Goal: Task Accomplishment & Management: Manage account settings

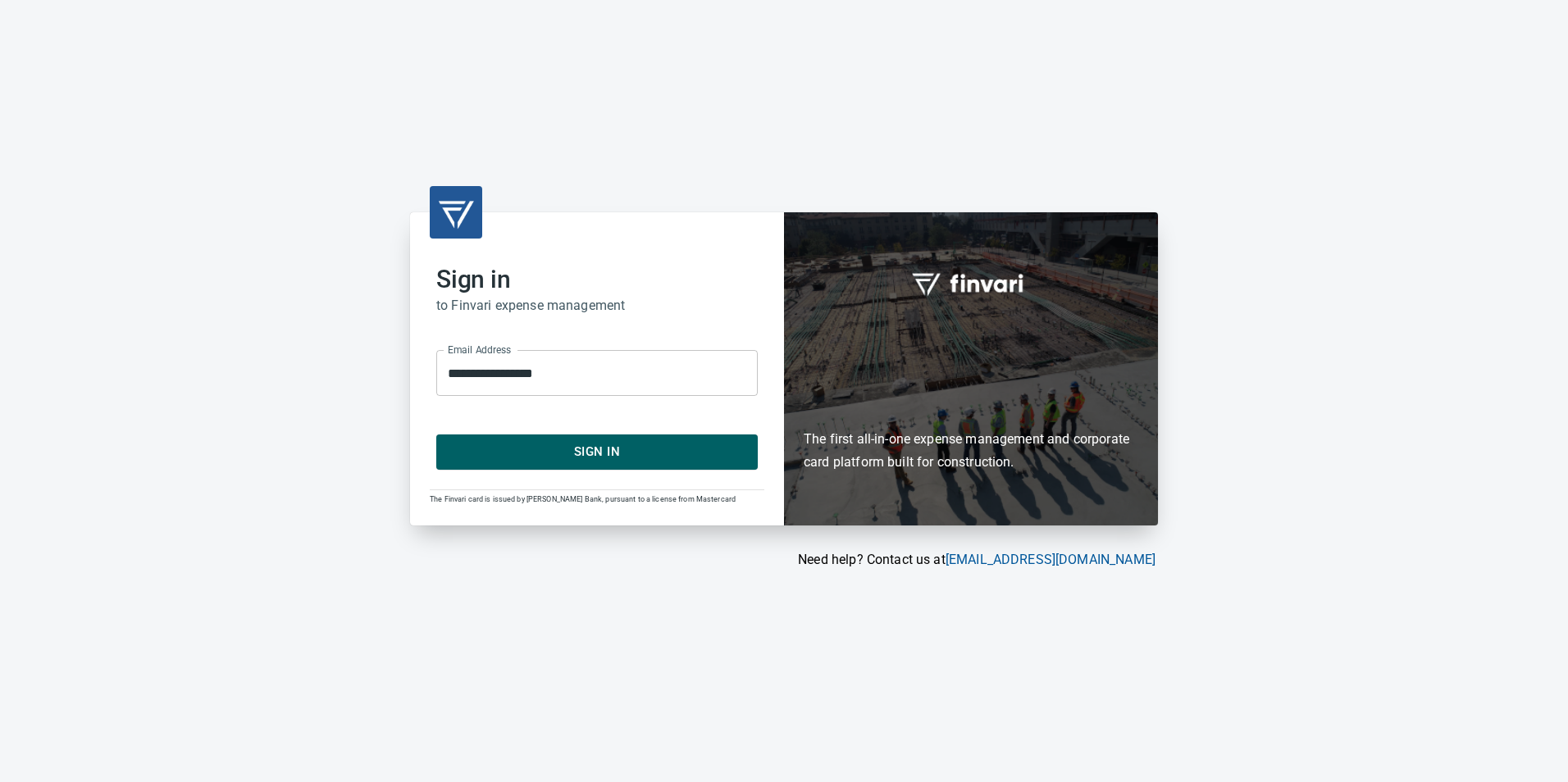
click at [585, 445] on span "Sign In" at bounding box center [597, 452] width 285 height 21
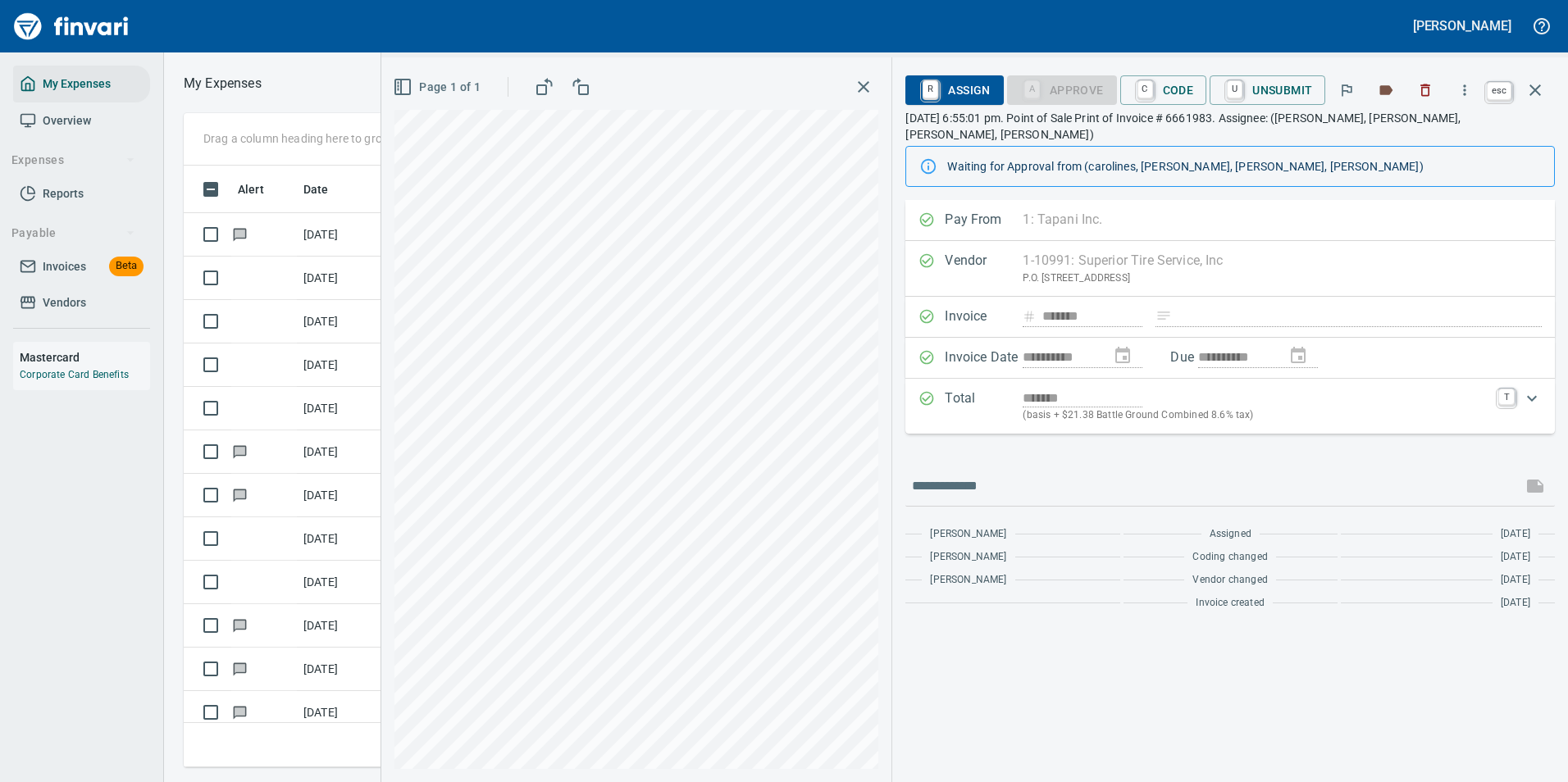
scroll to position [577, 930]
click at [1537, 96] on icon "button" at bounding box center [1534, 90] width 20 height 20
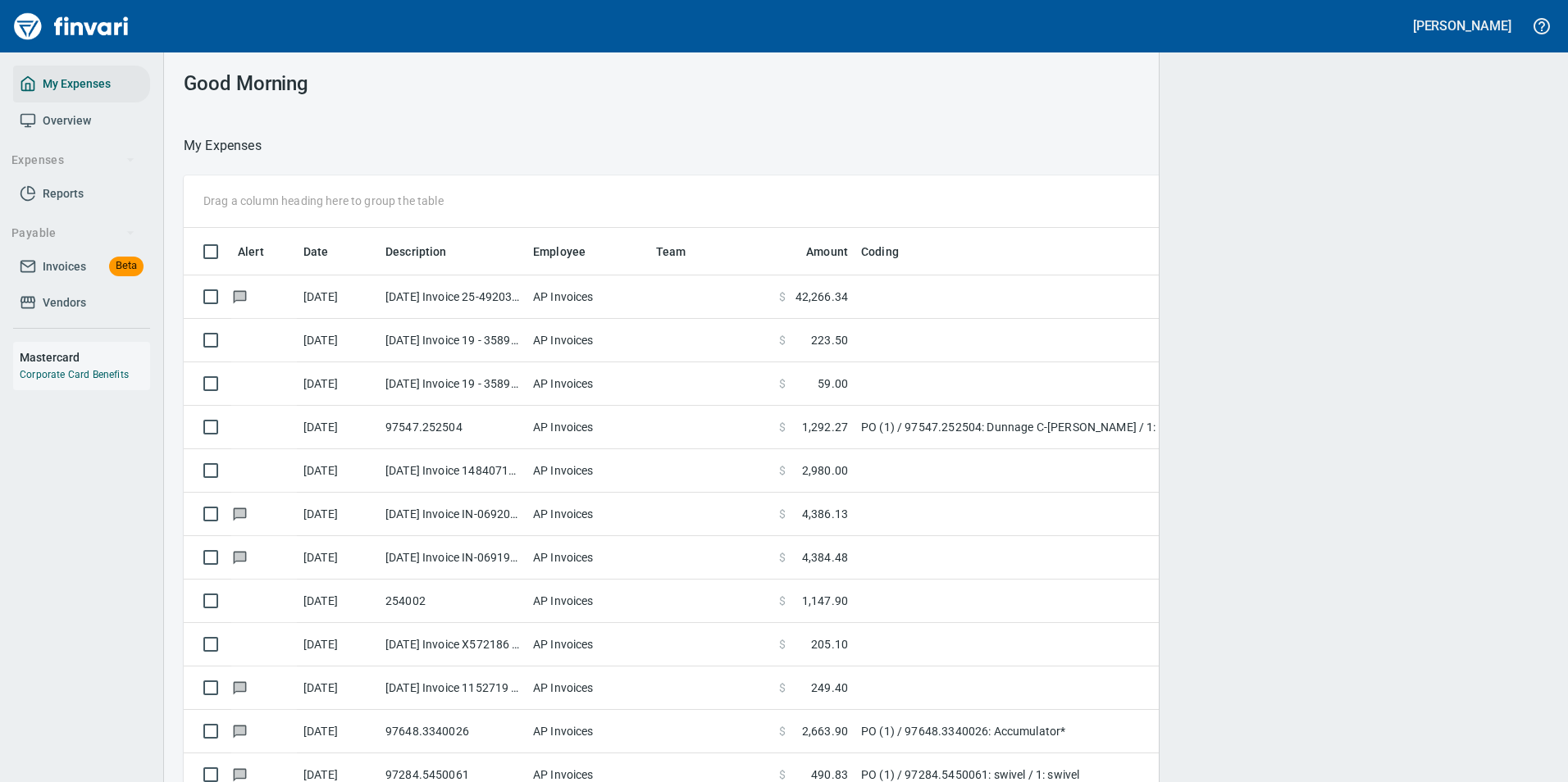
scroll to position [577, 1325]
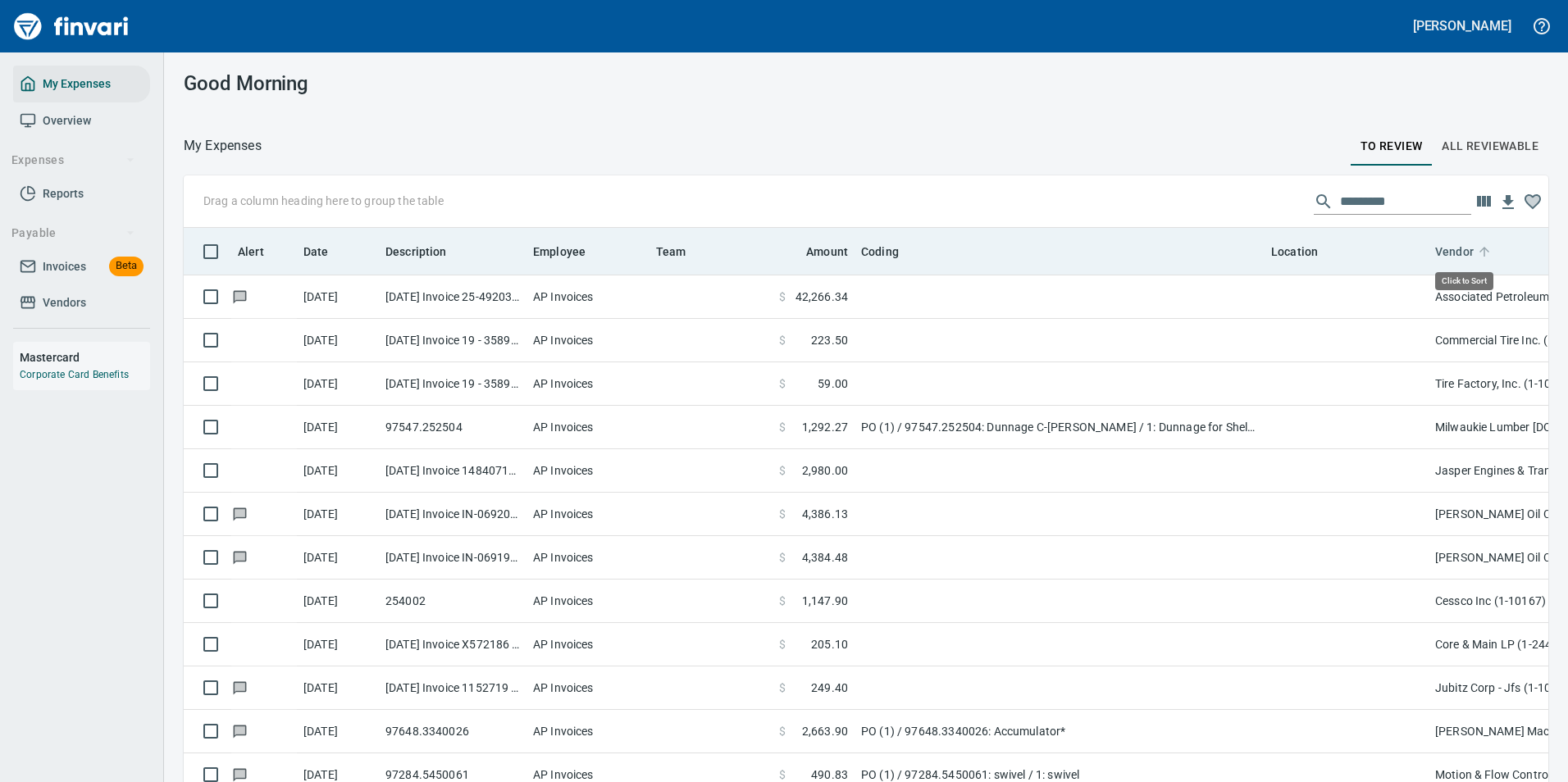
click at [1474, 251] on span "Vendor" at bounding box center [1465, 252] width 60 height 20
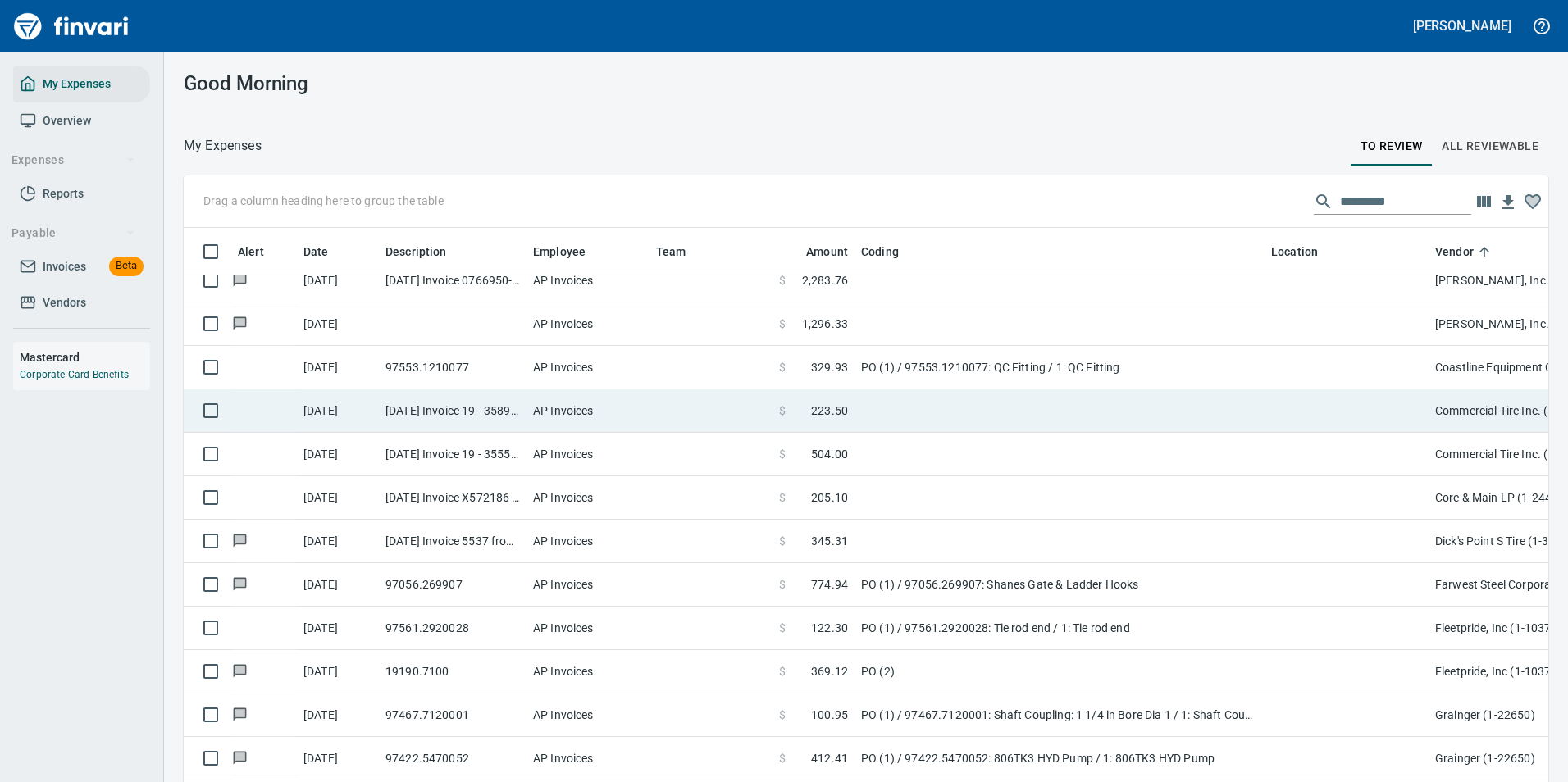
scroll to position [1148, 0]
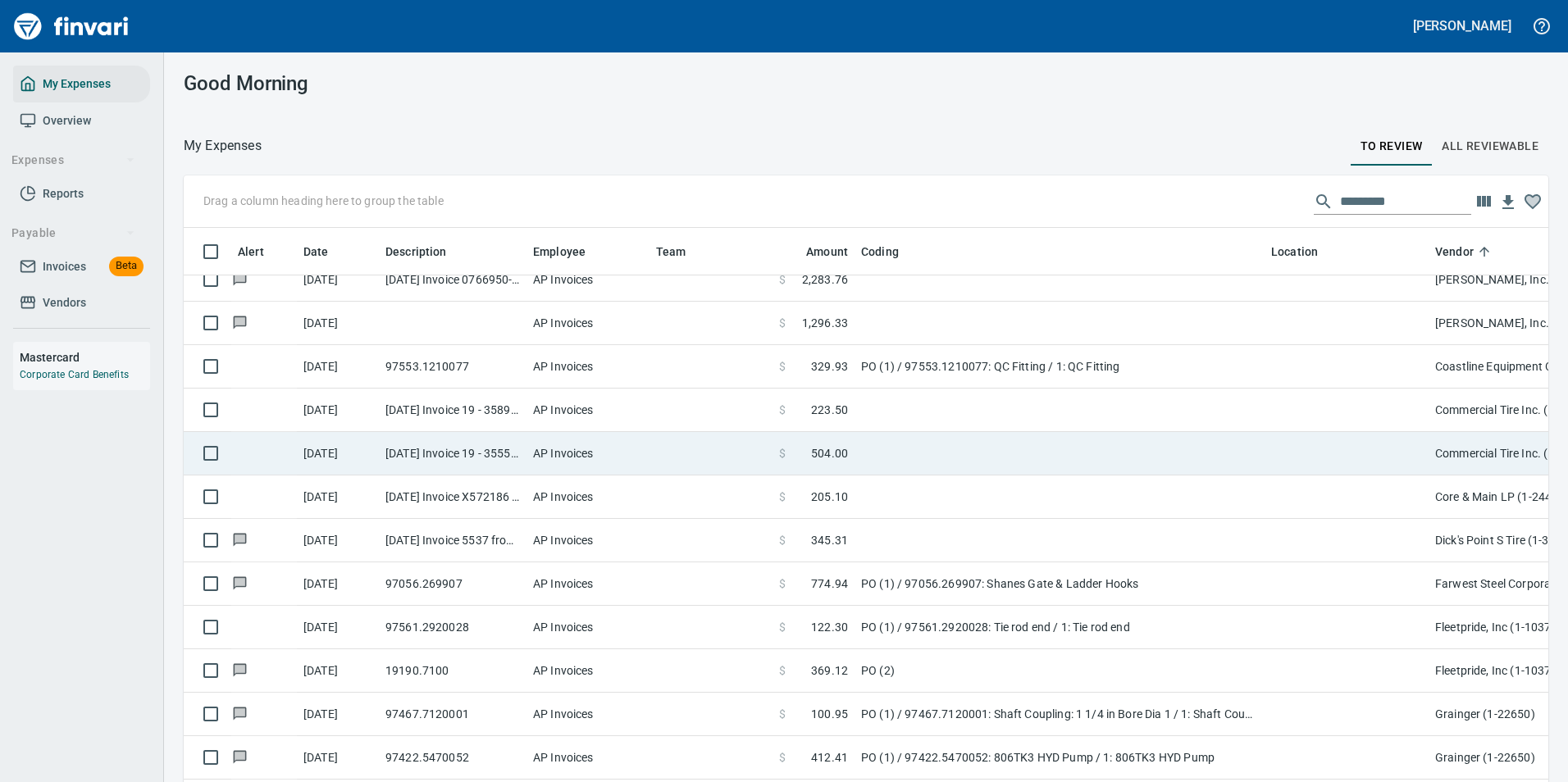
click at [870, 449] on td at bounding box center [1060, 453] width 410 height 43
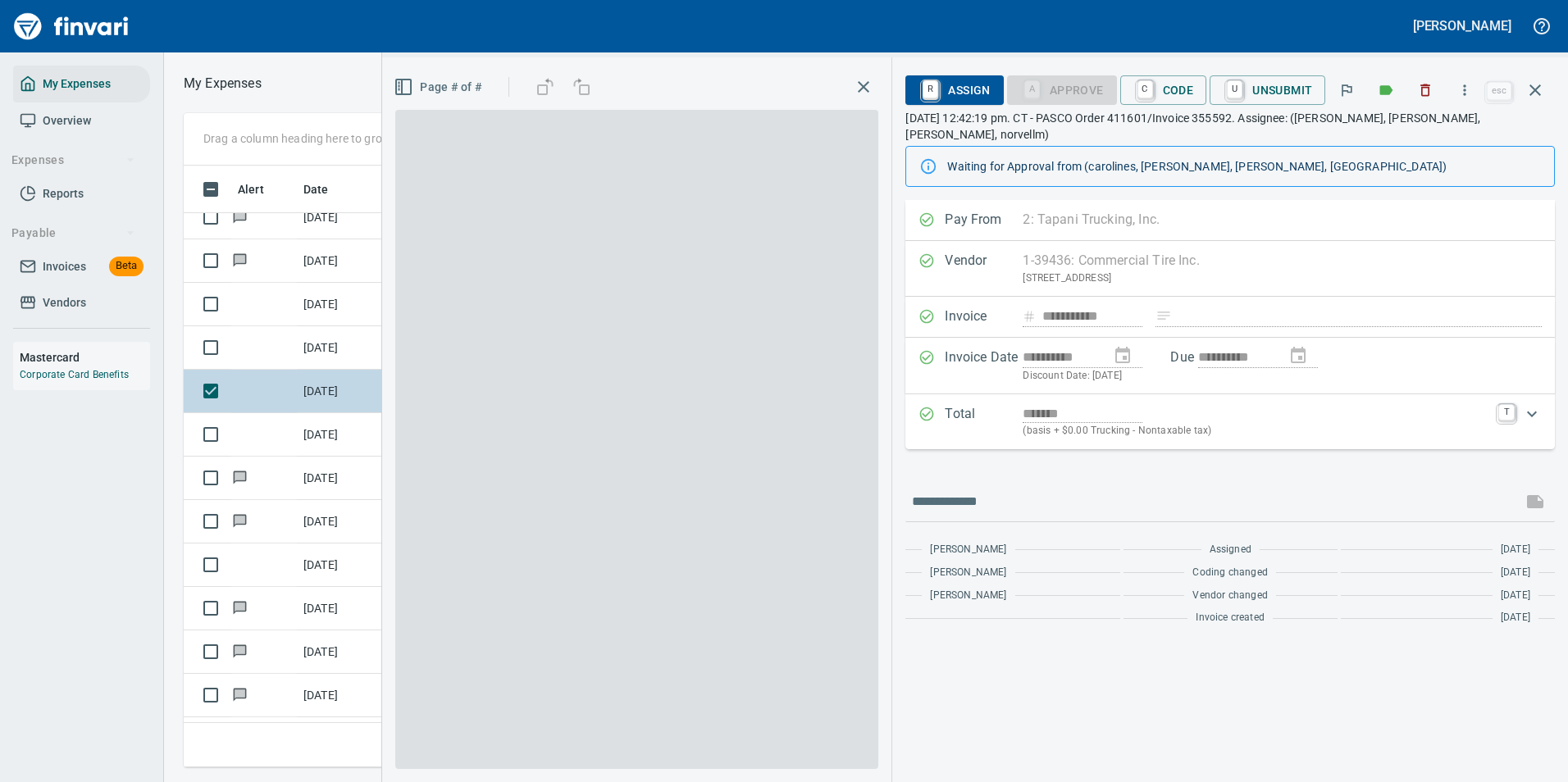
scroll to position [577, 930]
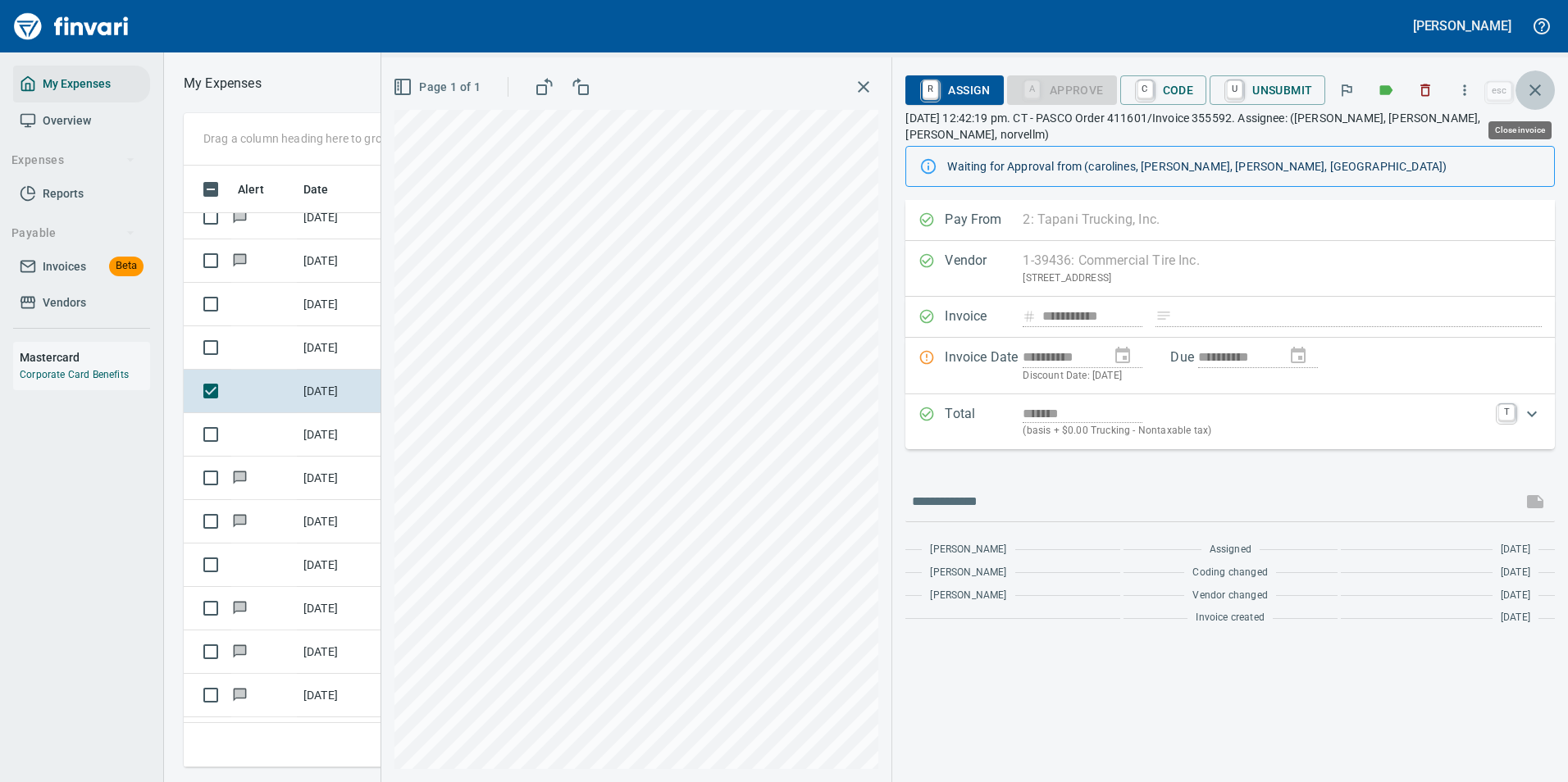
drag, startPoint x: 1542, startPoint y: 96, endPoint x: 1530, endPoint y: 104, distance: 14.4
click at [1542, 96] on icon "button" at bounding box center [1534, 90] width 20 height 20
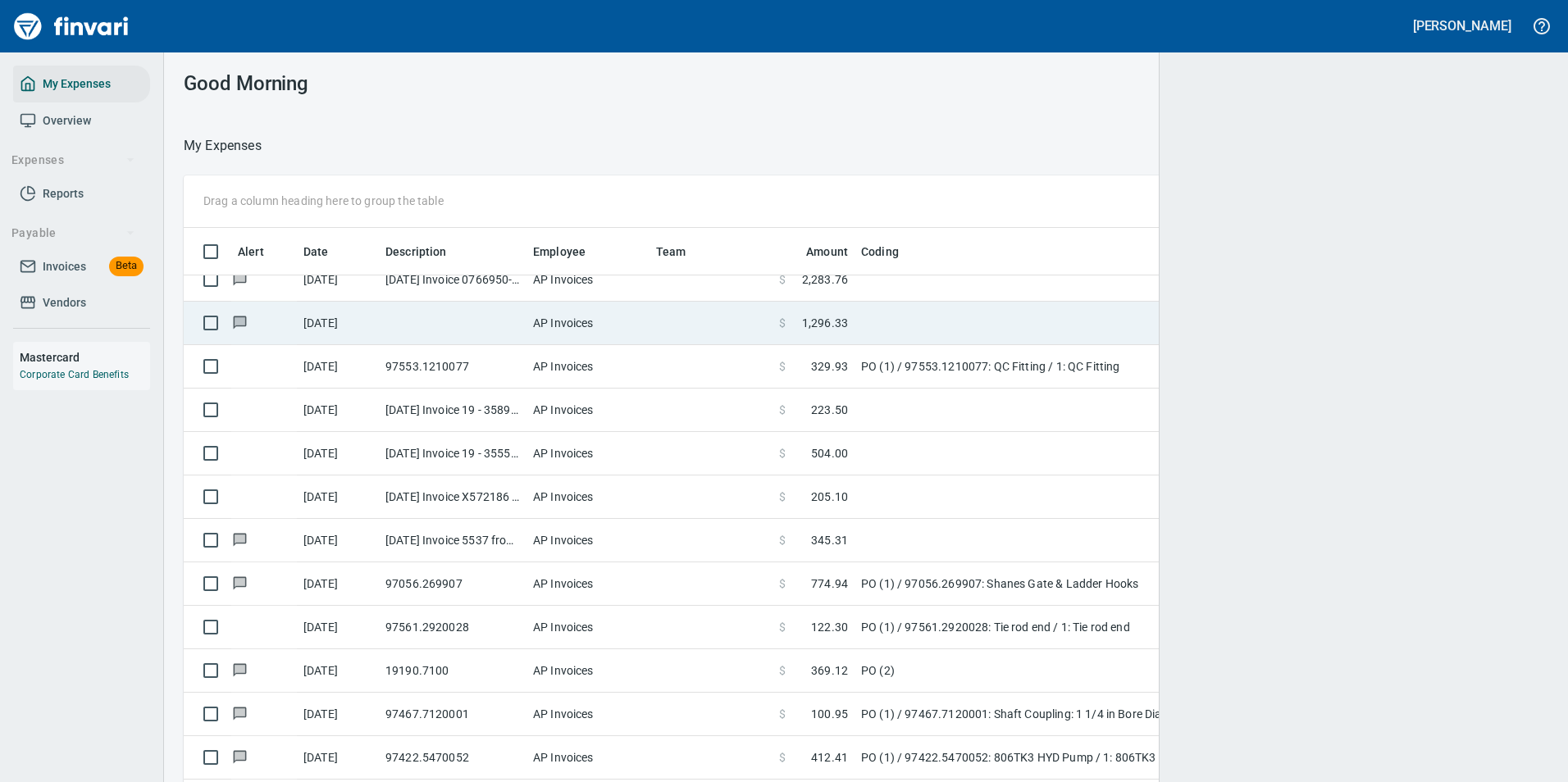
scroll to position [577, 1328]
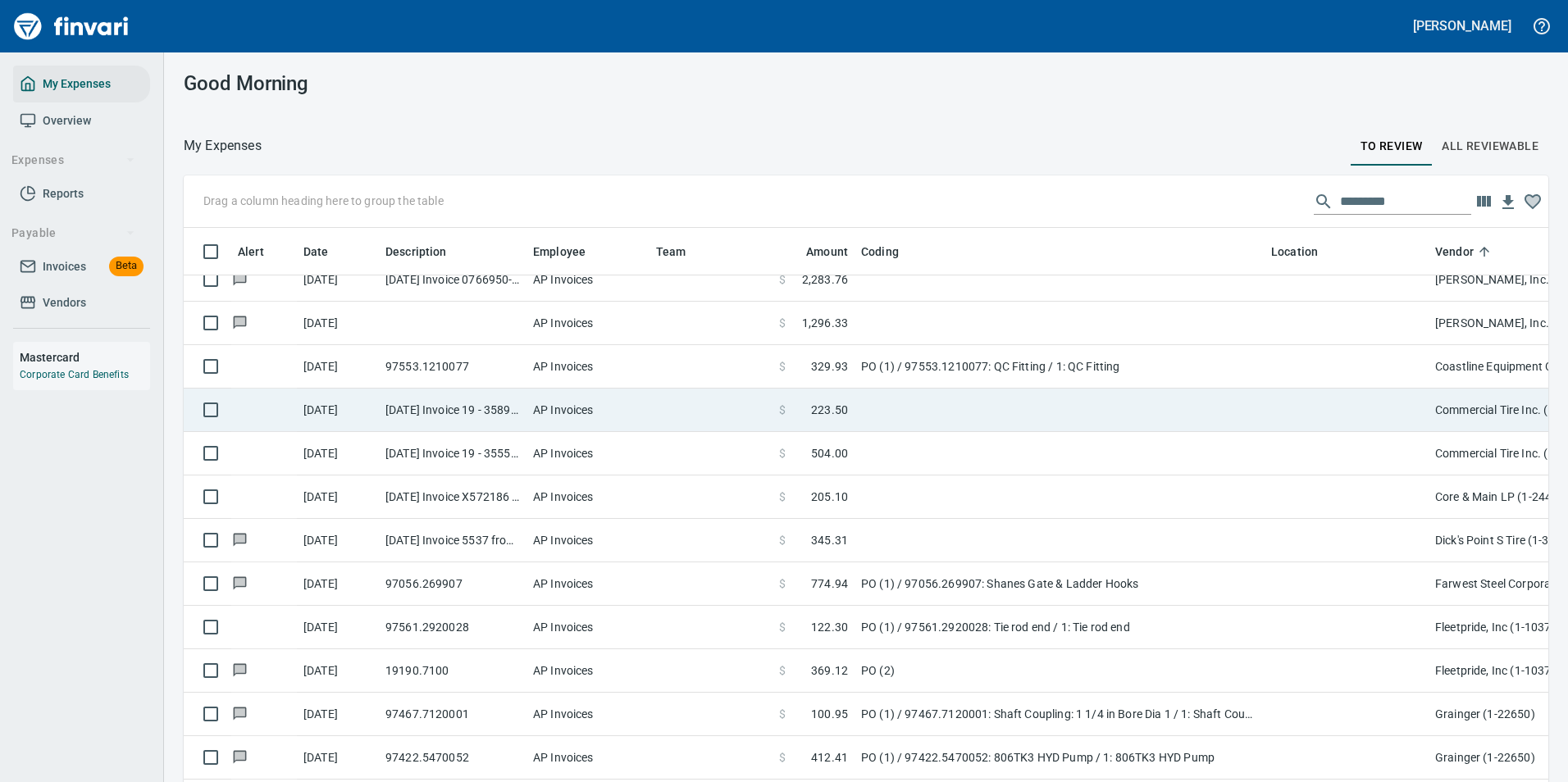
click at [1263, 407] on td at bounding box center [1060, 410] width 410 height 43
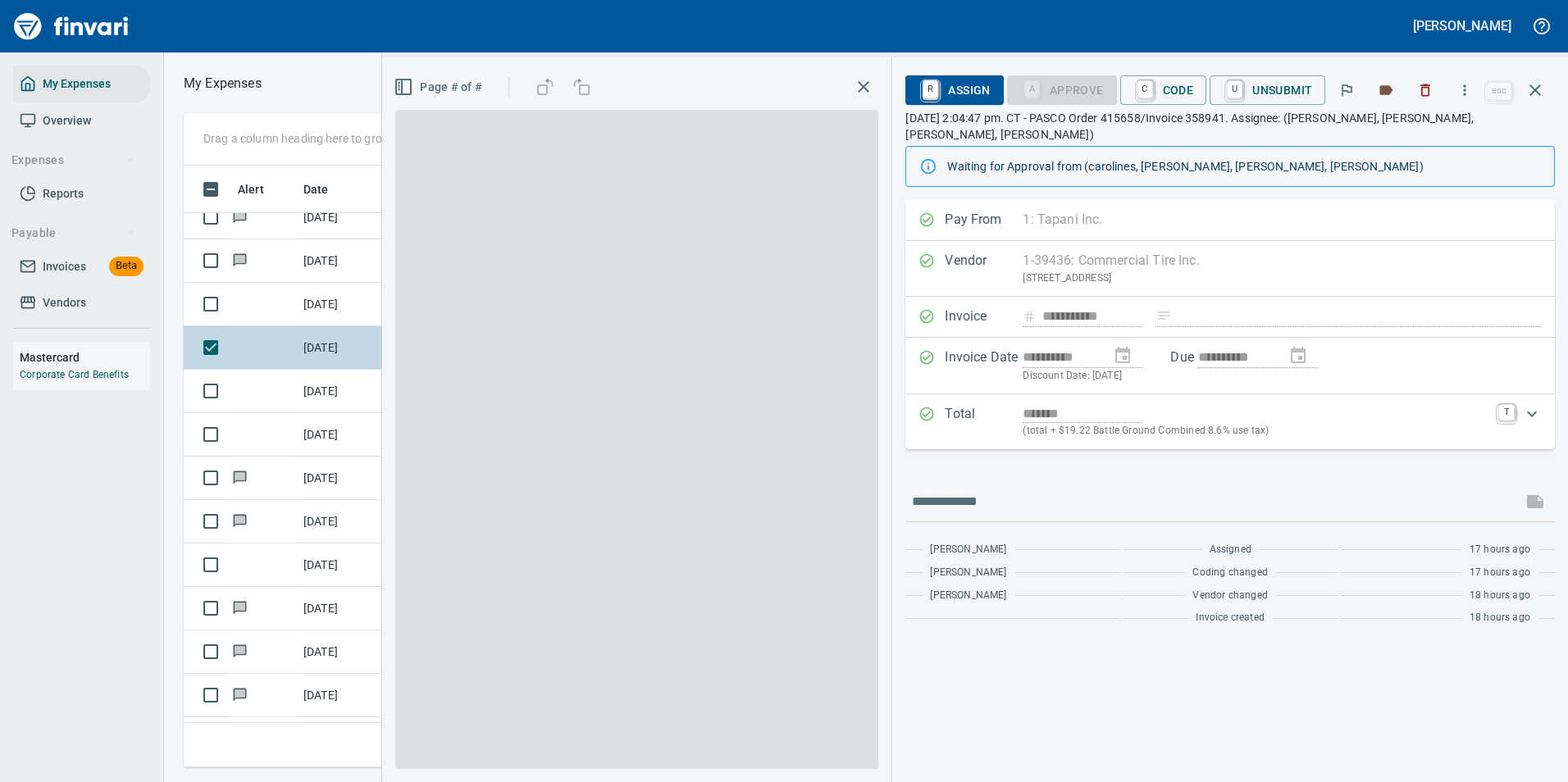
scroll to position [577, 930]
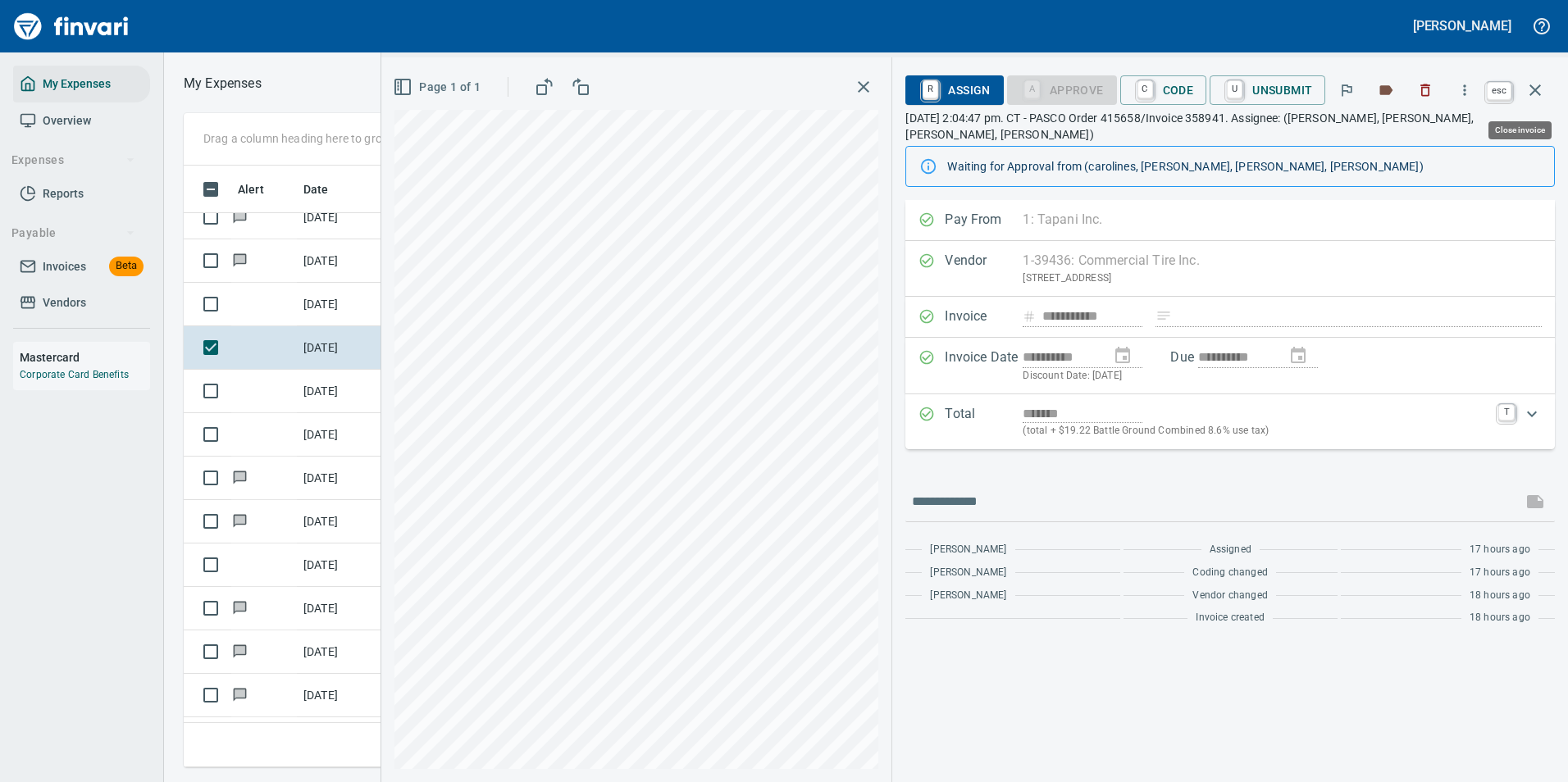
drag, startPoint x: 1536, startPoint y: 91, endPoint x: 1508, endPoint y: 103, distance: 30.5
click at [1535, 93] on icon "button" at bounding box center [1534, 90] width 20 height 20
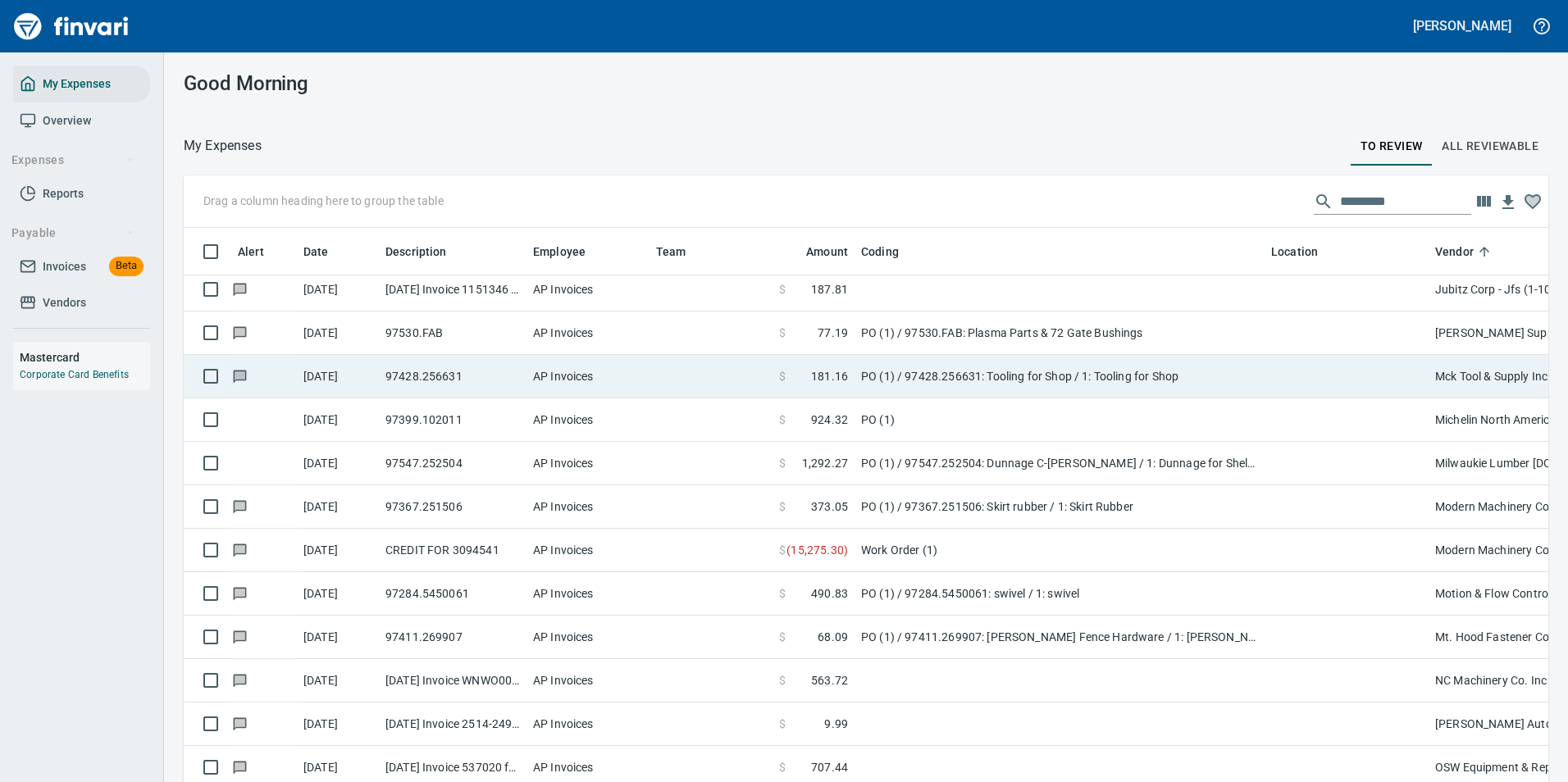
scroll to position [2295, 0]
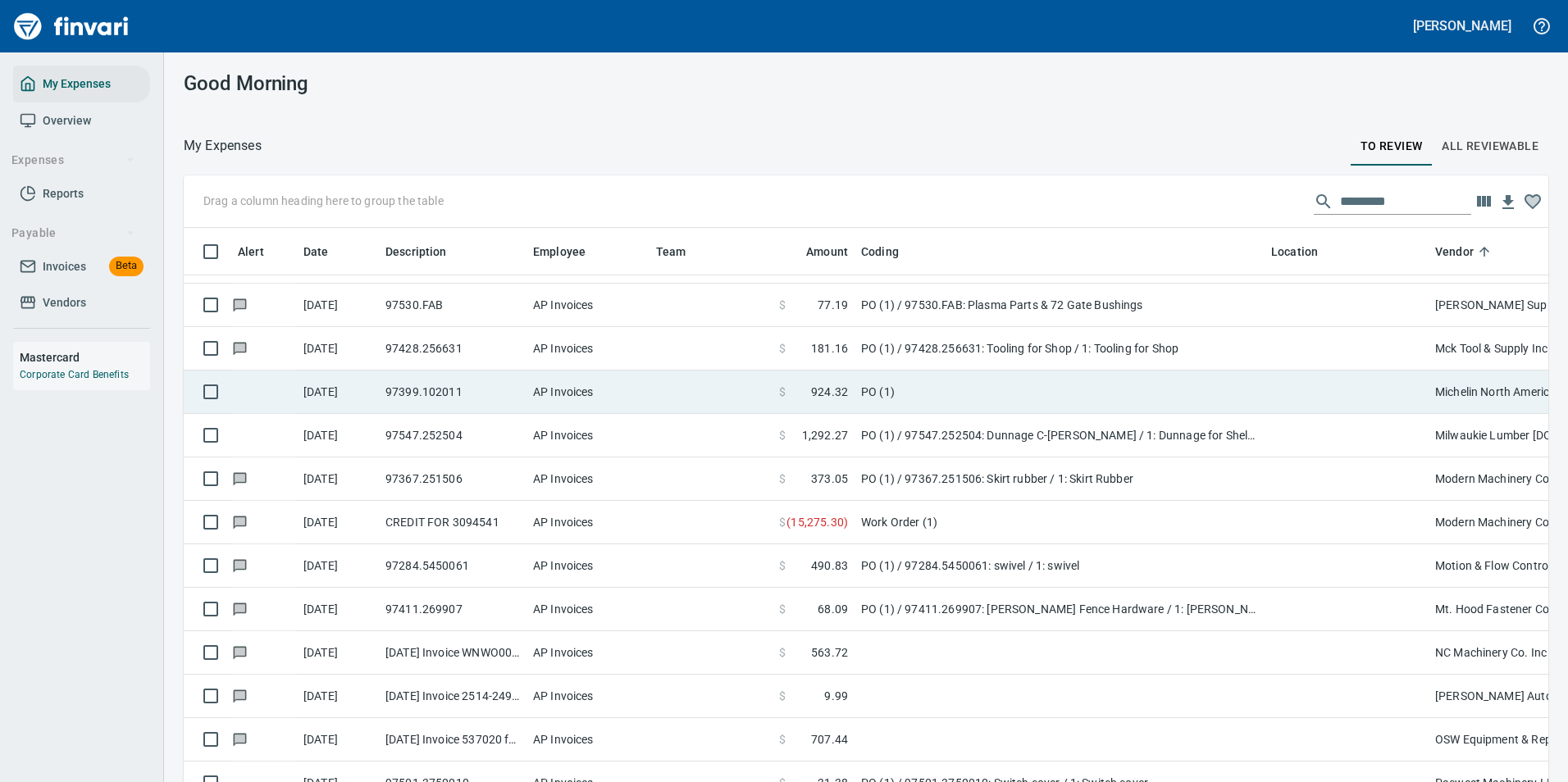
click at [939, 390] on td "PO (1)" at bounding box center [1060, 391] width 410 height 43
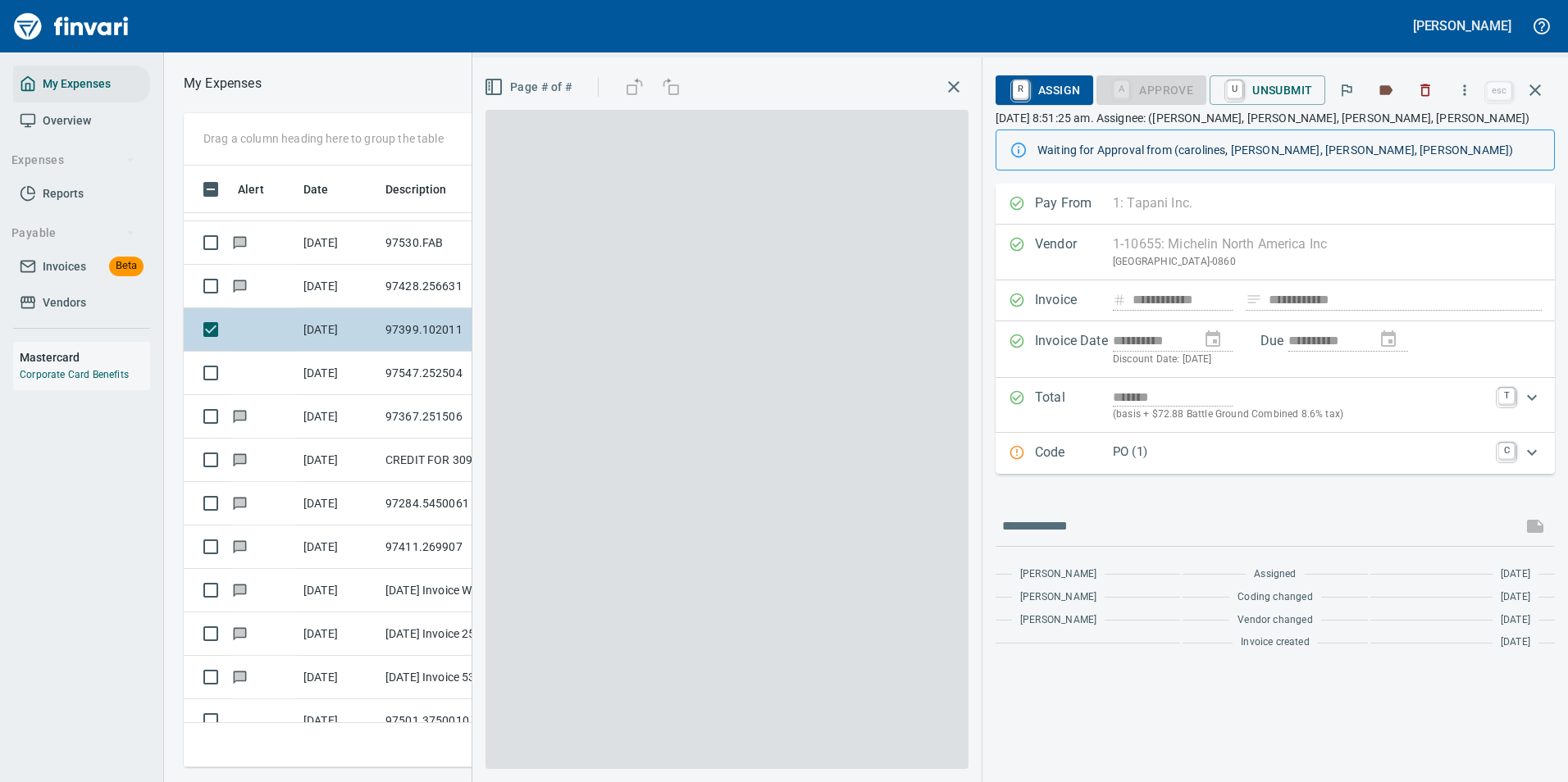
scroll to position [577, 930]
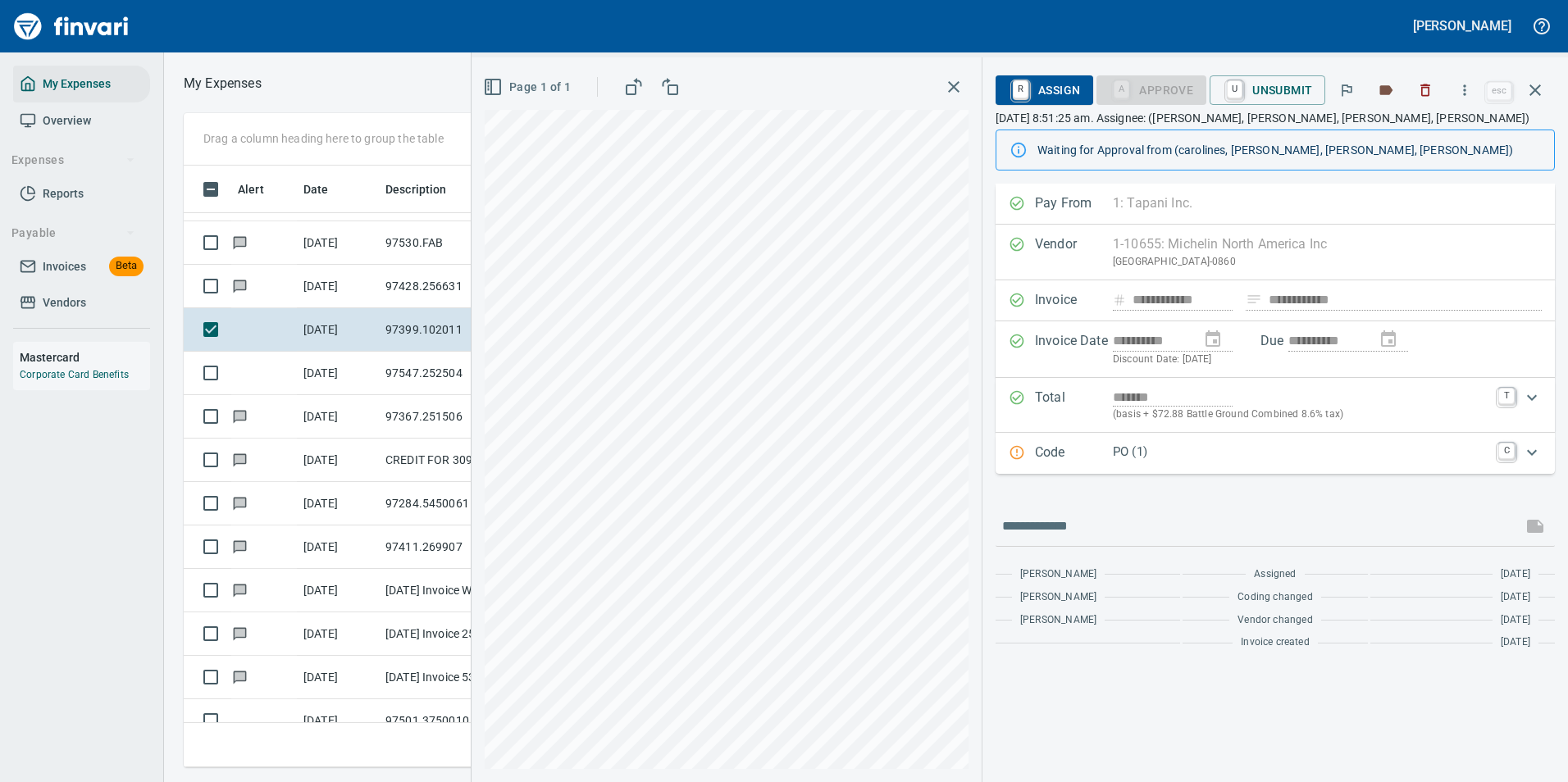
click at [1154, 460] on p "PO (1)" at bounding box center [1300, 453] width 375 height 19
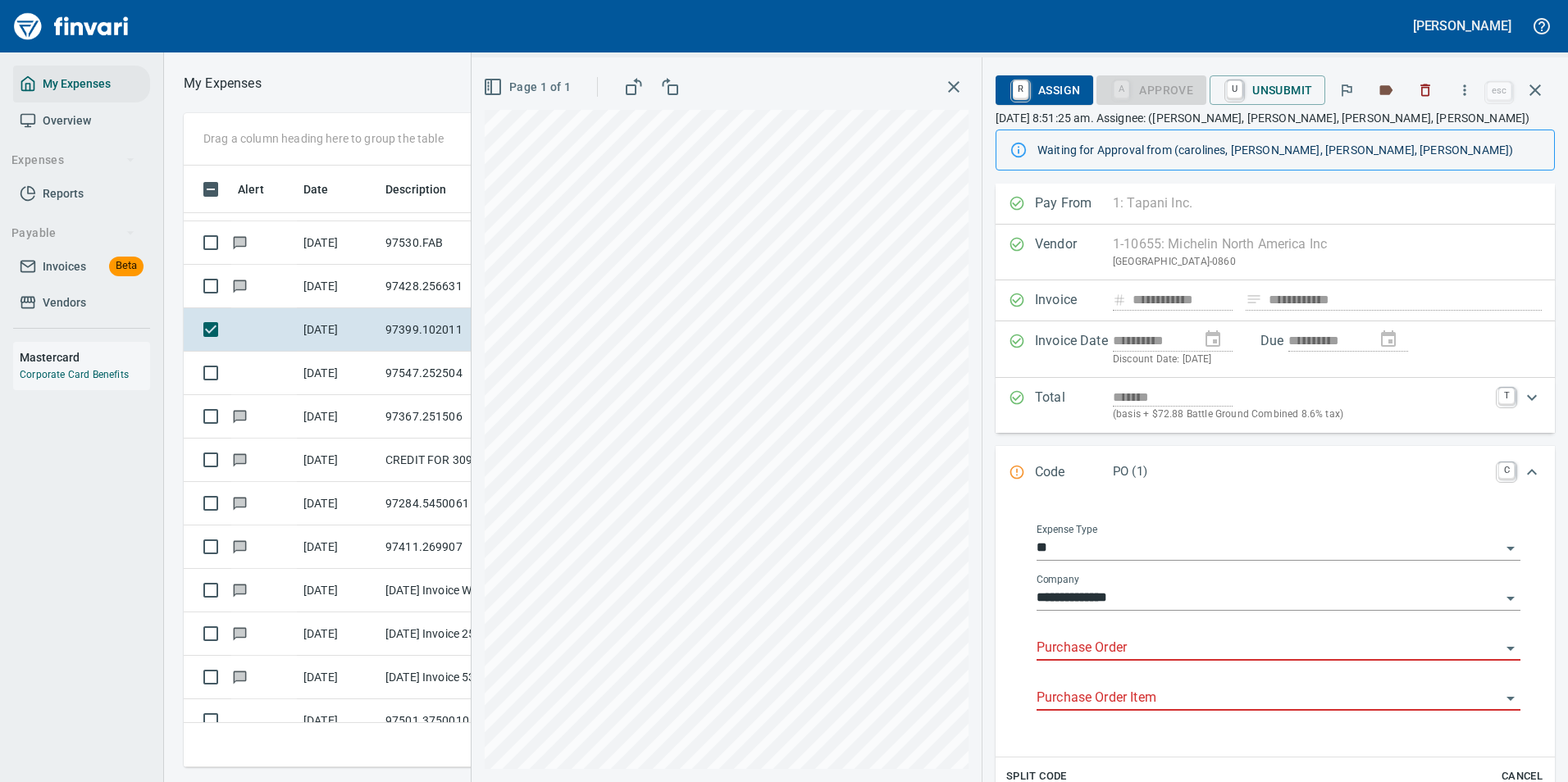
click at [1100, 646] on input "Purchase Order" at bounding box center [1268, 649] width 464 height 23
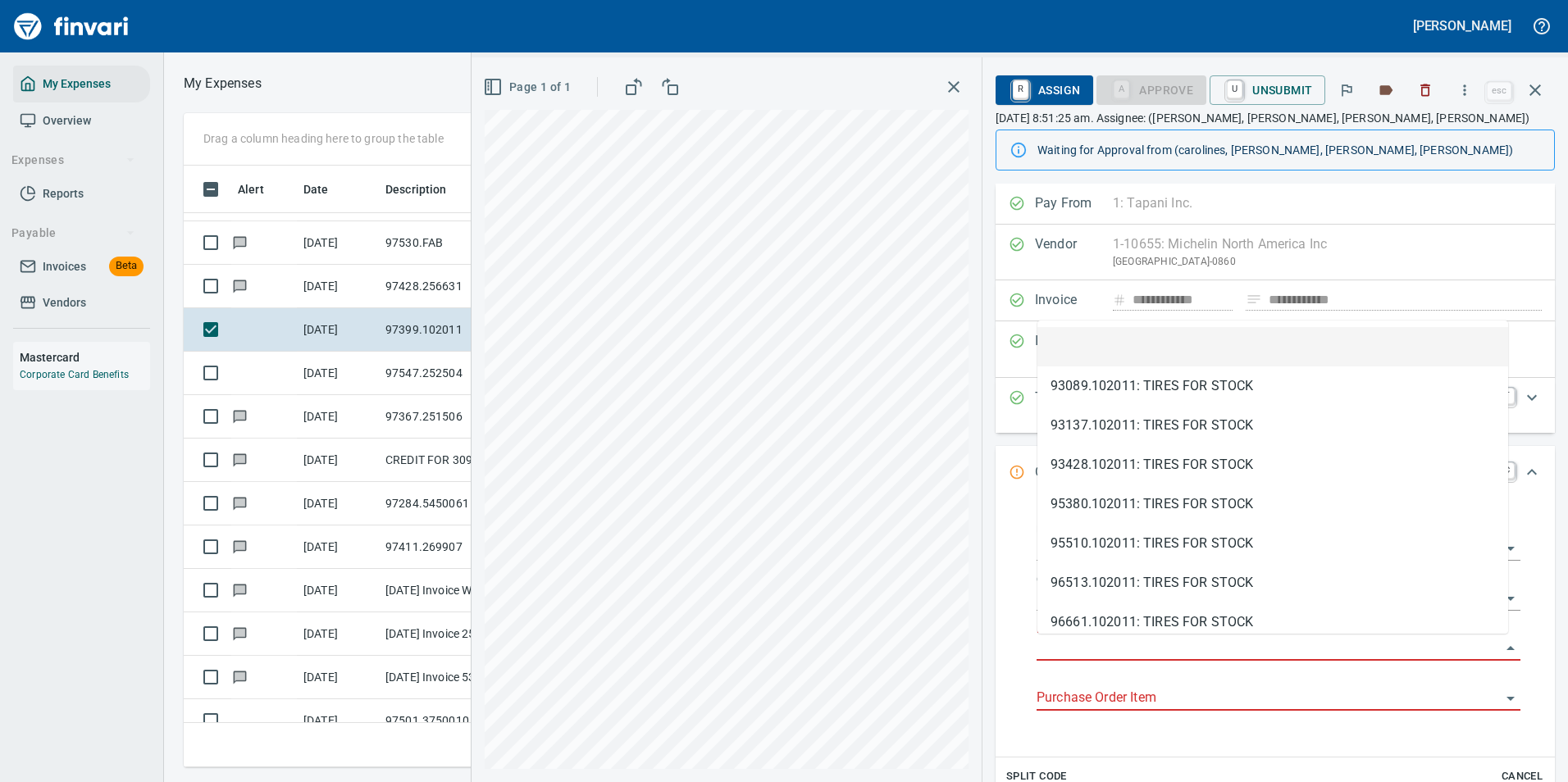
click at [1095, 655] on input "Purchase Order" at bounding box center [1268, 649] width 464 height 23
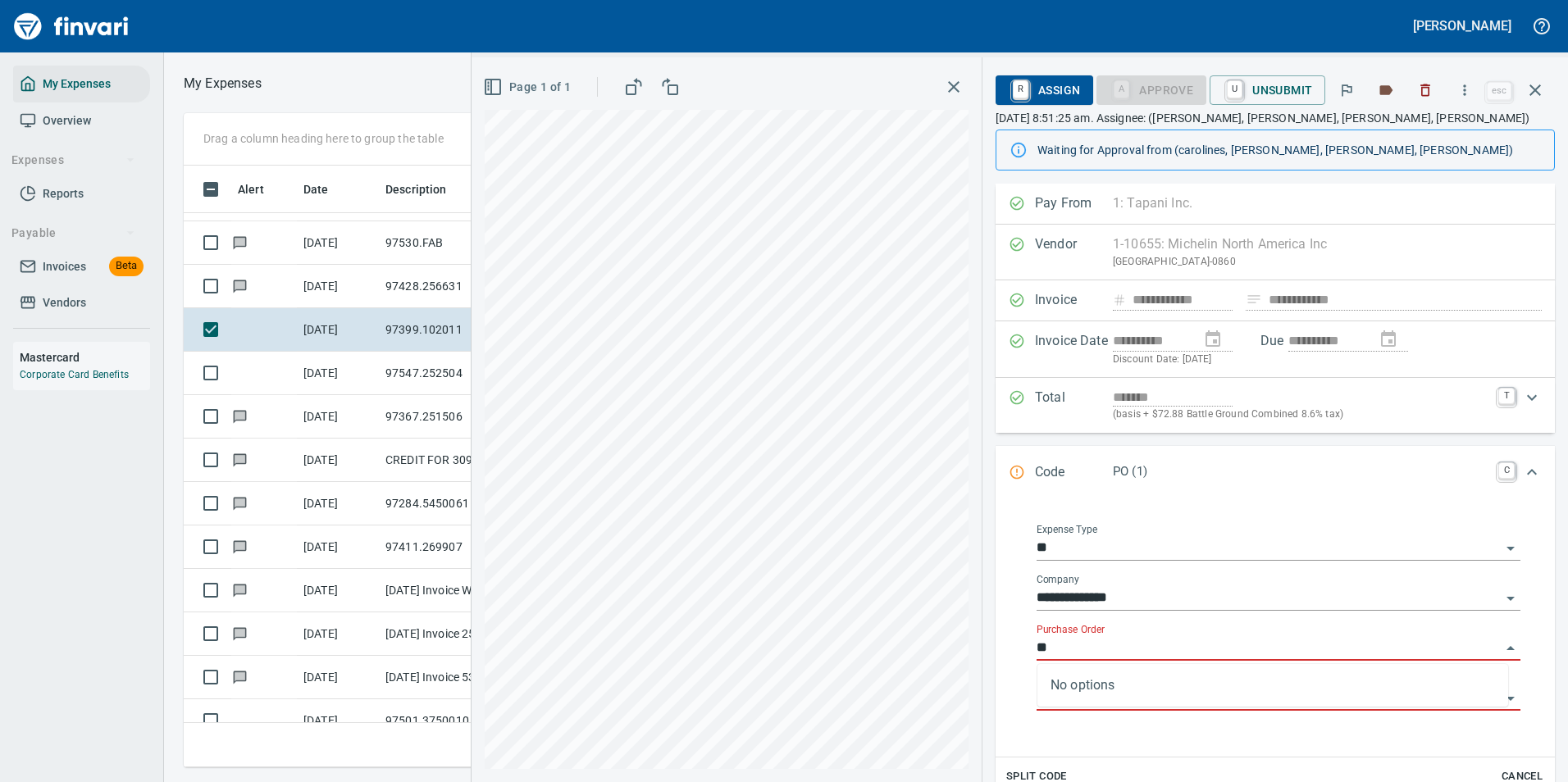
type input "*"
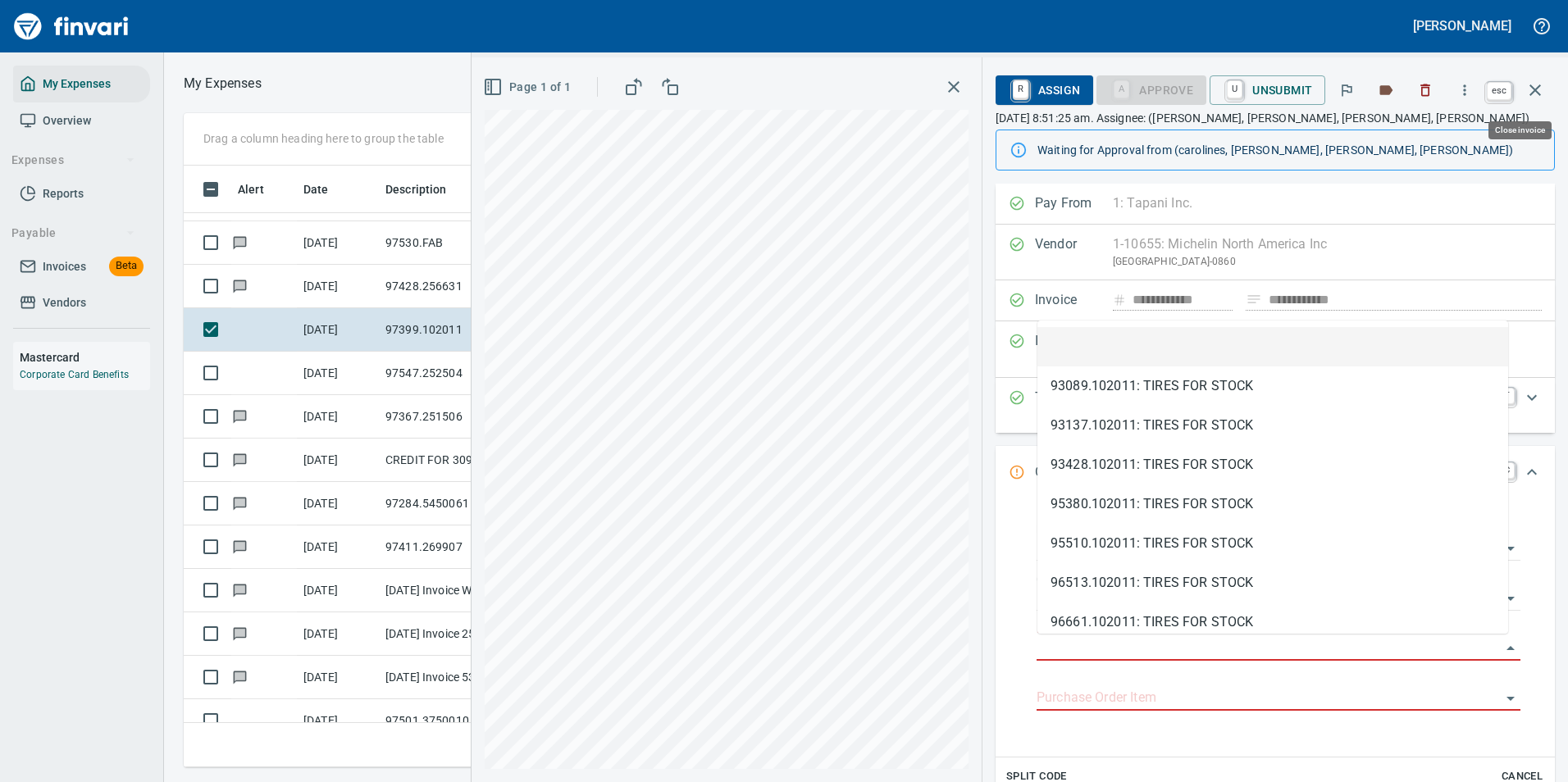
click at [1536, 95] on icon "button" at bounding box center [1534, 90] width 20 height 20
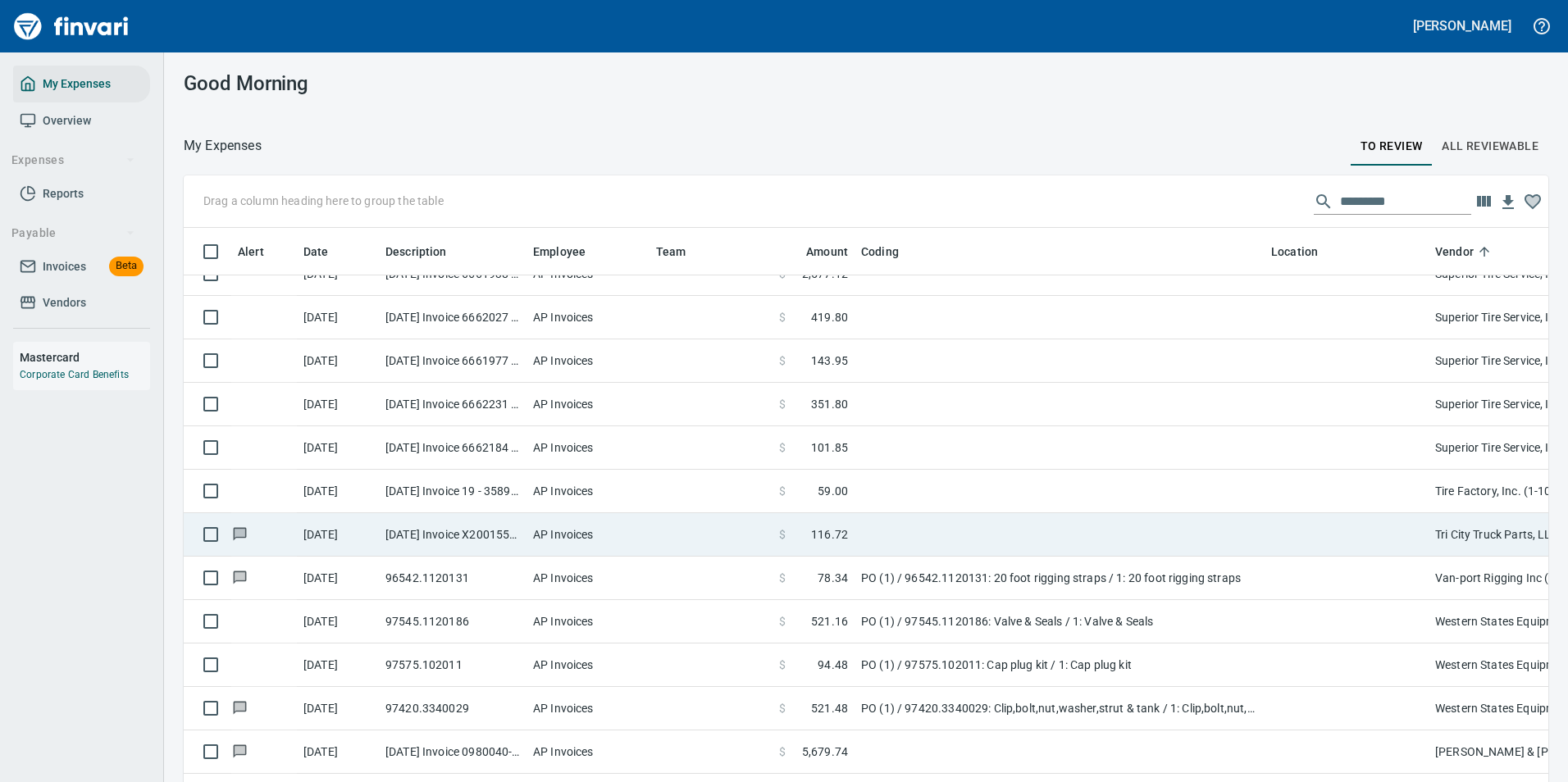
scroll to position [4419, 0]
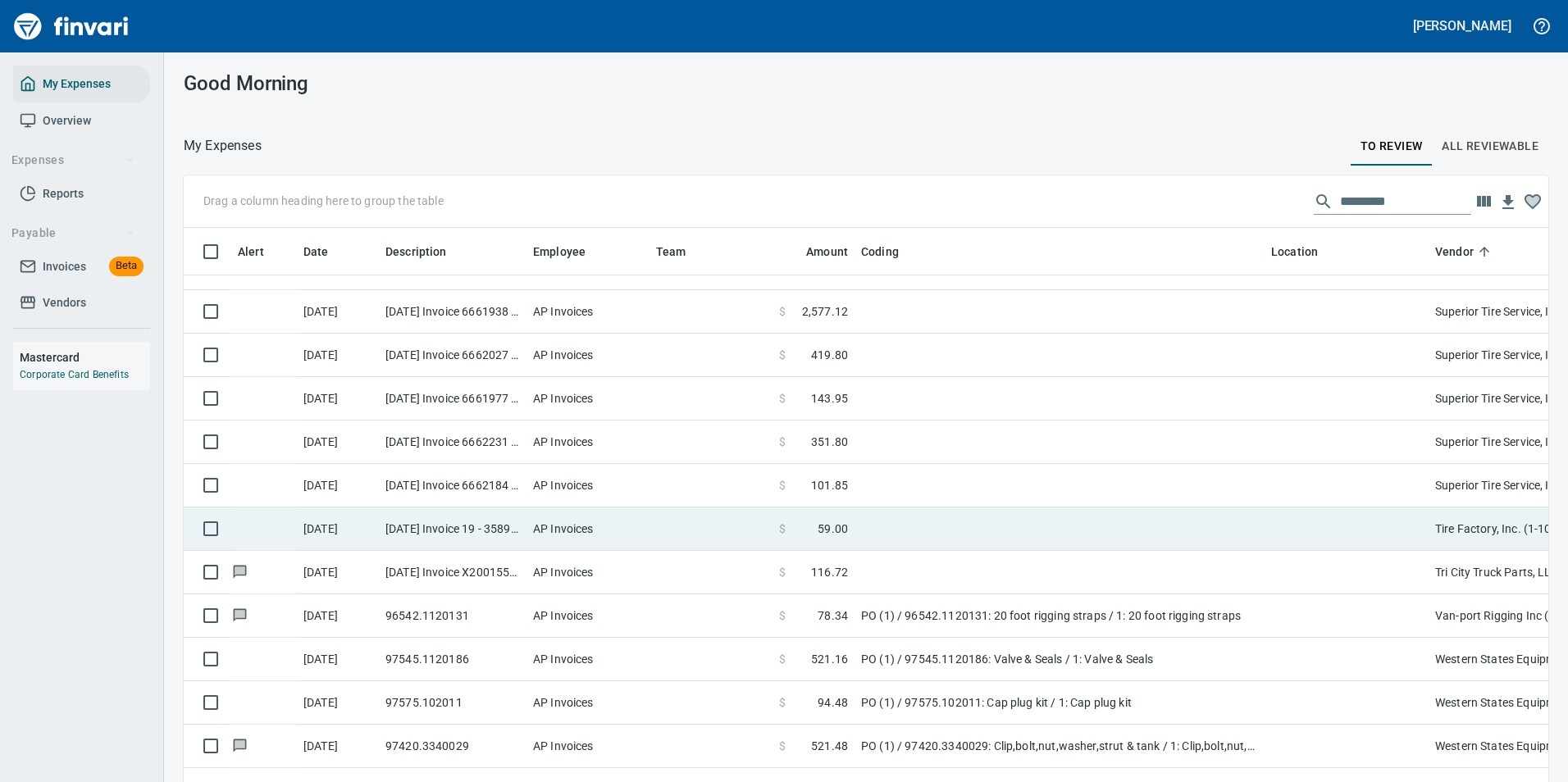
click at [914, 527] on td at bounding box center [1060, 528] width 410 height 43
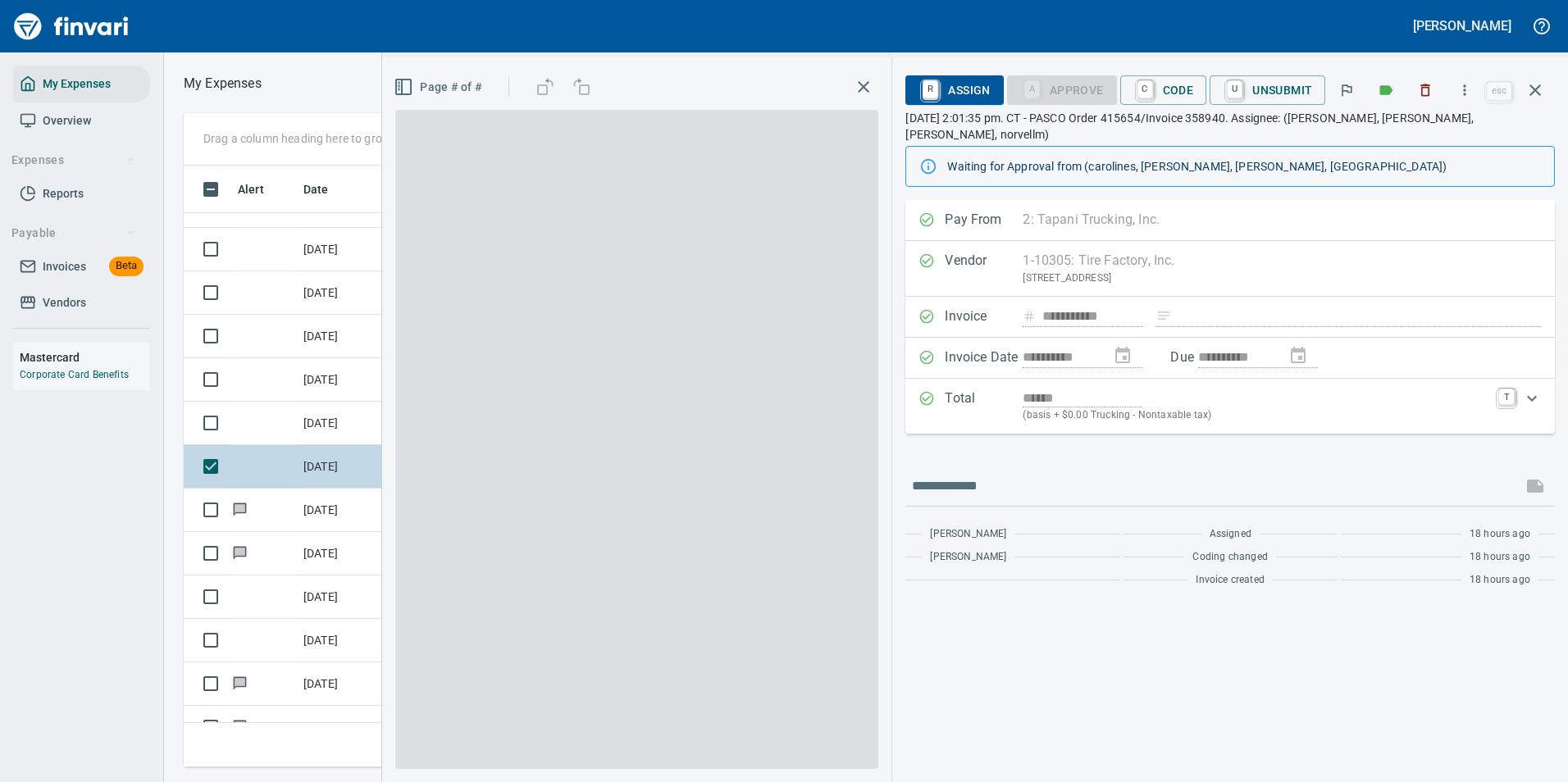
scroll to position [577, 930]
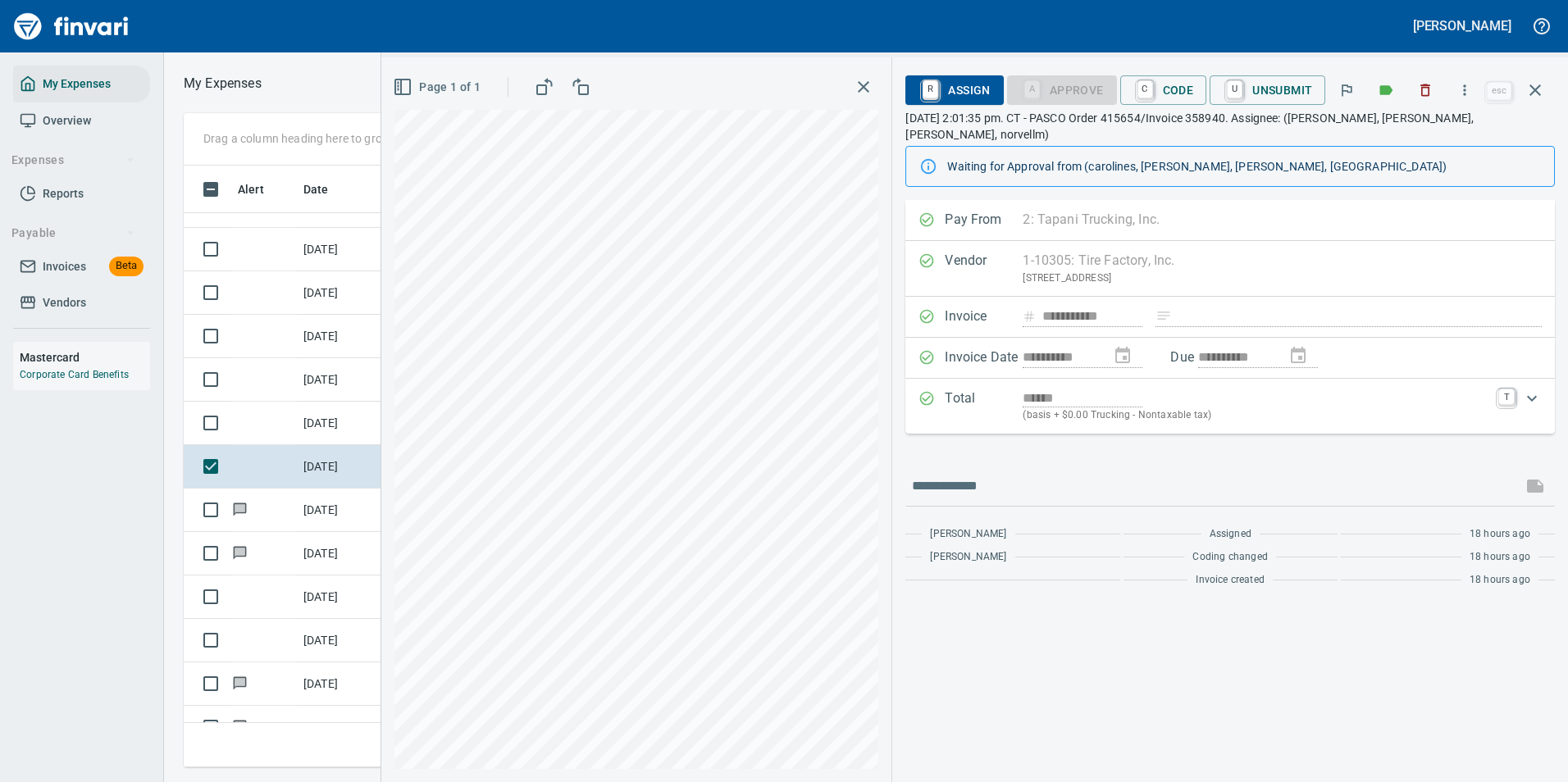
click at [1086, 265] on div "Vendor 1-10305: Tire Factory, Inc. [STREET_ADDRESS] Clear" at bounding box center [1230, 269] width 649 height 56
drag, startPoint x: 957, startPoint y: 250, endPoint x: 976, endPoint y: 250, distance: 19.0
click at [965, 250] on div "Vendor 1-10305: Tire Factory, Inc. [STREET_ADDRESS] Clear" at bounding box center [1230, 269] width 649 height 56
drag, startPoint x: 1197, startPoint y: 245, endPoint x: 1062, endPoint y: 246, distance: 135.0
click at [1064, 246] on div "Vendor 1-10305: Tire Factory, Inc. [STREET_ADDRESS] Clear" at bounding box center [1230, 269] width 649 height 56
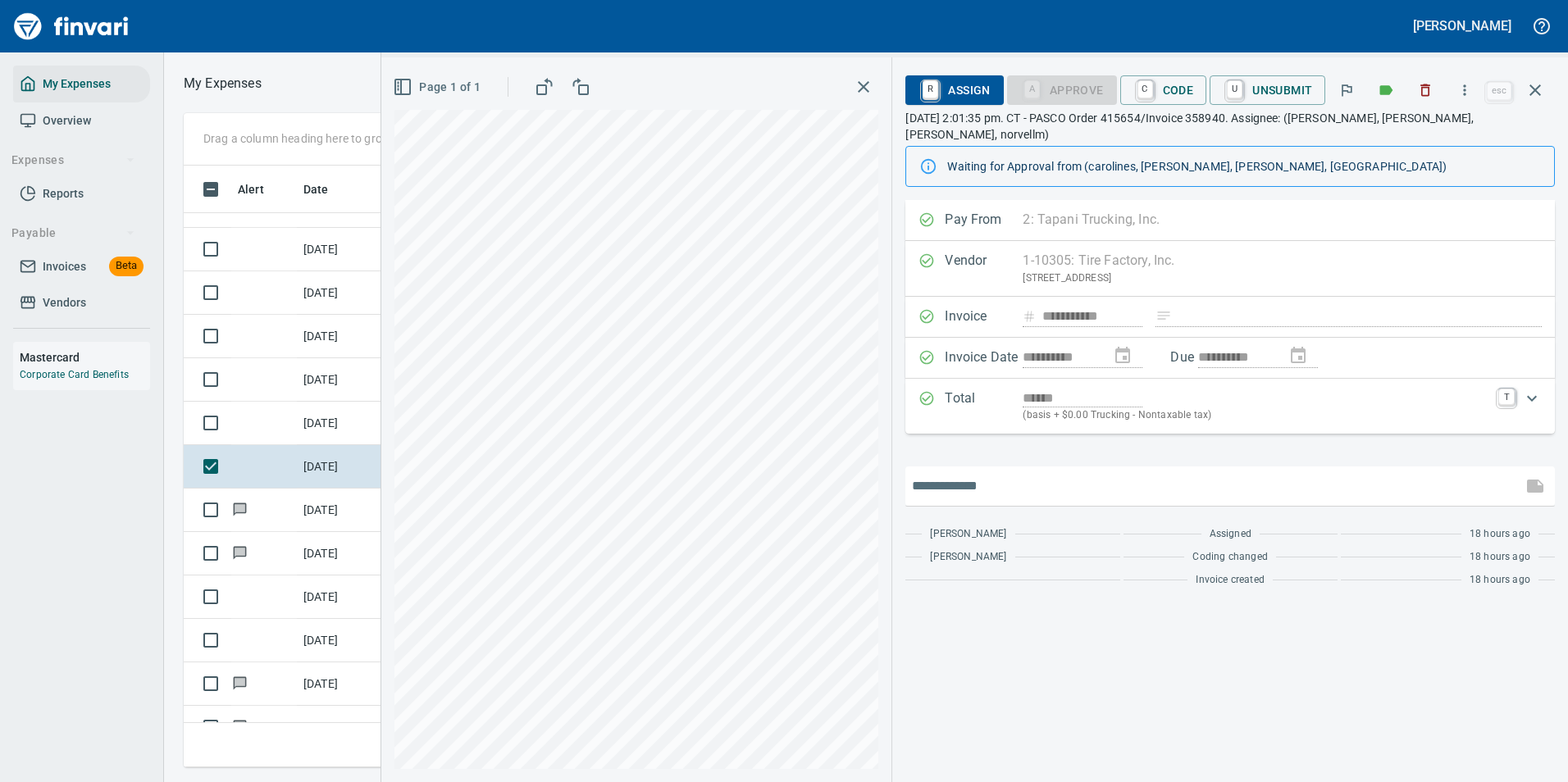
click at [978, 477] on input "text" at bounding box center [1213, 485] width 603 height 26
type input "**********"
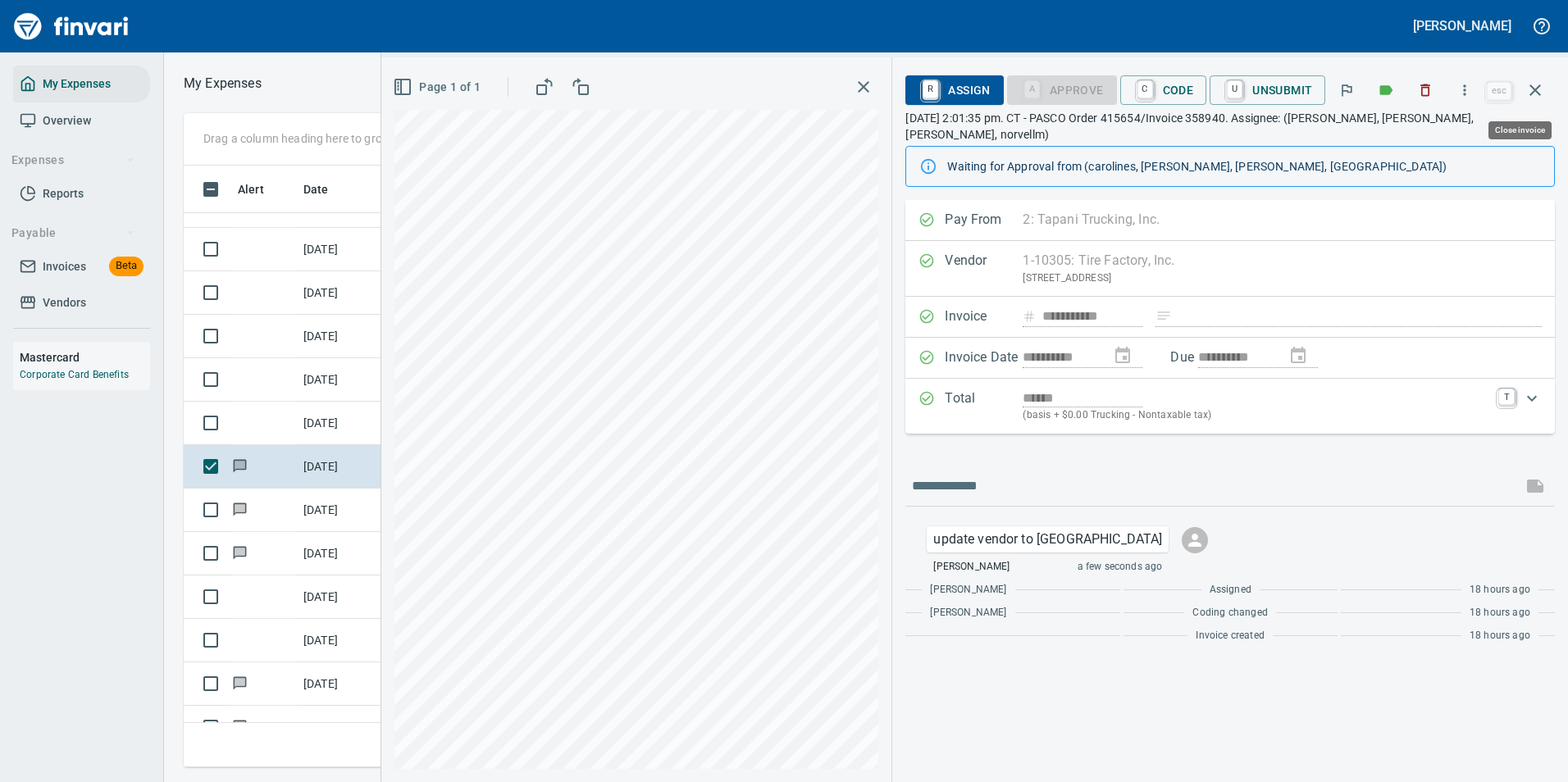
click at [1535, 88] on icon "button" at bounding box center [1534, 90] width 20 height 20
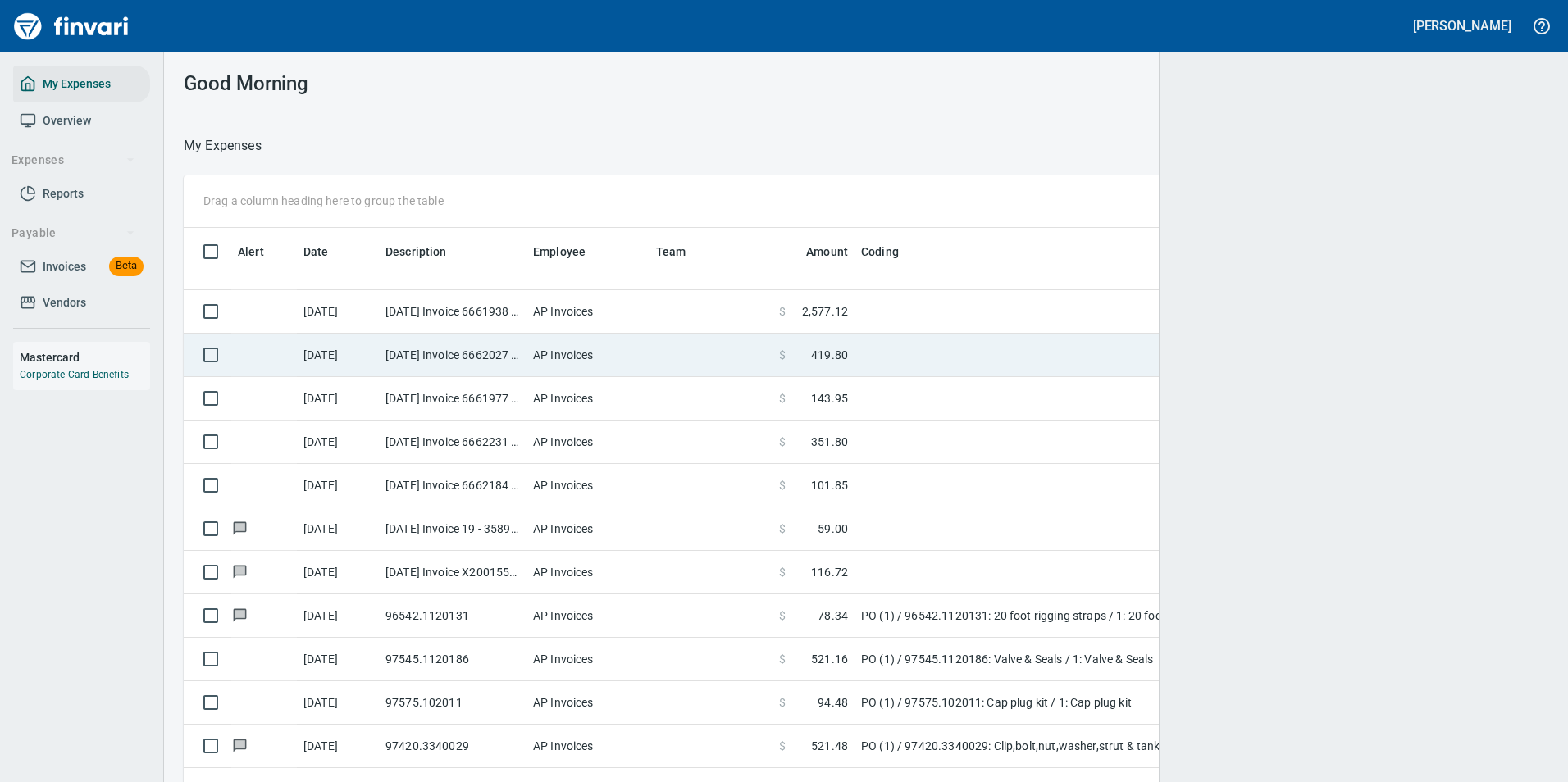
scroll to position [577, 1324]
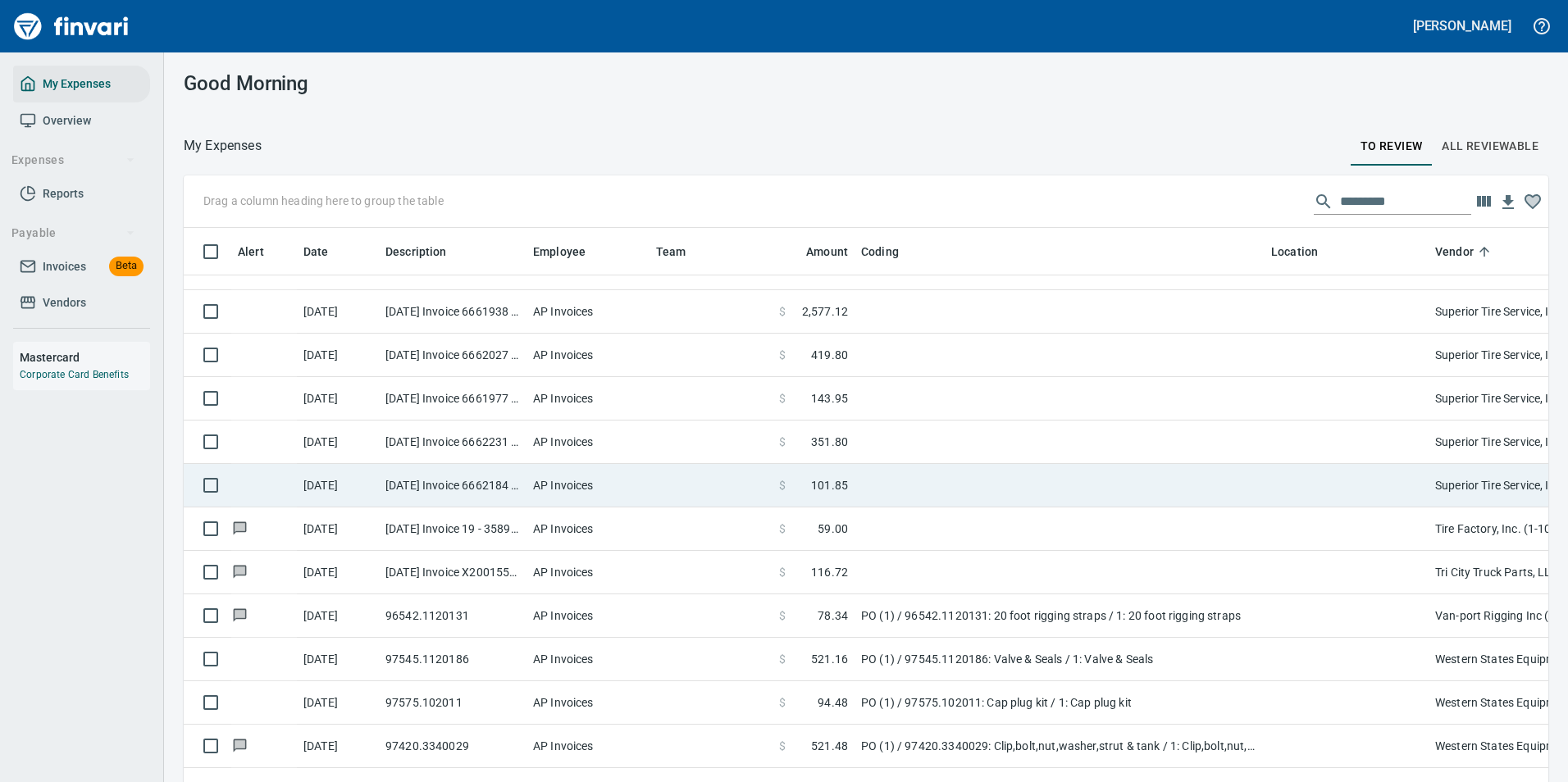
click at [952, 490] on td at bounding box center [1060, 485] width 410 height 43
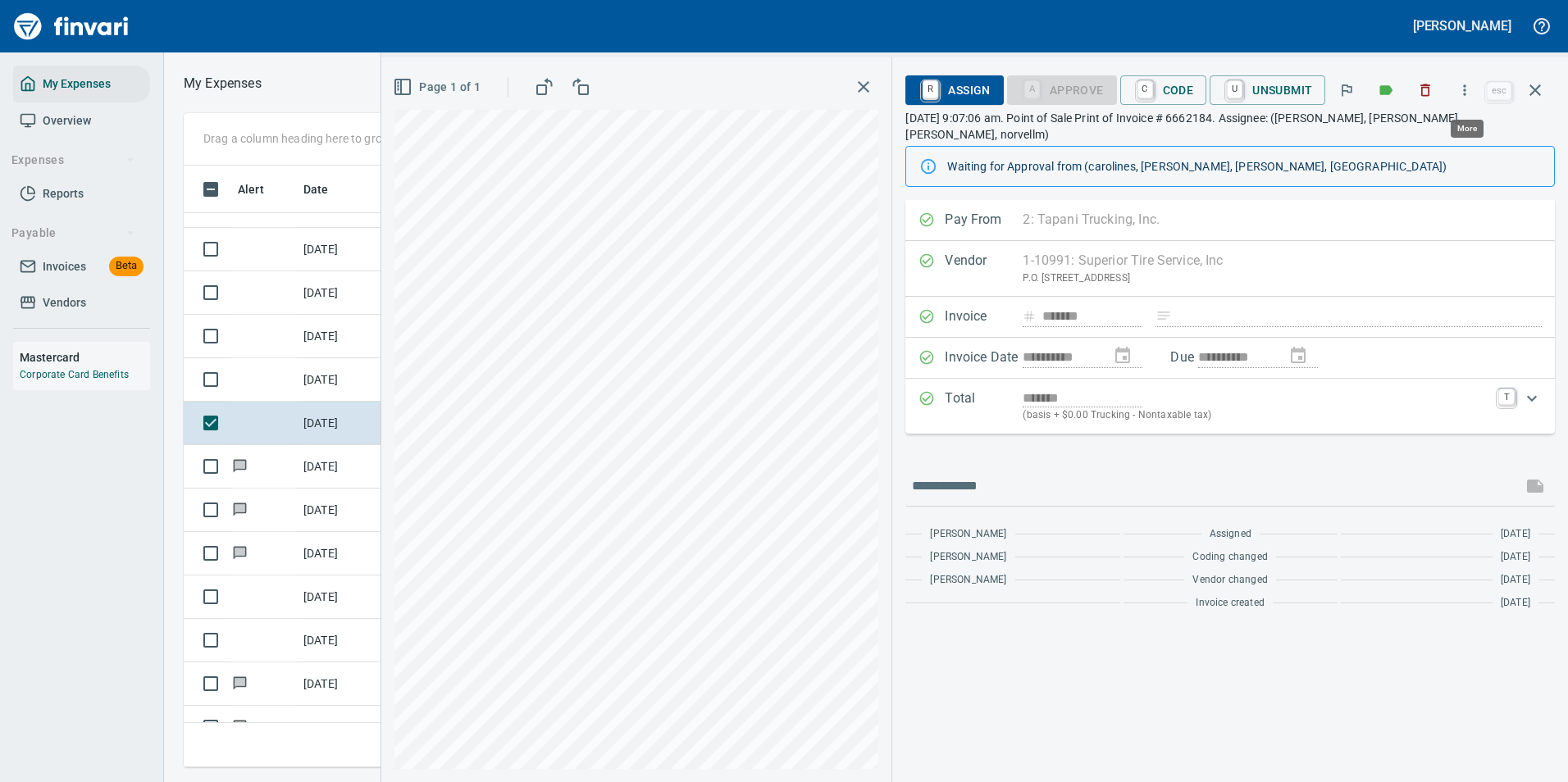
scroll to position [577, 930]
click at [1461, 93] on icon "button" at bounding box center [1464, 90] width 16 height 16
click at [1409, 141] on span "Download" at bounding box center [1462, 138] width 157 height 20
drag, startPoint x: 1142, startPoint y: 97, endPoint x: 1175, endPoint y: 349, distance: 254.2
click at [1142, 97] on link "C" at bounding box center [1145, 89] width 15 height 18
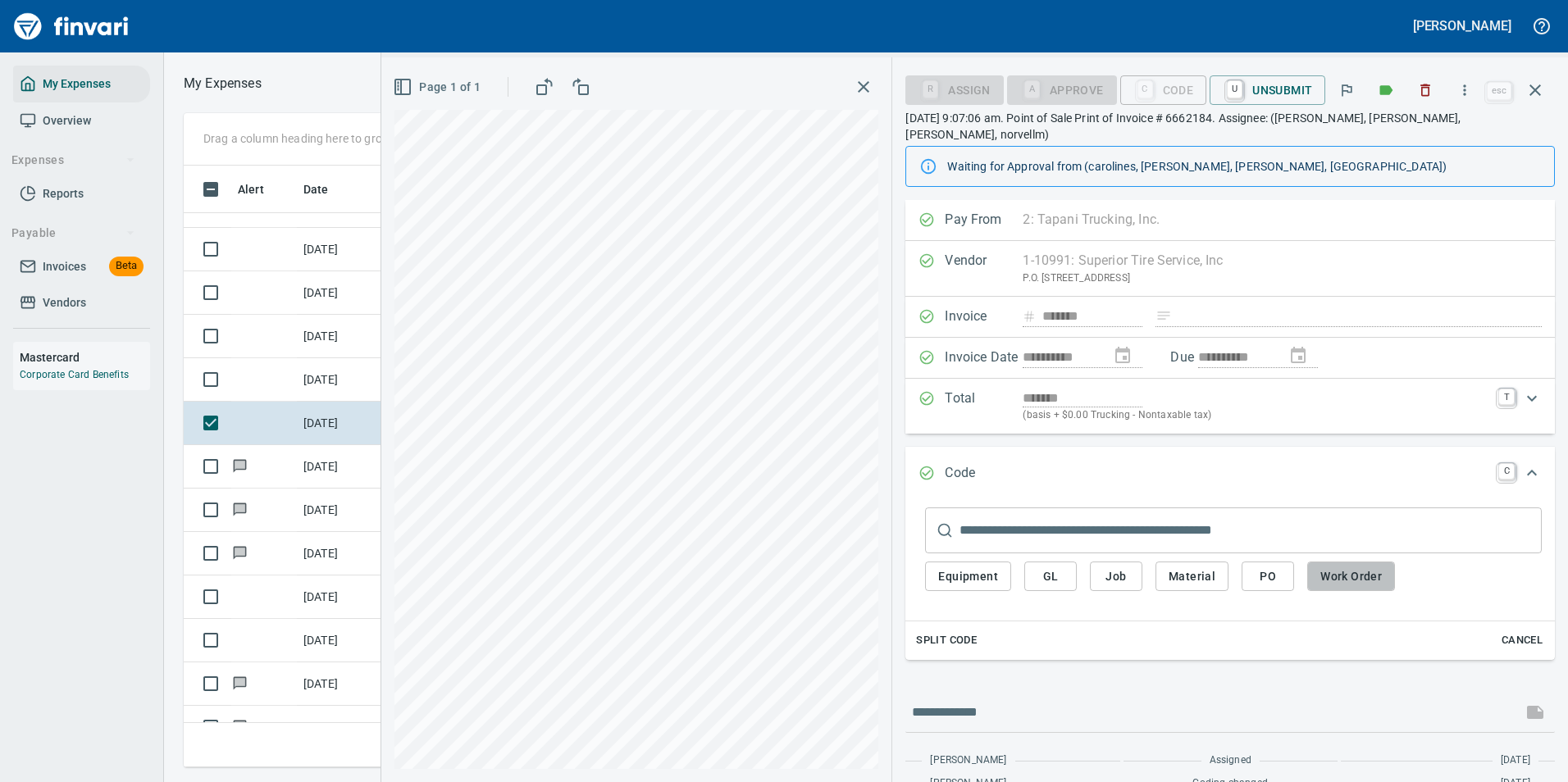
click at [1337, 567] on span "Work Order" at bounding box center [1351, 576] width 61 height 20
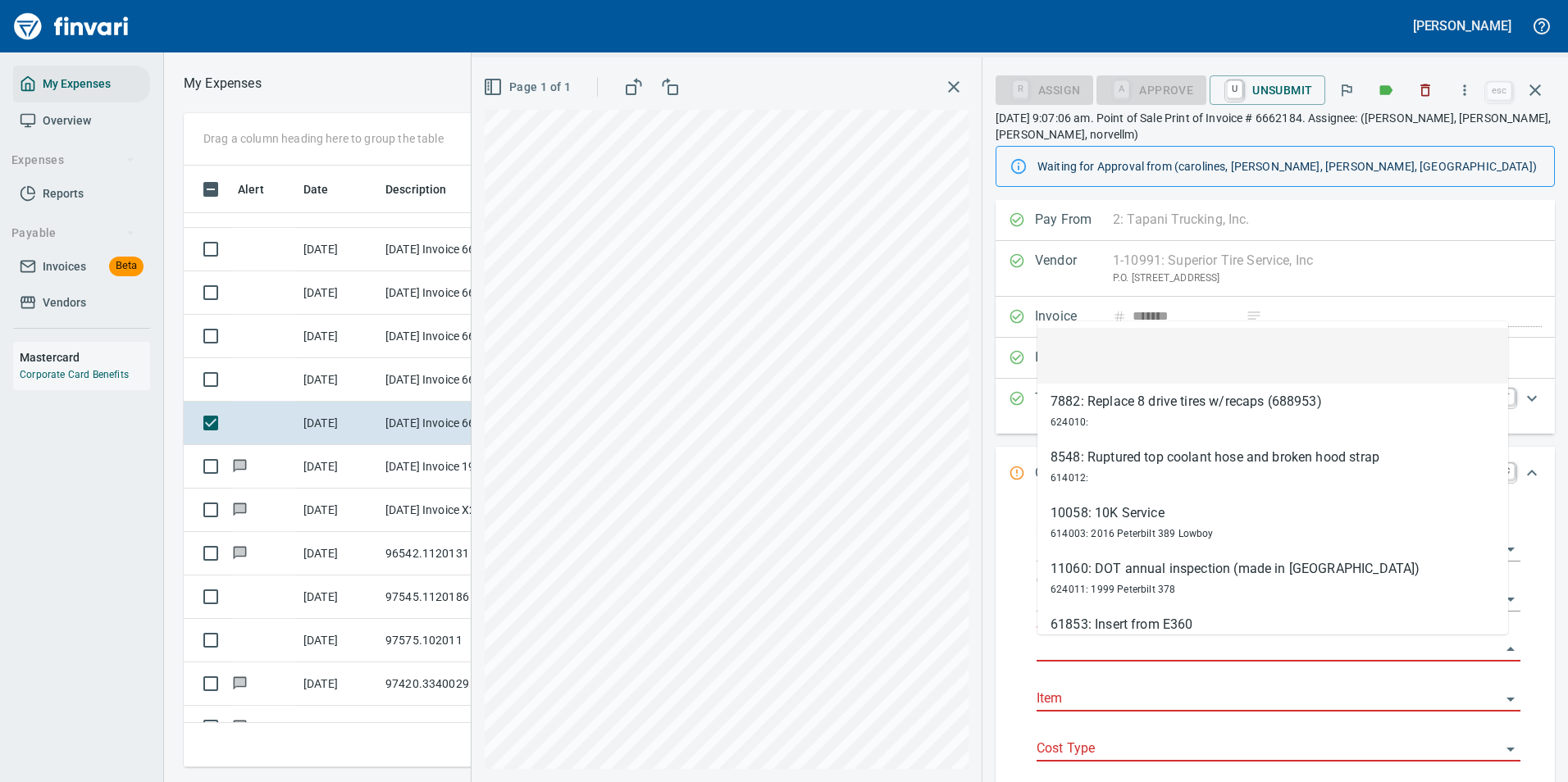
click at [1072, 655] on input "Work Order" at bounding box center [1268, 649] width 464 height 23
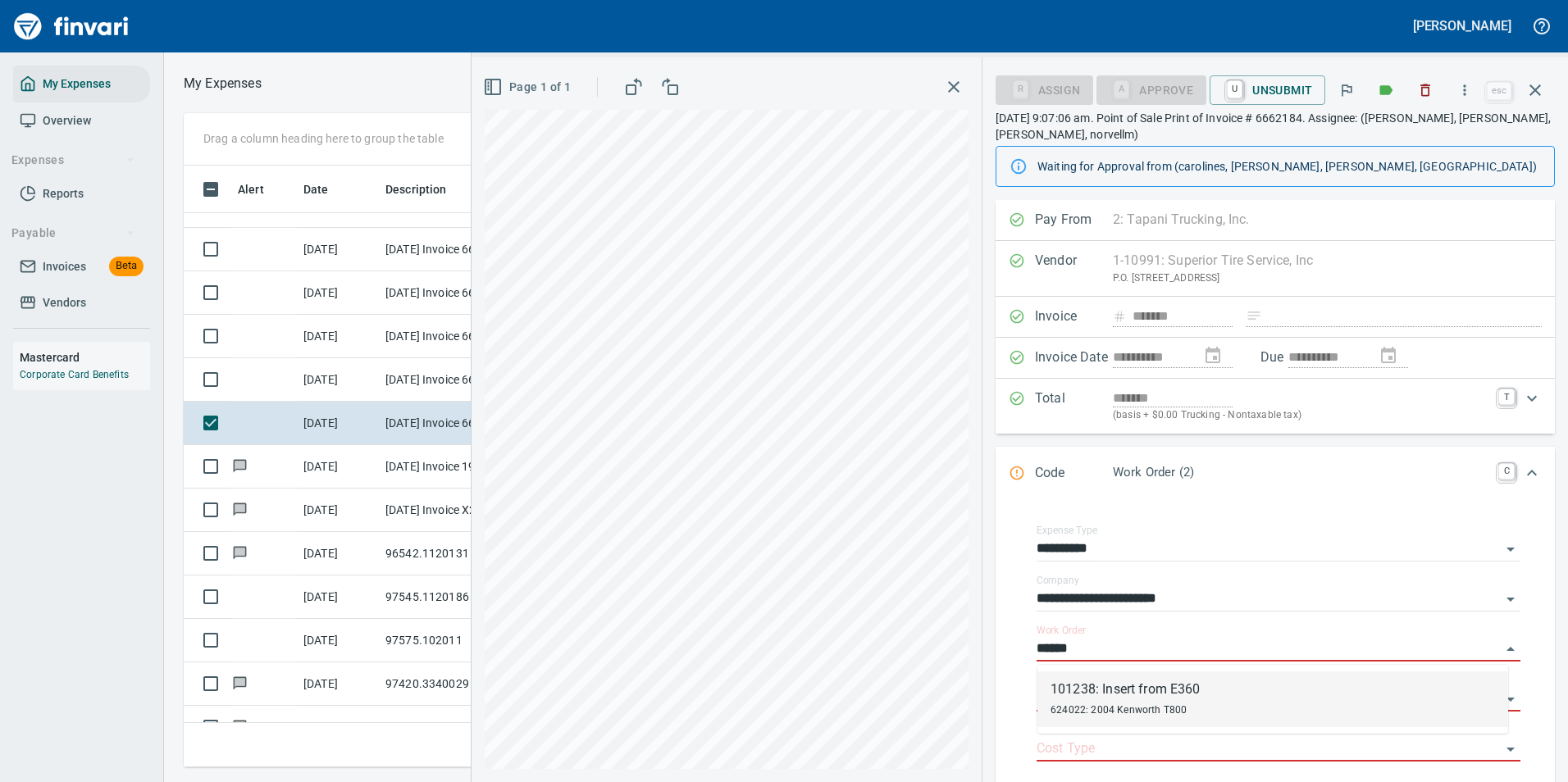
click at [1092, 691] on div "101238: Insert from E360" at bounding box center [1125, 689] width 150 height 20
type input "**********"
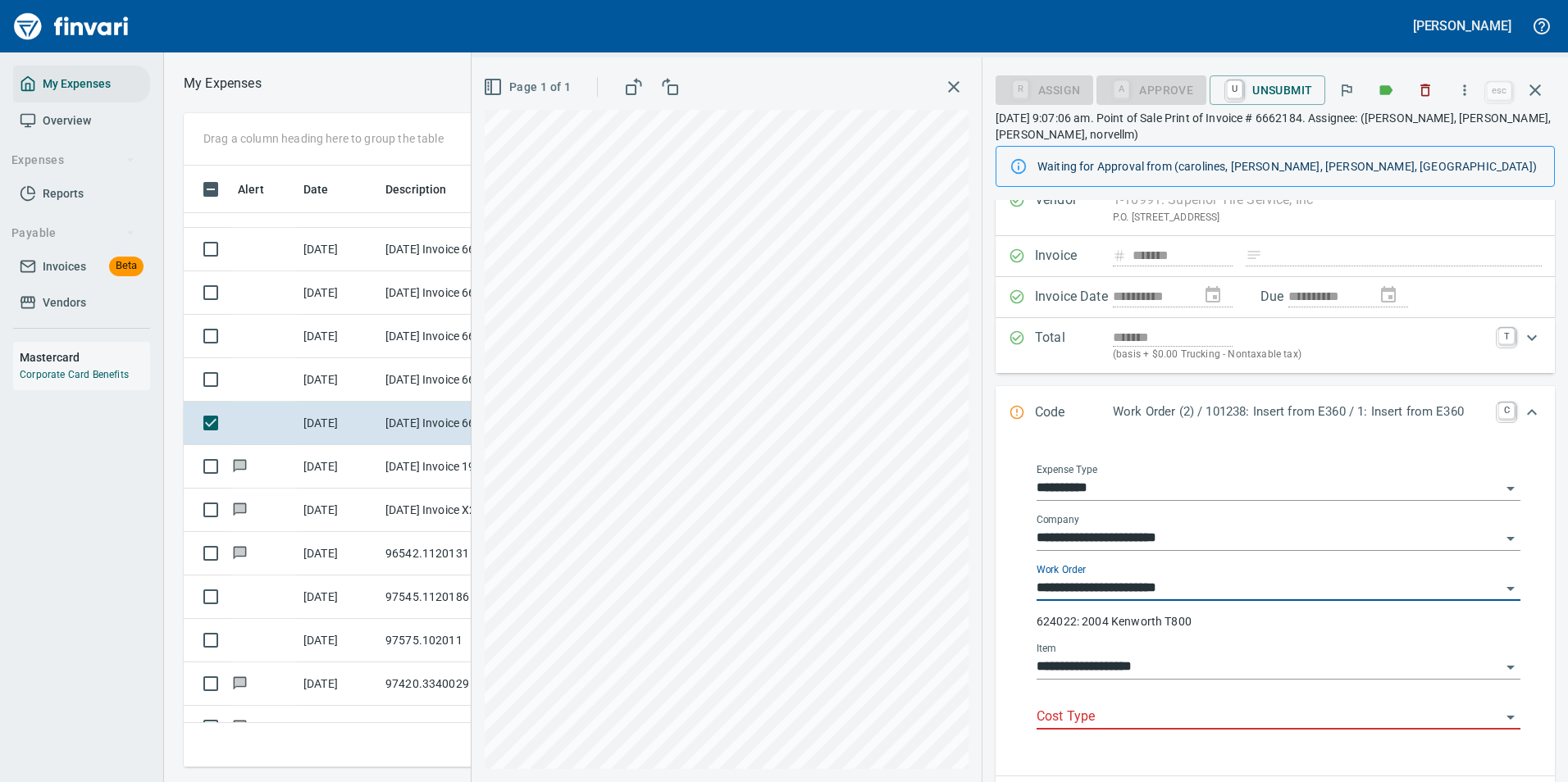
scroll to position [164, 0]
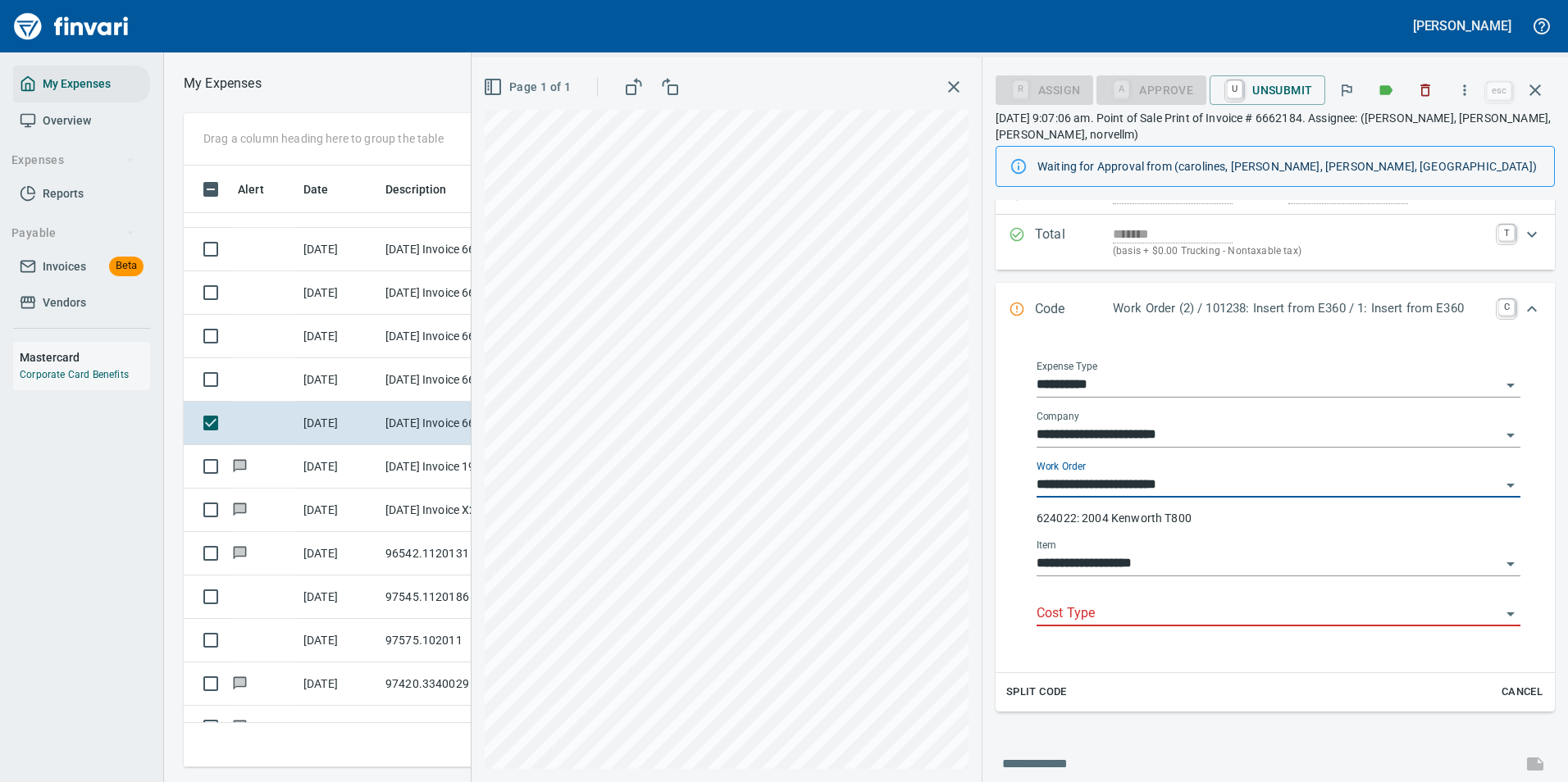
type input "**********"
click at [1123, 611] on input "Cost Type" at bounding box center [1268, 614] width 464 height 23
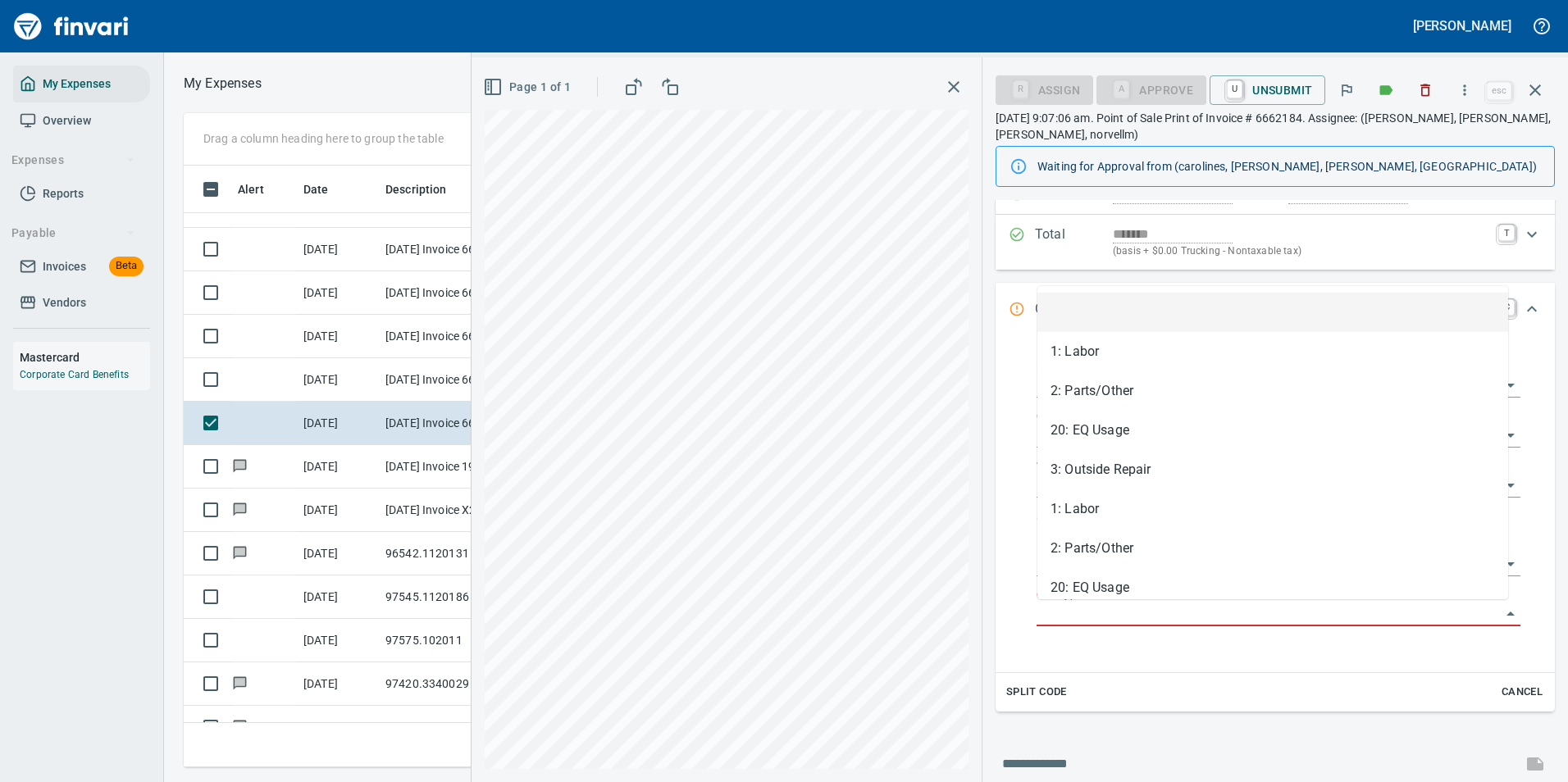
scroll to position [577, 930]
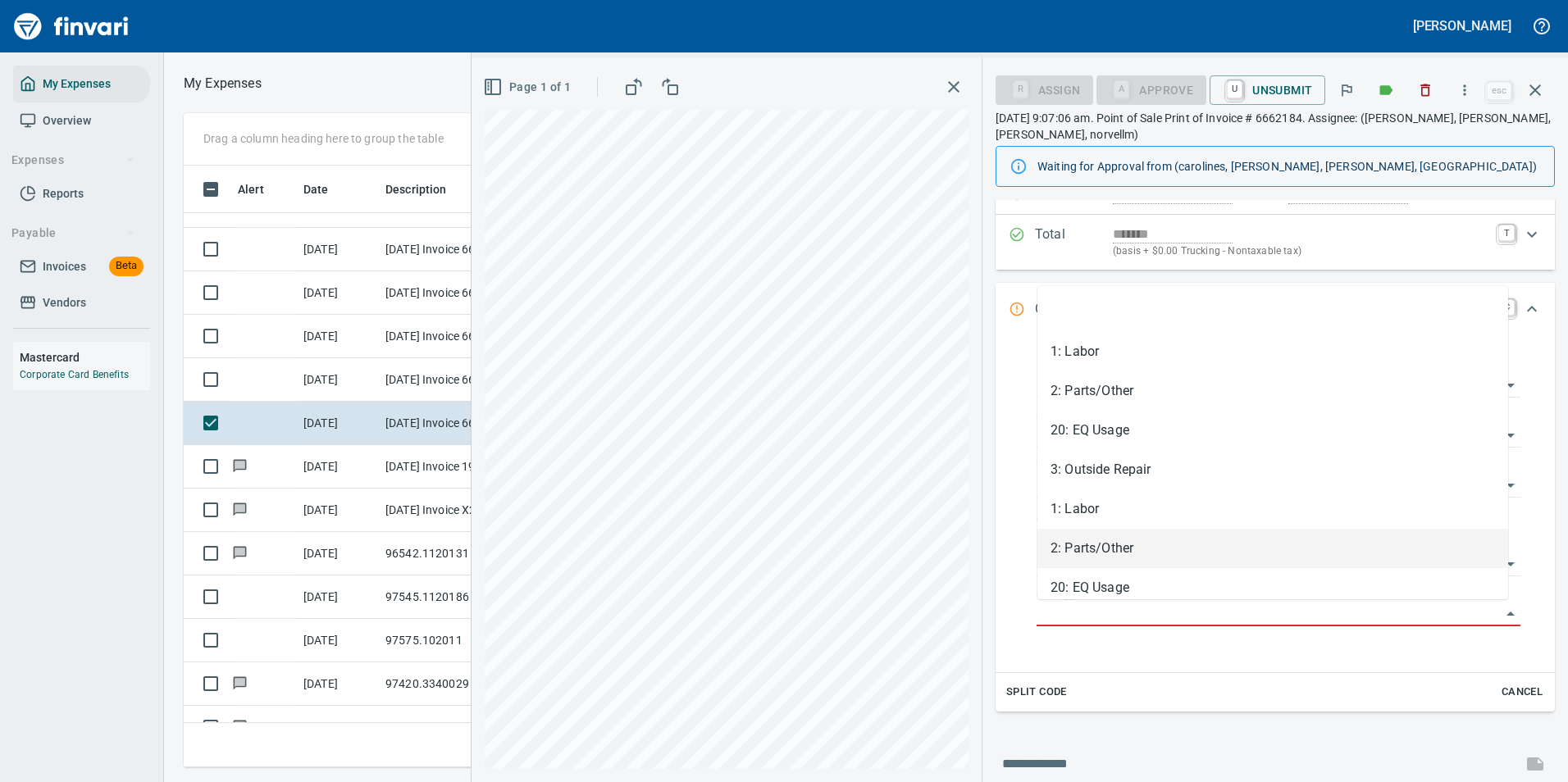
click at [1068, 547] on li "2: Parts/Other" at bounding box center [1273, 547] width 471 height 39
type input "**********"
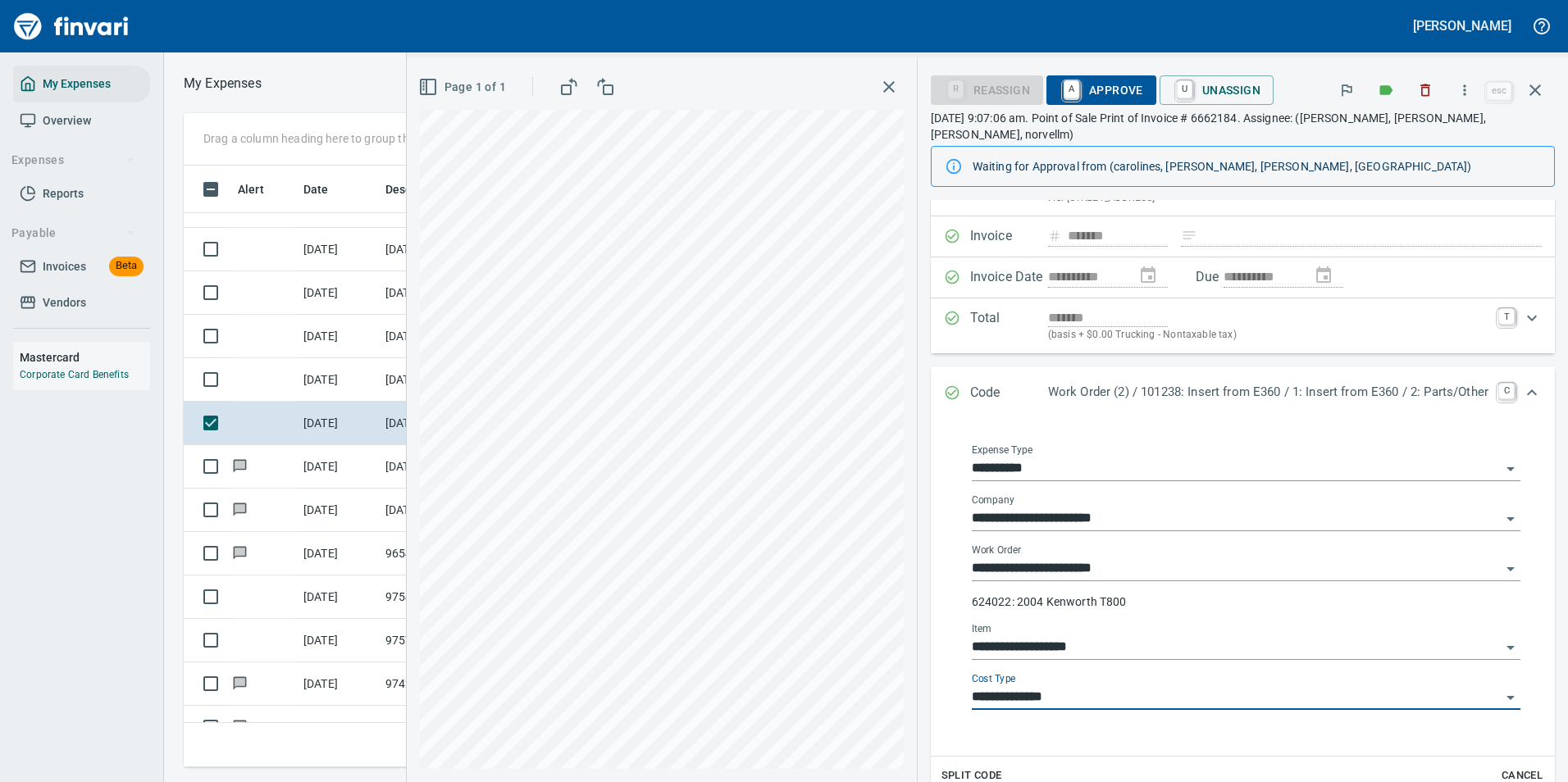
scroll to position [0, 0]
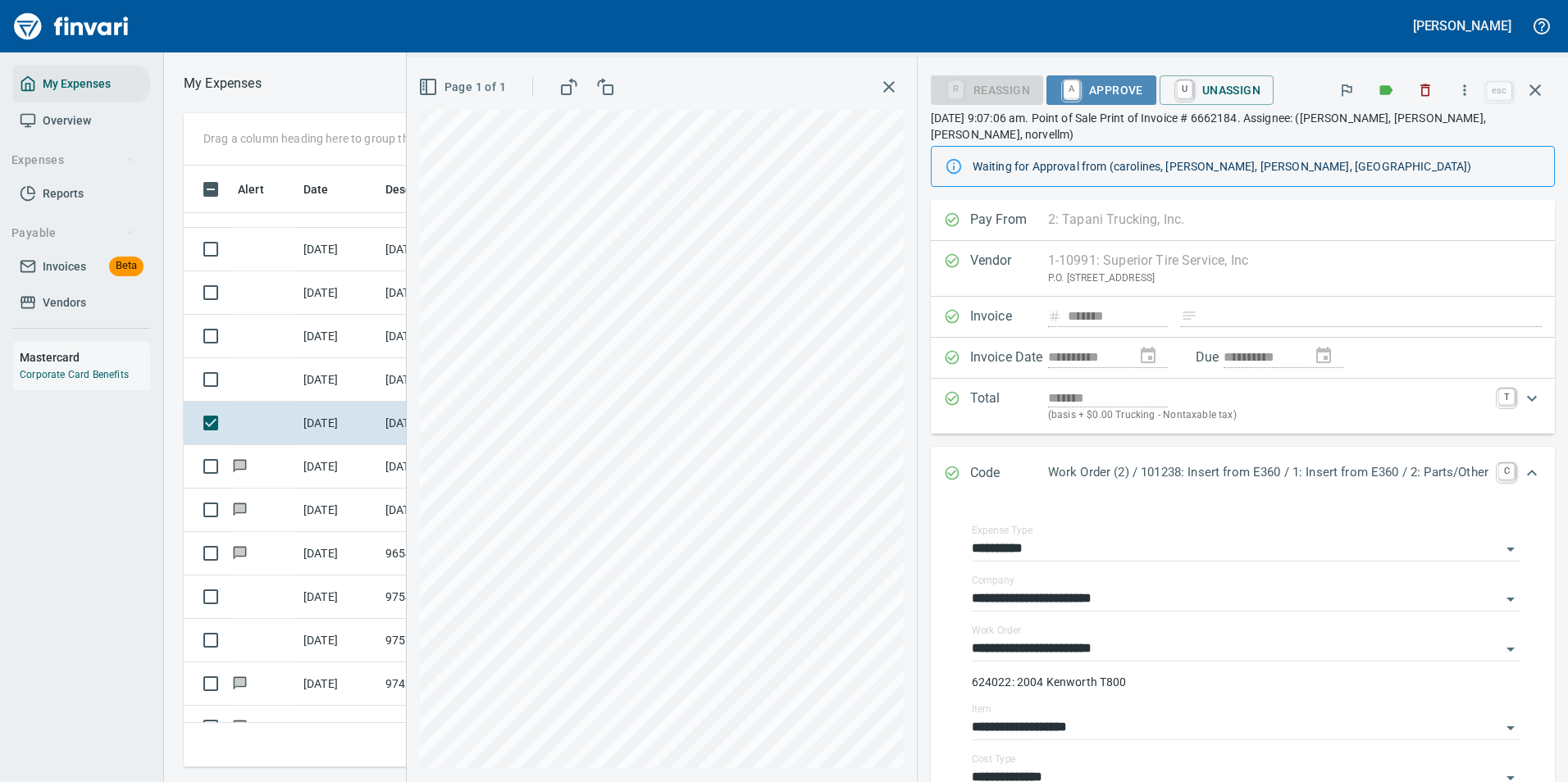
click at [1084, 84] on span "A Approve" at bounding box center [1101, 90] width 83 height 28
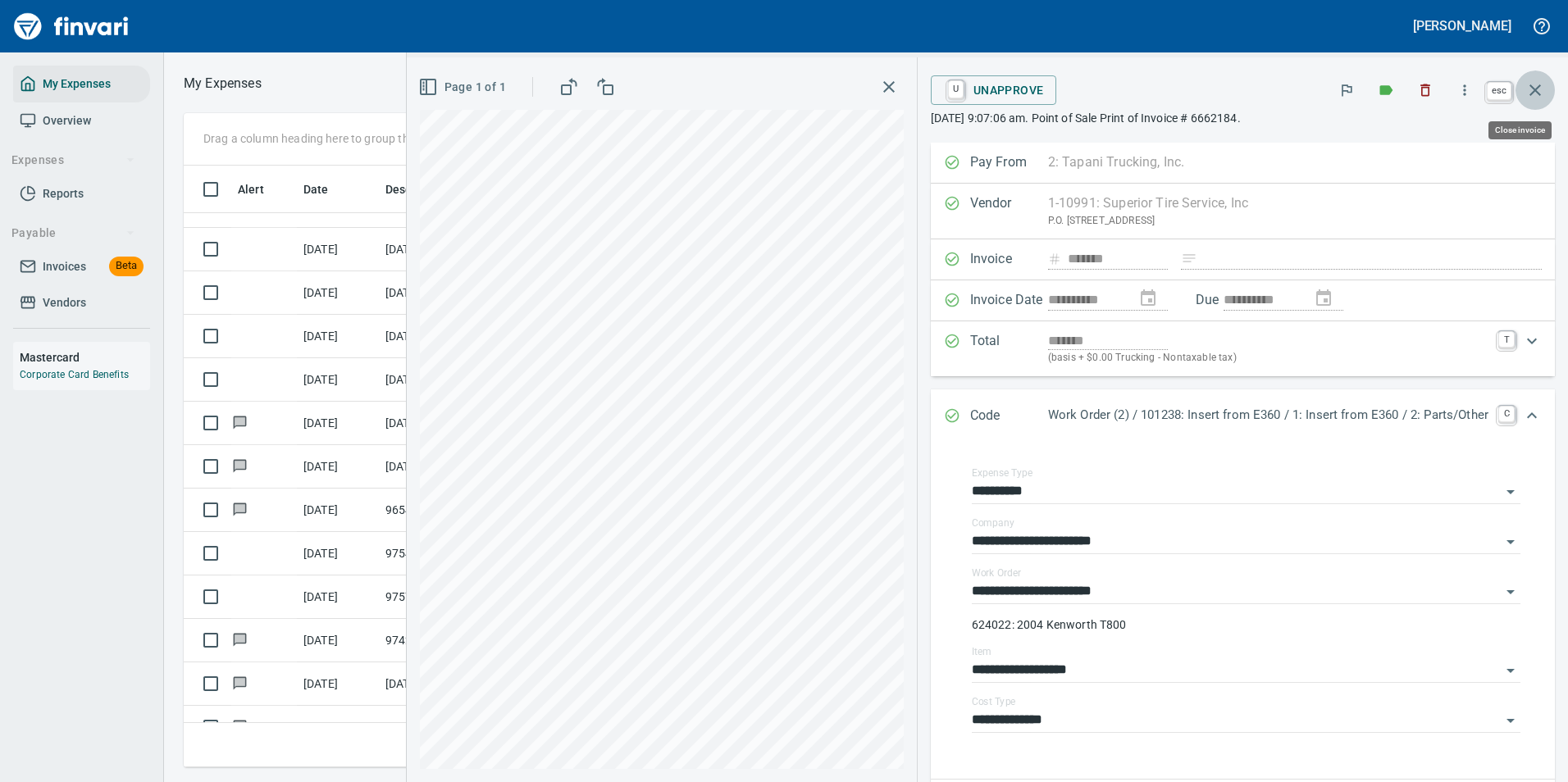
click at [1530, 89] on icon "button" at bounding box center [1534, 90] width 20 height 20
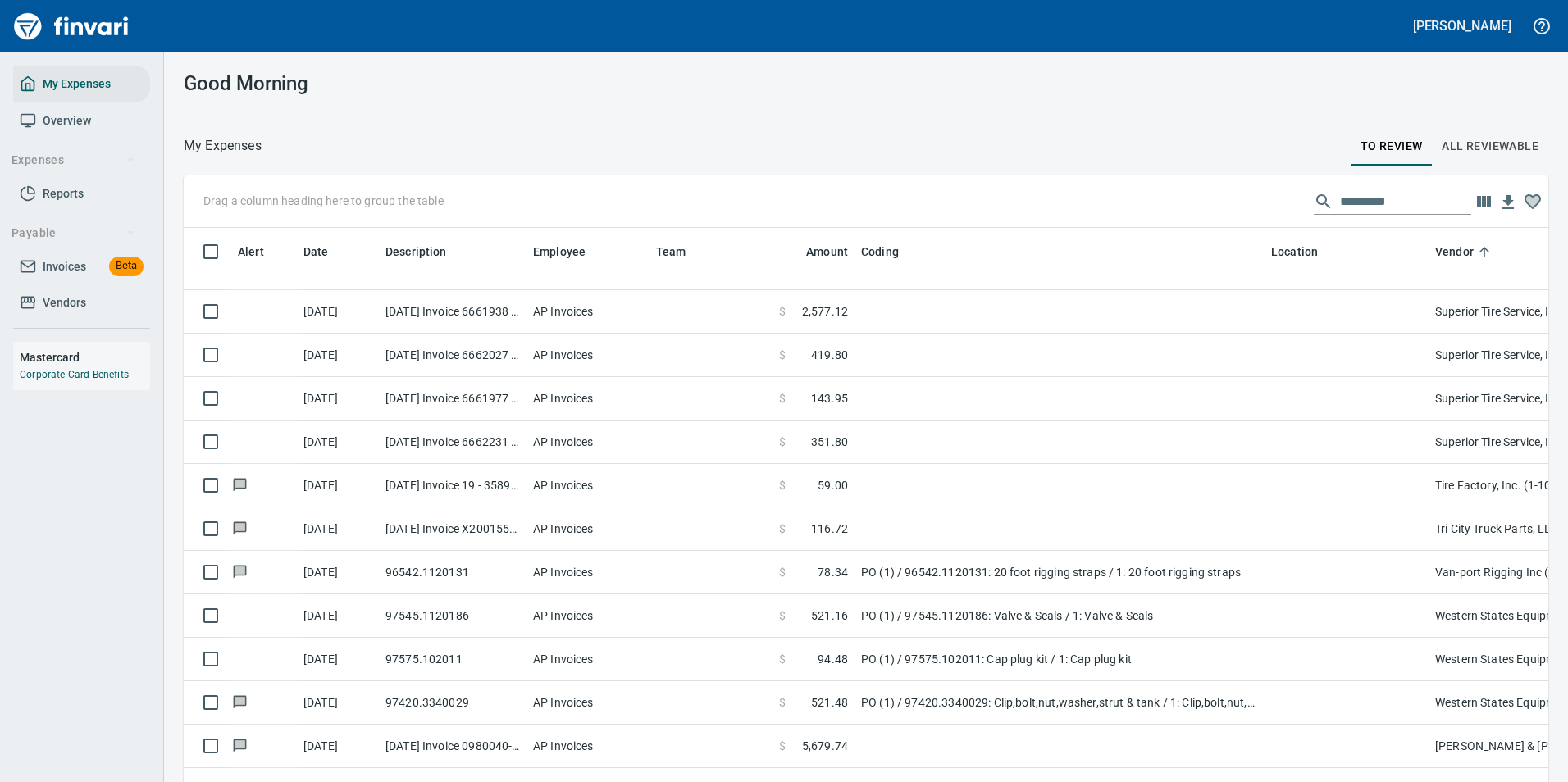
scroll to position [577, 1328]
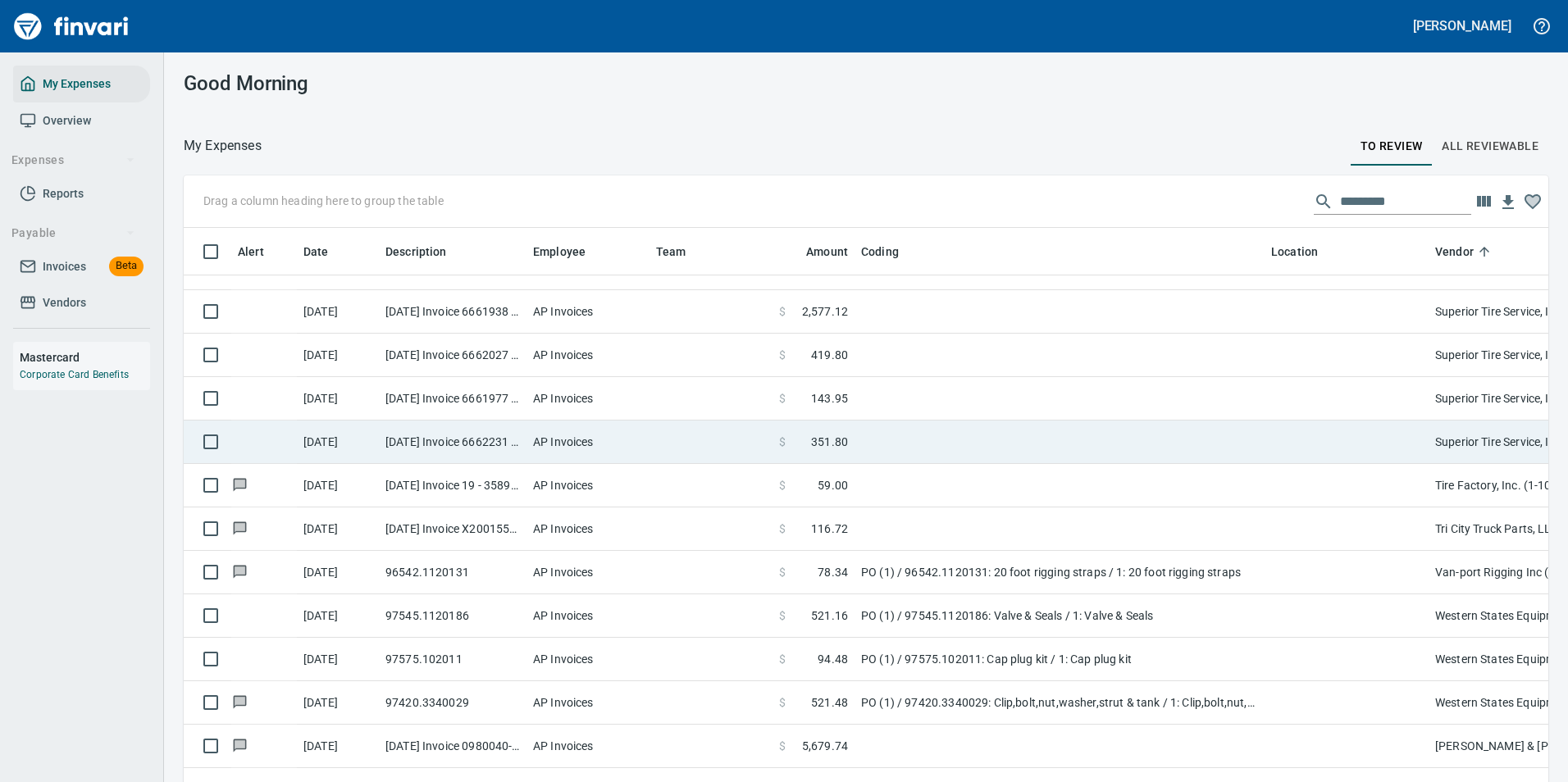
click at [808, 436] on span at bounding box center [798, 441] width 26 height 16
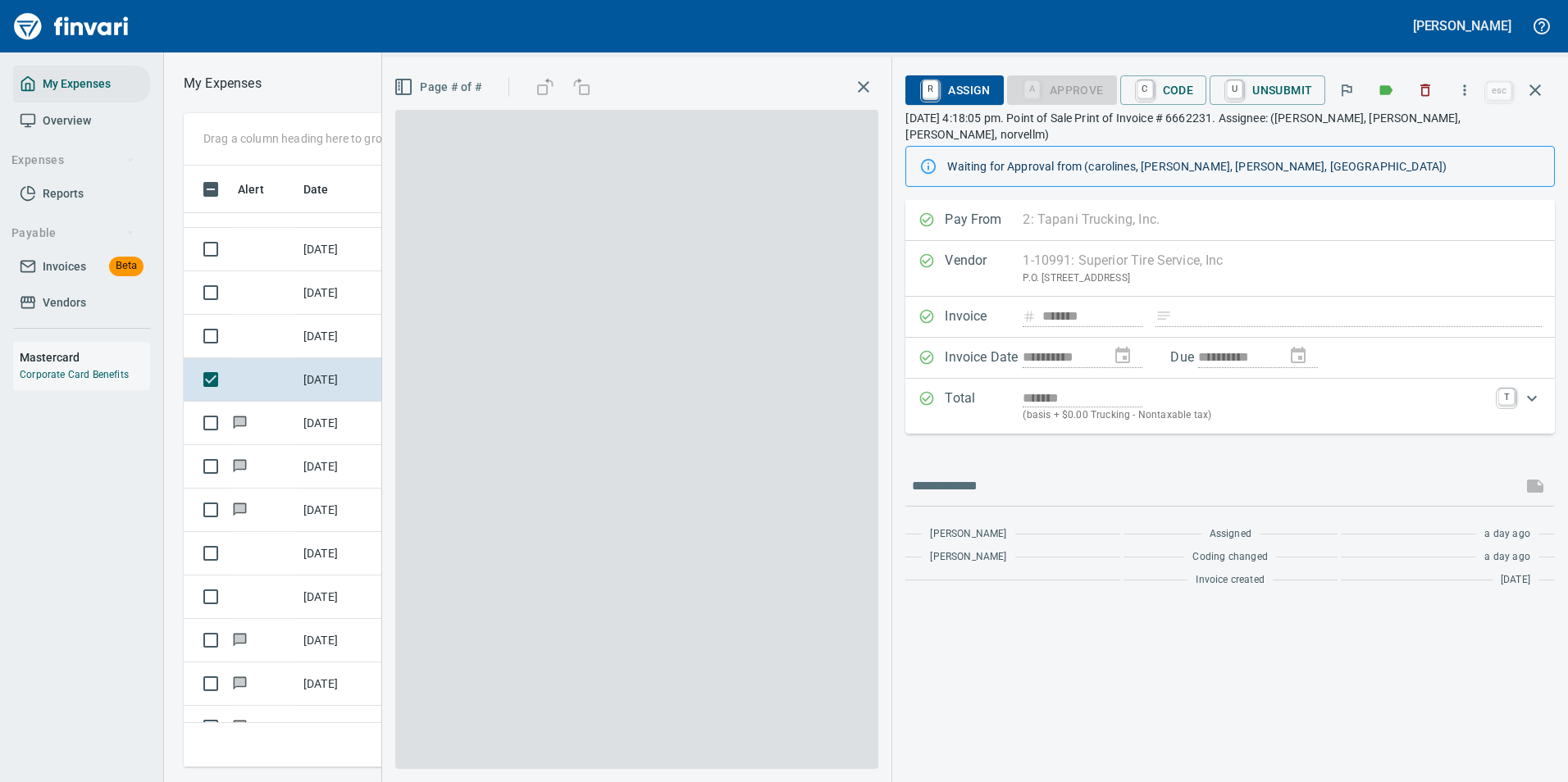
scroll to position [577, 930]
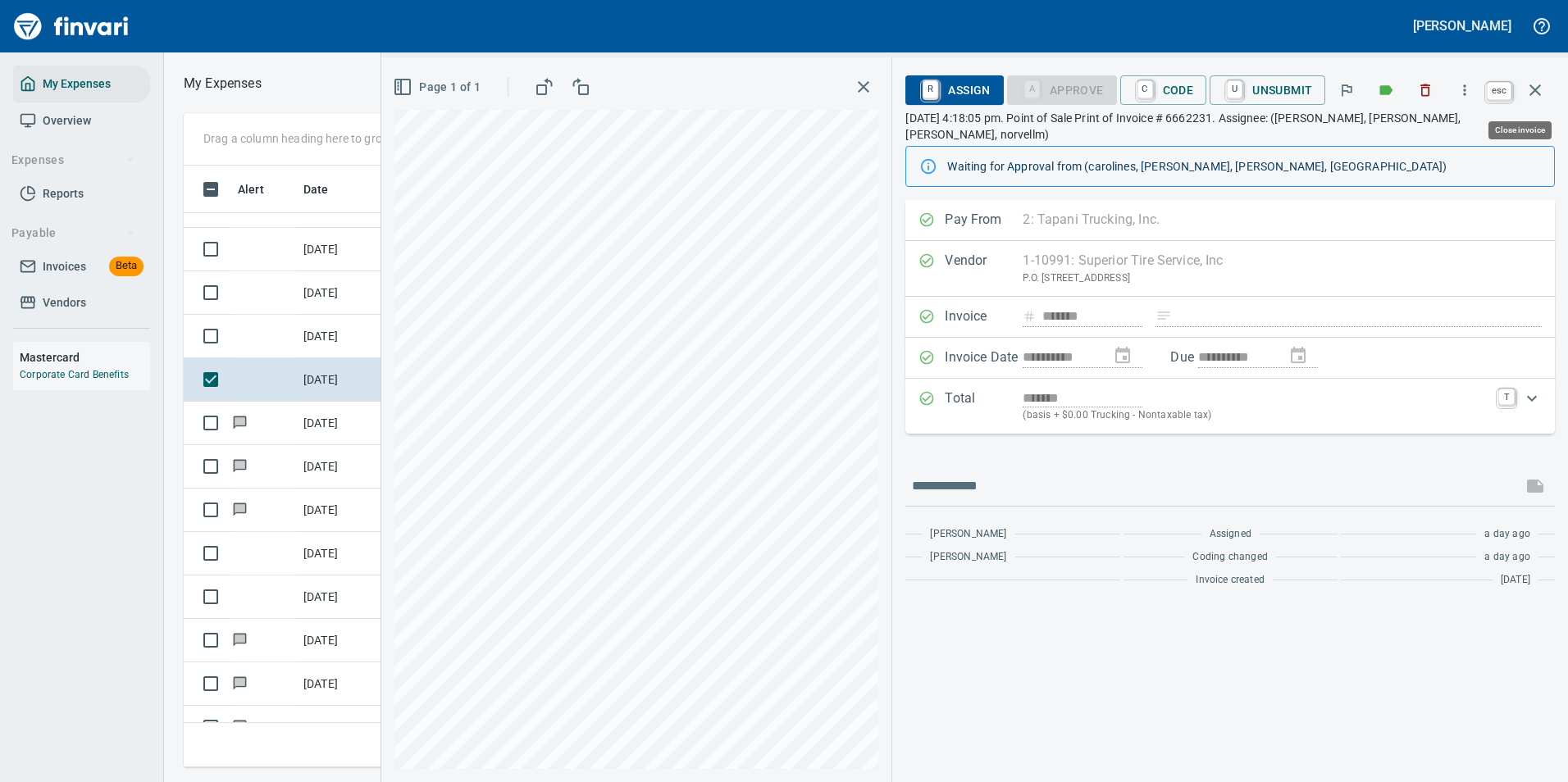
click at [1533, 95] on icon "button" at bounding box center [1534, 90] width 20 height 20
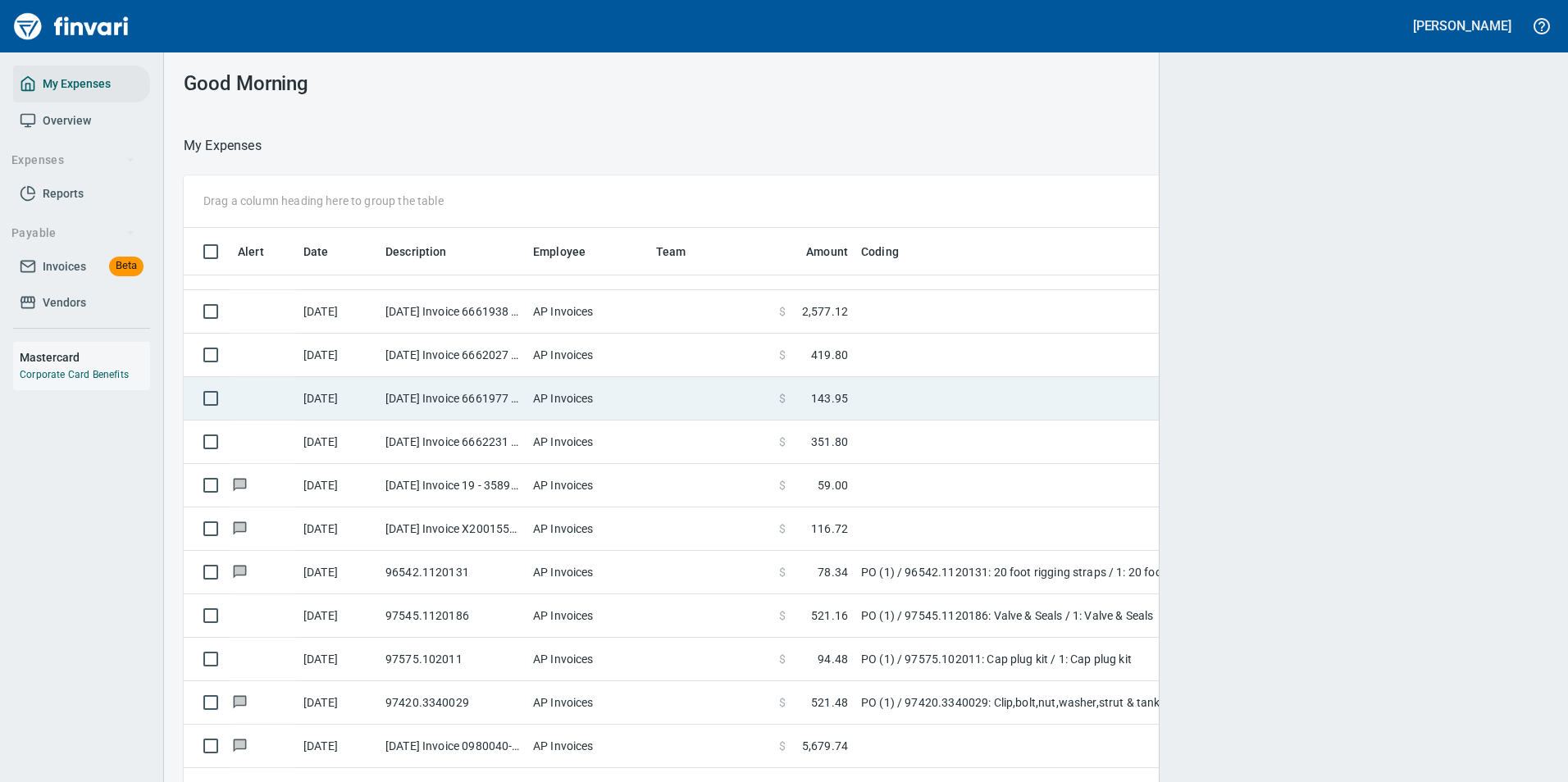
scroll to position [577, 1324]
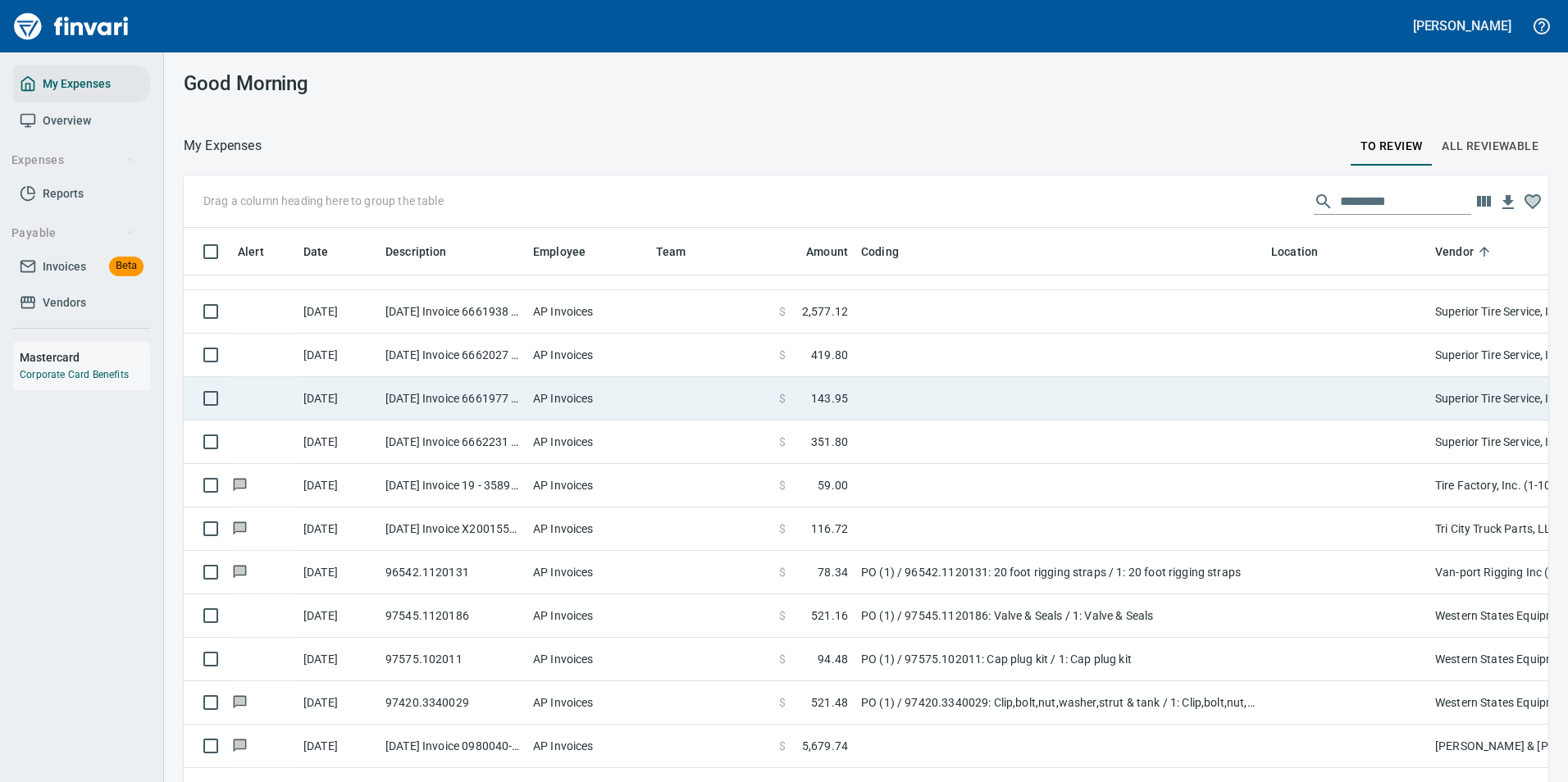
click at [819, 400] on span "143.95" at bounding box center [829, 398] width 37 height 16
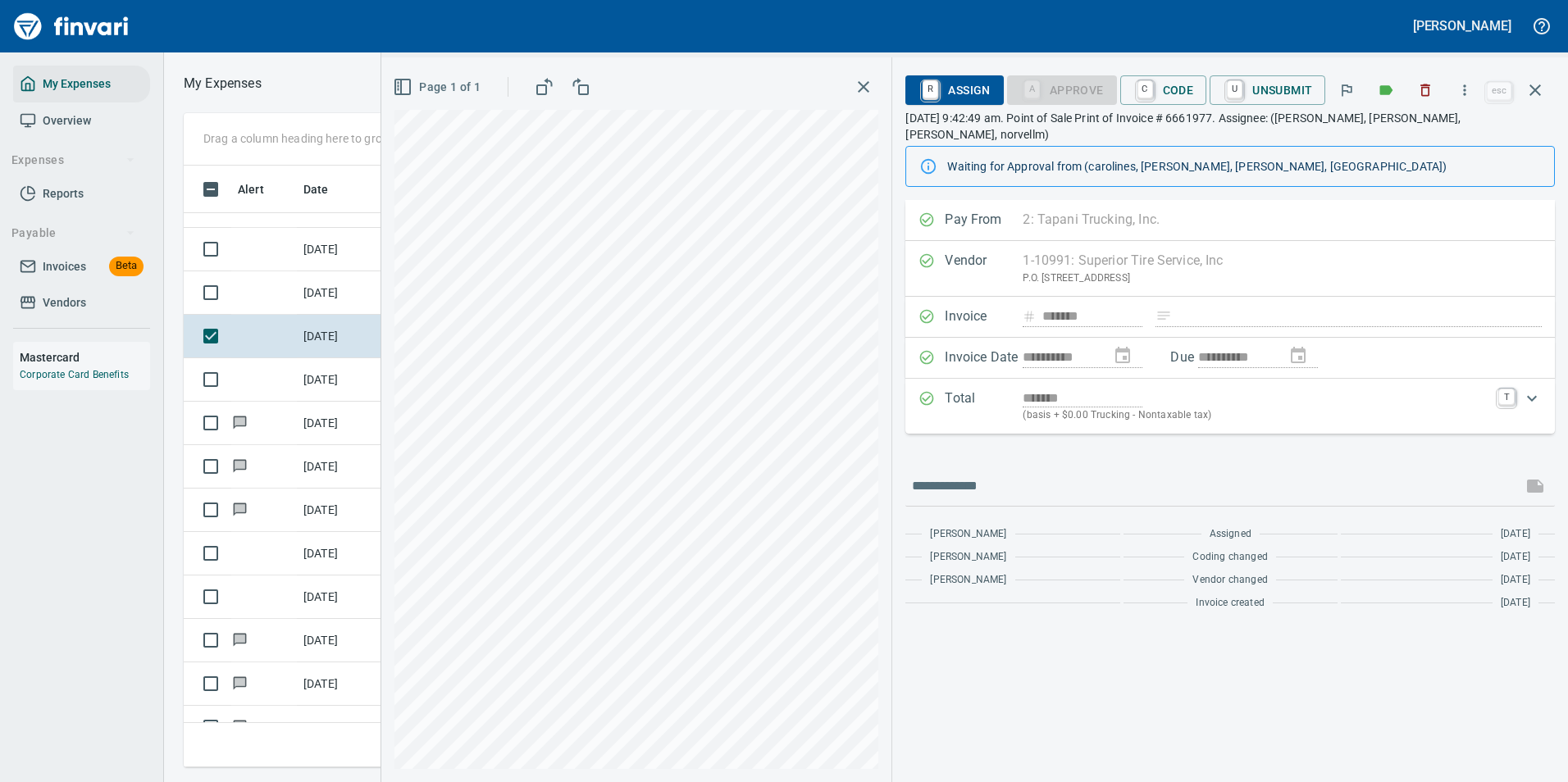
scroll to position [577, 930]
click at [1477, 92] on button "button" at bounding box center [1465, 90] width 36 height 36
click at [1411, 136] on span "Download" at bounding box center [1462, 138] width 157 height 20
drag, startPoint x: 1153, startPoint y: 87, endPoint x: 1134, endPoint y: 120, distance: 38.1
click at [1153, 87] on link "C" at bounding box center [1145, 89] width 15 height 18
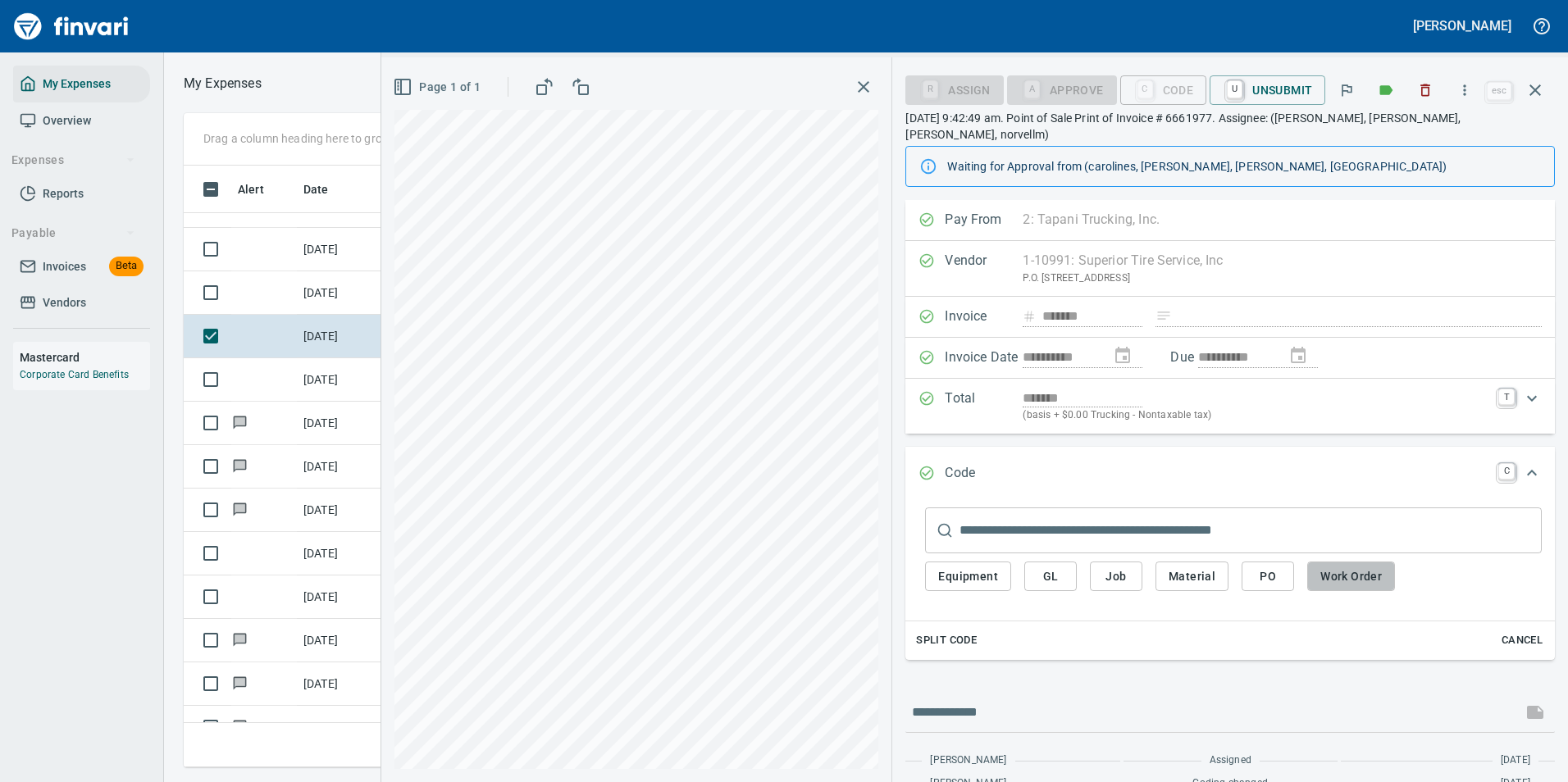
click at [1321, 567] on span "Work Order" at bounding box center [1351, 576] width 61 height 20
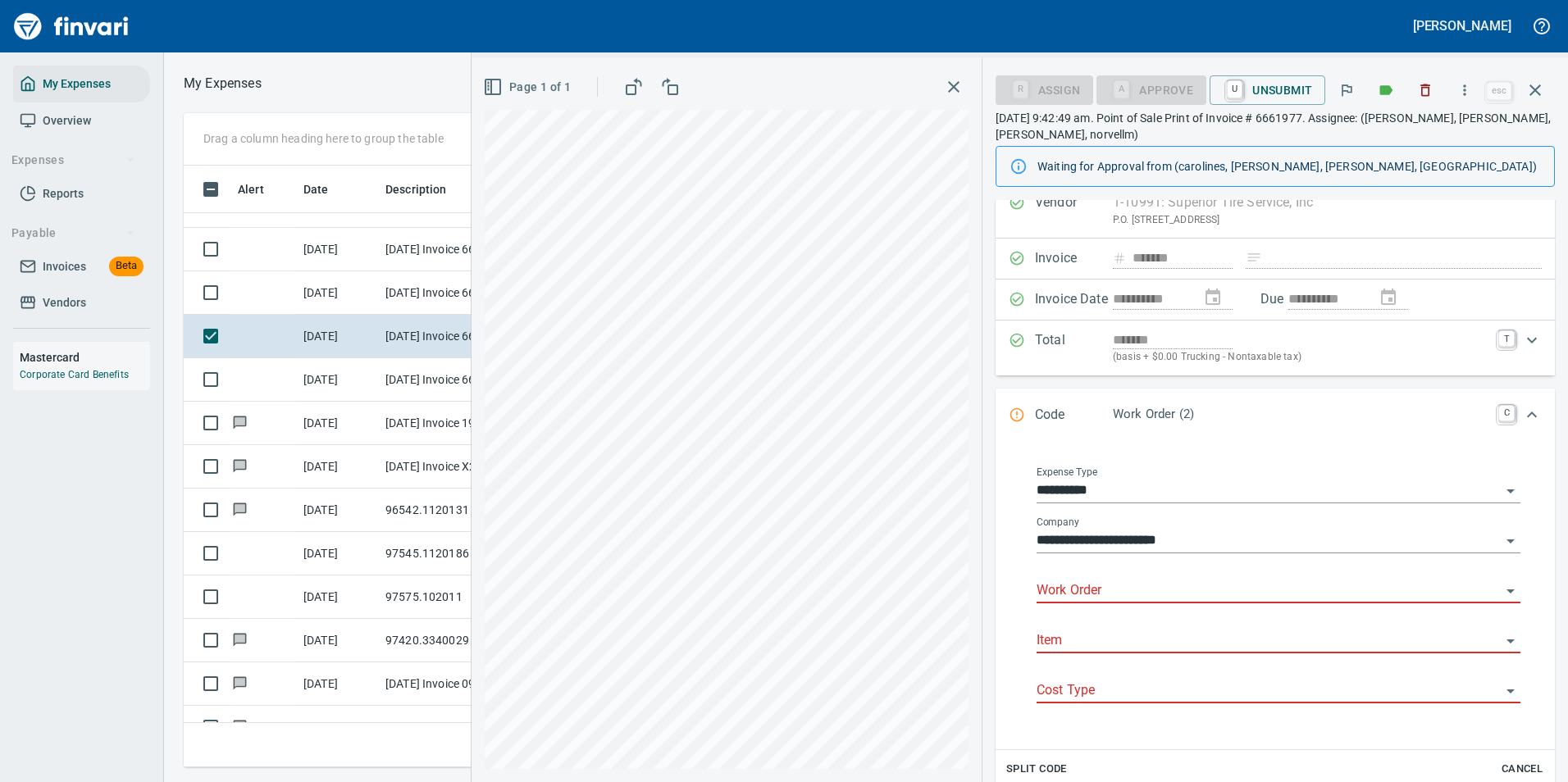
scroll to position [164, 0]
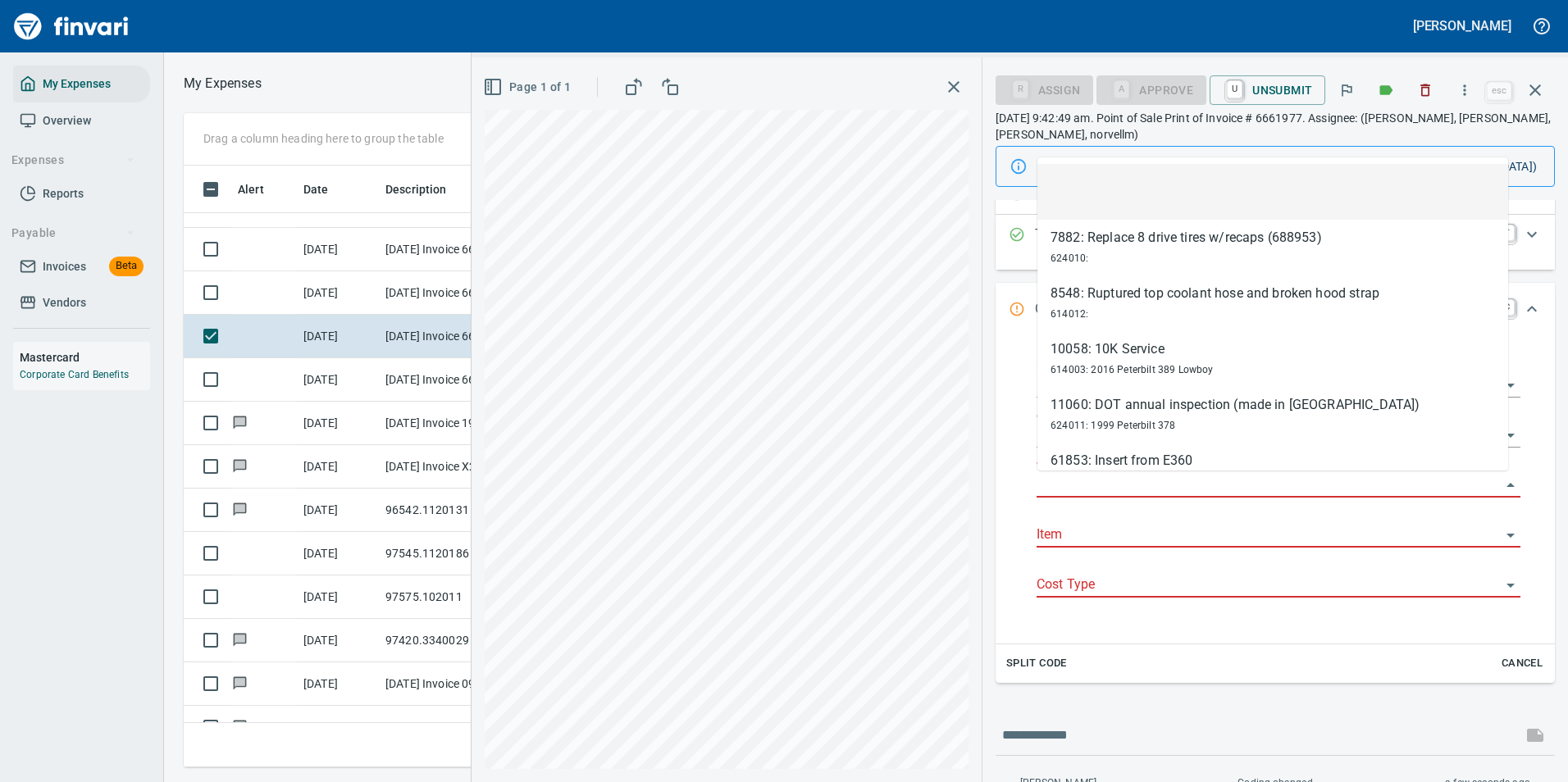
click at [1061, 484] on input "Work Order" at bounding box center [1268, 485] width 464 height 23
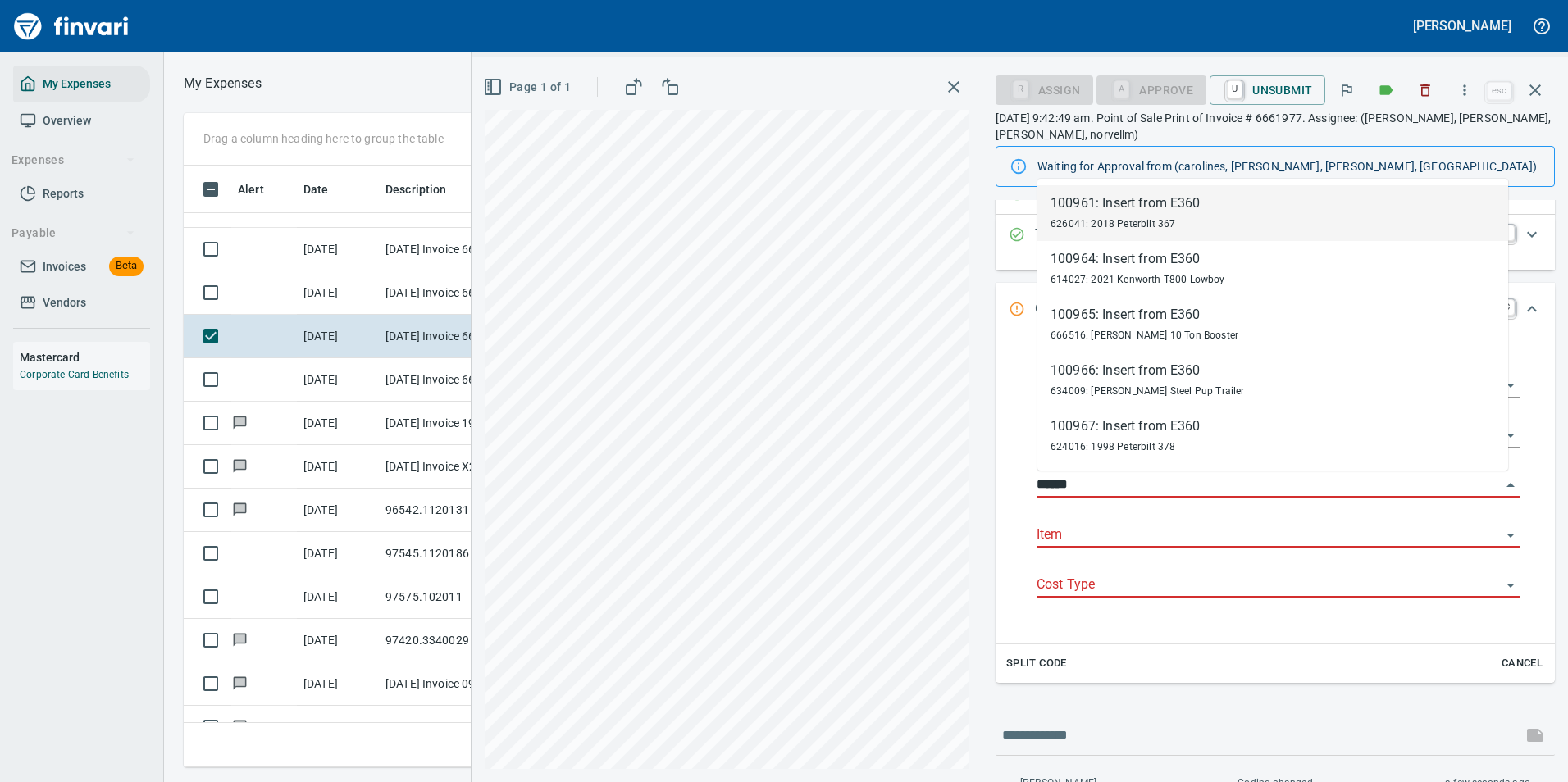
scroll to position [577, 930]
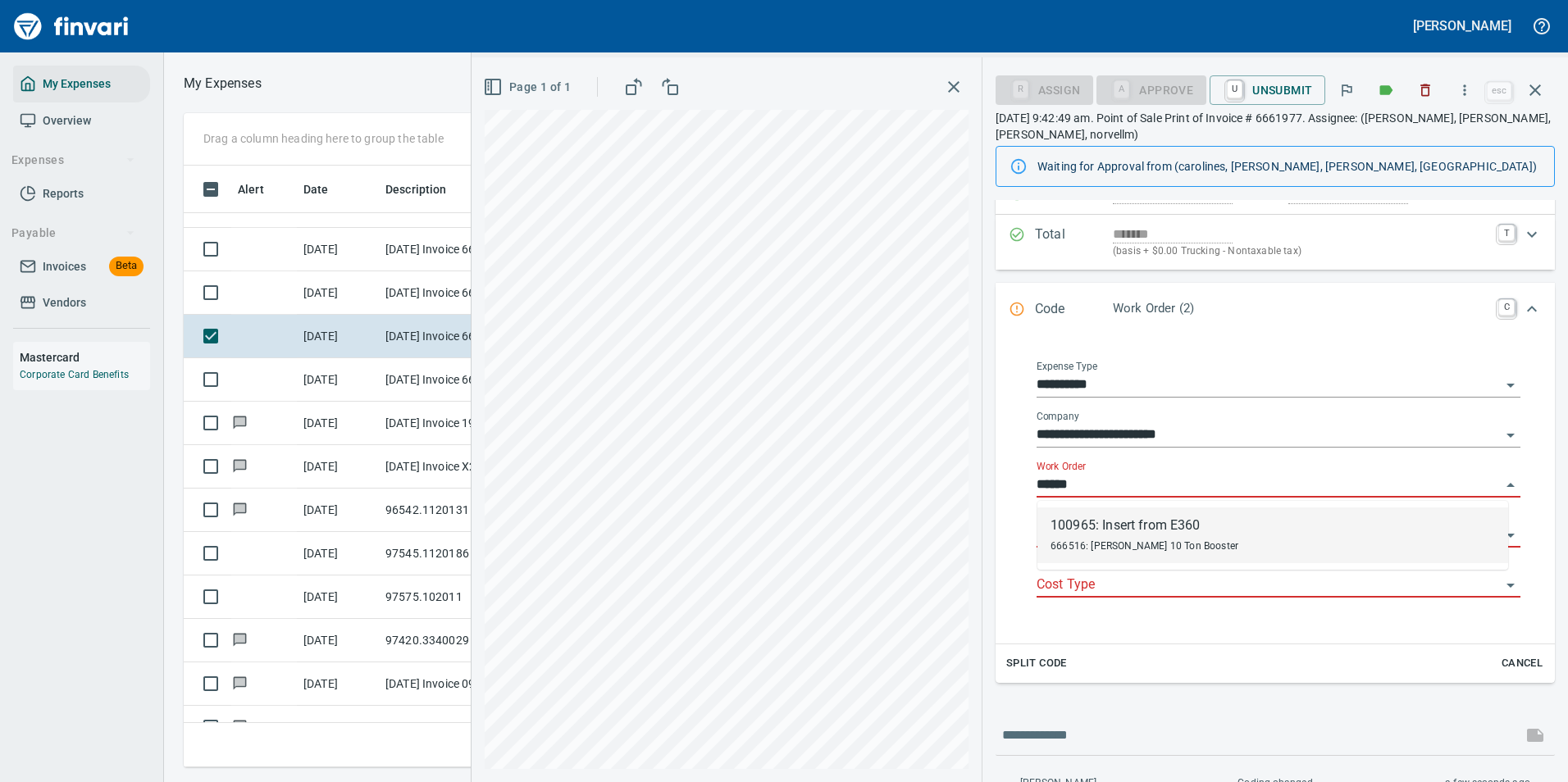
click at [1071, 545] on span "666516: [PERSON_NAME] 10 Ton Booster" at bounding box center [1144, 546] width 188 height 11
type input "**********"
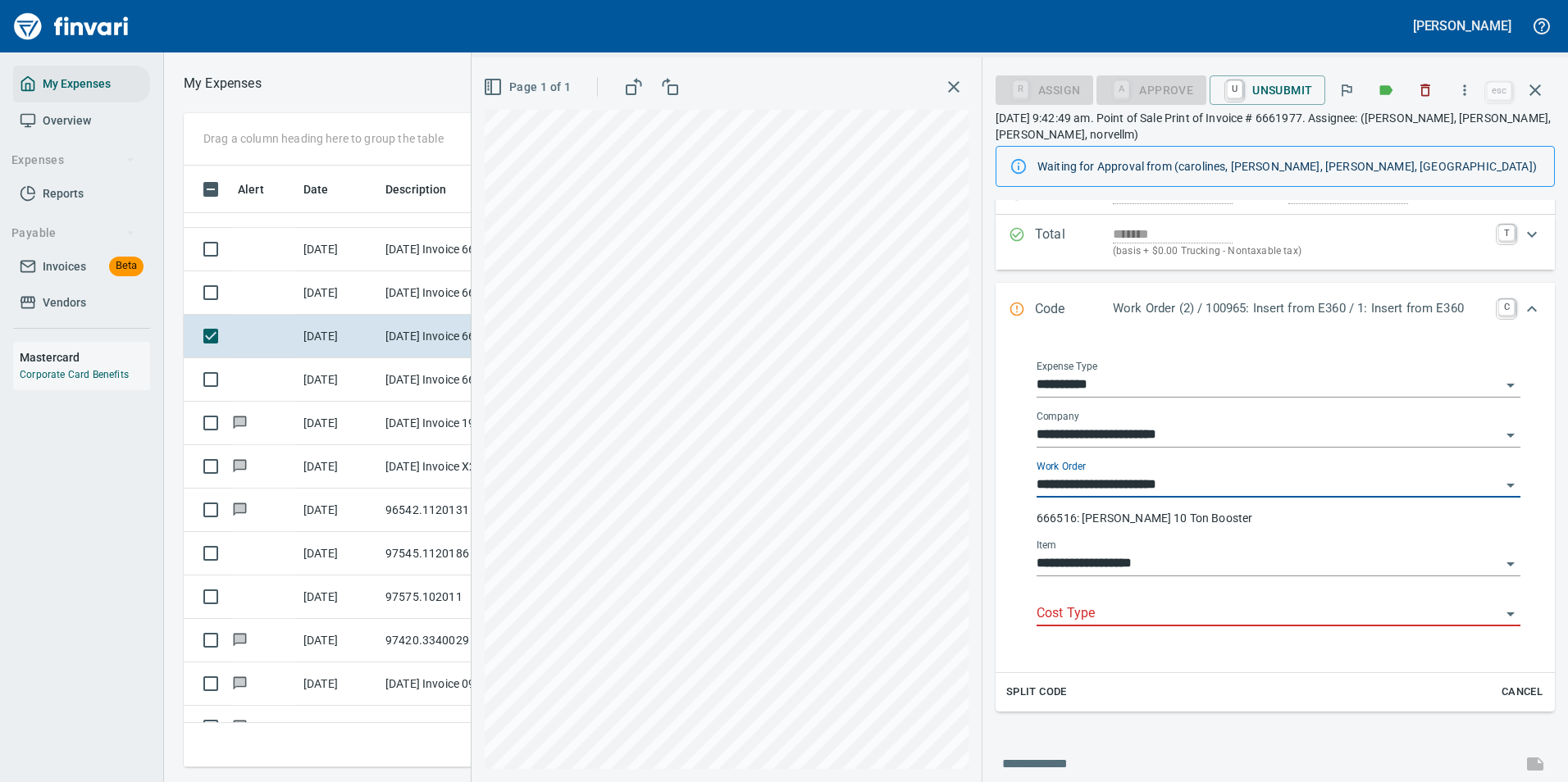
type input "**********"
click at [1067, 613] on input "Cost Type" at bounding box center [1268, 614] width 464 height 23
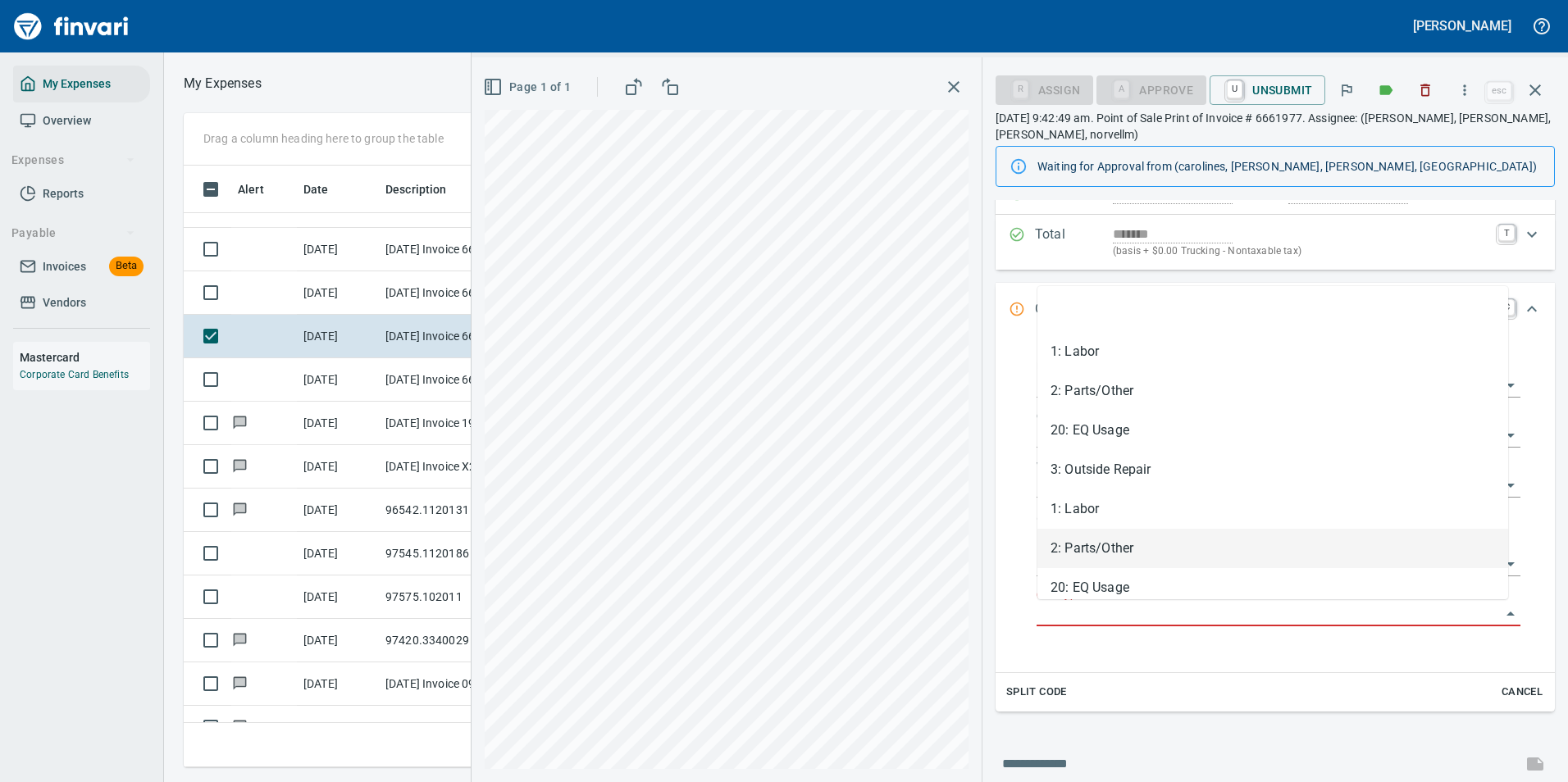
click at [1076, 551] on li "2: Parts/Other" at bounding box center [1273, 547] width 471 height 39
type input "**********"
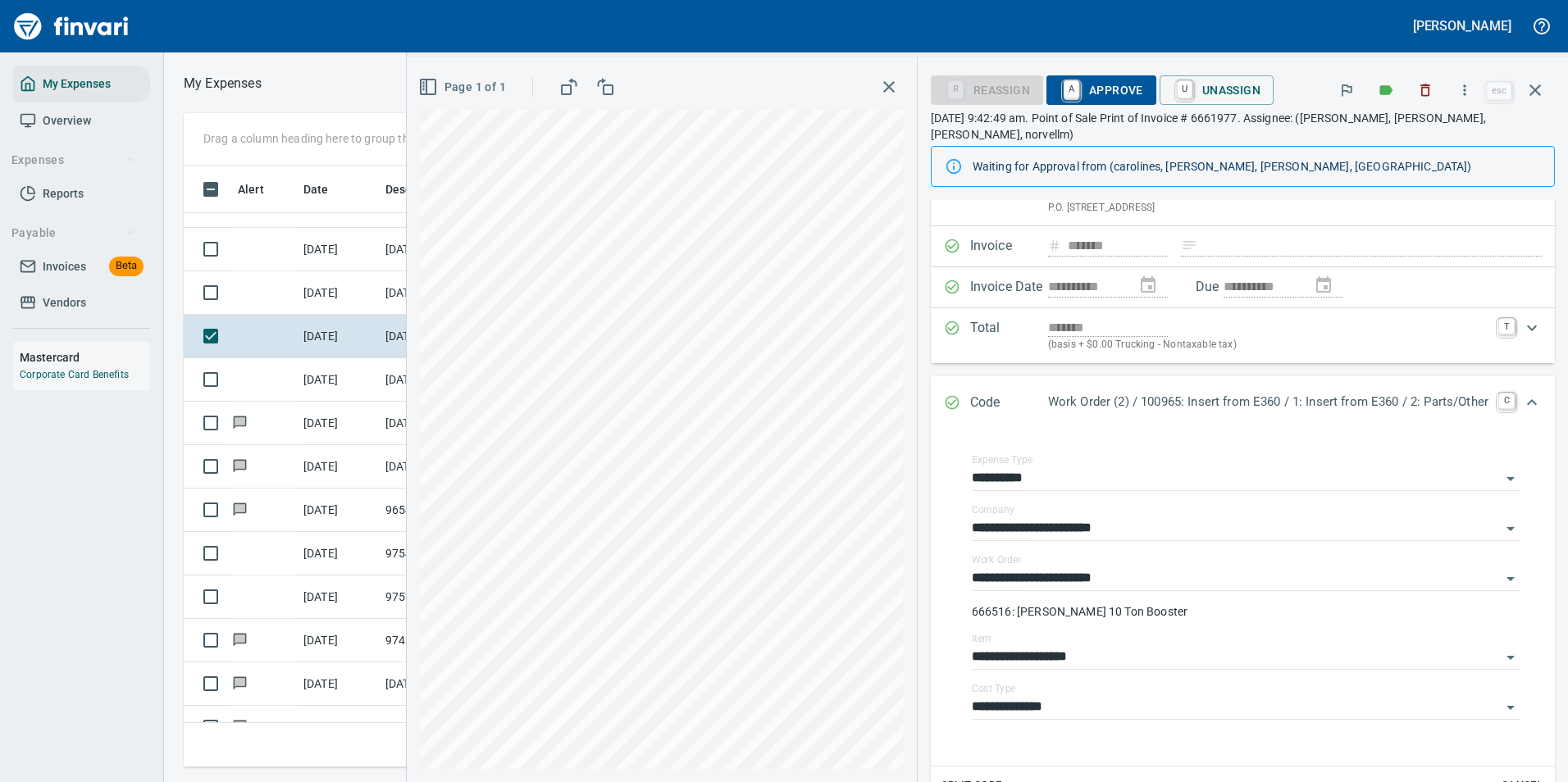
scroll to position [0, 0]
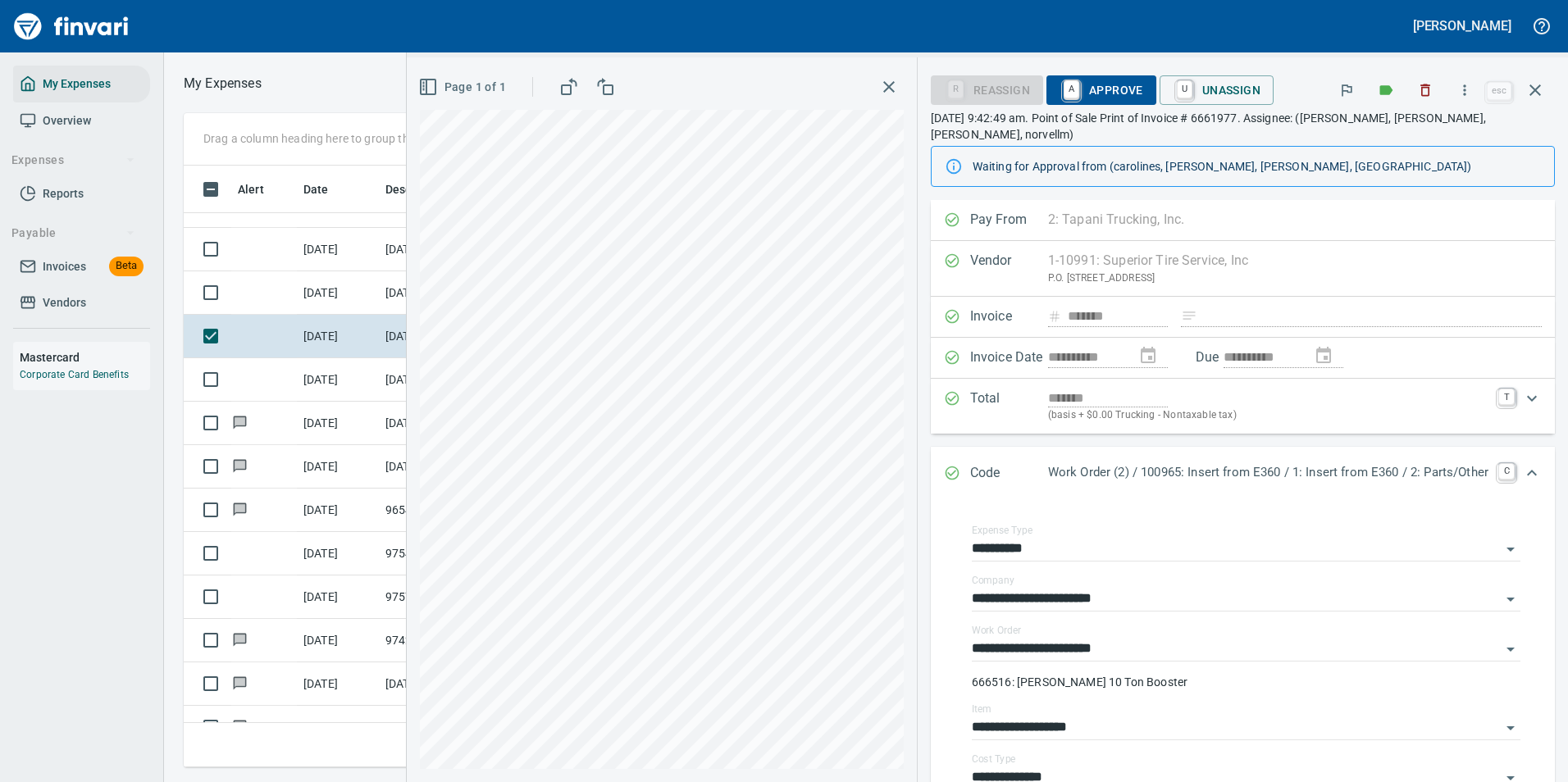
click at [1069, 93] on span "A Approve" at bounding box center [1101, 90] width 83 height 28
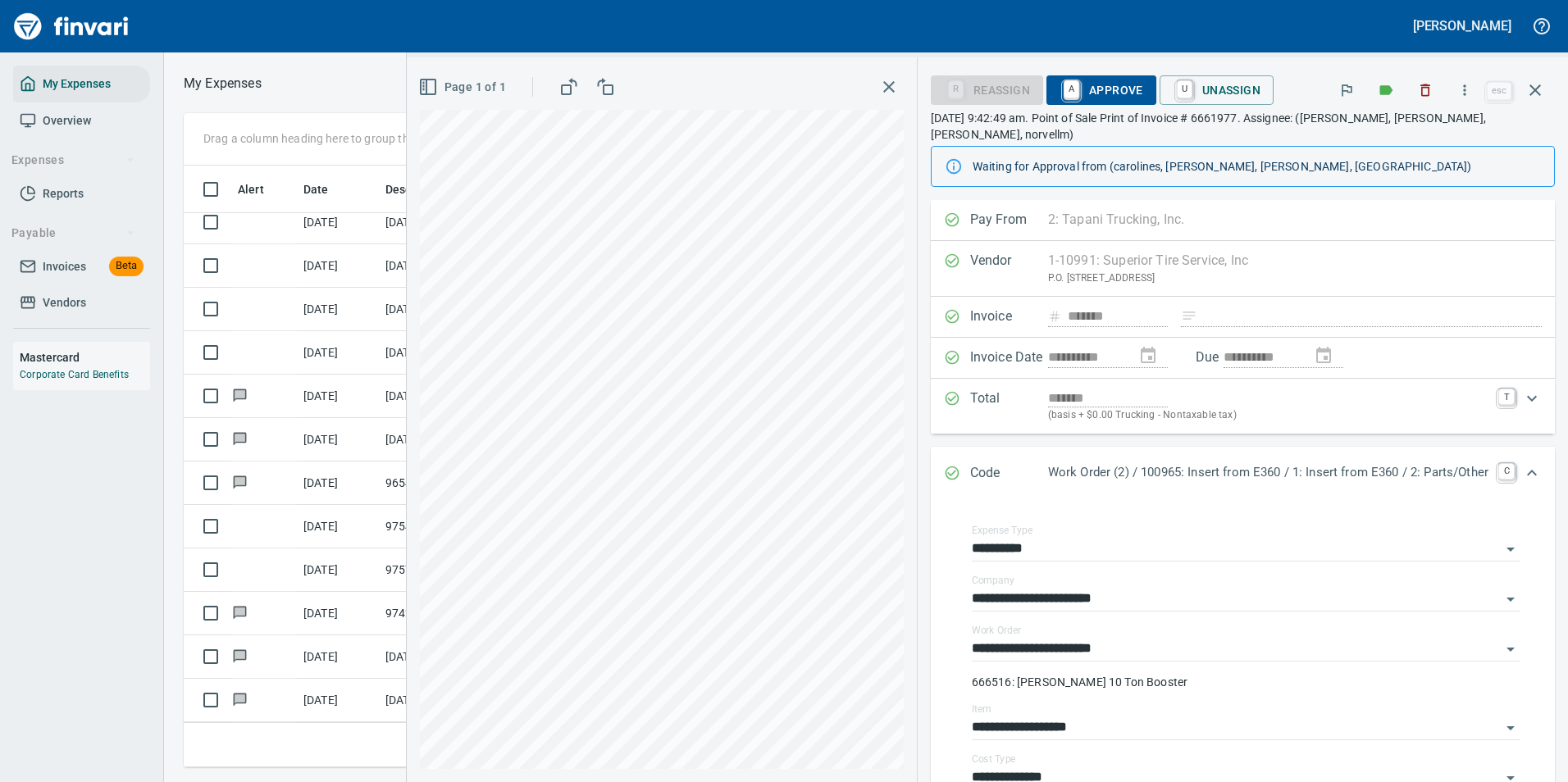
scroll to position [4414, 0]
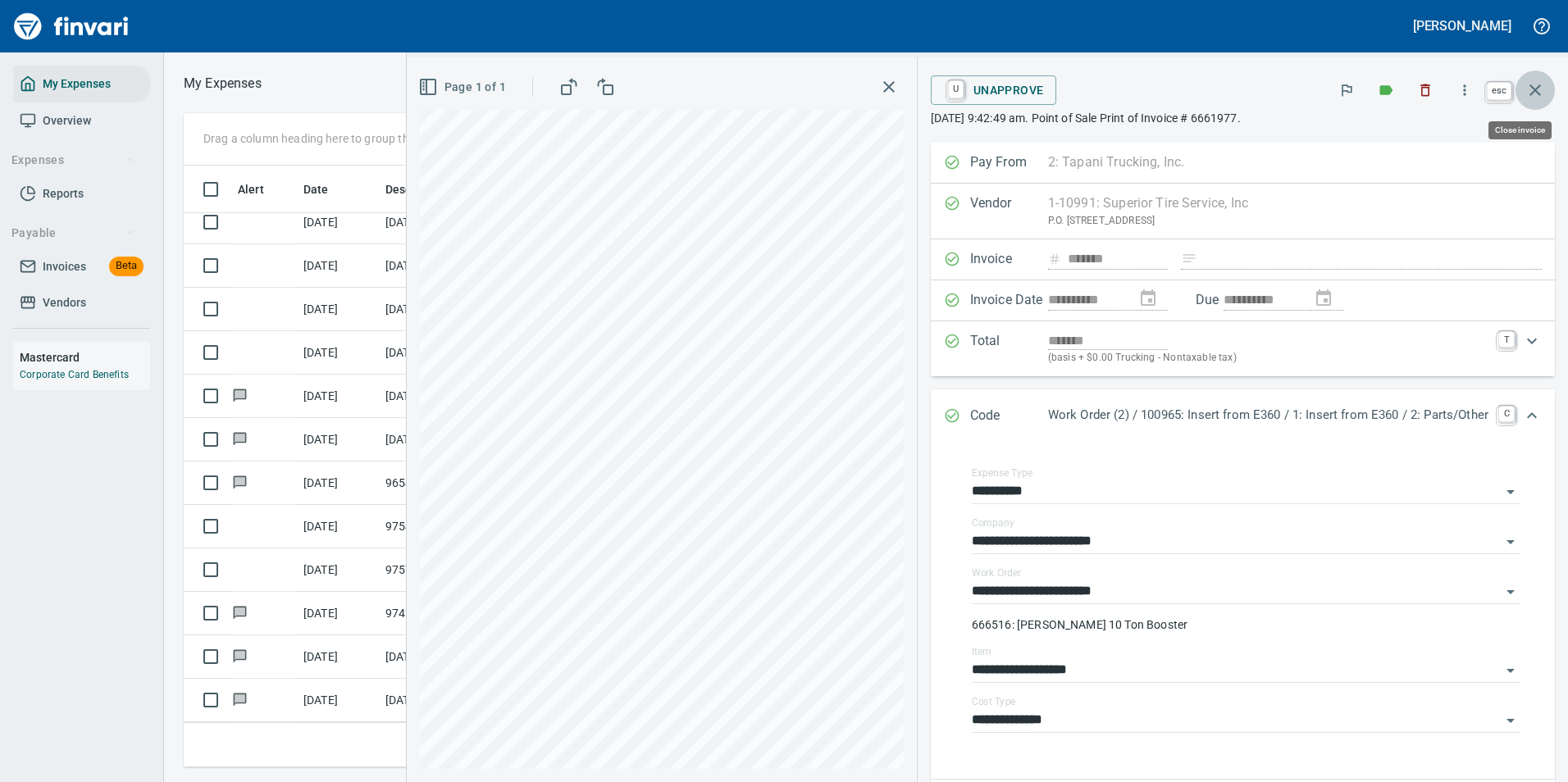
click at [1534, 95] on icon "button" at bounding box center [1534, 90] width 20 height 20
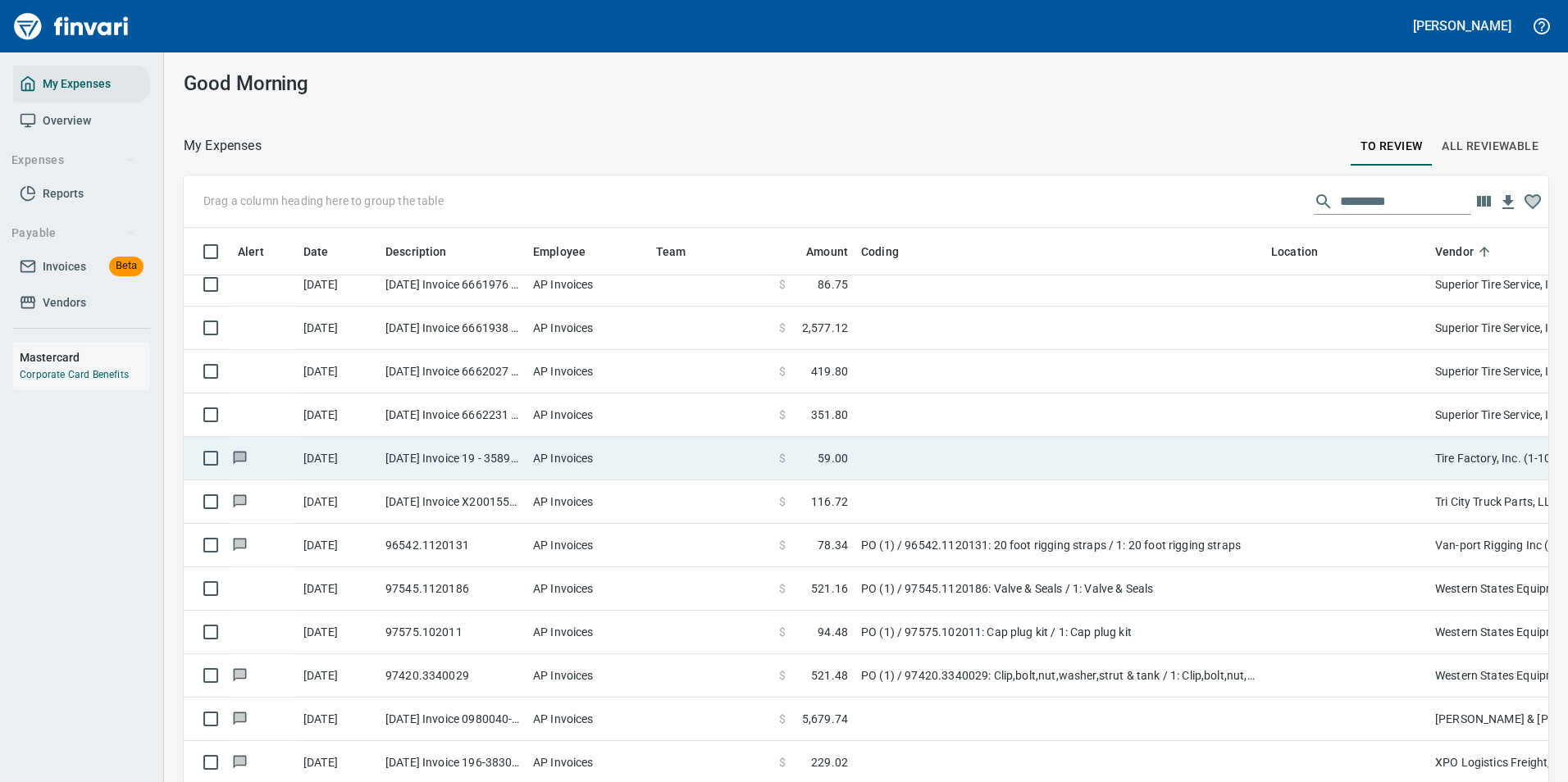
scroll to position [577, 1328]
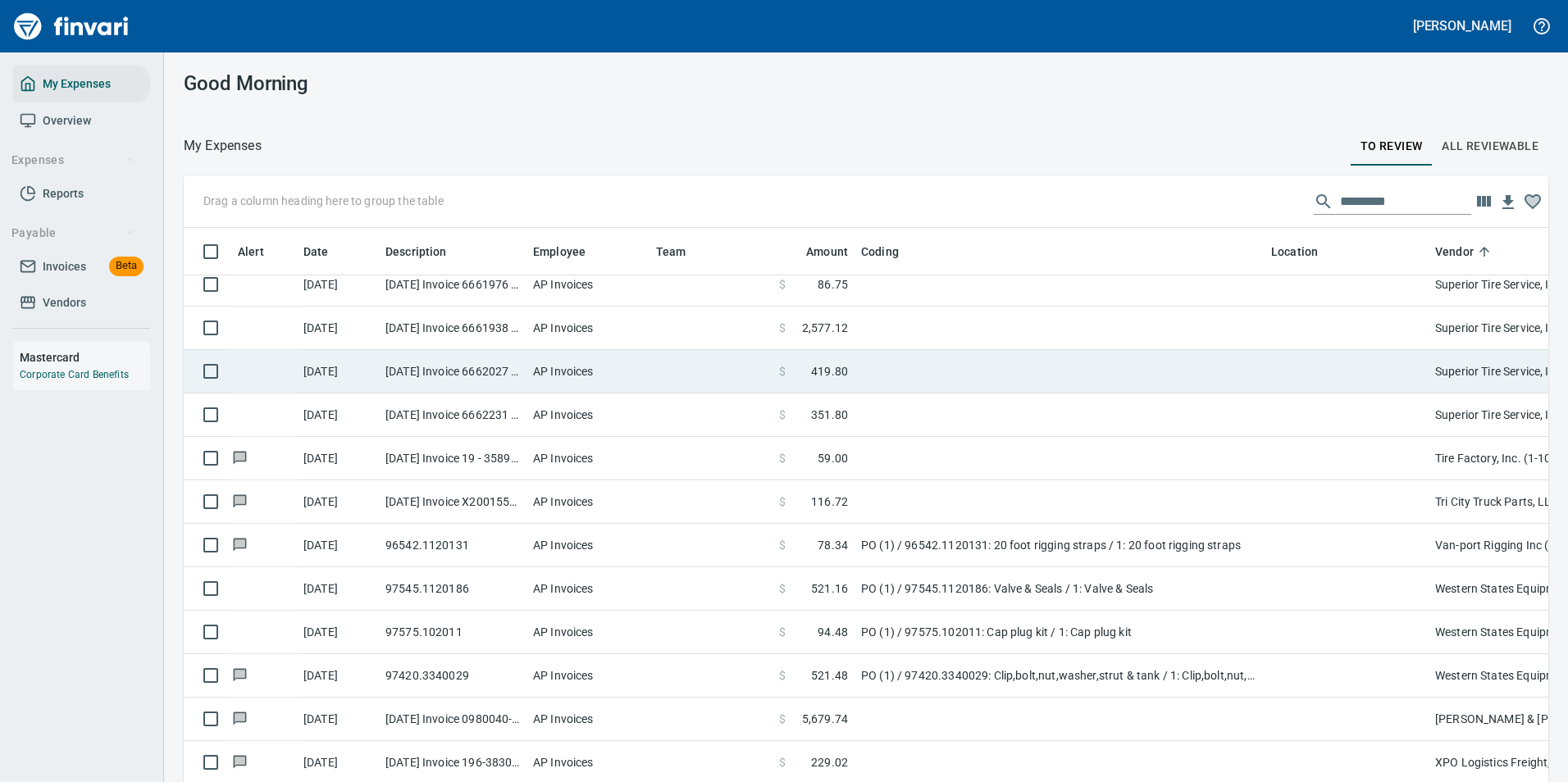
click at [923, 369] on td at bounding box center [1060, 371] width 410 height 43
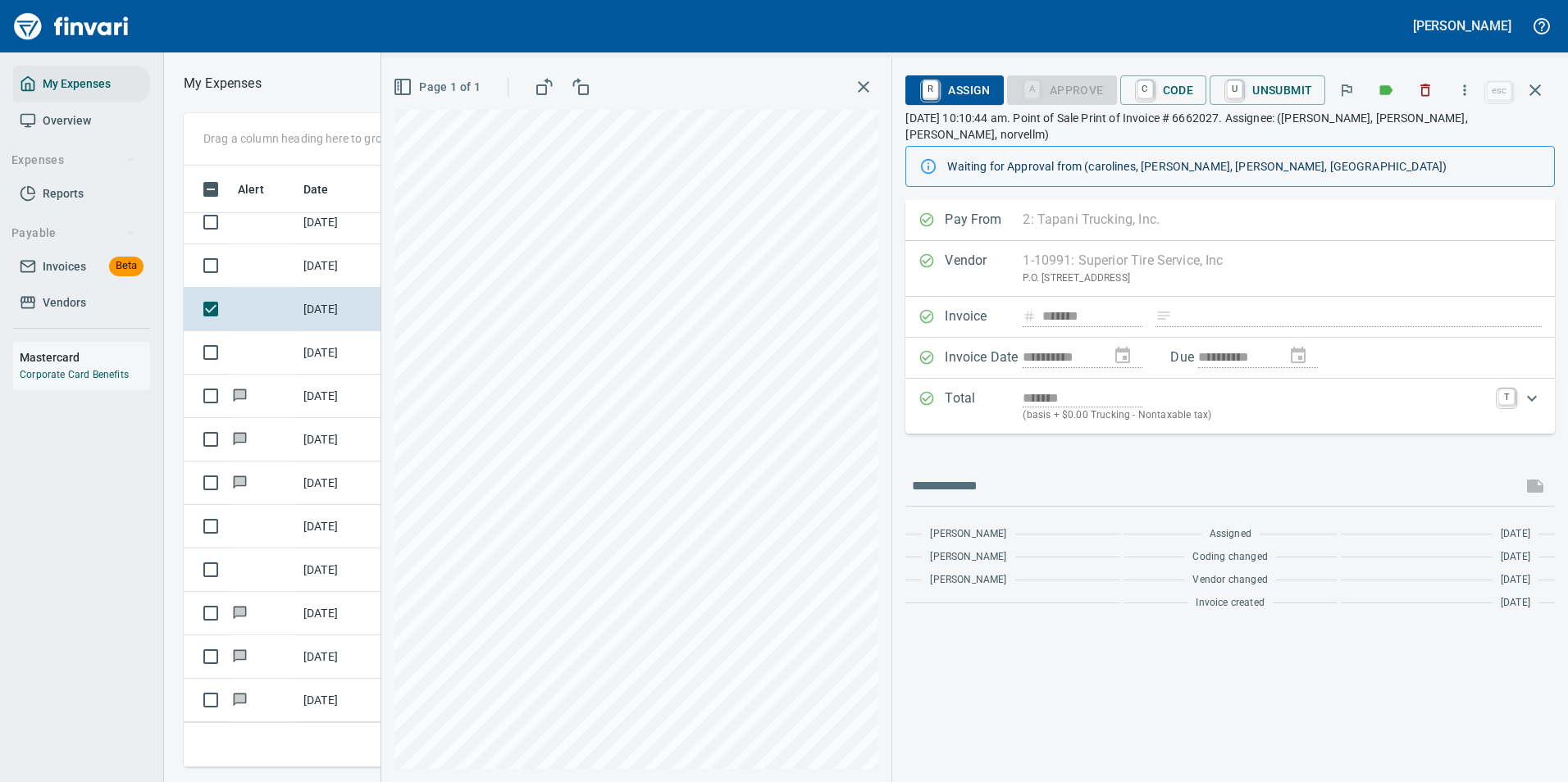
scroll to position [577, 930]
click at [1467, 93] on icon "button" at bounding box center [1464, 90] width 16 height 16
click at [1421, 144] on span "Download" at bounding box center [1462, 138] width 157 height 20
click at [1159, 103] on span "C Code" at bounding box center [1163, 90] width 60 height 28
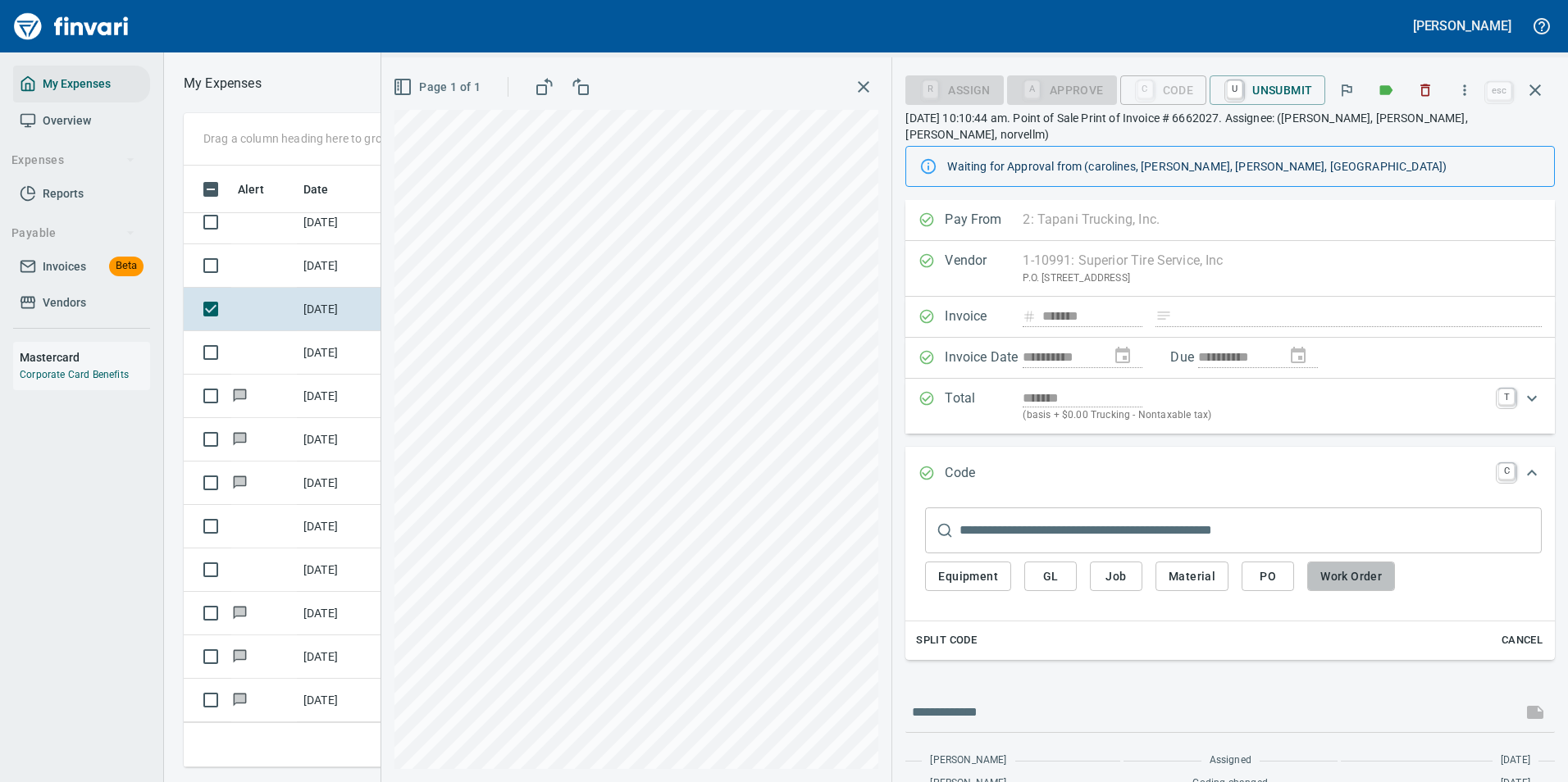
click at [1332, 567] on span "Work Order" at bounding box center [1351, 576] width 61 height 20
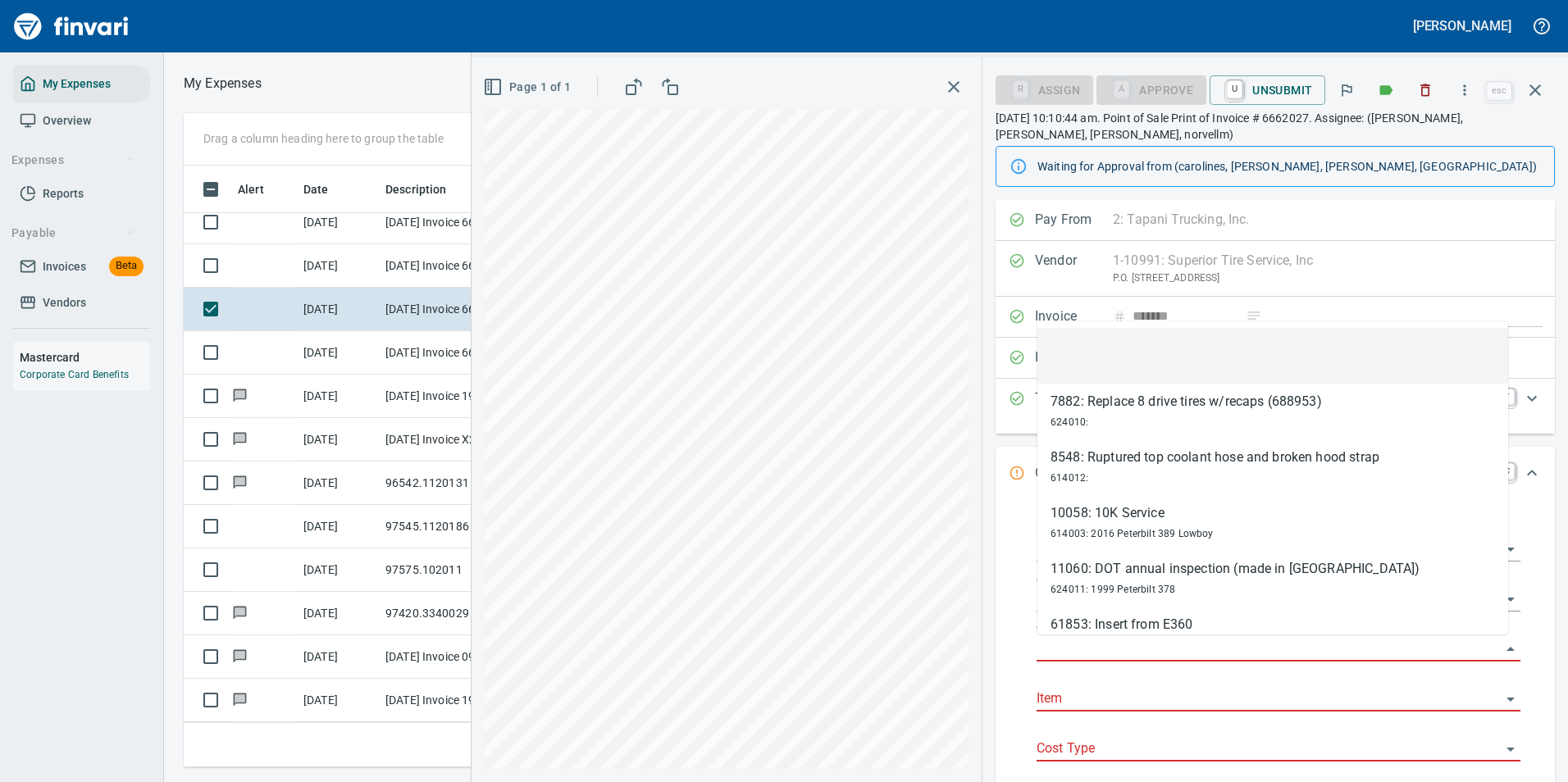
click at [1075, 646] on input "Work Order" at bounding box center [1268, 649] width 464 height 23
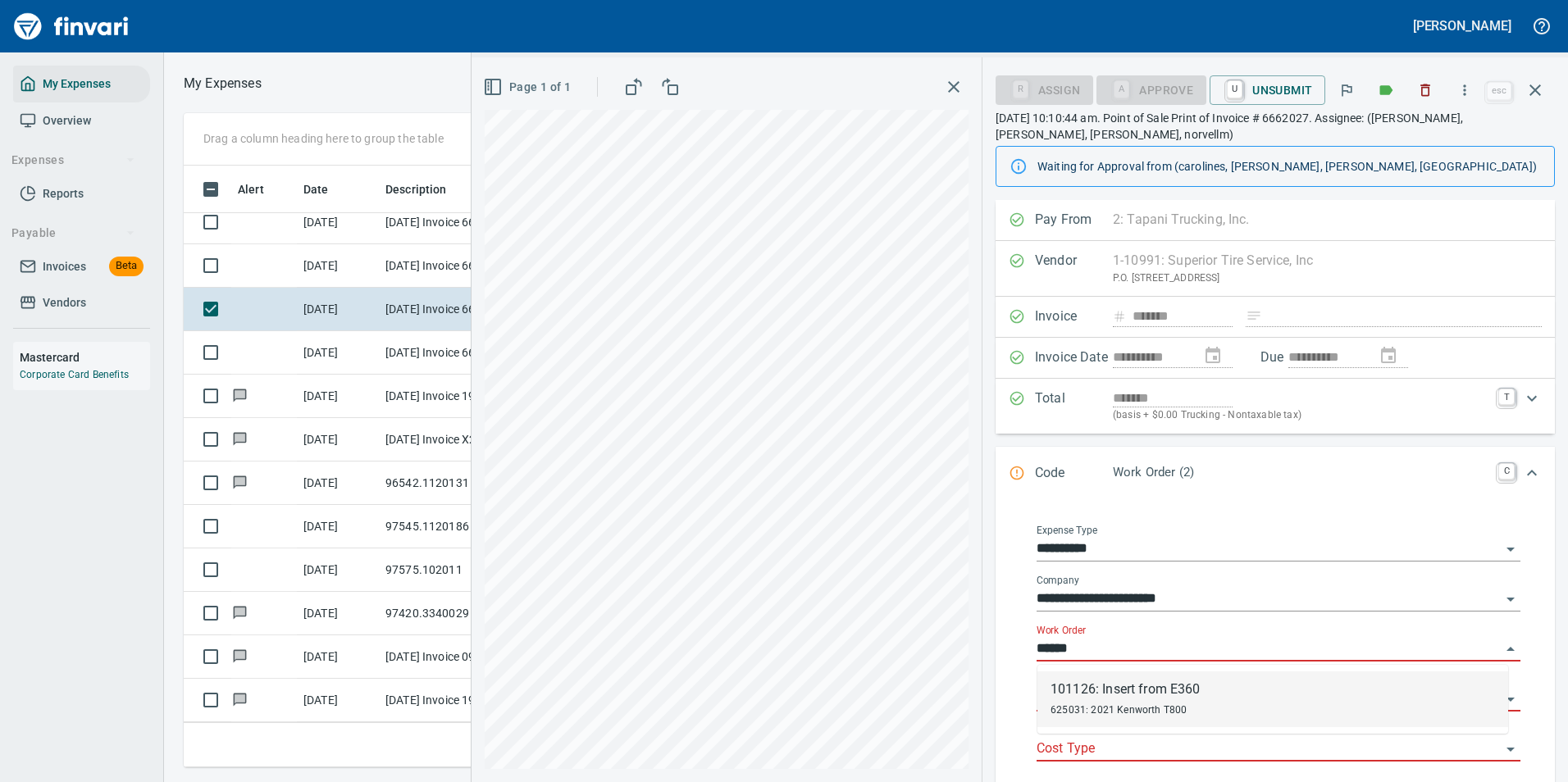
type input "**********"
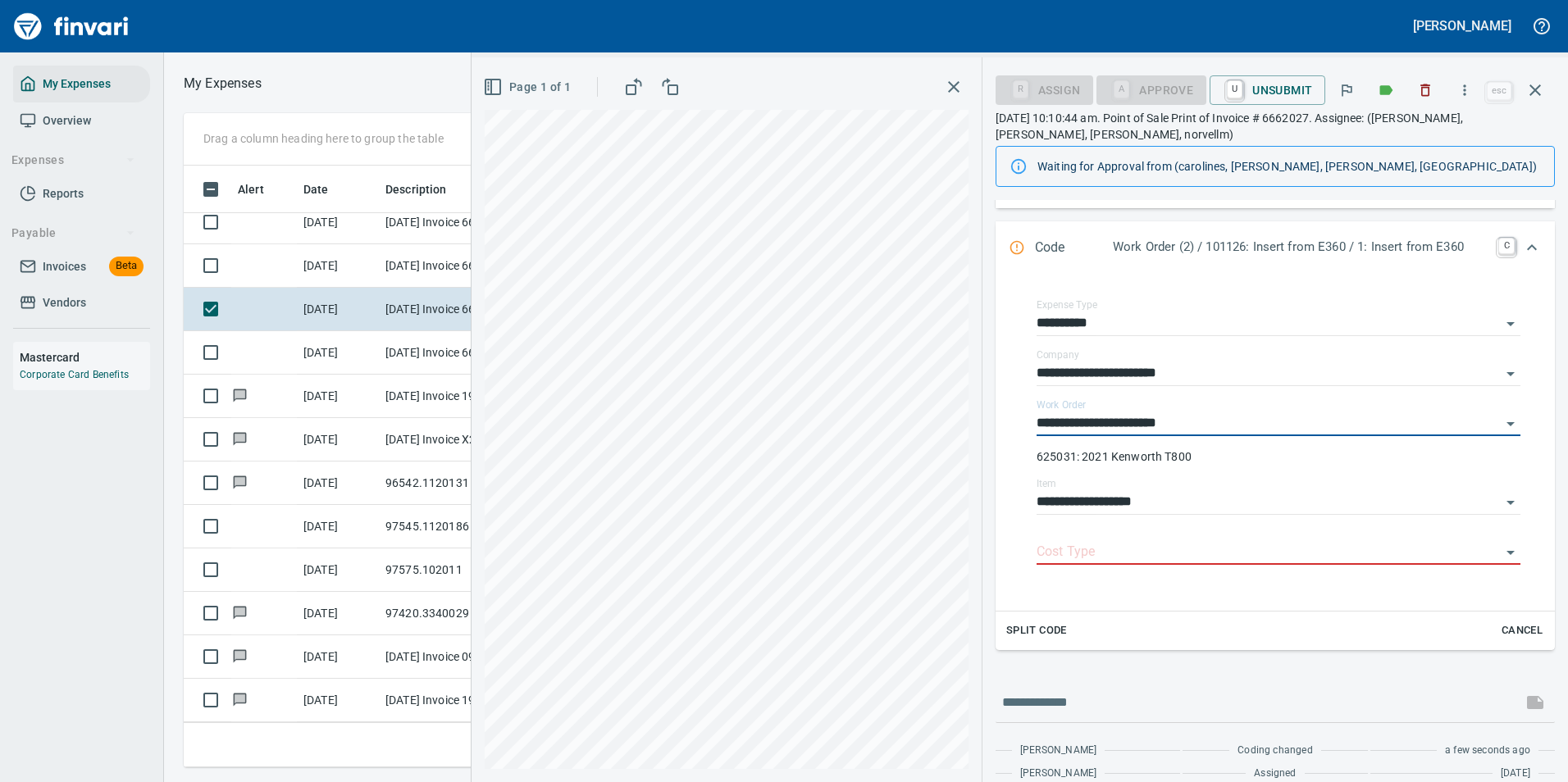
scroll to position [246, 0]
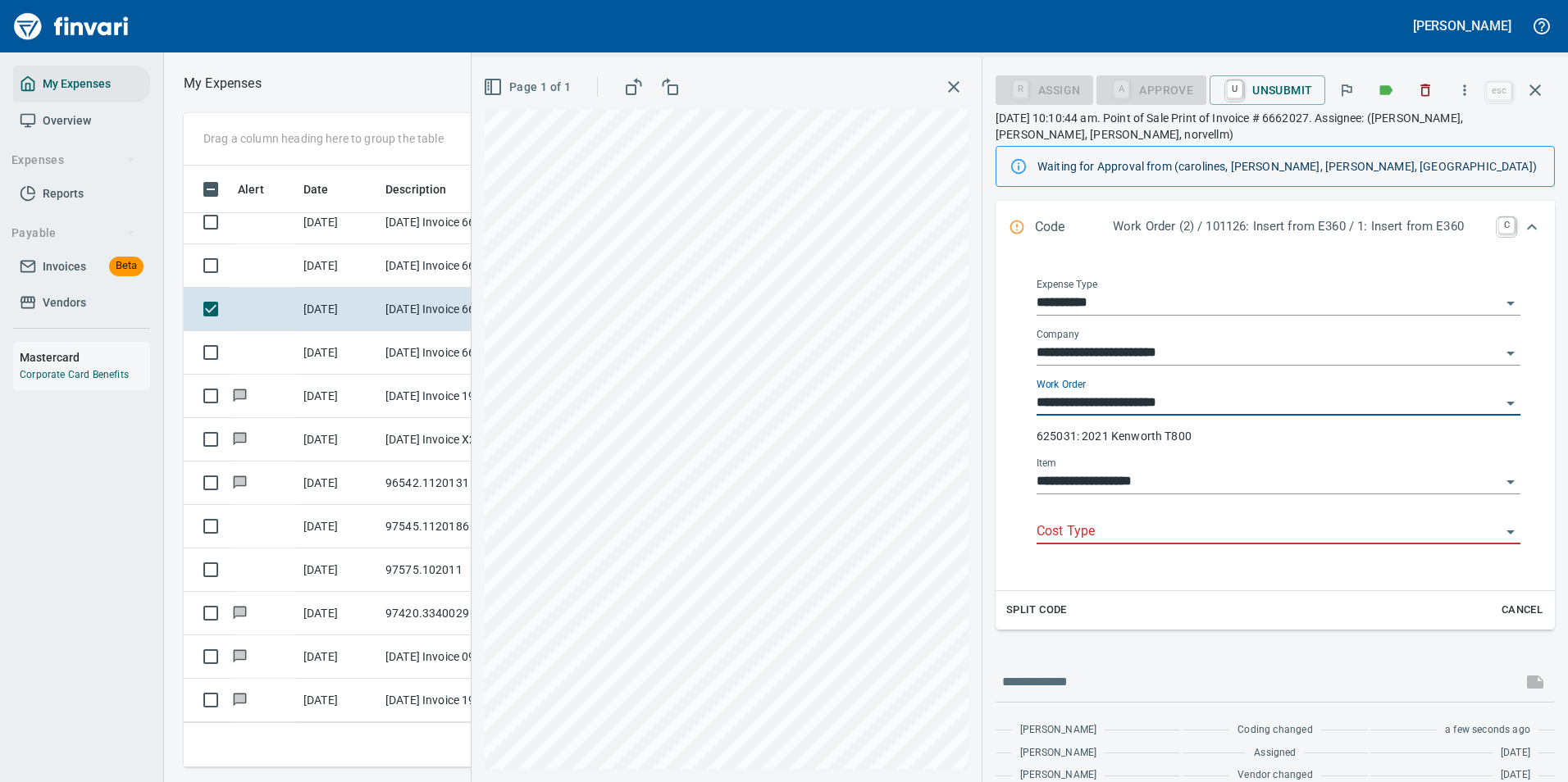
type input "**********"
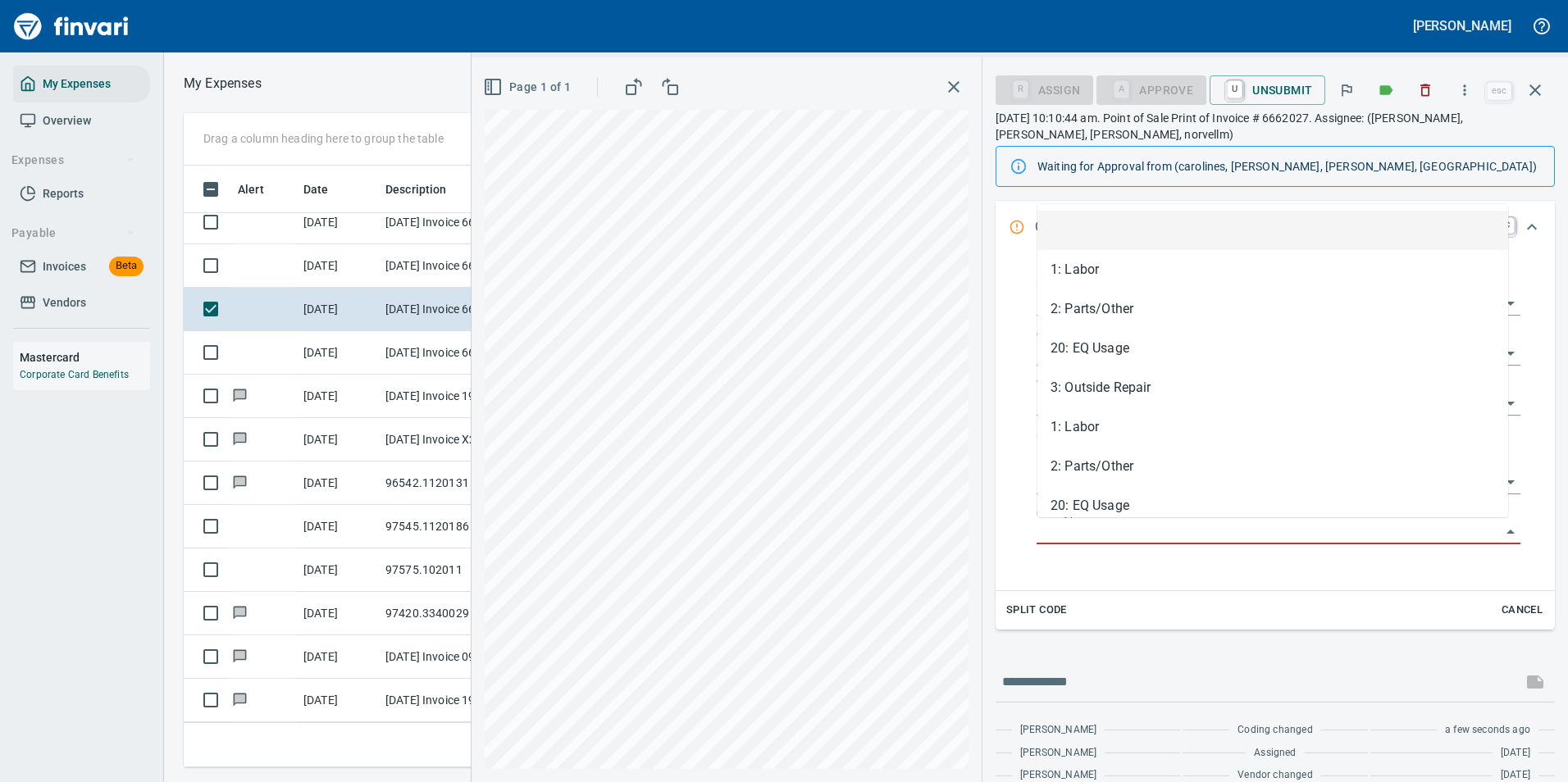
drag, startPoint x: 1077, startPoint y: 525, endPoint x: 1072, endPoint y: 534, distance: 10.3
click at [1075, 525] on input "Cost Type" at bounding box center [1268, 532] width 464 height 23
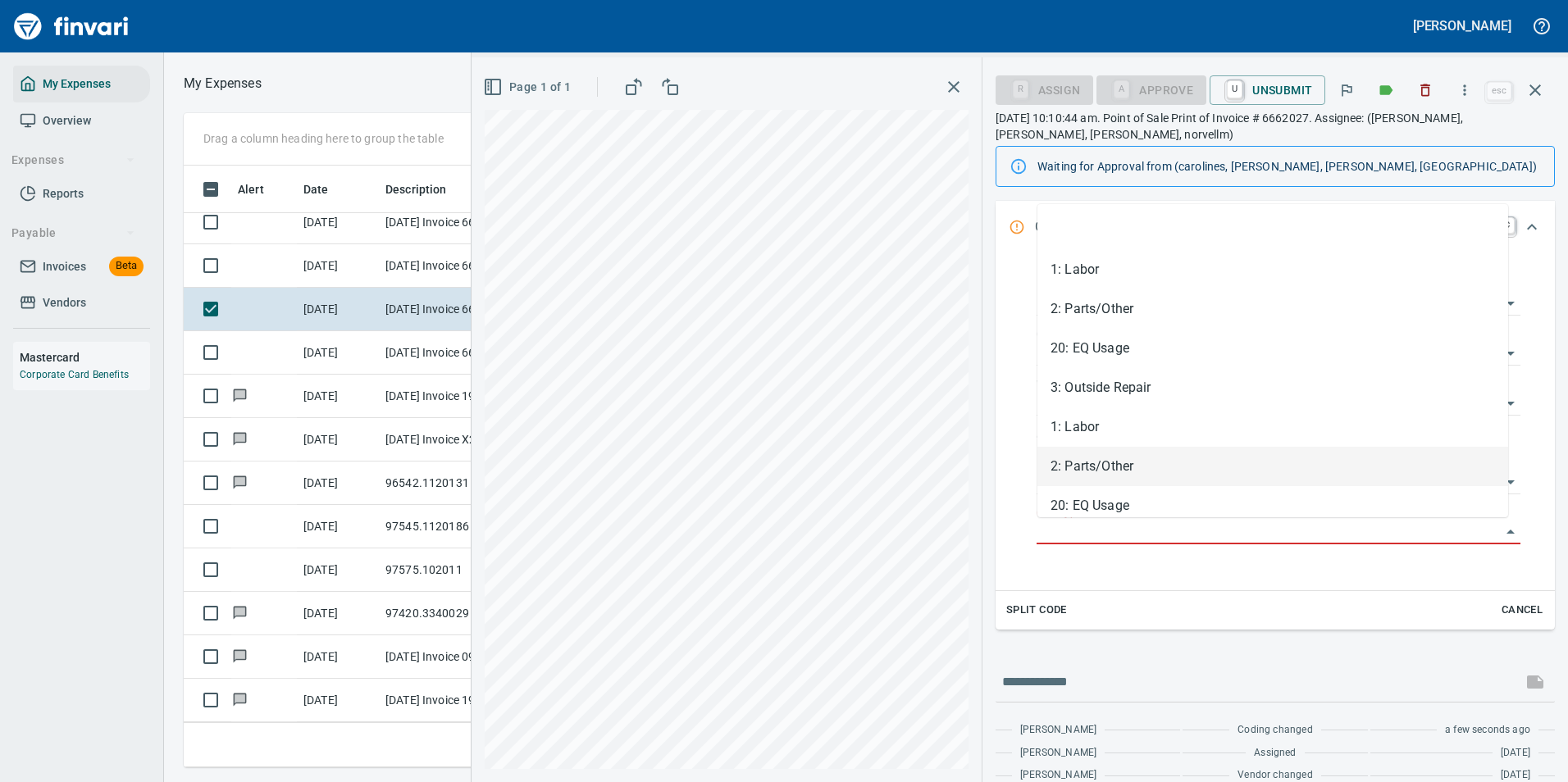
click at [1079, 464] on li "2: Parts/Other" at bounding box center [1273, 466] width 471 height 39
type input "**********"
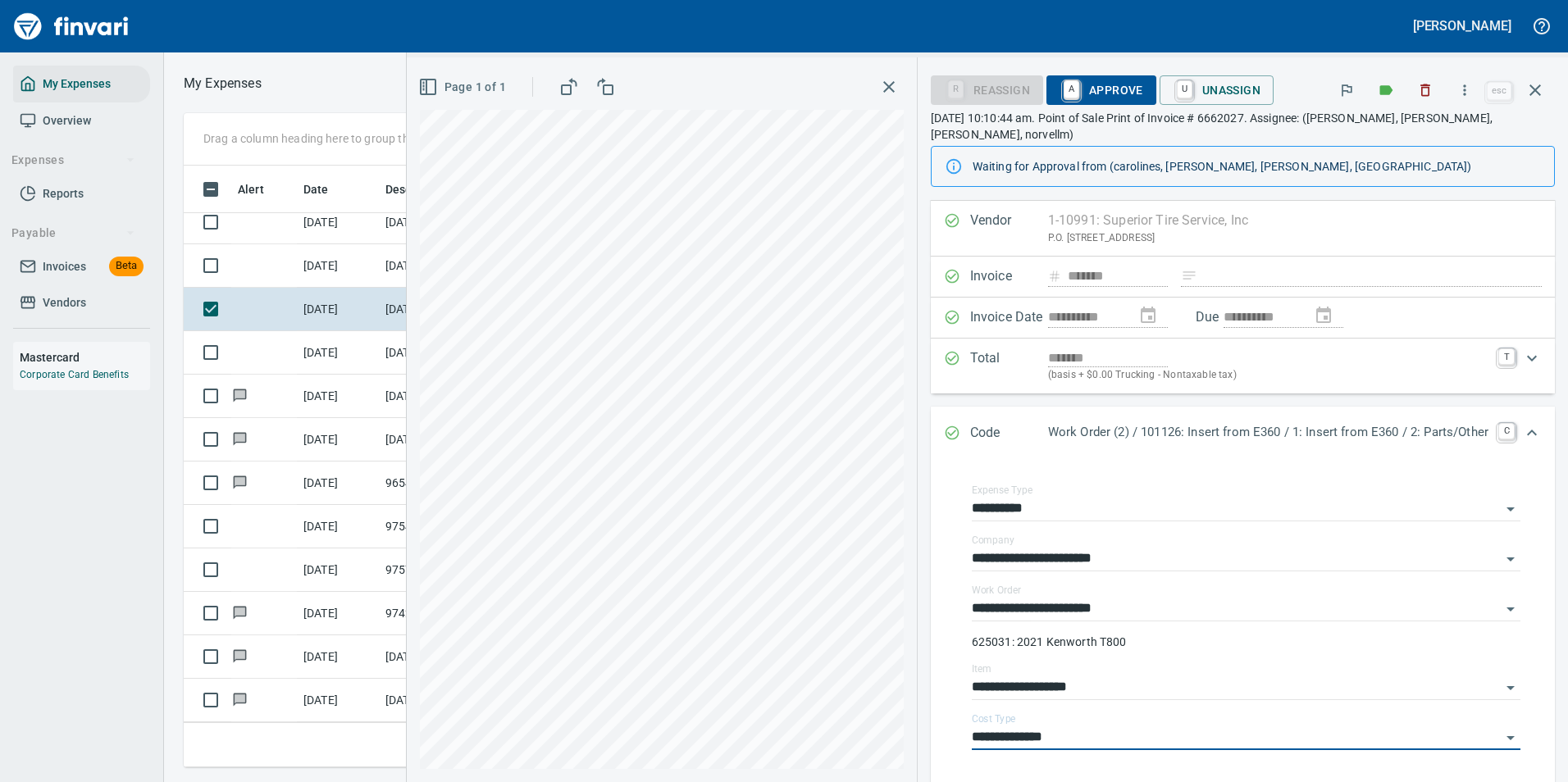
scroll to position [0, 0]
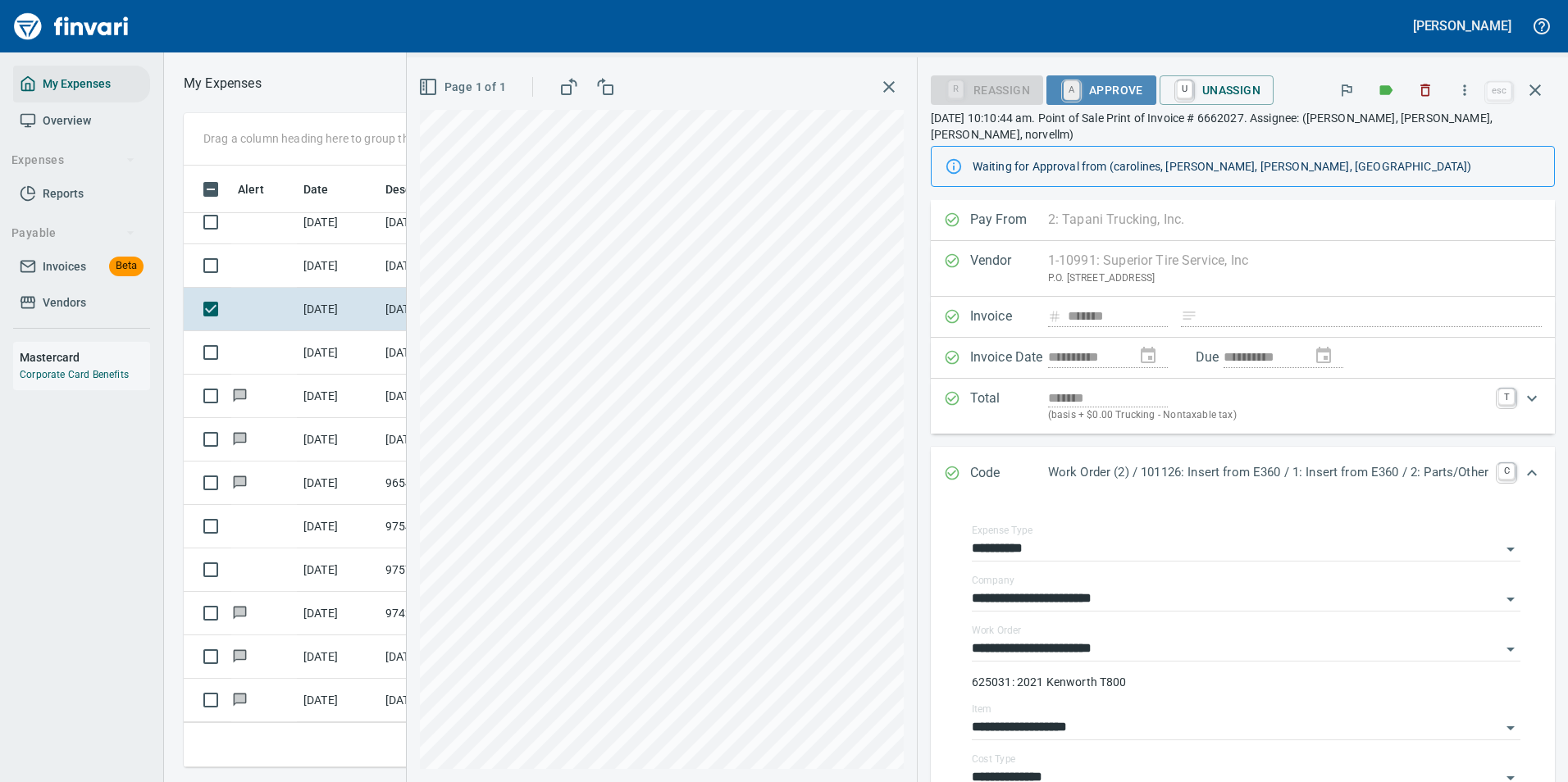
click at [1064, 93] on link "A" at bounding box center [1071, 90] width 15 height 18
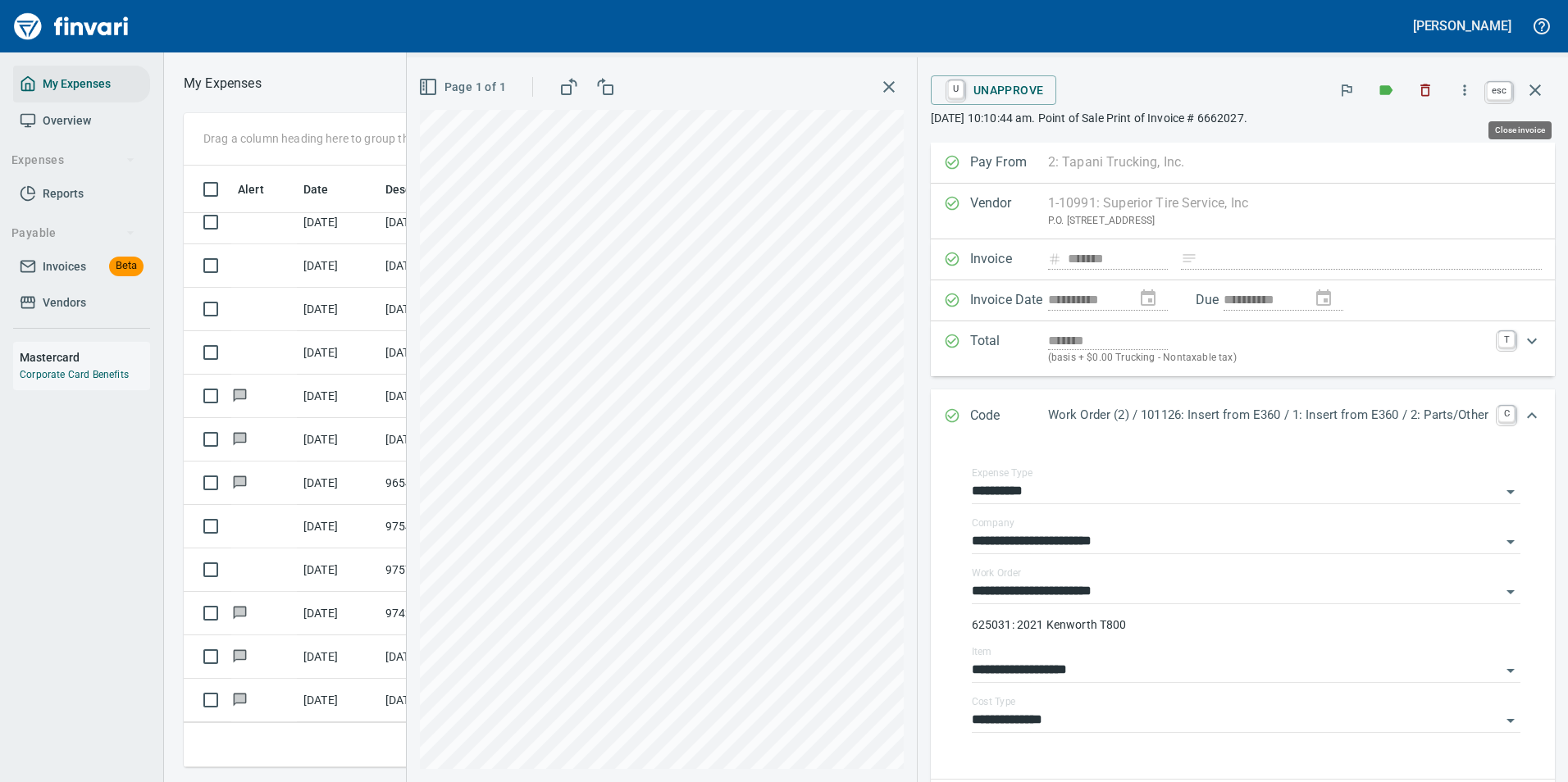
scroll to position [577, 930]
click at [1547, 92] on button "button" at bounding box center [1534, 90] width 39 height 39
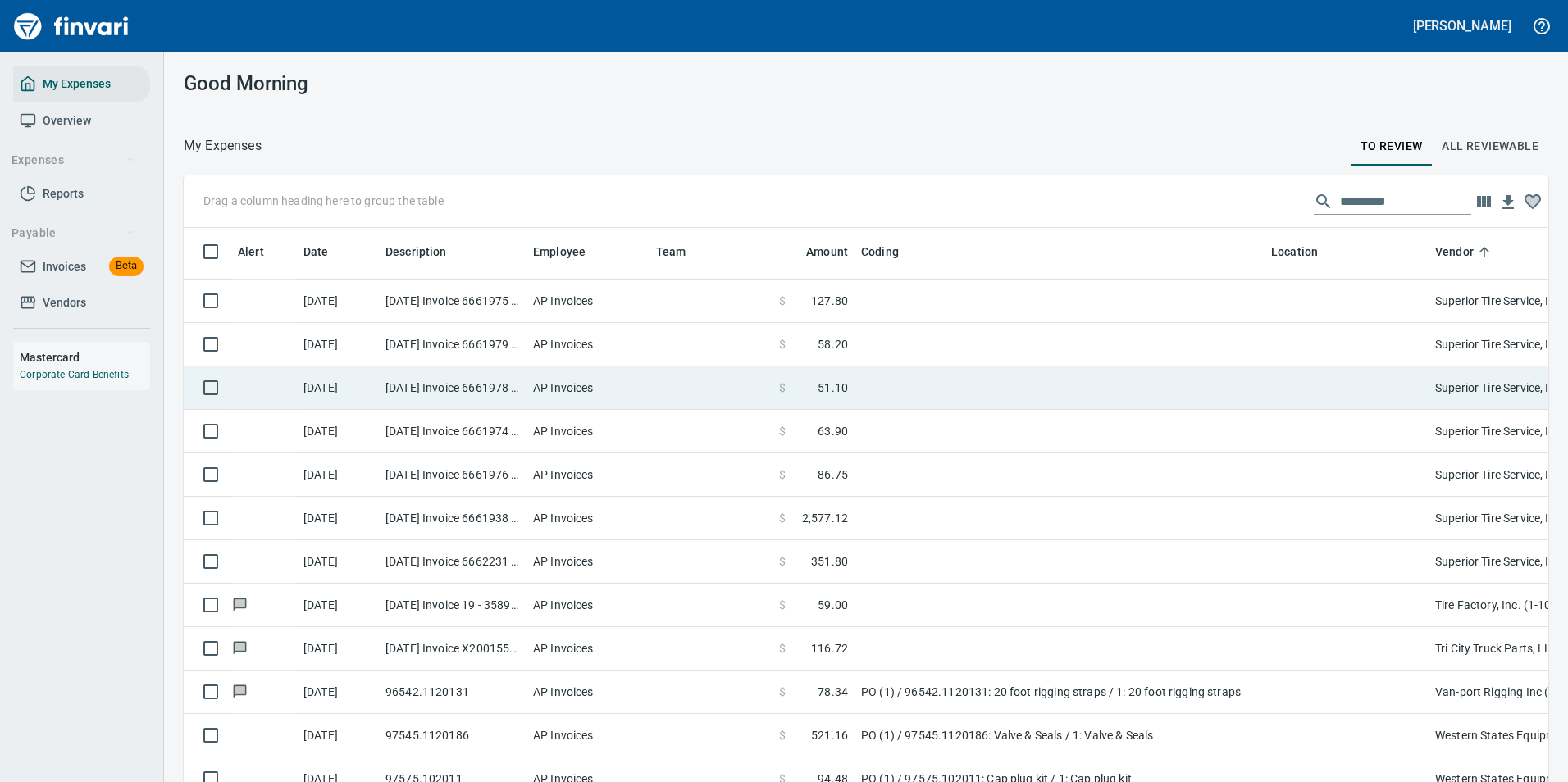
scroll to position [4207, 0]
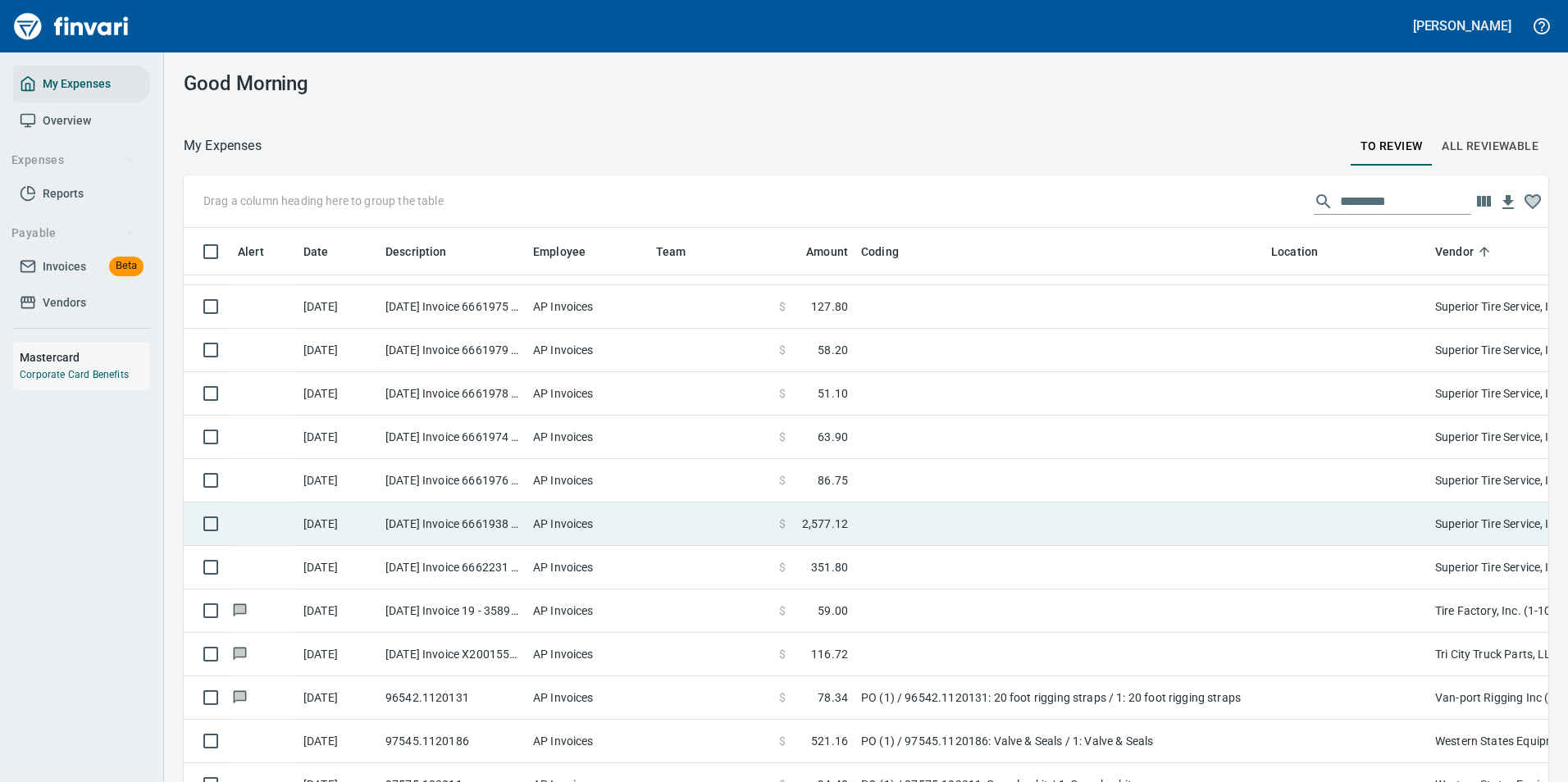
click at [865, 514] on td at bounding box center [1060, 524] width 410 height 43
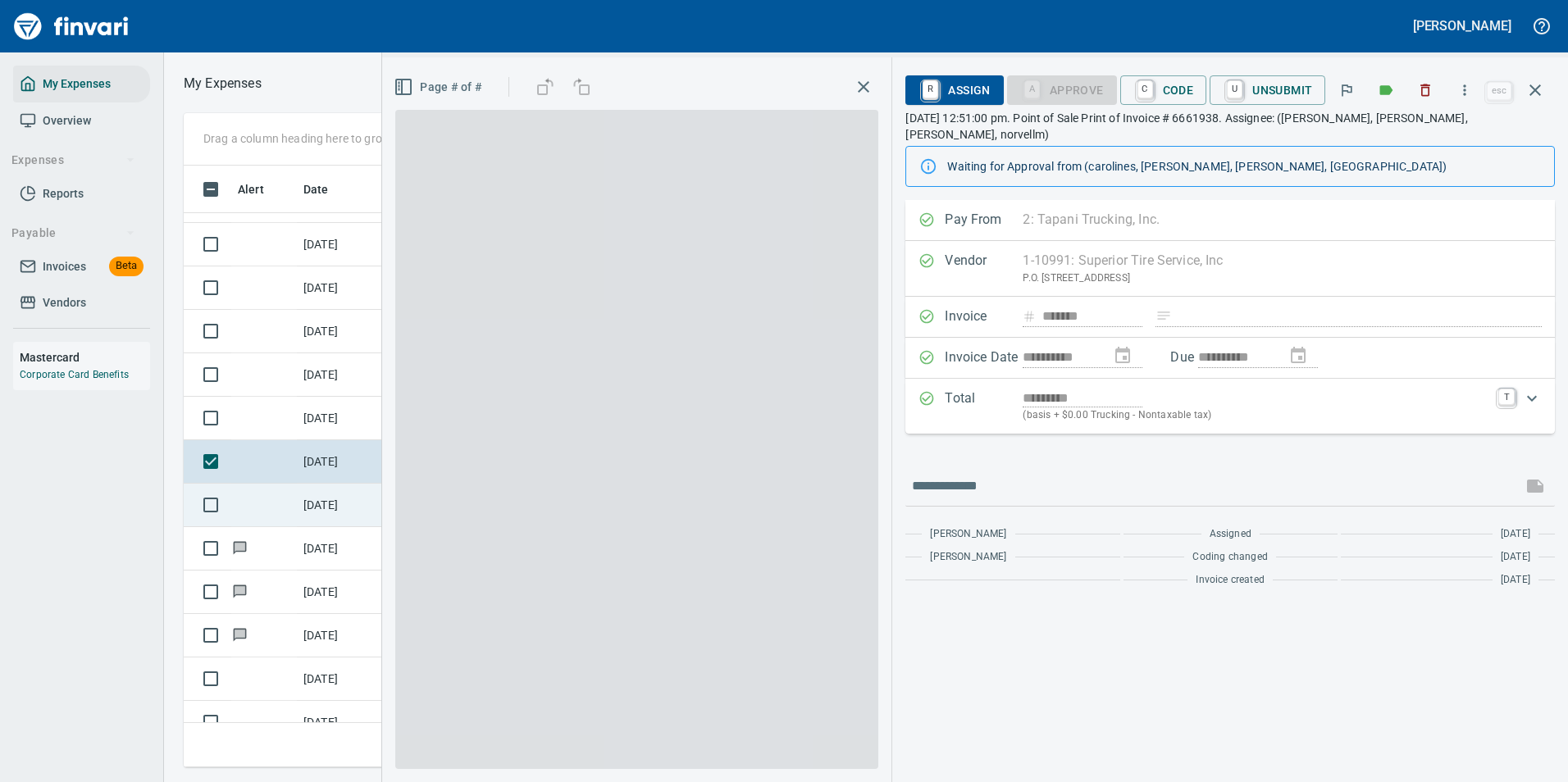
scroll to position [577, 930]
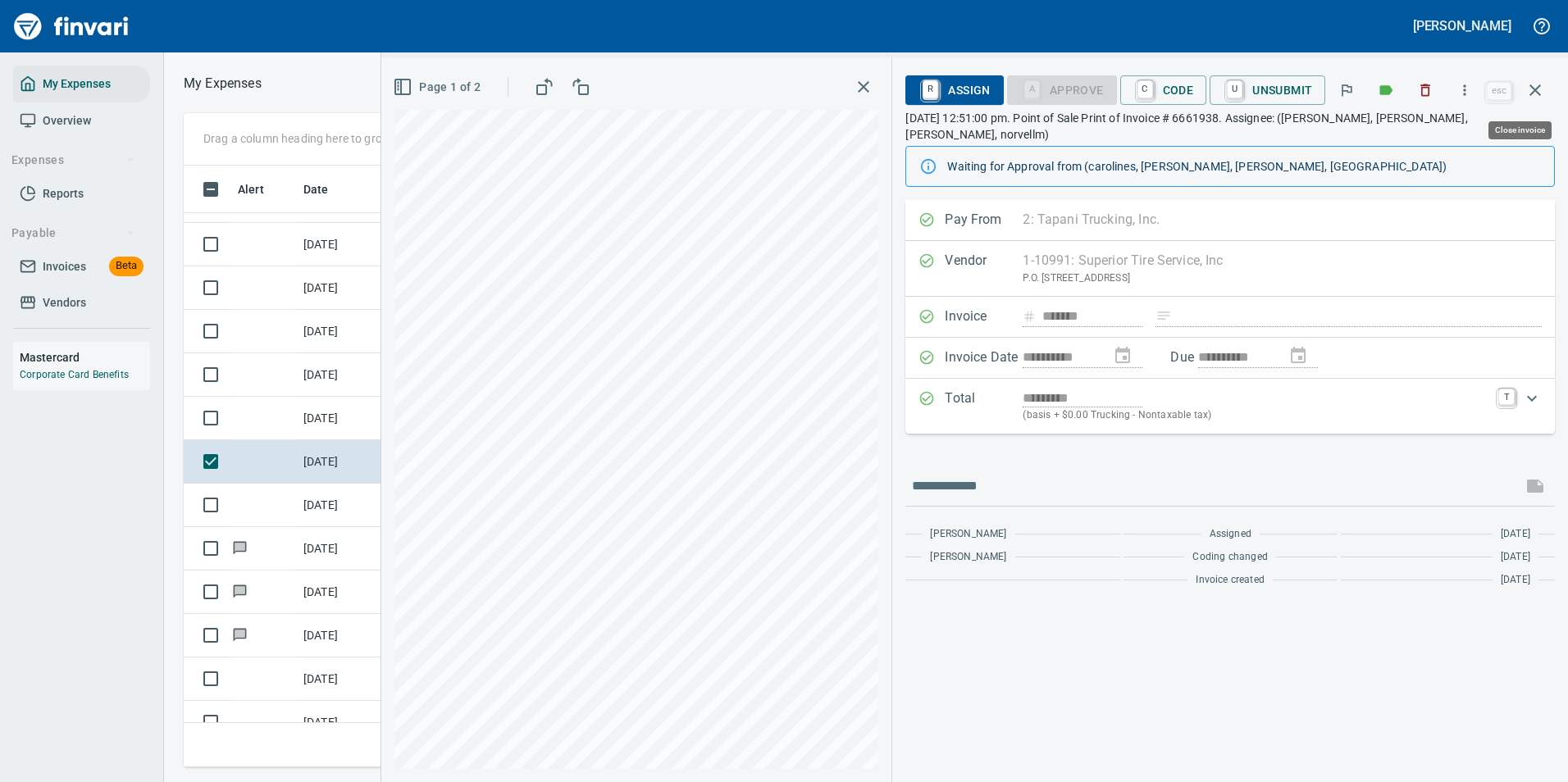
click at [1532, 92] on icon "button" at bounding box center [1534, 90] width 20 height 20
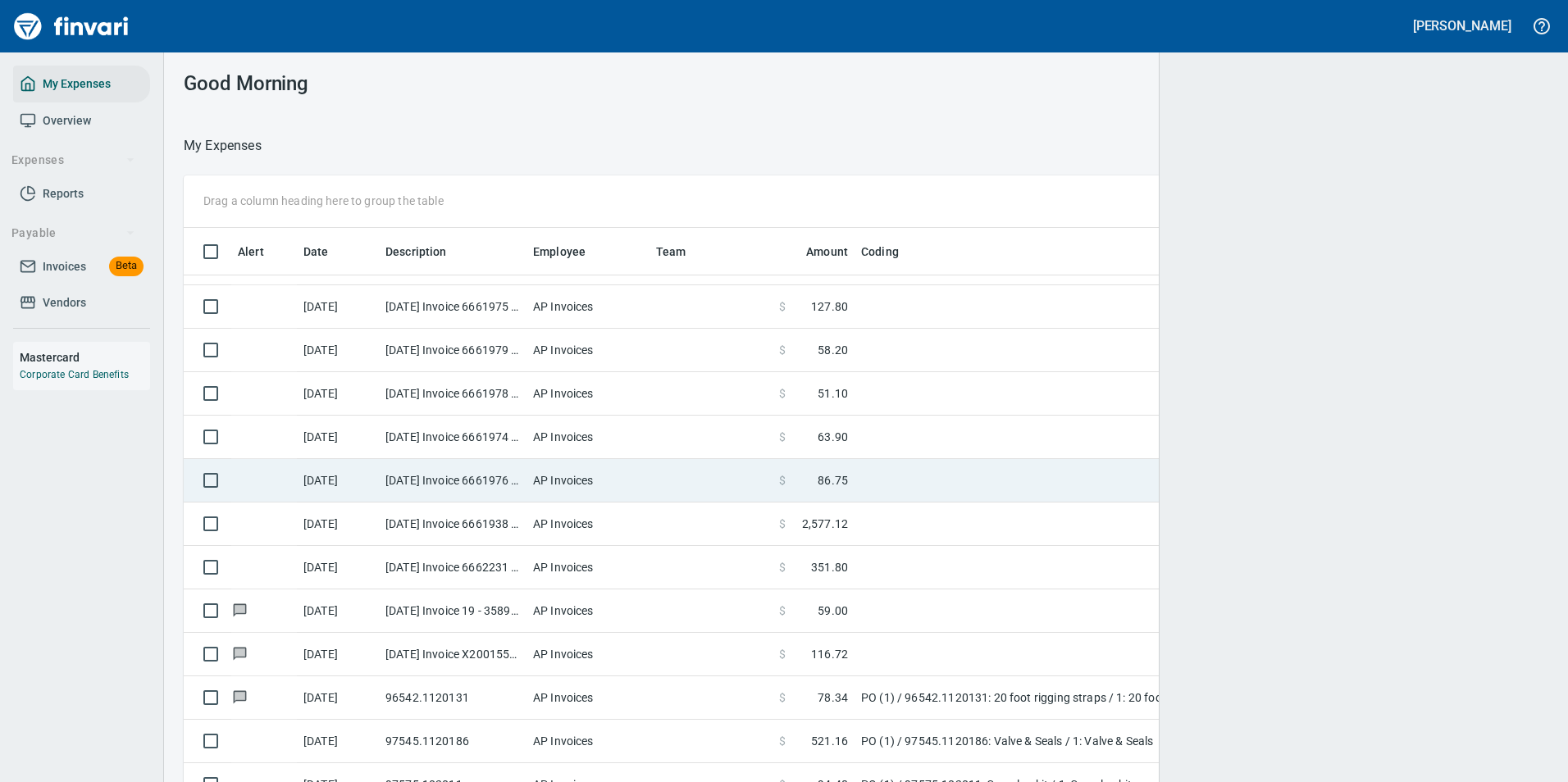
scroll to position [577, 1325]
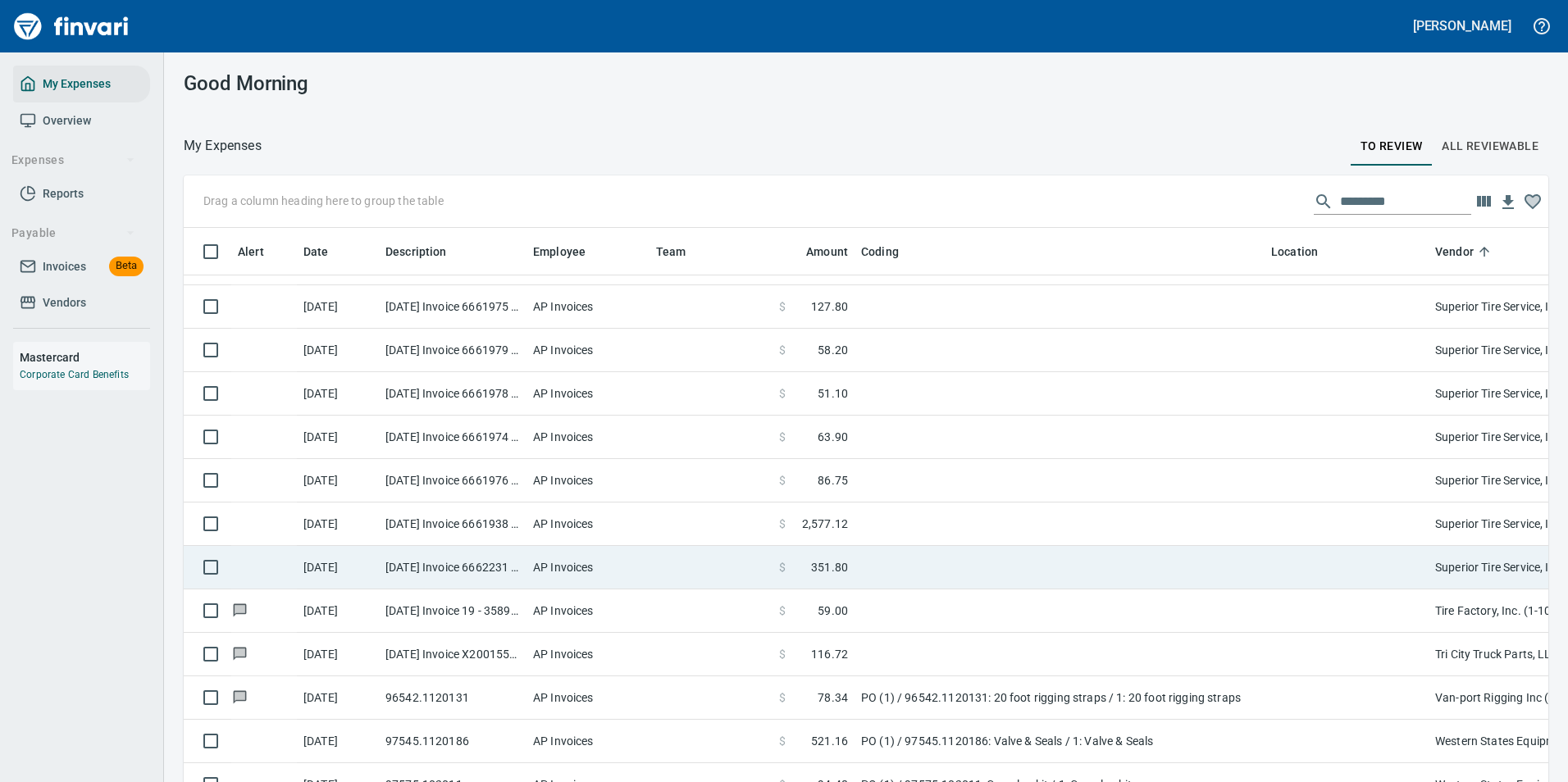
click at [993, 489] on td at bounding box center [1060, 480] width 410 height 43
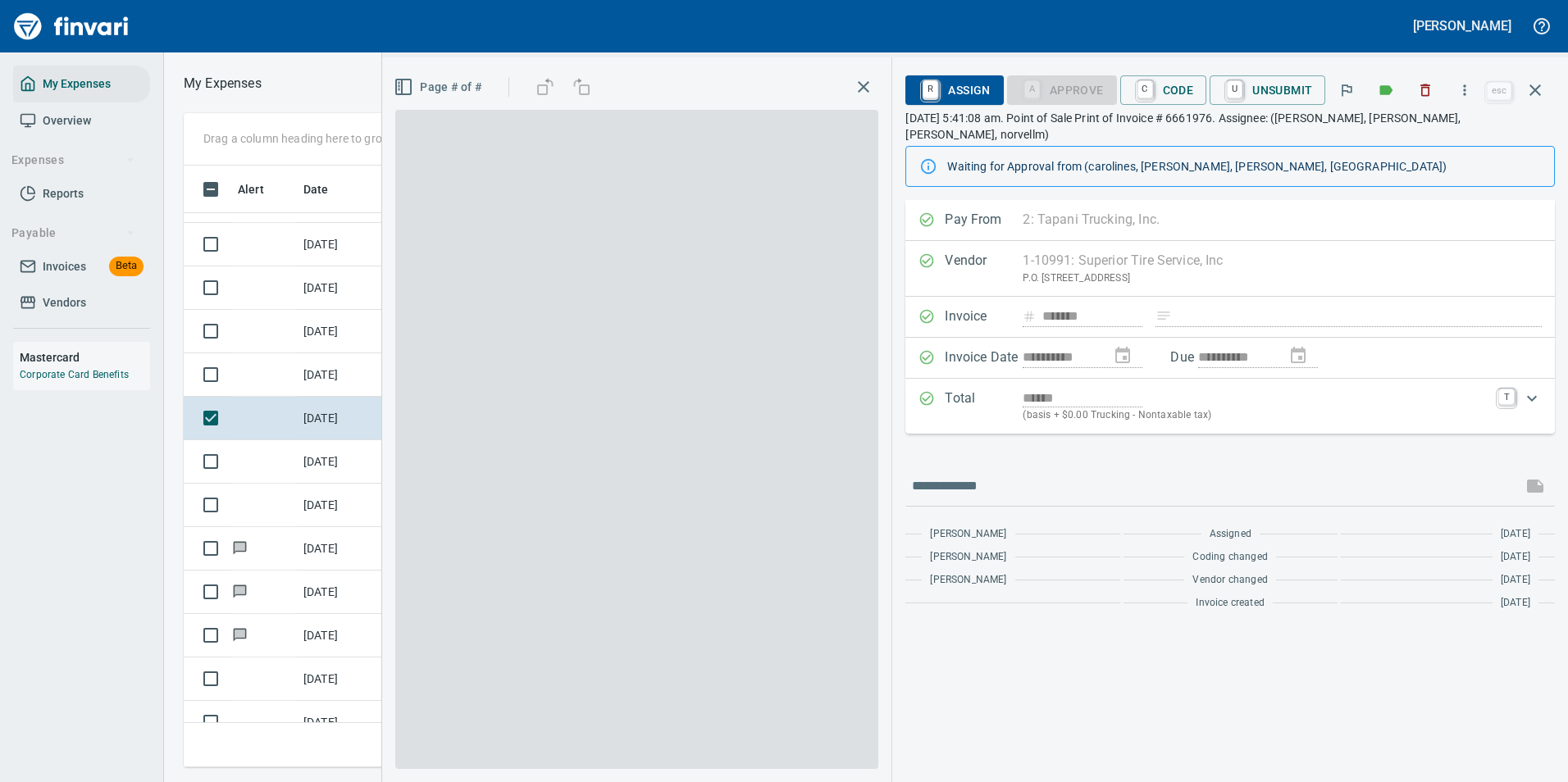
scroll to position [577, 930]
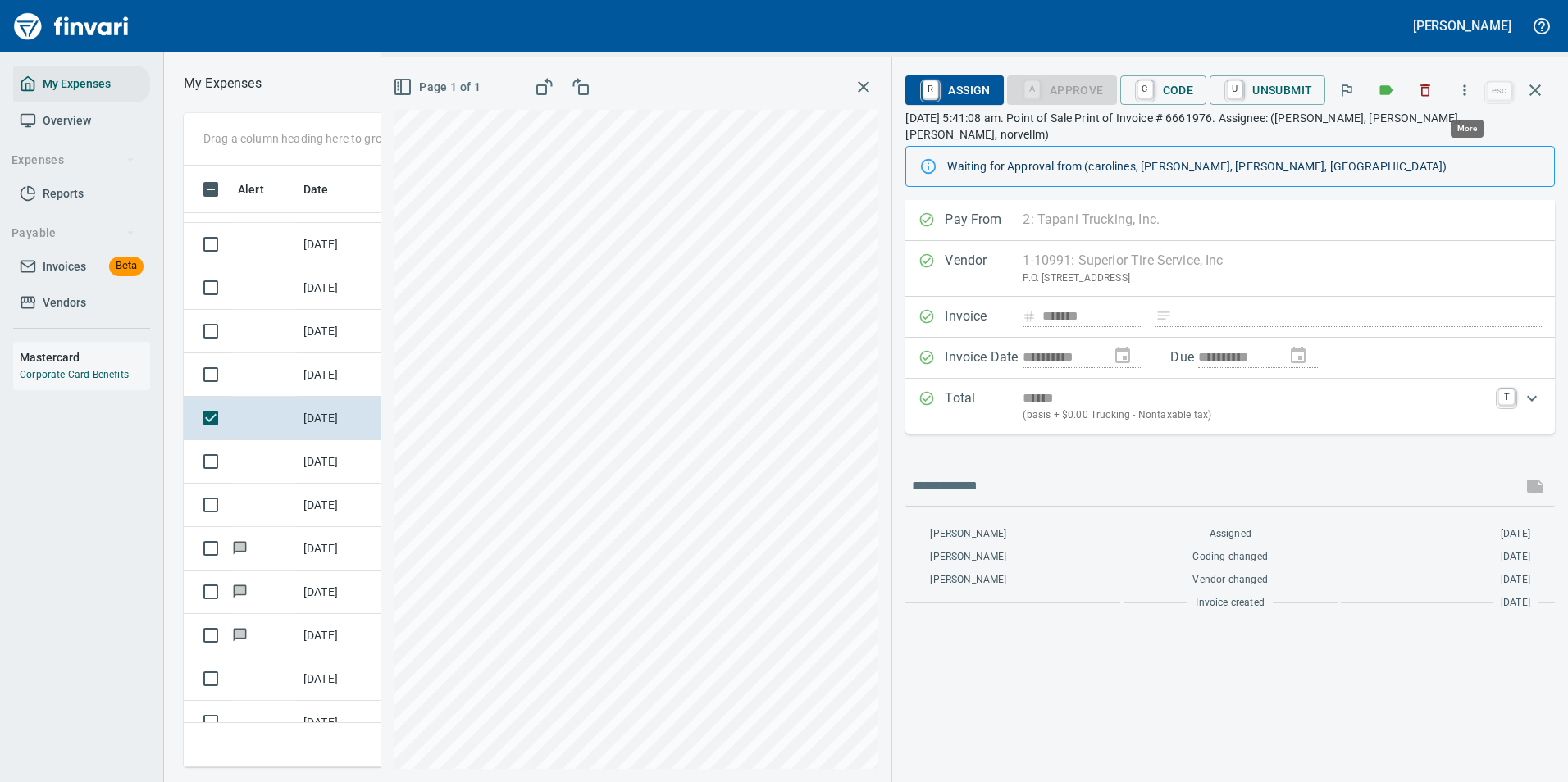
click at [1456, 84] on button "button" at bounding box center [1465, 90] width 36 height 36
click at [1391, 143] on span "Download" at bounding box center [1462, 138] width 157 height 20
click at [1159, 92] on span "C Code" at bounding box center [1163, 90] width 60 height 28
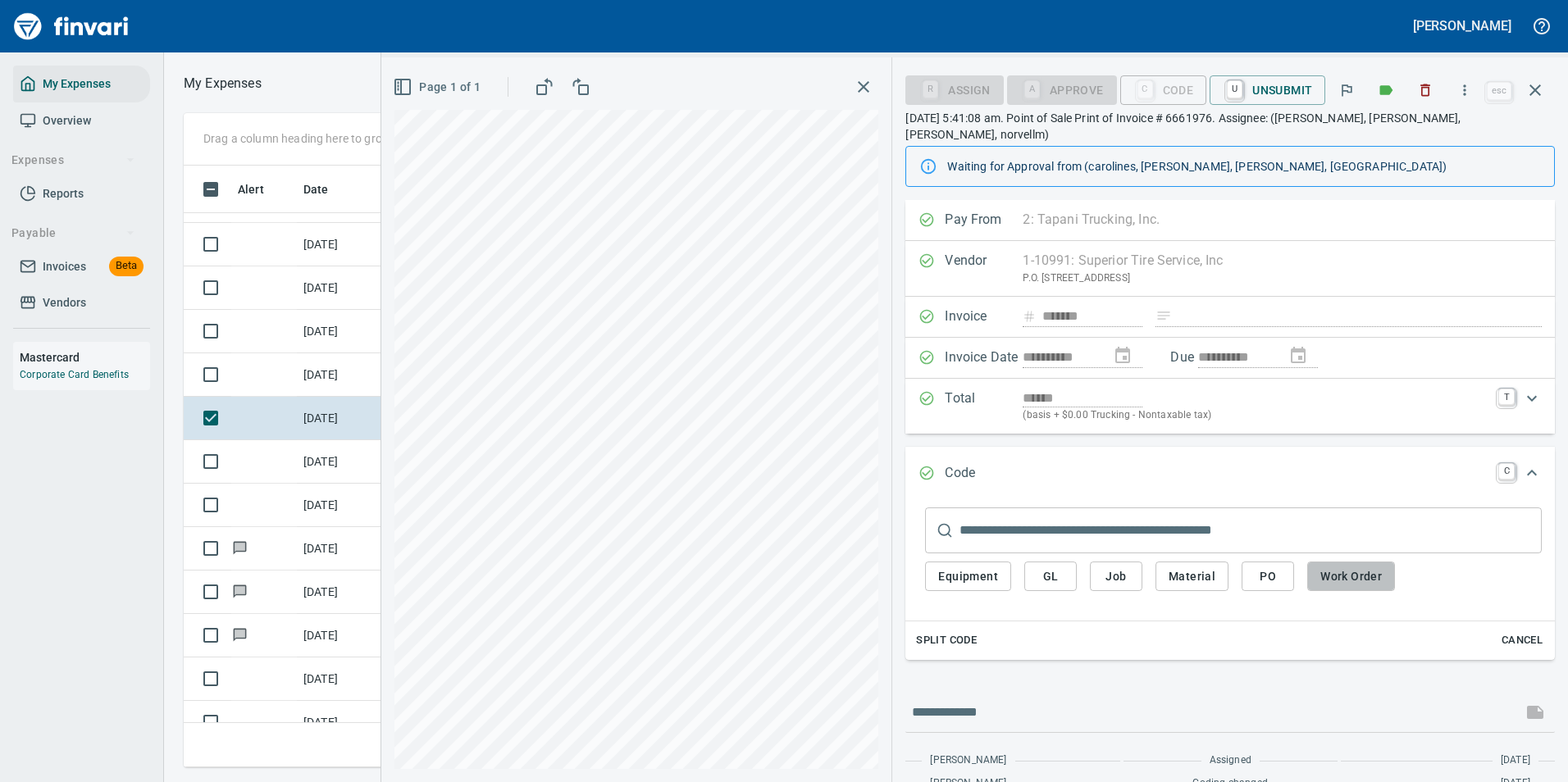
click at [1352, 567] on span "Work Order" at bounding box center [1351, 576] width 61 height 20
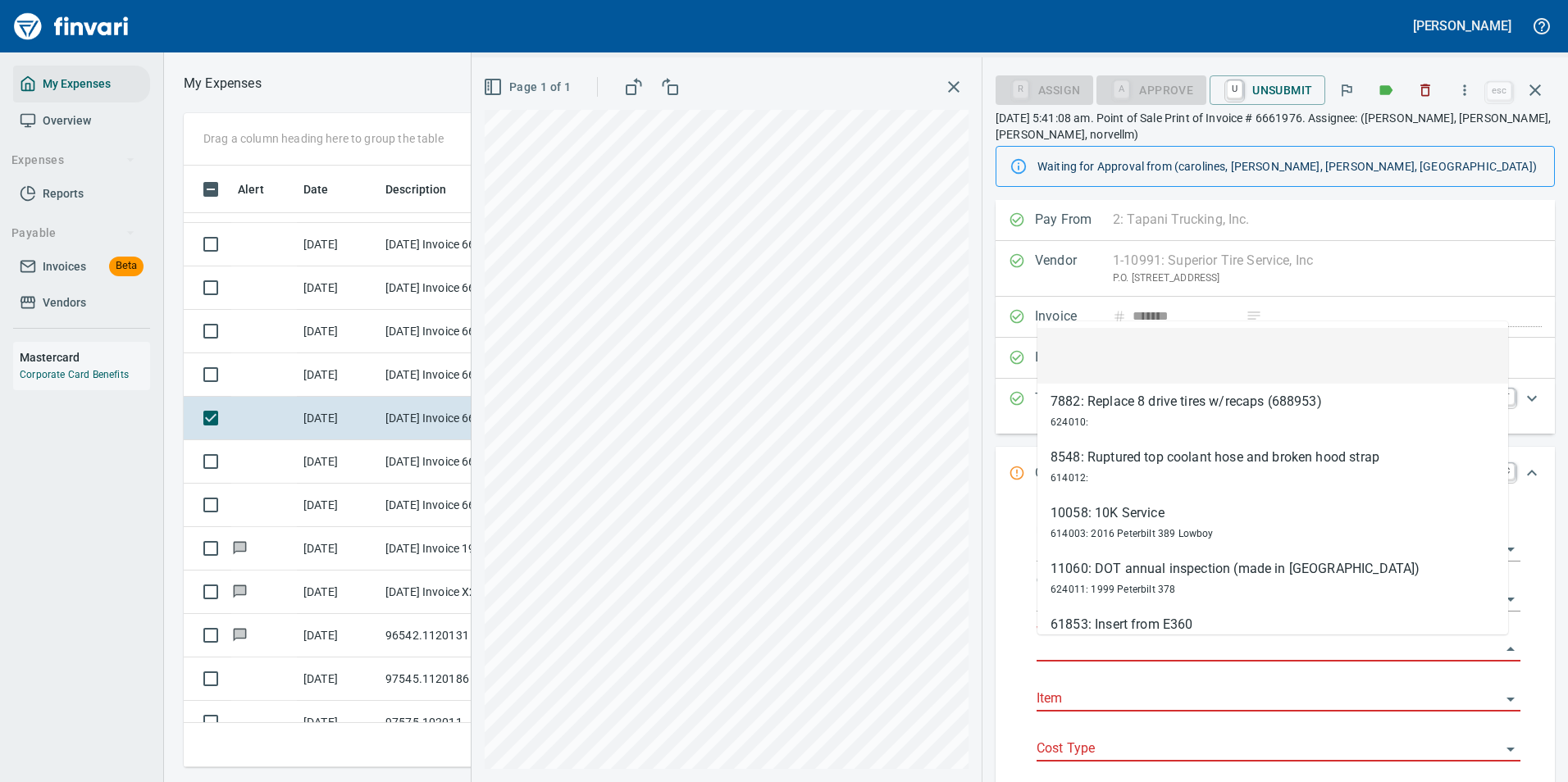
click at [1089, 648] on input "Work Order" at bounding box center [1268, 649] width 464 height 23
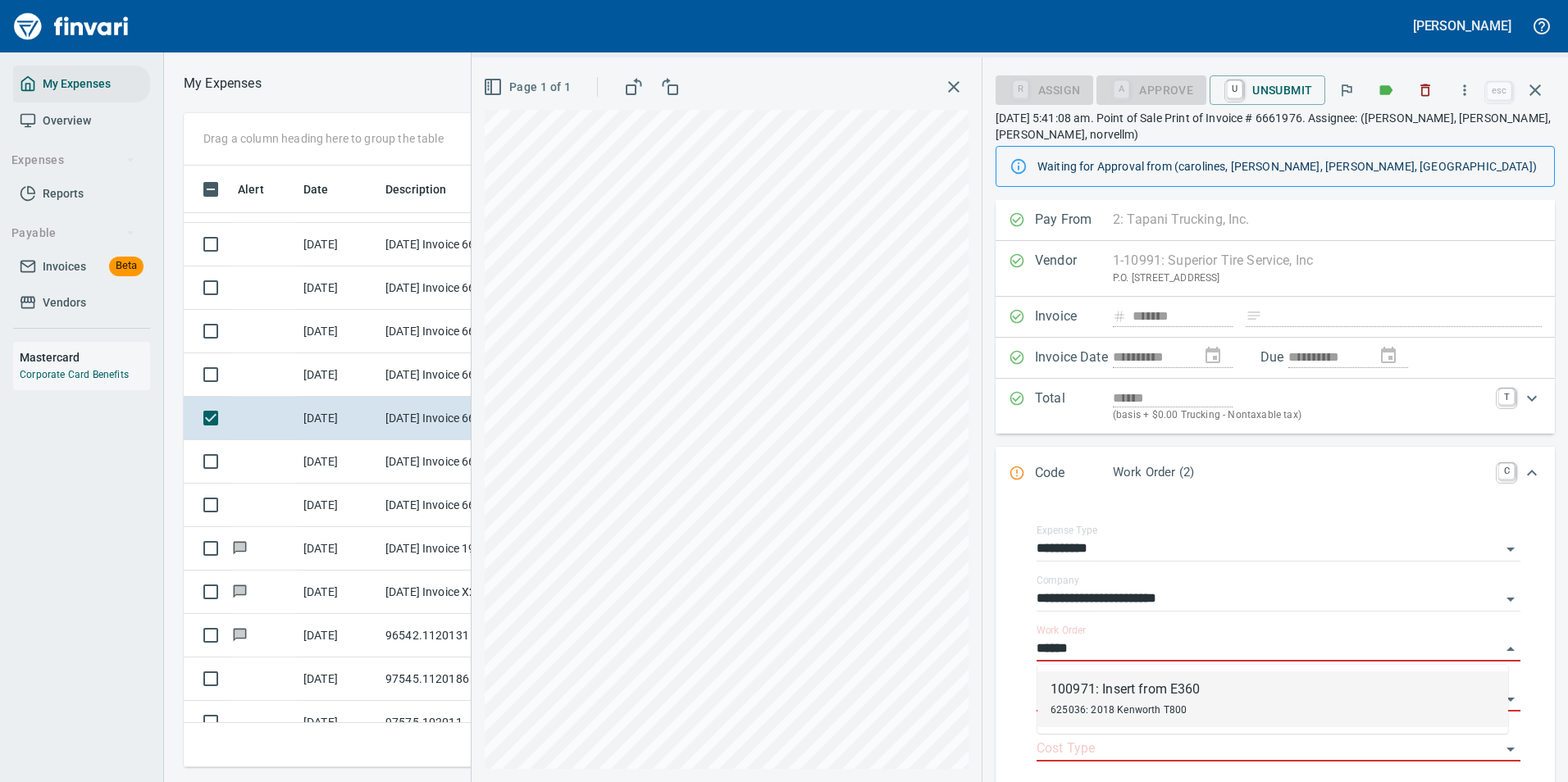
click at [1083, 693] on div "100971: Insert from E360" at bounding box center [1125, 689] width 150 height 20
type input "**********"
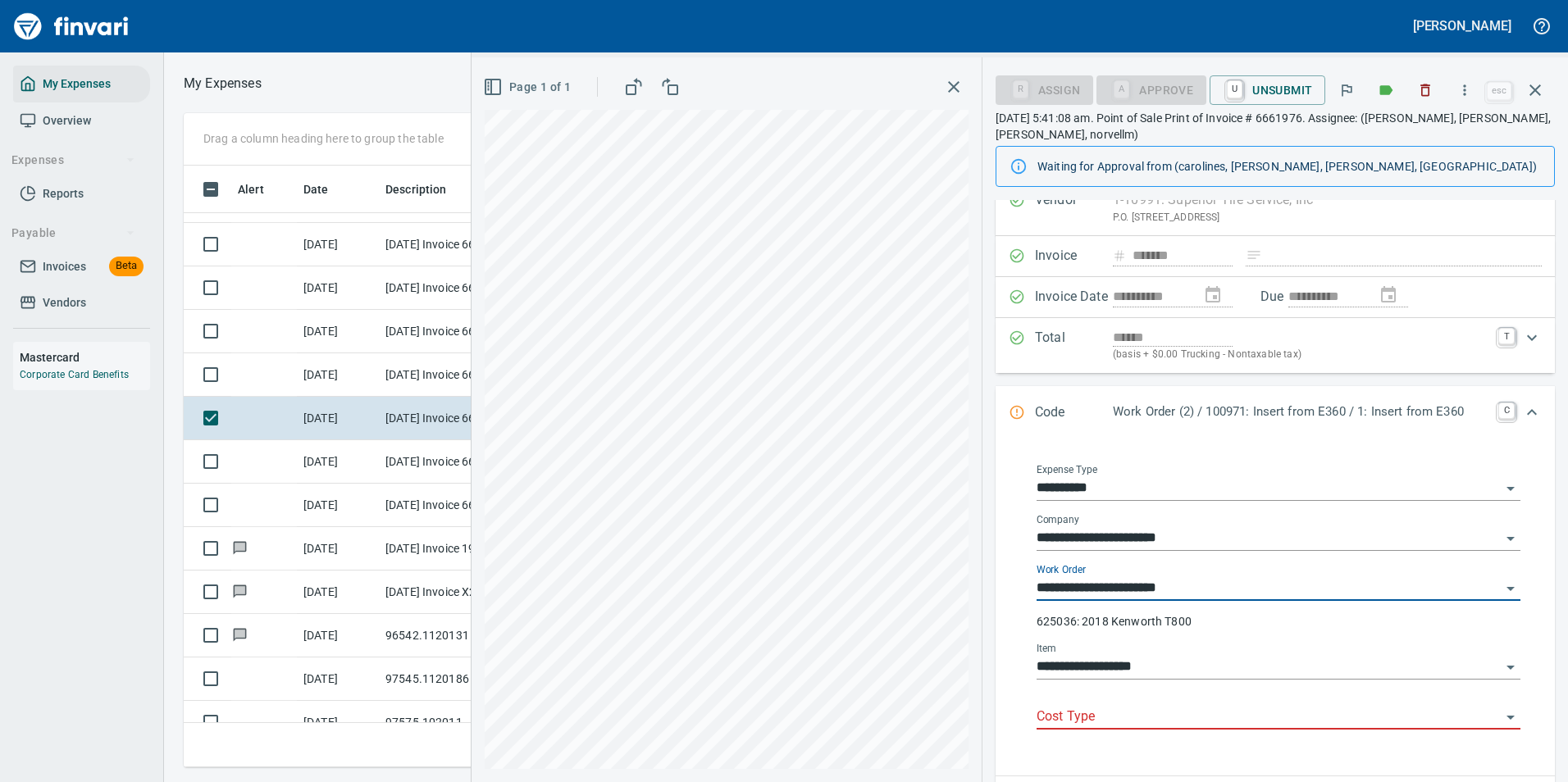
scroll to position [164, 0]
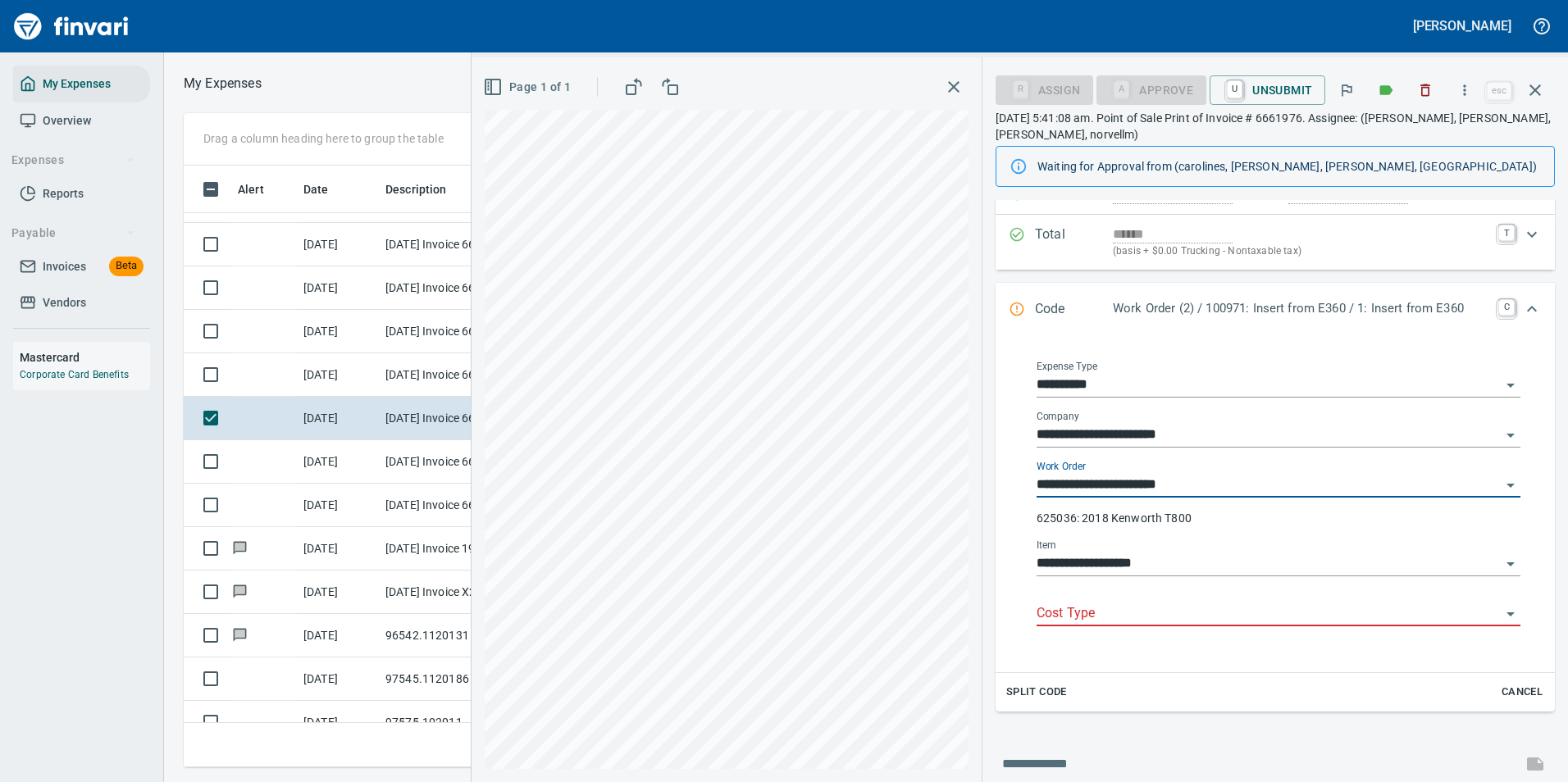
type input "**********"
click at [1060, 609] on input "Cost Type" at bounding box center [1268, 614] width 464 height 23
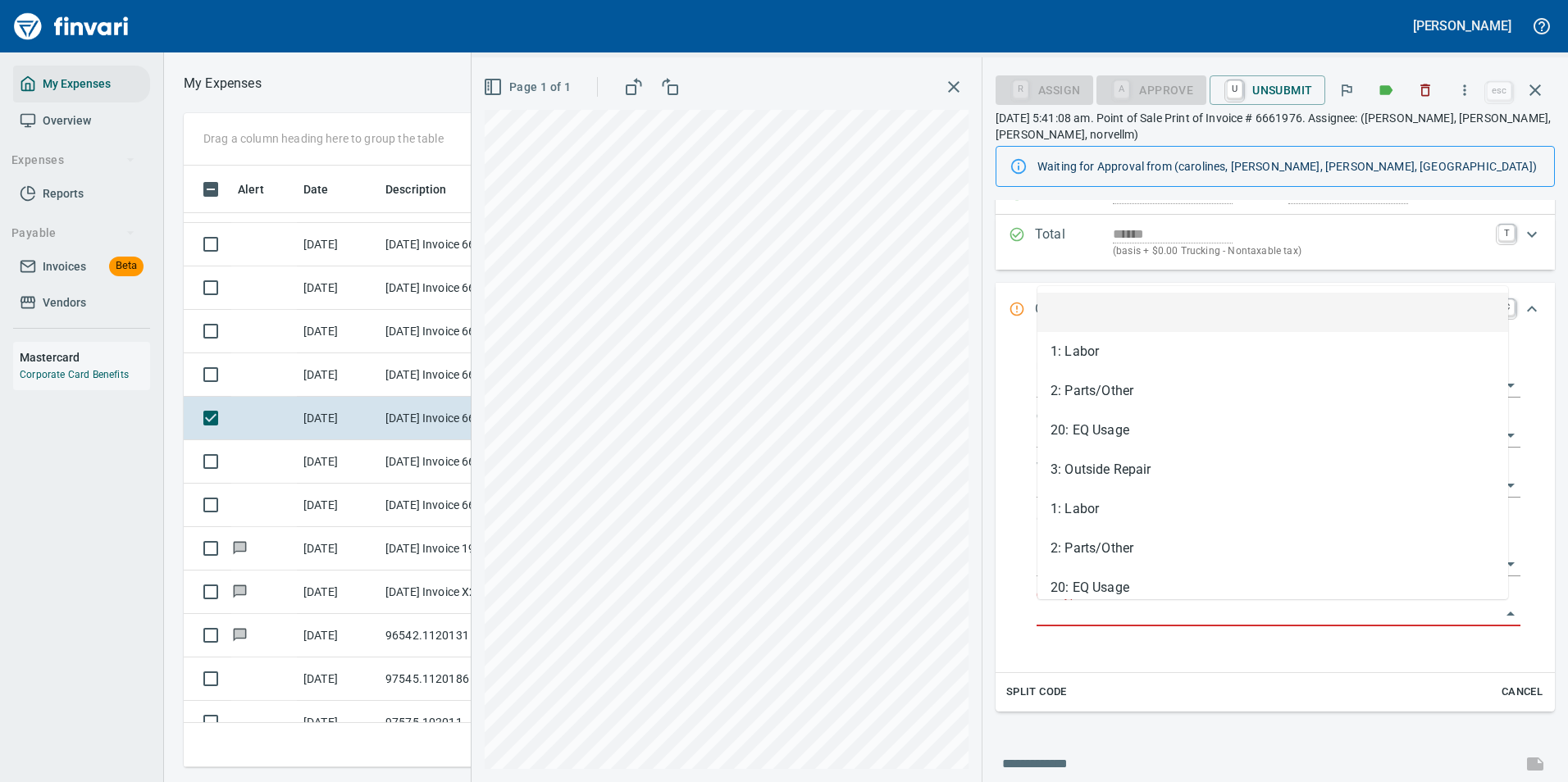
scroll to position [577, 930]
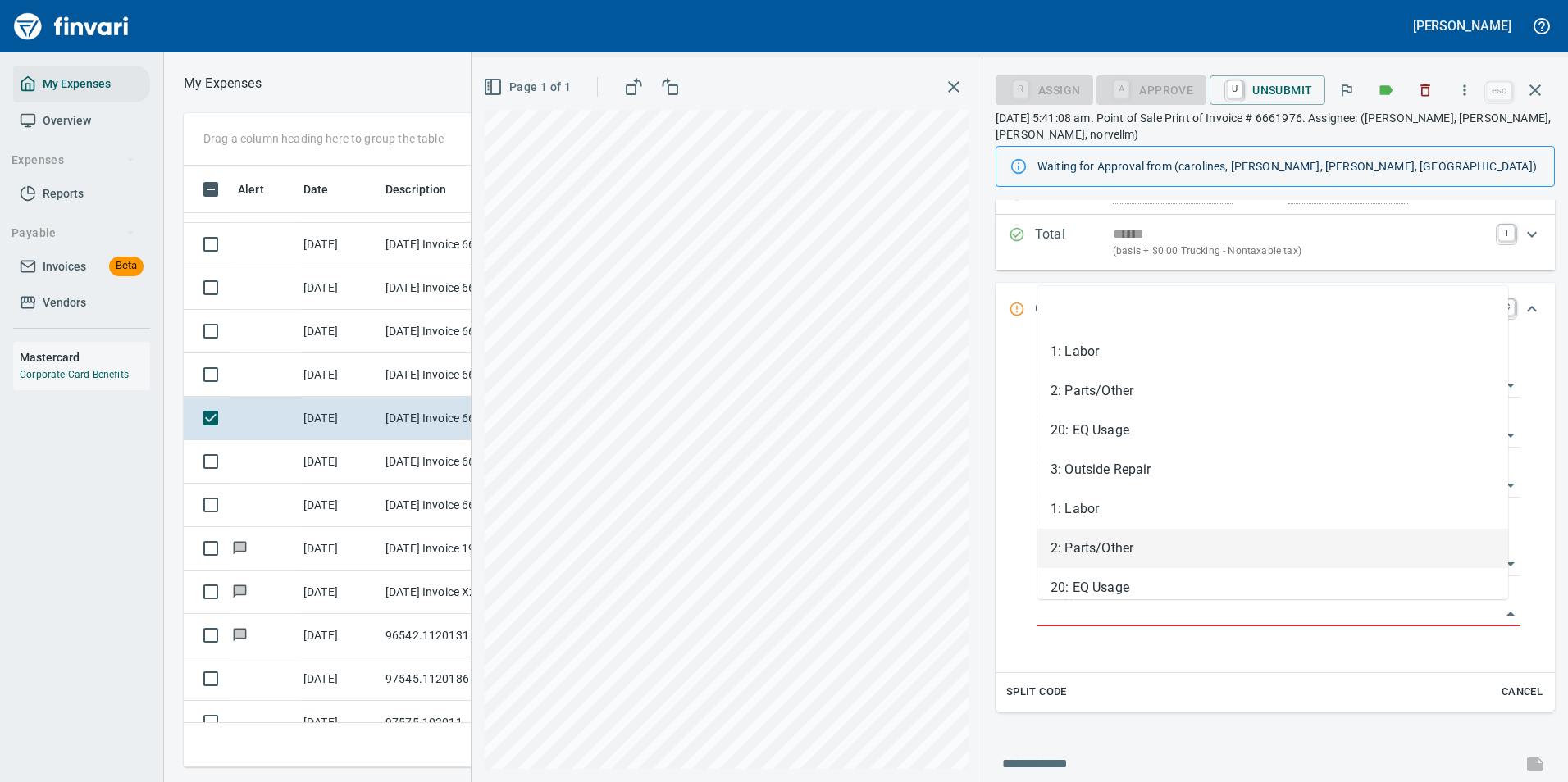
click at [1086, 553] on li "2: Parts/Other" at bounding box center [1273, 547] width 471 height 39
type input "**********"
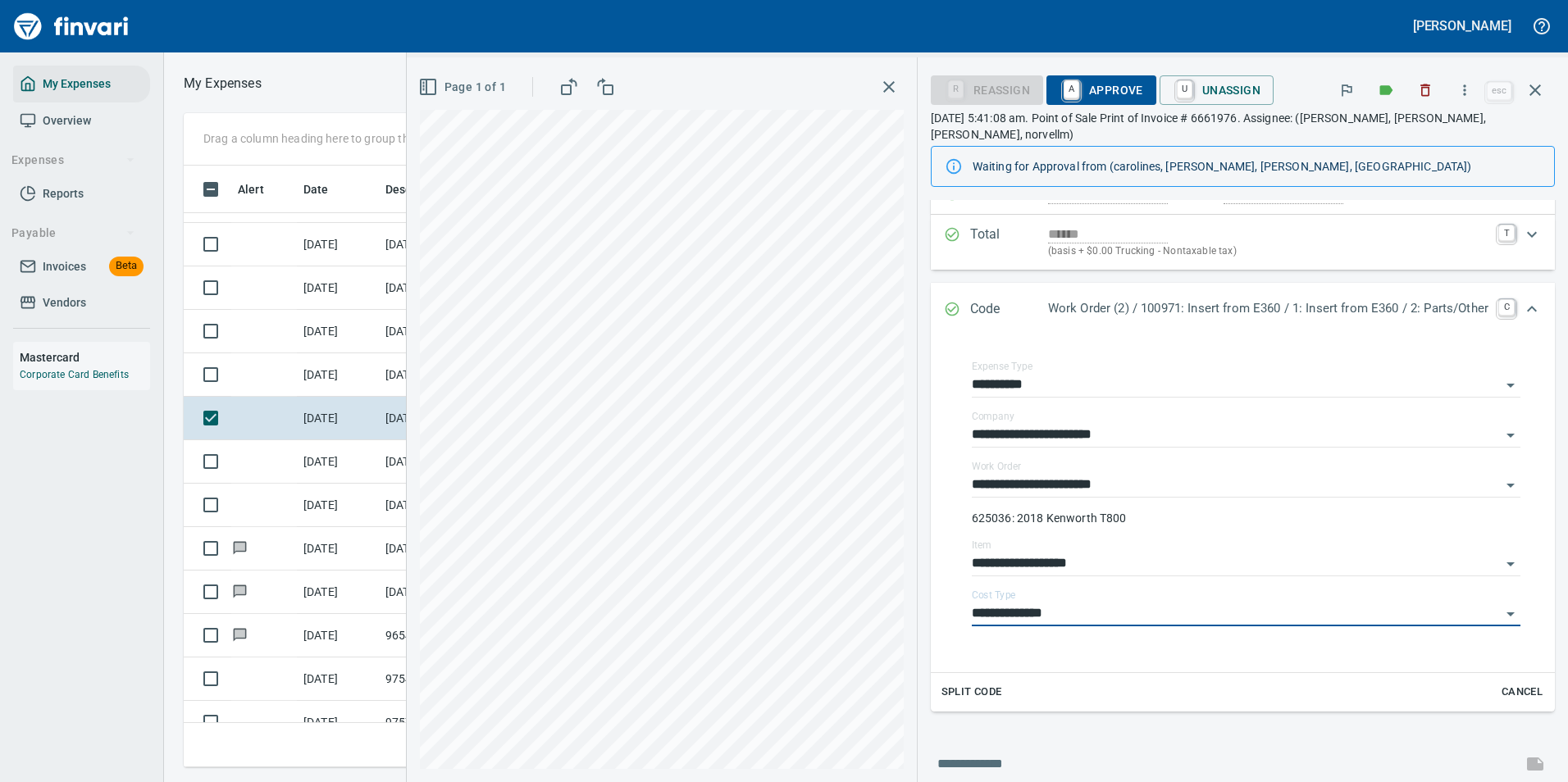
click at [1522, 300] on icon "Expand" at bounding box center [1532, 309] width 20 height 20
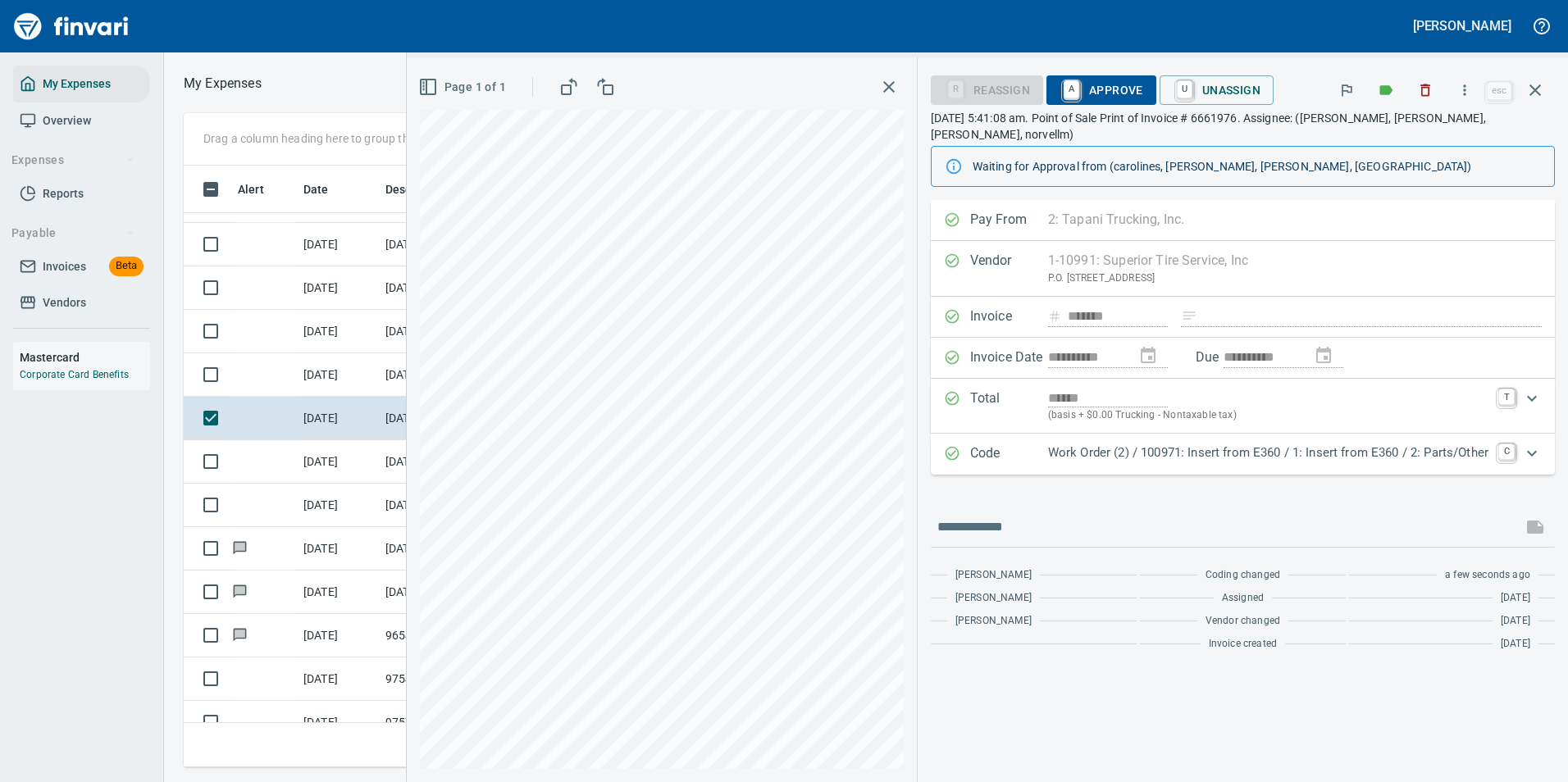
scroll to position [0, 0]
click at [1073, 87] on link "A" at bounding box center [1071, 90] width 15 height 18
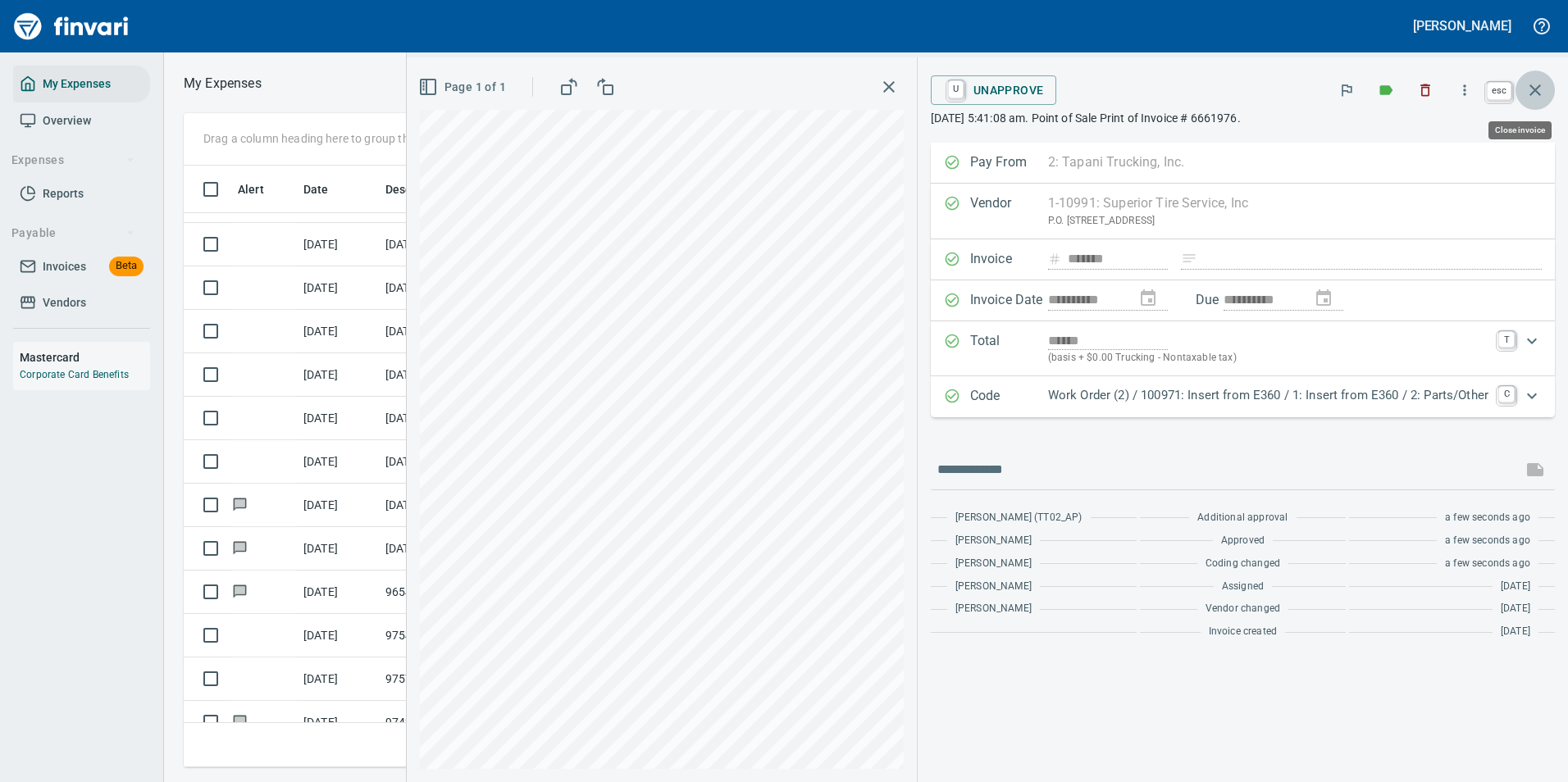
click at [1537, 93] on icon "button" at bounding box center [1534, 90] width 11 height 11
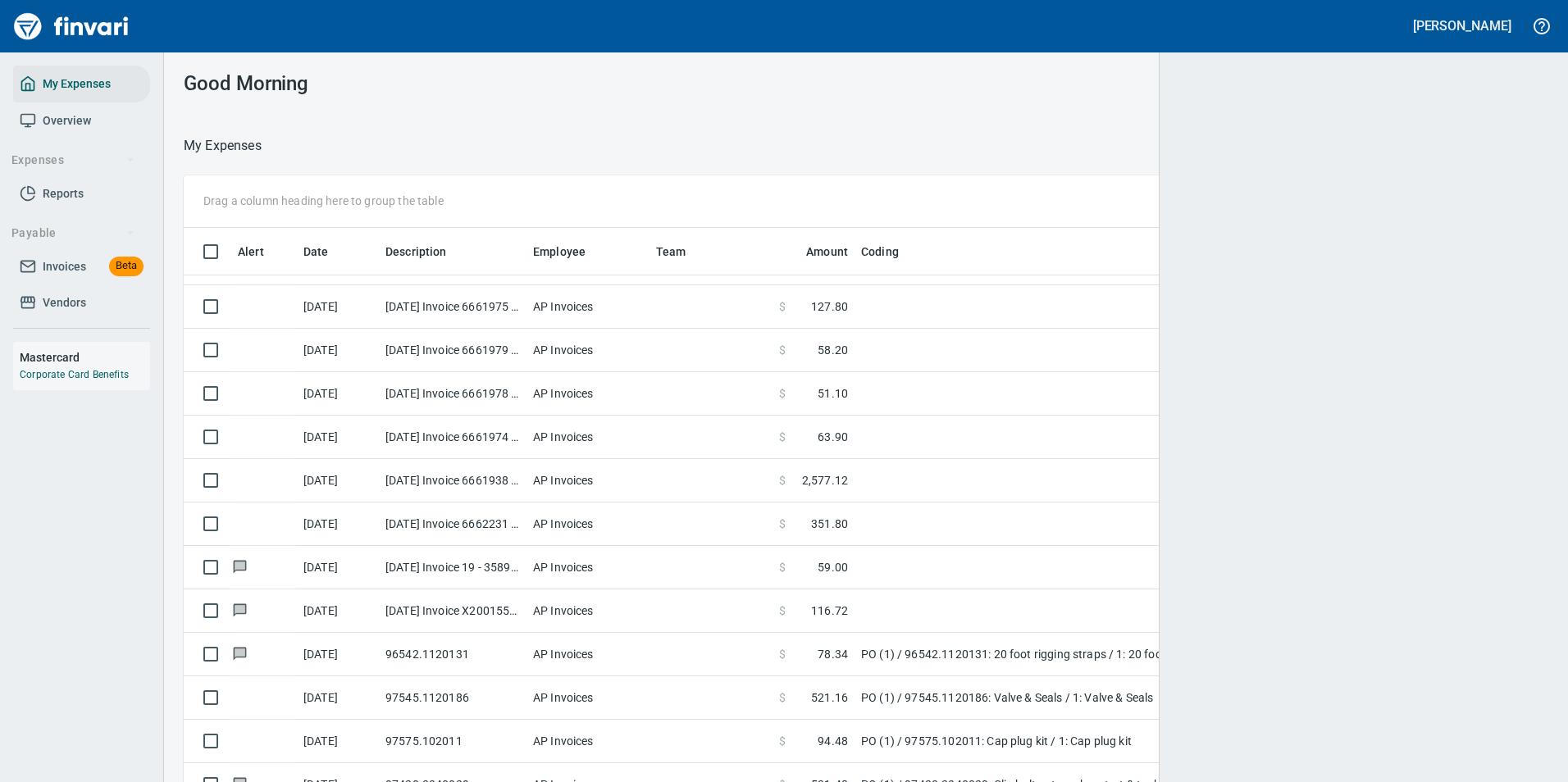
scroll to position [577, 1325]
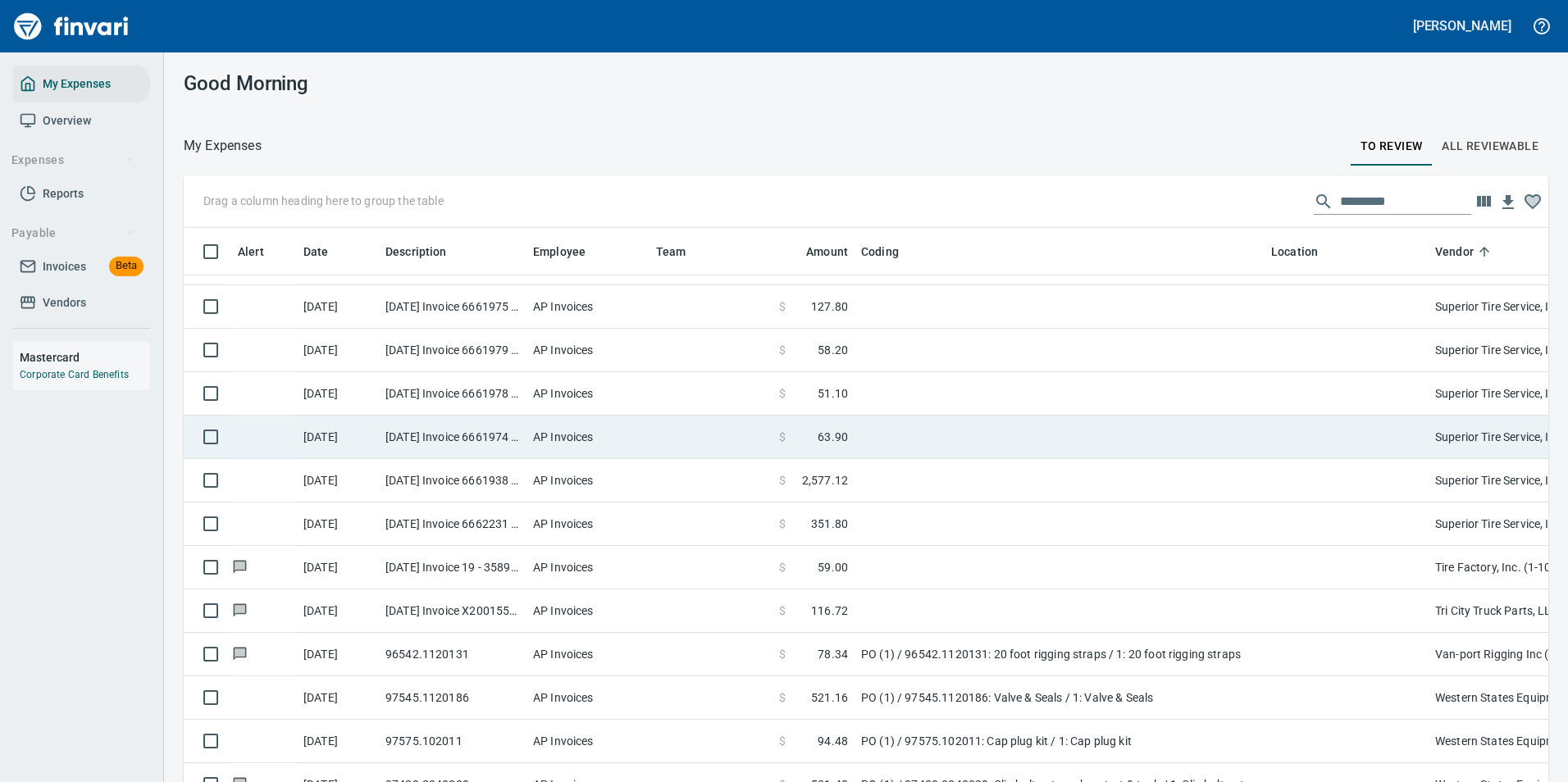
click at [577, 434] on td "AP Invoices" at bounding box center [588, 436] width 123 height 43
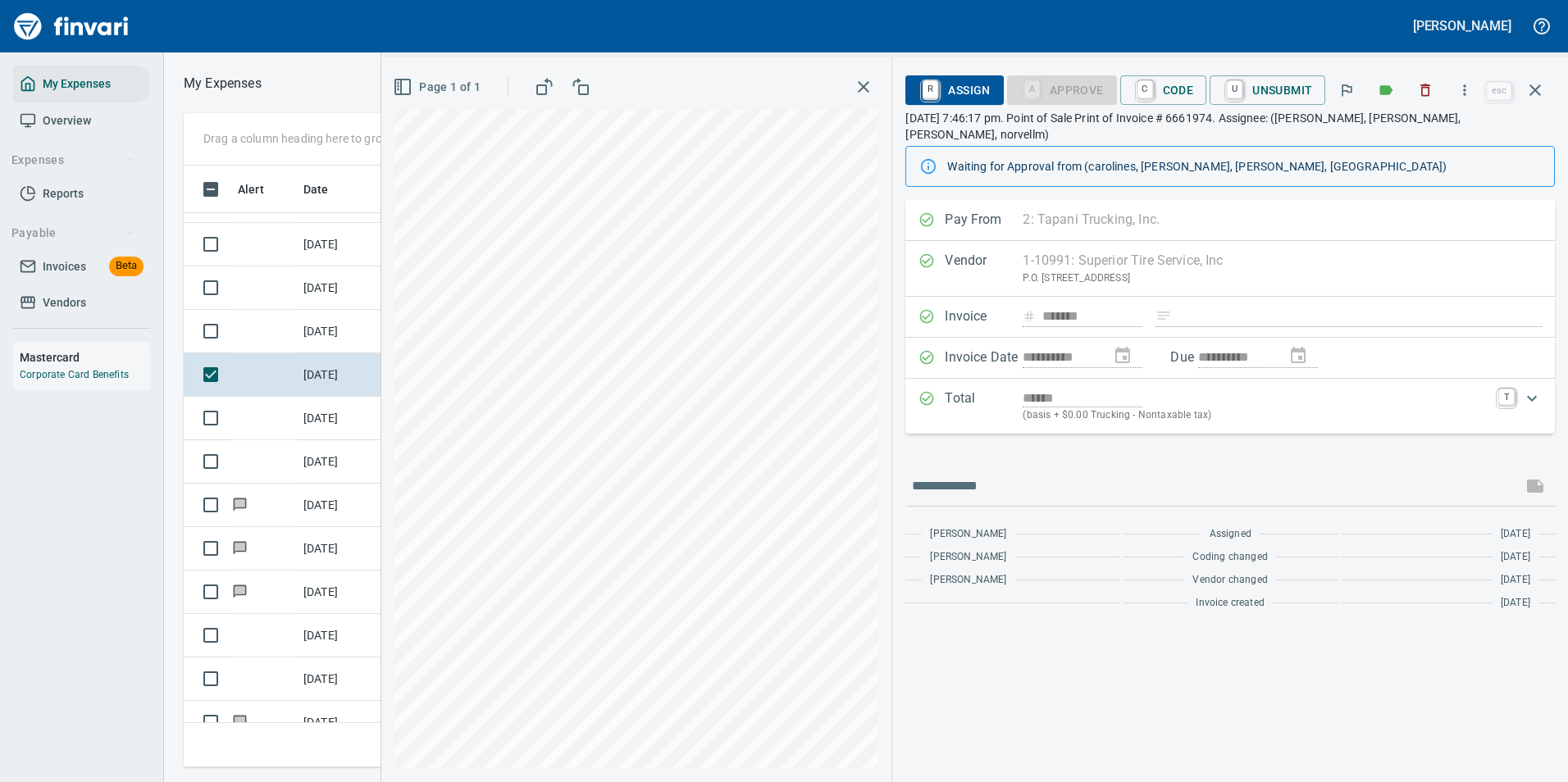
scroll to position [577, 930]
click at [1461, 83] on icon "button" at bounding box center [1464, 90] width 16 height 16
click at [1417, 129] on span "Download" at bounding box center [1462, 138] width 157 height 20
drag, startPoint x: 1156, startPoint y: 95, endPoint x: 1146, endPoint y: 126, distance: 32.6
click at [1153, 95] on link "C" at bounding box center [1145, 89] width 15 height 18
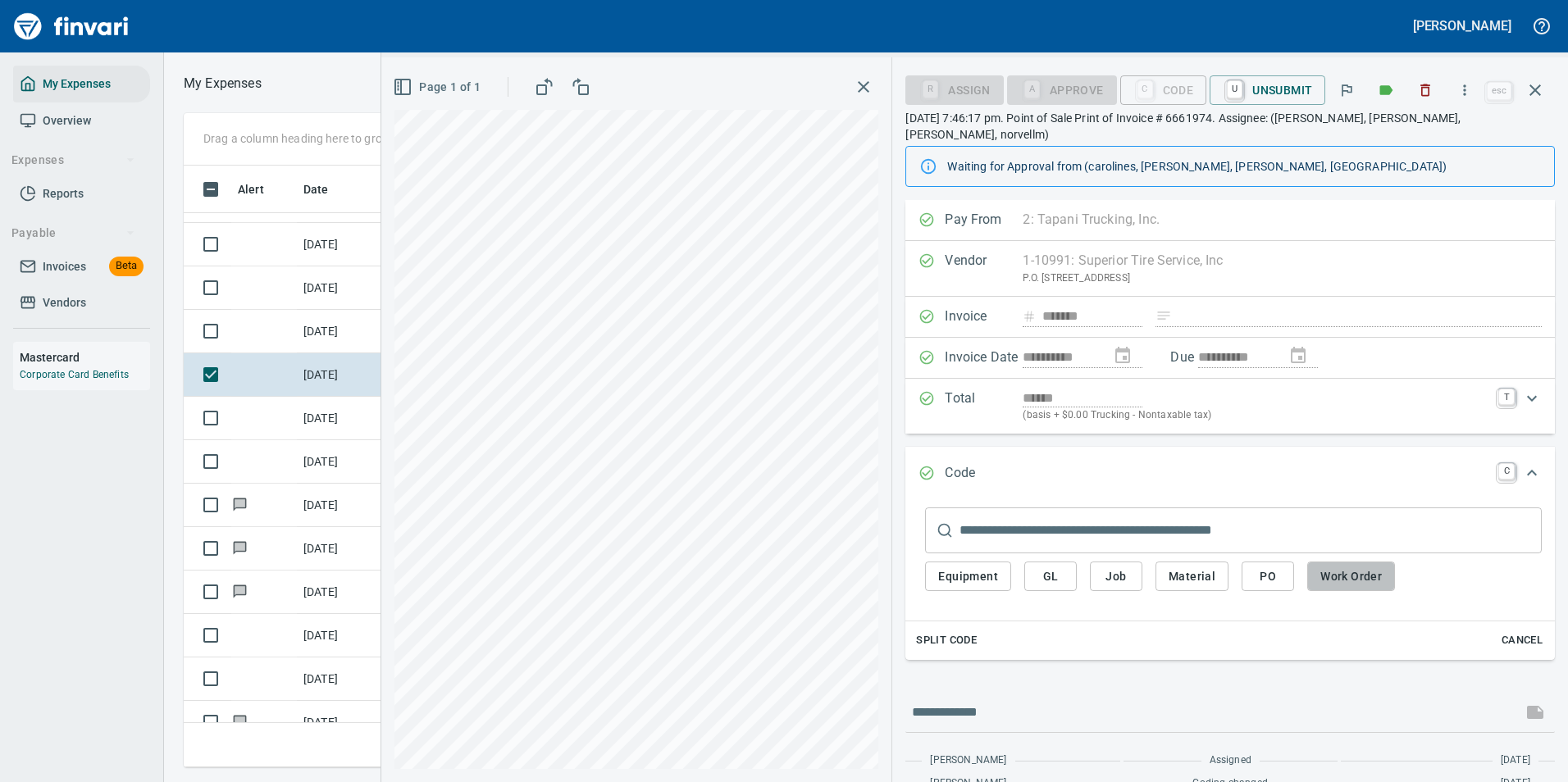
click at [1347, 567] on span "Work Order" at bounding box center [1351, 576] width 61 height 20
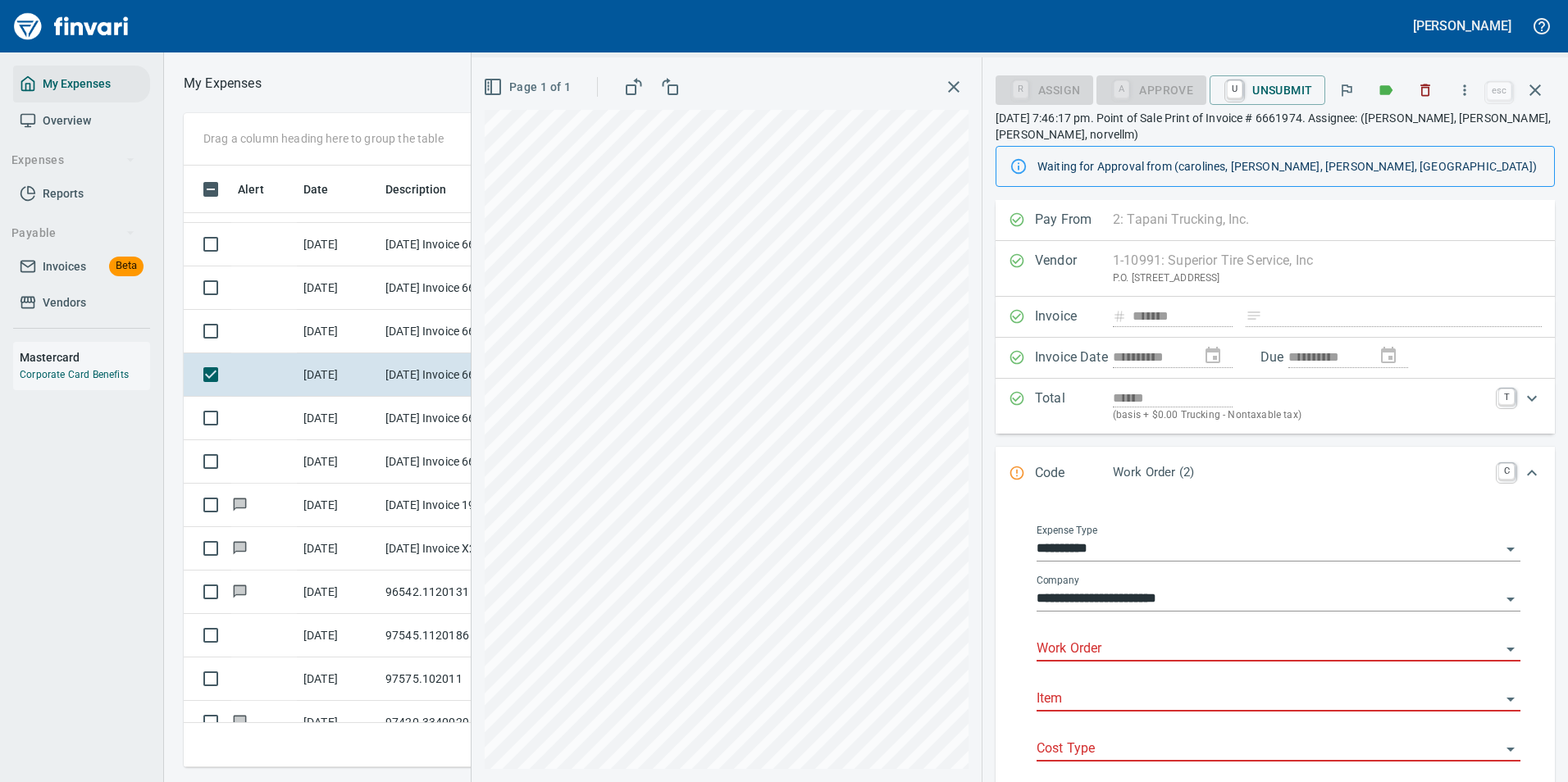
click at [1109, 644] on input "Work Order" at bounding box center [1268, 649] width 464 height 23
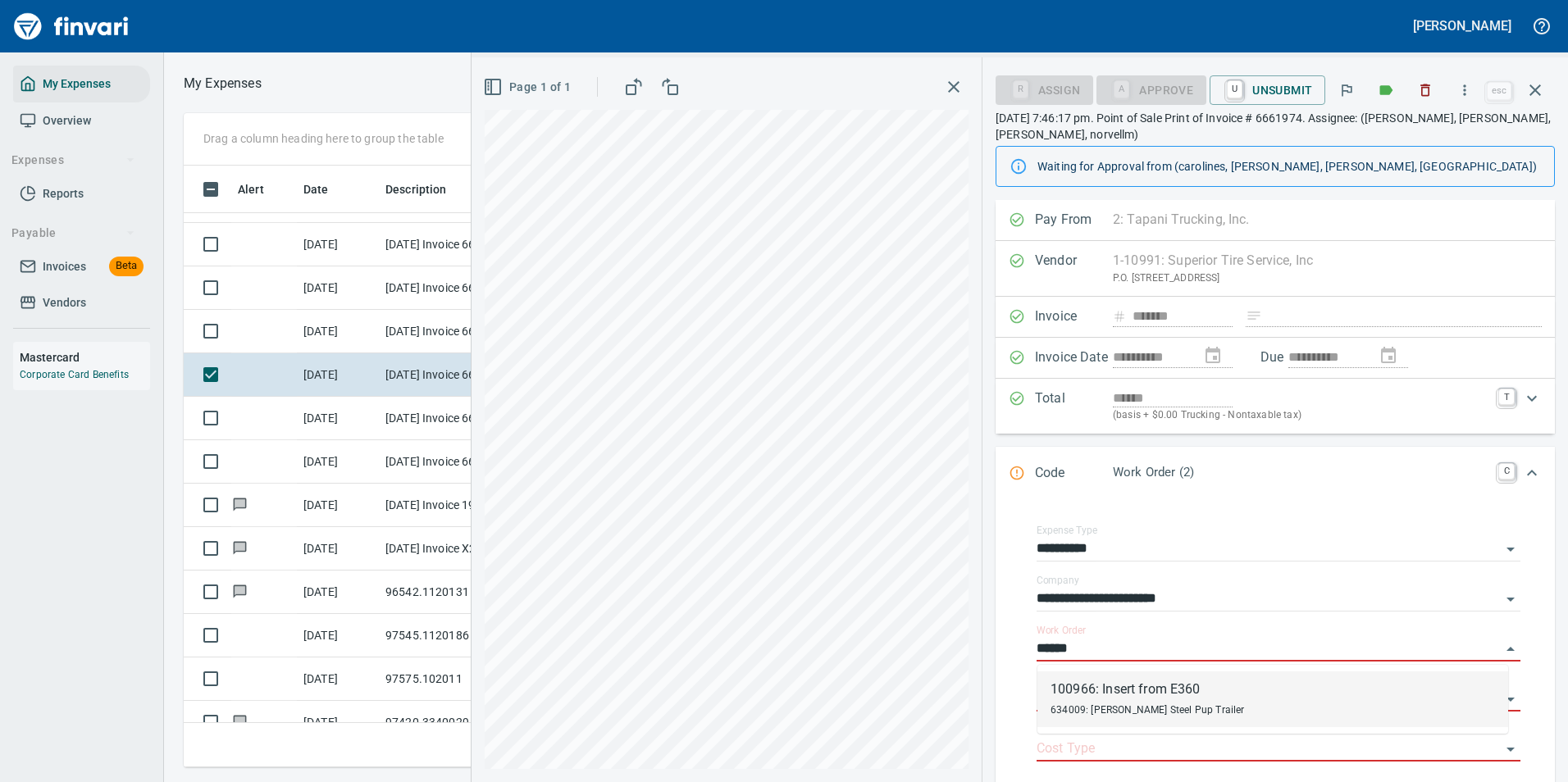
click at [1131, 681] on div "100966: Insert from E360" at bounding box center [1147, 689] width 194 height 20
type input "**********"
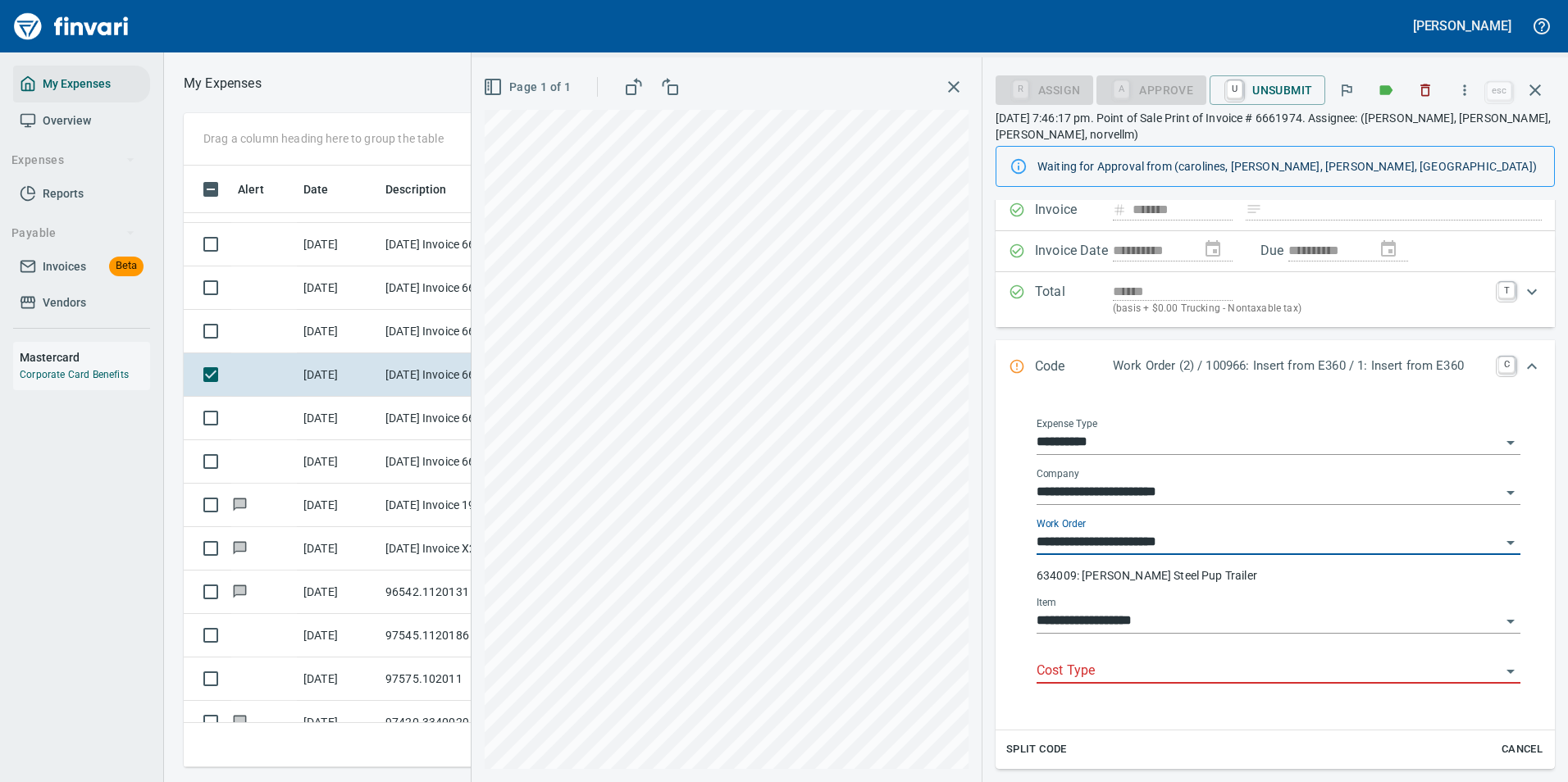
scroll to position [164, 0]
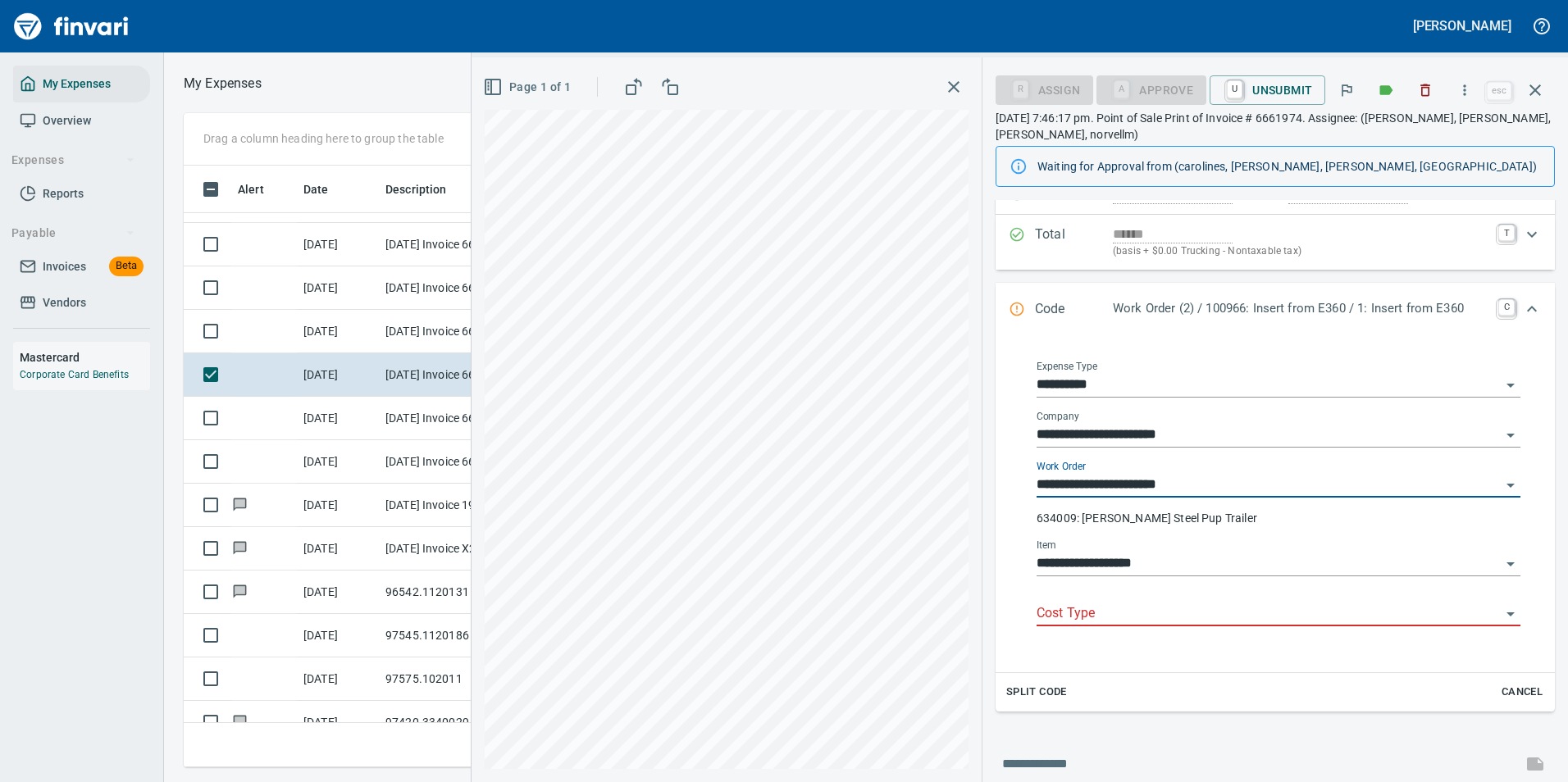
type input "**********"
click at [1091, 613] on input "Cost Type" at bounding box center [1268, 614] width 464 height 23
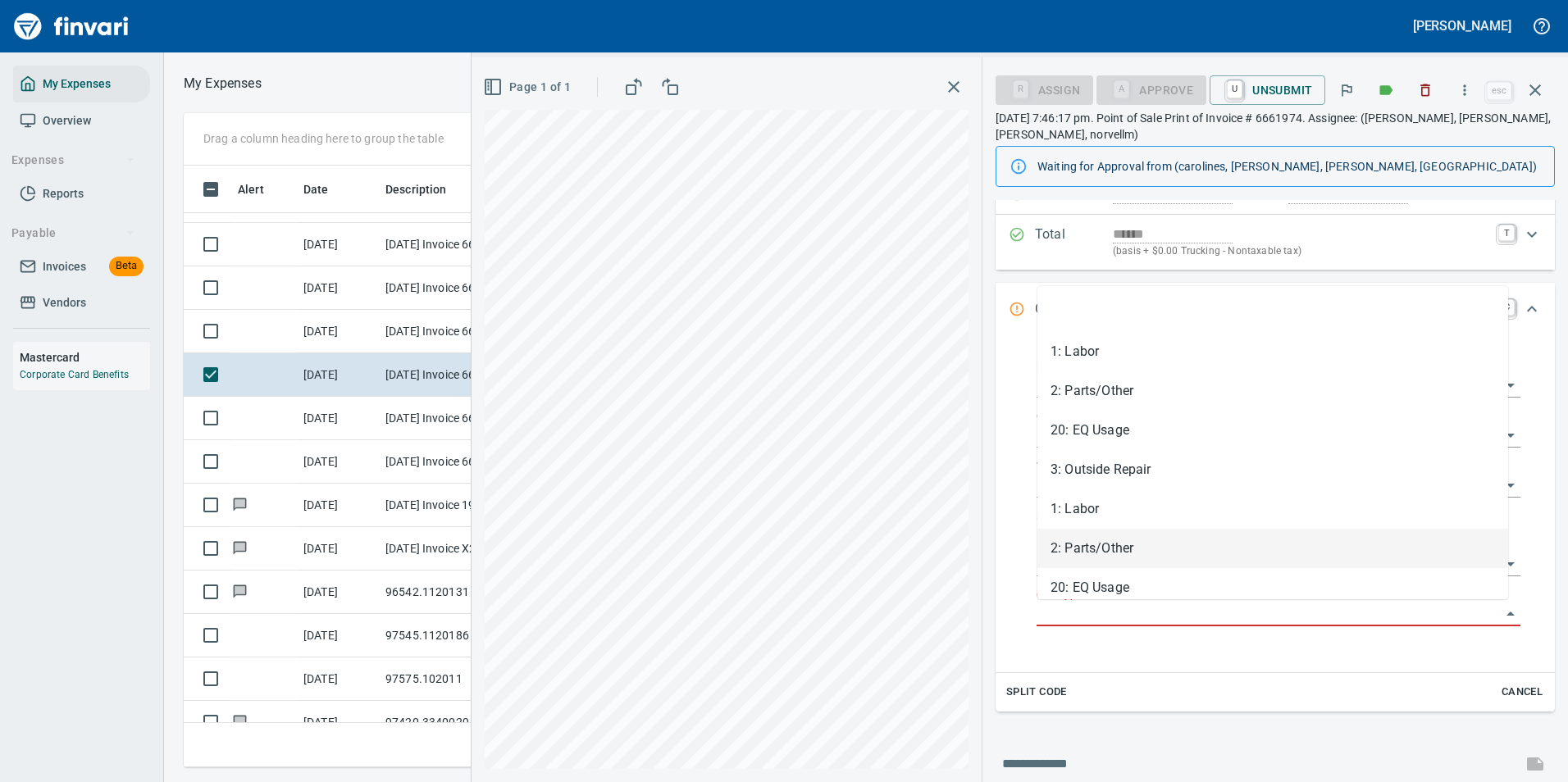
click at [1078, 540] on li "2: Parts/Other" at bounding box center [1273, 547] width 471 height 39
type input "**********"
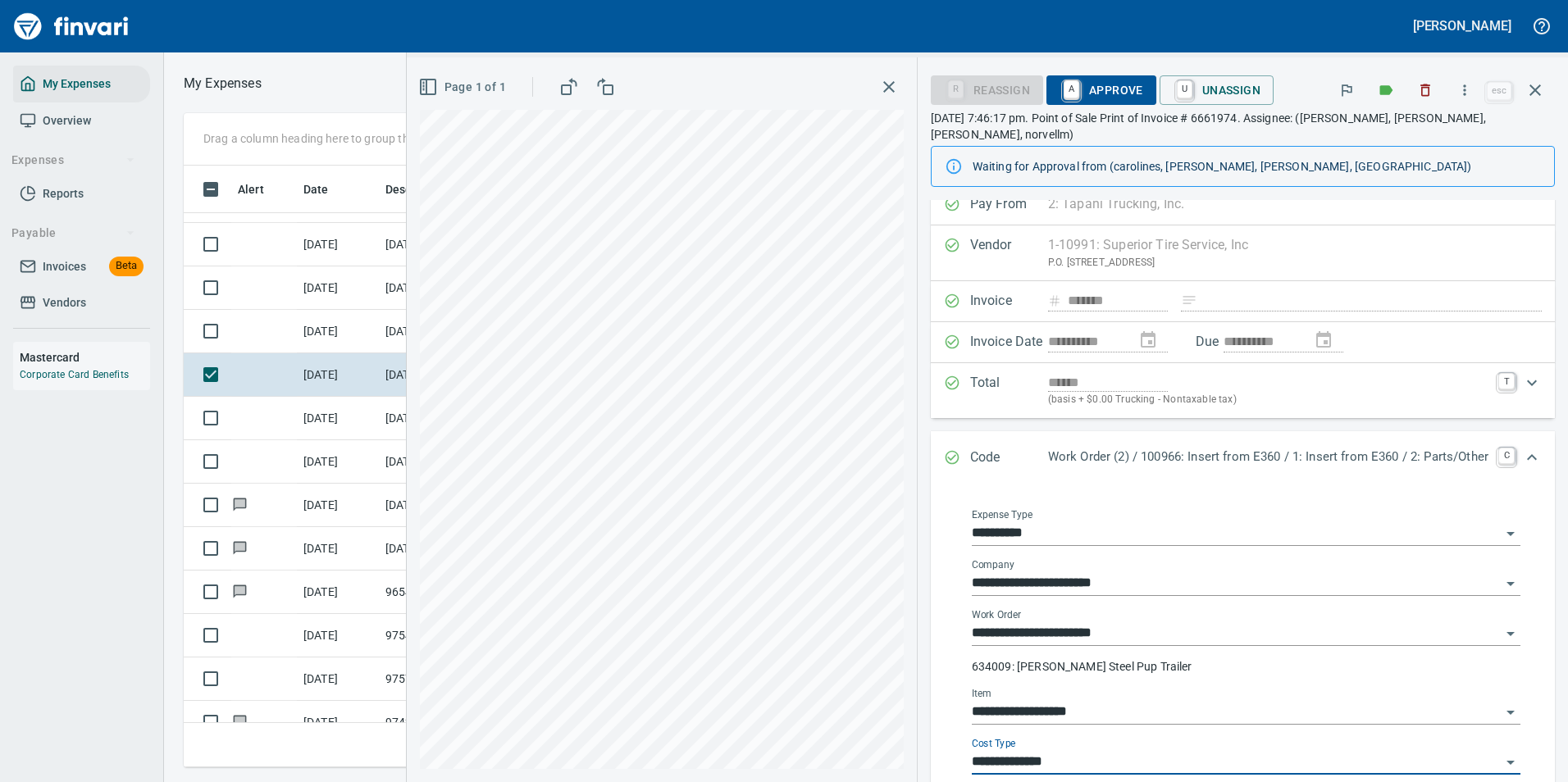
scroll to position [0, 0]
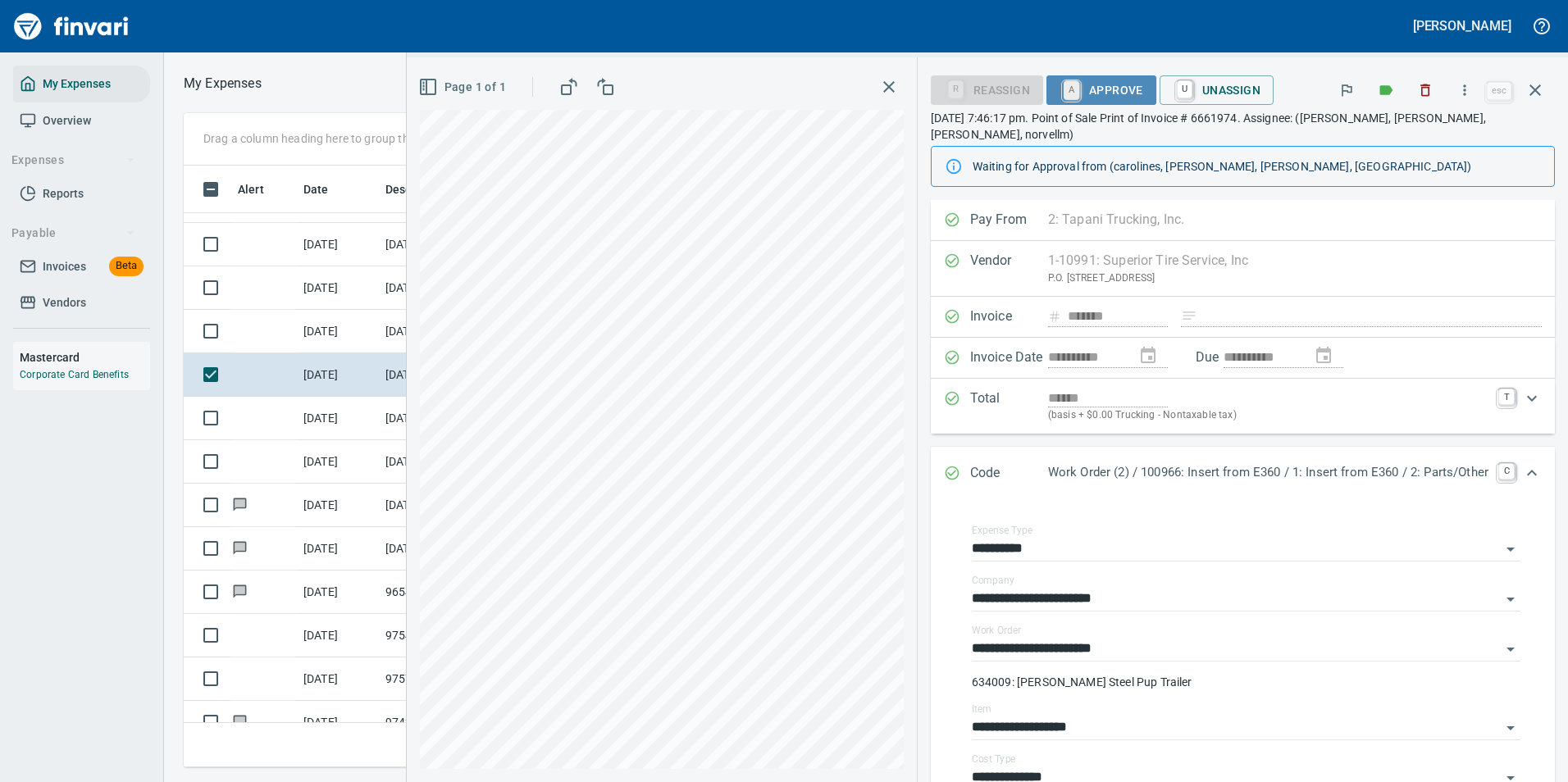
click at [1064, 89] on link "A" at bounding box center [1071, 90] width 15 height 18
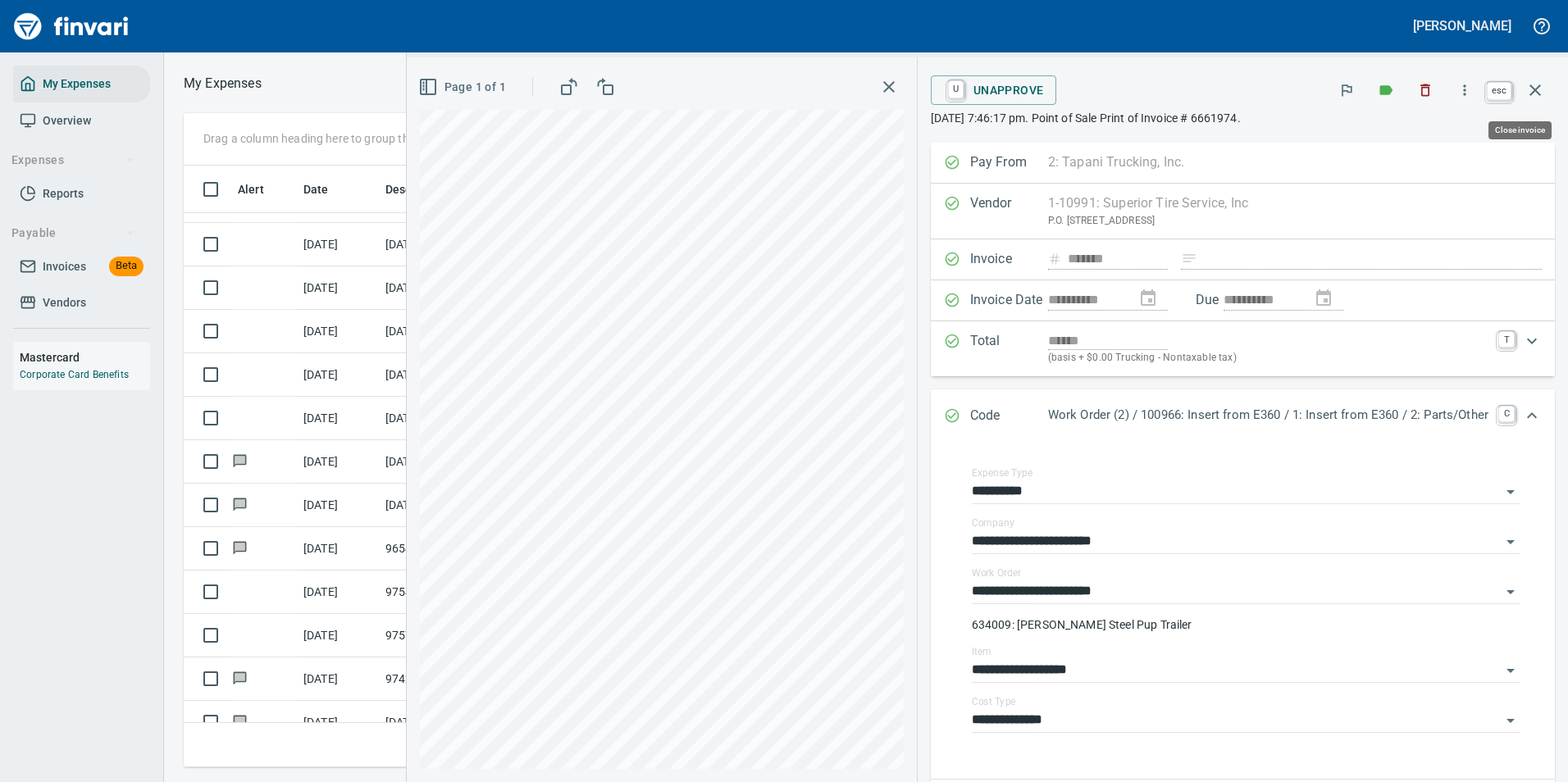
click at [1526, 94] on icon "button" at bounding box center [1534, 90] width 20 height 20
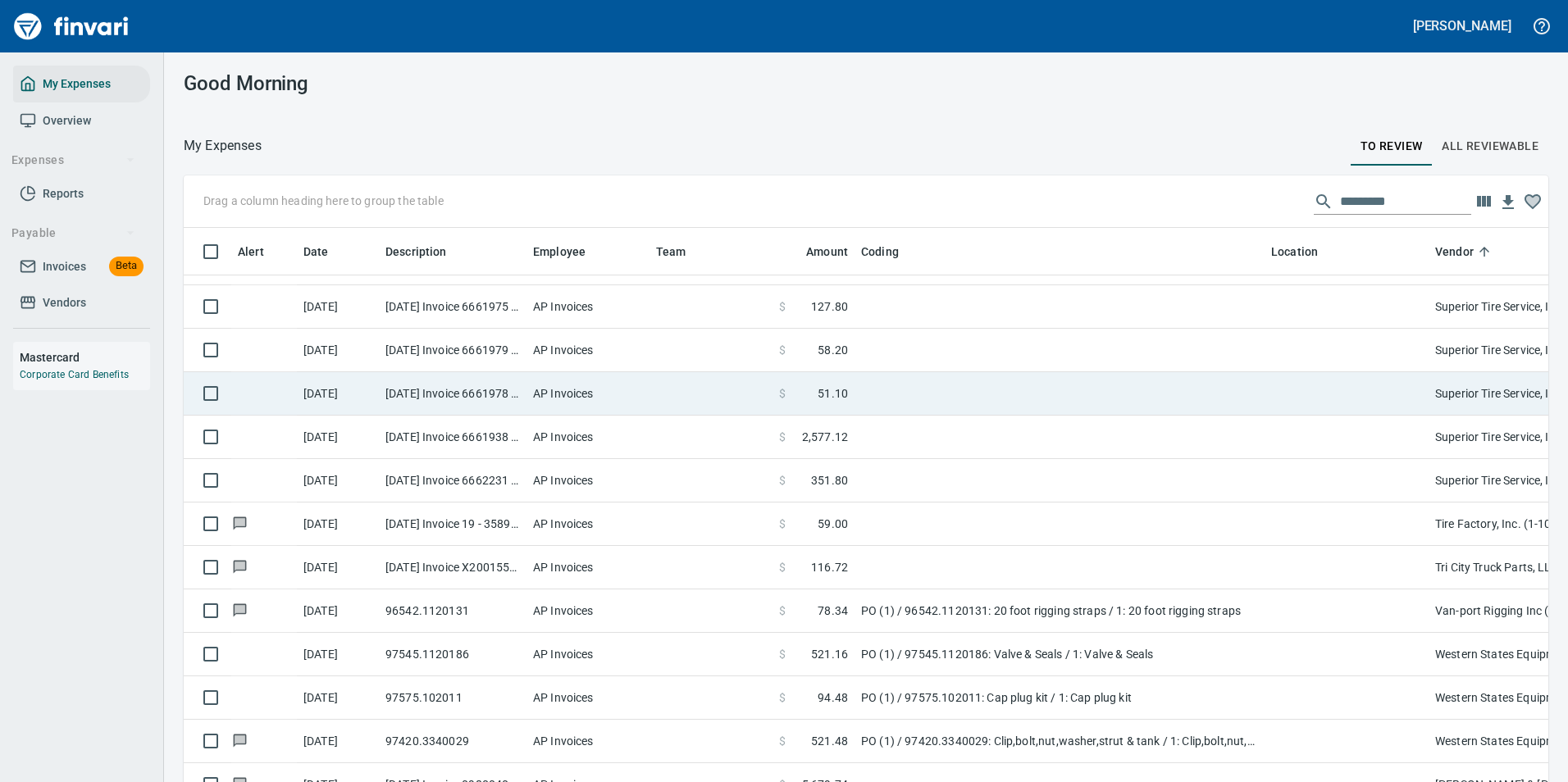
scroll to position [577, 1328]
click at [865, 399] on td at bounding box center [1060, 393] width 410 height 43
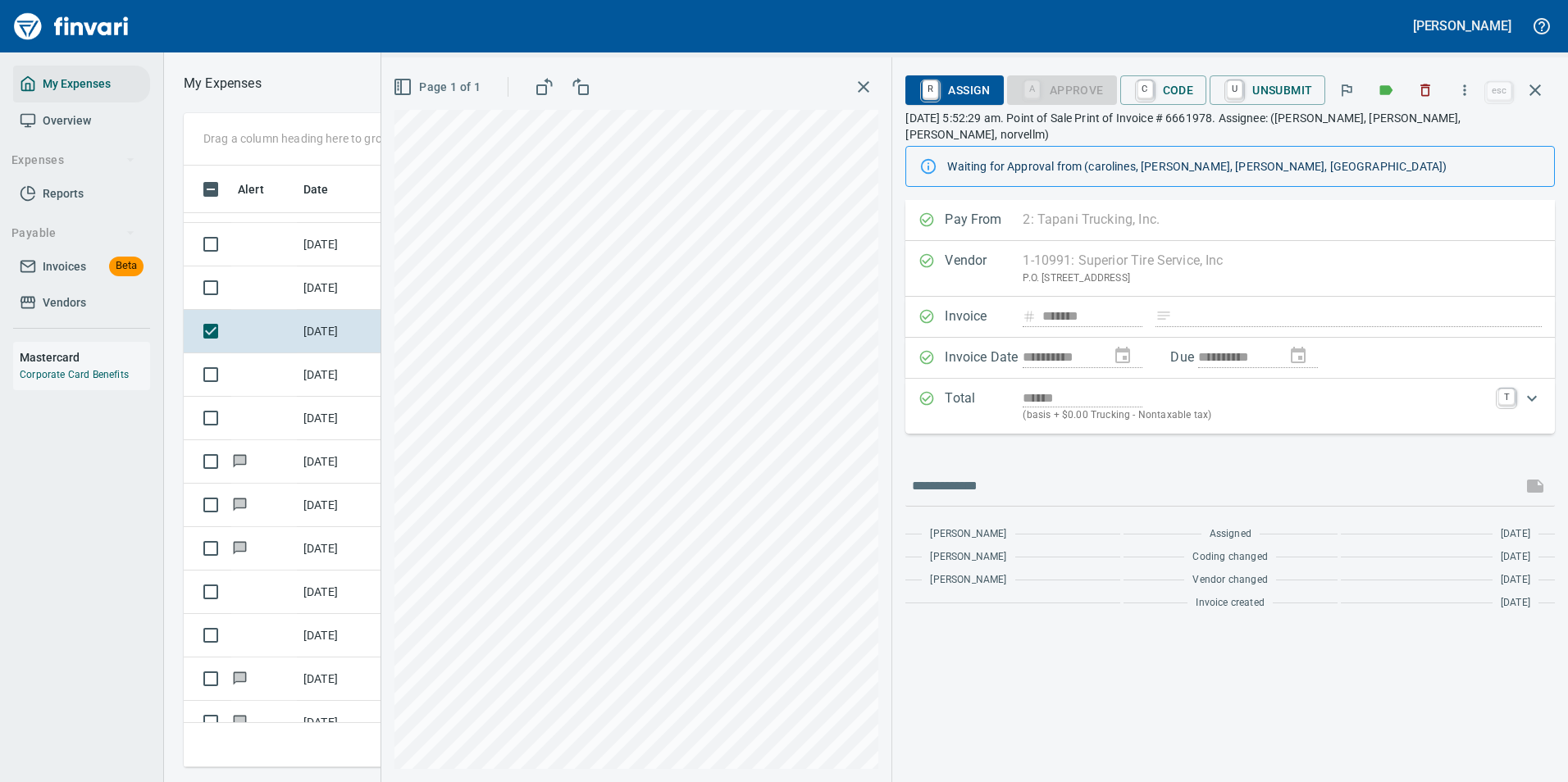
scroll to position [577, 930]
click at [1465, 87] on icon "button" at bounding box center [1464, 90] width 16 height 16
click at [1409, 134] on span "Download" at bounding box center [1462, 138] width 157 height 20
drag, startPoint x: 1192, startPoint y: 90, endPoint x: 1191, endPoint y: 138, distance: 48.0
click at [1192, 90] on span "C Code" at bounding box center [1163, 90] width 60 height 28
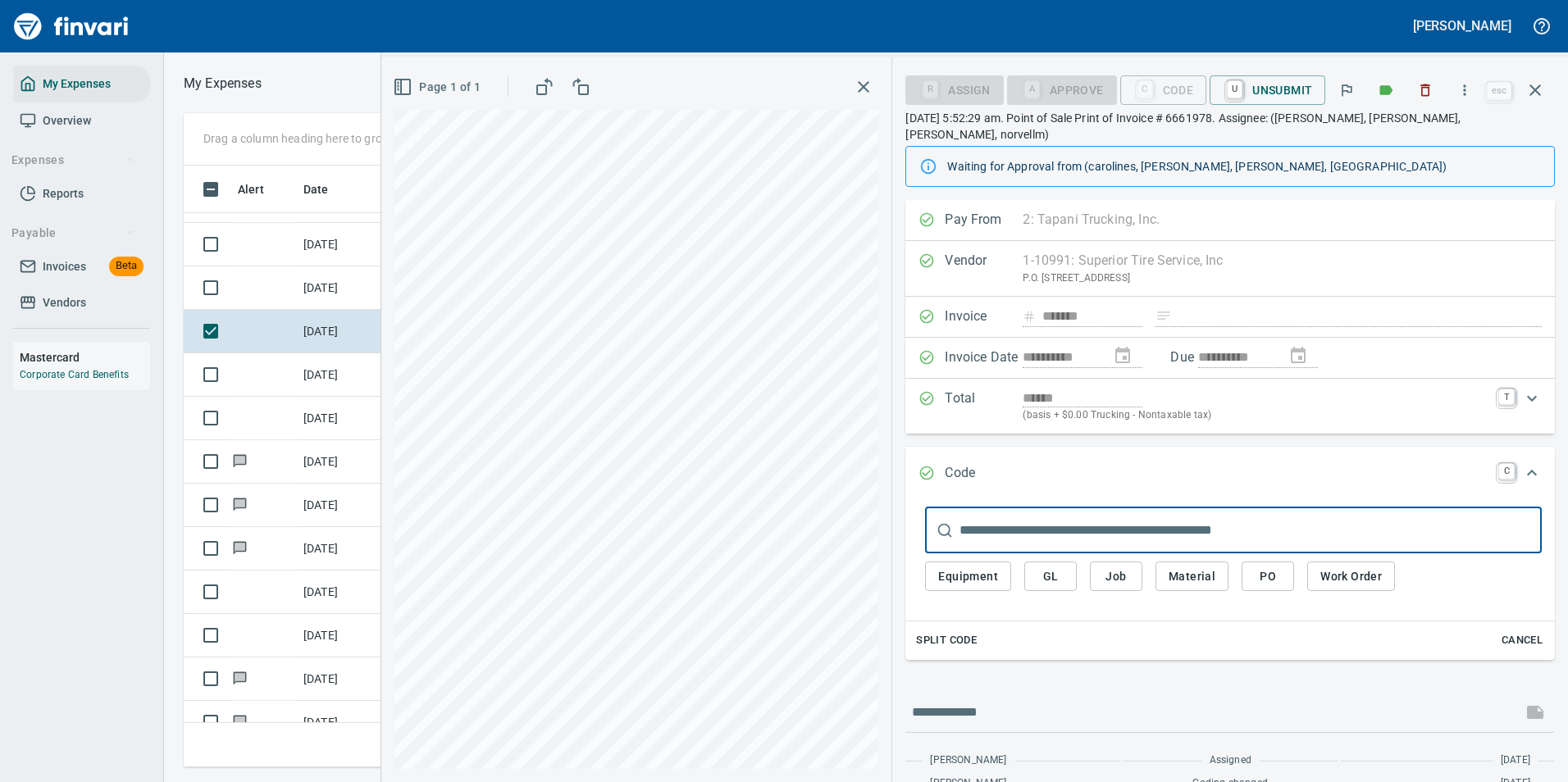
click at [1321, 567] on span "Work Order" at bounding box center [1351, 576] width 61 height 20
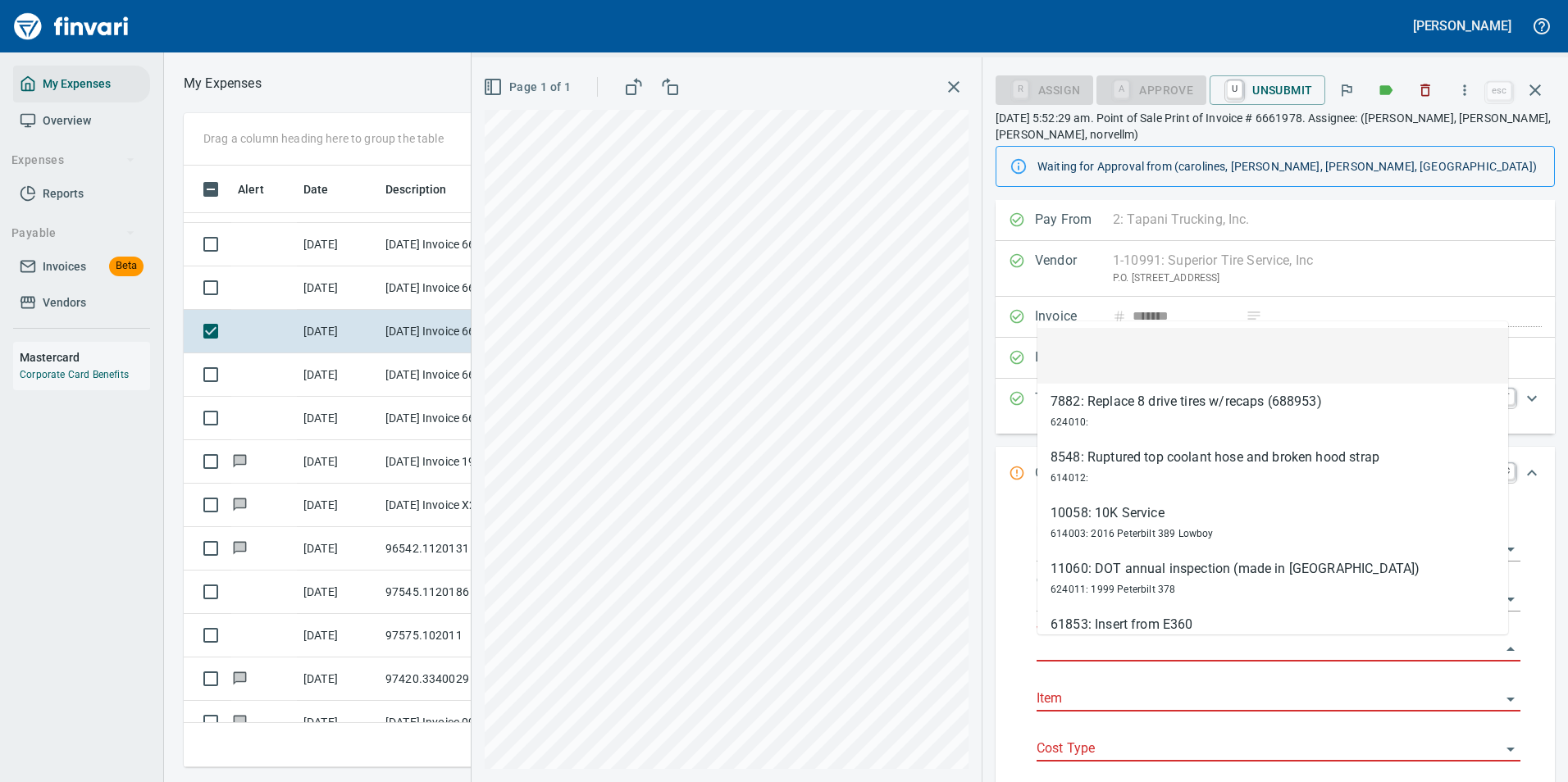
click at [1108, 658] on input "Work Order" at bounding box center [1268, 649] width 464 height 23
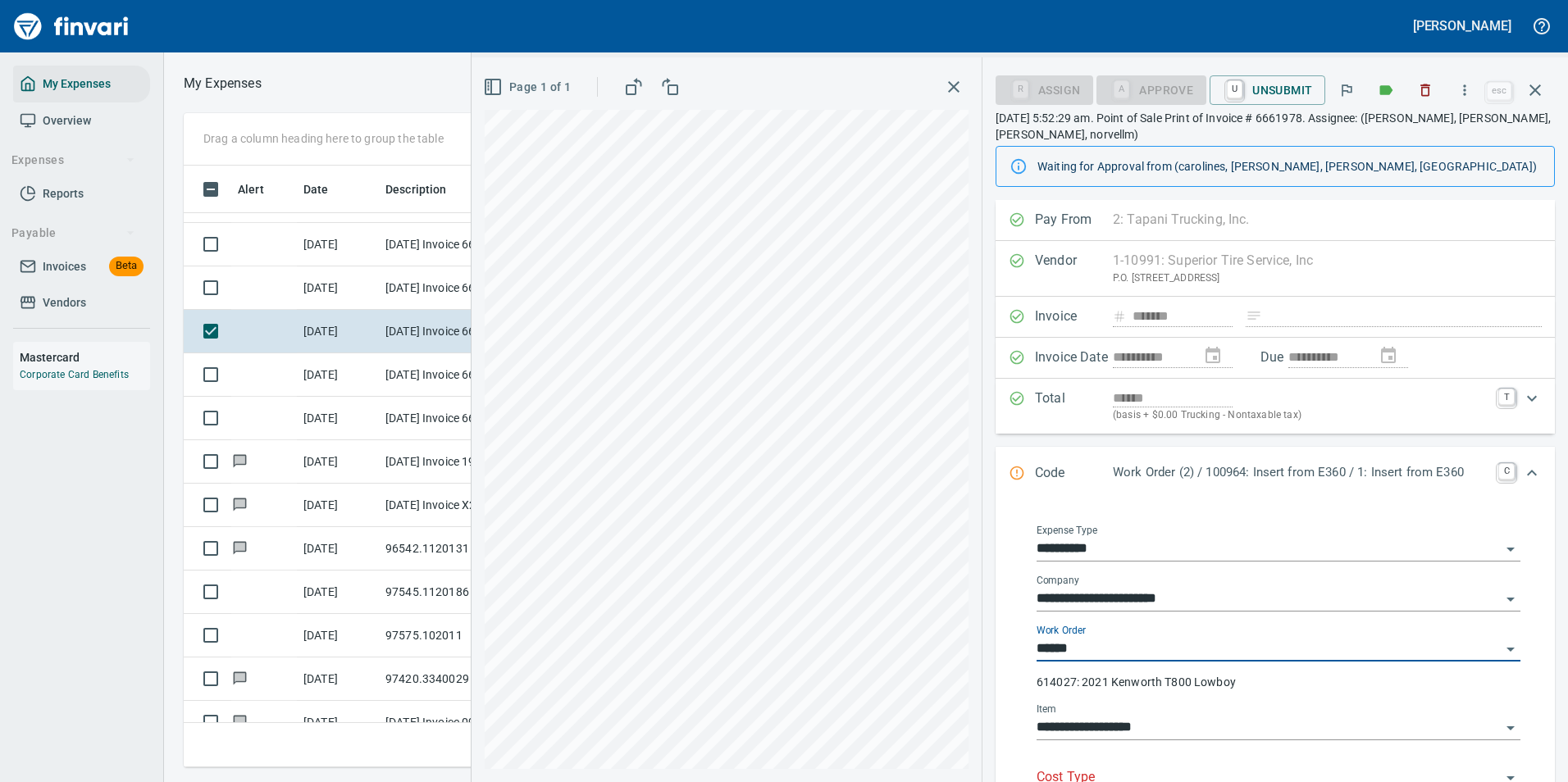
type input "**********"
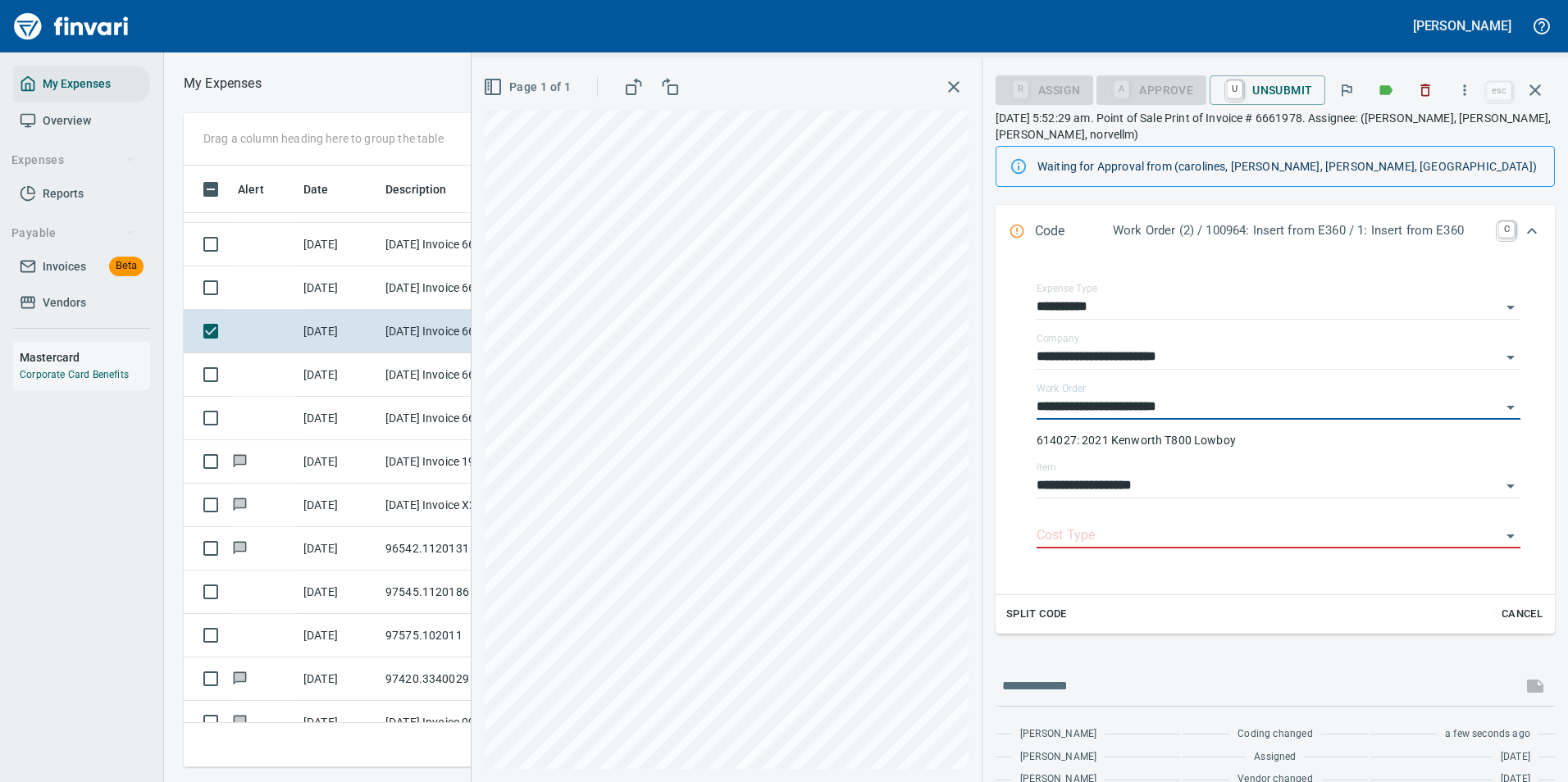
scroll to position [246, 0]
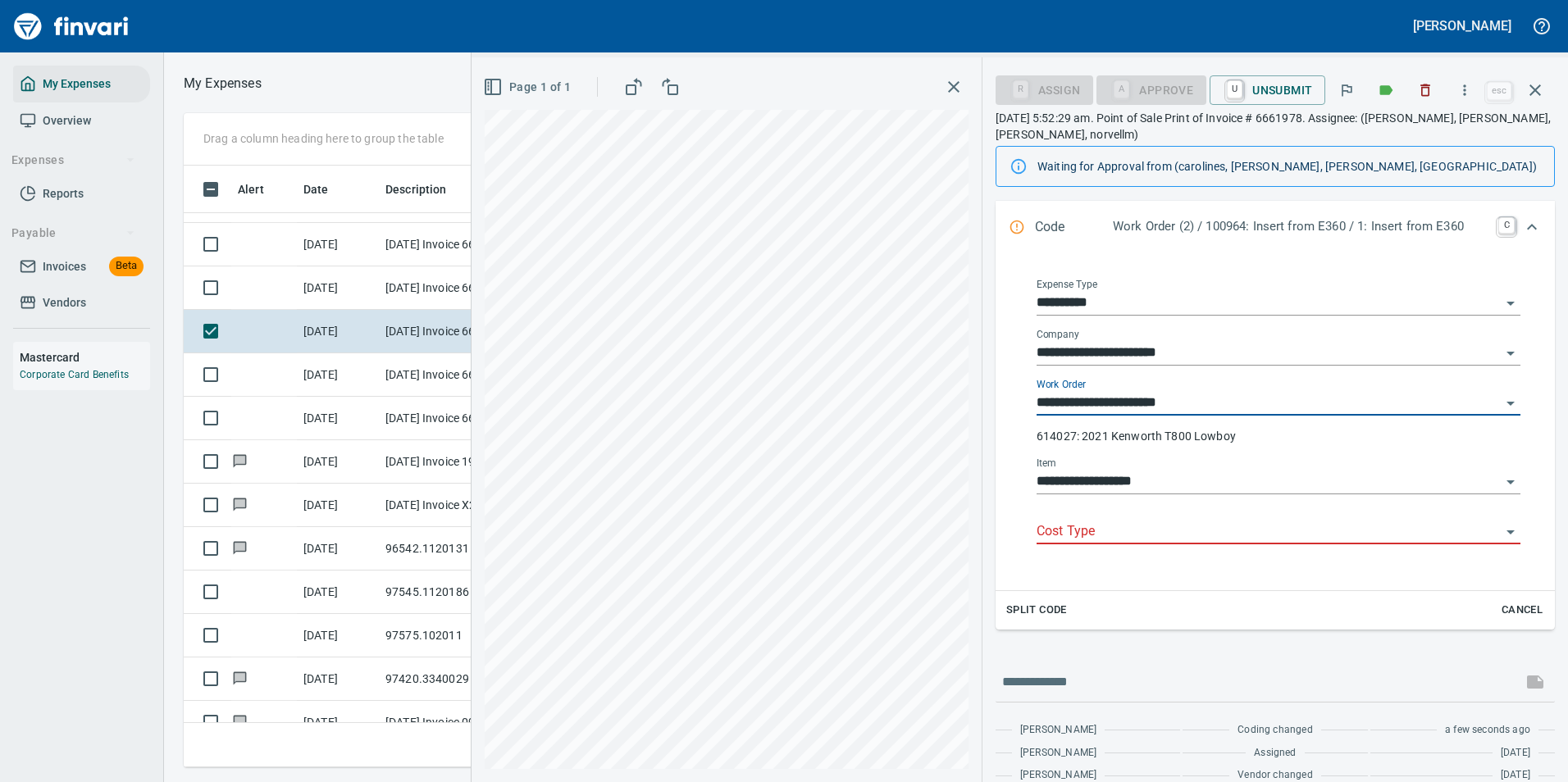
type input "**********"
click at [1065, 534] on input "Cost Type" at bounding box center [1268, 532] width 464 height 23
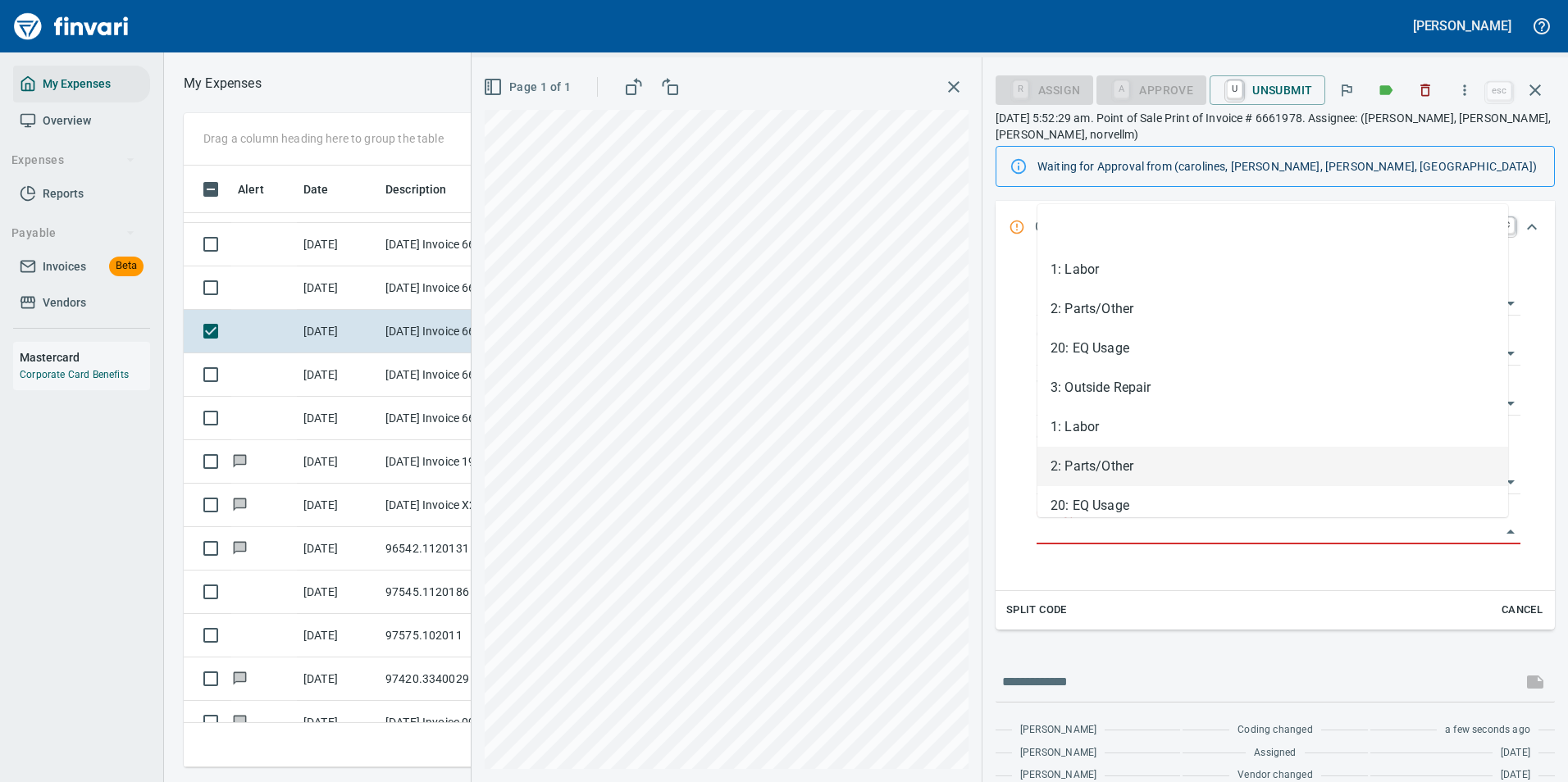
click at [1063, 475] on li "2: Parts/Other" at bounding box center [1273, 466] width 471 height 39
type input "**********"
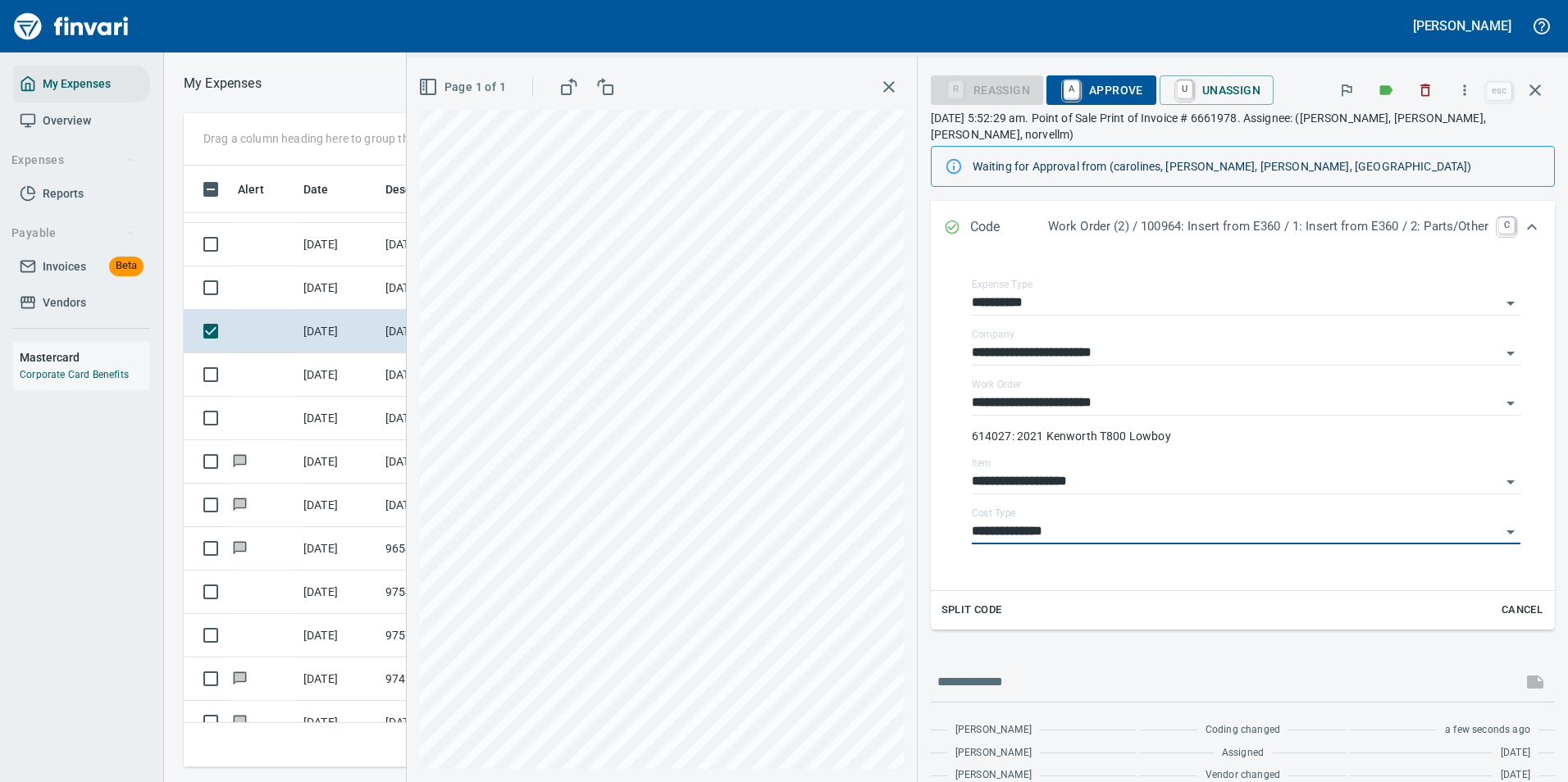
scroll to position [0, 0]
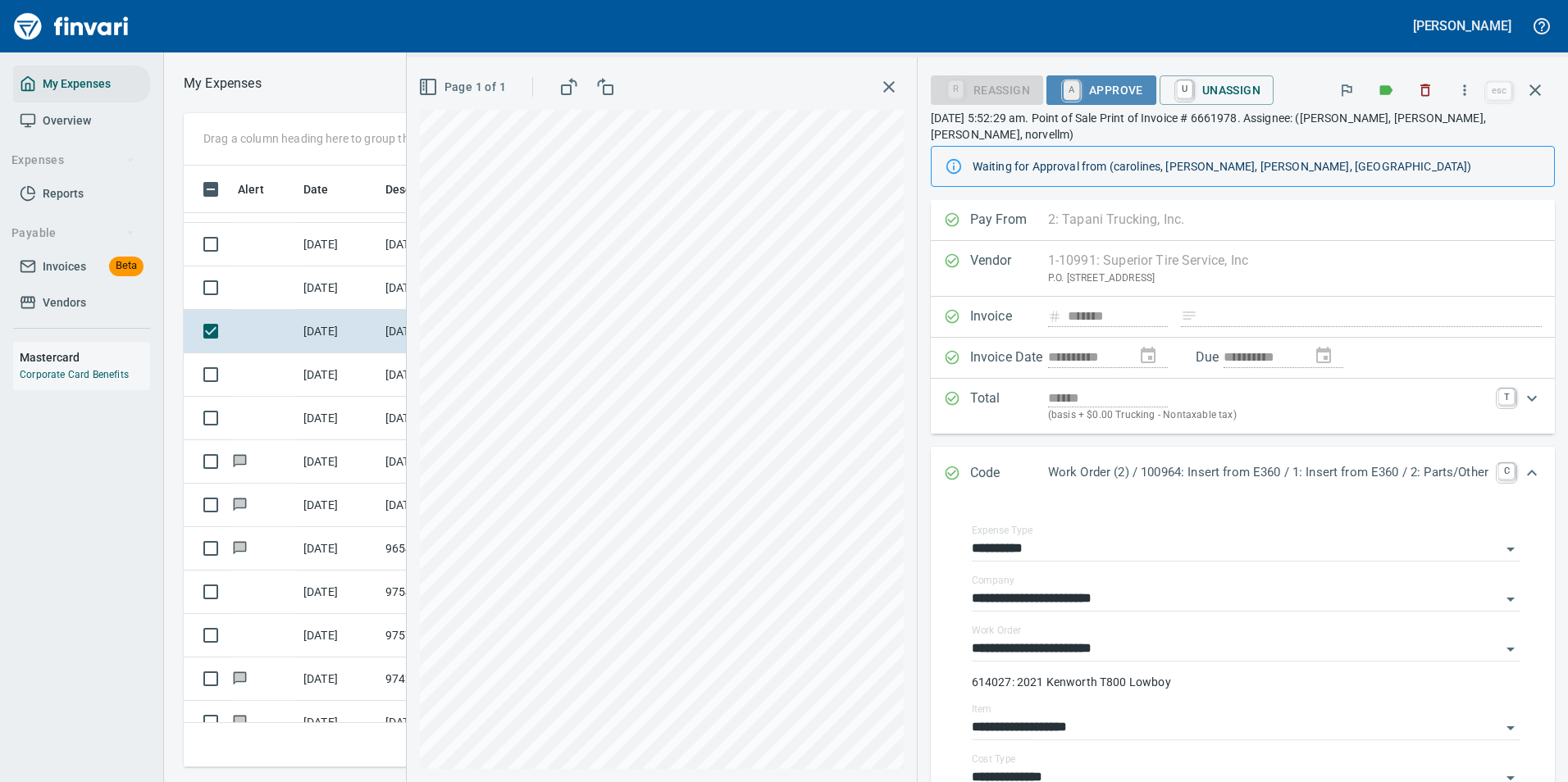
click at [1064, 91] on link "A" at bounding box center [1071, 90] width 15 height 18
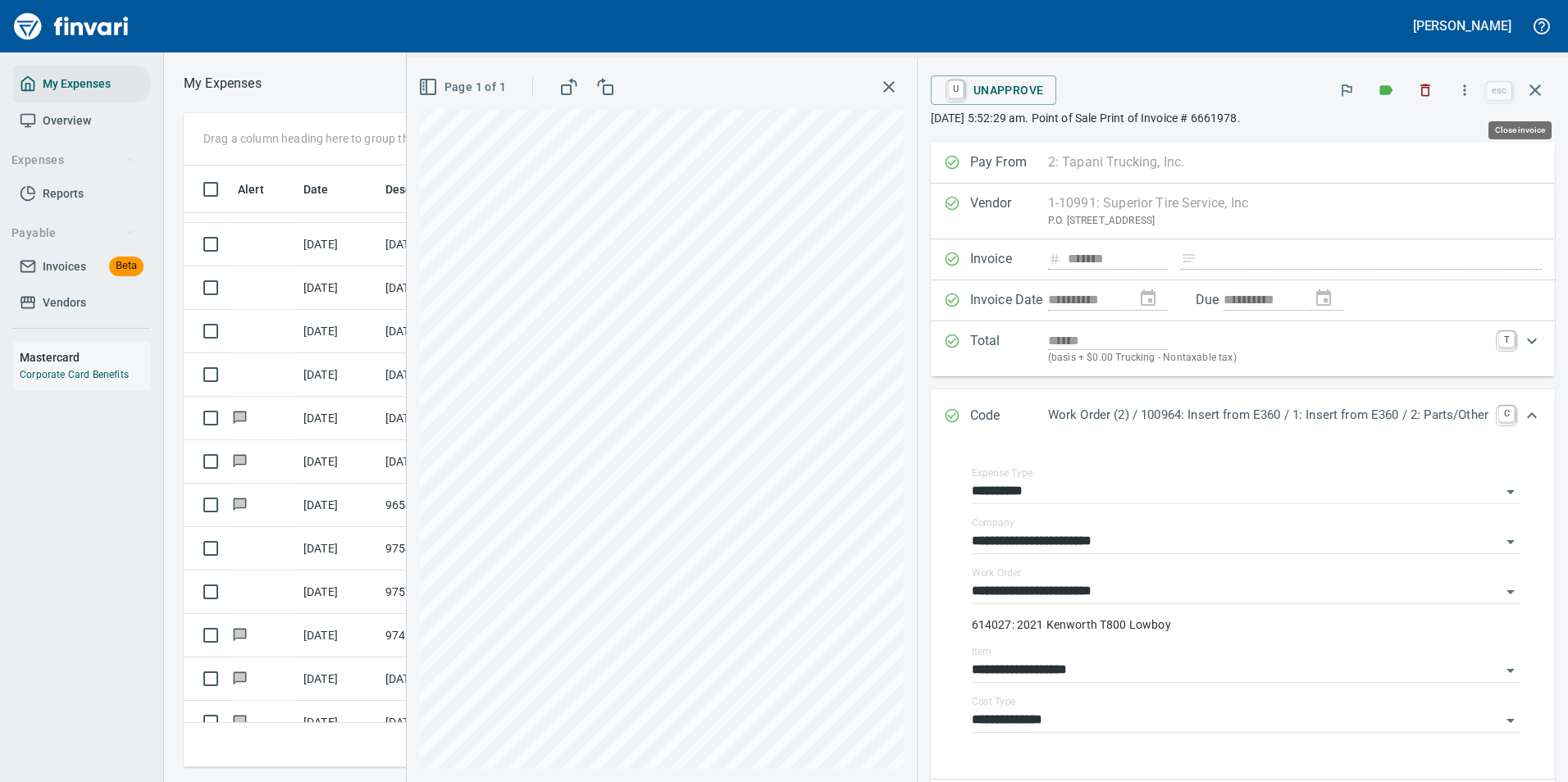
click at [1529, 97] on icon "button" at bounding box center [1534, 90] width 20 height 20
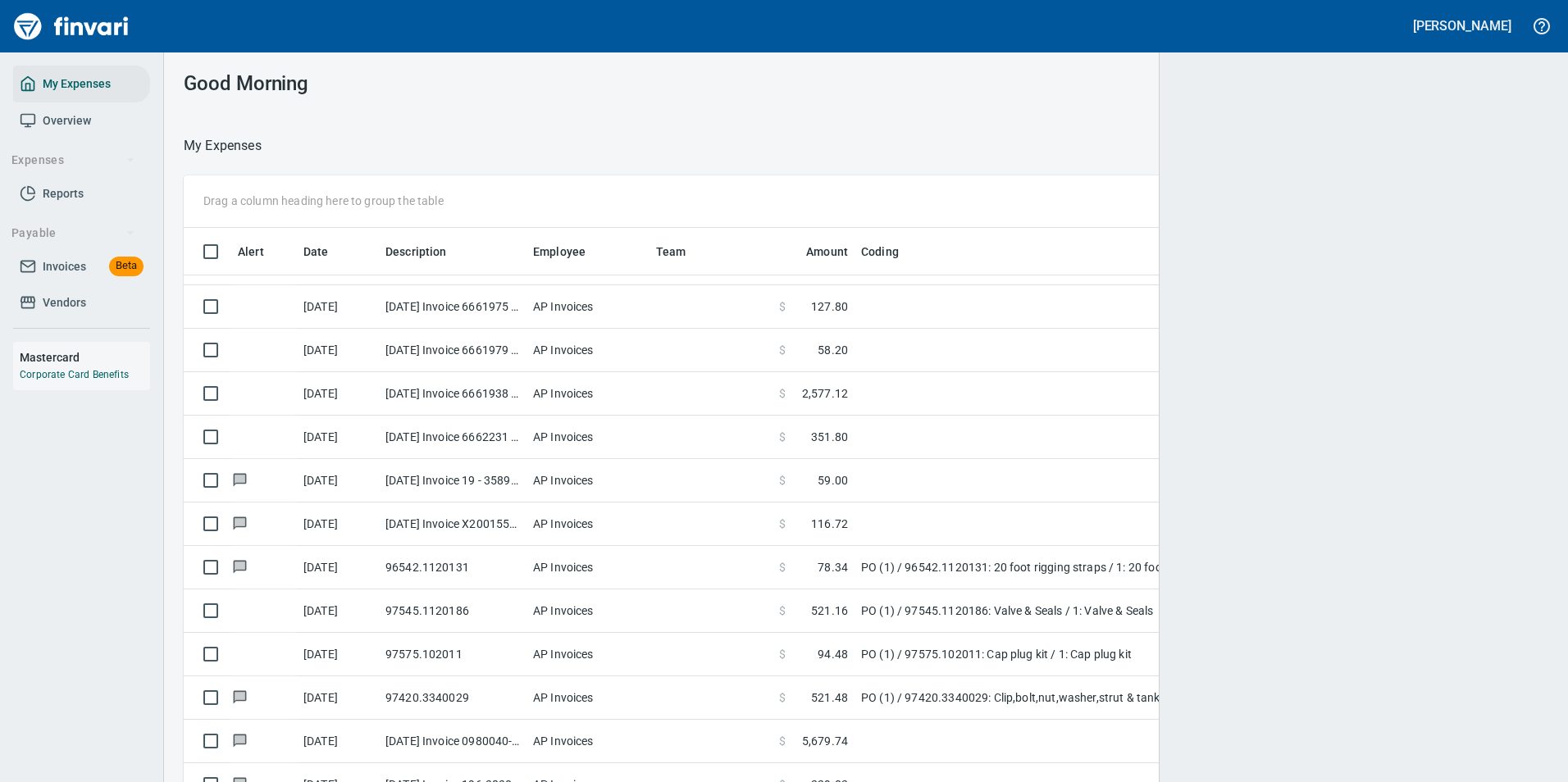
scroll to position [2, 2]
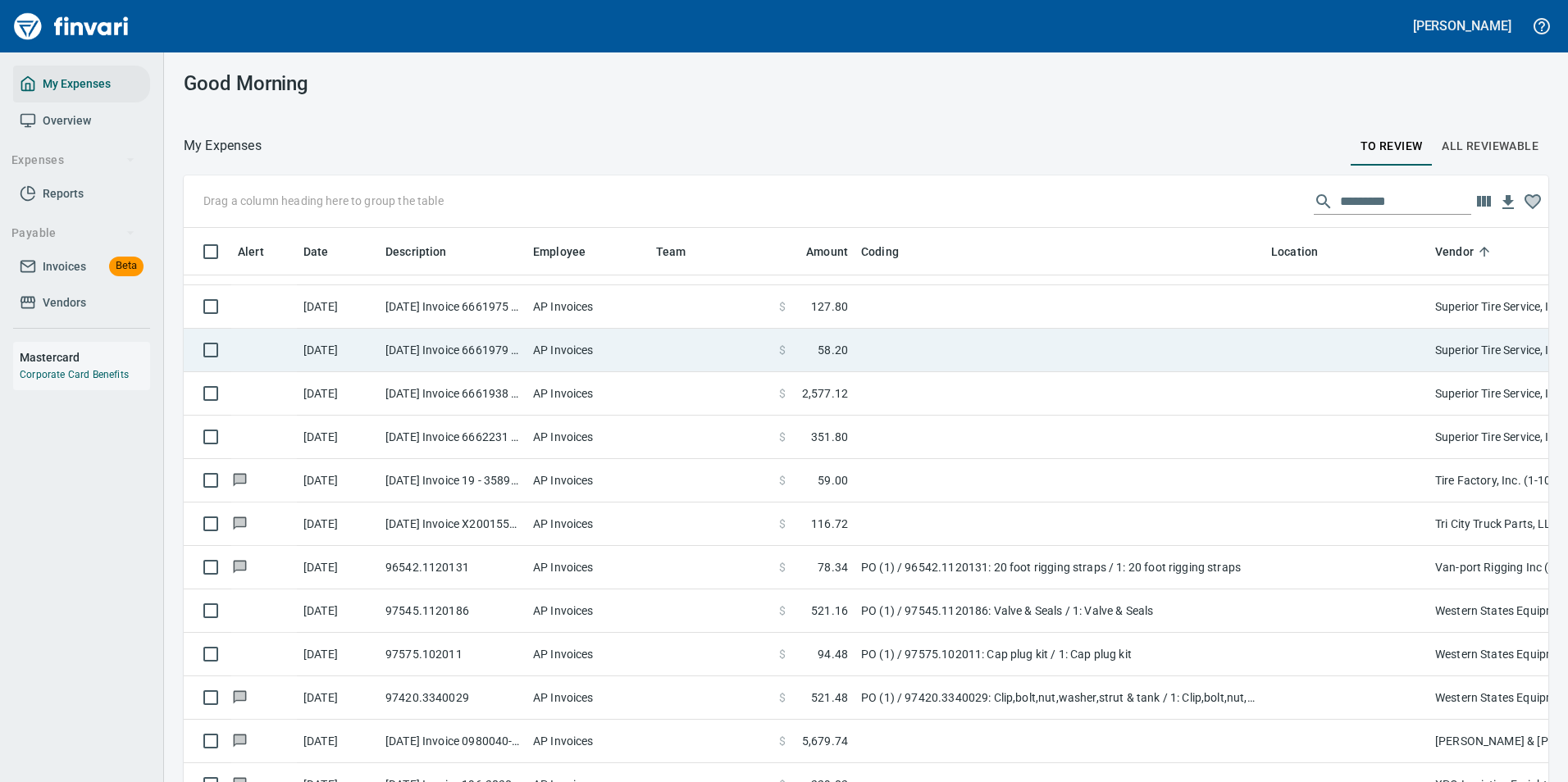
click at [916, 352] on td at bounding box center [1060, 349] width 410 height 43
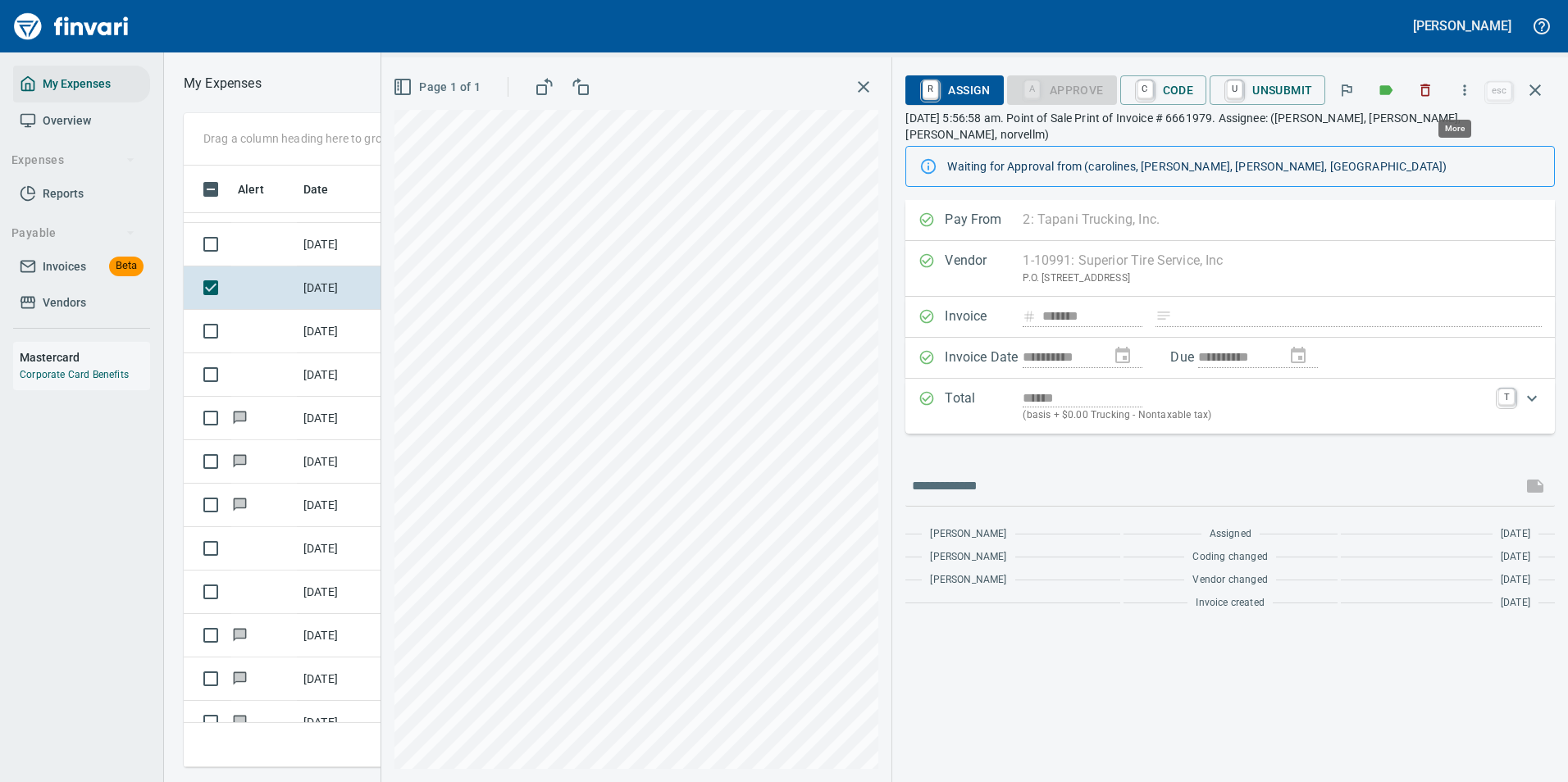
scroll to position [577, 930]
click at [1465, 89] on icon "button" at bounding box center [1464, 90] width 16 height 16
click at [1418, 141] on span "Download" at bounding box center [1462, 138] width 157 height 20
drag, startPoint x: 1149, startPoint y: 94, endPoint x: 1141, endPoint y: 115, distance: 22.5
click at [1148, 94] on link "C" at bounding box center [1145, 89] width 15 height 18
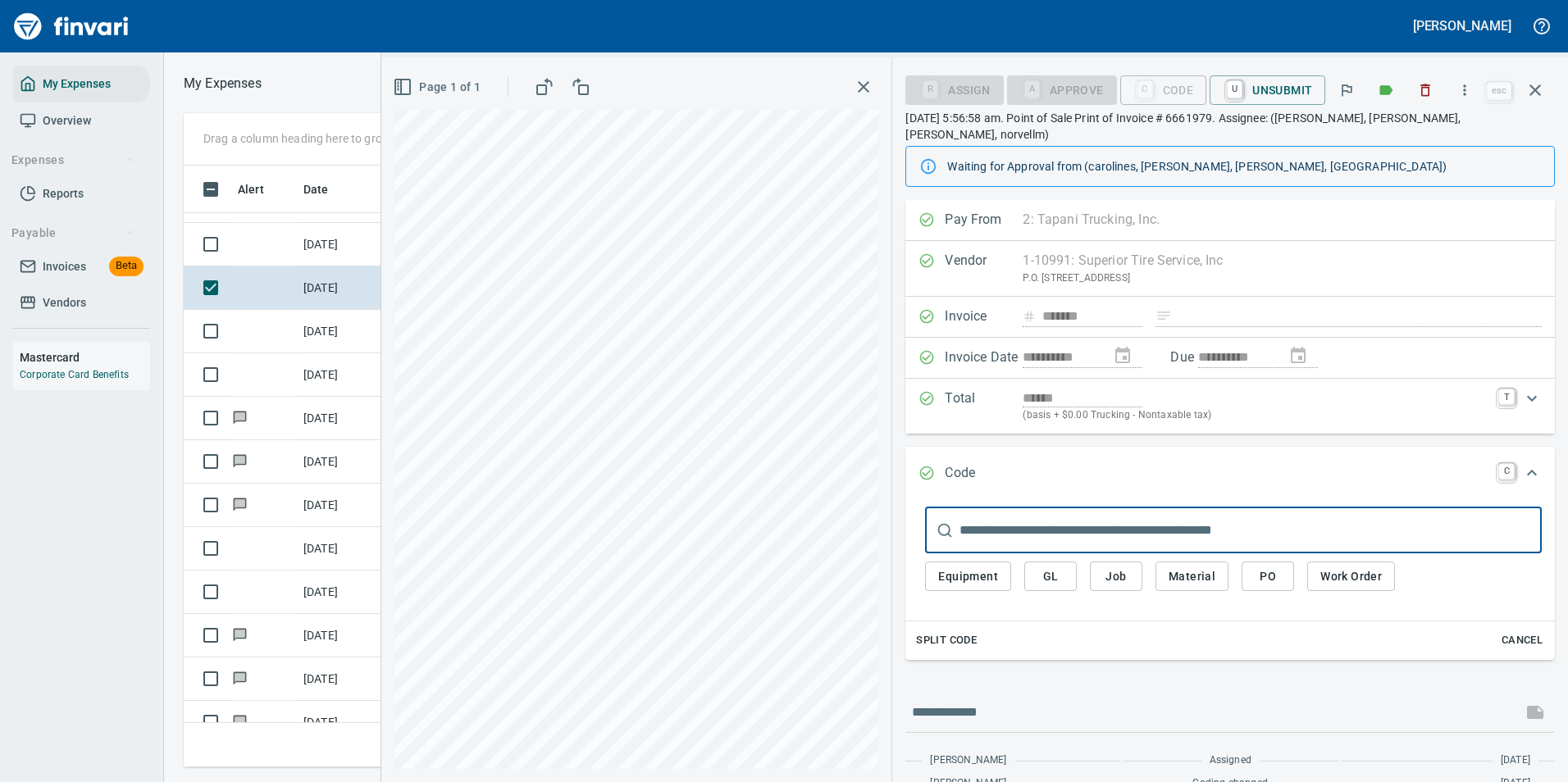
click at [1320, 567] on span "Work Order" at bounding box center [1351, 576] width 61 height 20
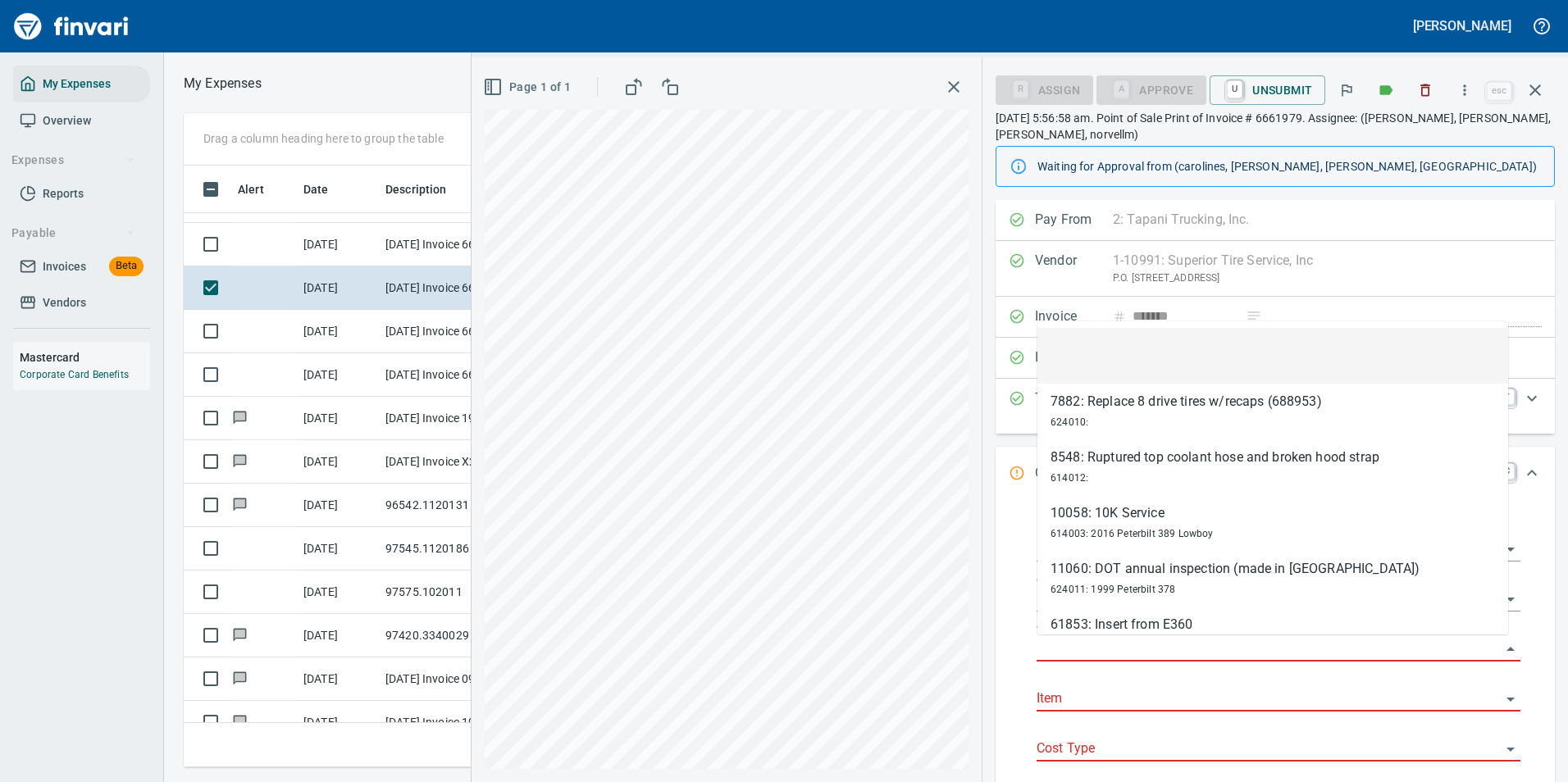
click at [1068, 655] on input "Work Order" at bounding box center [1268, 649] width 464 height 23
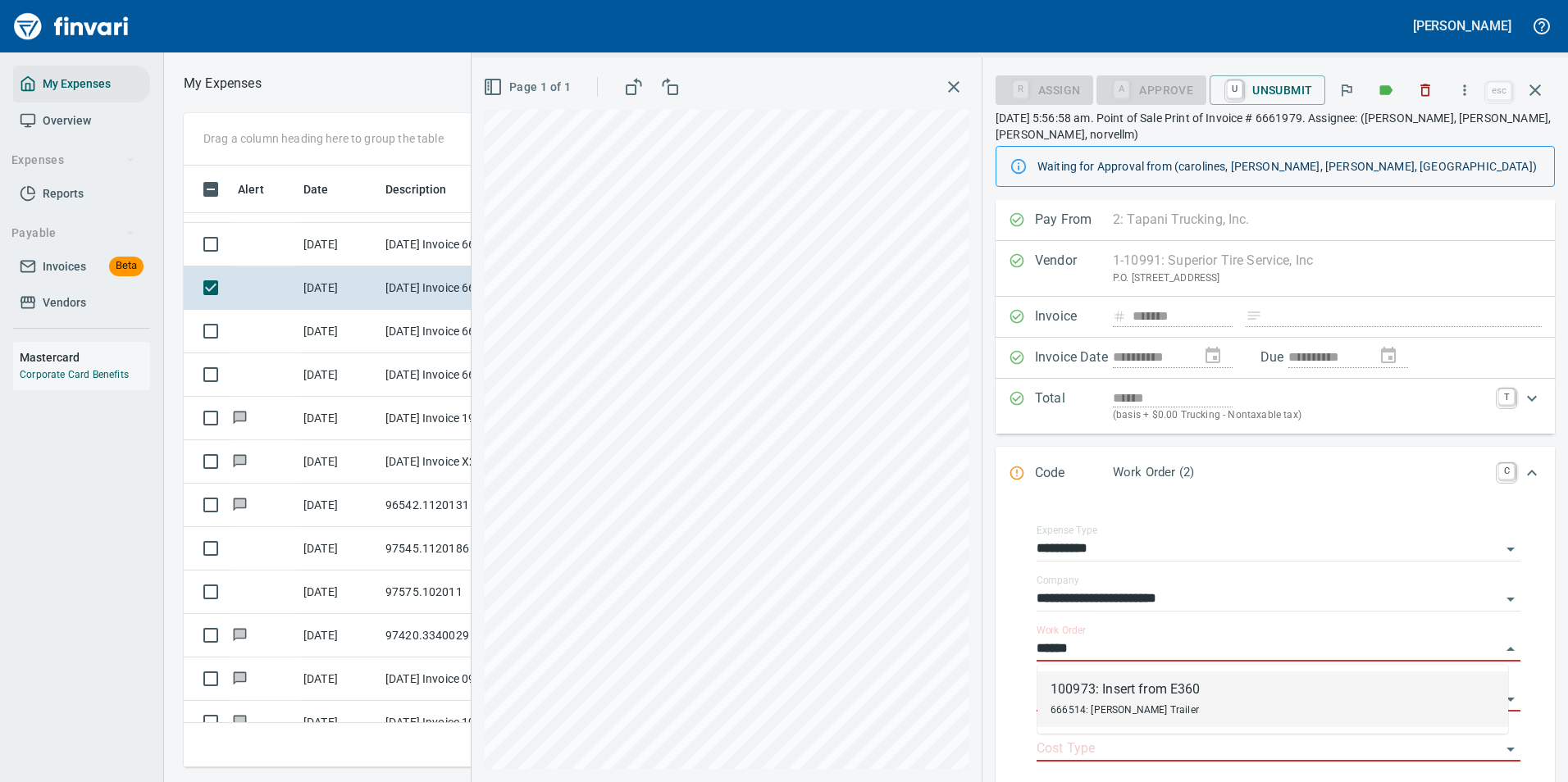
click at [1157, 703] on div "666514: [PERSON_NAME] Trailer" at bounding box center [1125, 709] width 150 height 20
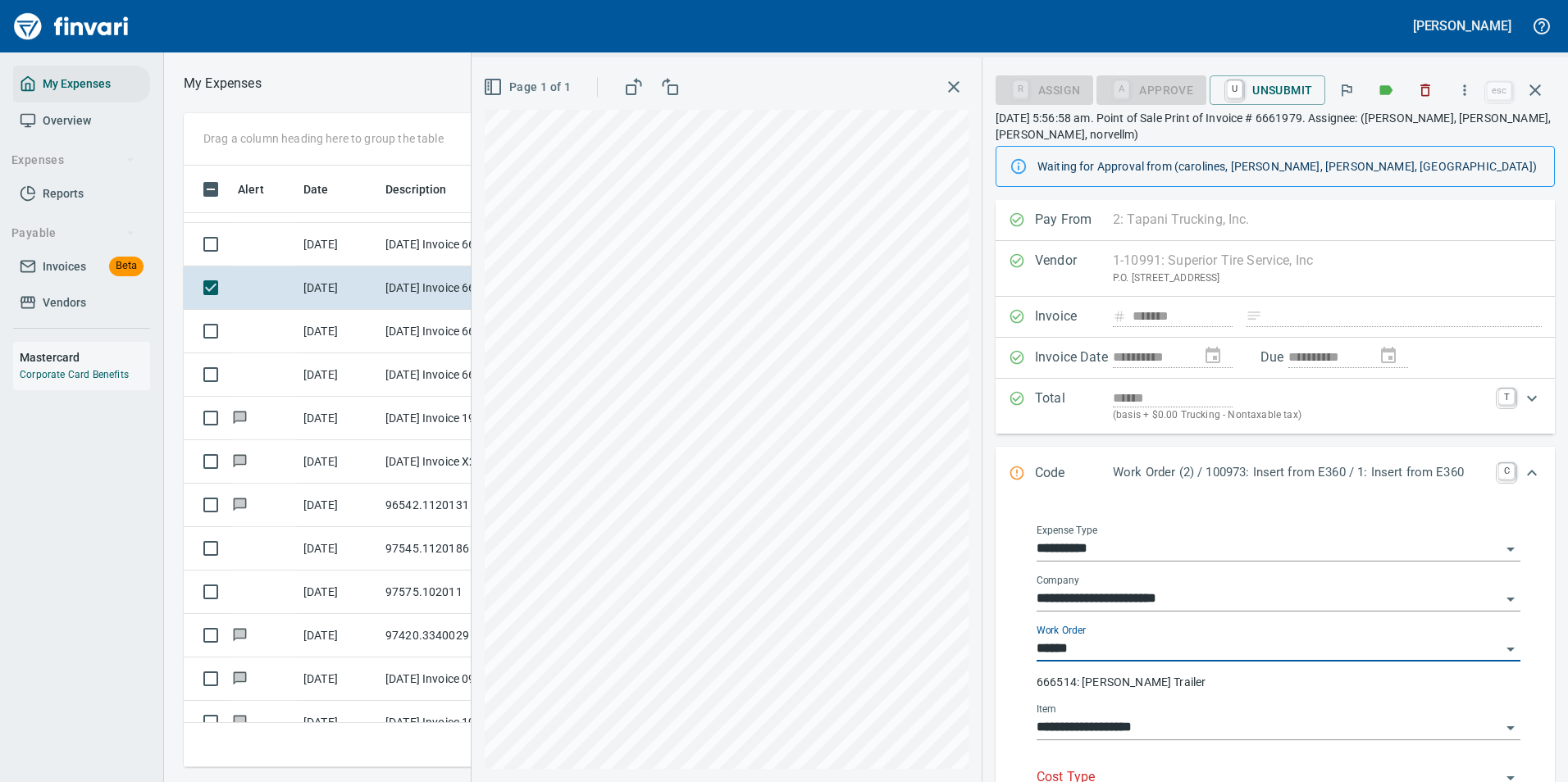
type input "**********"
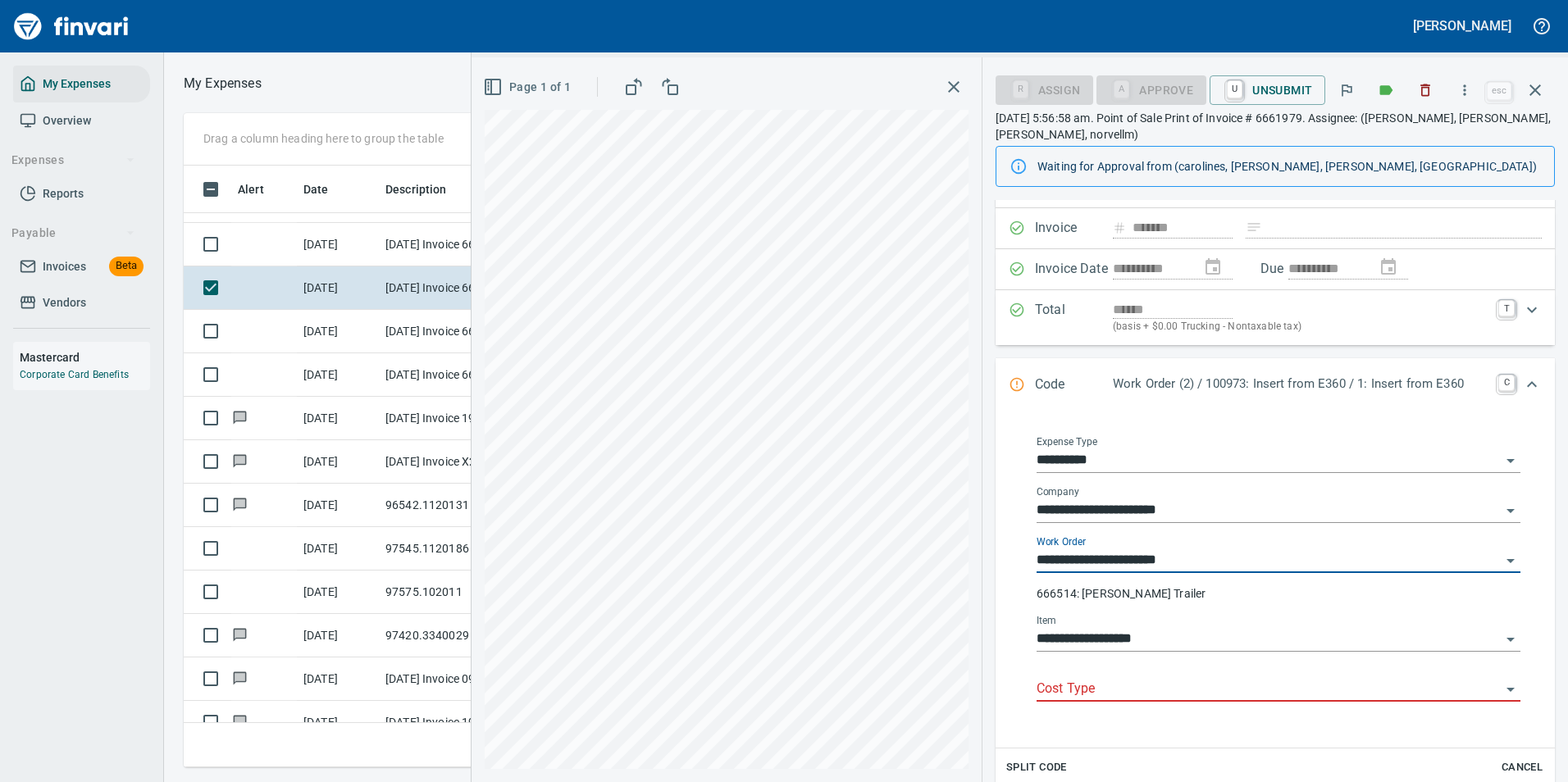
scroll to position [164, 0]
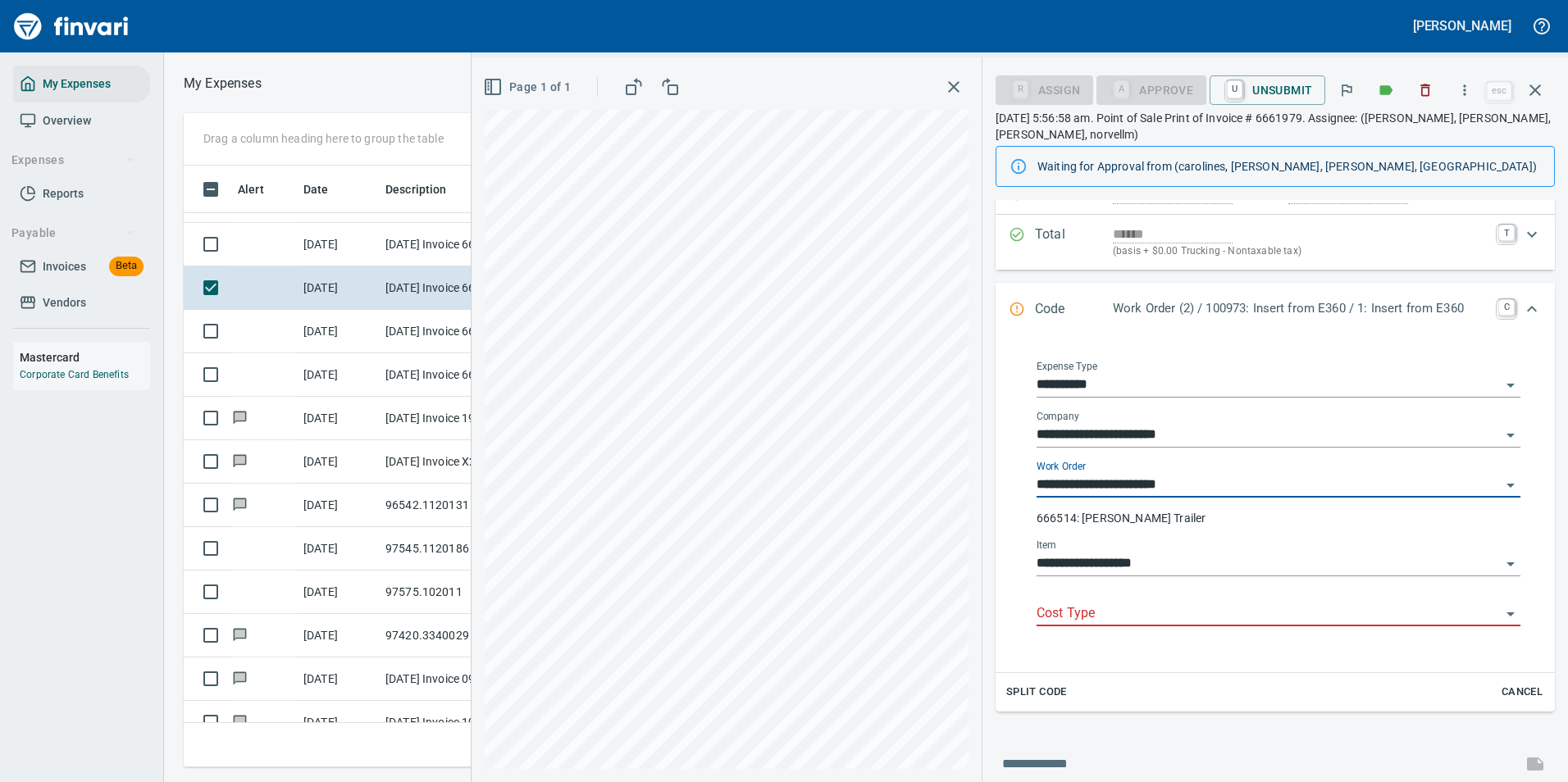
type input "**********"
click at [1117, 603] on input "Cost Type" at bounding box center [1268, 614] width 464 height 23
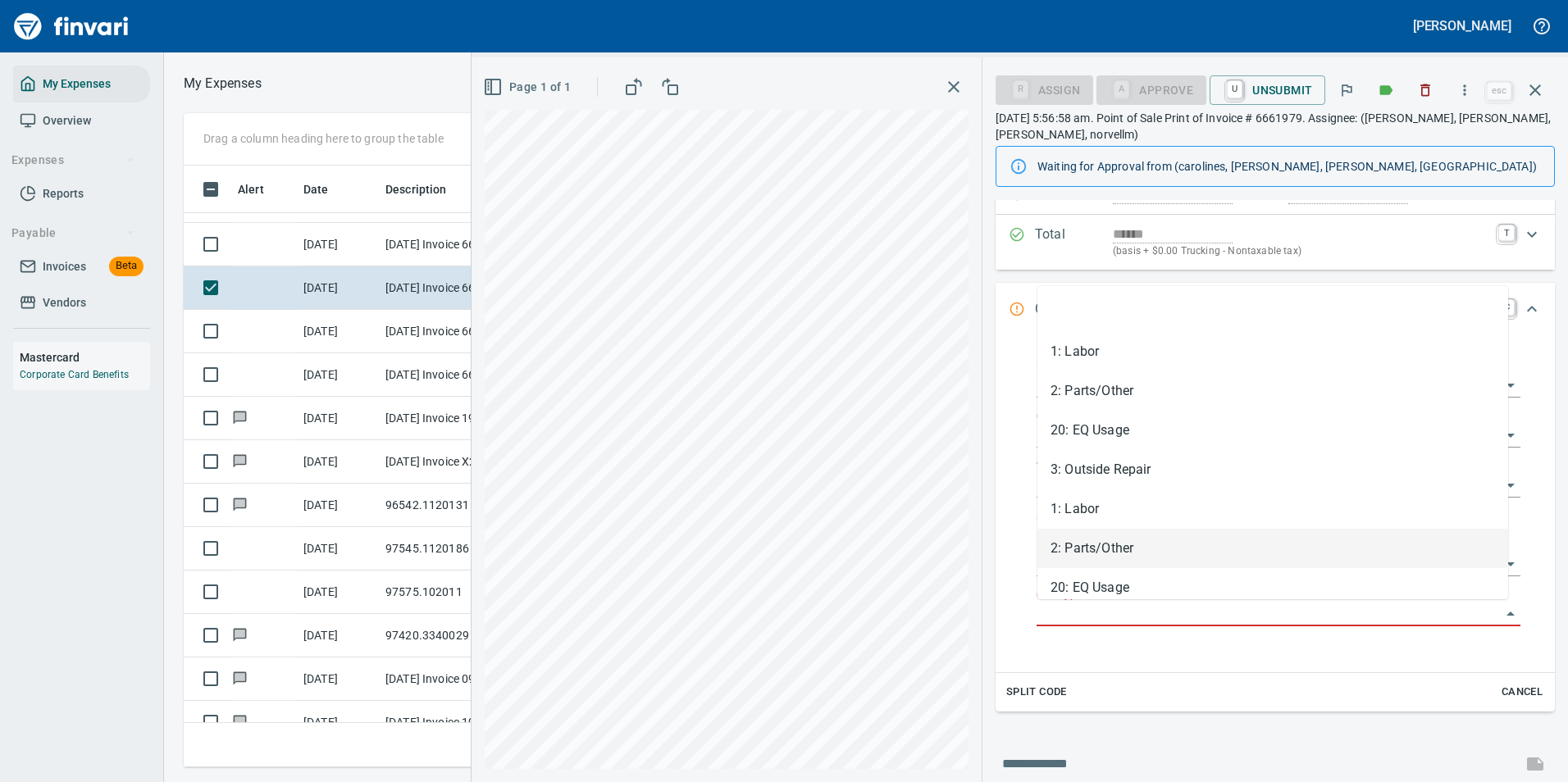
drag, startPoint x: 1072, startPoint y: 555, endPoint x: 1082, endPoint y: 574, distance: 21.5
click at [1073, 554] on li "2: Parts/Other" at bounding box center [1273, 547] width 471 height 39
type input "**********"
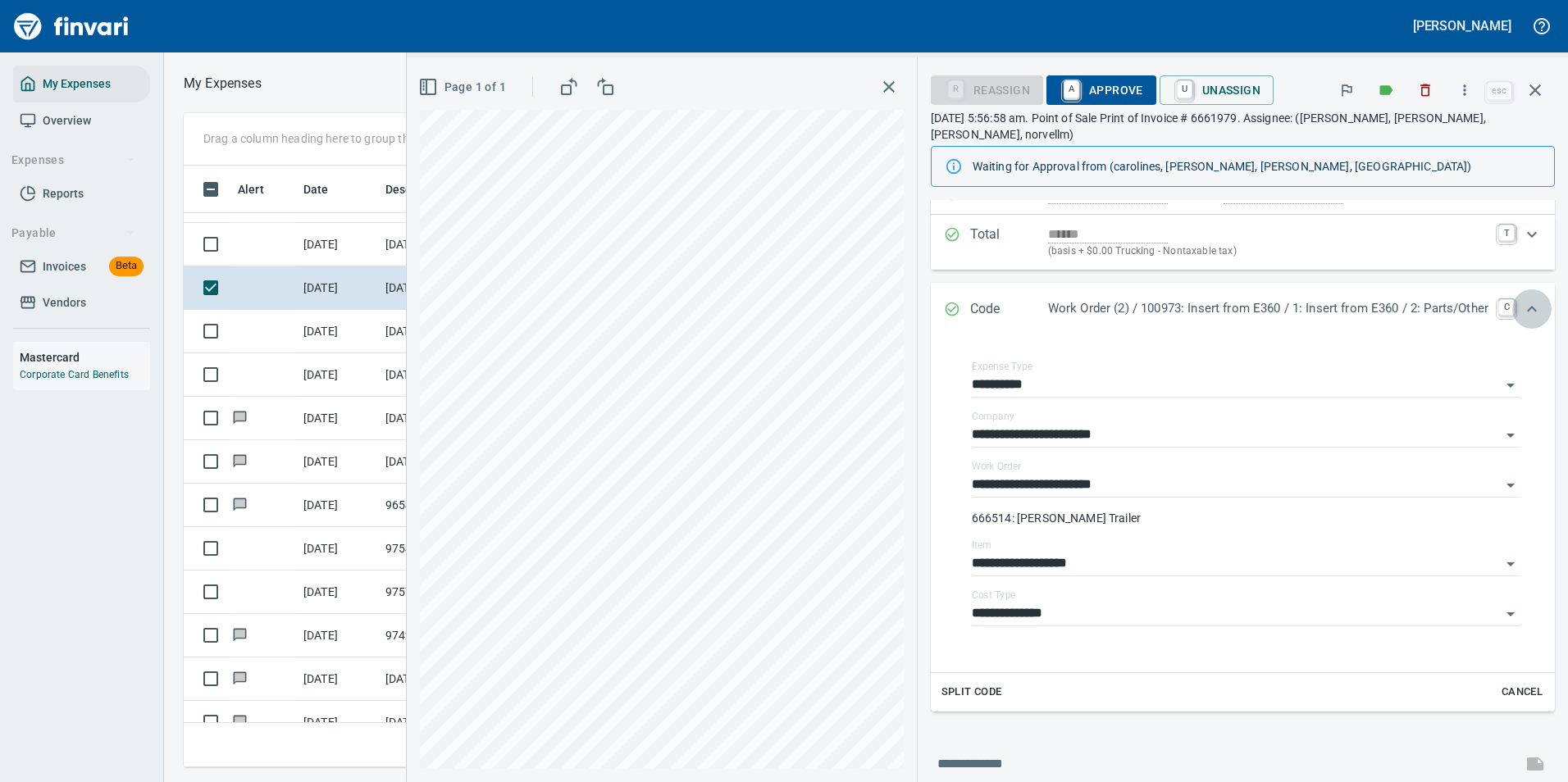
click at [1522, 300] on icon "Expand" at bounding box center [1532, 309] width 20 height 20
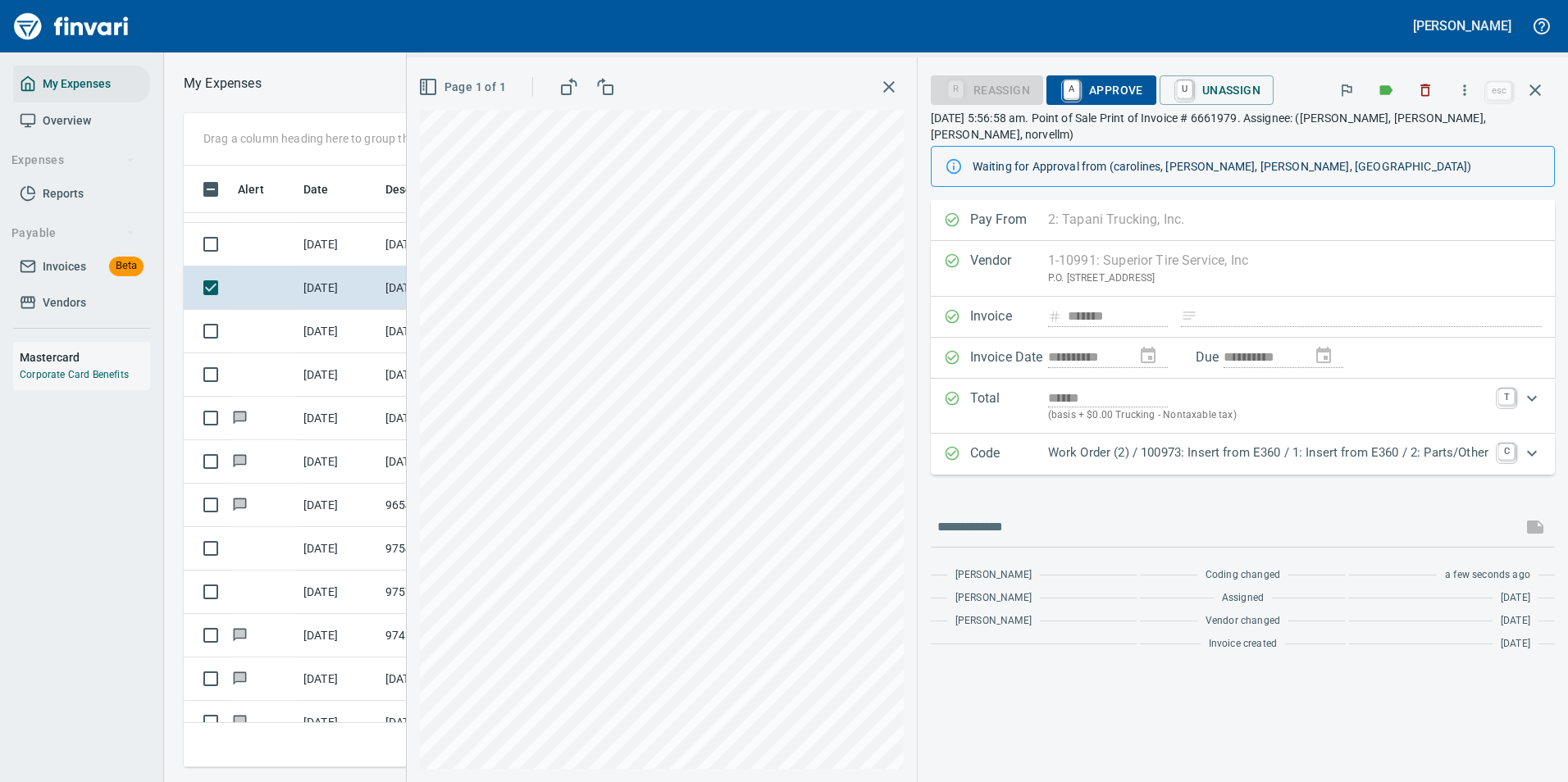
click at [1081, 80] on span "A Approve" at bounding box center [1101, 90] width 83 height 28
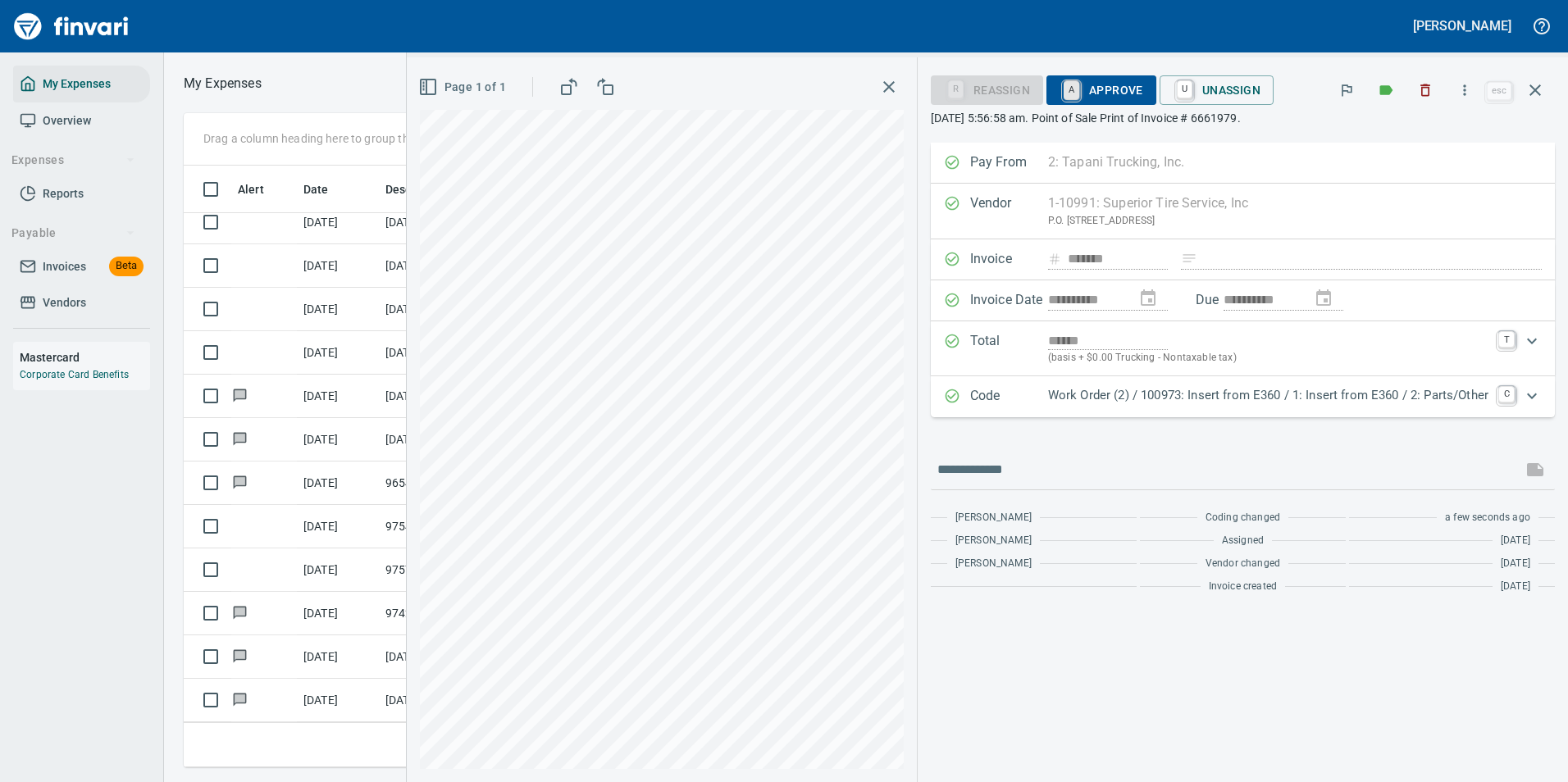
scroll to position [4197, 0]
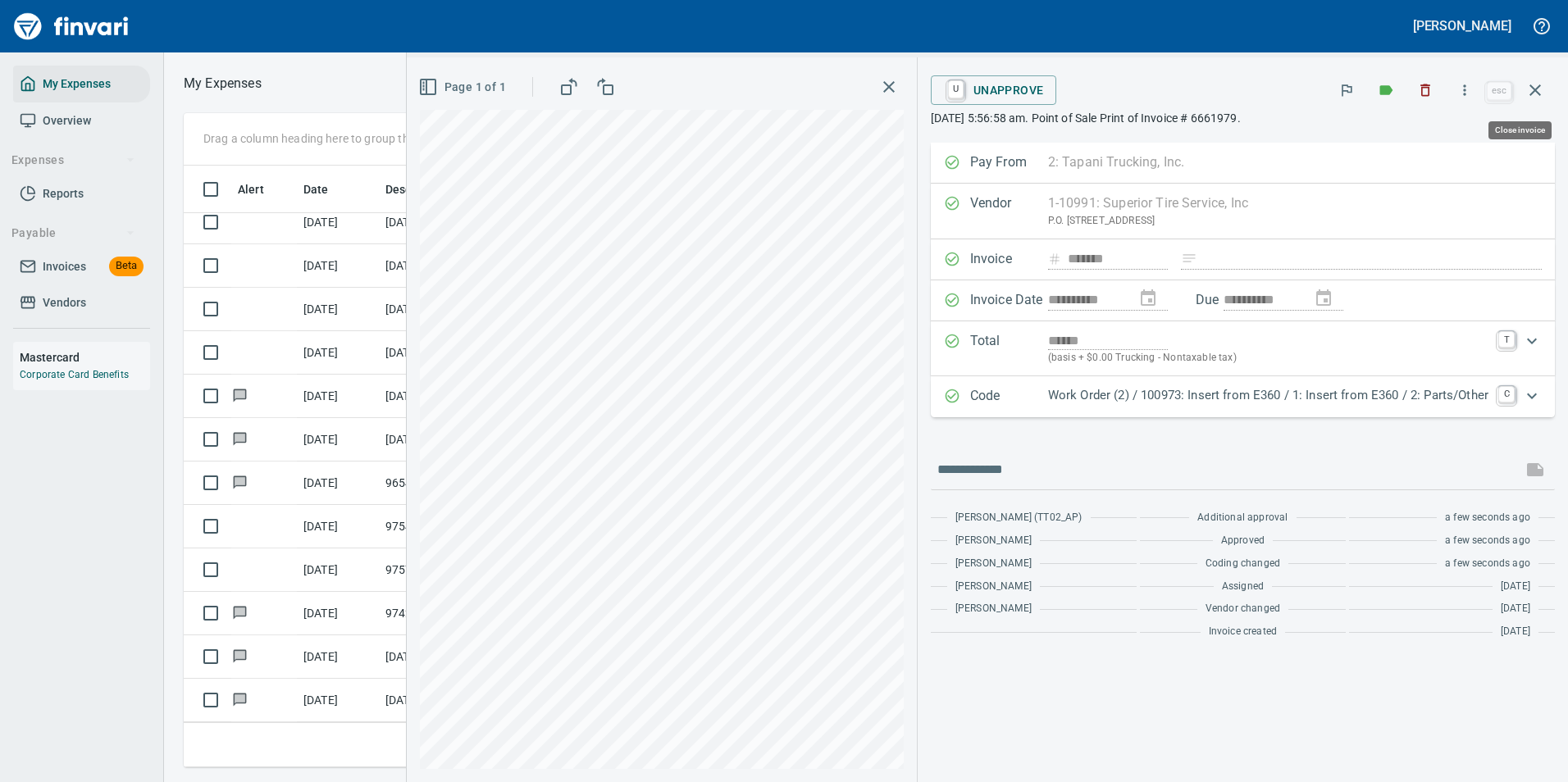
click at [1527, 92] on icon "button" at bounding box center [1534, 90] width 20 height 20
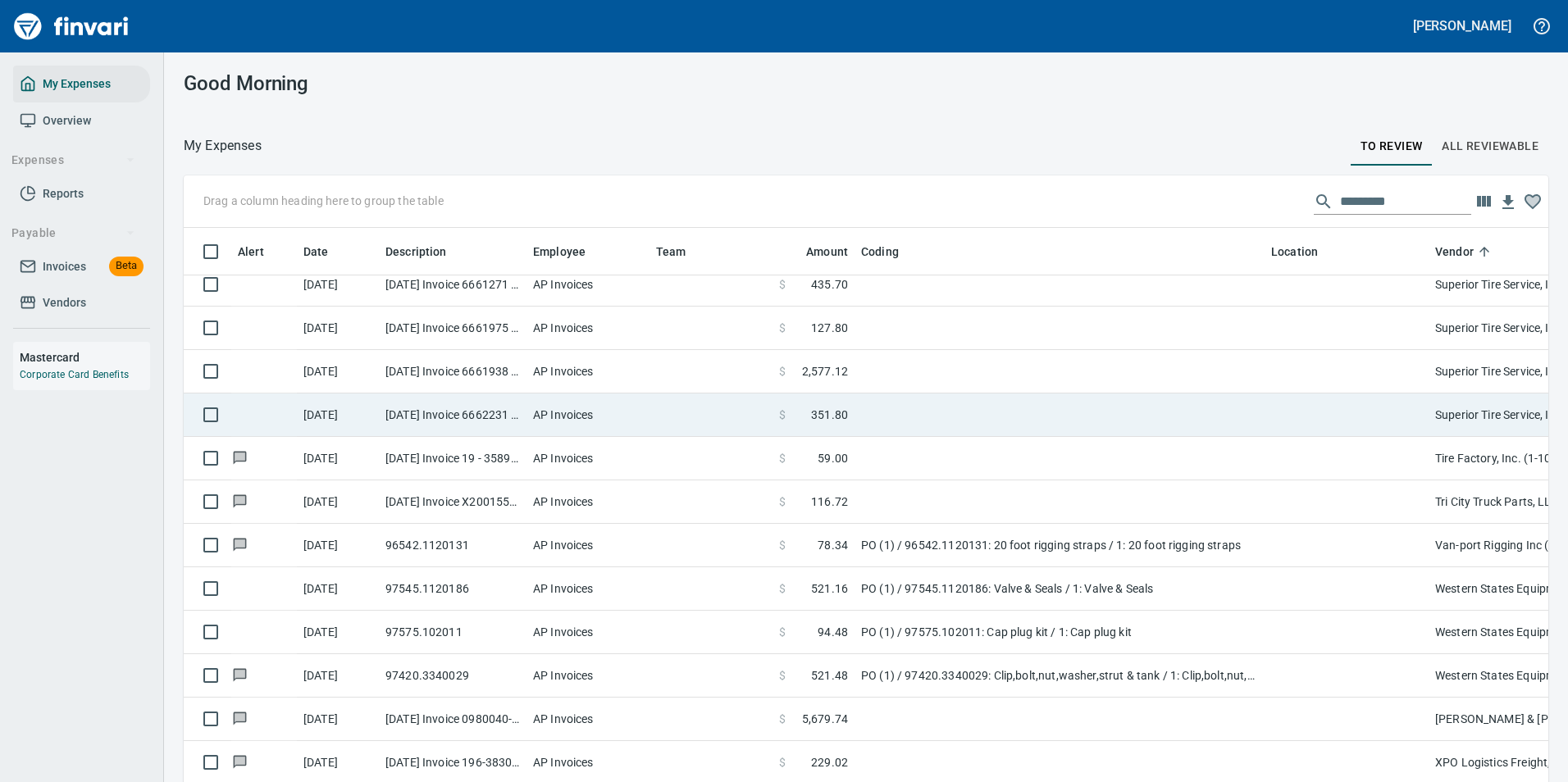
scroll to position [4115, 0]
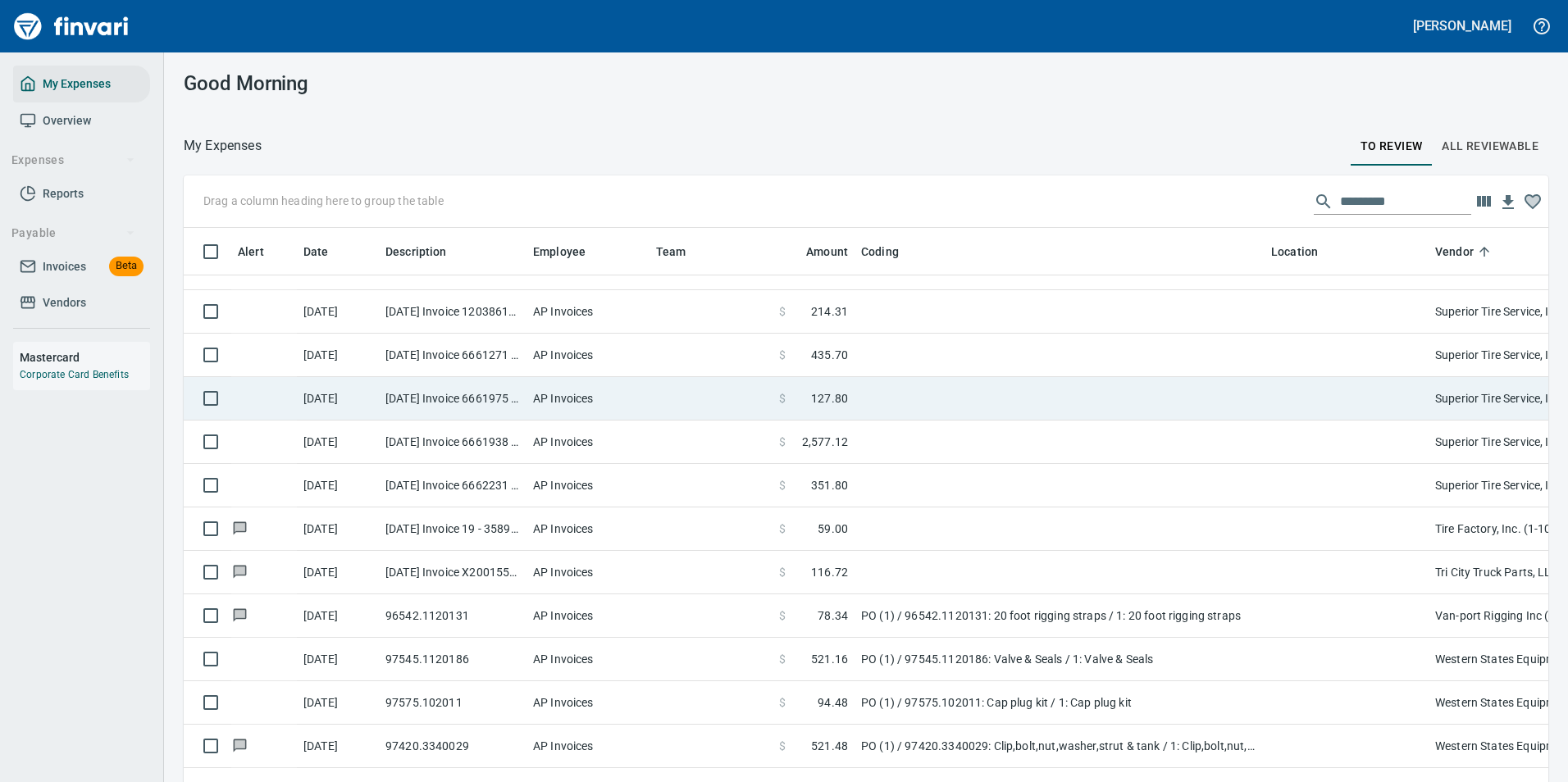
click at [878, 398] on td at bounding box center [1060, 398] width 410 height 43
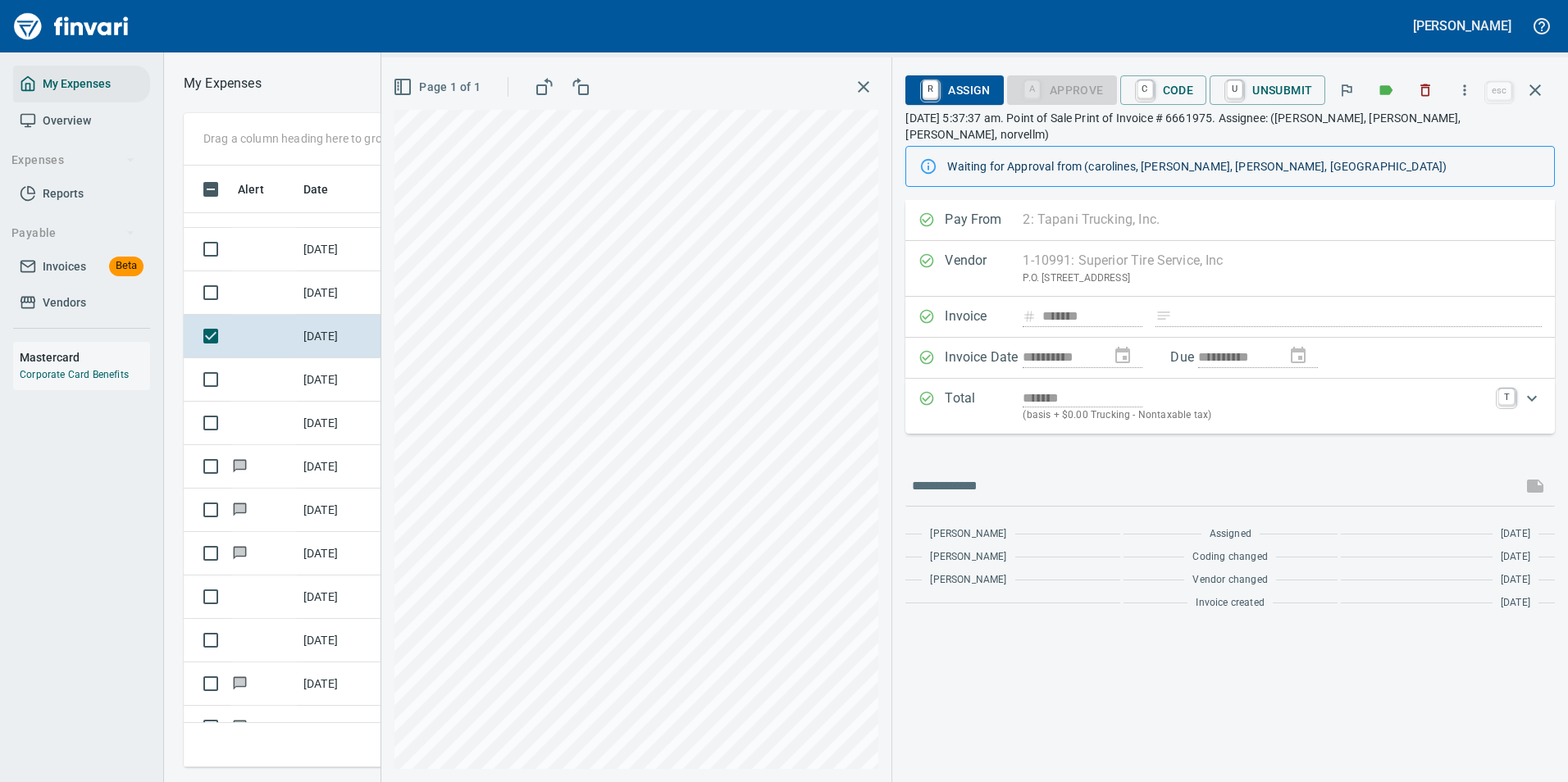
scroll to position [577, 930]
click at [1470, 89] on icon "button" at bounding box center [1464, 90] width 16 height 16
click at [1411, 128] on span "Download" at bounding box center [1462, 138] width 157 height 20
drag, startPoint x: 1155, startPoint y: 92, endPoint x: 1163, endPoint y: 107, distance: 17.0
click at [1153, 92] on link "C" at bounding box center [1145, 89] width 15 height 18
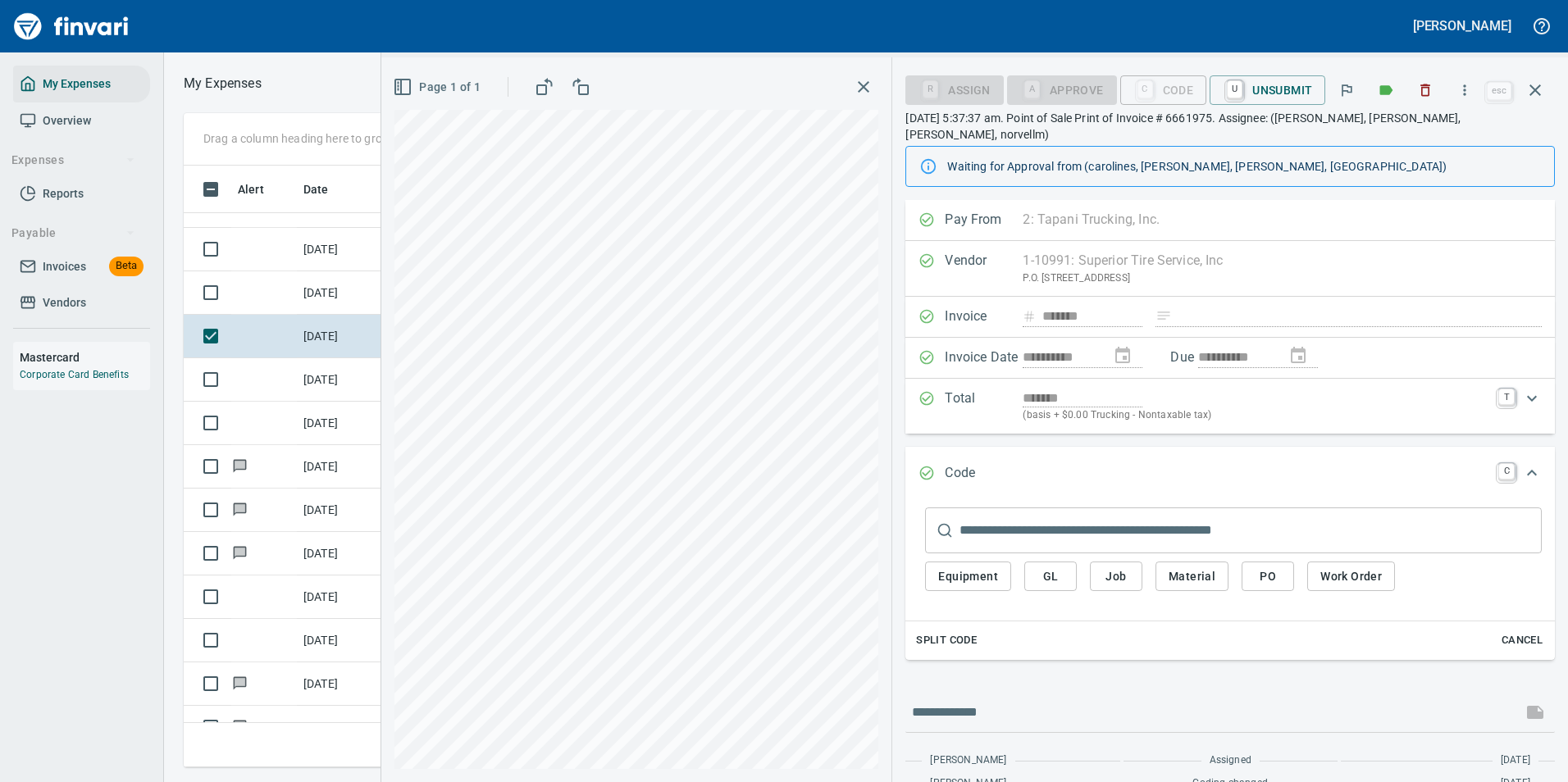
click at [1316, 562] on button "Work Order" at bounding box center [1351, 577] width 88 height 31
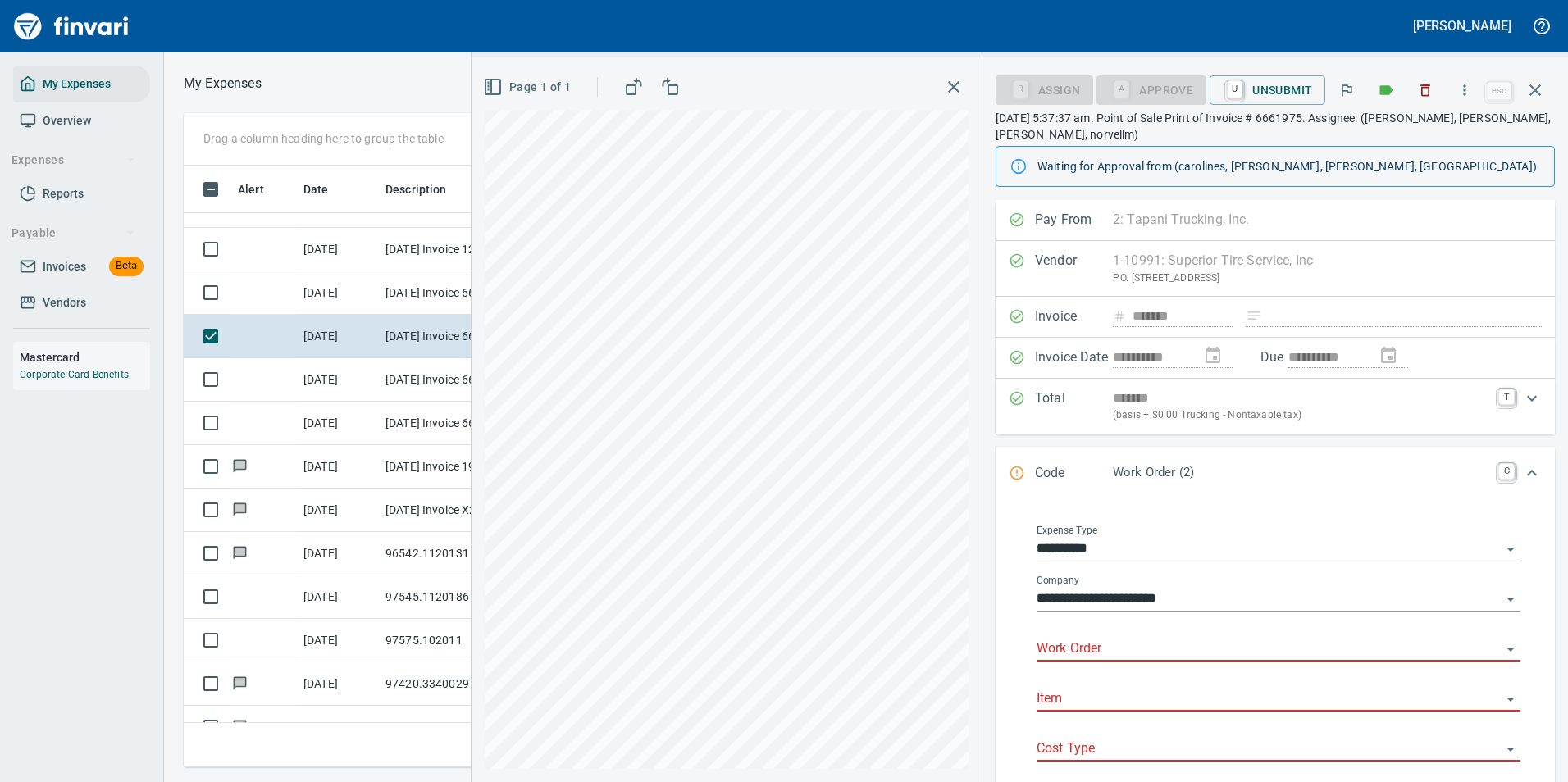
click at [1072, 636] on div "Work Order" at bounding box center [1278, 643] width 483 height 37
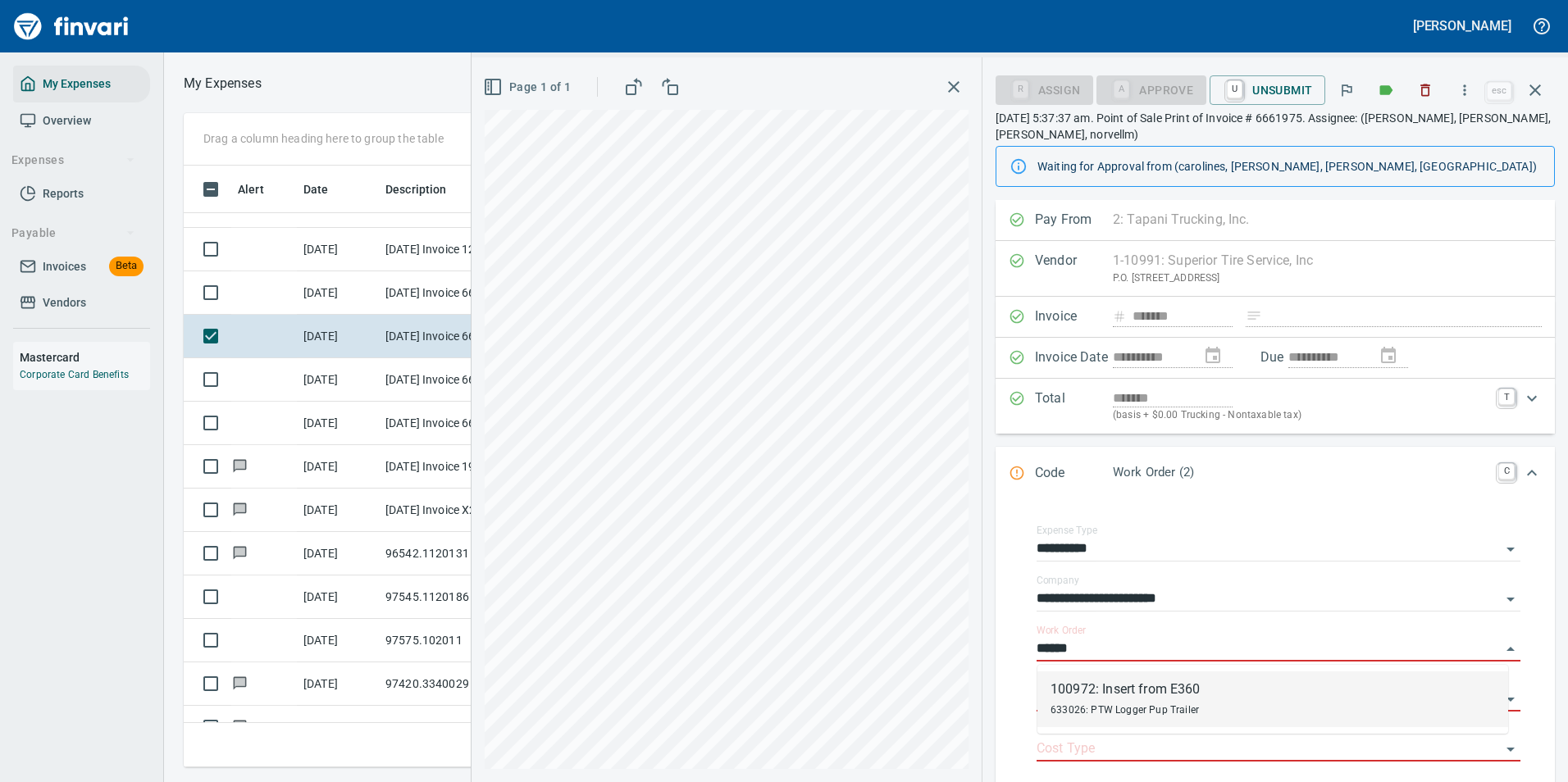
click at [1085, 705] on span "633026: PTW Logger Pup Trailer" at bounding box center [1124, 710] width 148 height 11
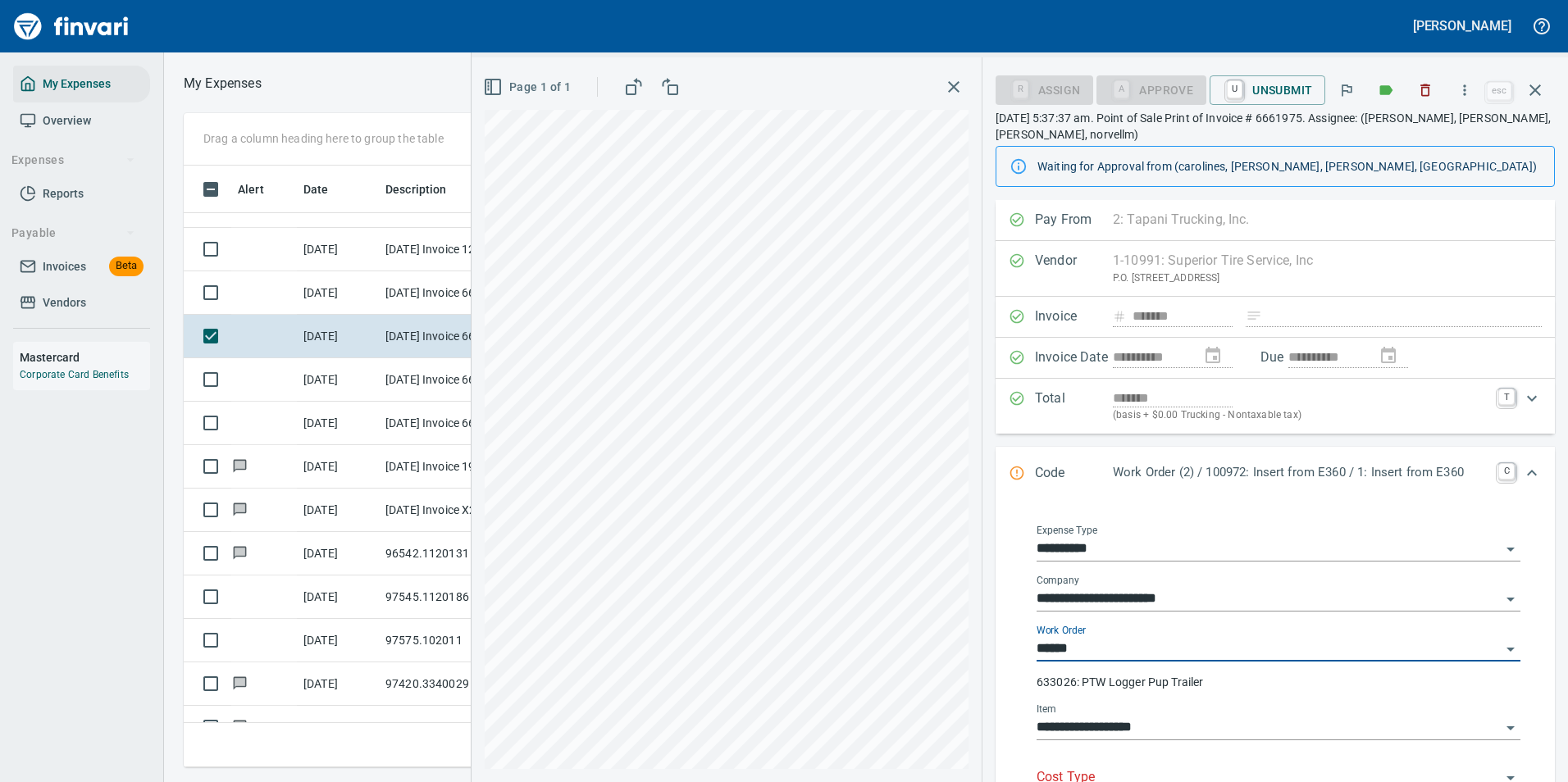
type input "**********"
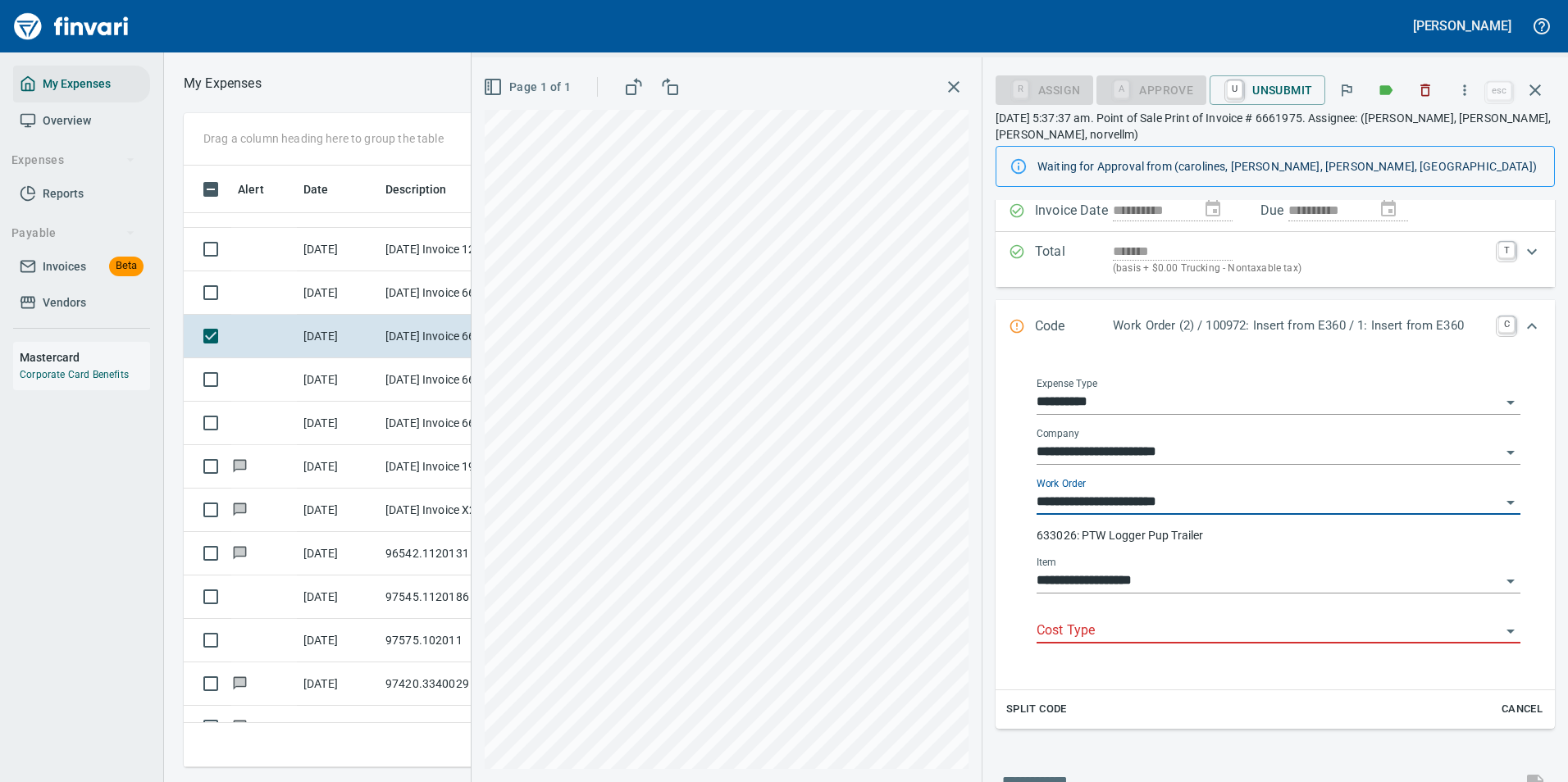
scroll to position [164, 0]
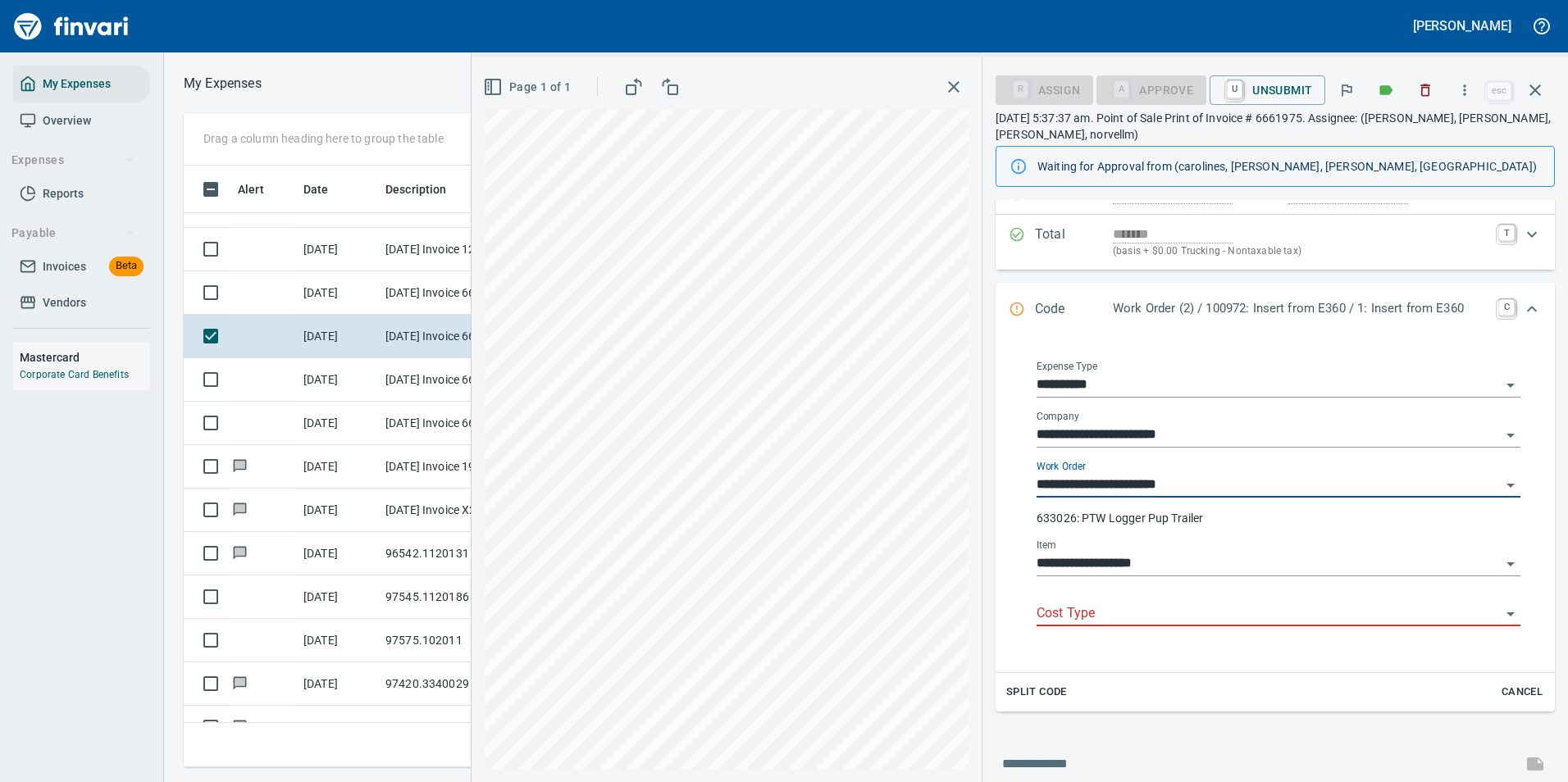
type input "**********"
click at [1106, 611] on input "Cost Type" at bounding box center [1268, 614] width 464 height 23
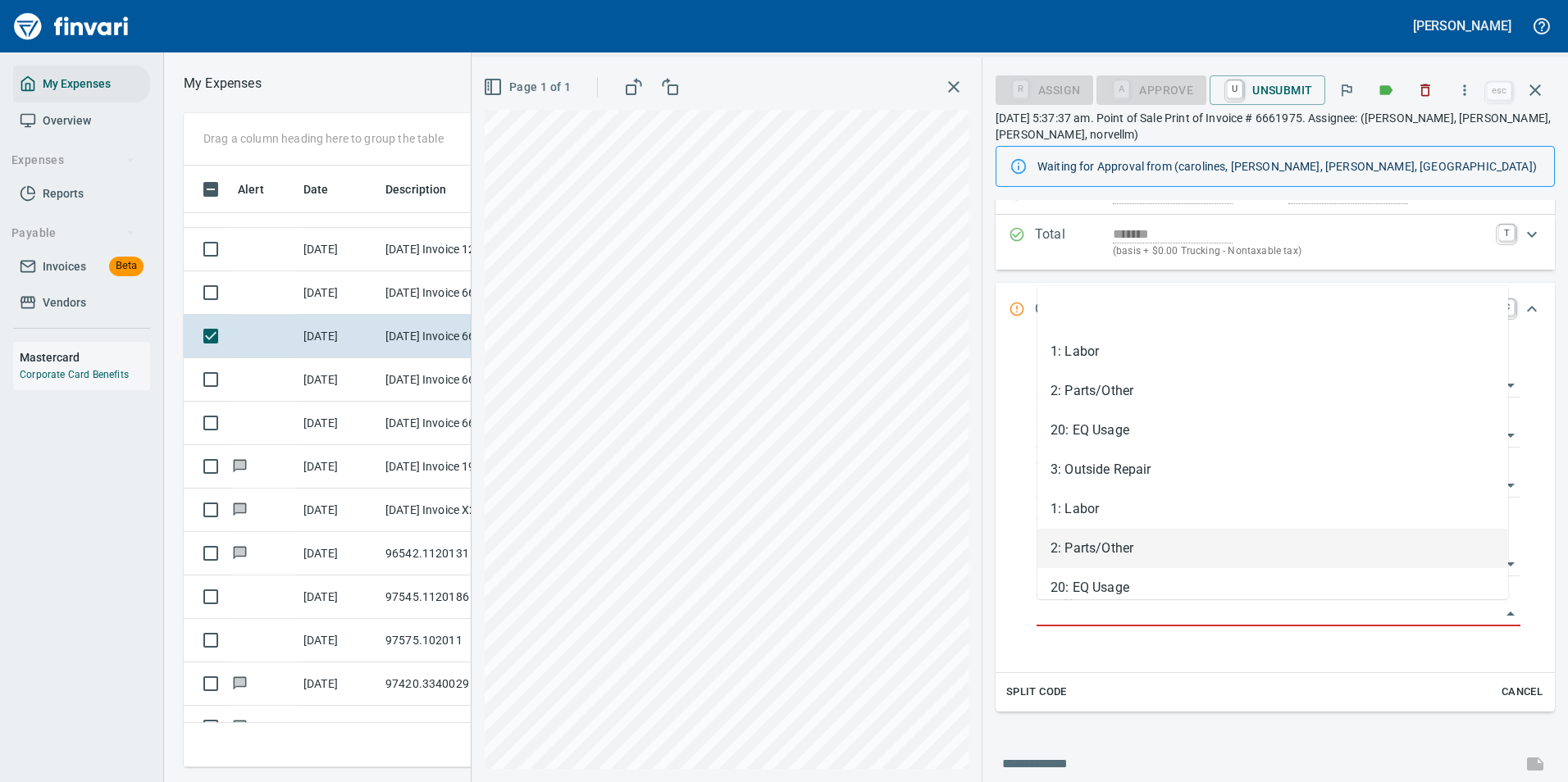
click at [1086, 544] on li "2: Parts/Other" at bounding box center [1273, 547] width 471 height 39
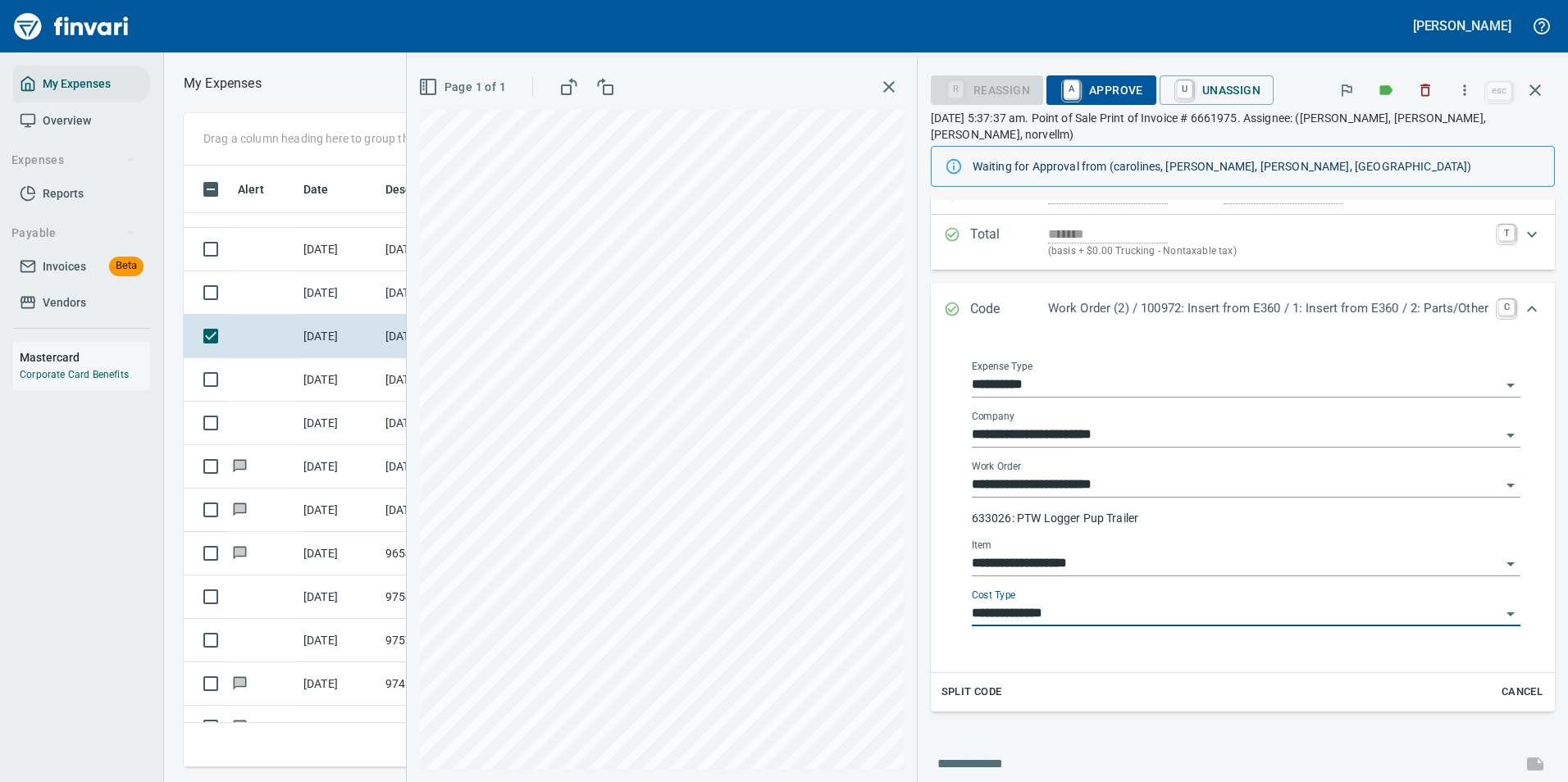
type input "**********"
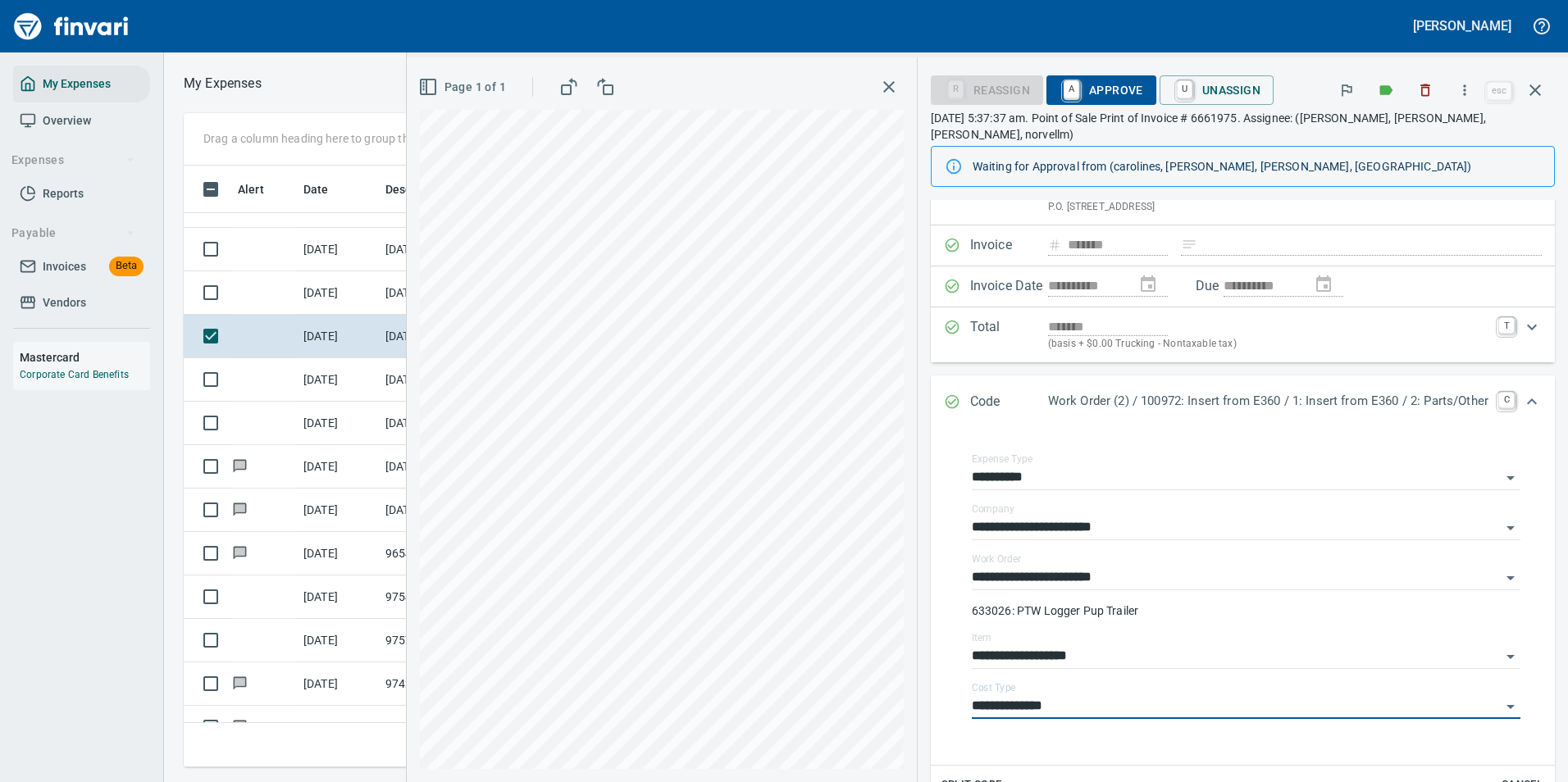
scroll to position [0, 0]
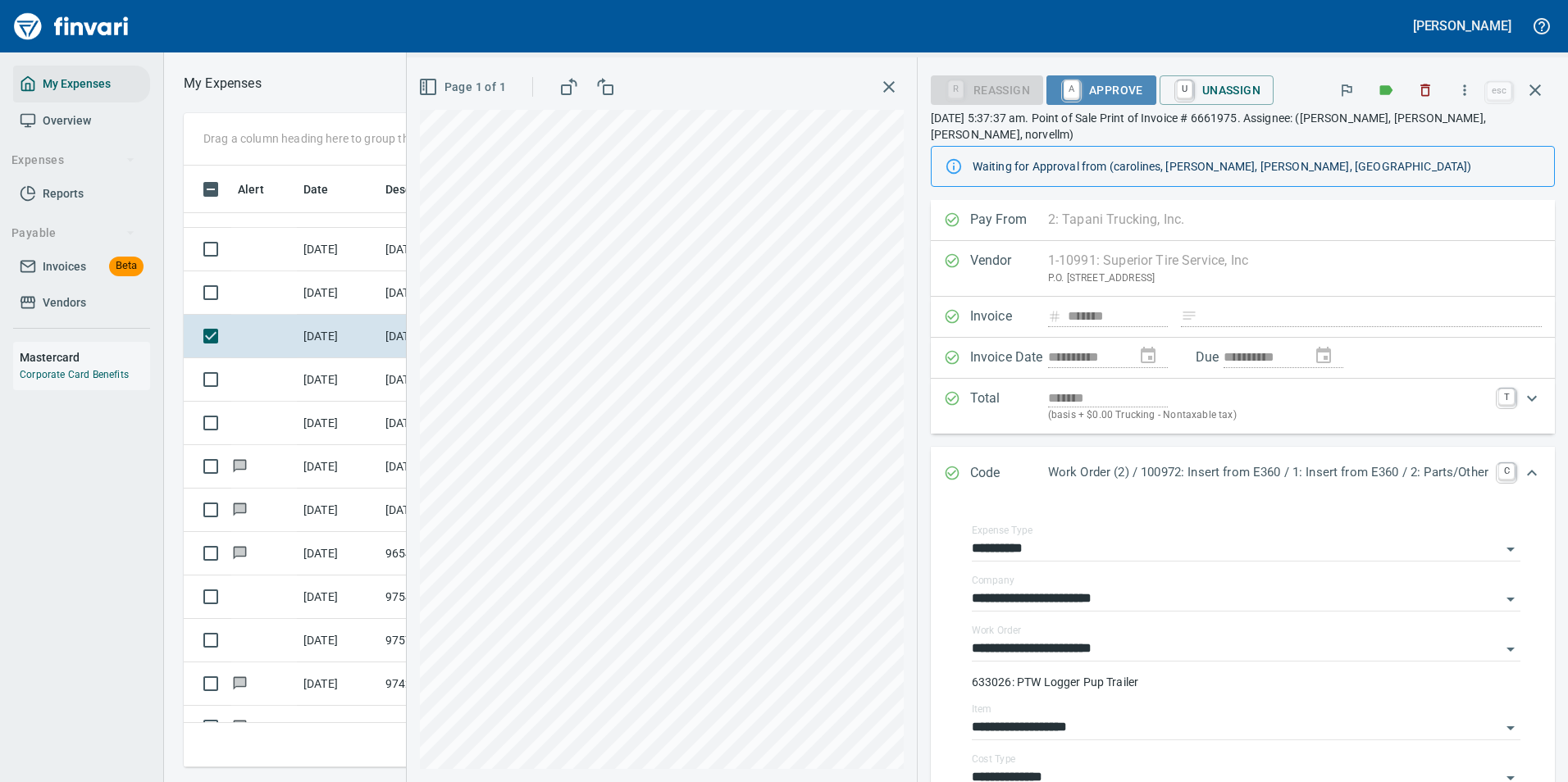
click at [1086, 82] on span "A Approve" at bounding box center [1101, 90] width 83 height 28
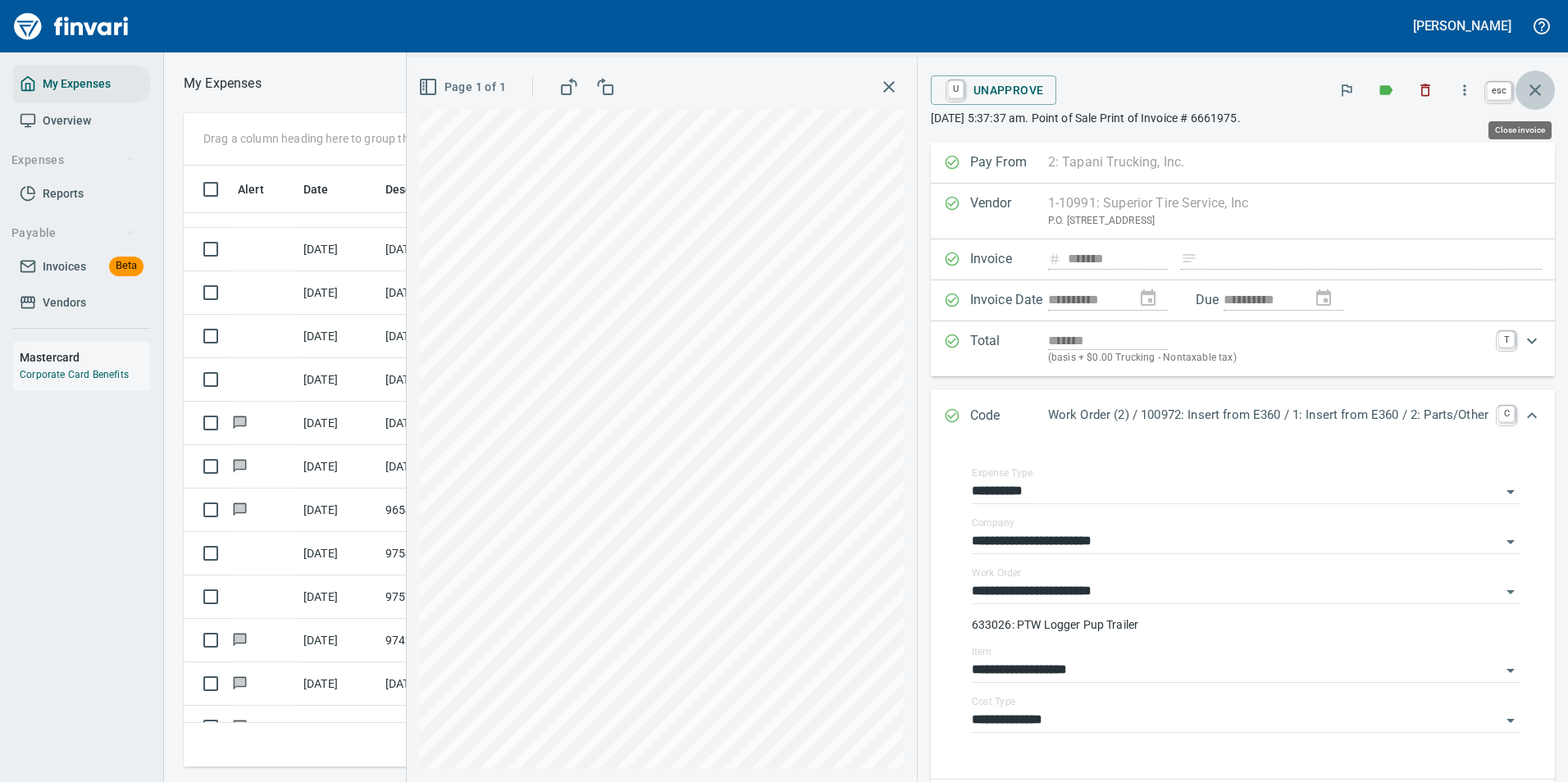
click at [1535, 94] on icon "button" at bounding box center [1534, 90] width 20 height 20
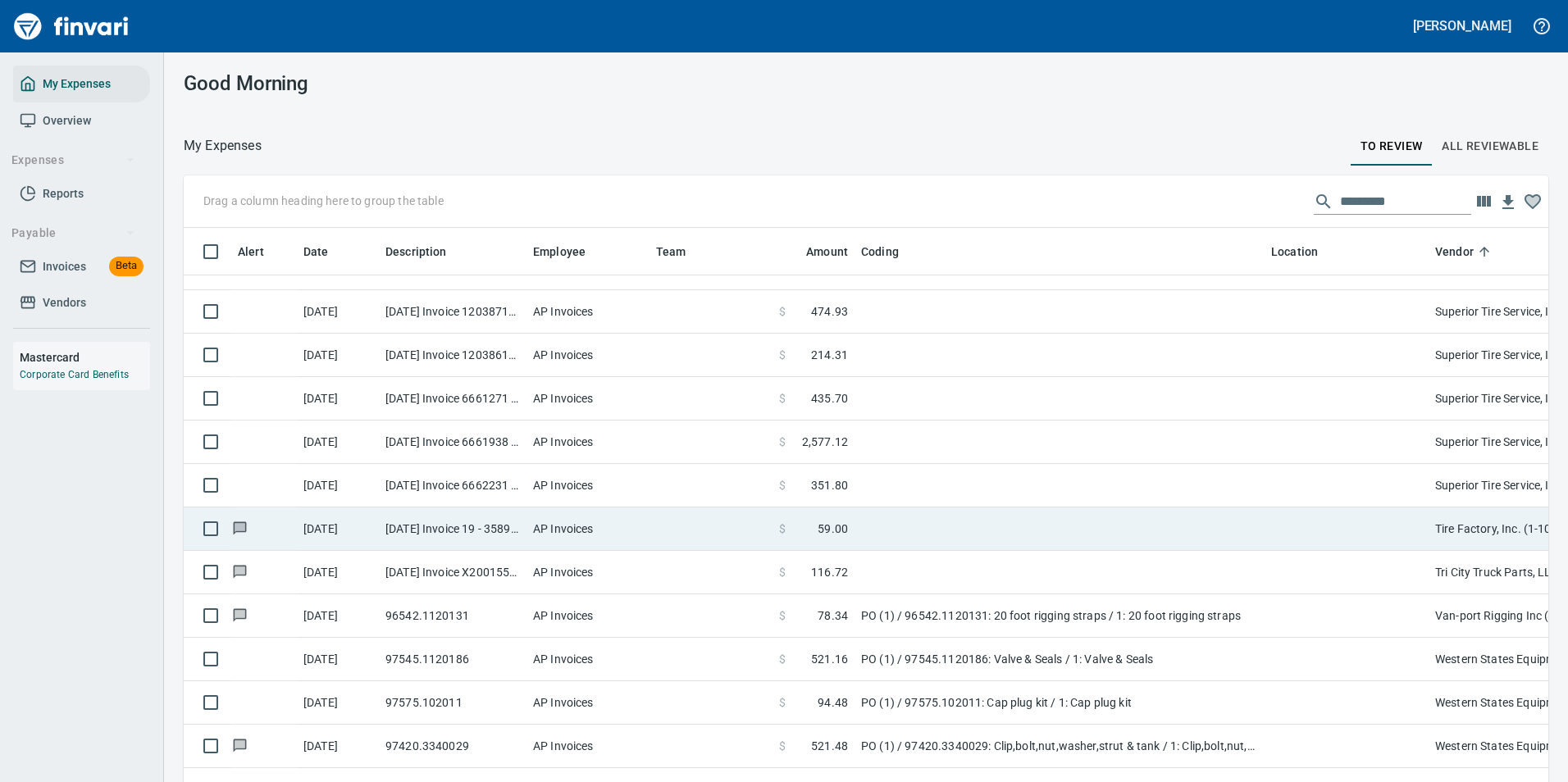
scroll to position [4033, 0]
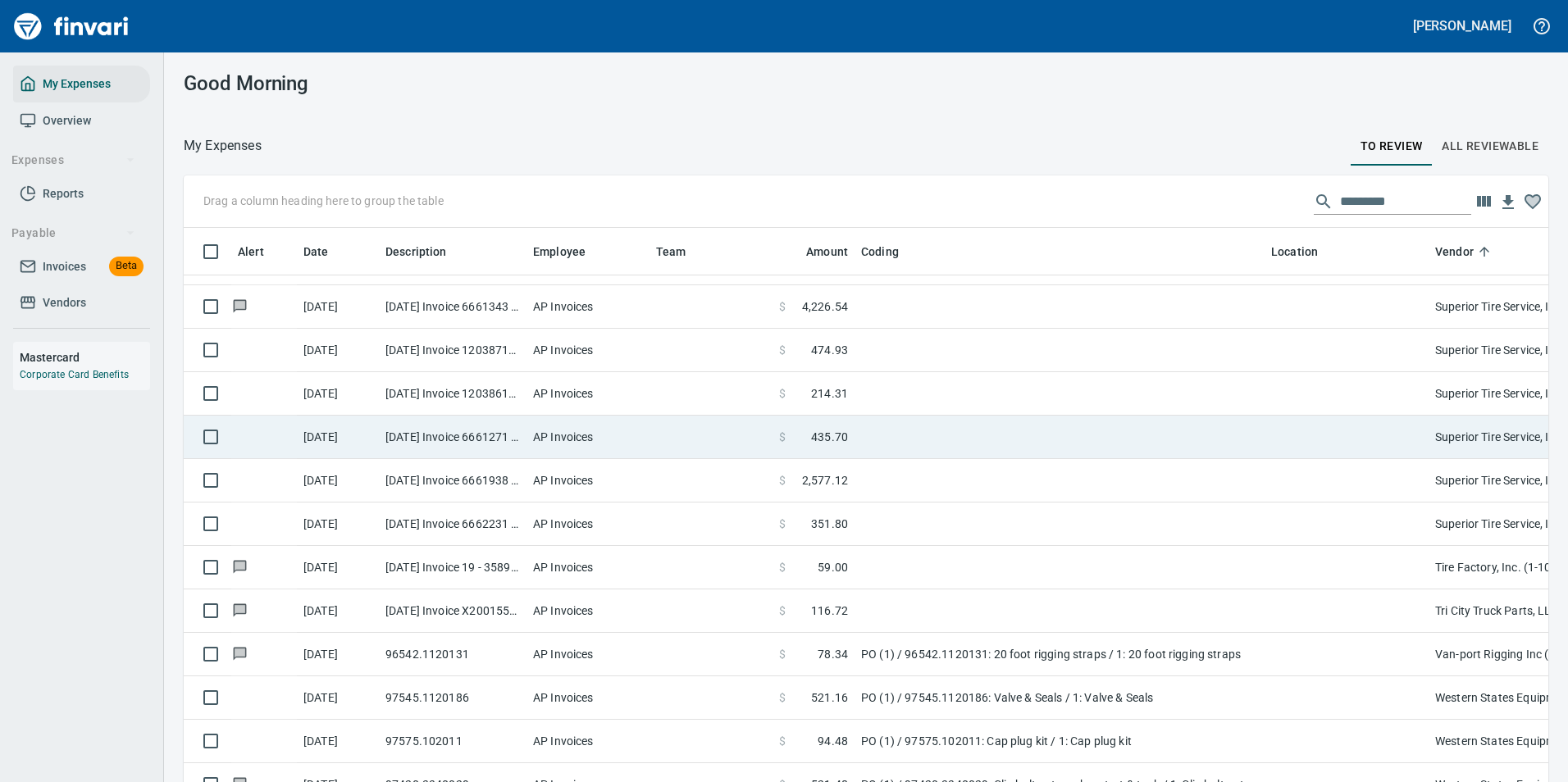
click at [859, 440] on td at bounding box center [1060, 436] width 410 height 43
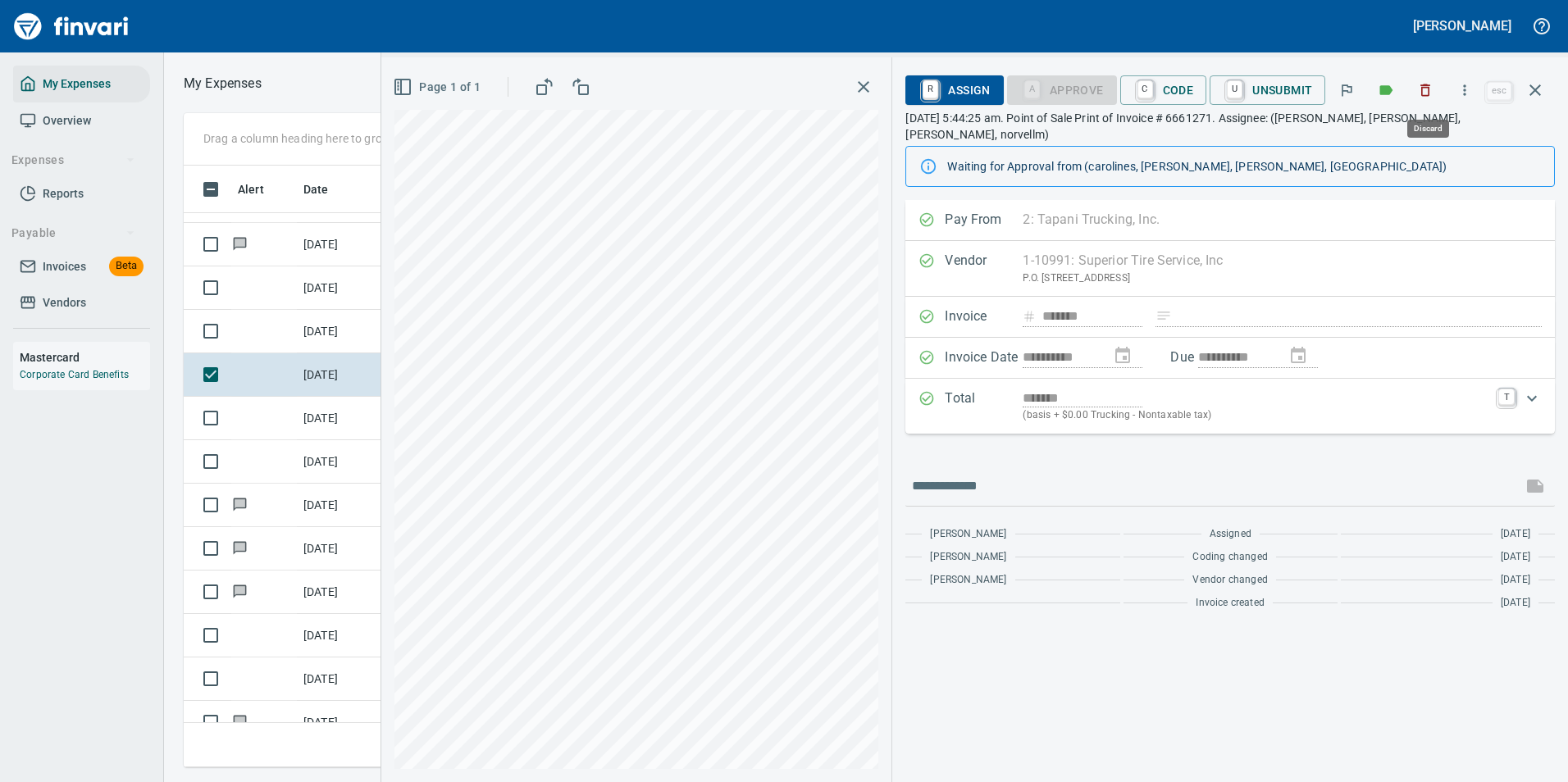
scroll to position [577, 930]
click at [1477, 96] on button "button" at bounding box center [1465, 90] width 36 height 36
click at [1443, 141] on span "Download" at bounding box center [1462, 138] width 157 height 20
drag, startPoint x: 1094, startPoint y: 443, endPoint x: 1153, endPoint y: 134, distance: 314.6
click at [1094, 443] on div "**********" at bounding box center [1230, 409] width 649 height 417
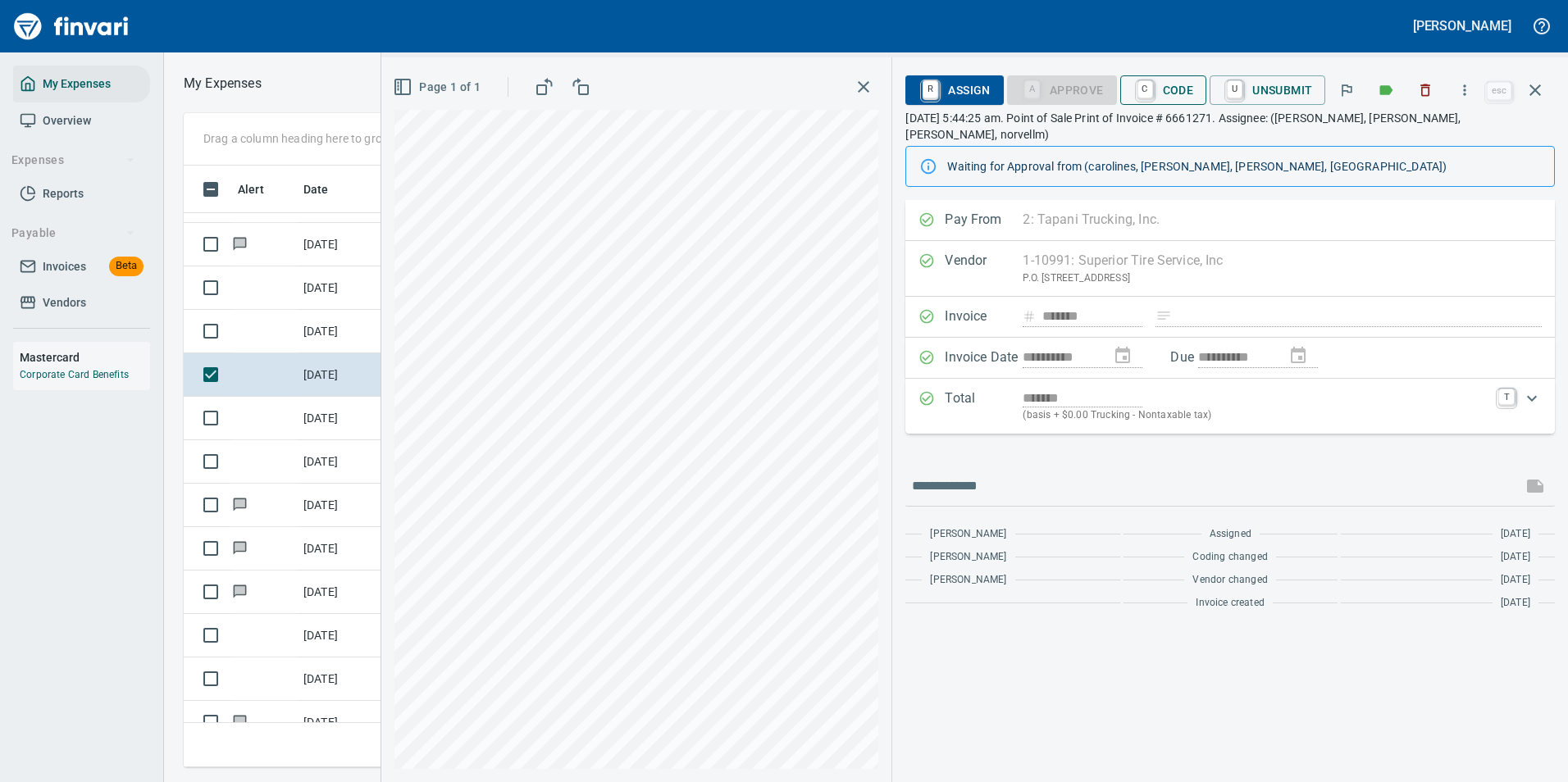
click at [1180, 83] on span "C Code" at bounding box center [1163, 90] width 60 height 28
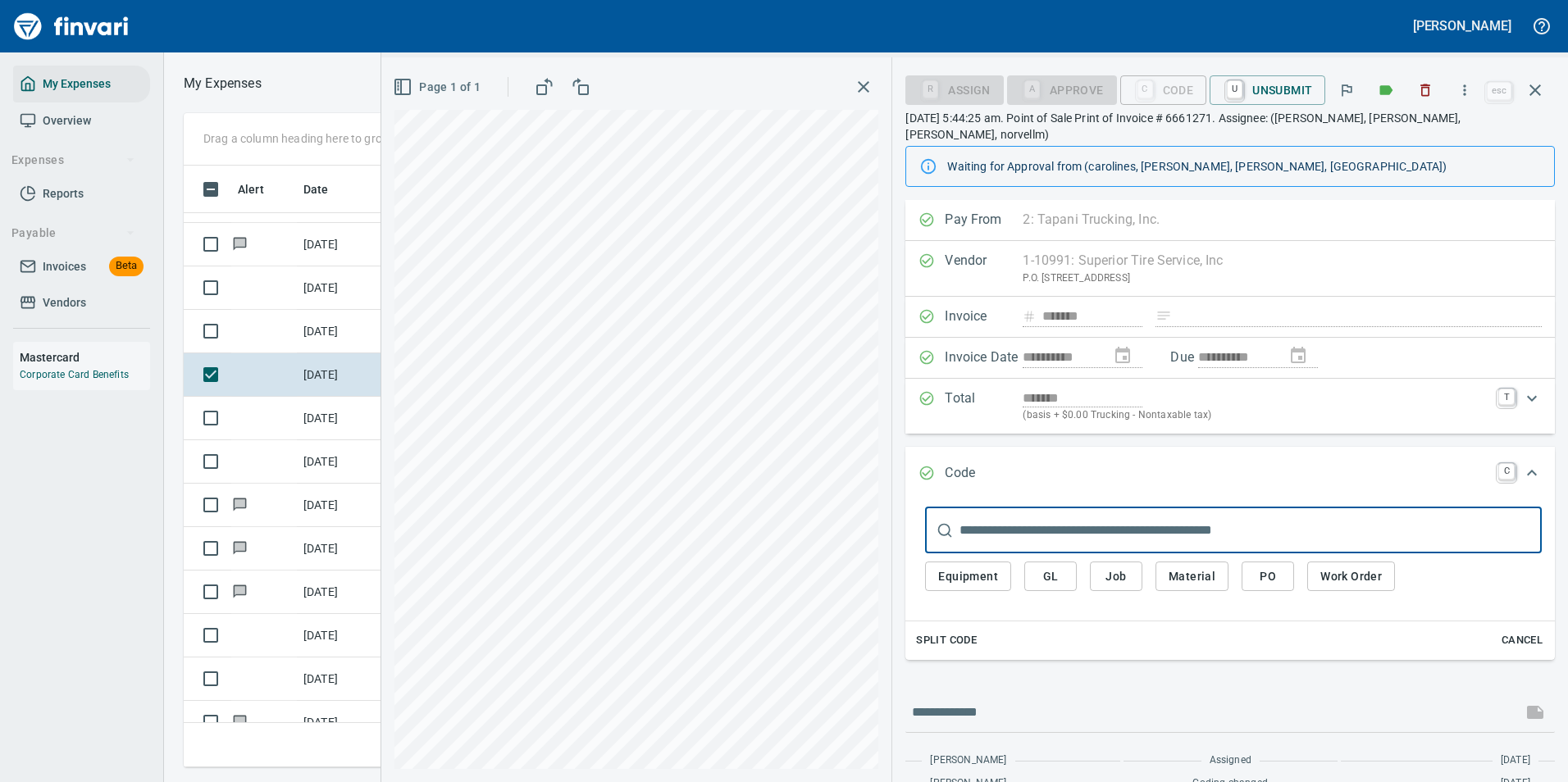
click at [1340, 567] on span "Work Order" at bounding box center [1351, 576] width 61 height 20
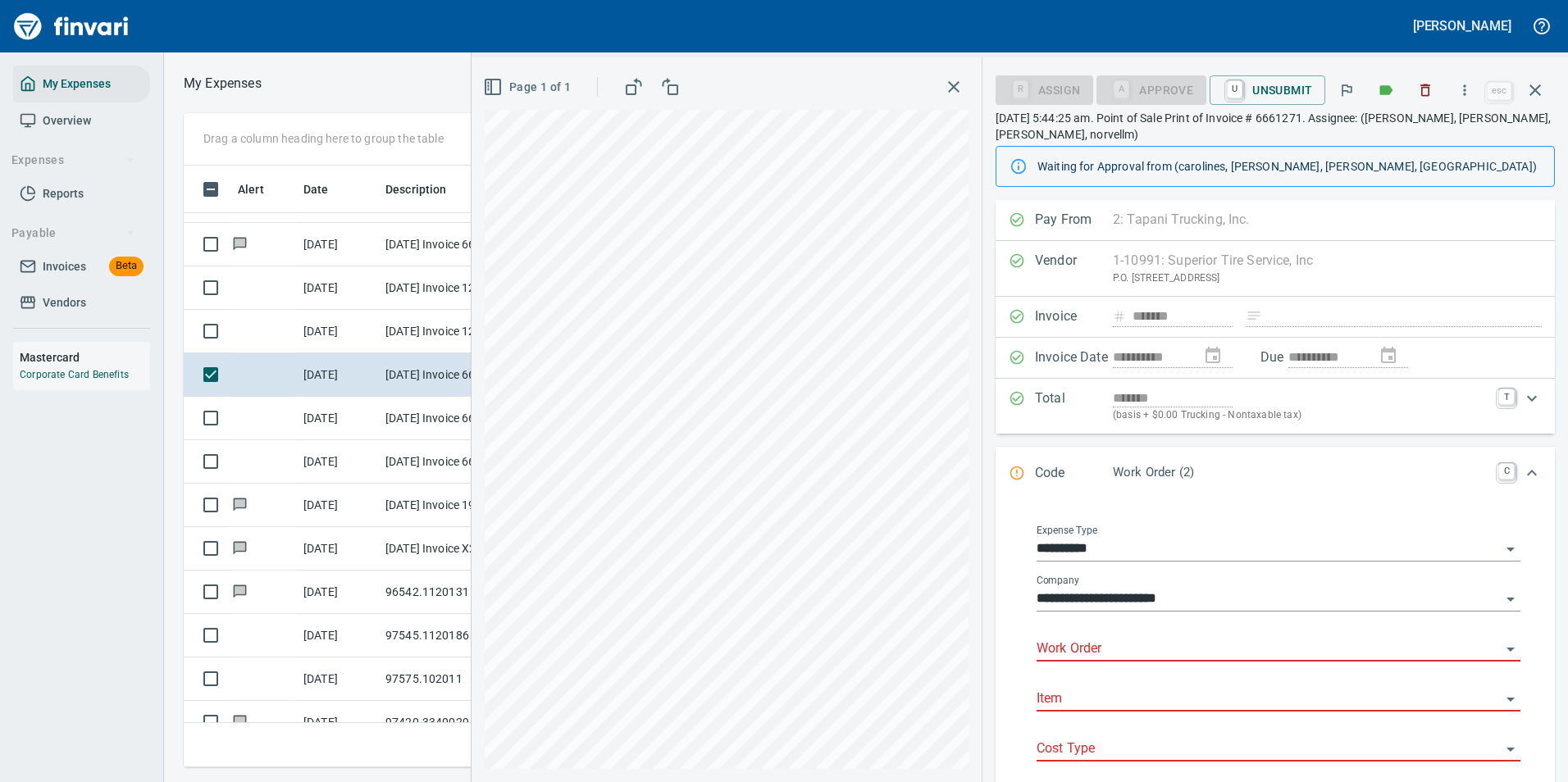
drag, startPoint x: 1078, startPoint y: 653, endPoint x: 1067, endPoint y: 651, distance: 11.2
click at [1078, 654] on input "Work Order" at bounding box center [1268, 649] width 464 height 23
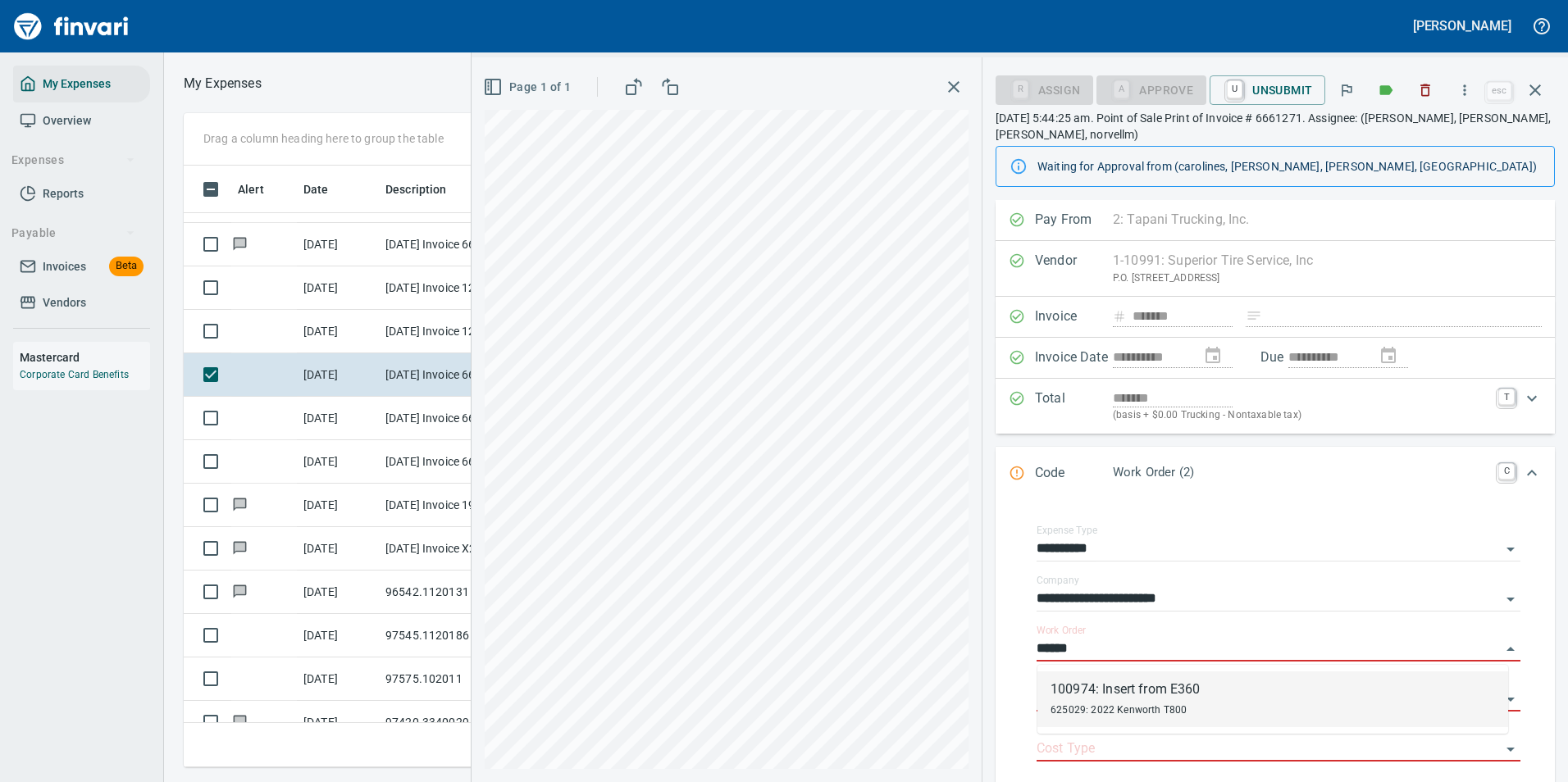
click at [1081, 711] on span "625029: 2022 Kenworth T800" at bounding box center [1118, 710] width 136 height 11
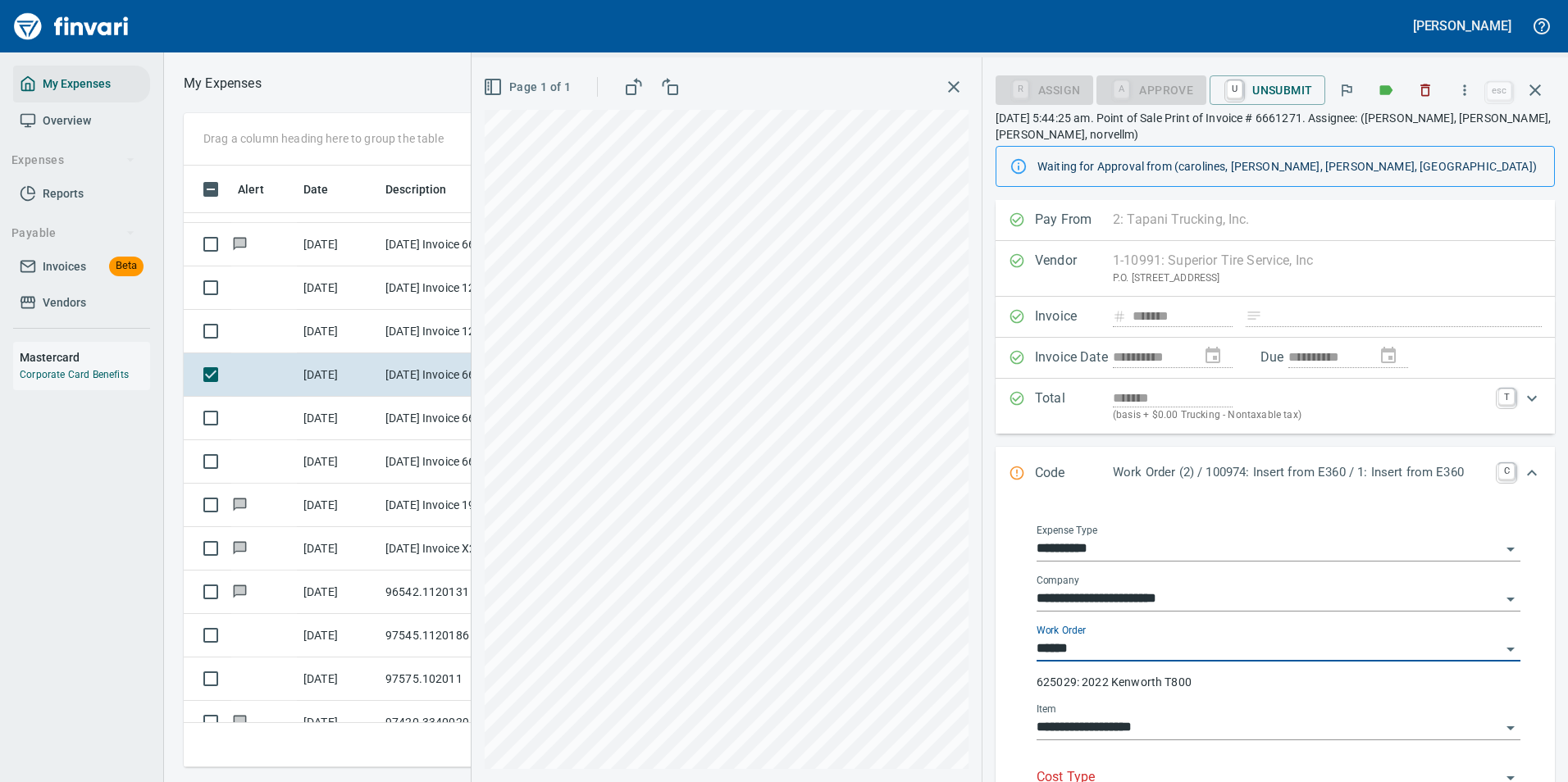
type input "**********"
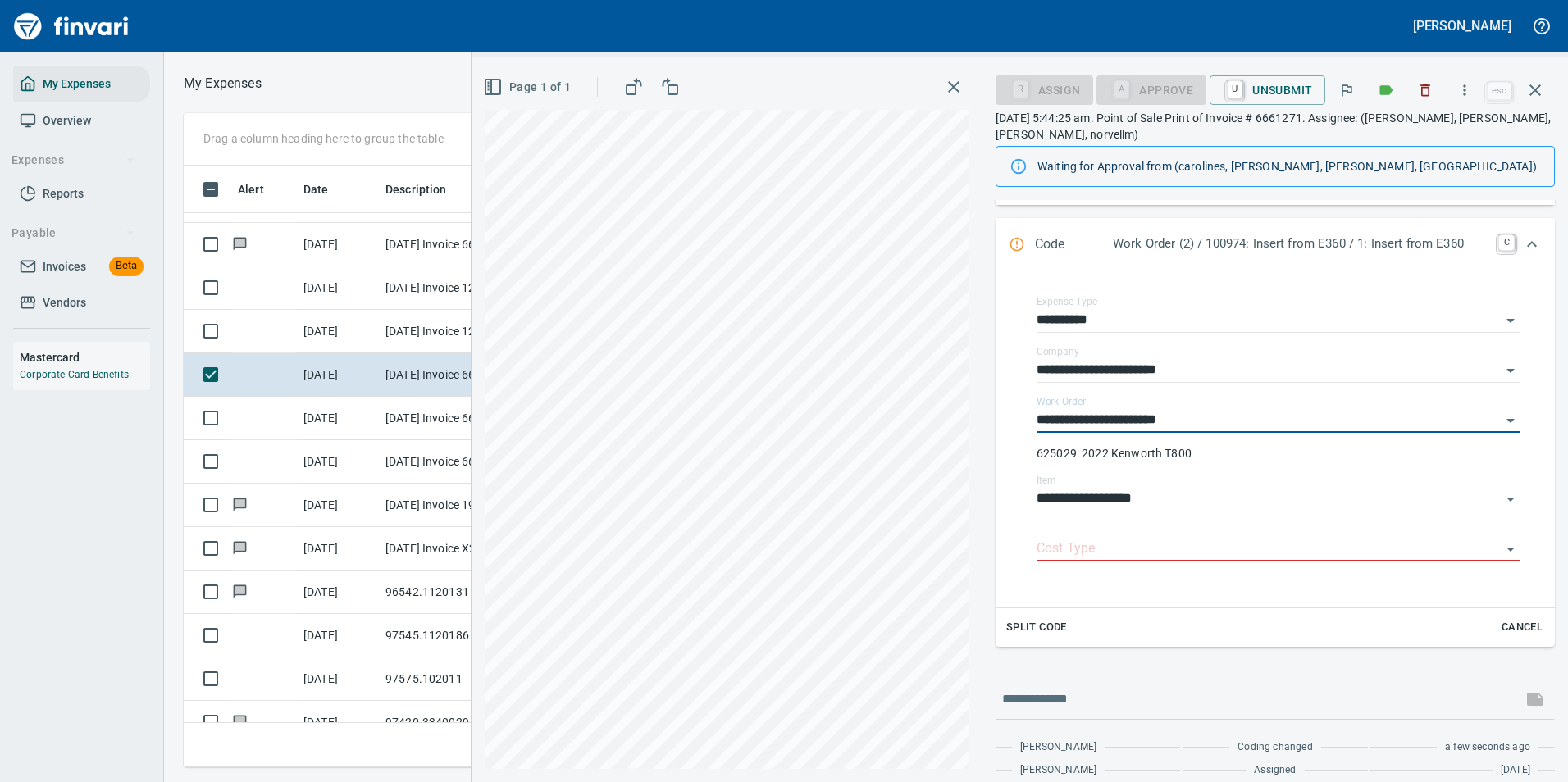
scroll to position [290, 0]
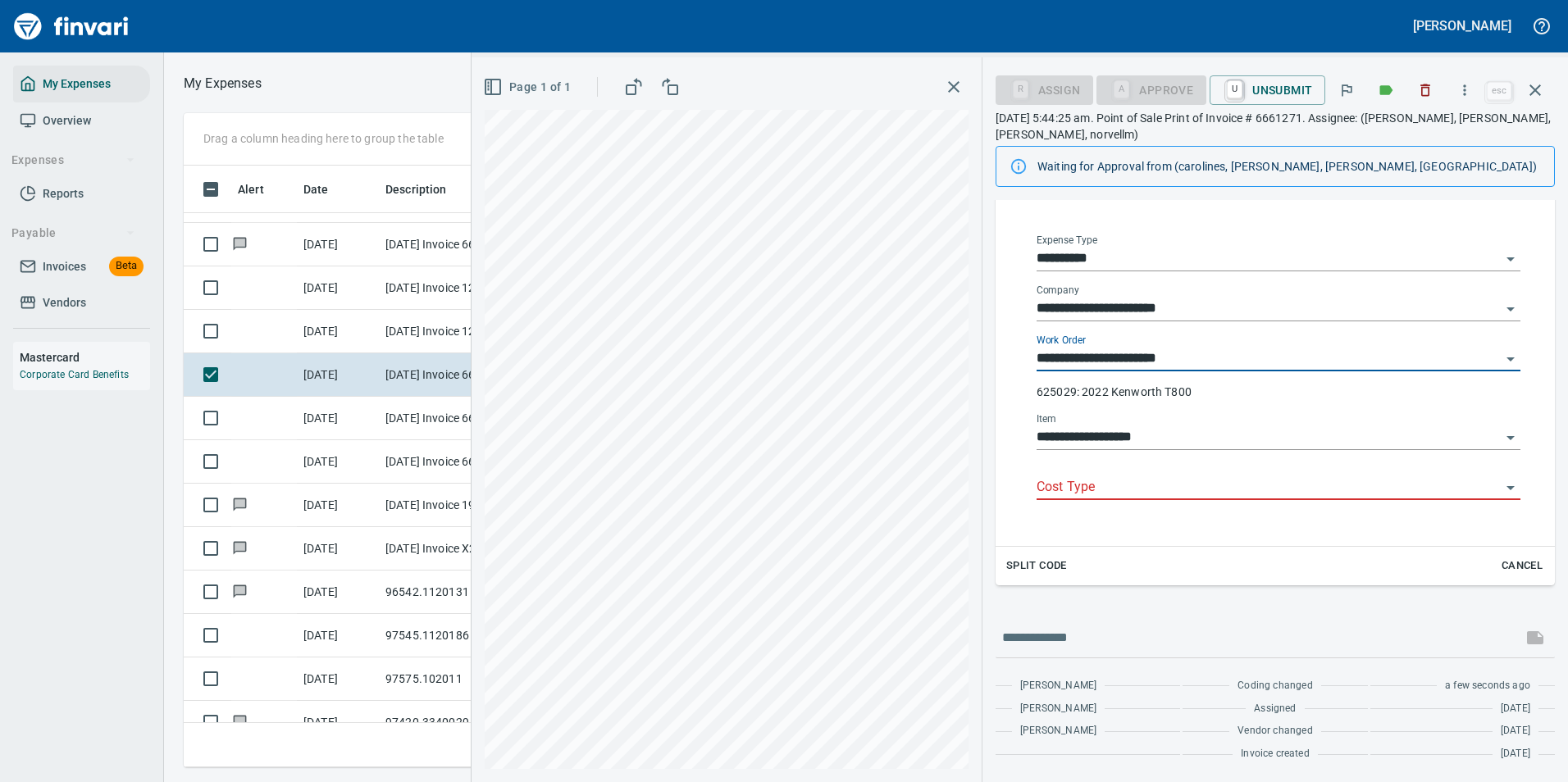
type input "**********"
click at [1102, 494] on input "Cost Type" at bounding box center [1268, 488] width 464 height 23
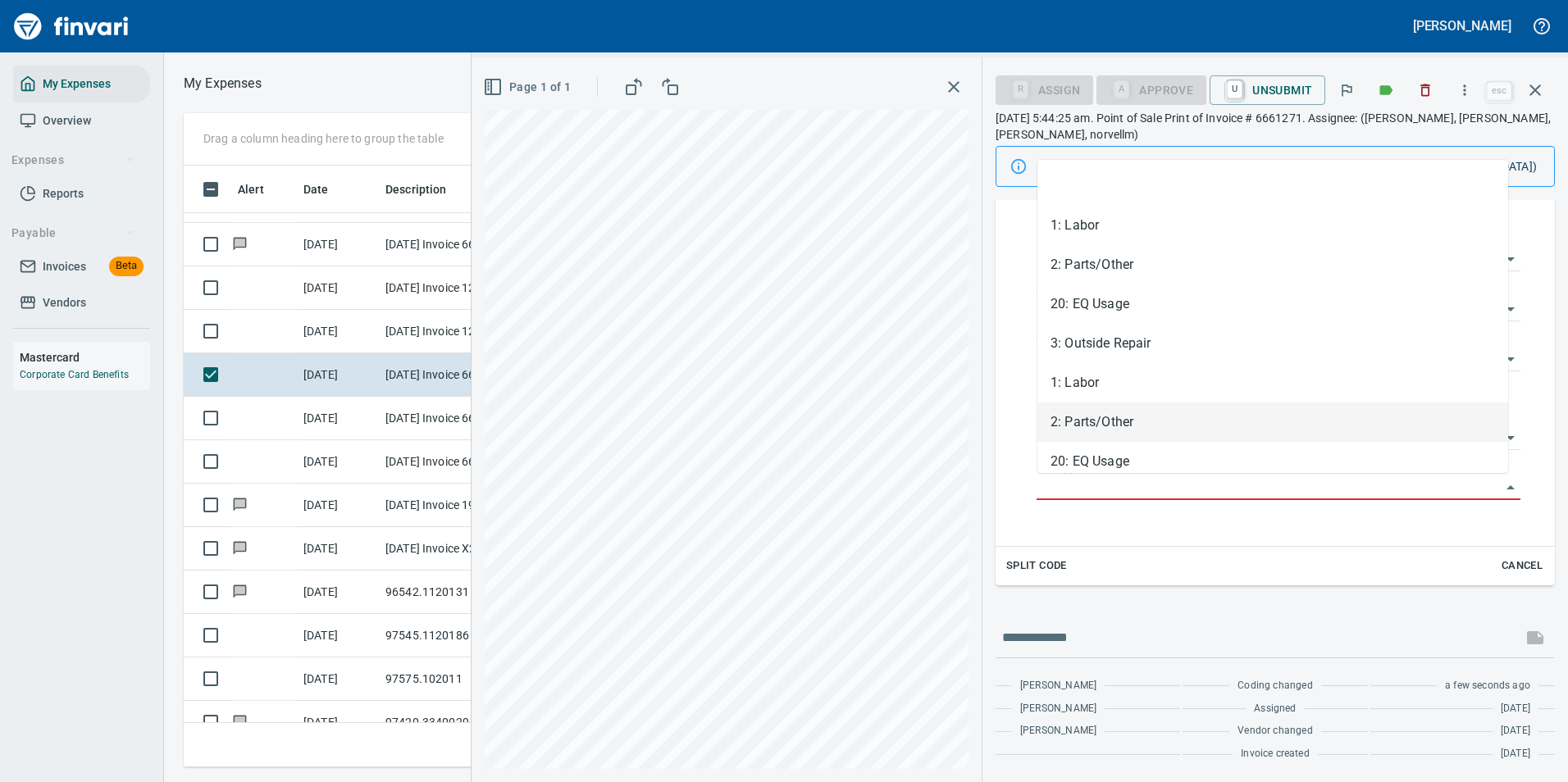
click at [1094, 416] on li "2: Parts/Other" at bounding box center [1273, 422] width 471 height 39
type input "**********"
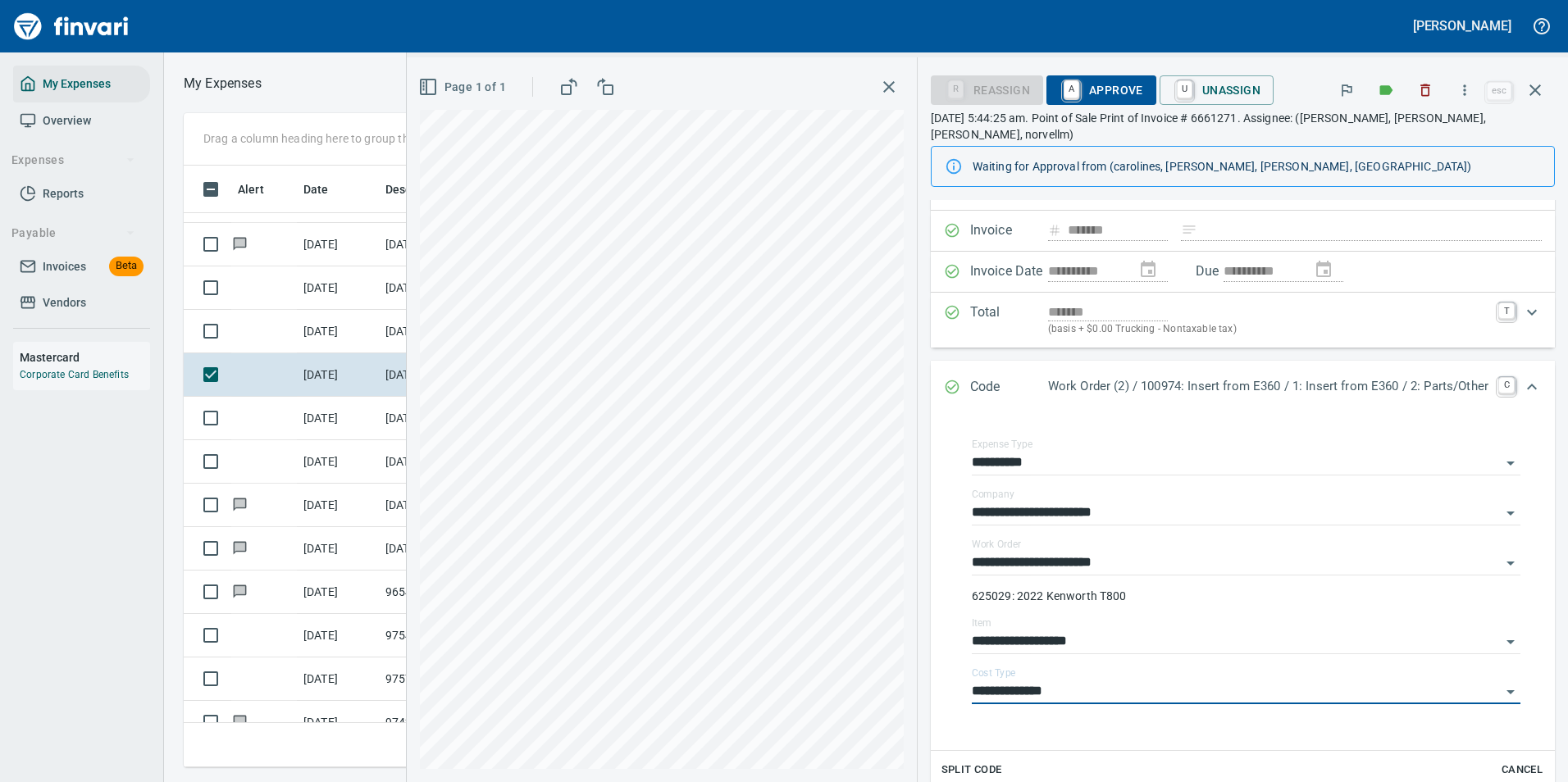
scroll to position [0, 0]
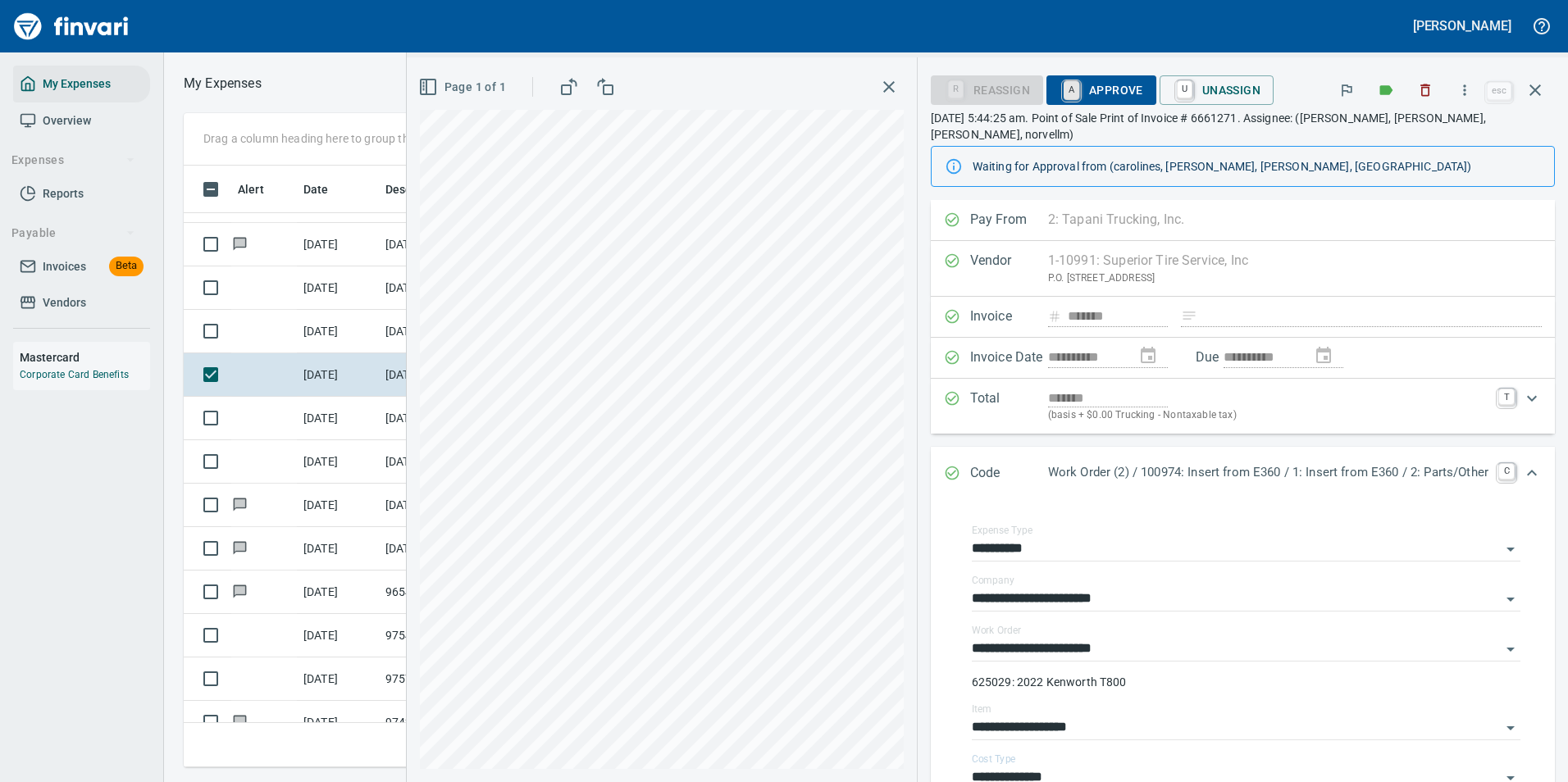
click at [1064, 91] on link "A" at bounding box center [1071, 90] width 15 height 18
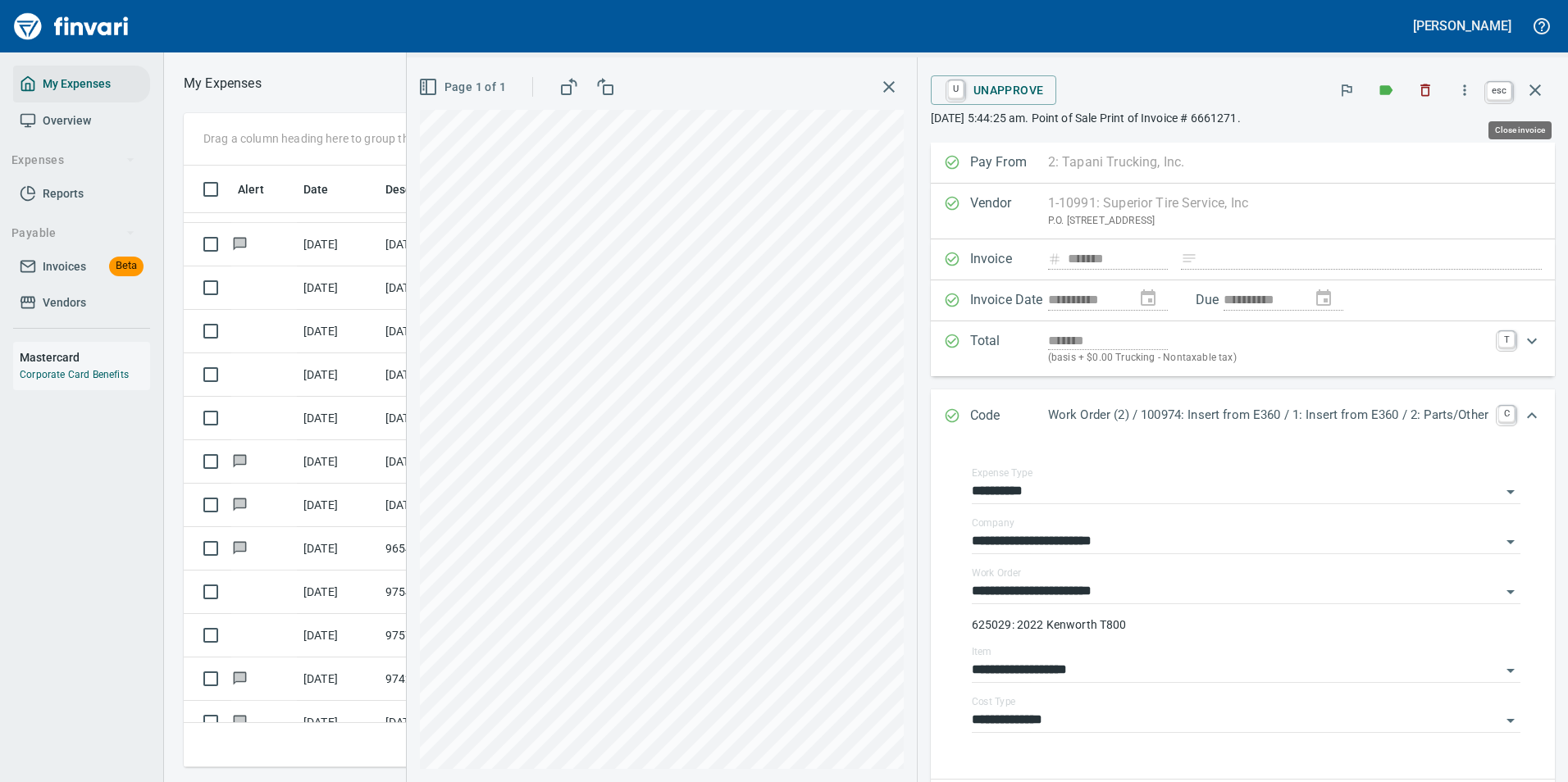
click at [1539, 91] on icon "button" at bounding box center [1534, 90] width 20 height 20
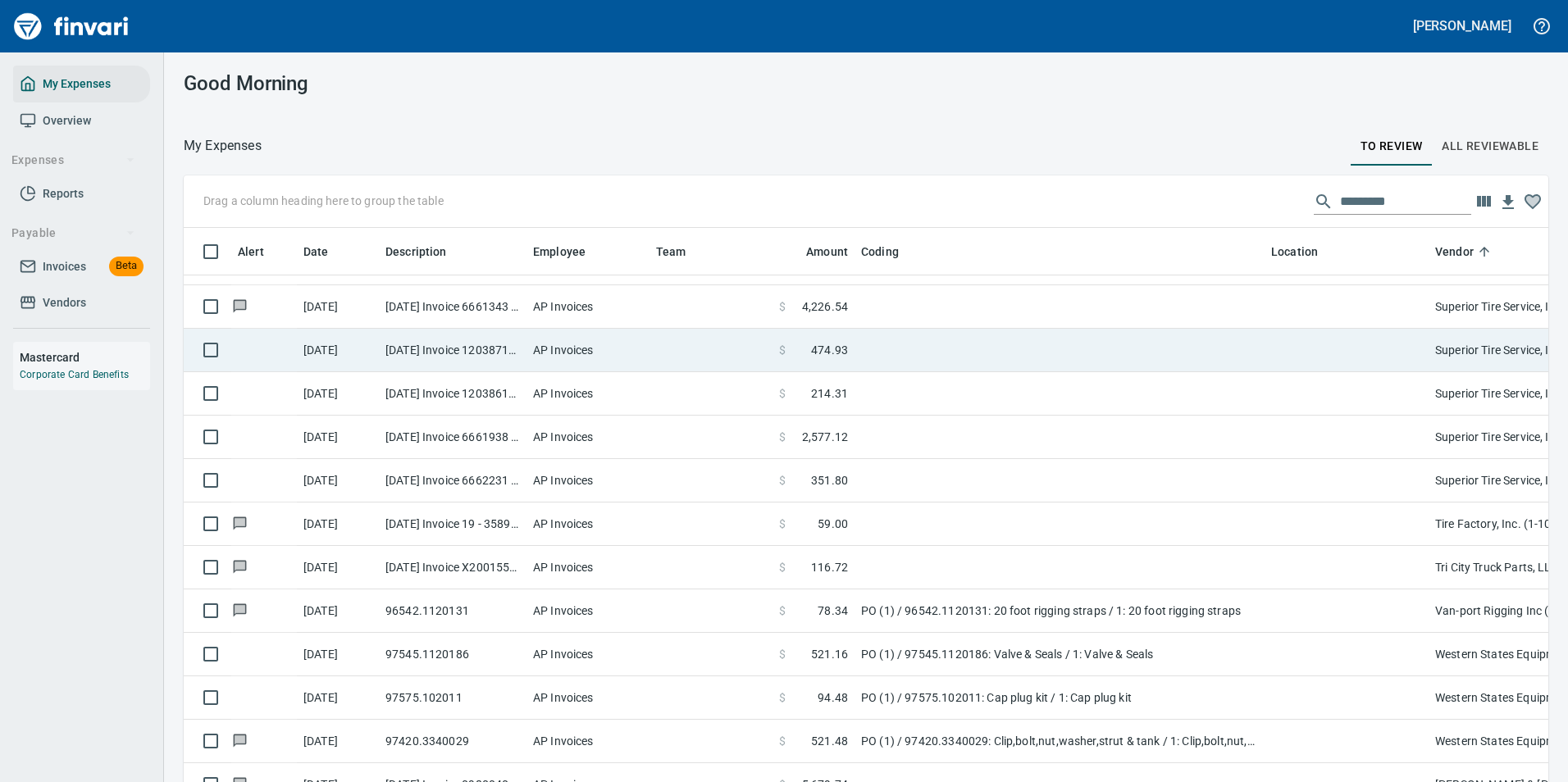
scroll to position [577, 1328]
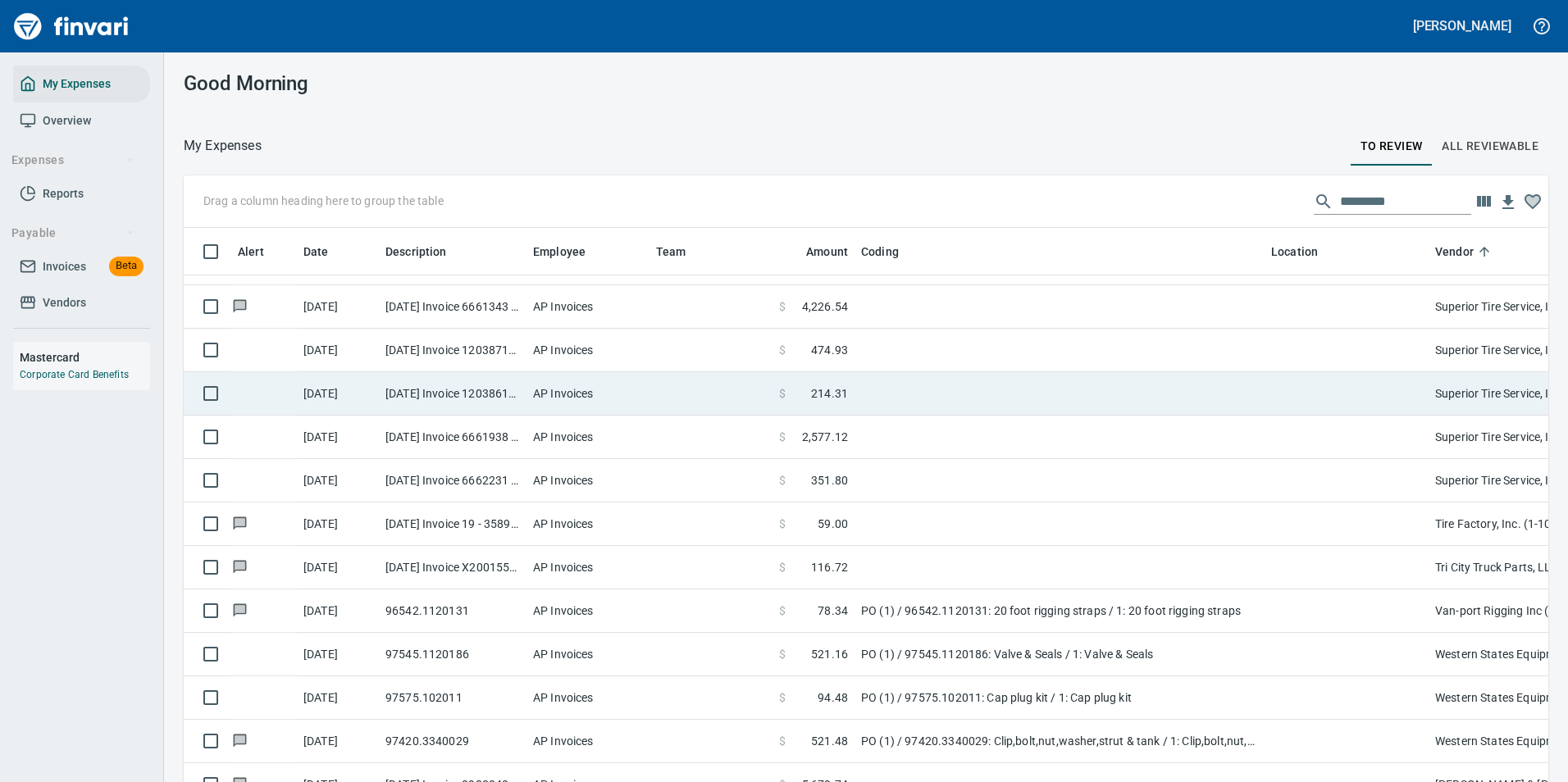
click at [851, 394] on td "$ 214.31" at bounding box center [814, 393] width 82 height 43
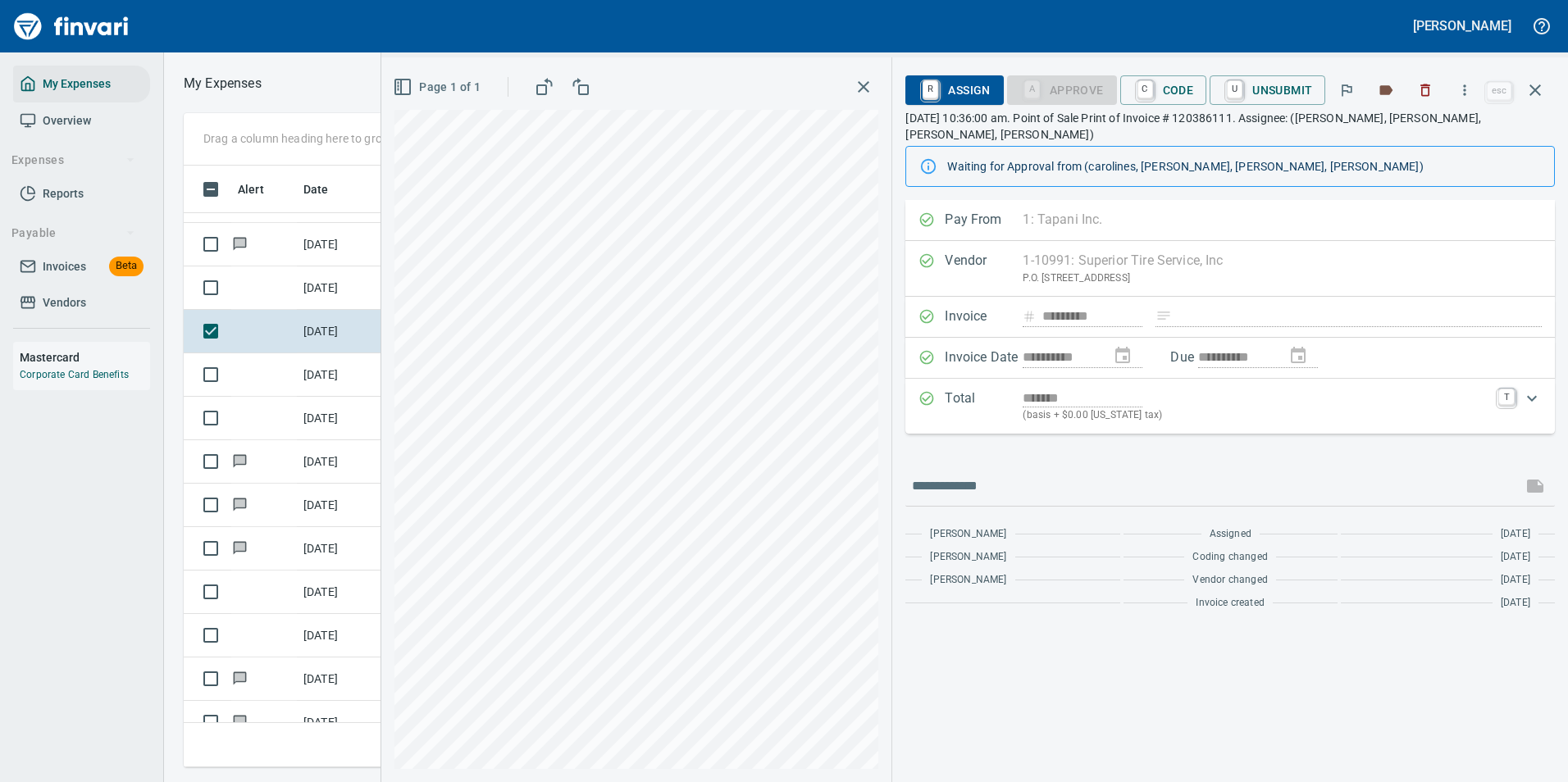
scroll to position [577, 930]
click at [1452, 95] on button "button" at bounding box center [1465, 90] width 36 height 36
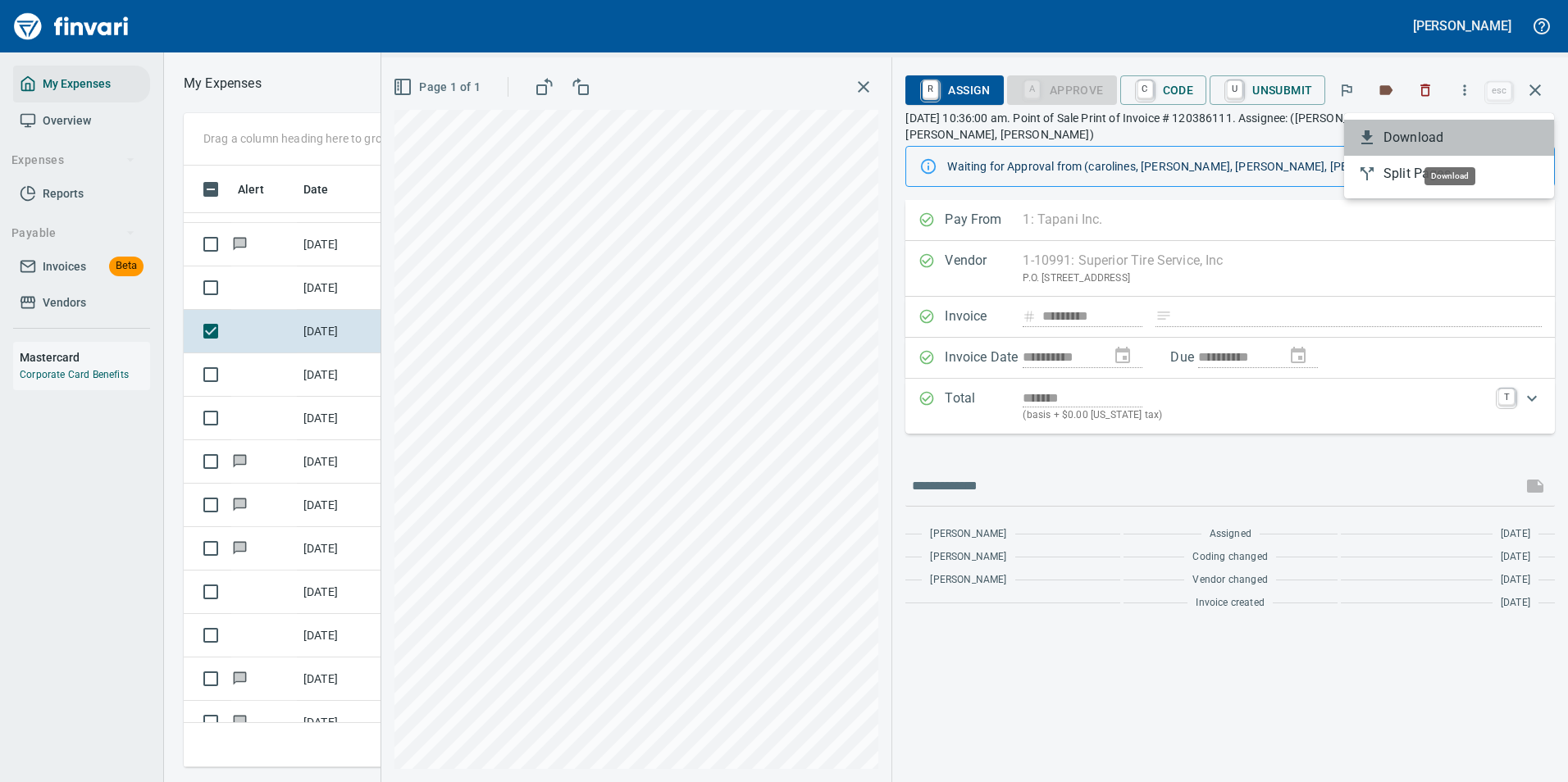
click at [1432, 132] on span "Download" at bounding box center [1462, 138] width 157 height 20
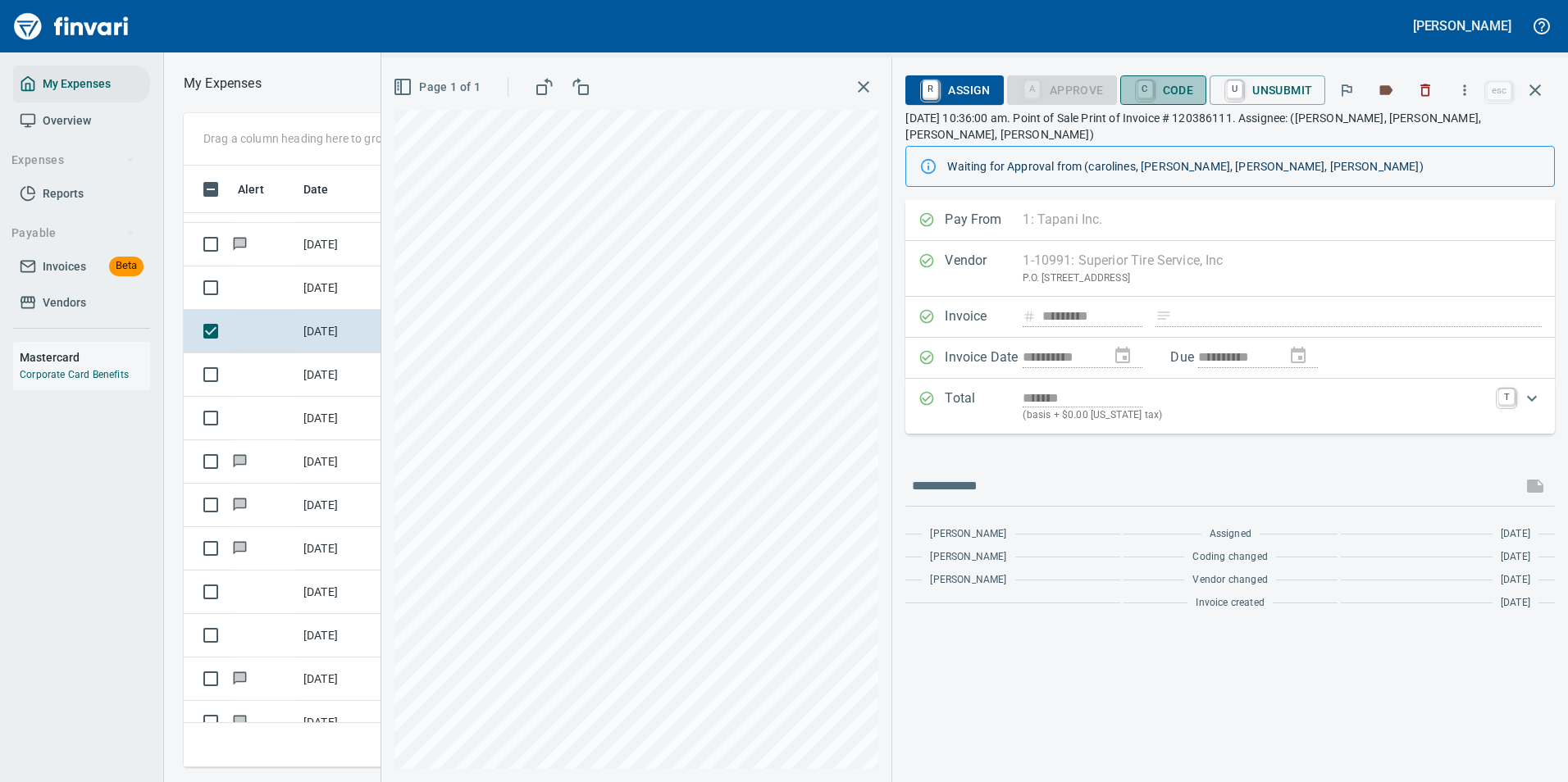
click at [1159, 94] on span "C Code" at bounding box center [1163, 90] width 60 height 28
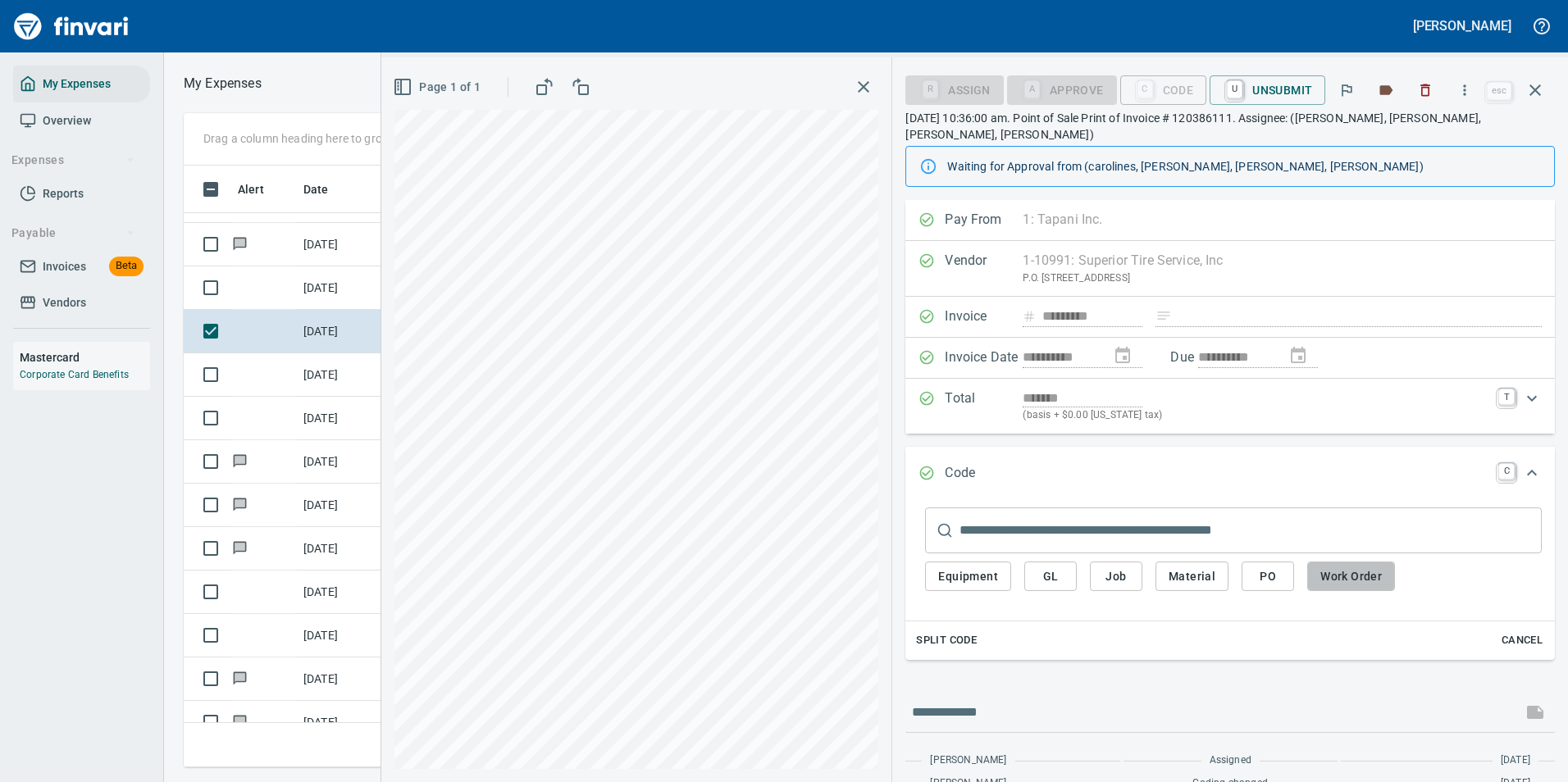
click at [1311, 562] on button "Work Order" at bounding box center [1351, 577] width 88 height 31
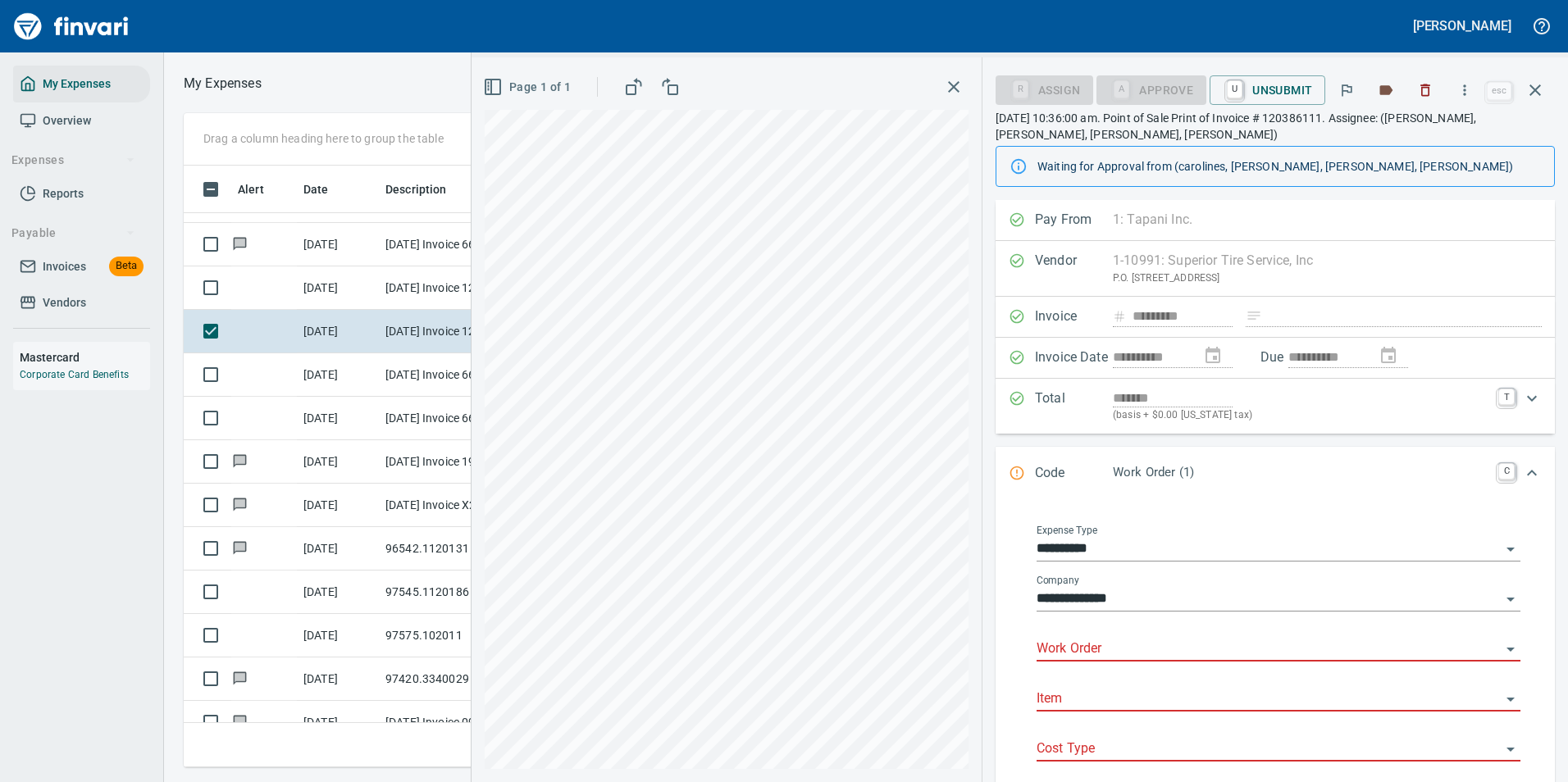
click at [1072, 647] on input "Work Order" at bounding box center [1268, 649] width 464 height 23
type input "*****"
click at [1536, 97] on icon "button" at bounding box center [1534, 90] width 20 height 20
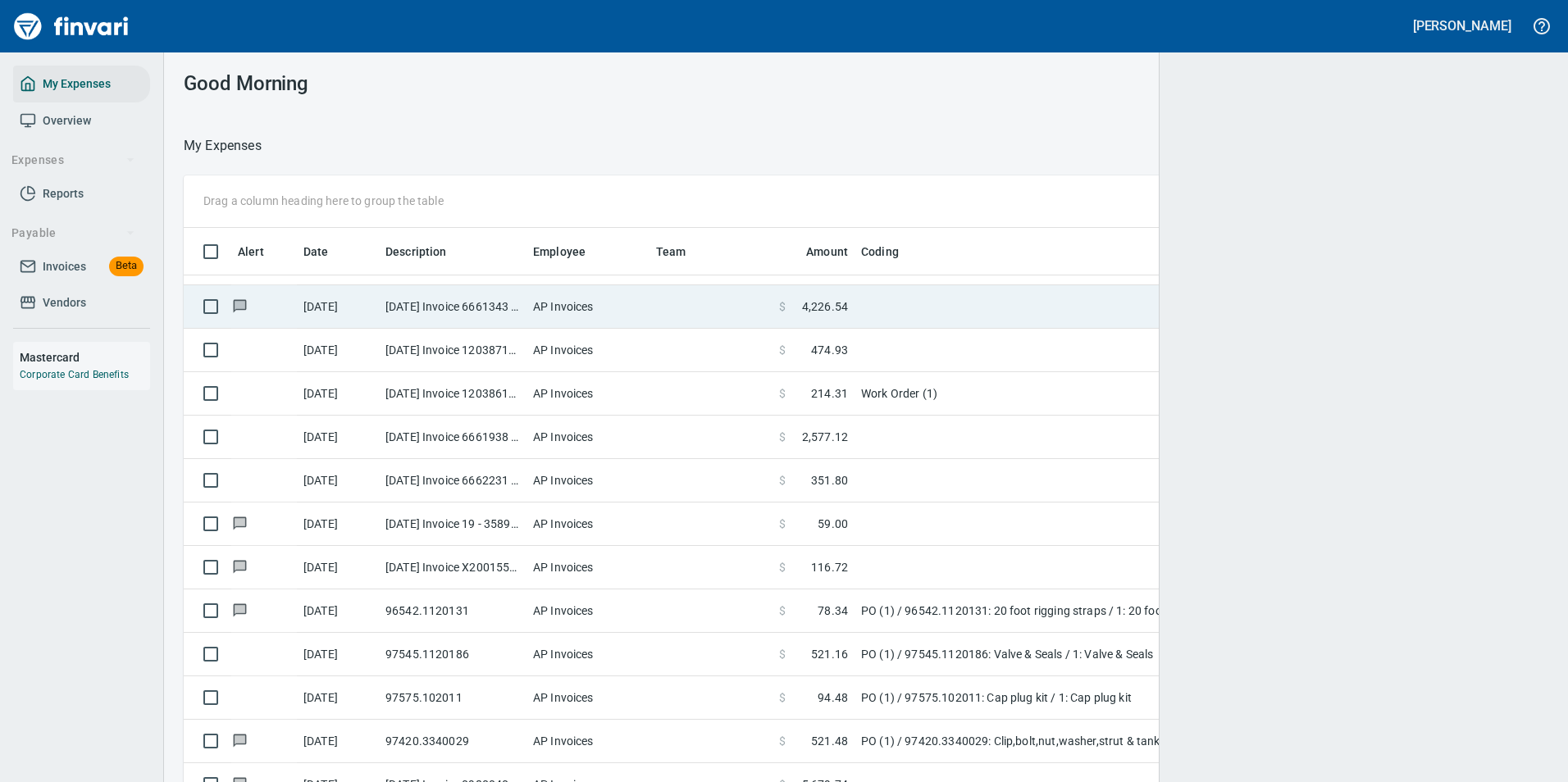
scroll to position [577, 1324]
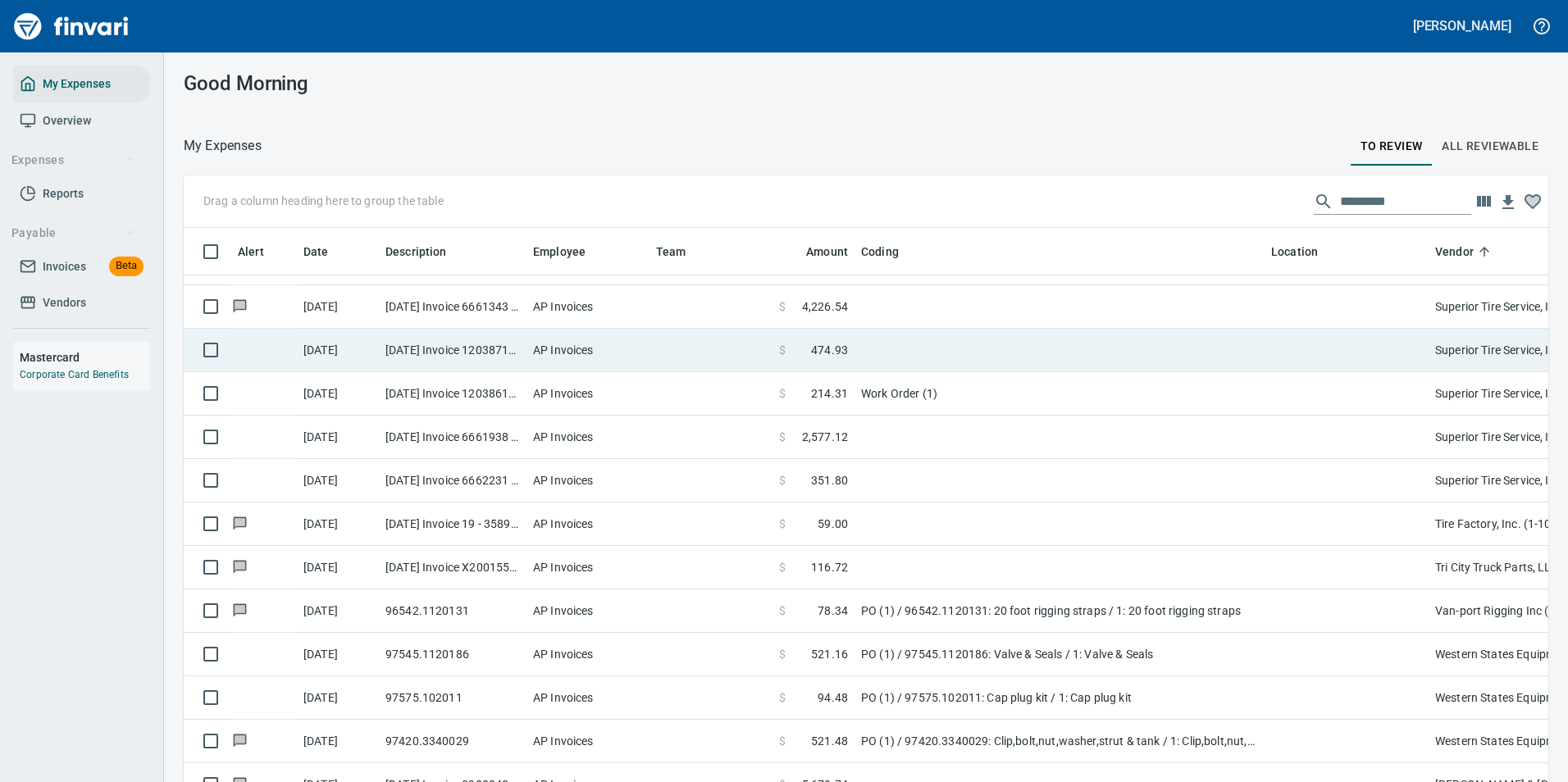
click at [821, 356] on span "474.93" at bounding box center [829, 349] width 37 height 16
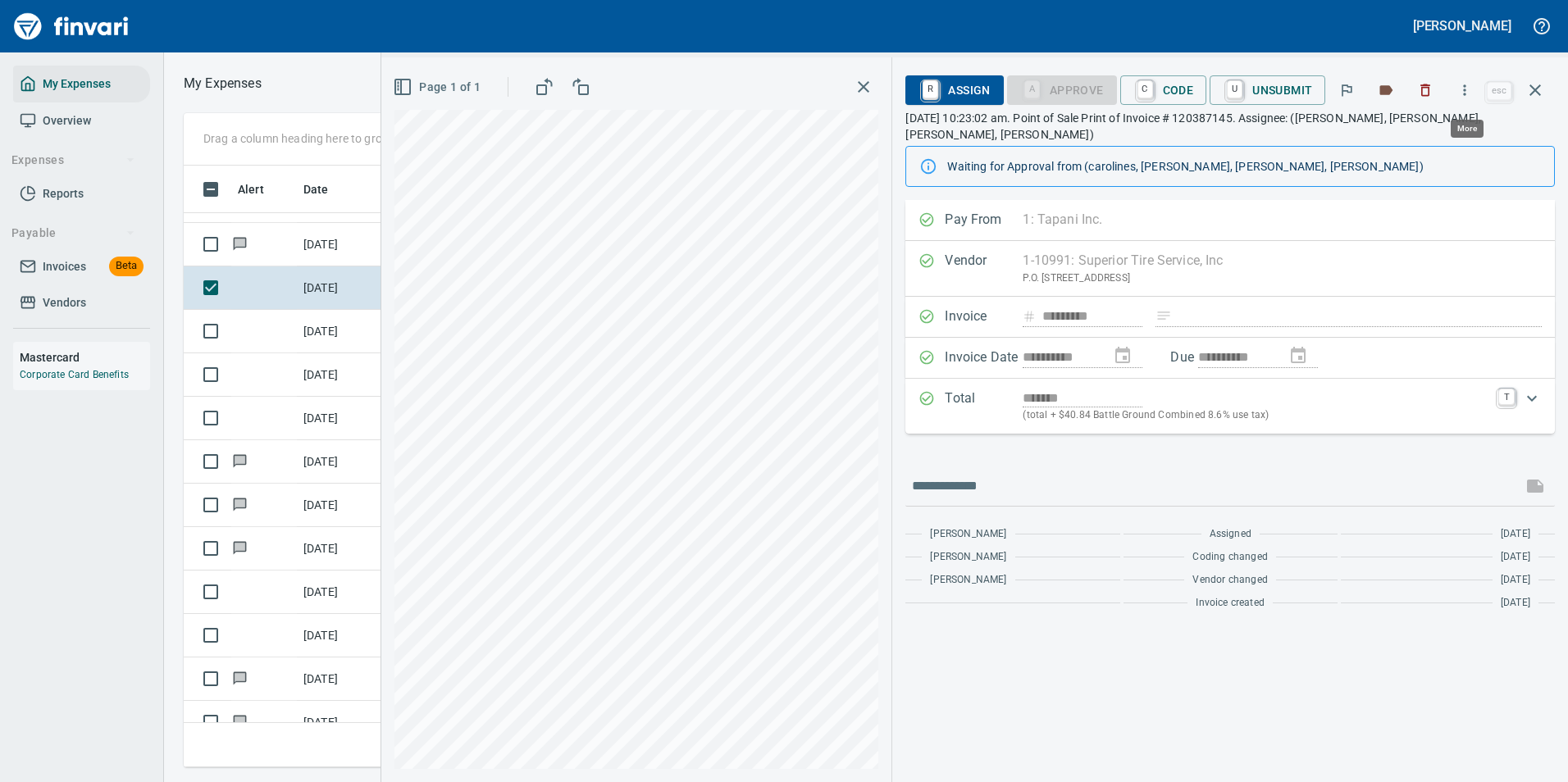
scroll to position [577, 930]
click at [1465, 90] on icon "button" at bounding box center [1464, 90] width 16 height 16
click at [1405, 133] on span "Download" at bounding box center [1462, 138] width 157 height 20
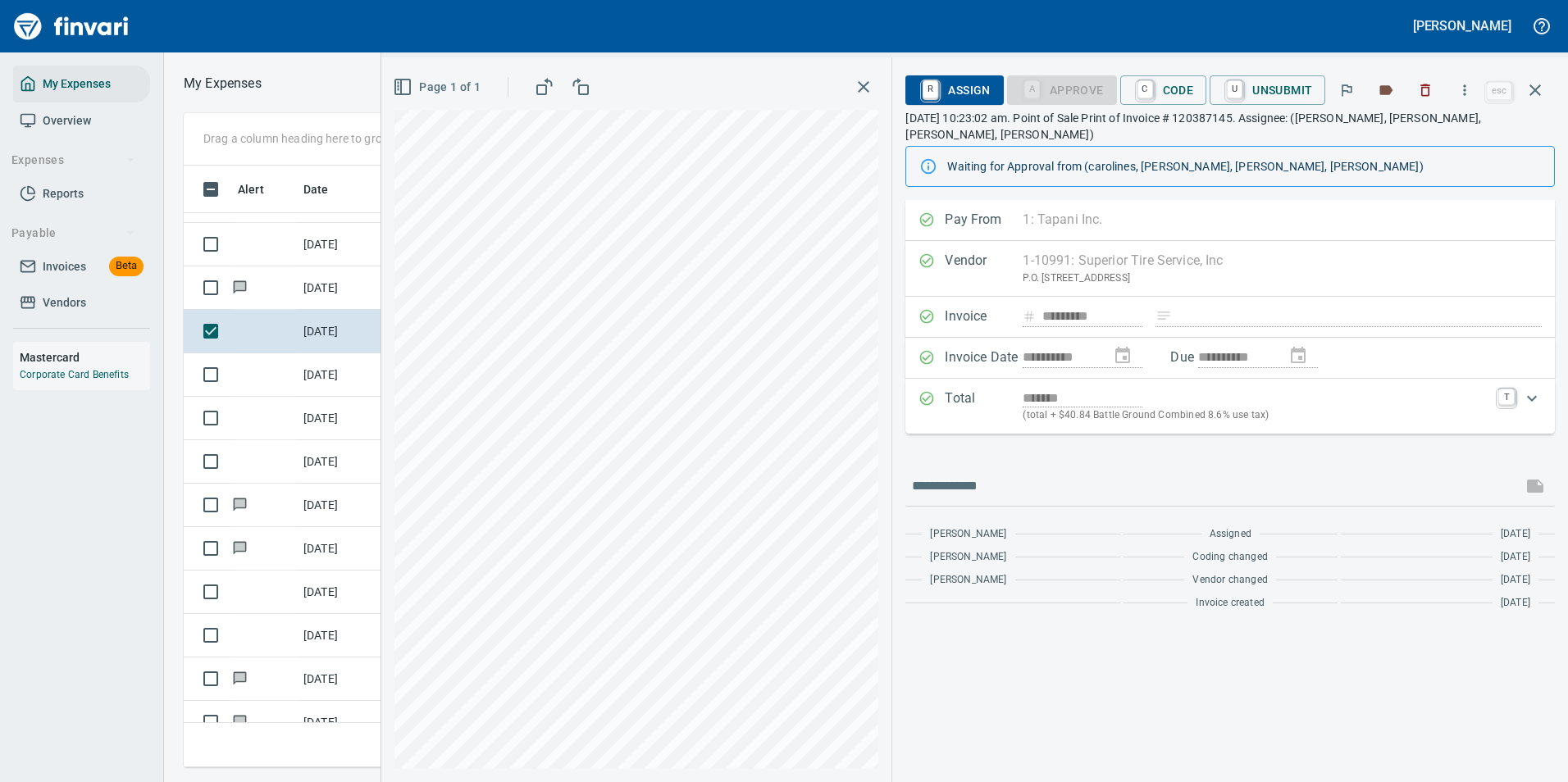
drag, startPoint x: 1157, startPoint y: 95, endPoint x: 1114, endPoint y: 192, distance: 106.1
click at [1157, 95] on span "C Code" at bounding box center [1163, 90] width 60 height 28
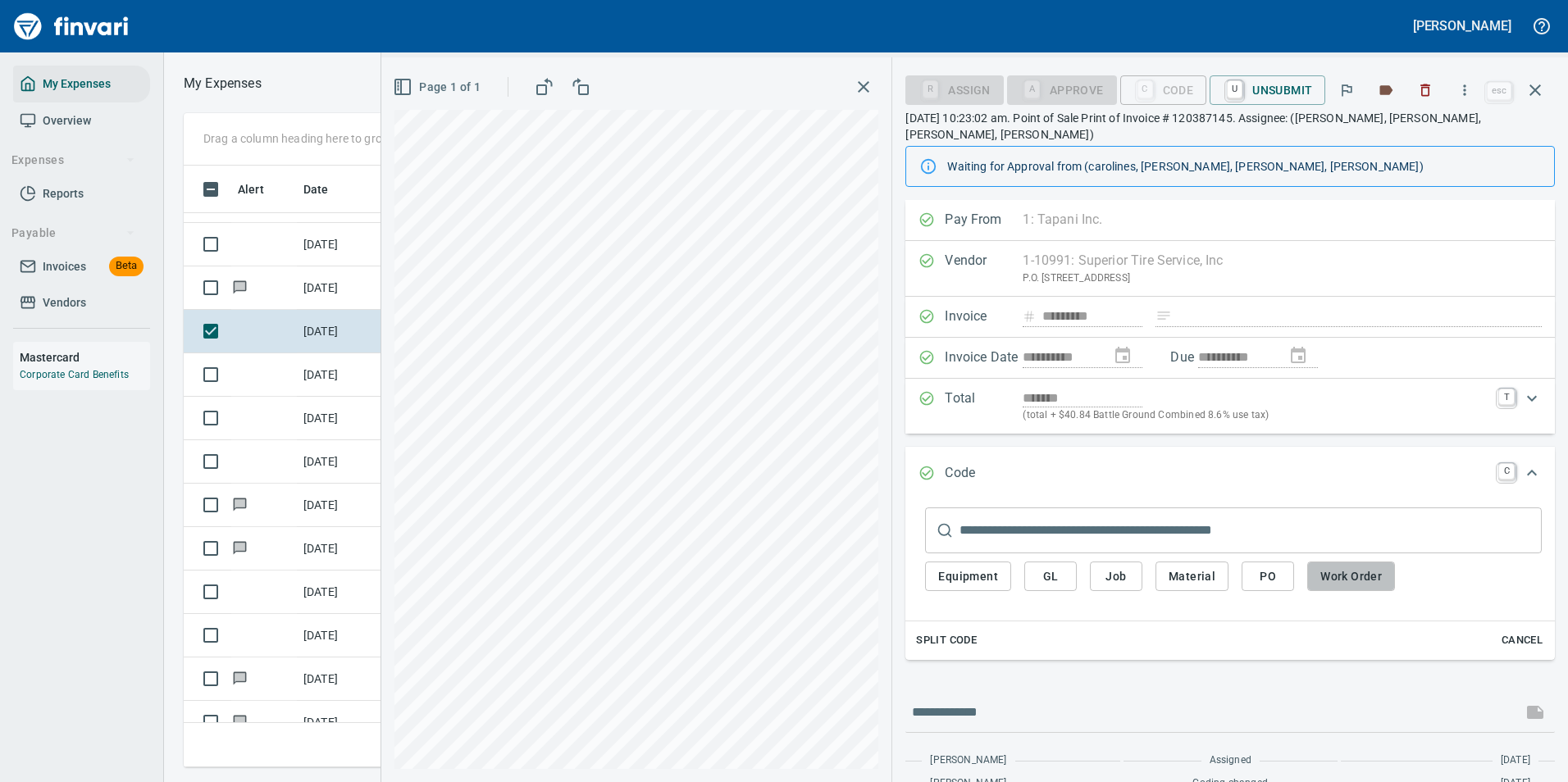
click at [1334, 567] on span "Work Order" at bounding box center [1351, 576] width 61 height 20
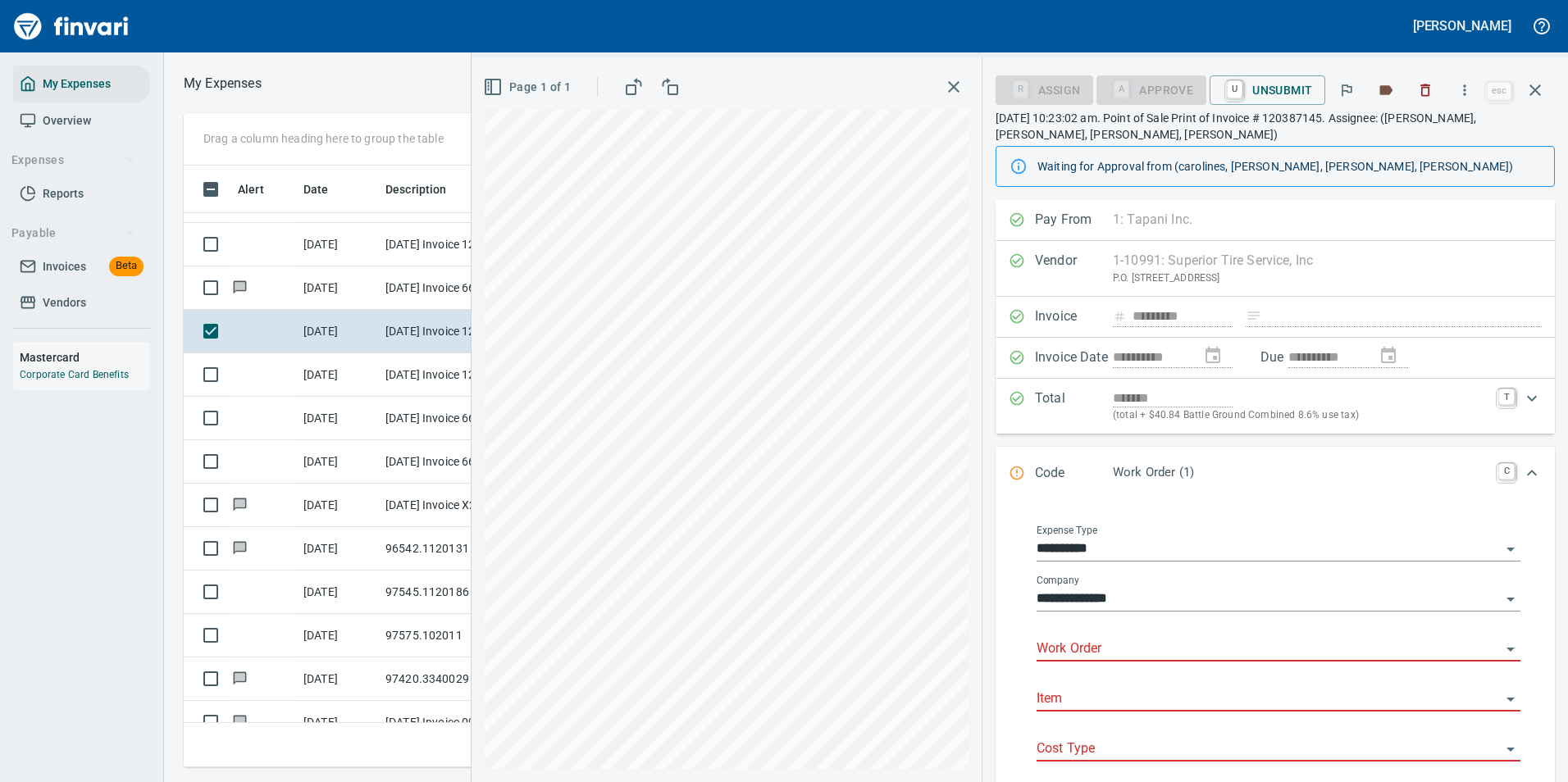
click at [1064, 643] on input "Work Order" at bounding box center [1268, 649] width 464 height 23
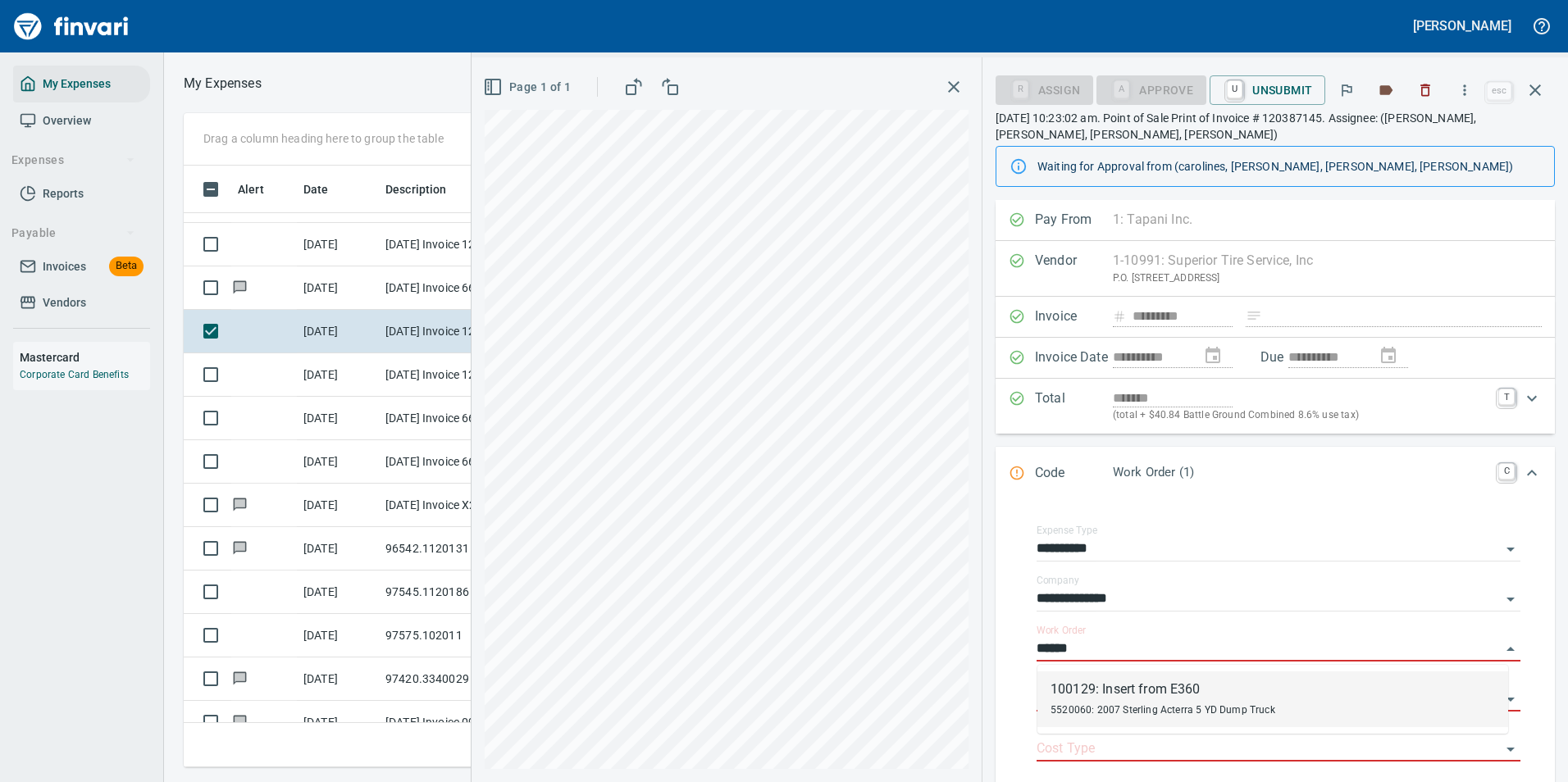
click at [1083, 711] on span "5520060: 2007 Sterling Acterra 5 YD Dump Truck" at bounding box center [1162, 710] width 225 height 11
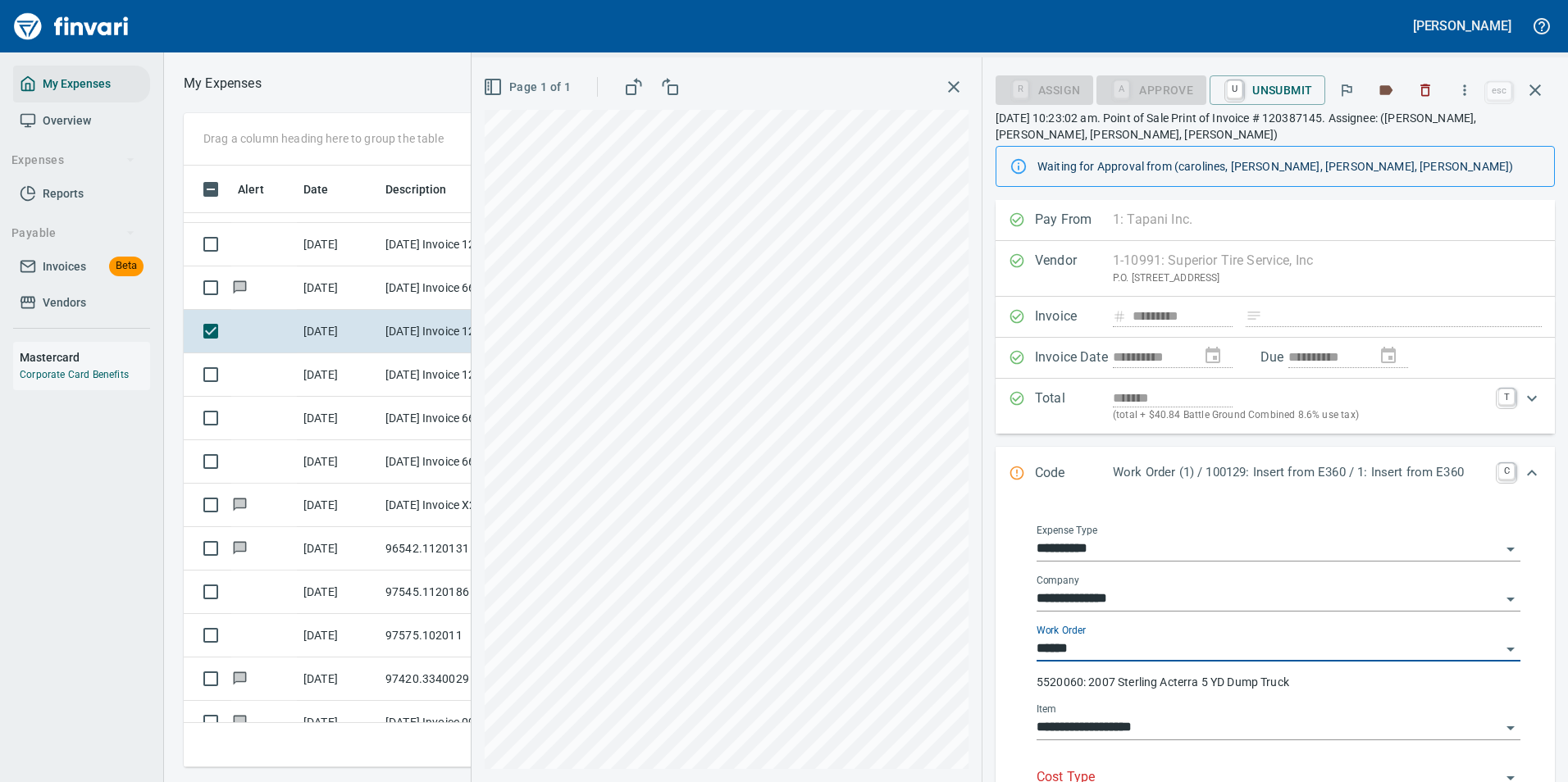
type input "**********"
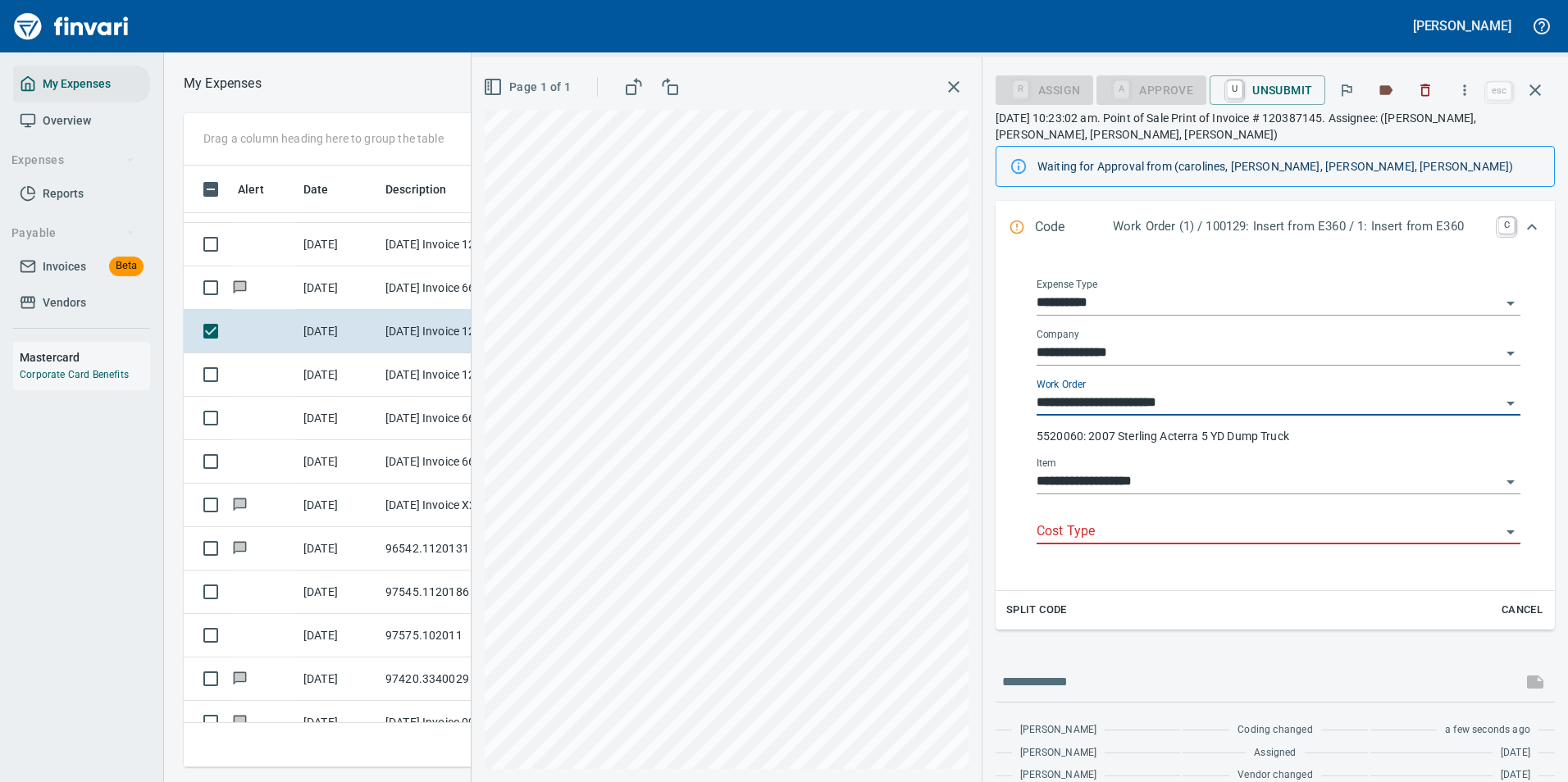
click at [1060, 518] on div "Cost Type" at bounding box center [1278, 525] width 483 height 37
type input "**********"
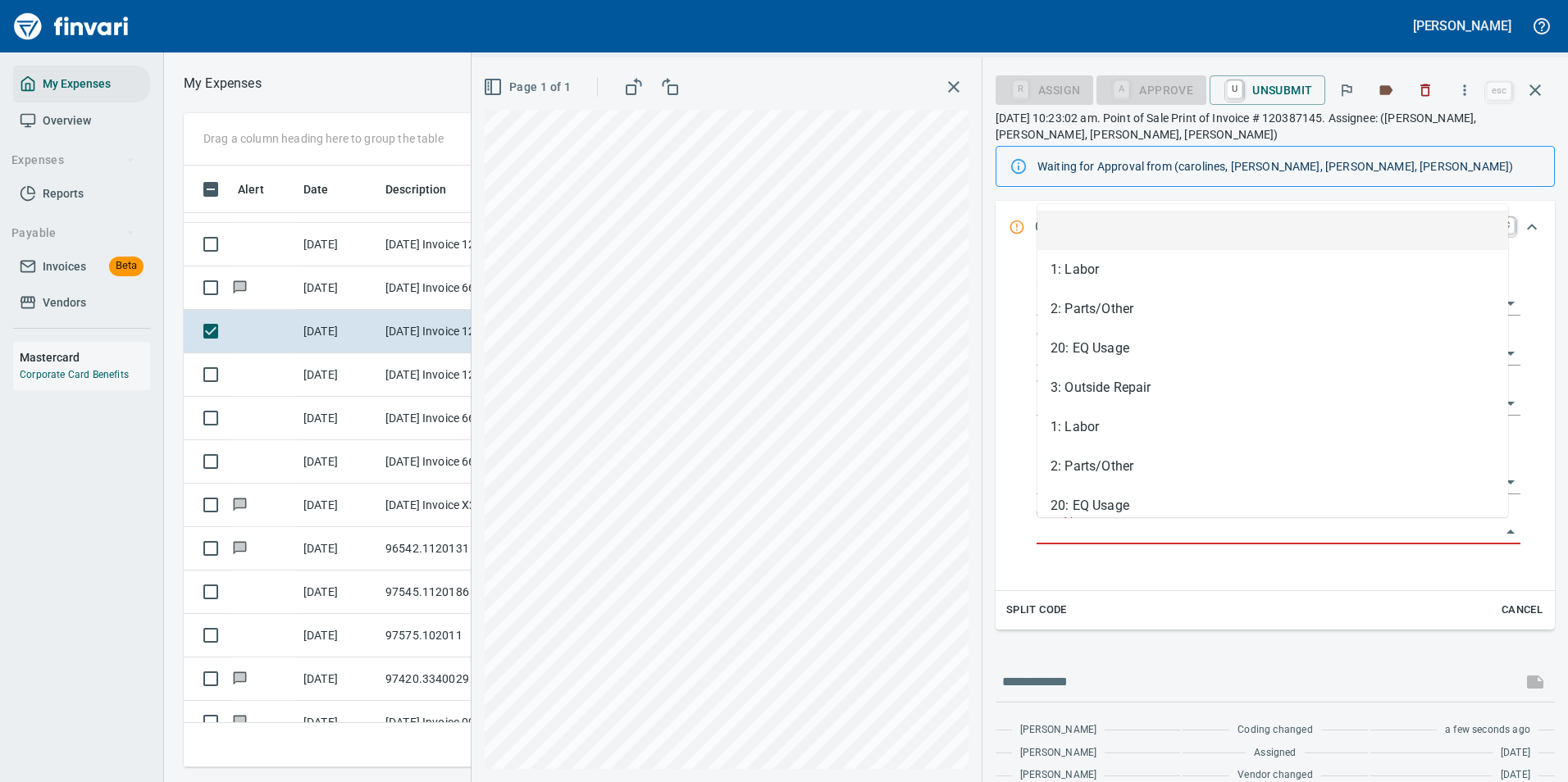
click at [1066, 529] on input "Cost Type" at bounding box center [1268, 532] width 464 height 23
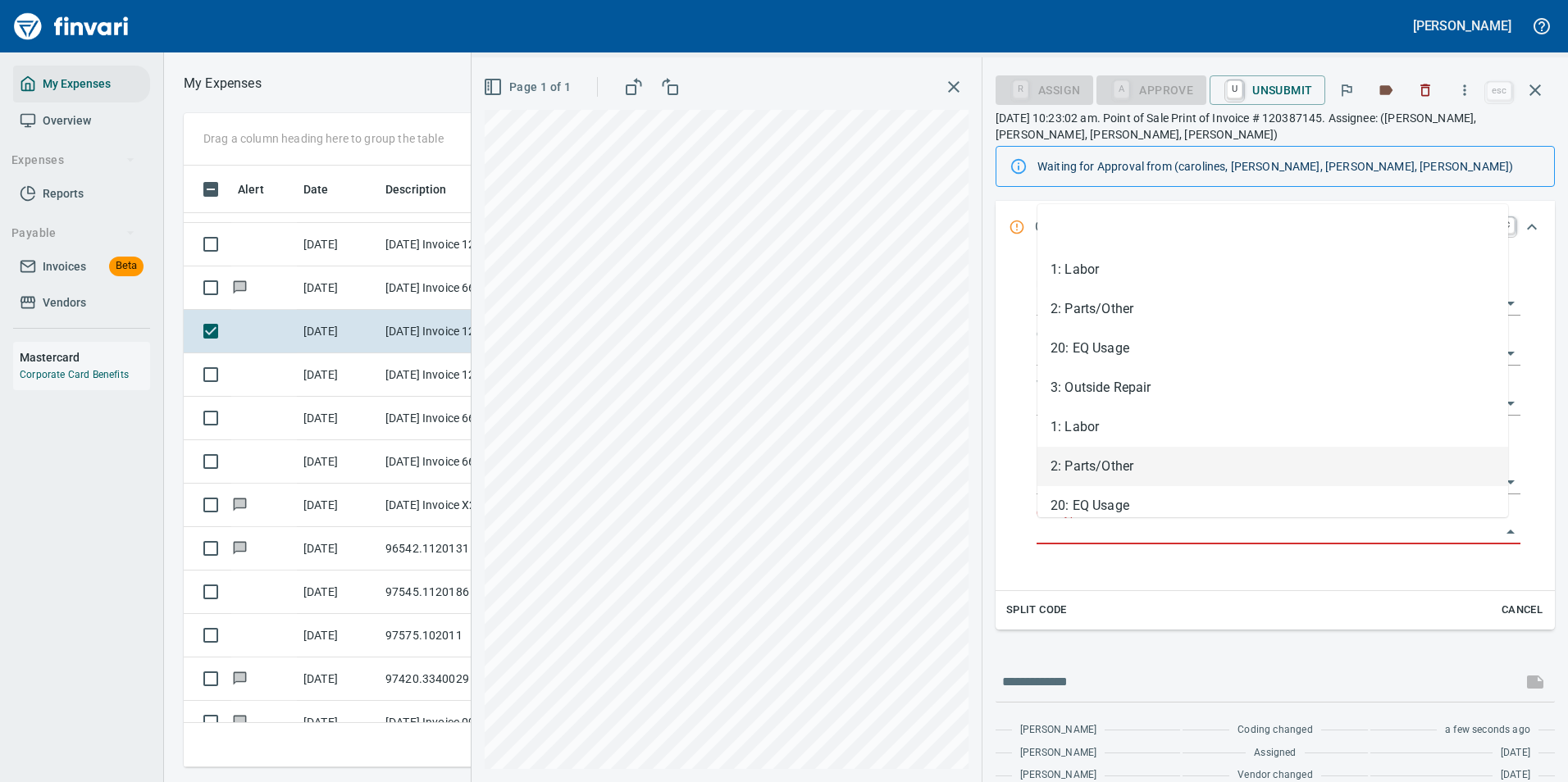
click at [1070, 481] on li "2: Parts/Other" at bounding box center [1273, 466] width 471 height 39
type input "**********"
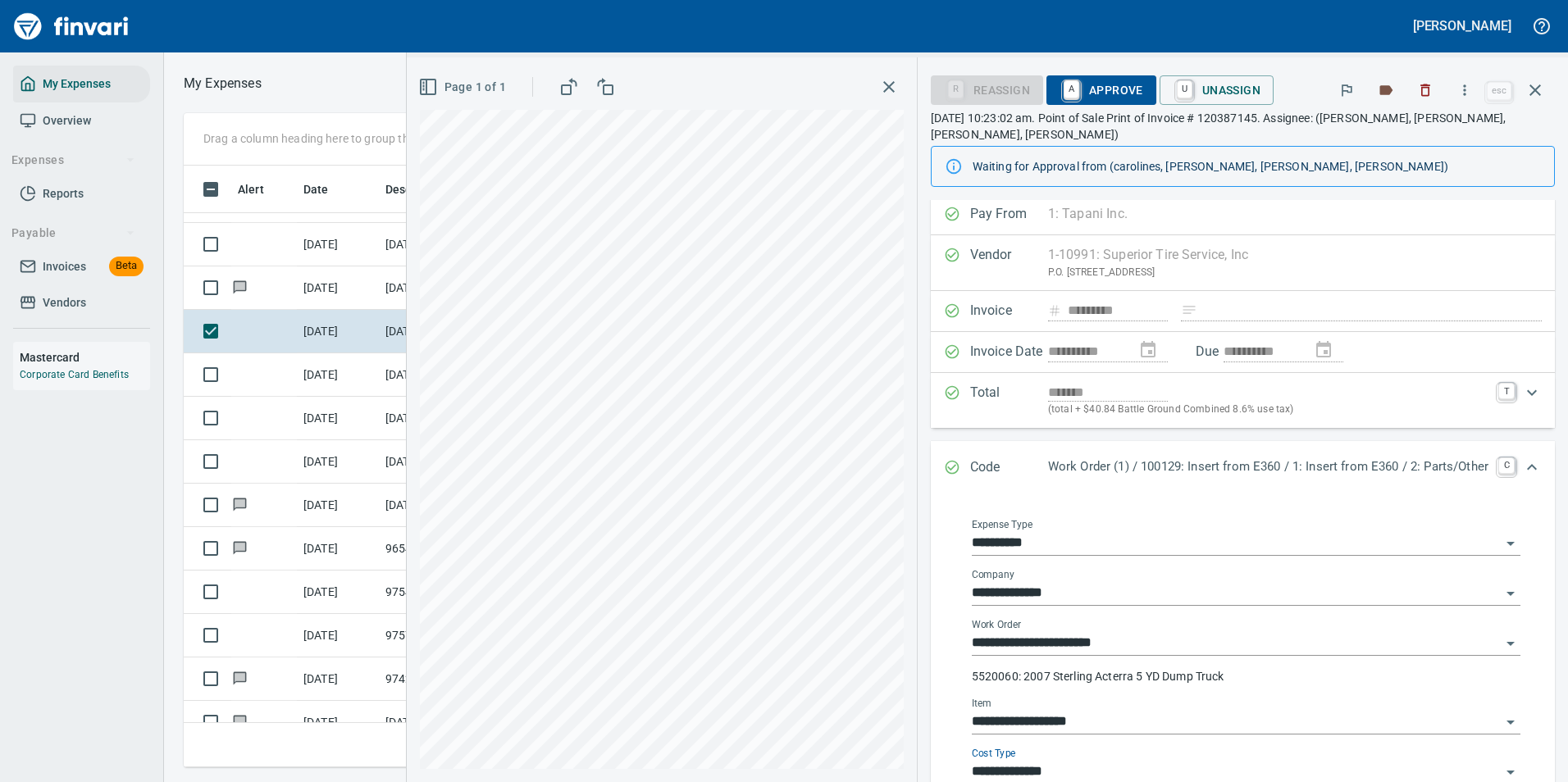
scroll to position [0, 0]
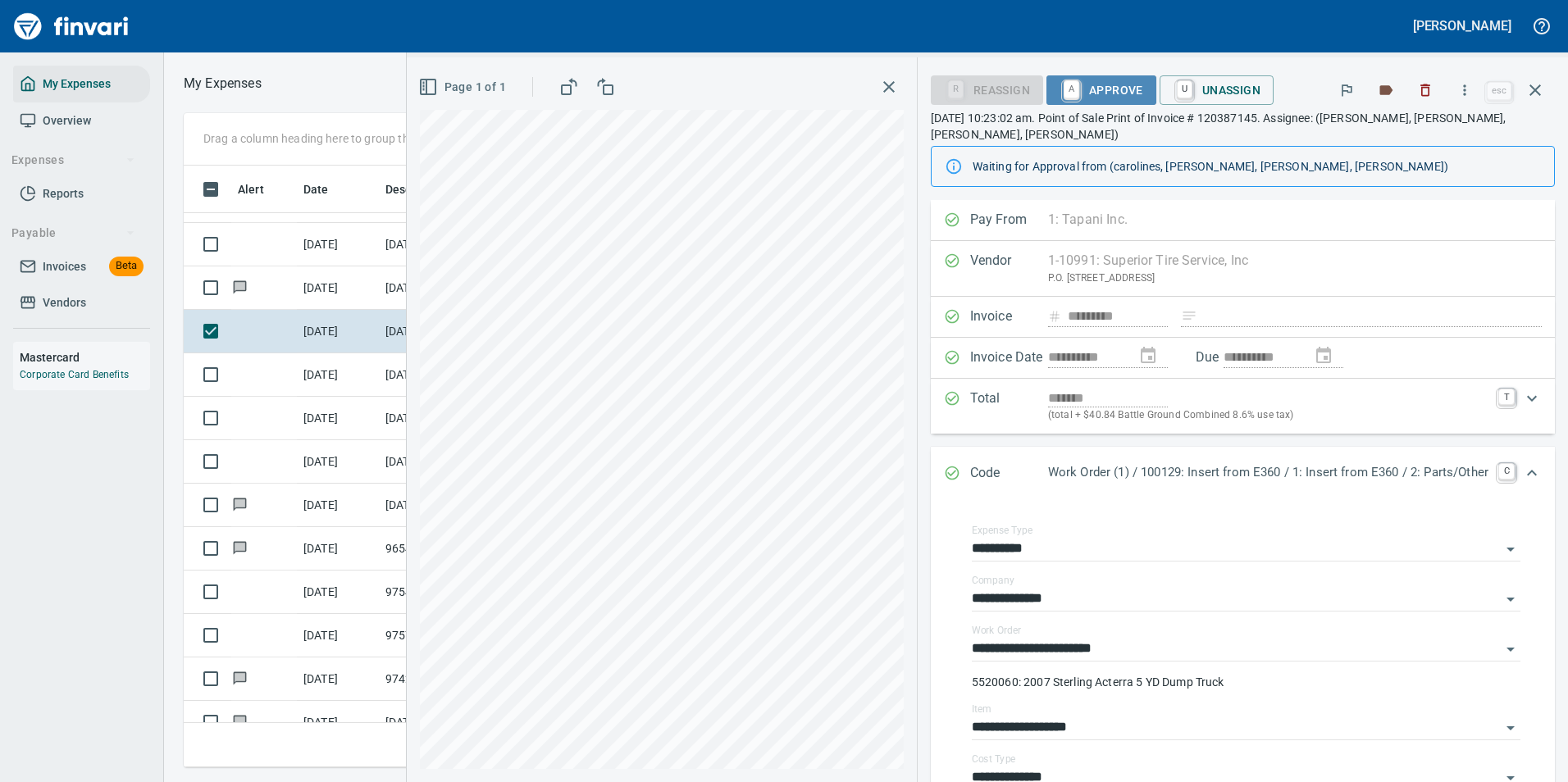
click at [1079, 92] on span "A Approve" at bounding box center [1101, 90] width 83 height 28
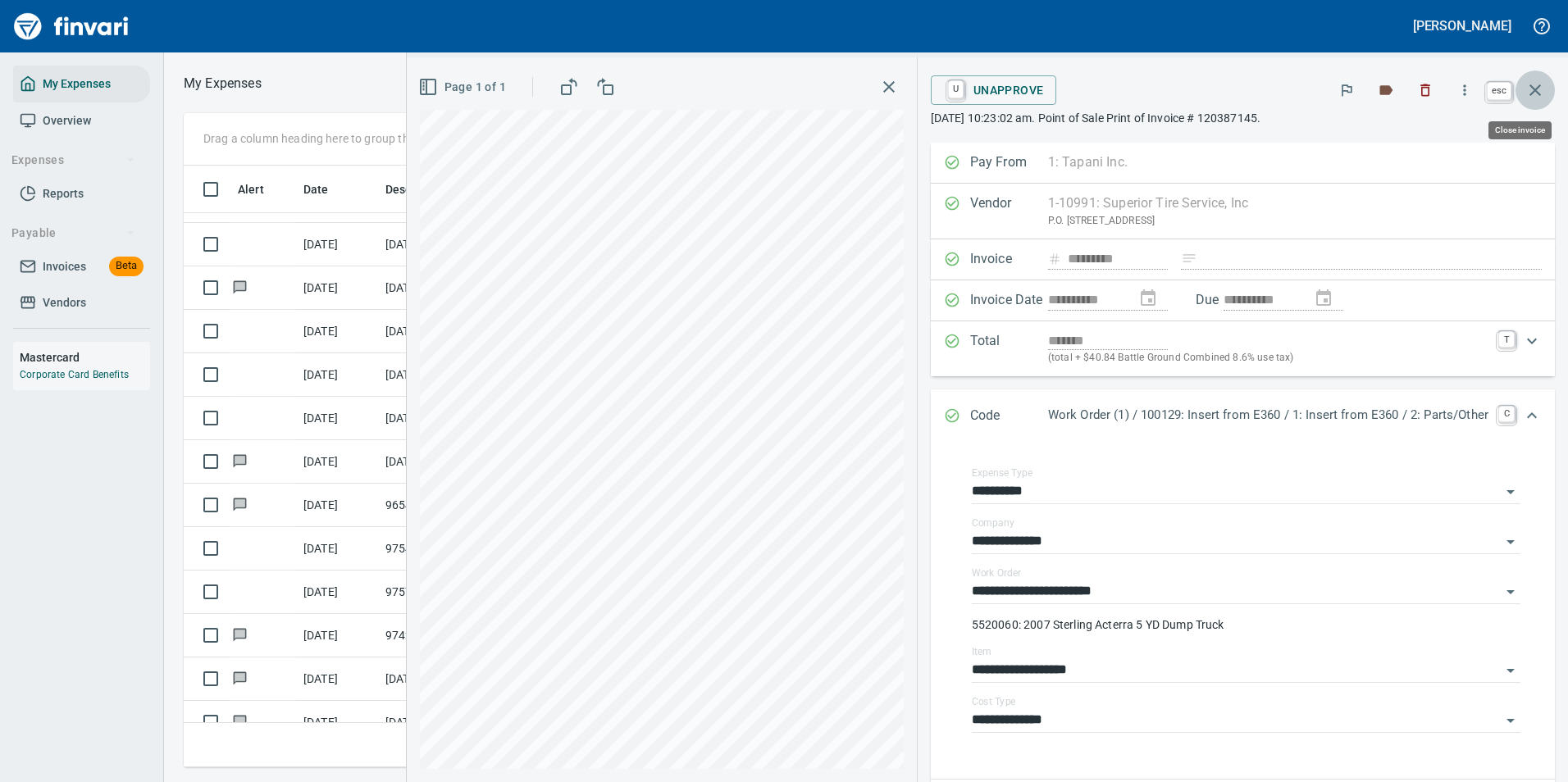
click at [1534, 94] on icon "button" at bounding box center [1534, 90] width 20 height 20
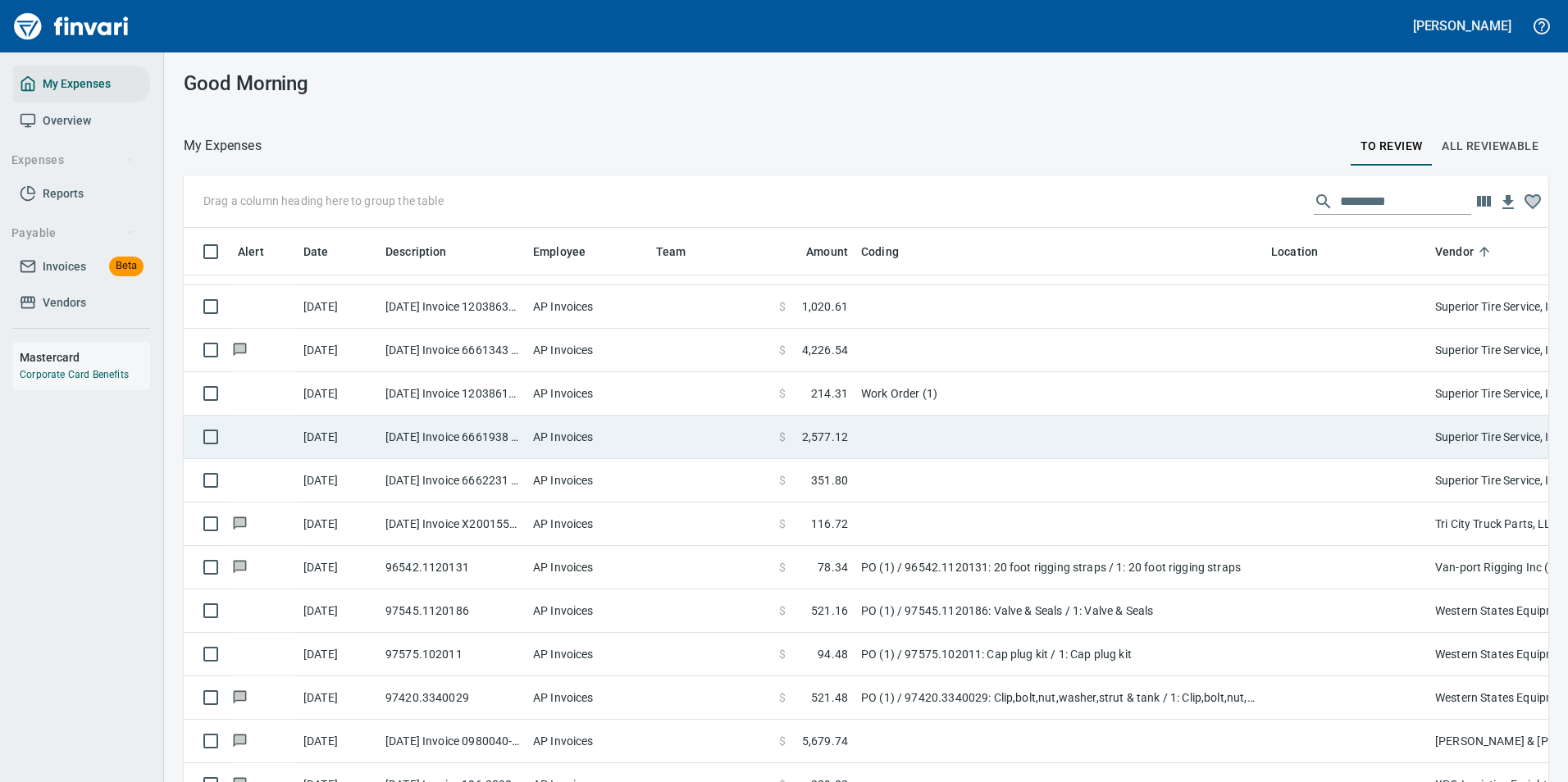
scroll to position [3951, 0]
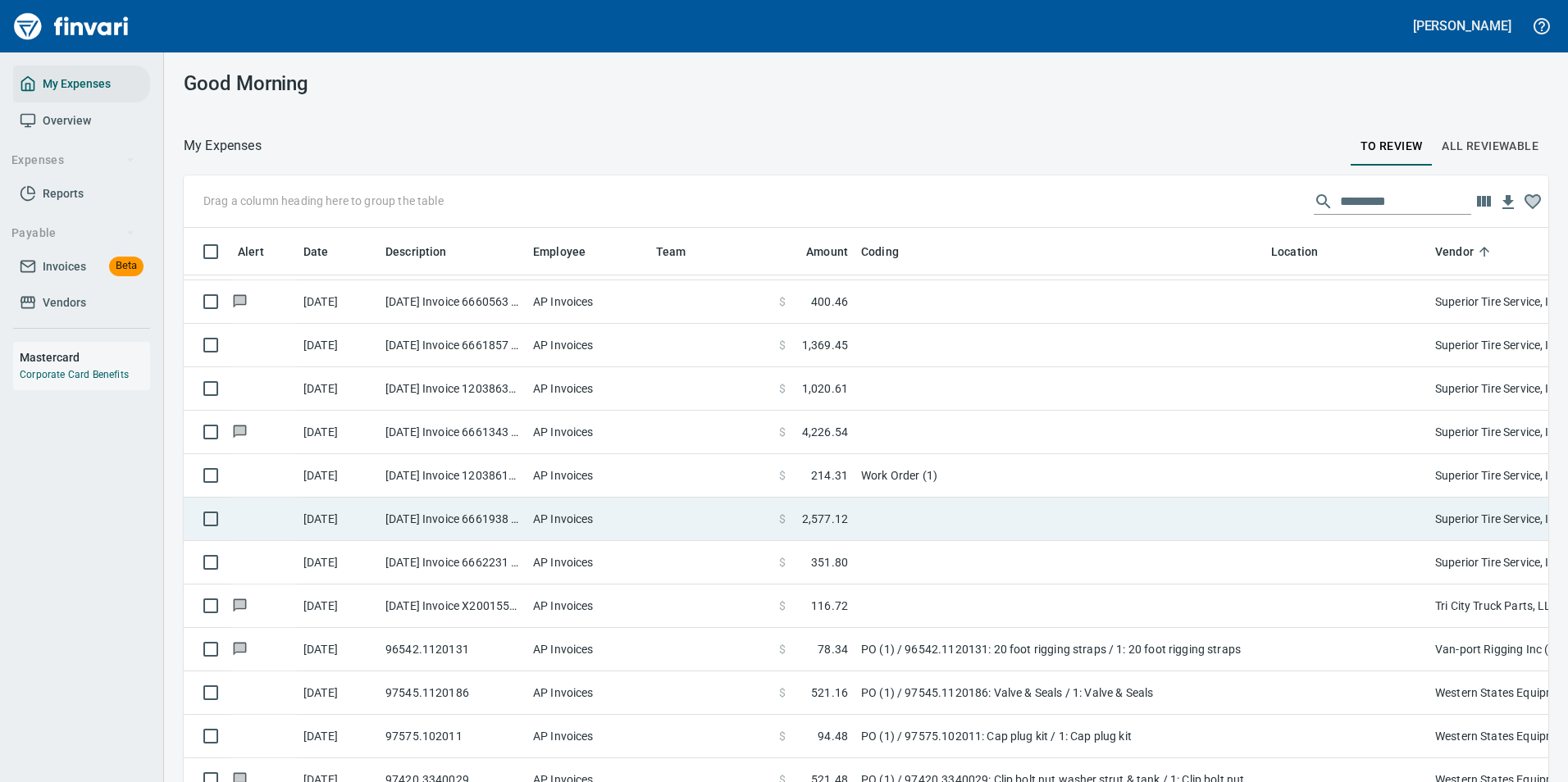
click at [857, 436] on td at bounding box center [1060, 432] width 410 height 43
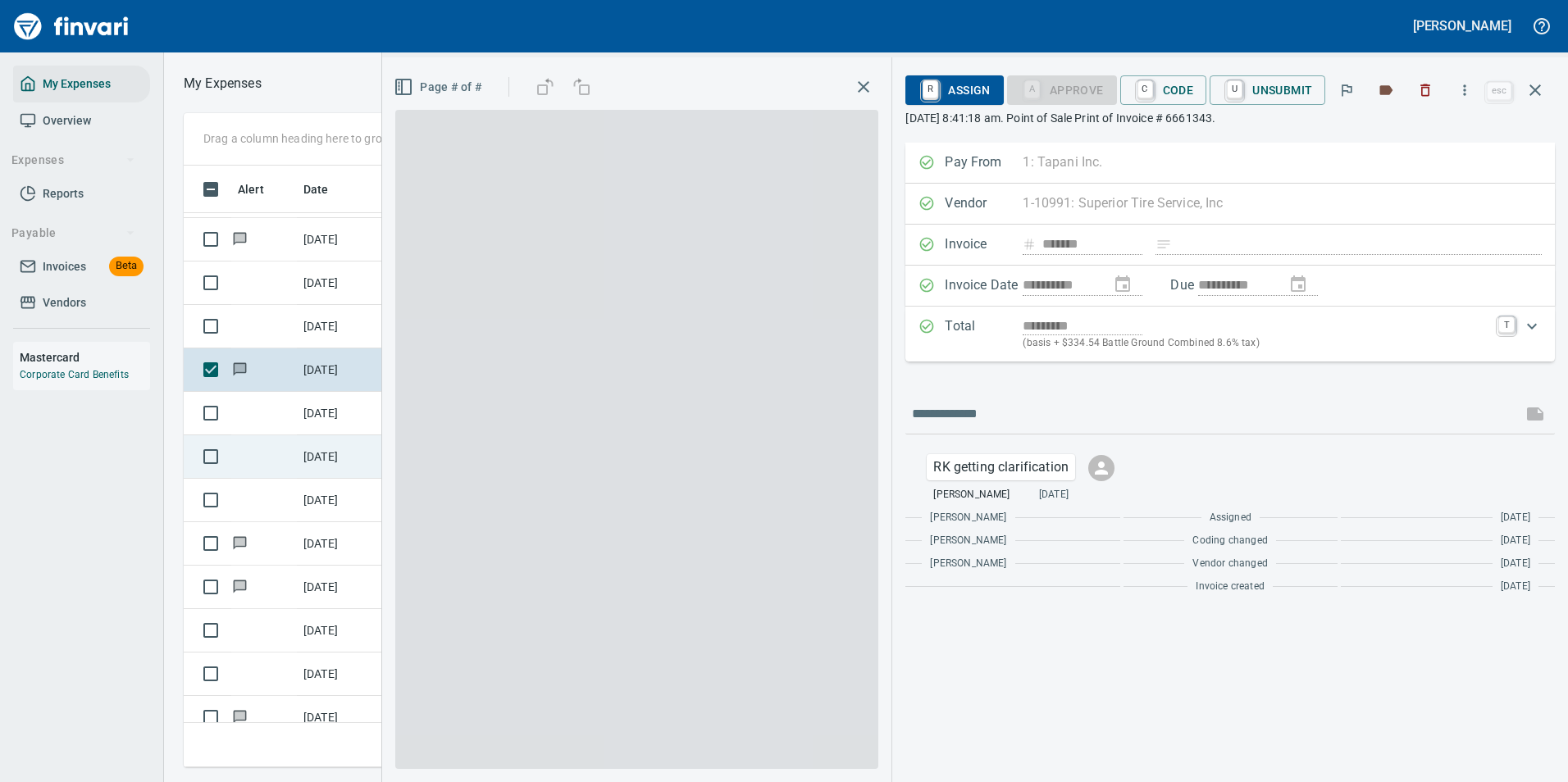
scroll to position [577, 930]
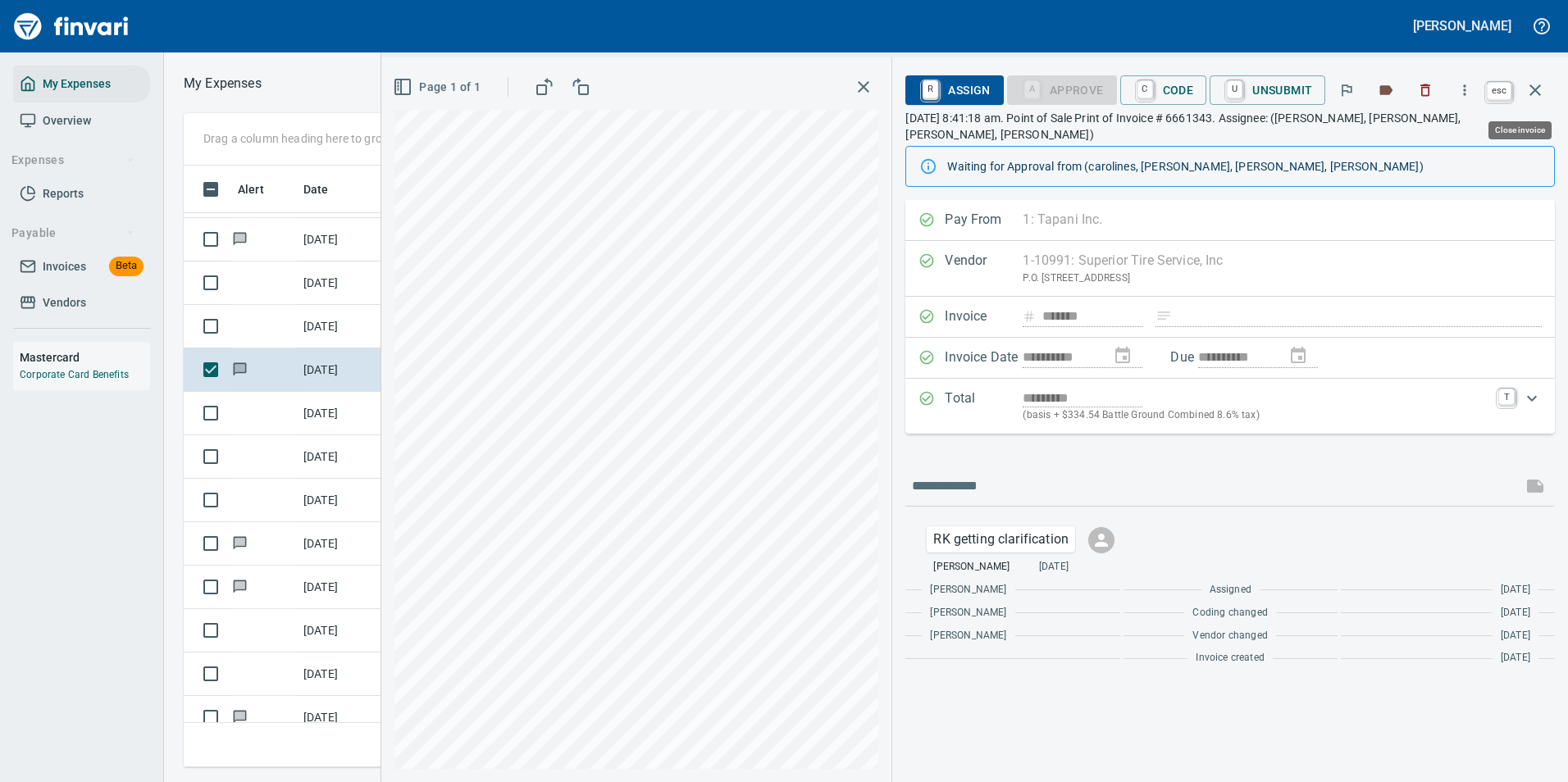
click at [1530, 94] on icon "button" at bounding box center [1534, 90] width 20 height 20
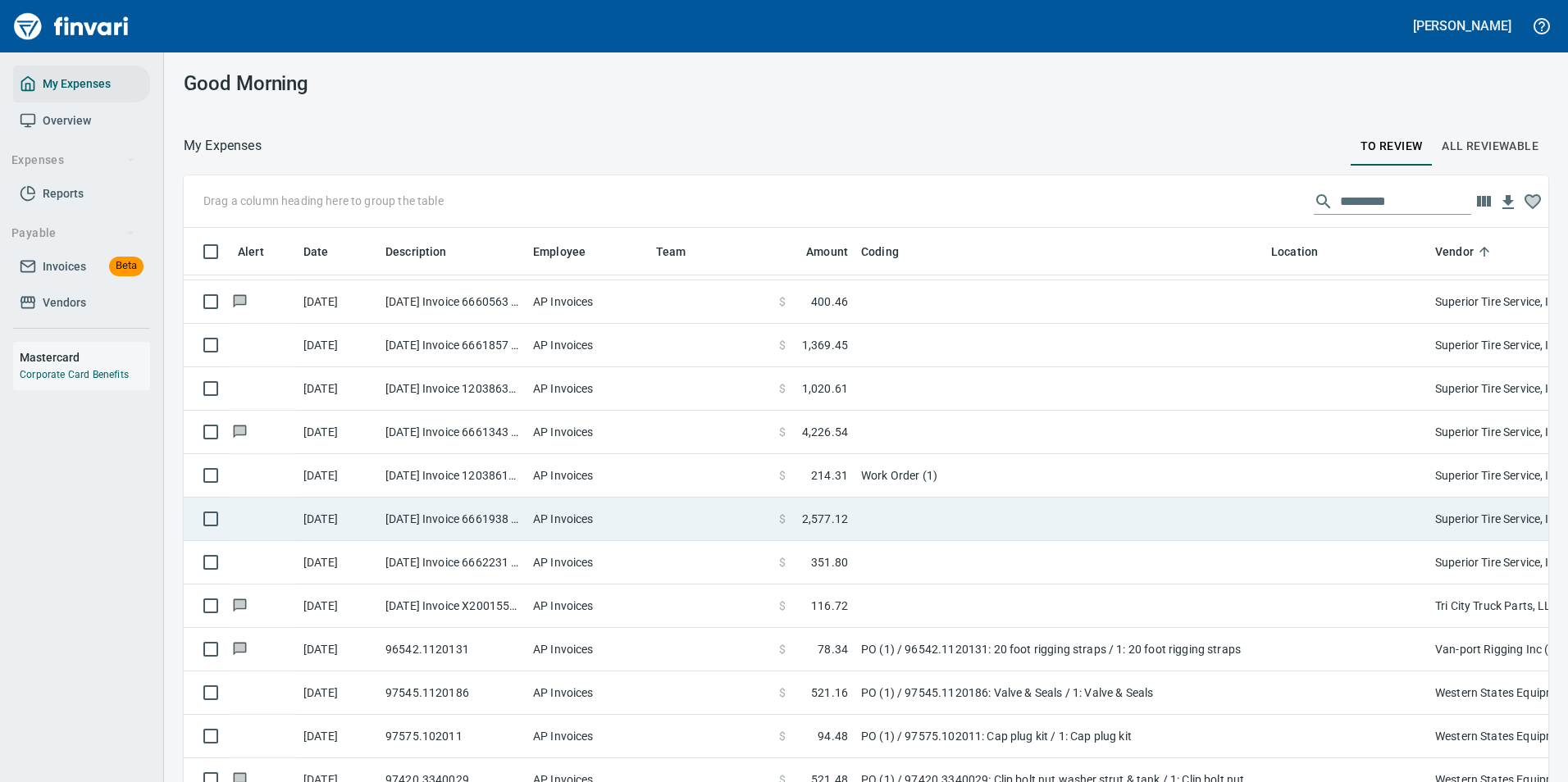
scroll to position [2, 2]
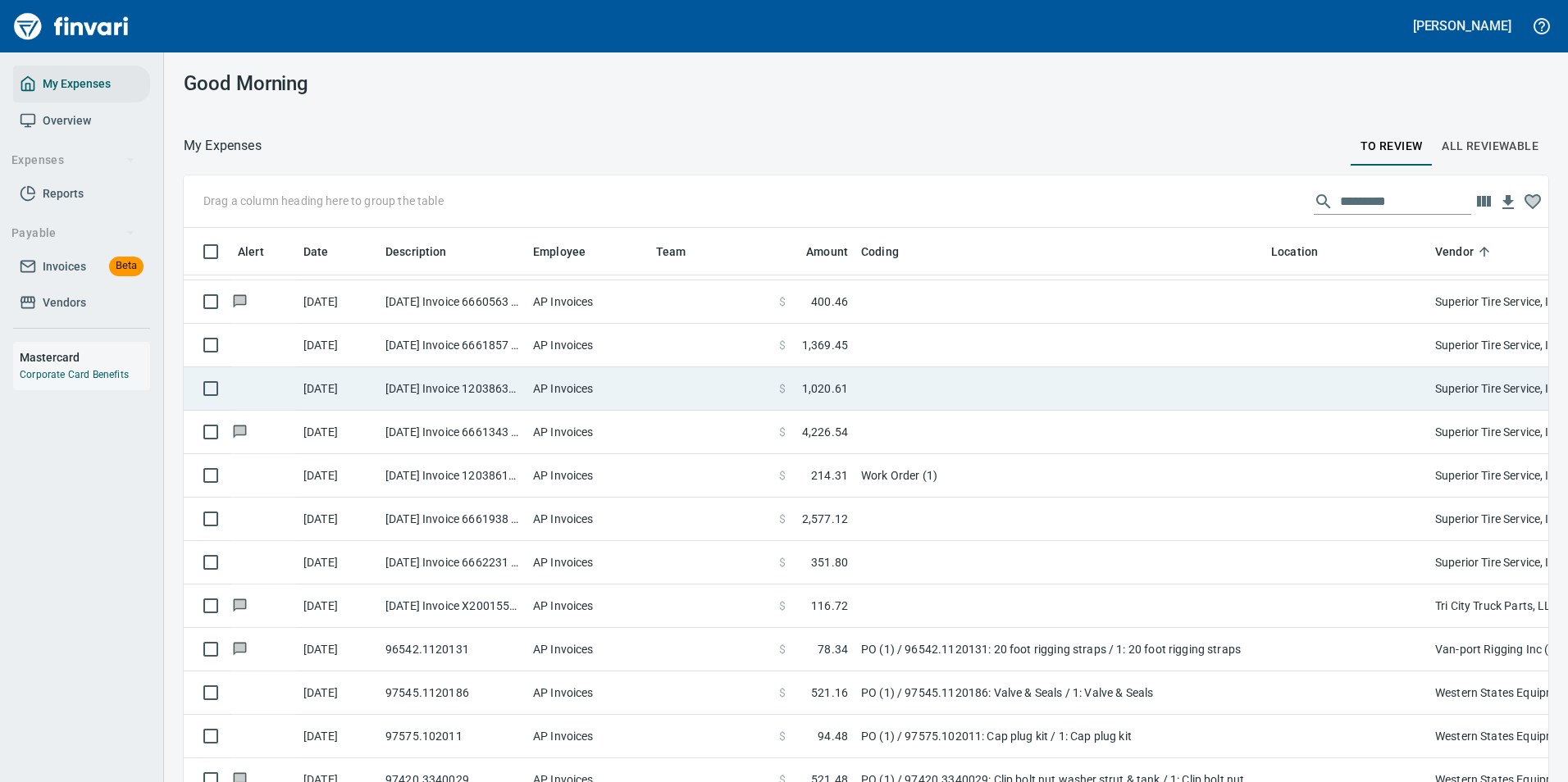
click at [860, 389] on td at bounding box center [1060, 389] width 410 height 43
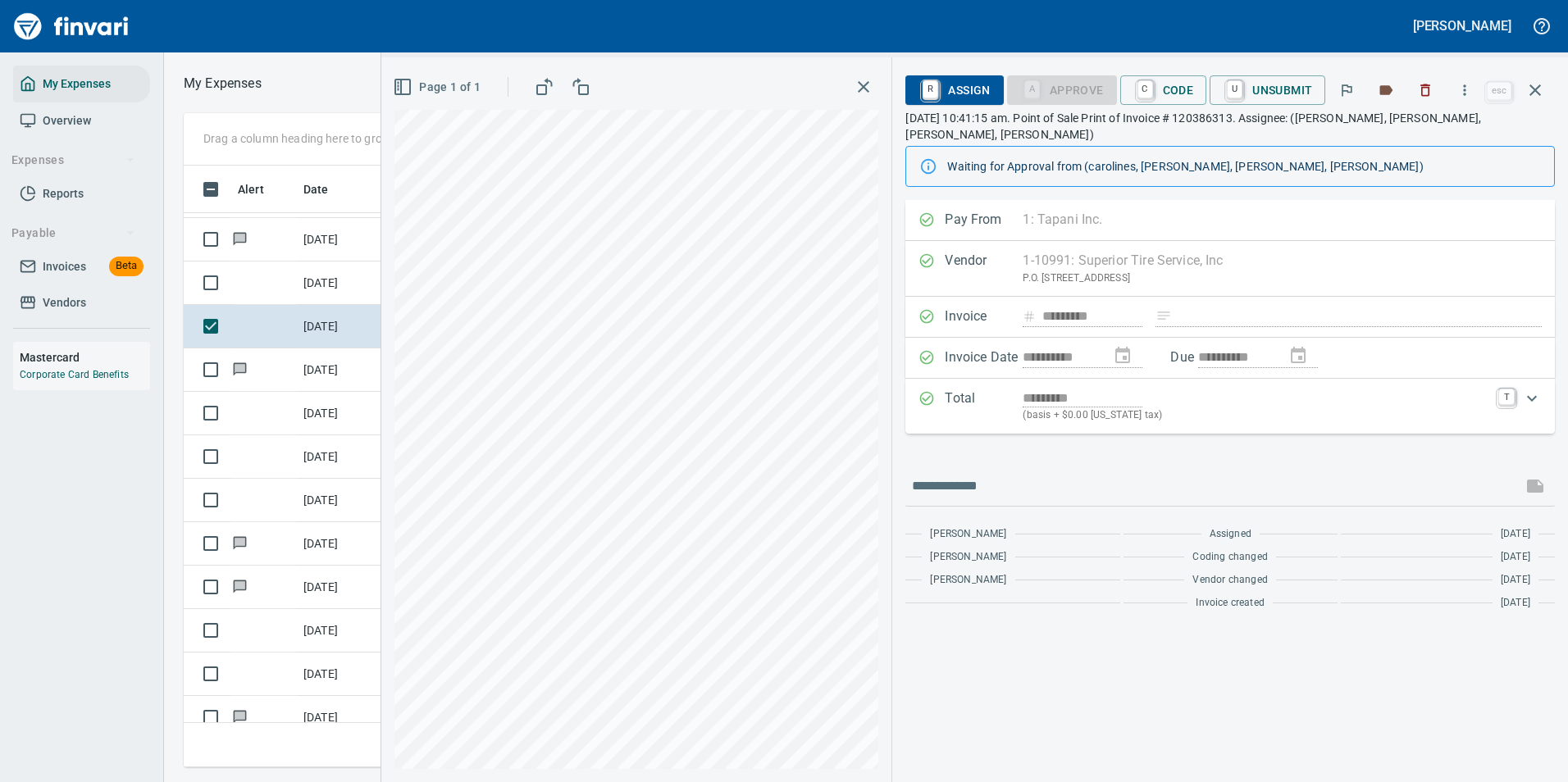
scroll to position [577, 930]
click at [1463, 104] on button "button" at bounding box center [1465, 90] width 36 height 36
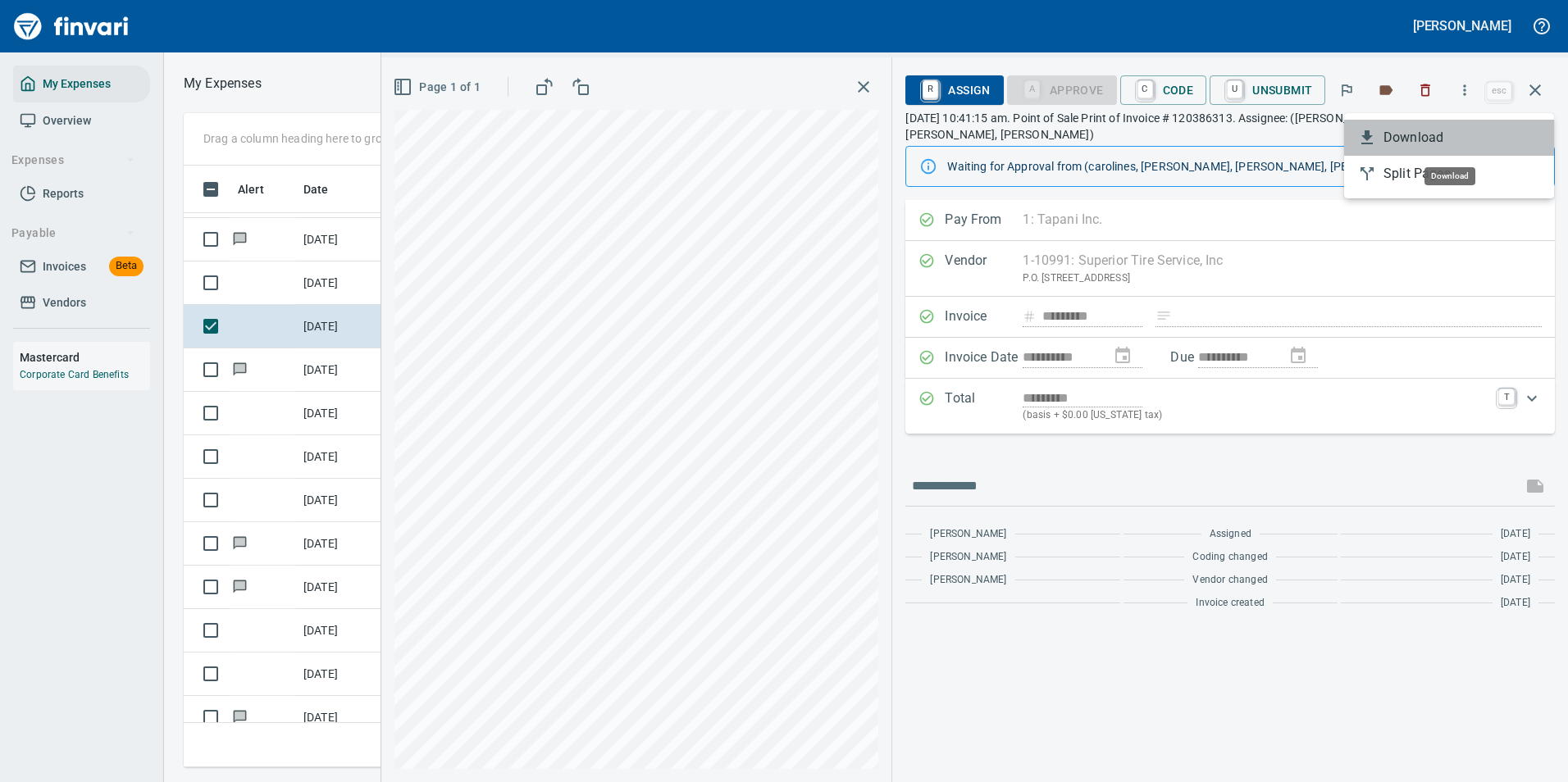
click at [1412, 135] on span "Download" at bounding box center [1462, 138] width 157 height 20
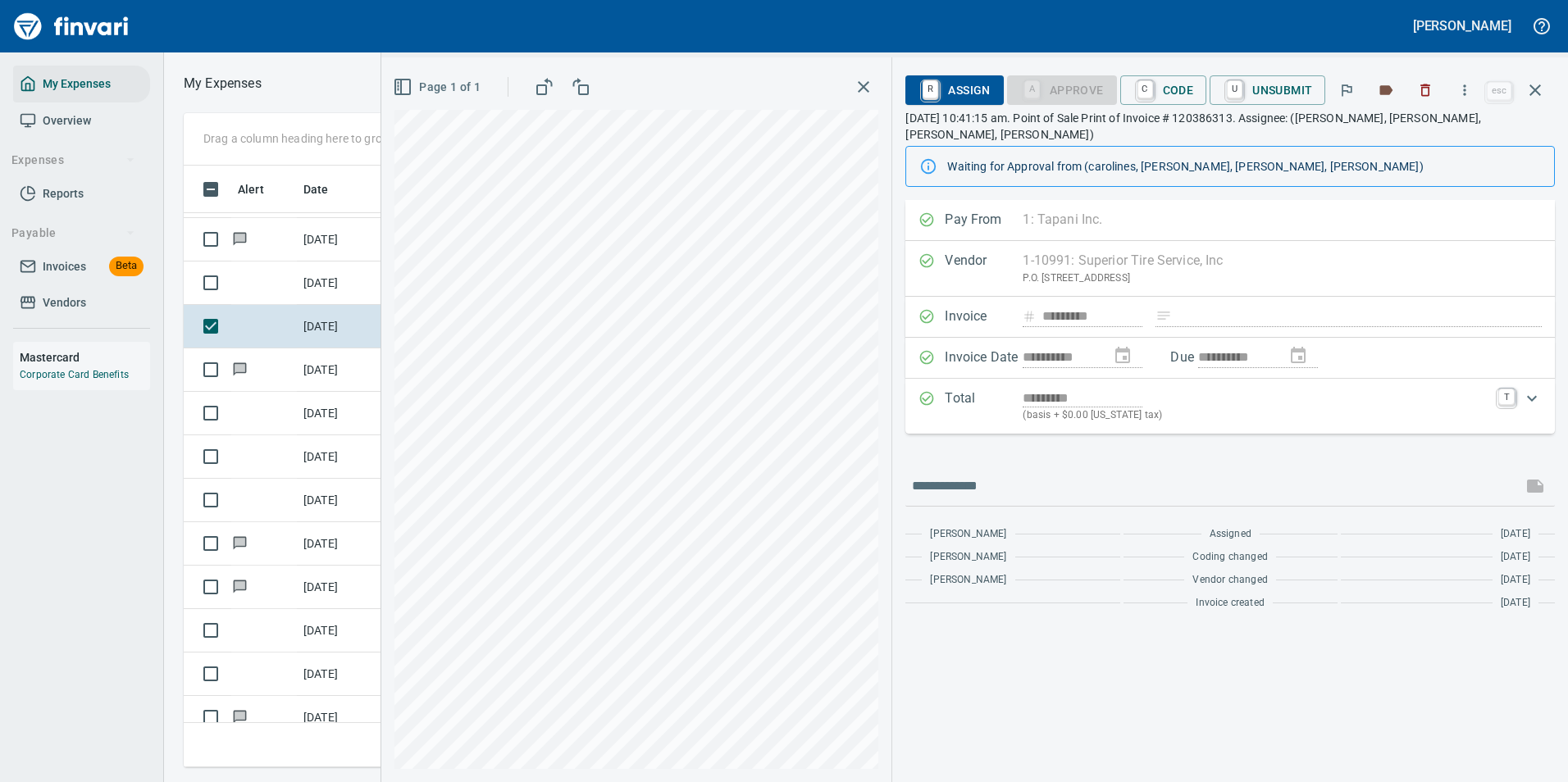
drag, startPoint x: 1048, startPoint y: 446, endPoint x: 1076, endPoint y: 390, distance: 62.6
click at [1048, 446] on div "**********" at bounding box center [1230, 409] width 649 height 417
click at [1527, 85] on icon "button" at bounding box center [1534, 90] width 20 height 20
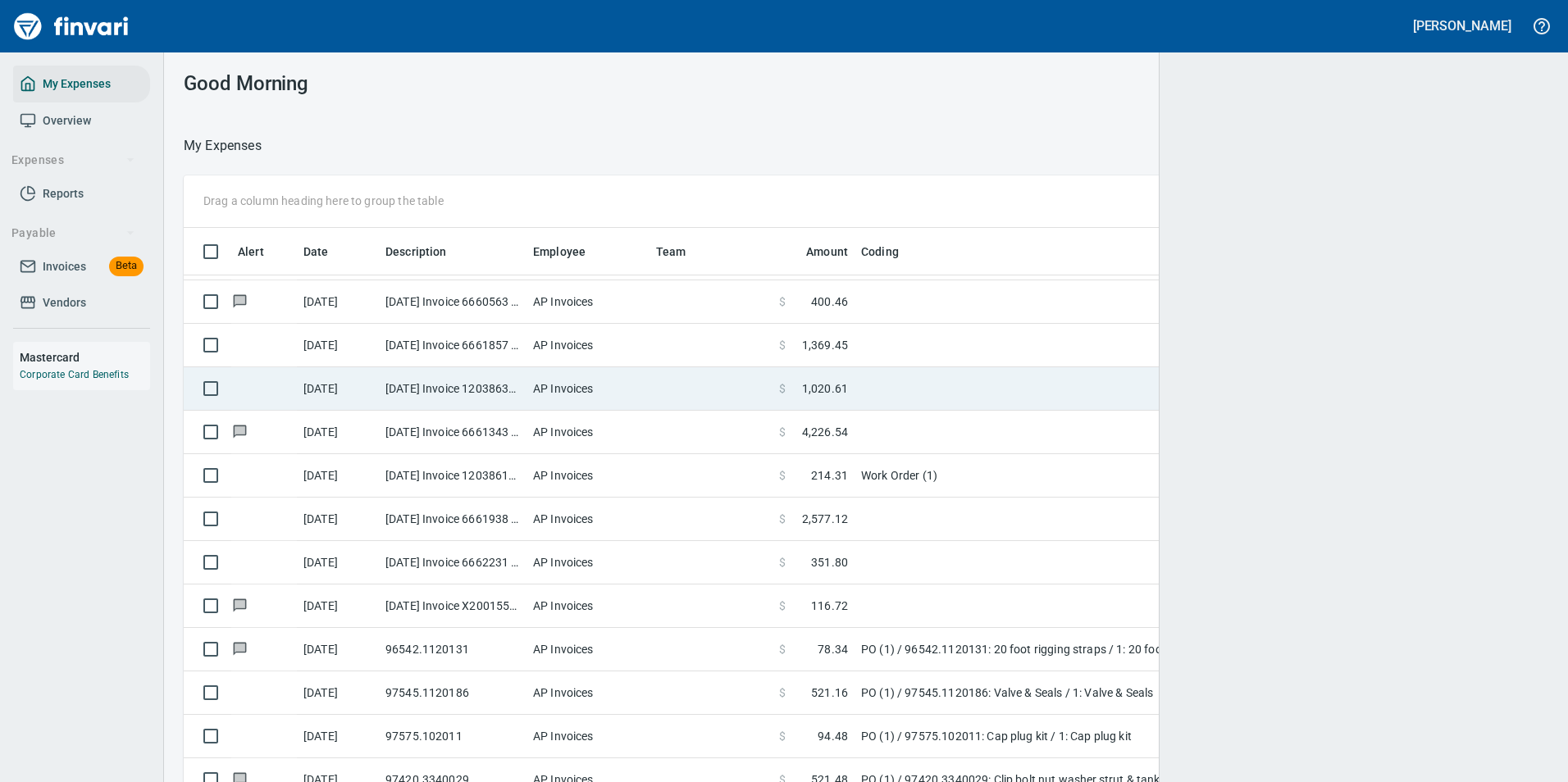
scroll to position [577, 1325]
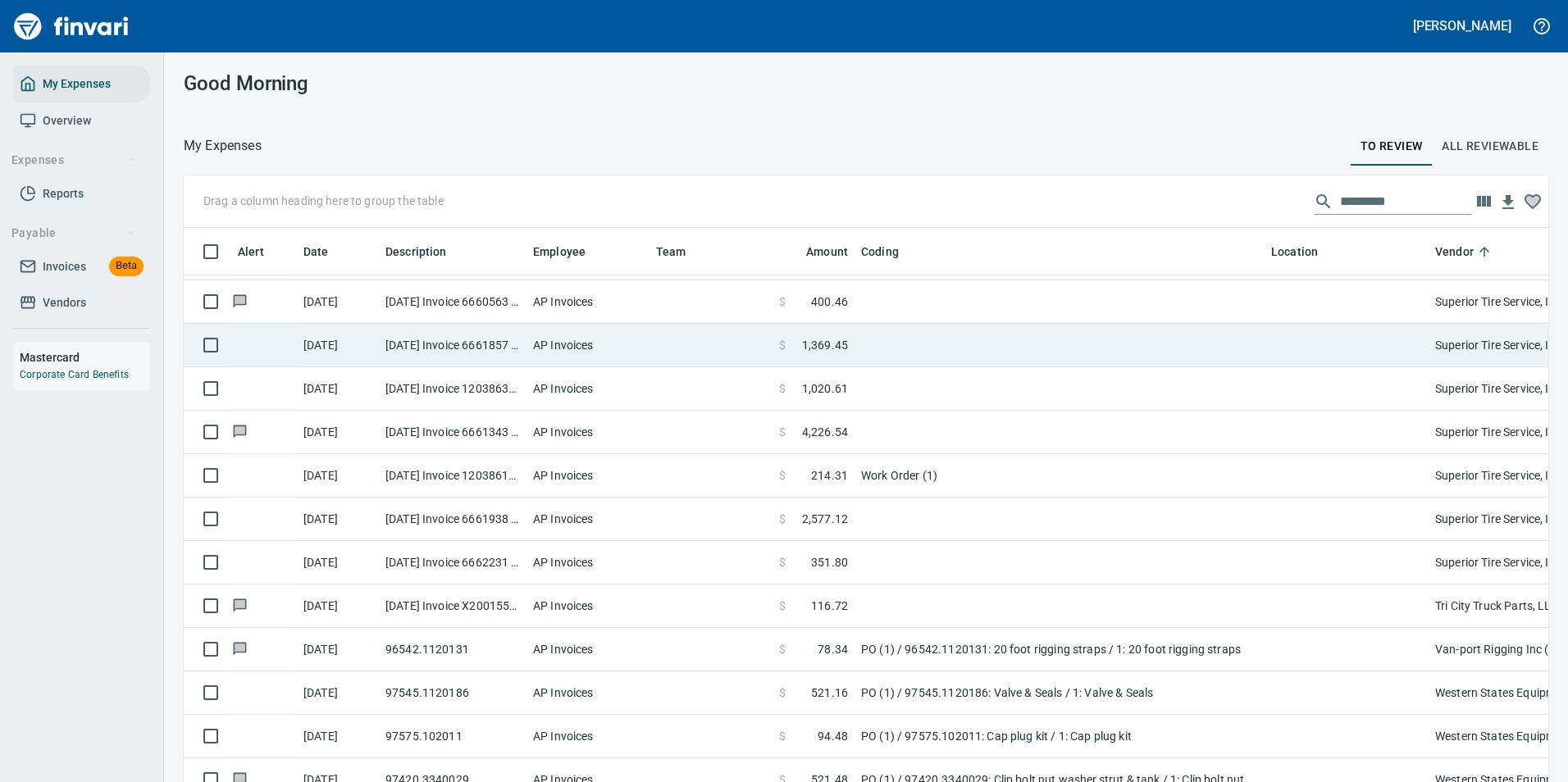
click at [832, 354] on td "$ 1,369.45" at bounding box center [814, 345] width 82 height 43
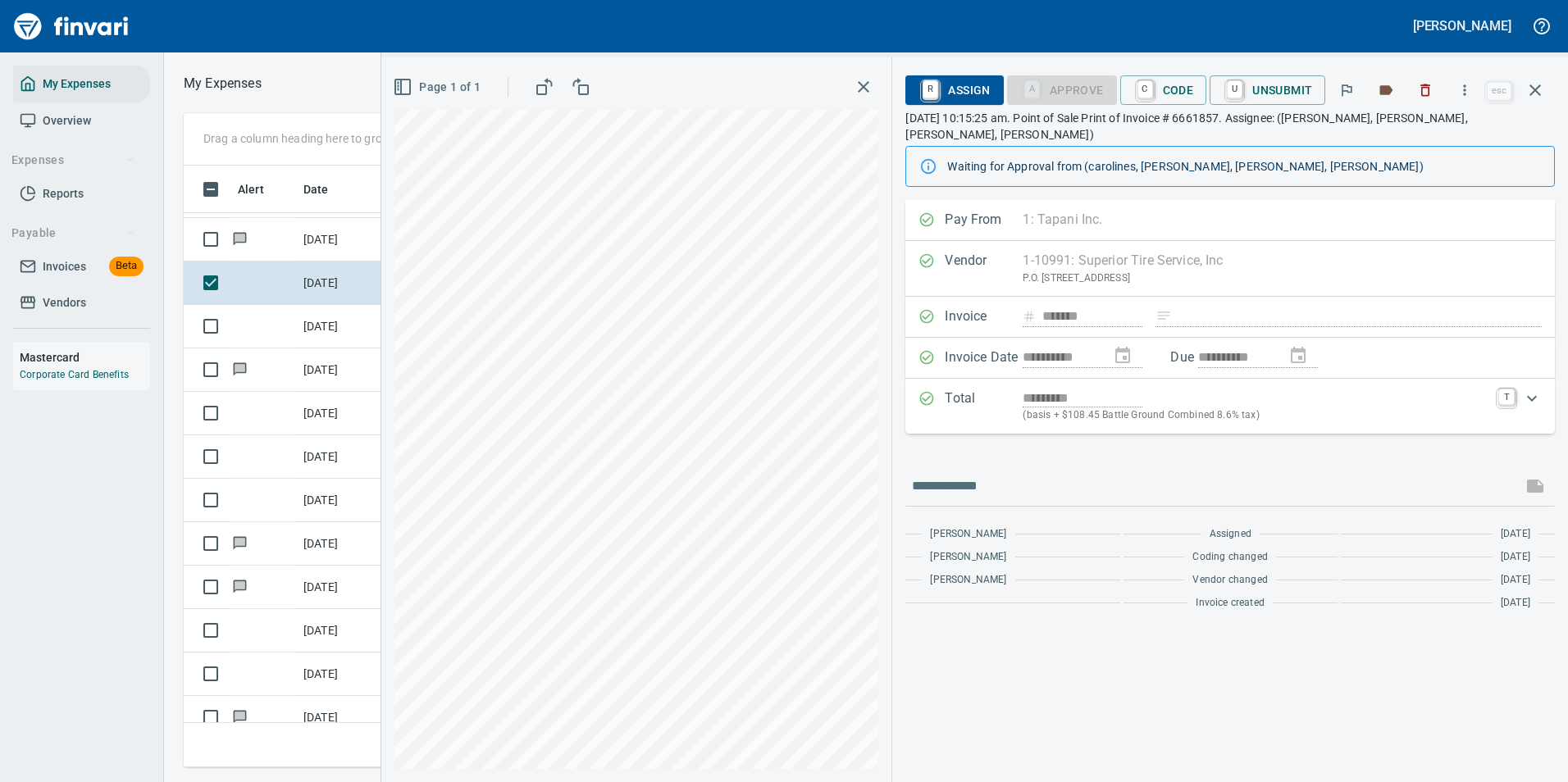
scroll to position [577, 930]
click at [1469, 95] on icon "button" at bounding box center [1464, 90] width 16 height 16
click at [1372, 140] on icon at bounding box center [1367, 138] width 20 height 20
click at [1096, 436] on div "**********" at bounding box center [1230, 409] width 649 height 417
click at [1169, 89] on span "C Code" at bounding box center [1163, 90] width 60 height 28
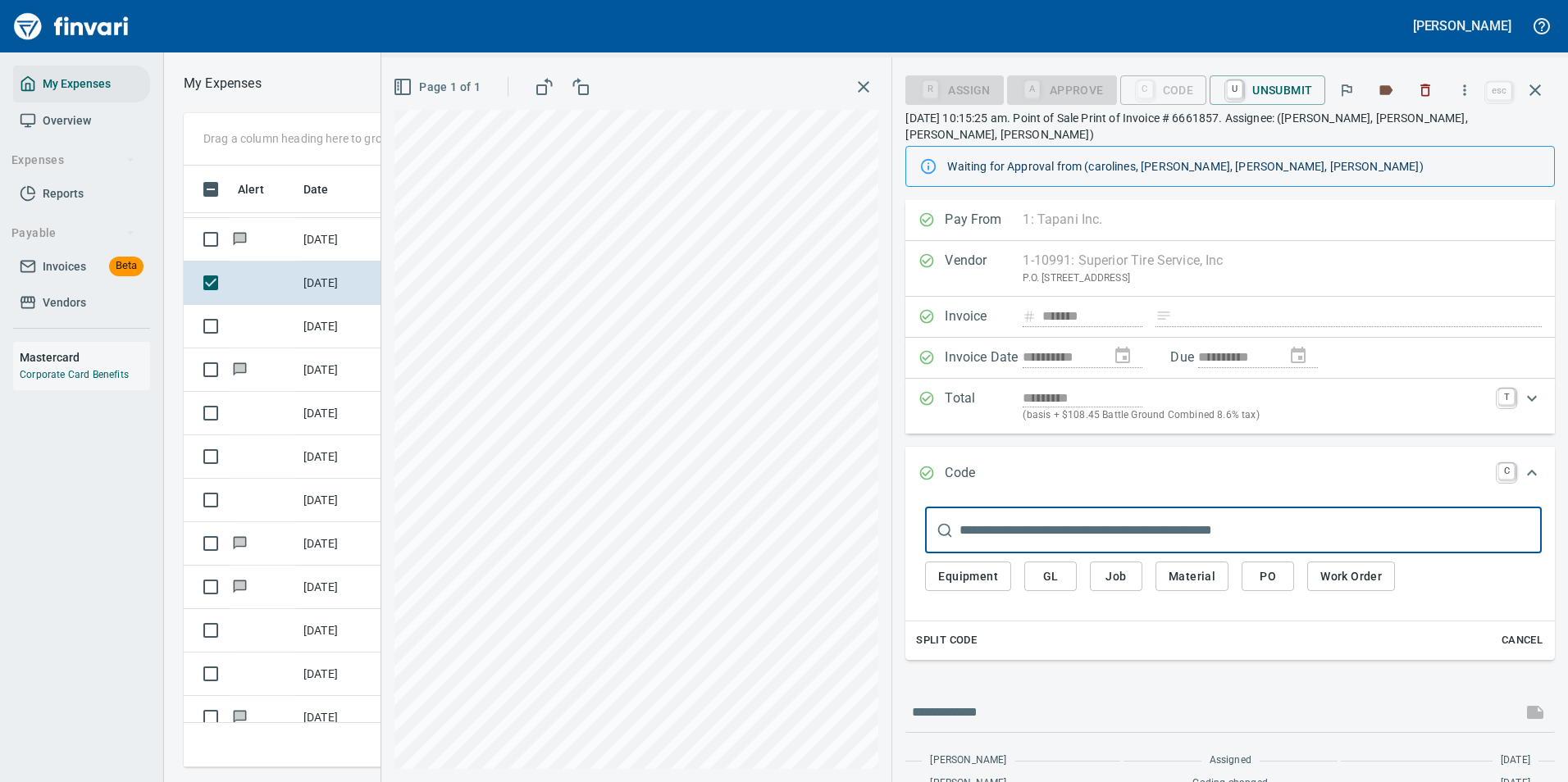
click at [1341, 567] on span "Work Order" at bounding box center [1351, 576] width 61 height 20
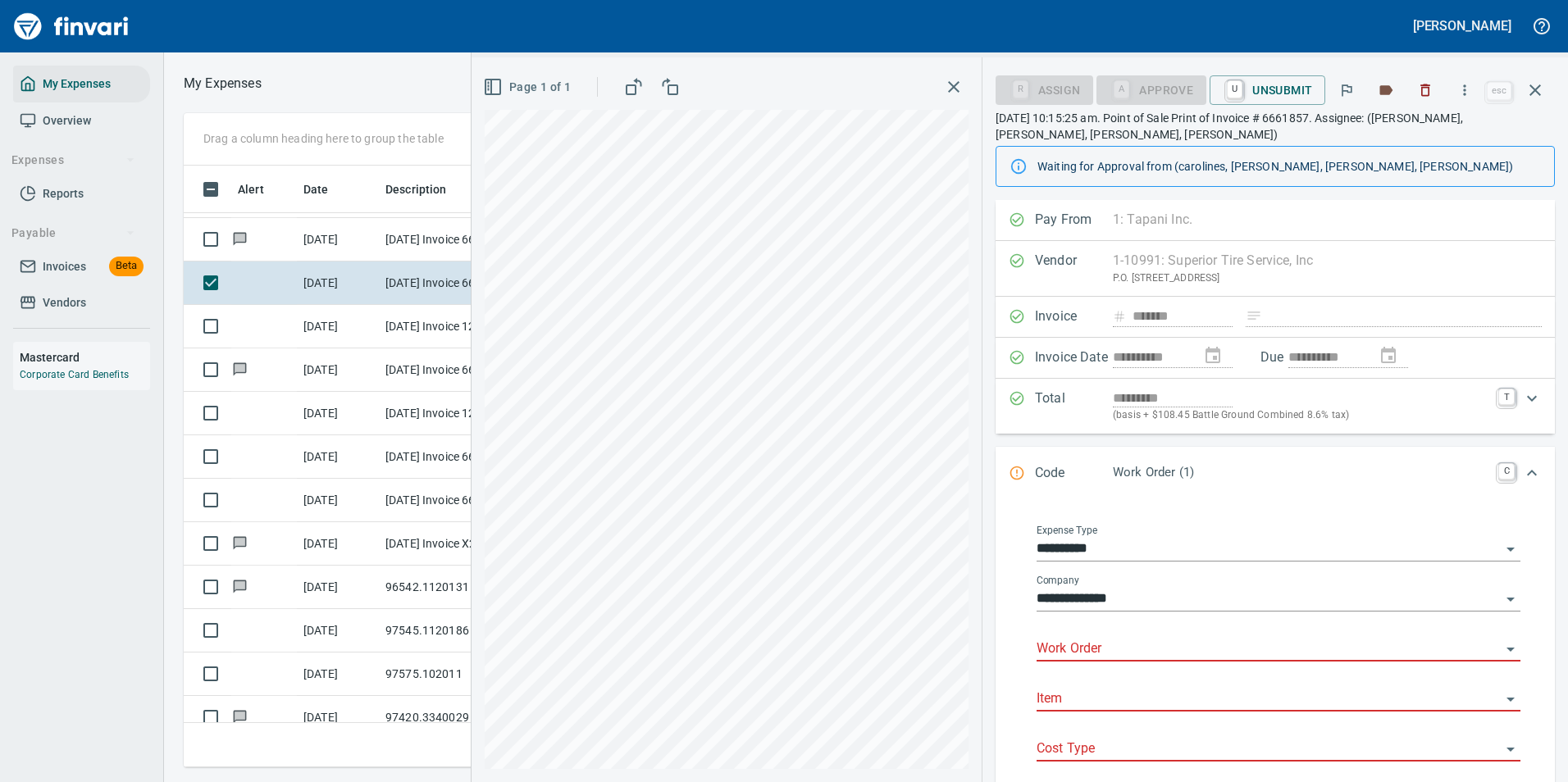
scroll to position [59, 0]
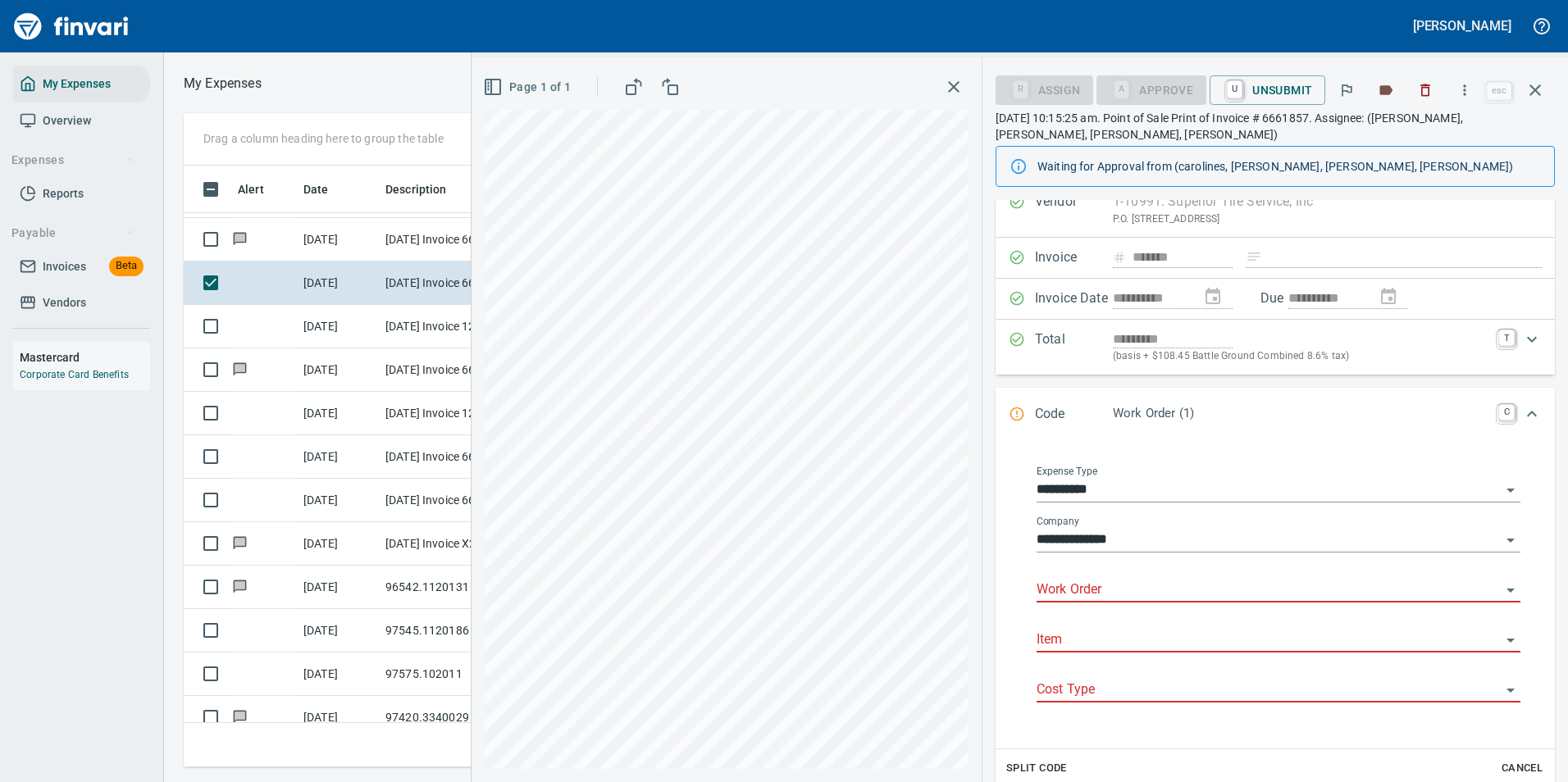
click at [1124, 503] on div "**********" at bounding box center [1278, 491] width 483 height 50
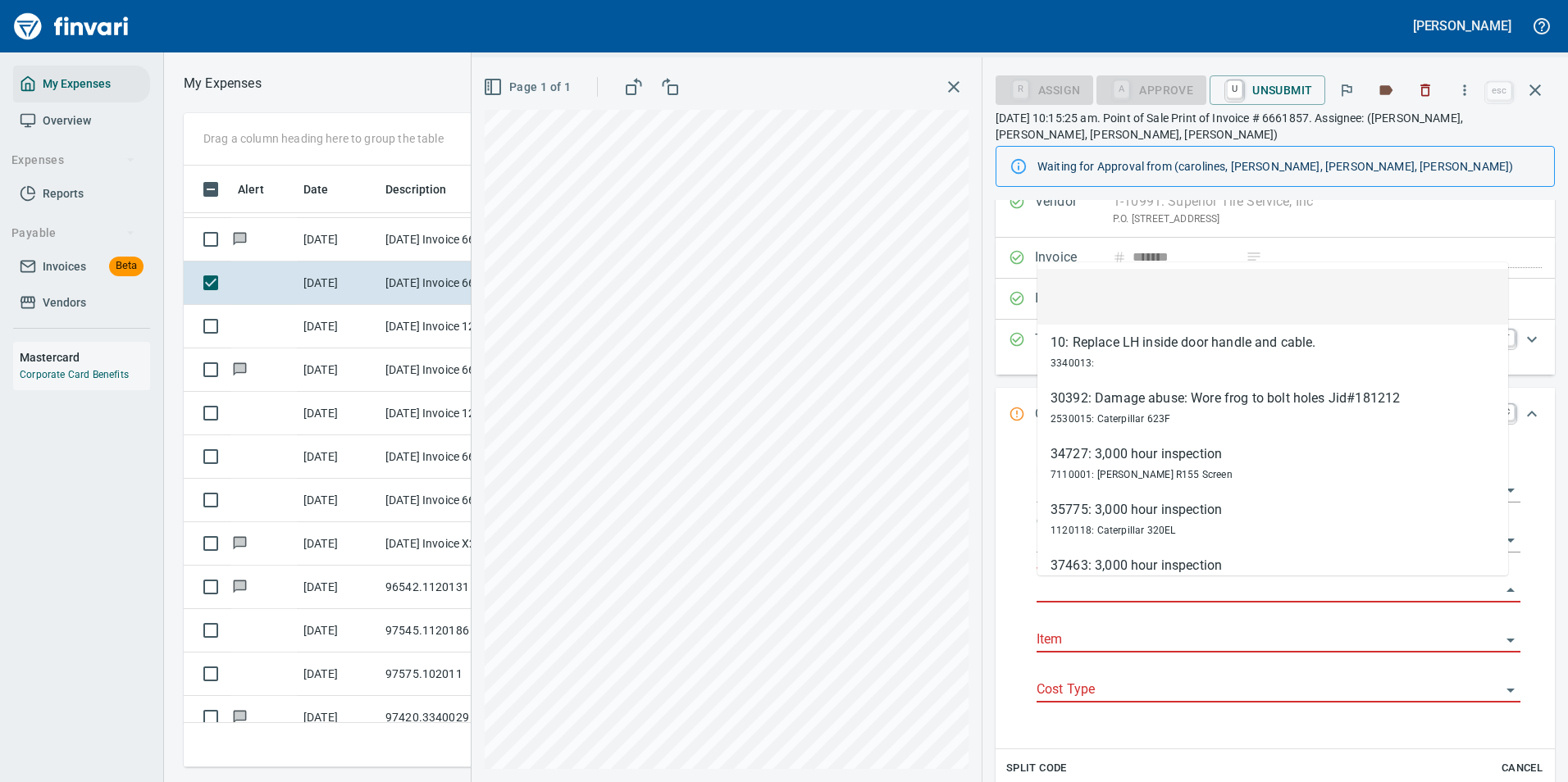
click at [1062, 591] on input "Work Order" at bounding box center [1268, 591] width 464 height 23
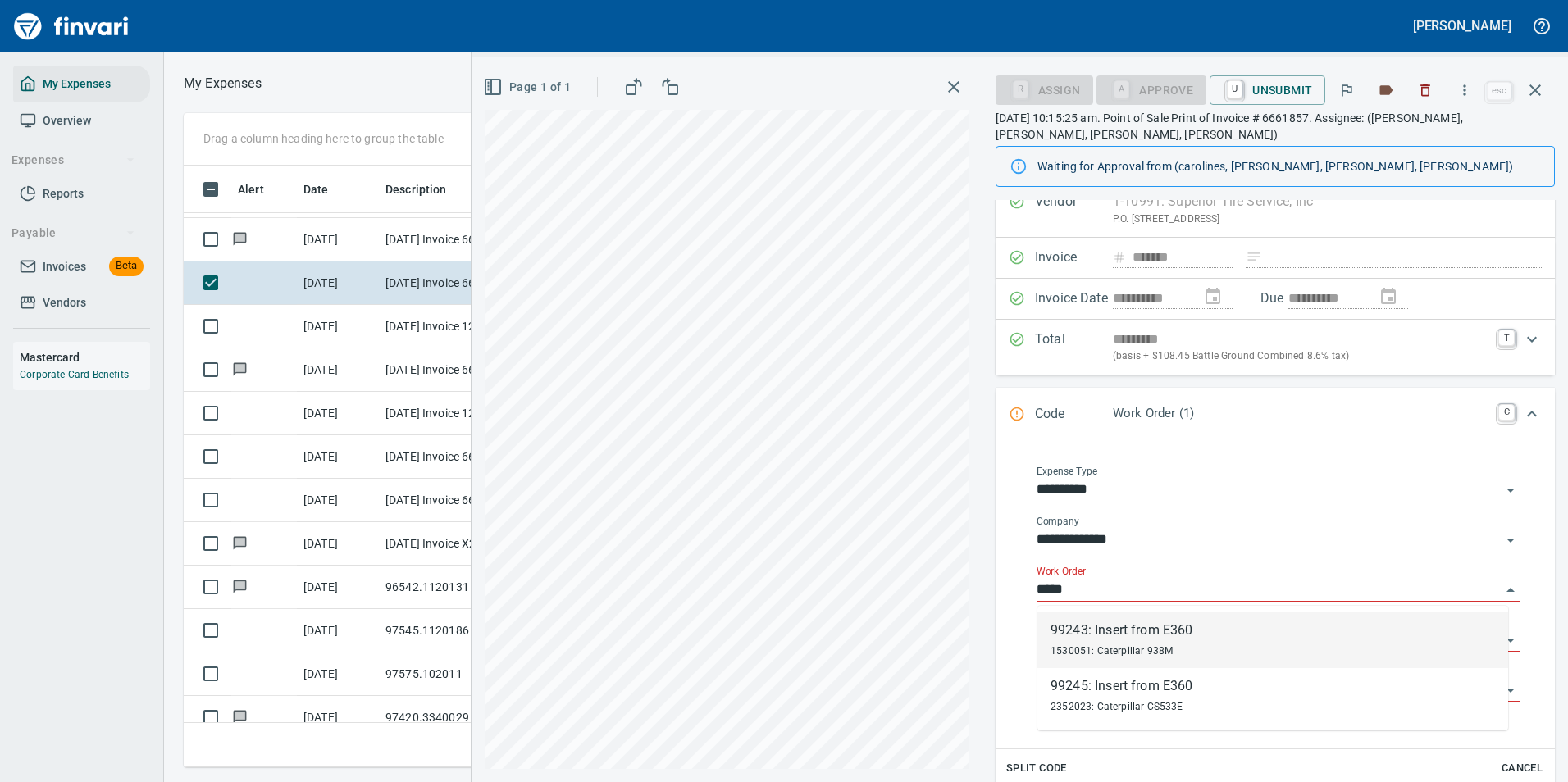
scroll to position [577, 930]
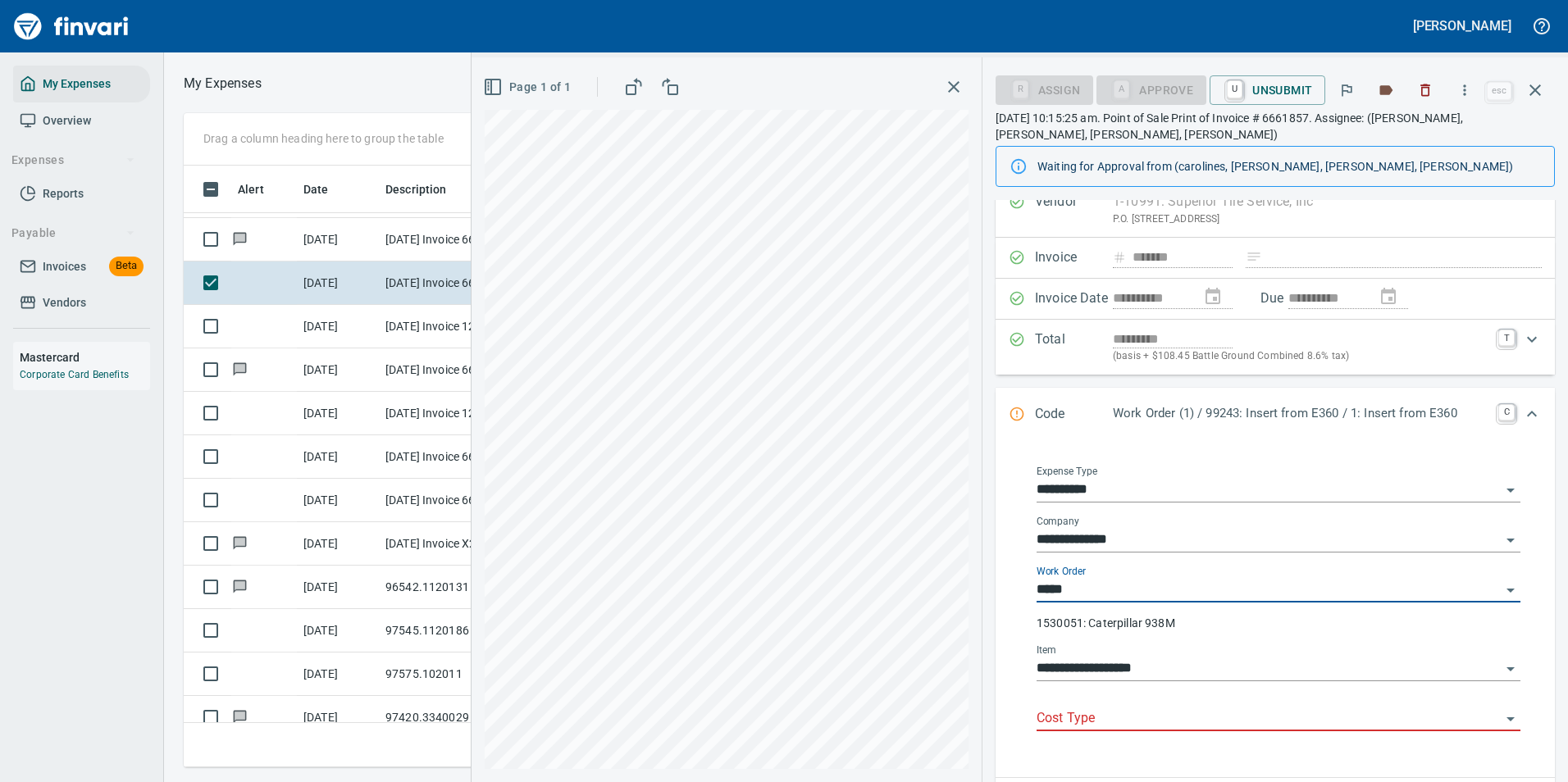
type input "**********"
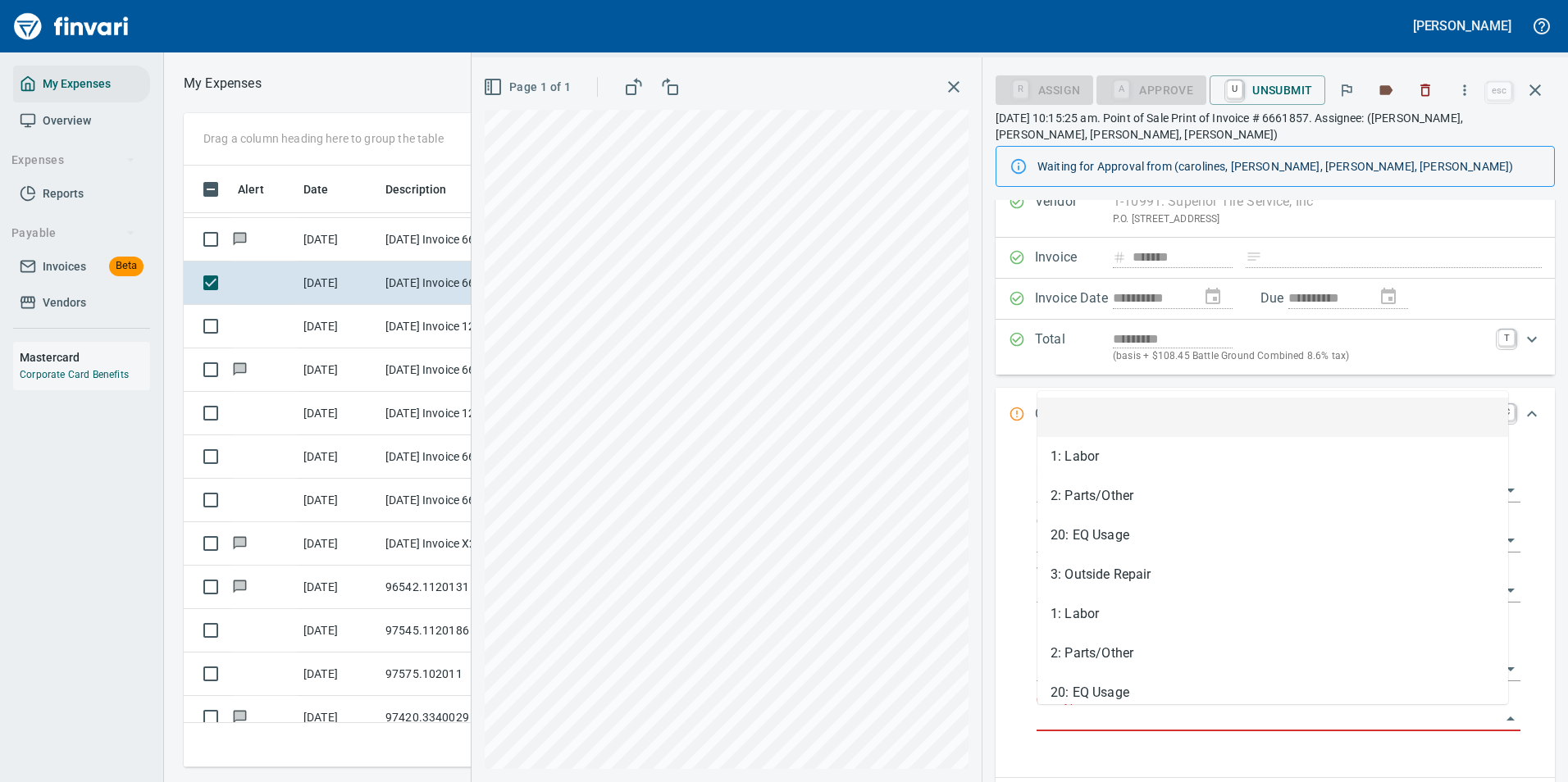
click at [1070, 711] on input "Cost Type" at bounding box center [1268, 719] width 464 height 23
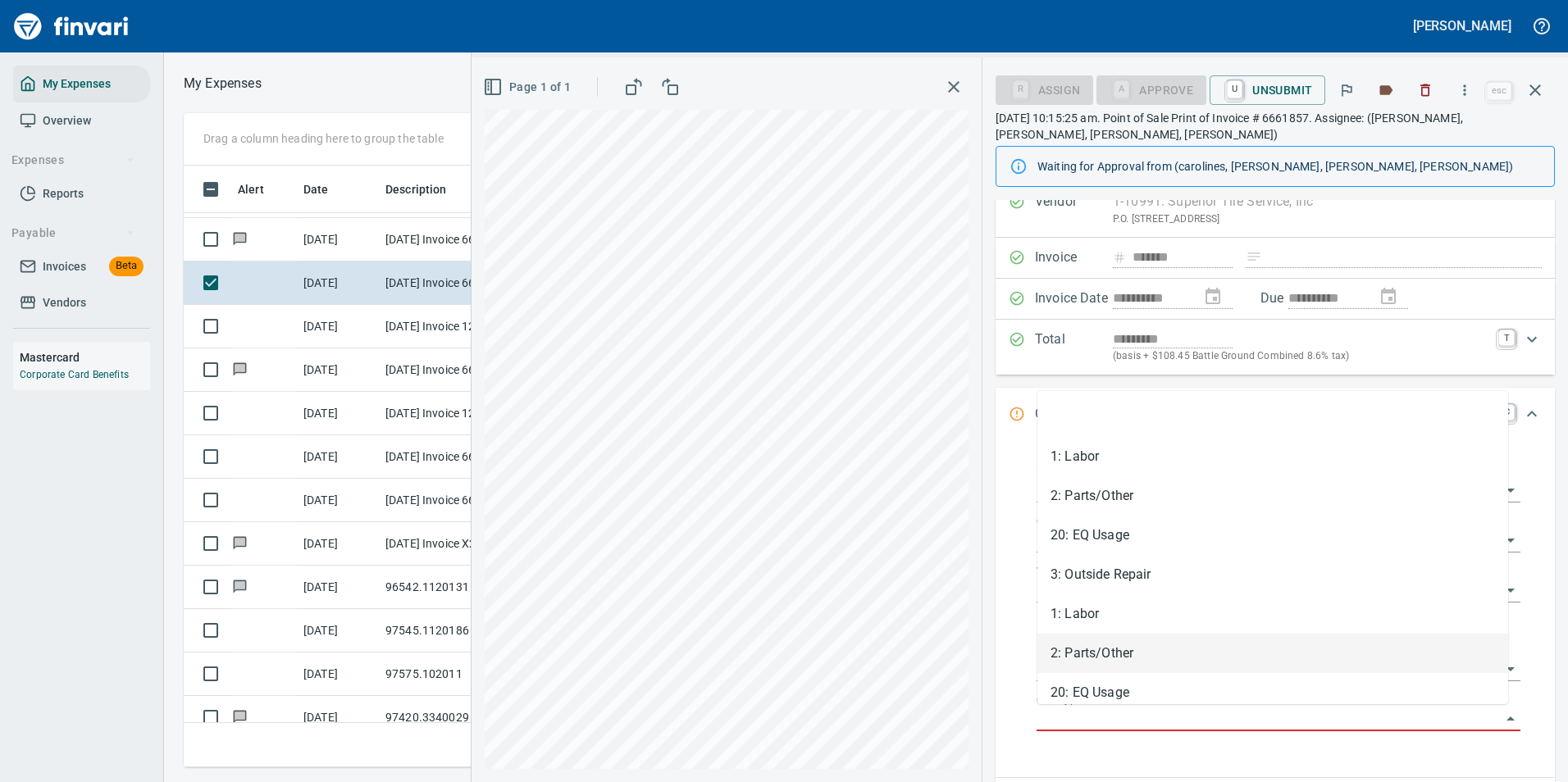
click at [1067, 651] on li "2: Parts/Other" at bounding box center [1273, 653] width 471 height 39
type input "**********"
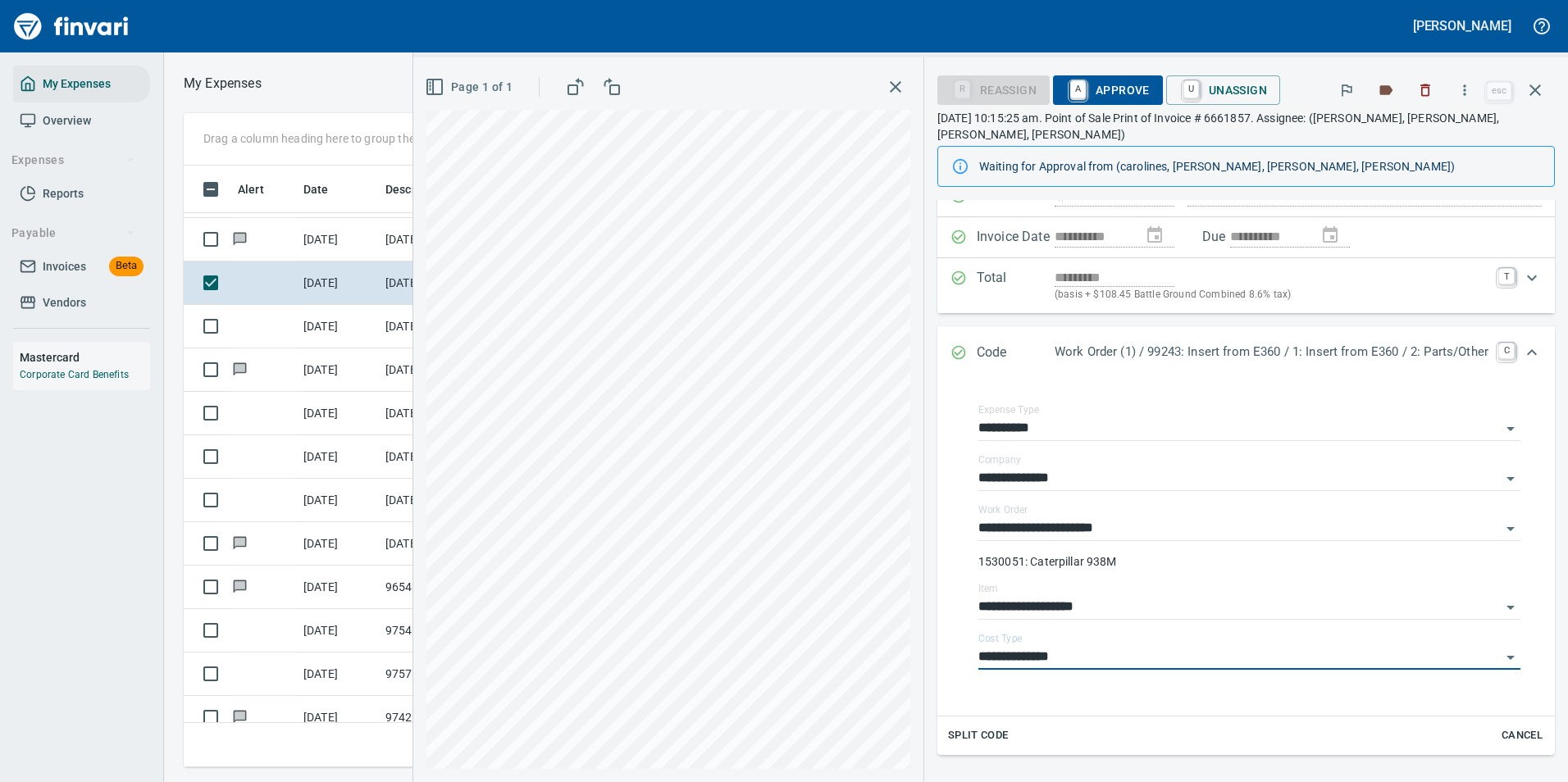
scroll to position [0, 0]
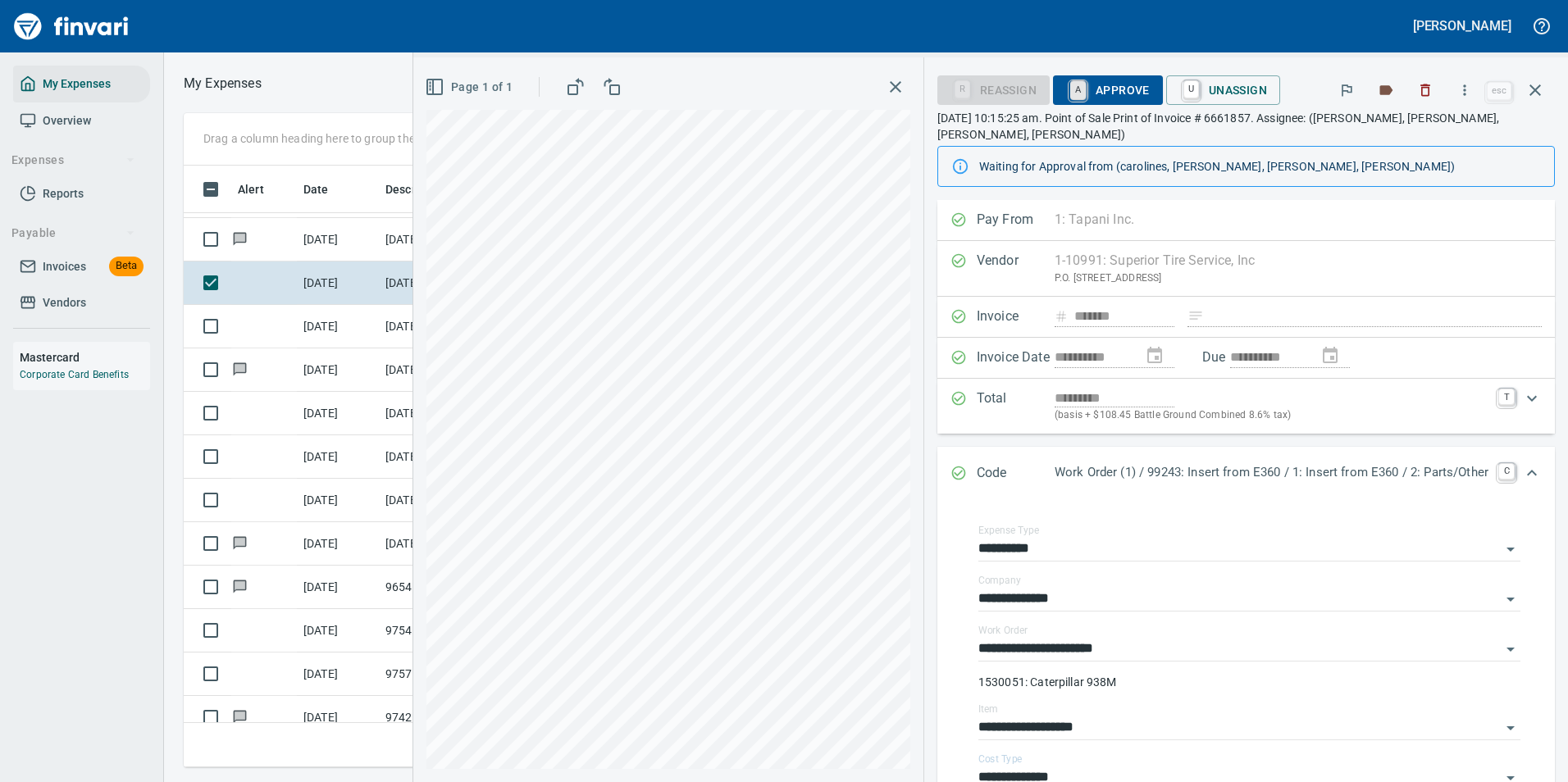
click at [1070, 89] on link "A" at bounding box center [1078, 90] width 15 height 18
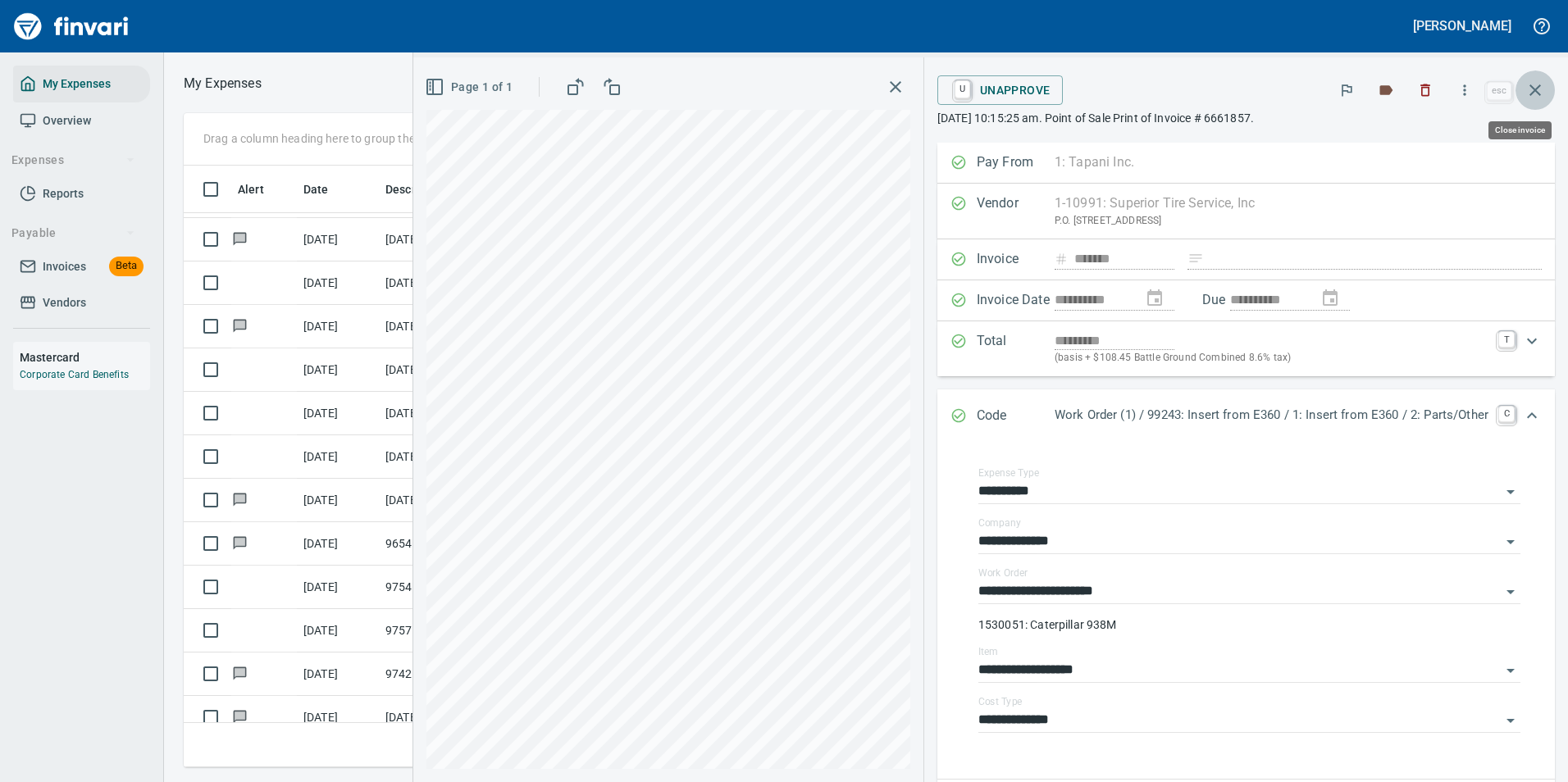
click at [1527, 83] on icon "button" at bounding box center [1534, 90] width 20 height 20
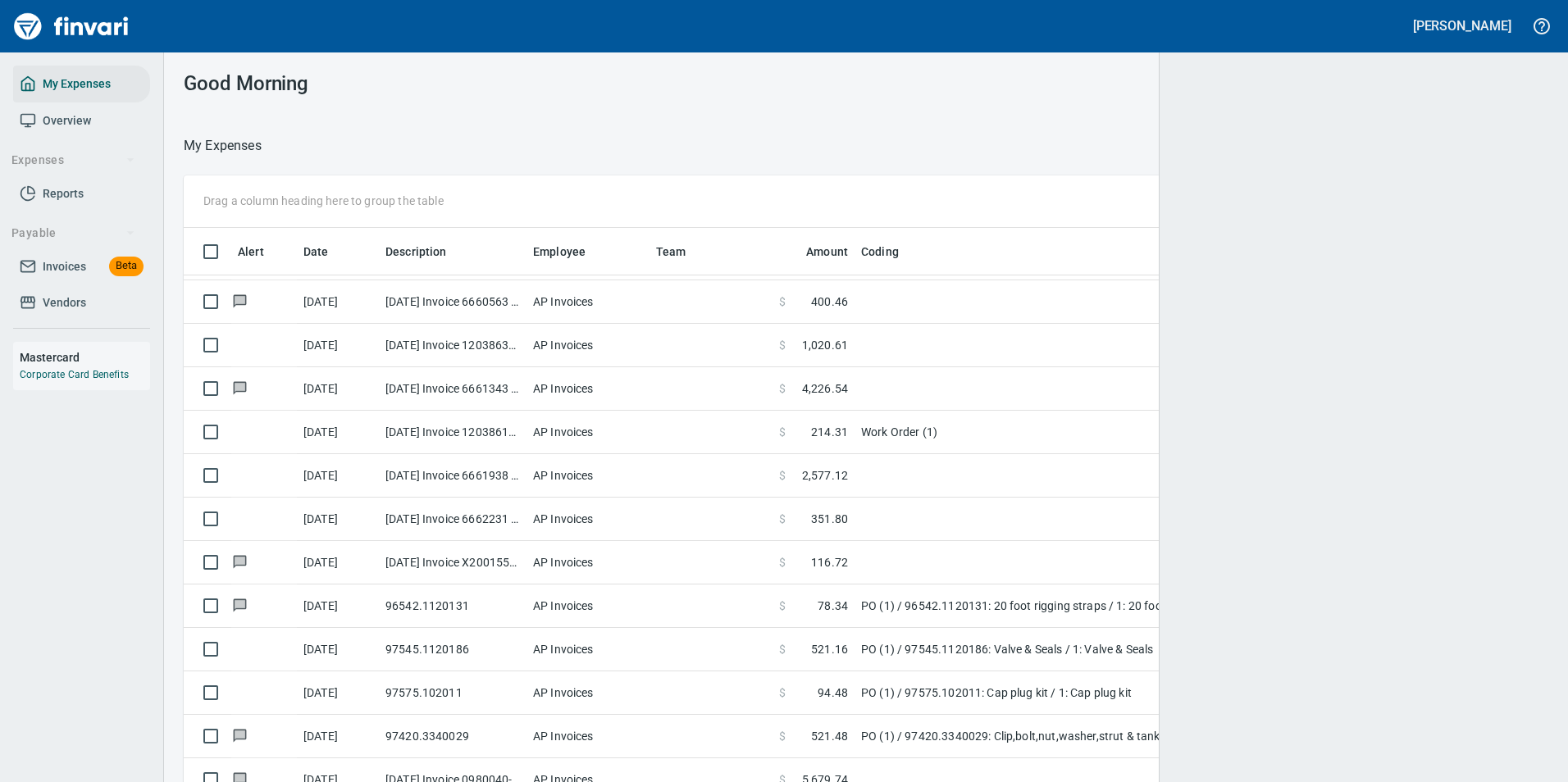
scroll to position [577, 1325]
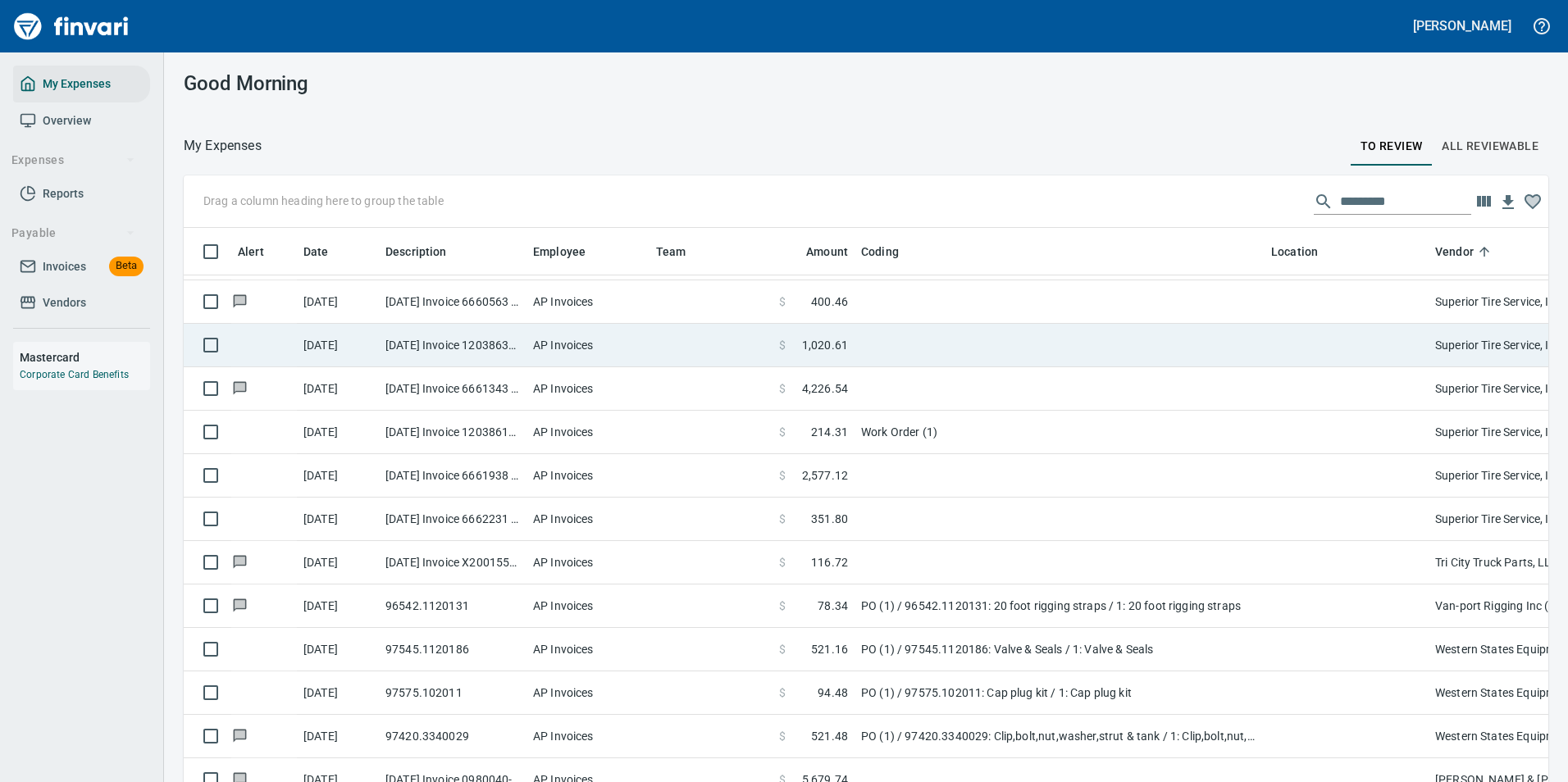
click at [864, 340] on td at bounding box center [1060, 345] width 410 height 43
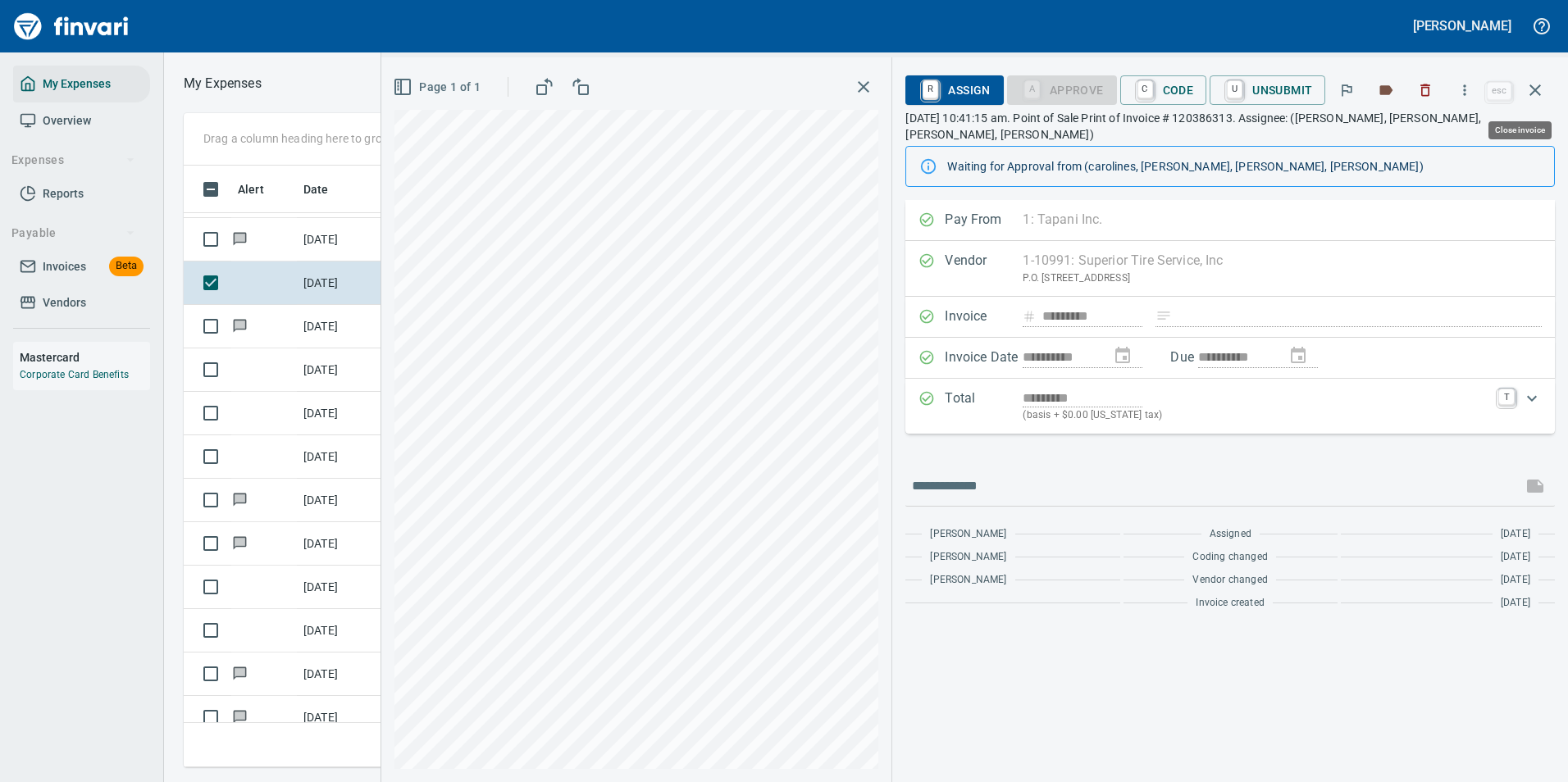
click at [1546, 99] on button "button" at bounding box center [1534, 90] width 39 height 39
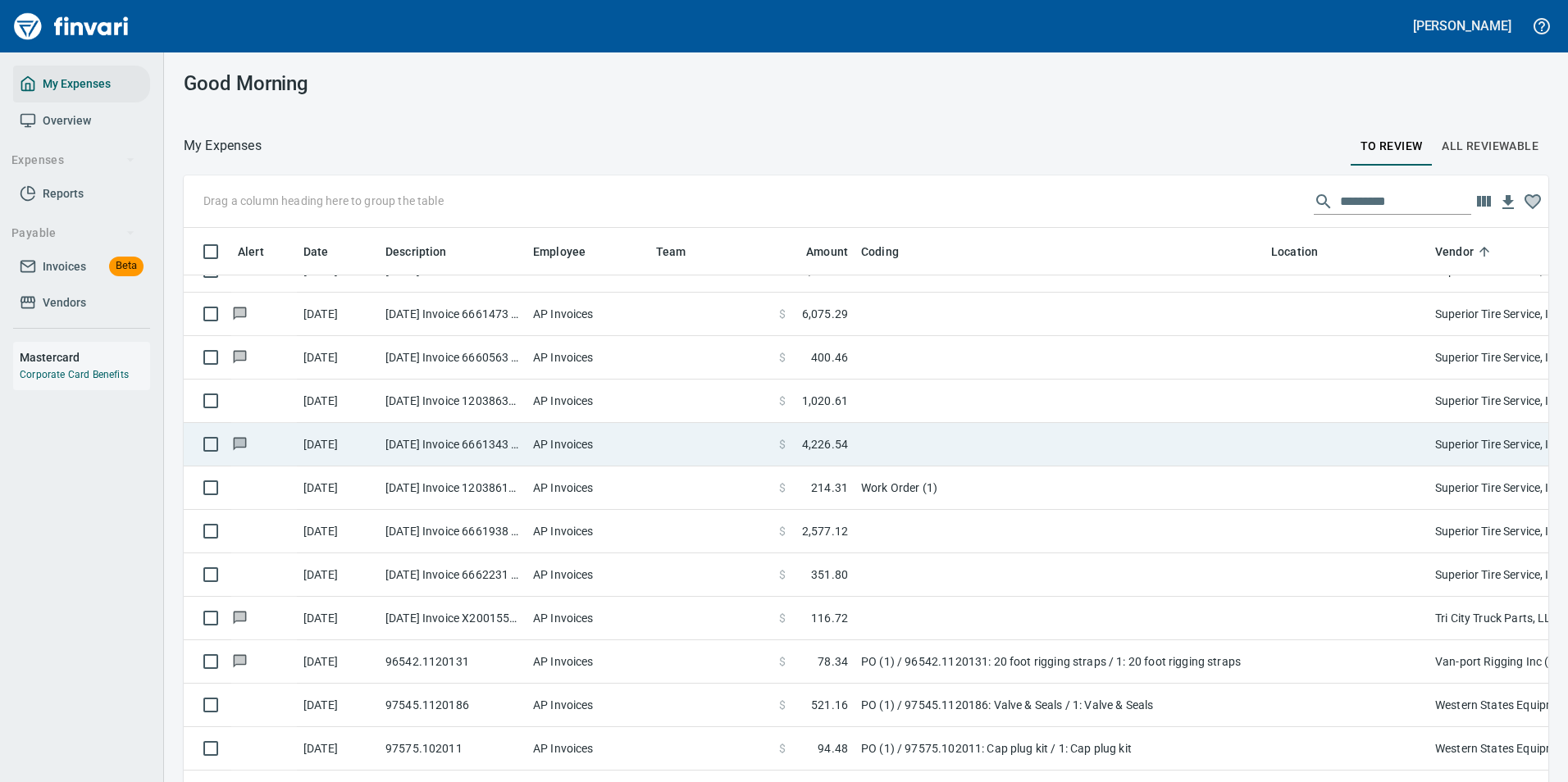
scroll to position [3869, 0]
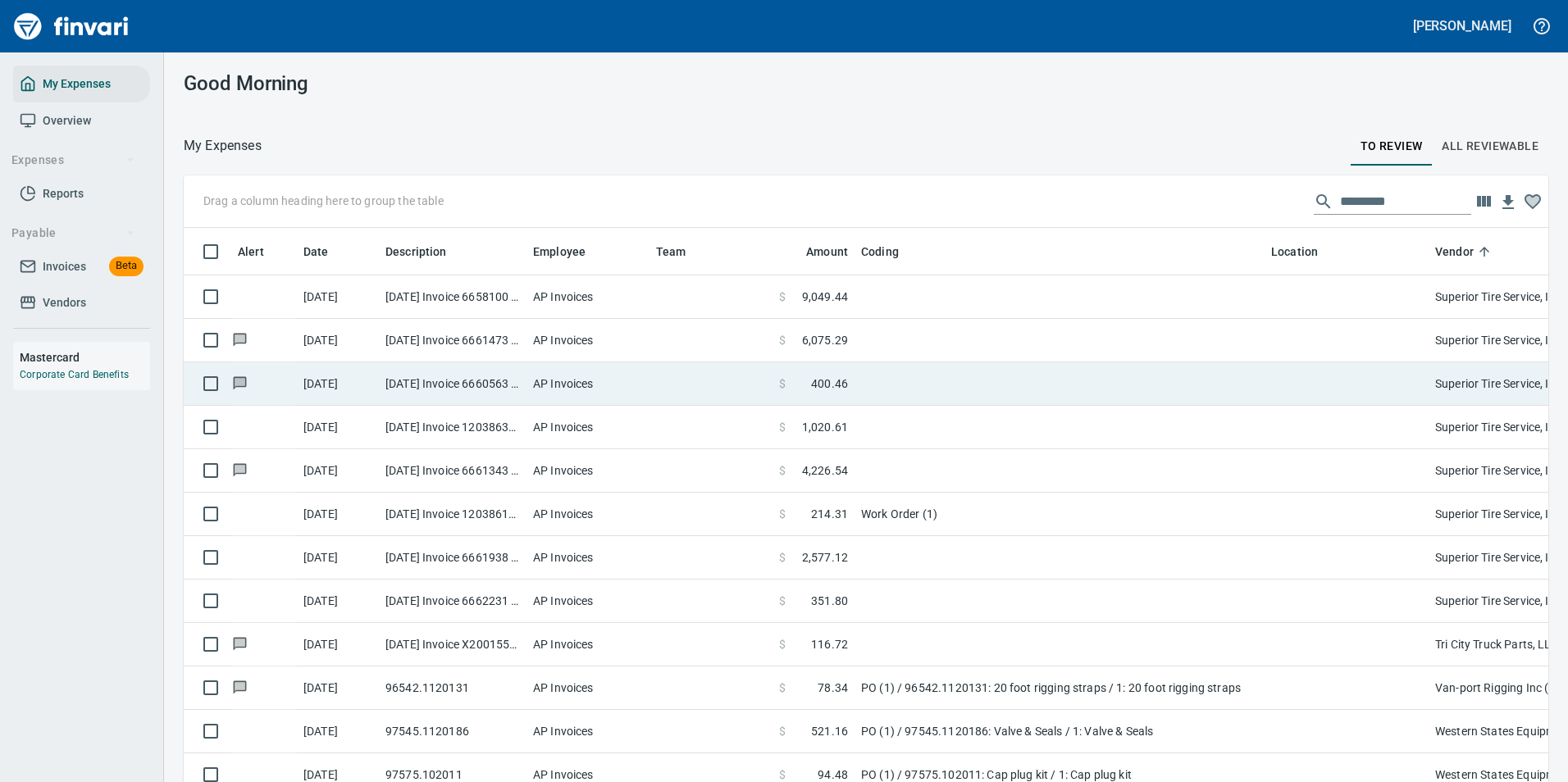
click at [877, 385] on td at bounding box center [1060, 384] width 410 height 43
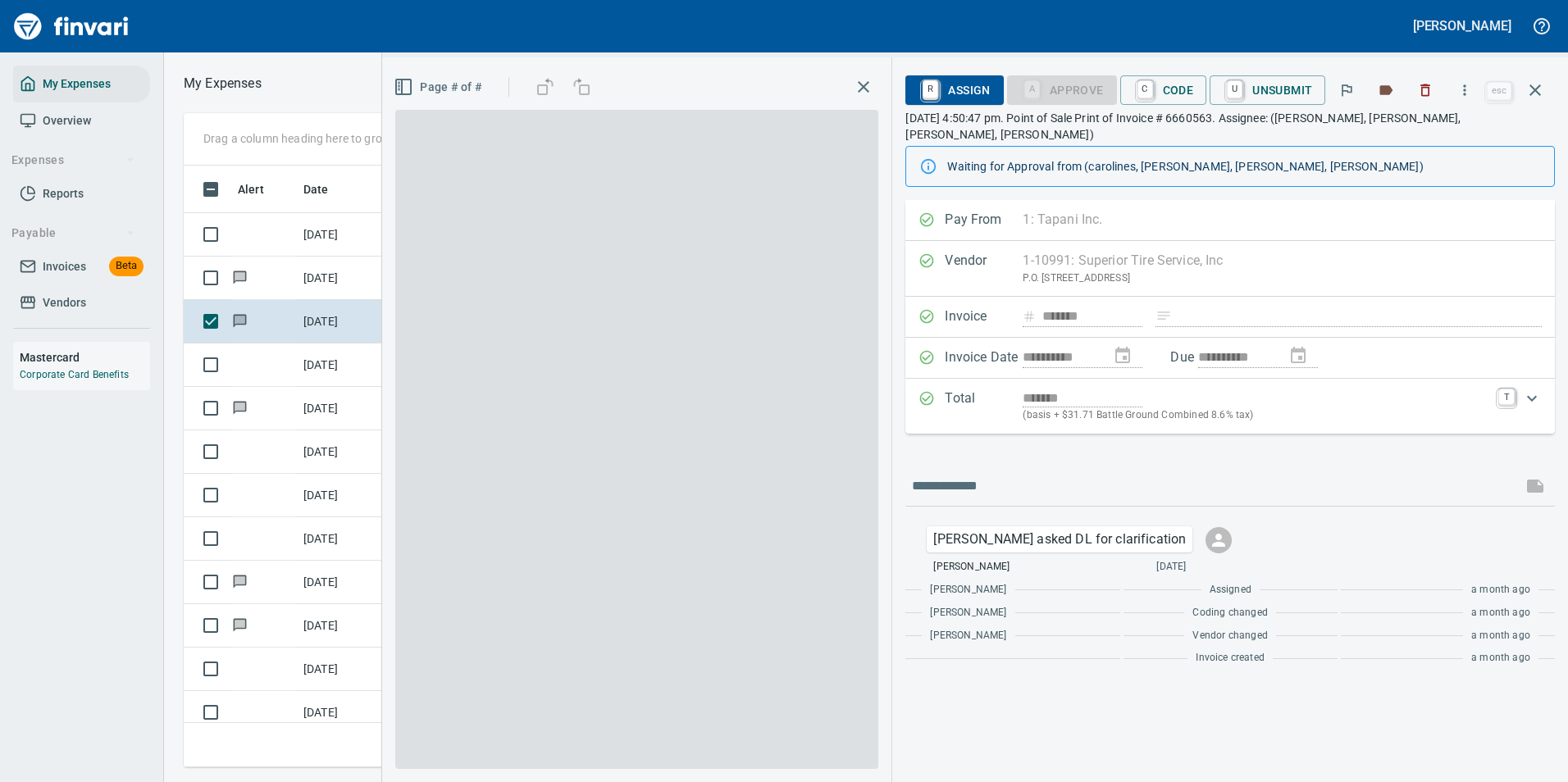
scroll to position [577, 930]
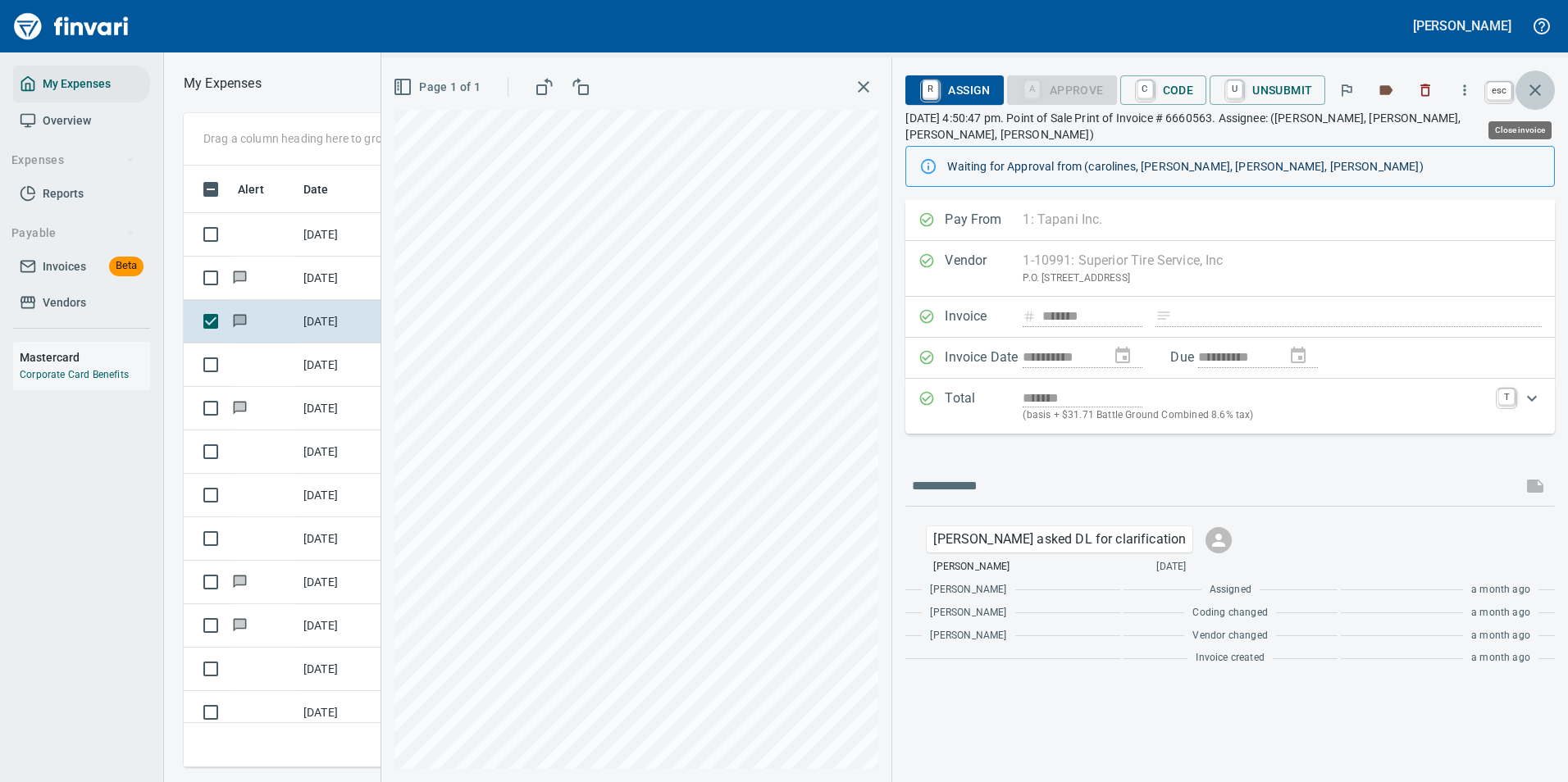
click at [1533, 96] on icon "button" at bounding box center [1534, 90] width 20 height 20
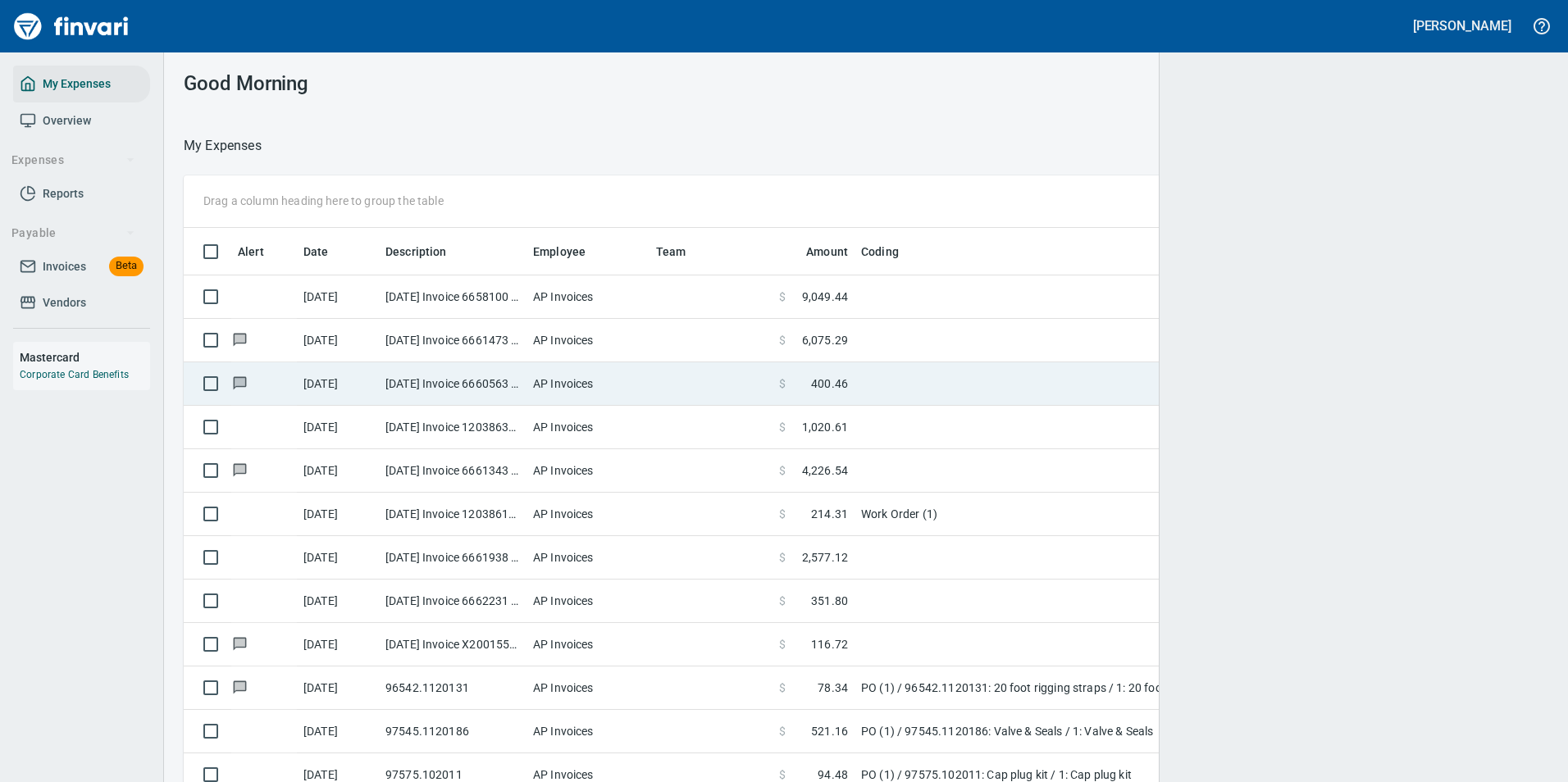
scroll to position [577, 1328]
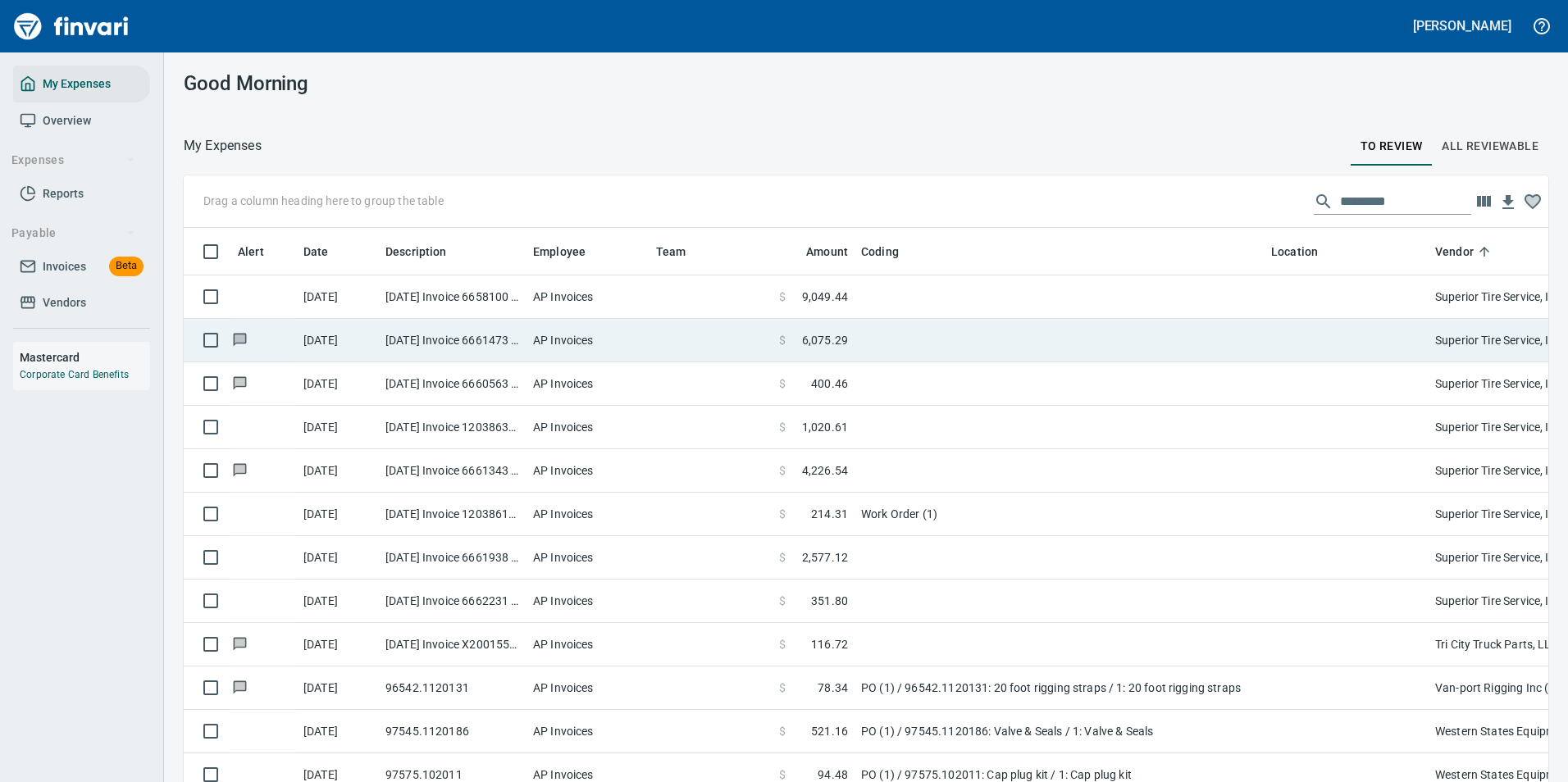
click at [934, 343] on td at bounding box center [1060, 340] width 410 height 43
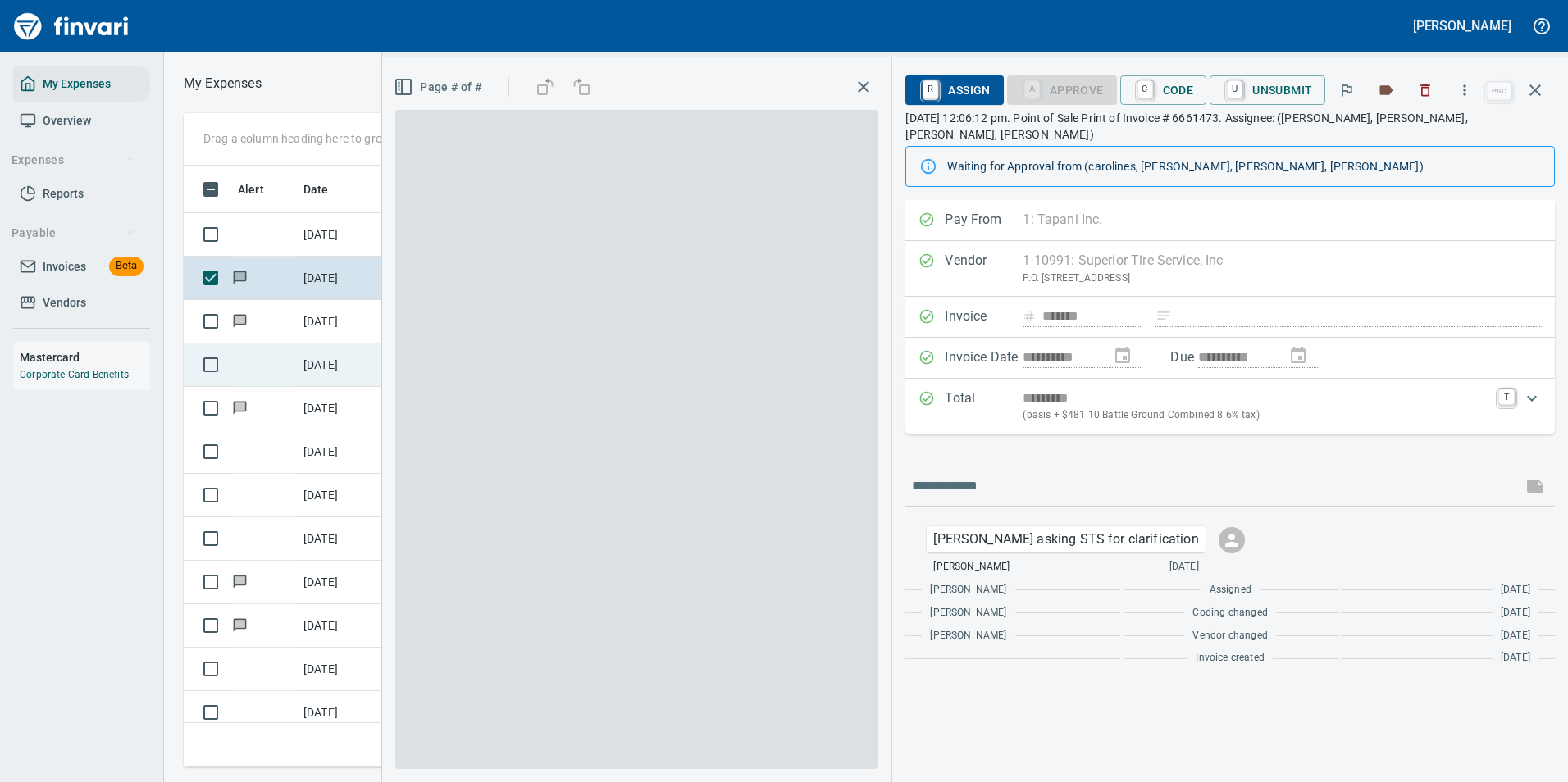
scroll to position [577, 930]
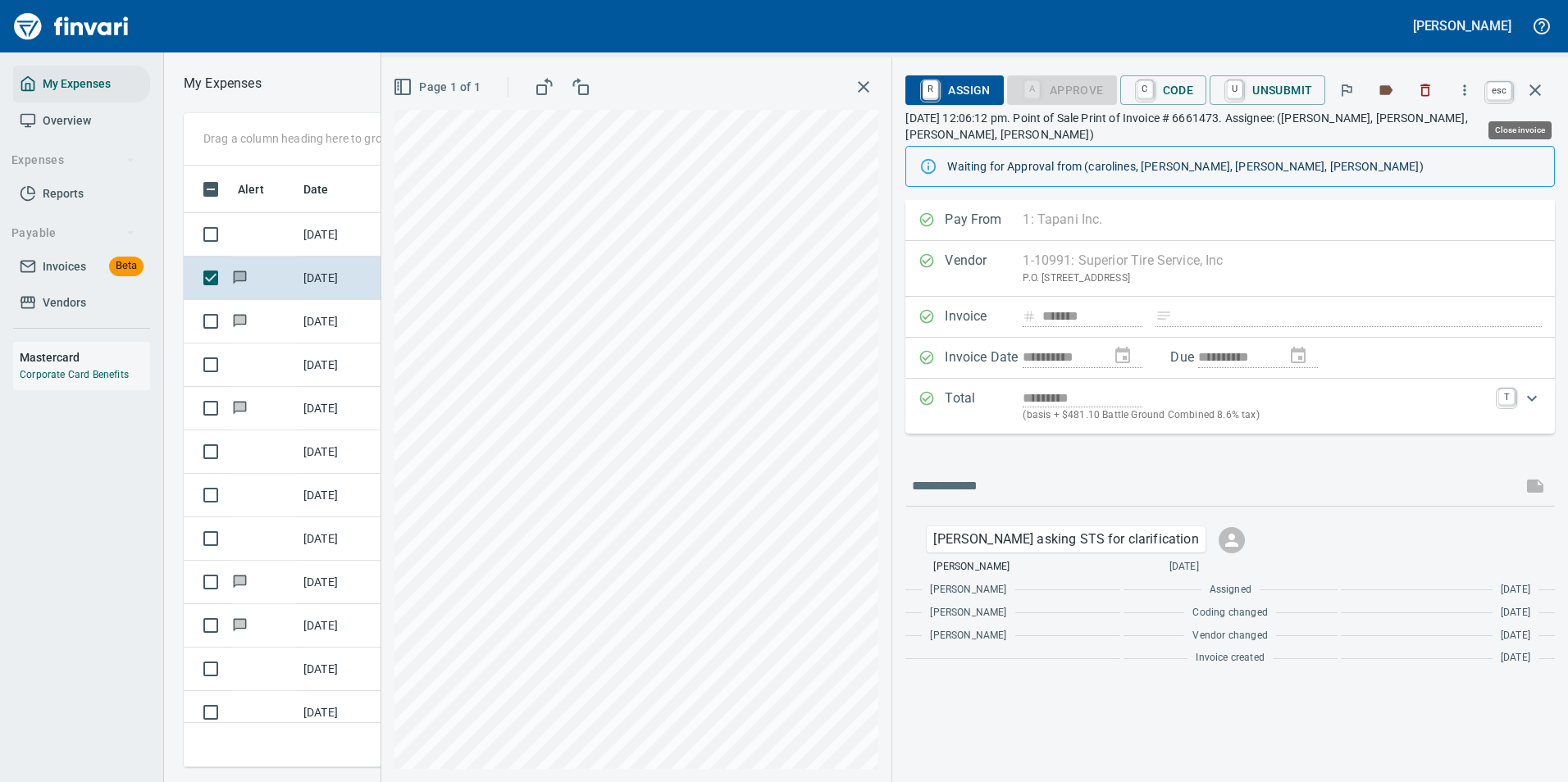
click at [1542, 100] on button "button" at bounding box center [1534, 90] width 39 height 39
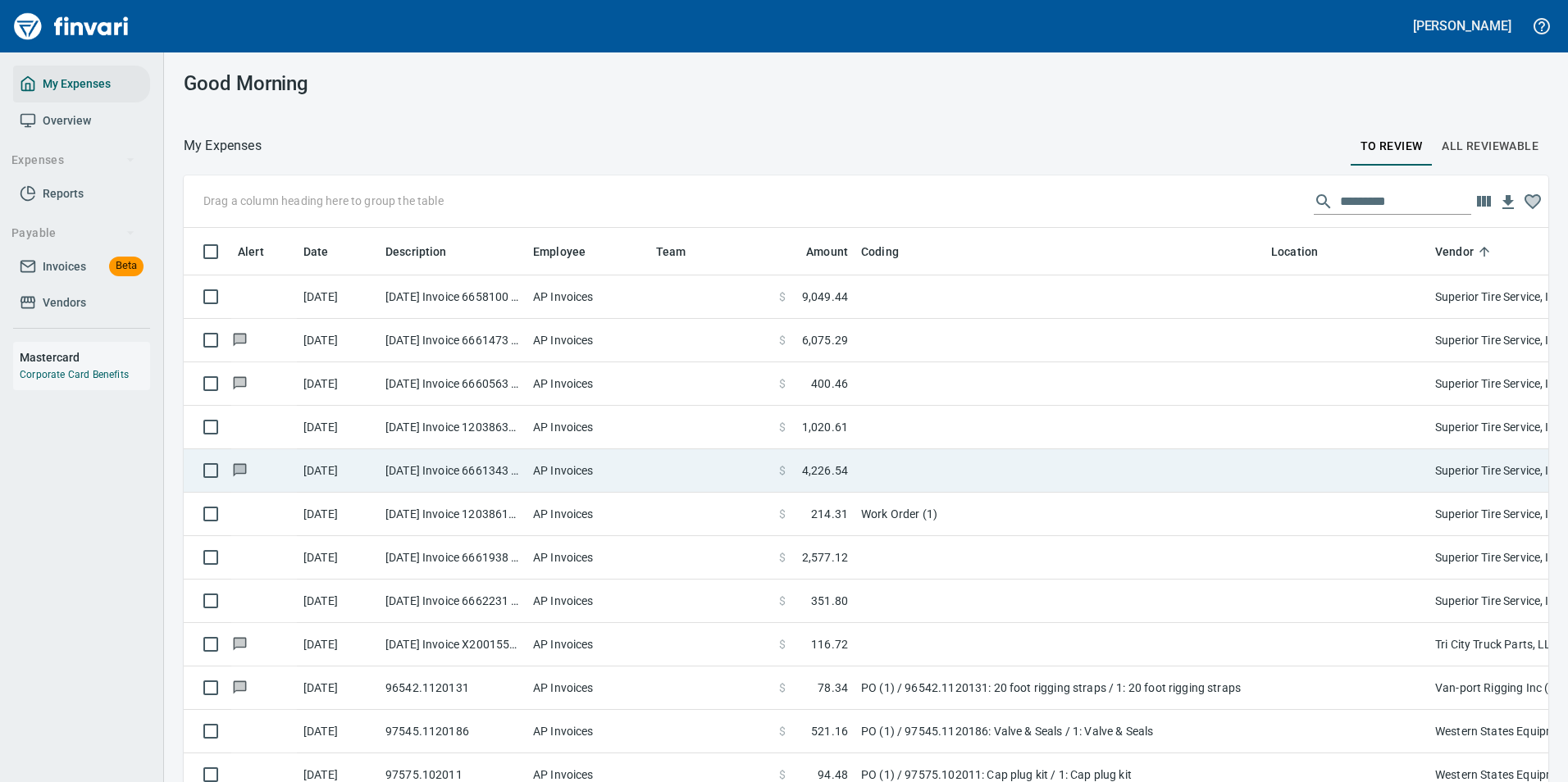
scroll to position [577, 1328]
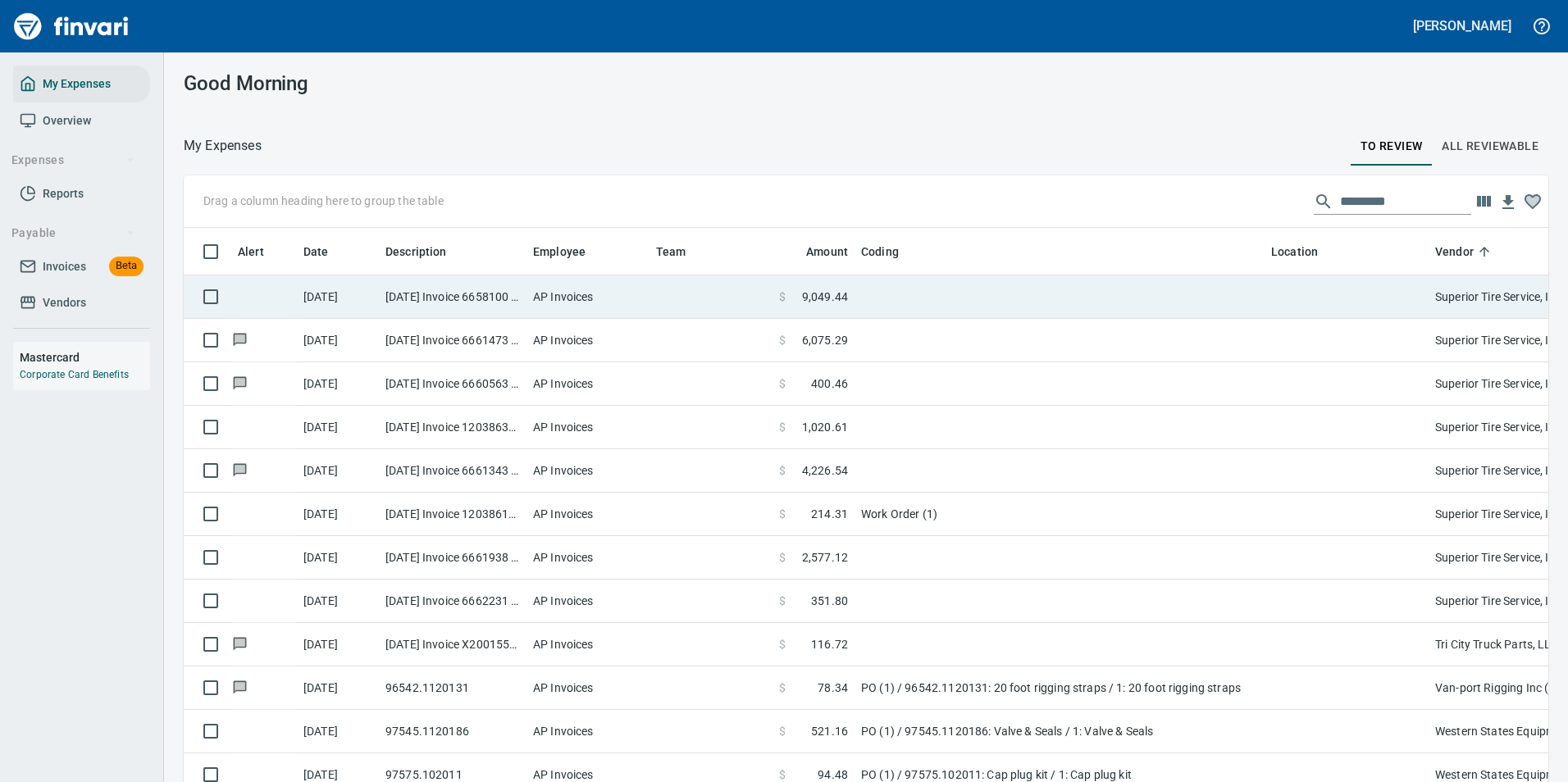
click at [863, 302] on td at bounding box center [1060, 297] width 410 height 43
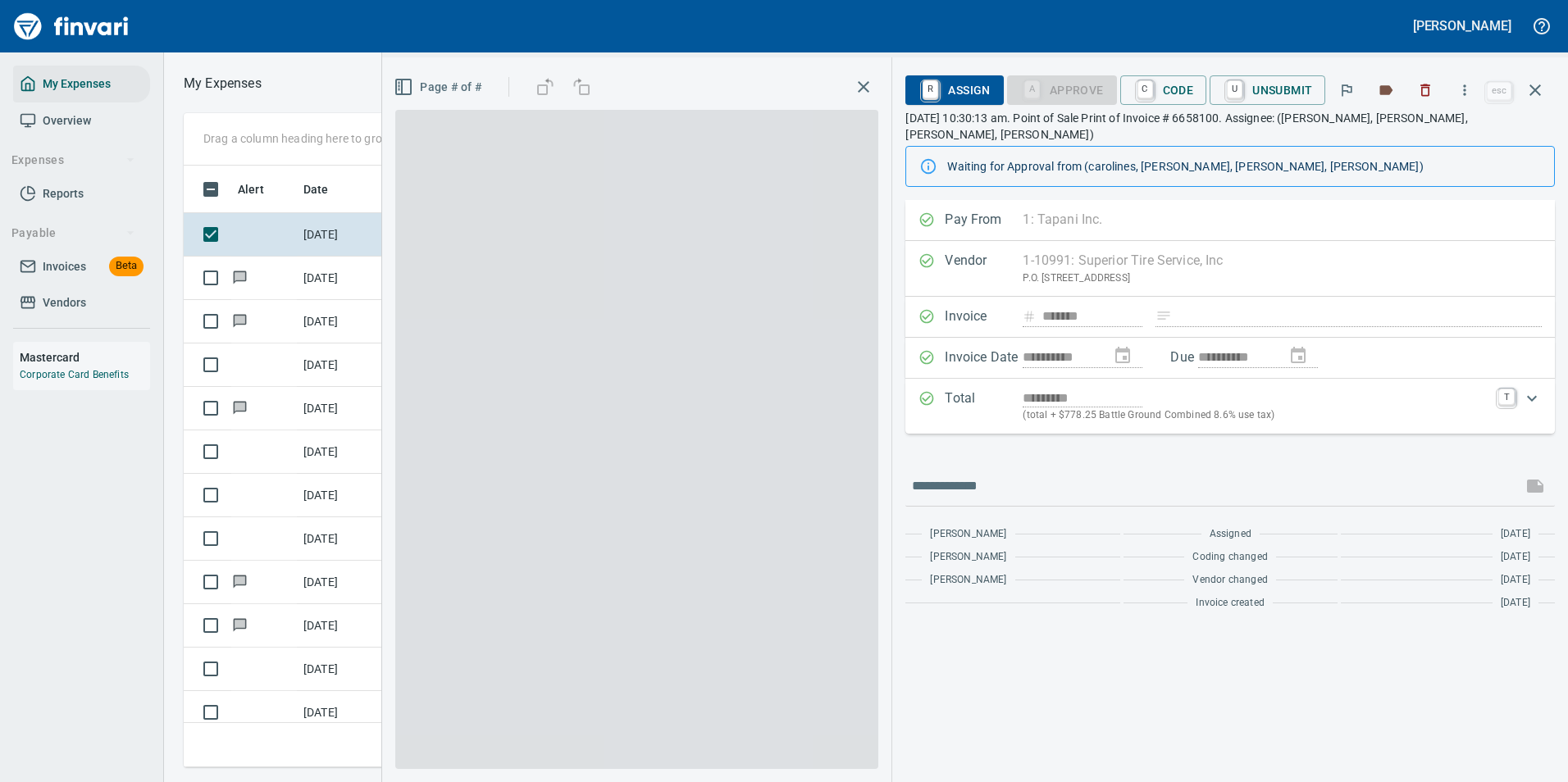
scroll to position [577, 930]
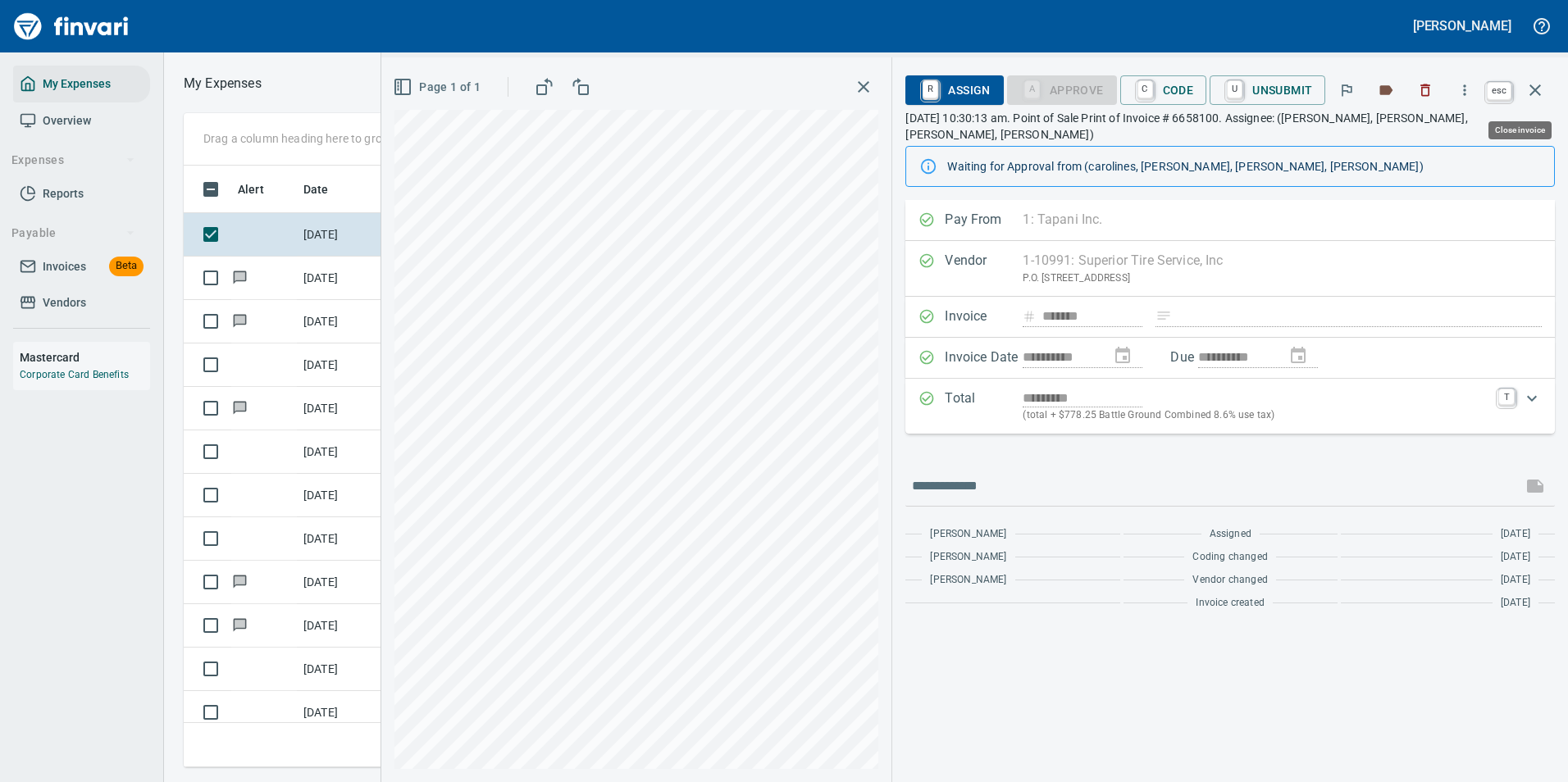
click at [1553, 94] on button "button" at bounding box center [1534, 90] width 39 height 39
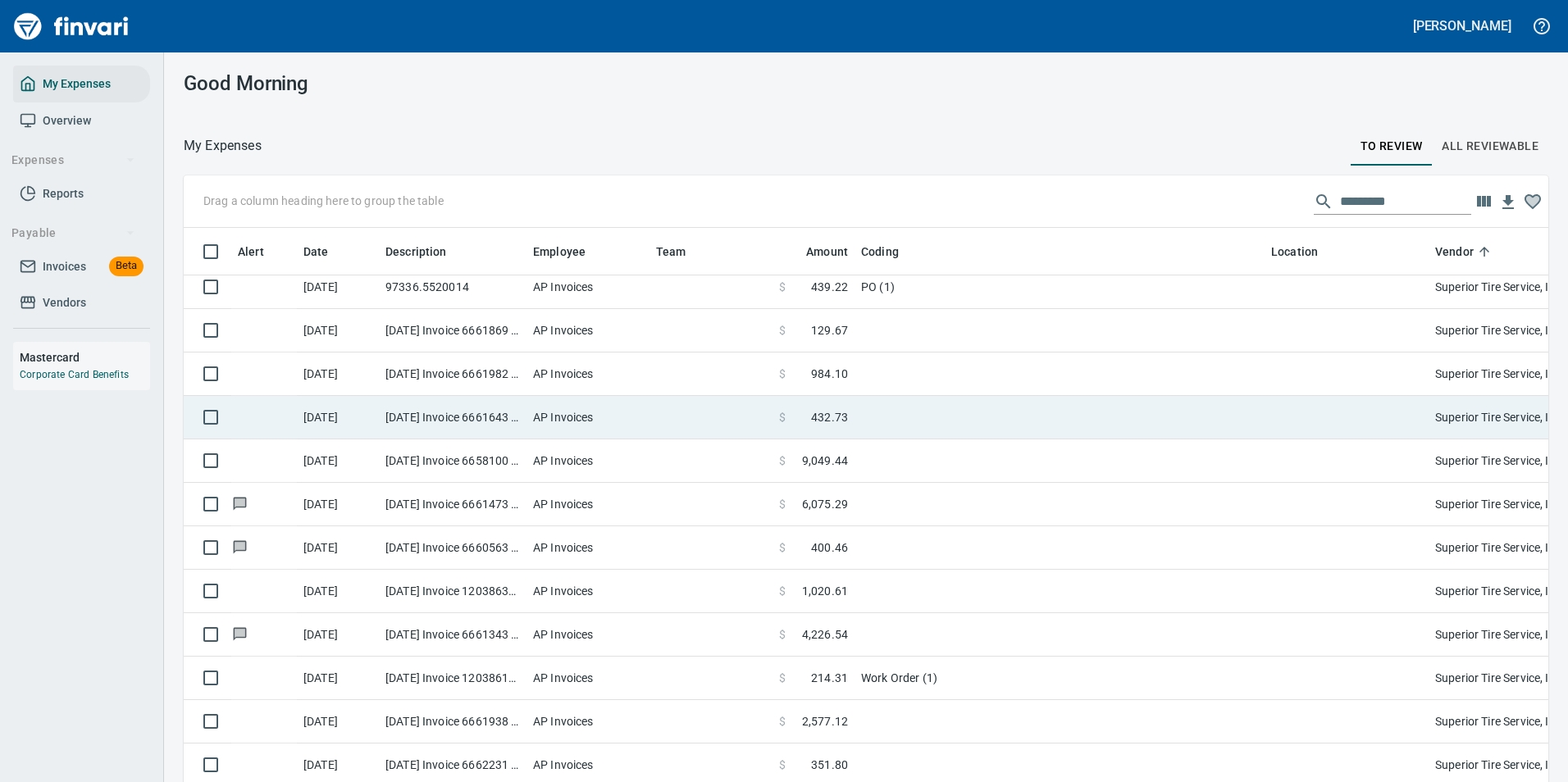
click at [865, 403] on td at bounding box center [1060, 417] width 410 height 43
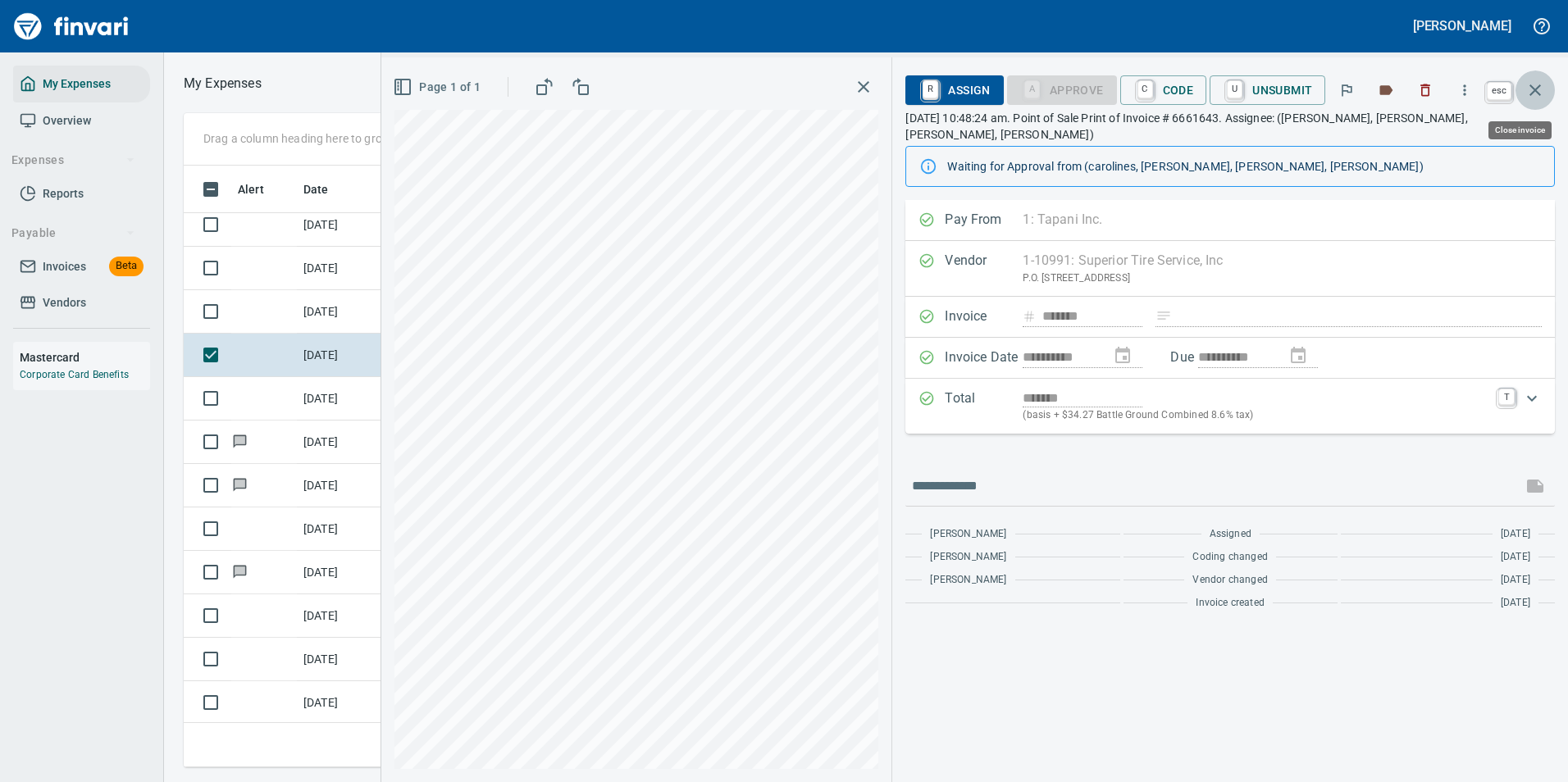
click at [1537, 95] on icon "button" at bounding box center [1534, 90] width 20 height 20
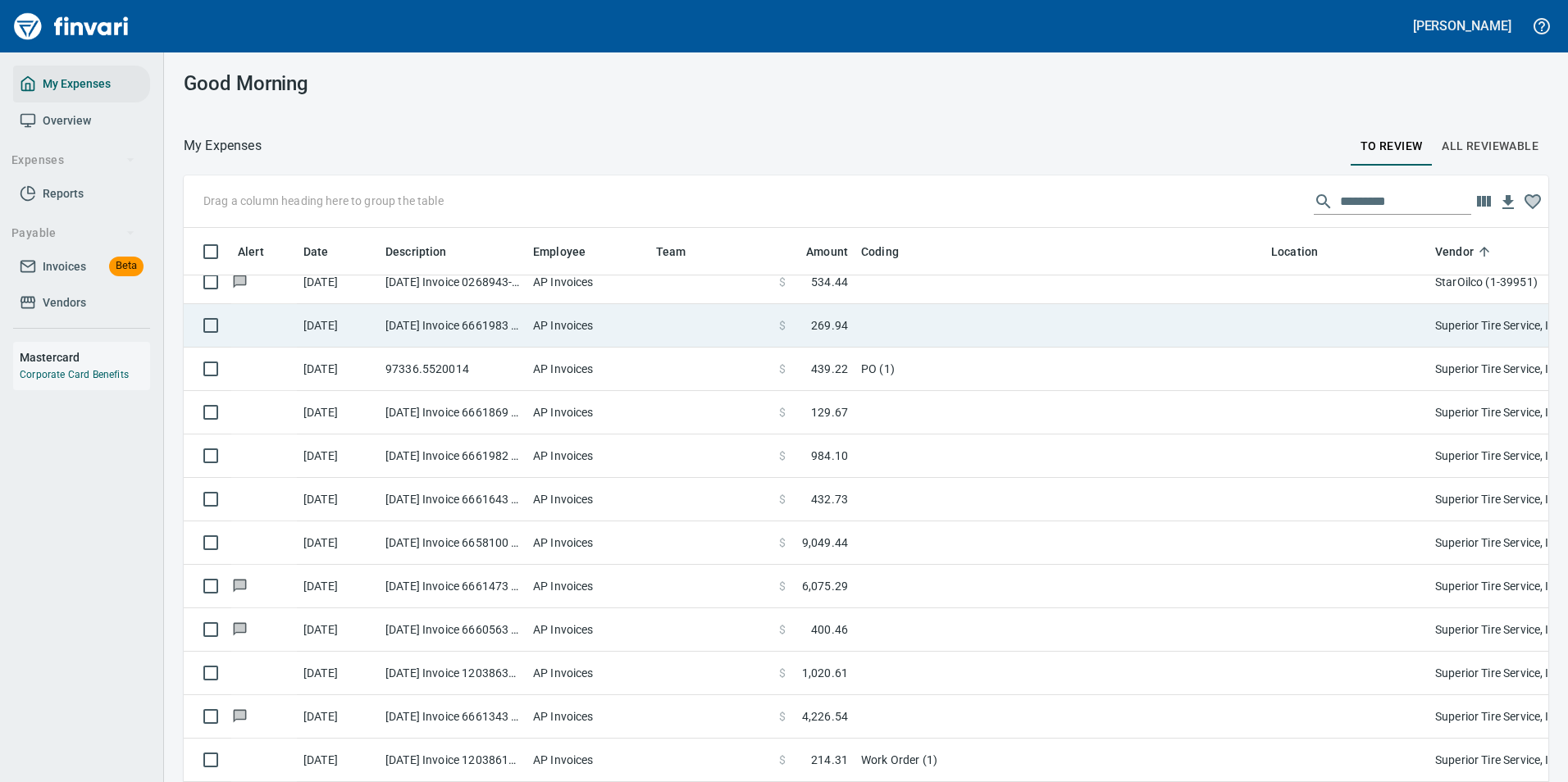
click at [872, 333] on td at bounding box center [1060, 325] width 410 height 43
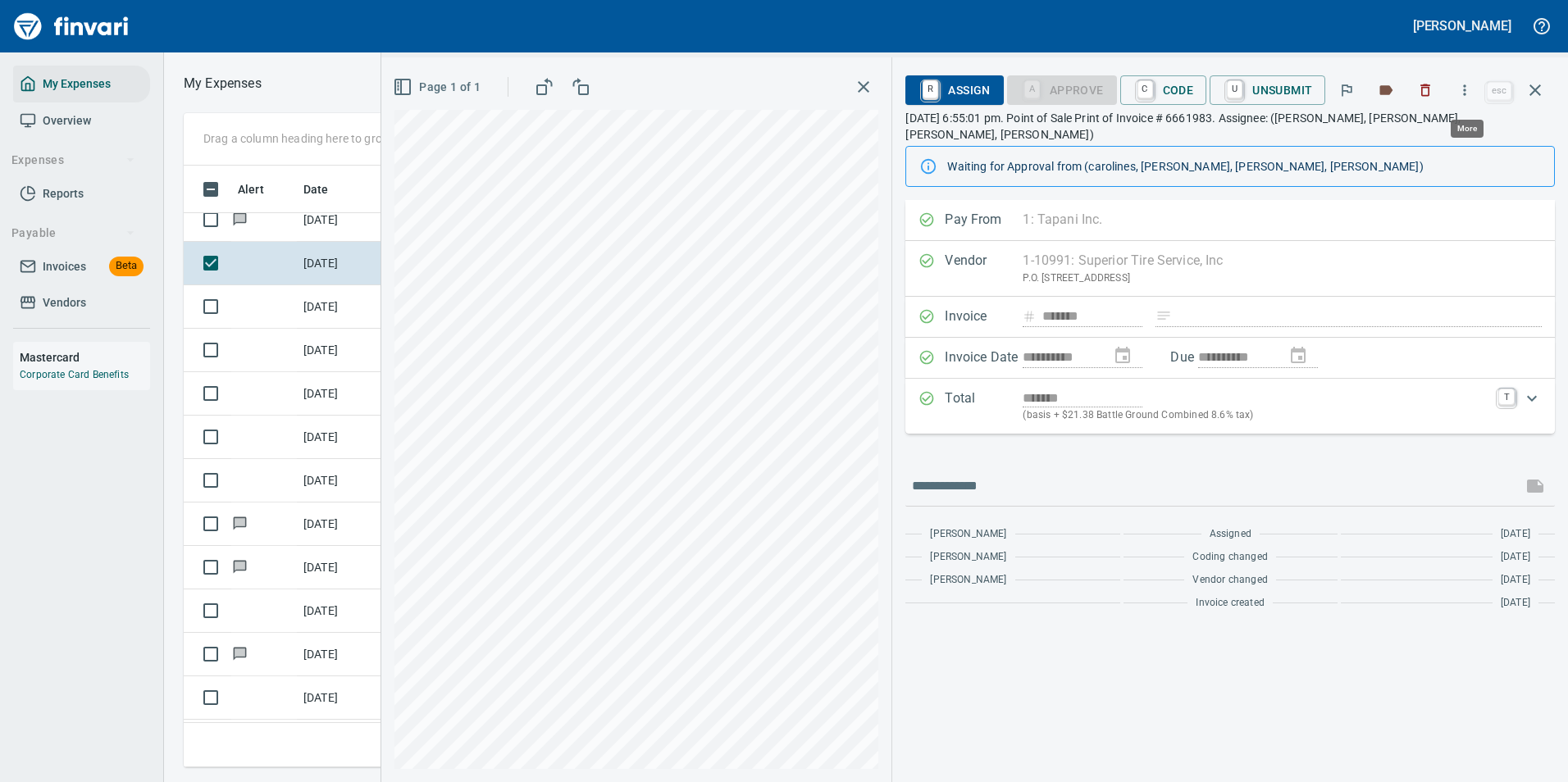
click at [1455, 89] on button "button" at bounding box center [1465, 90] width 36 height 36
click at [1425, 140] on span "Download" at bounding box center [1462, 138] width 157 height 20
click at [1168, 90] on span "C Code" at bounding box center [1163, 90] width 60 height 28
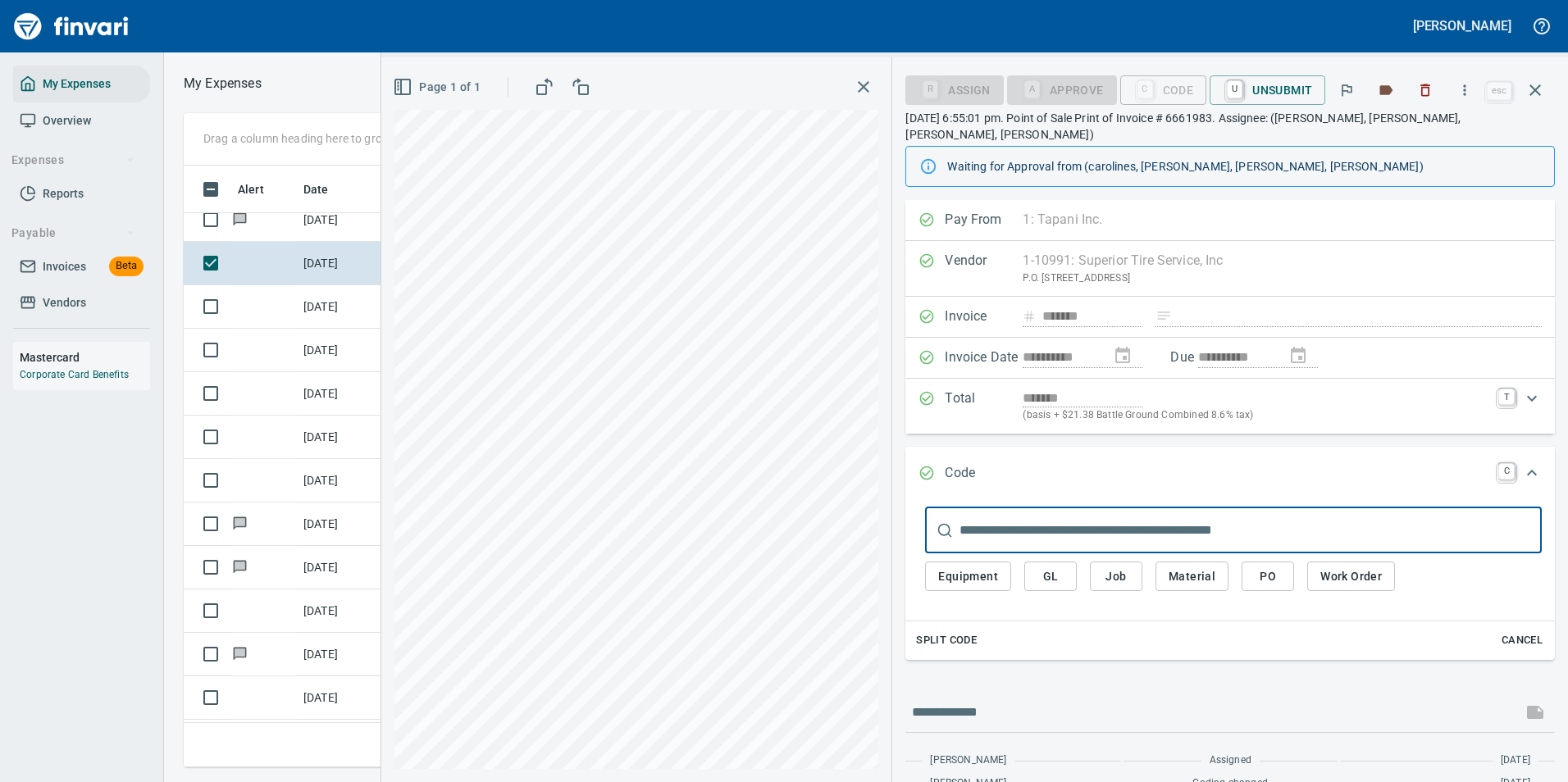
click at [1347, 568] on span "Work Order" at bounding box center [1351, 576] width 61 height 20
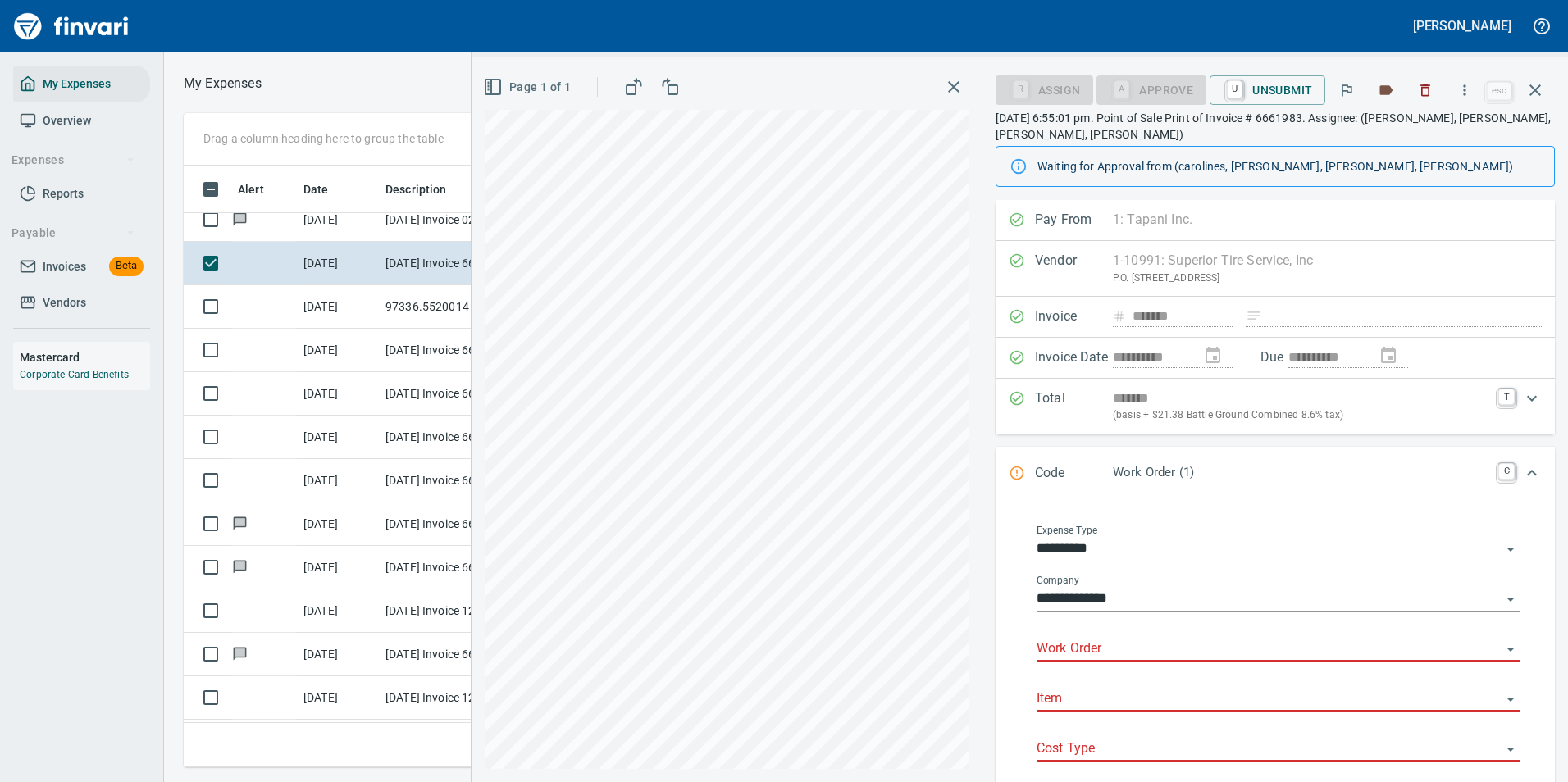
click at [1078, 655] on input "Work Order" at bounding box center [1268, 649] width 464 height 23
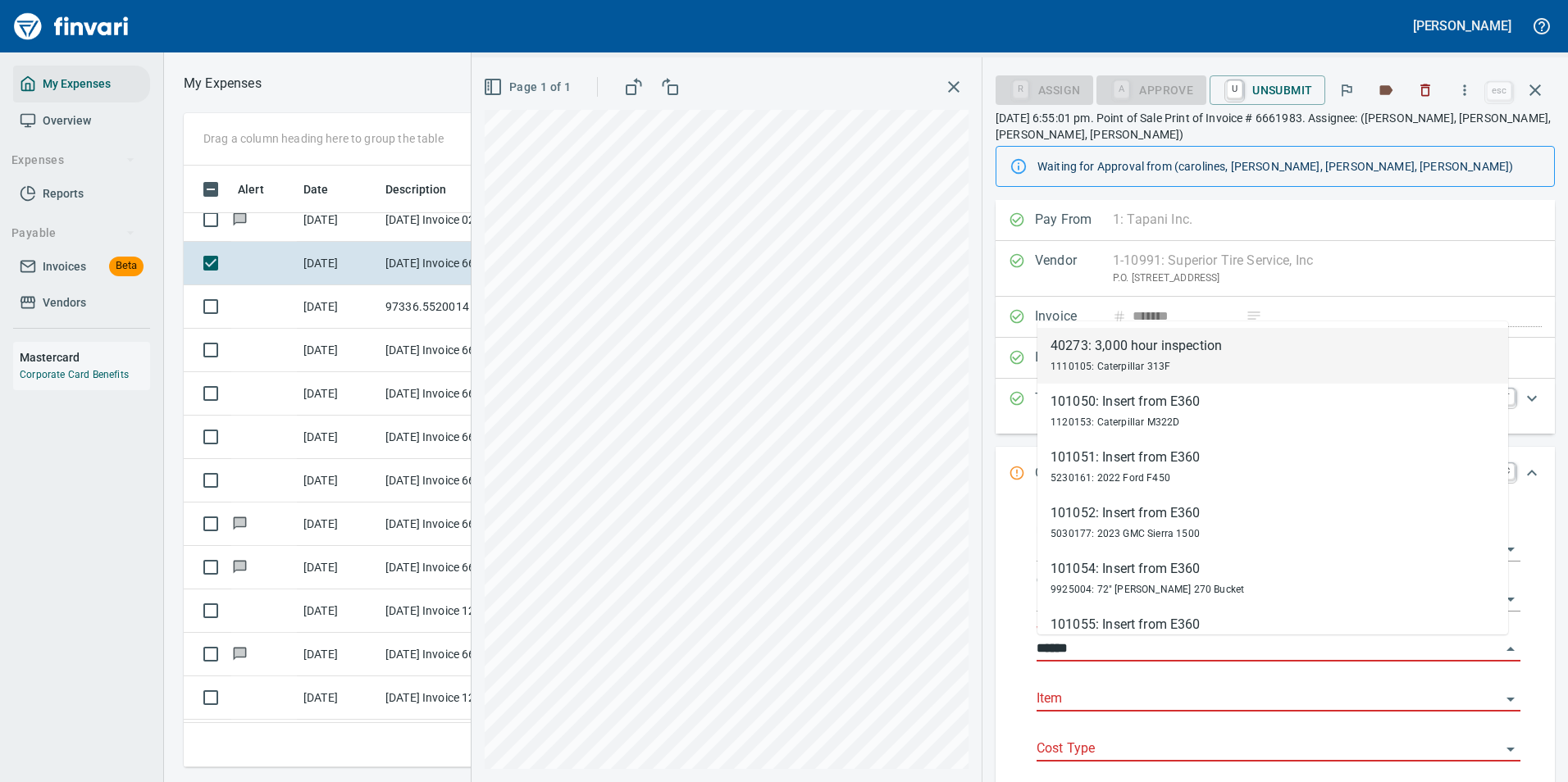
scroll to position [577, 930]
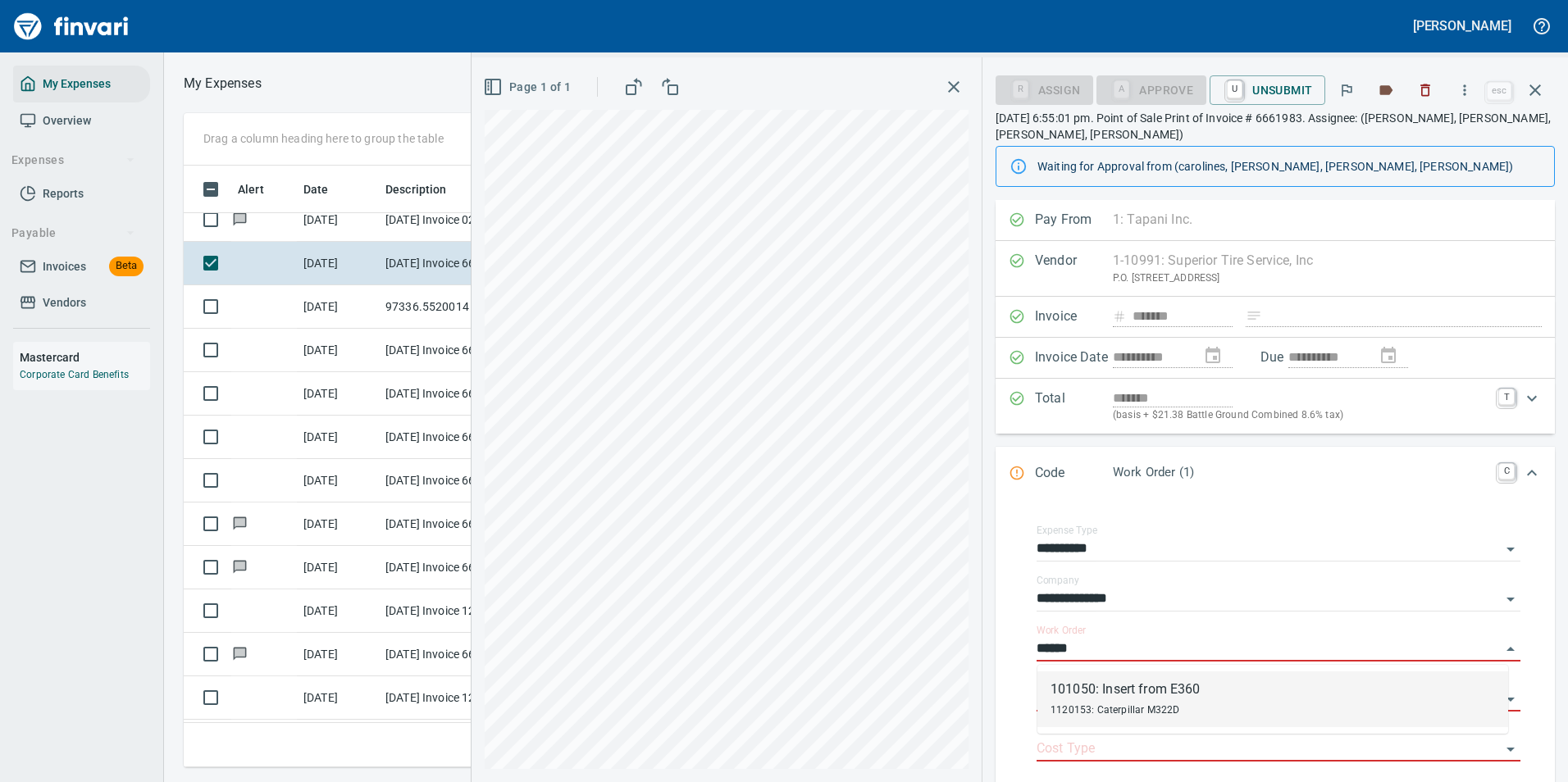
click at [1087, 695] on div "101050: Insert from E360" at bounding box center [1125, 689] width 150 height 20
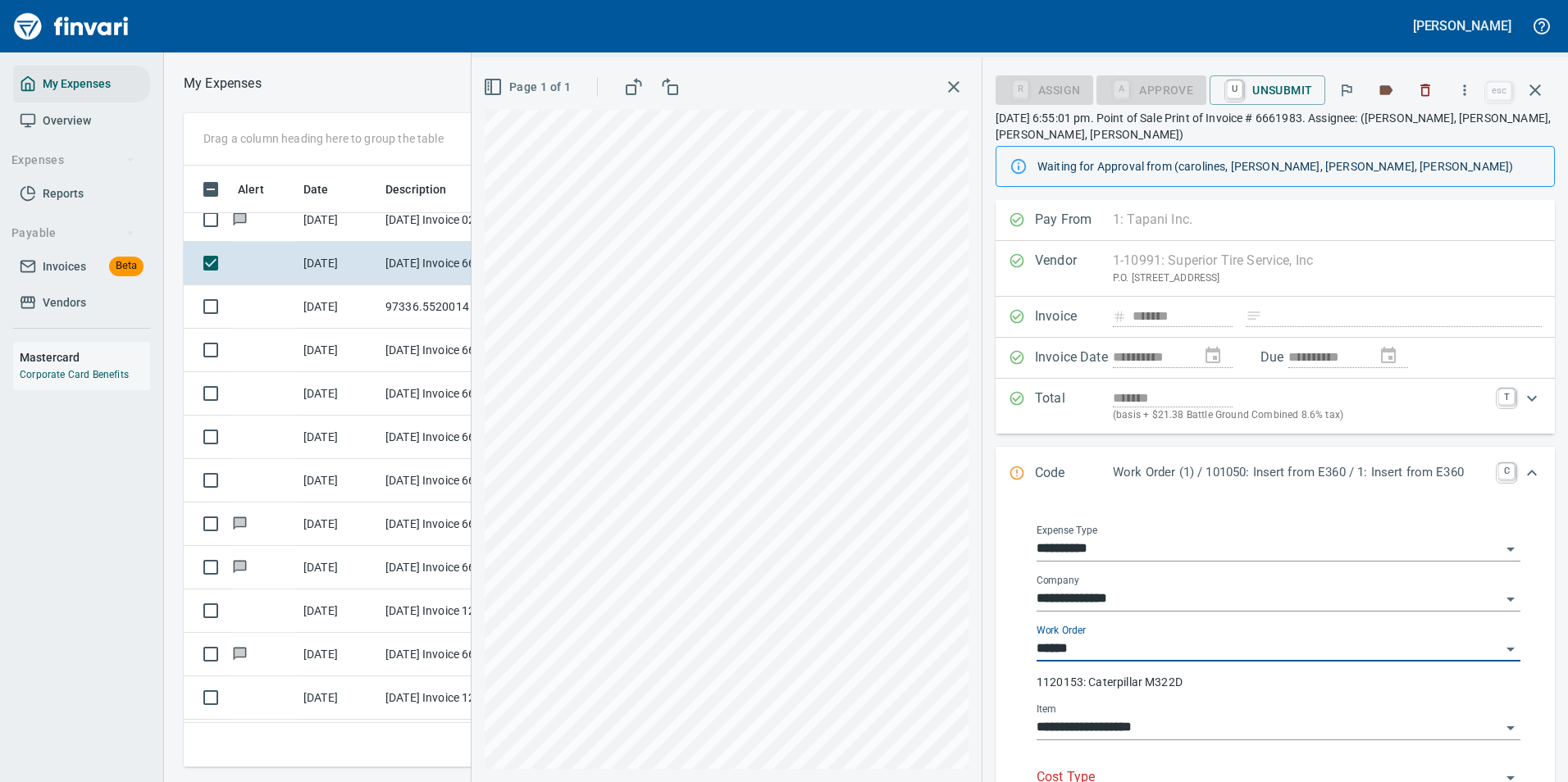
type input "**********"
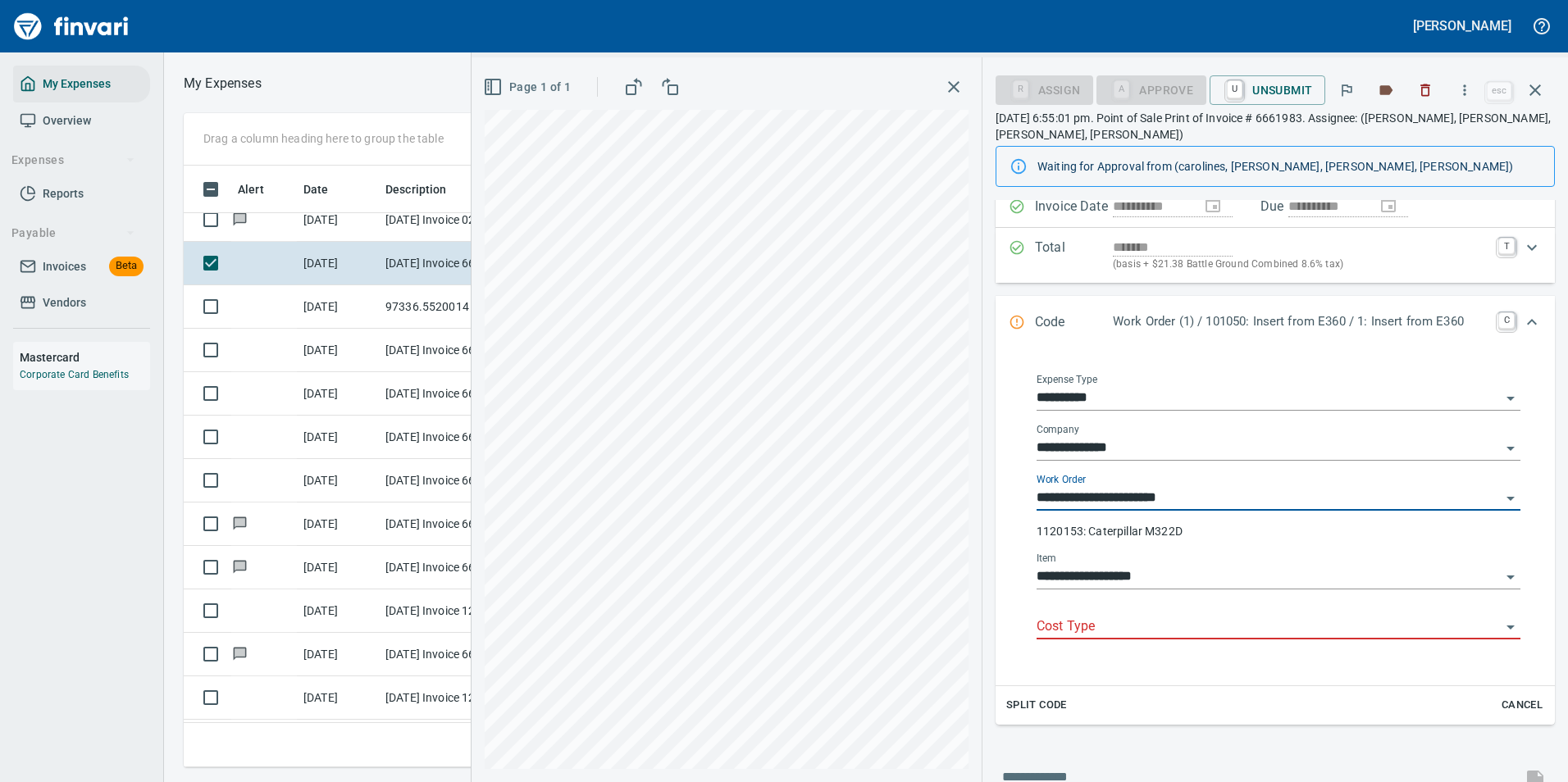
scroll to position [164, 0]
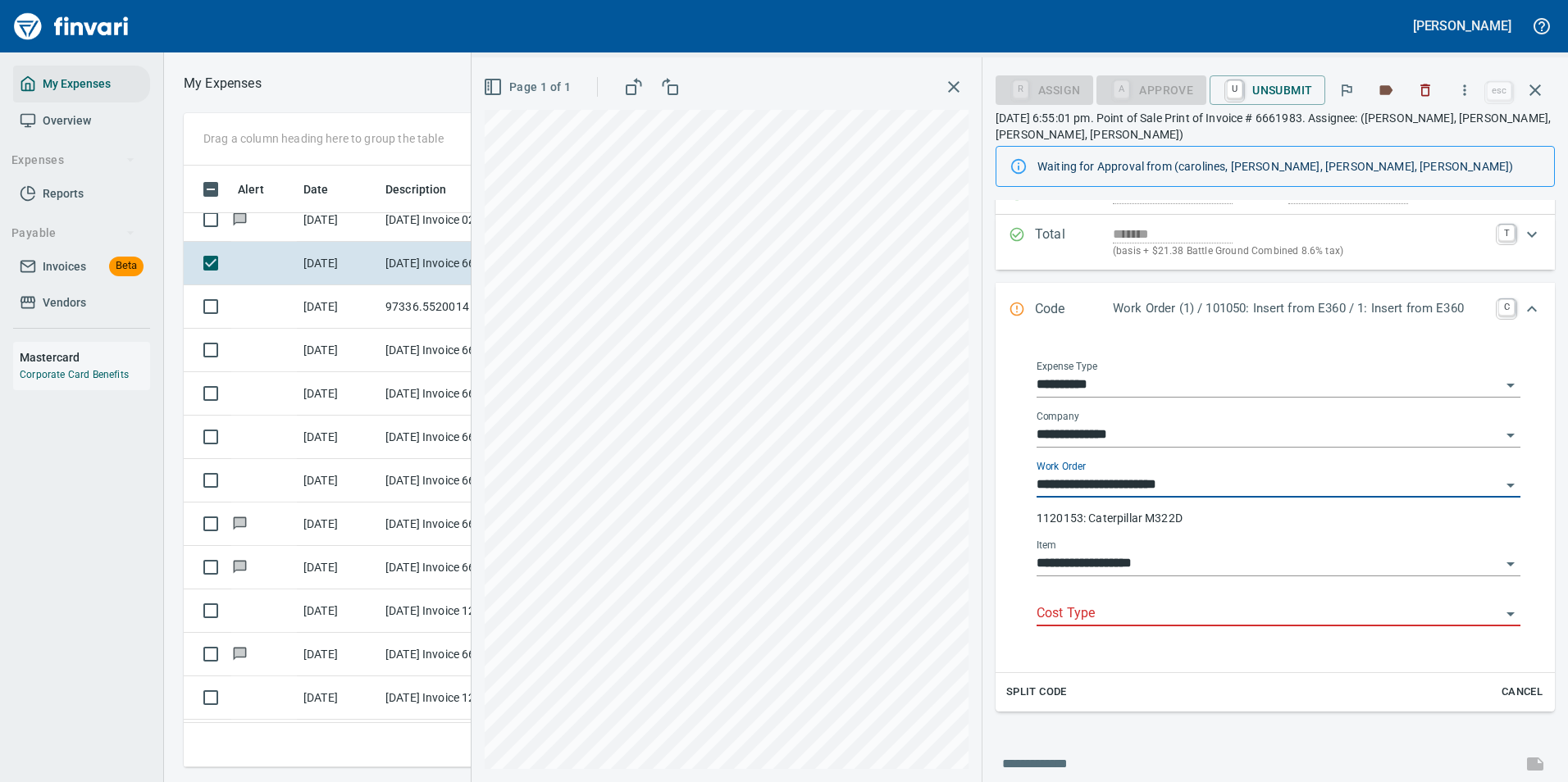
type input "**********"
click at [1090, 620] on input "Cost Type" at bounding box center [1268, 614] width 464 height 23
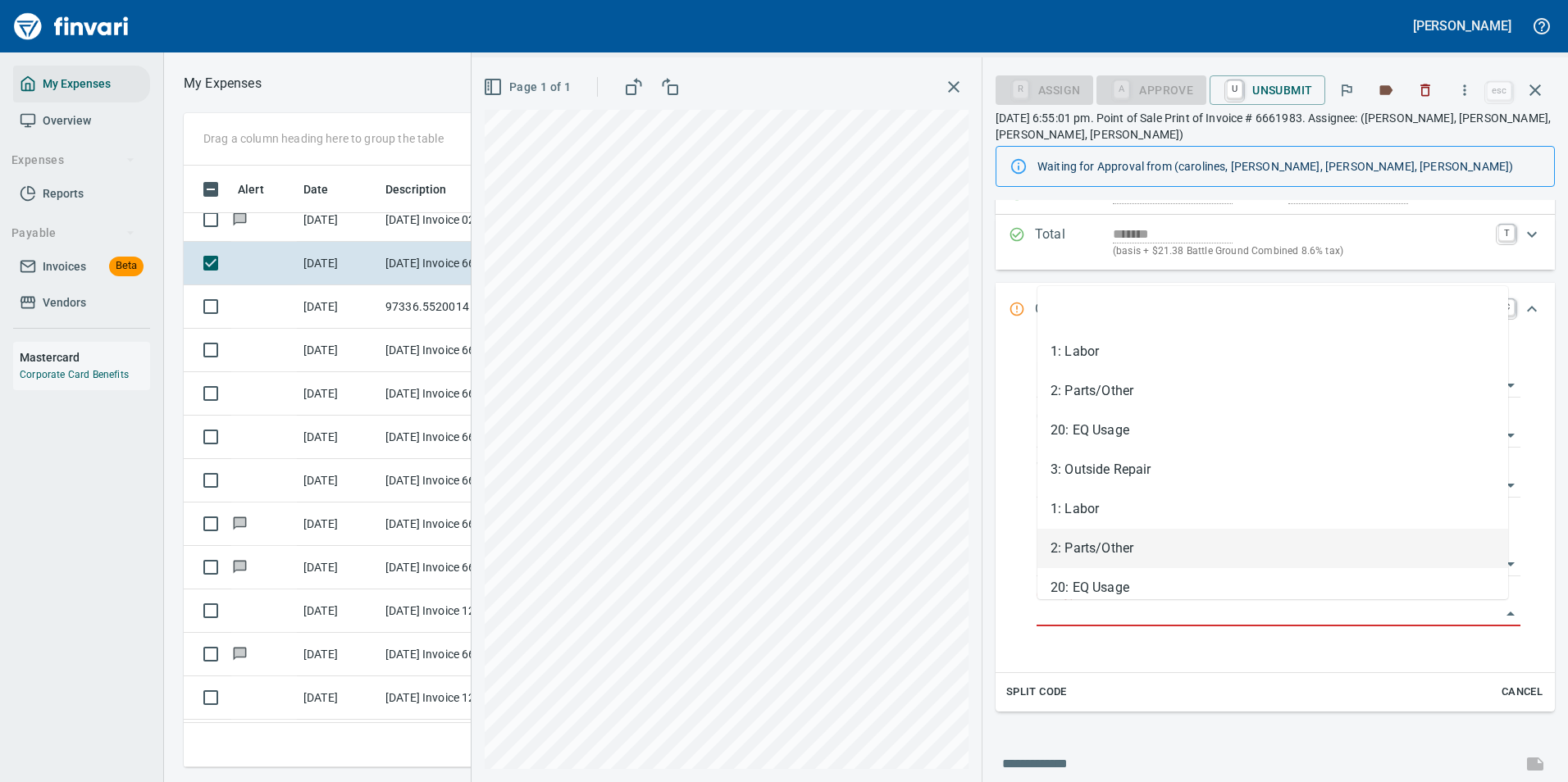
click at [1063, 551] on li "2: Parts/Other" at bounding box center [1273, 547] width 471 height 39
type input "**********"
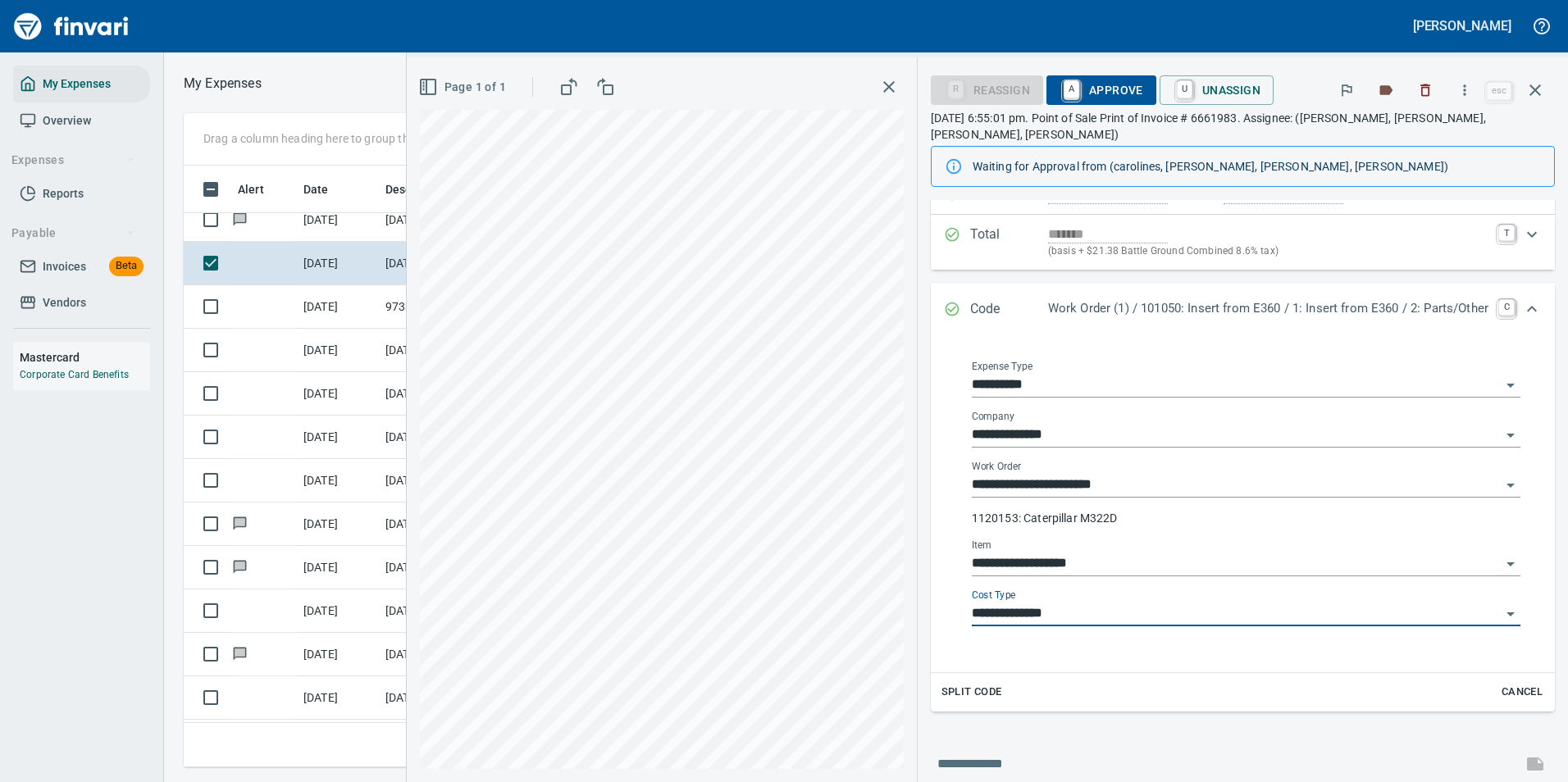
scroll to position [0, 0]
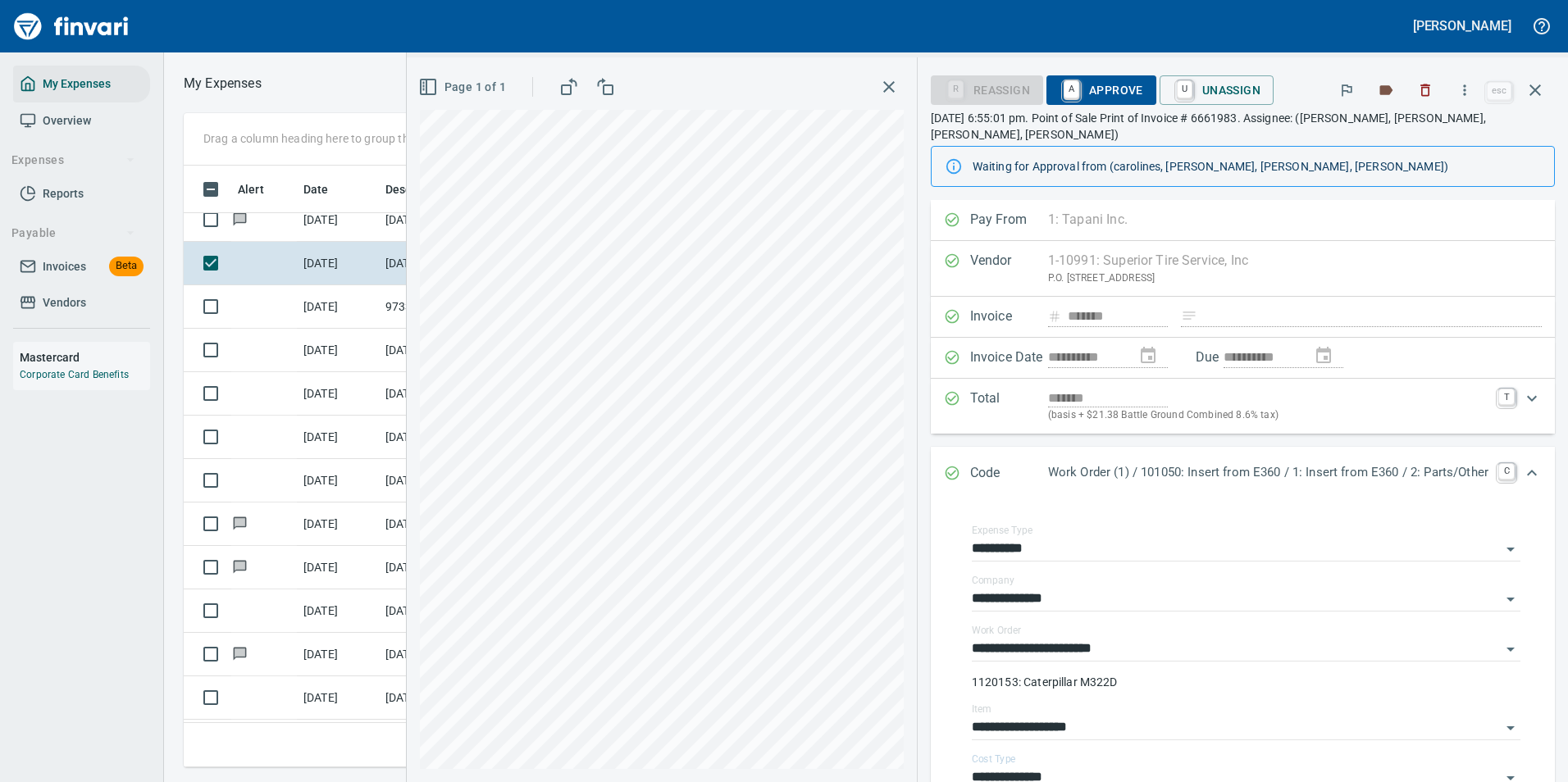
click at [1086, 89] on span "A Approve" at bounding box center [1101, 90] width 83 height 28
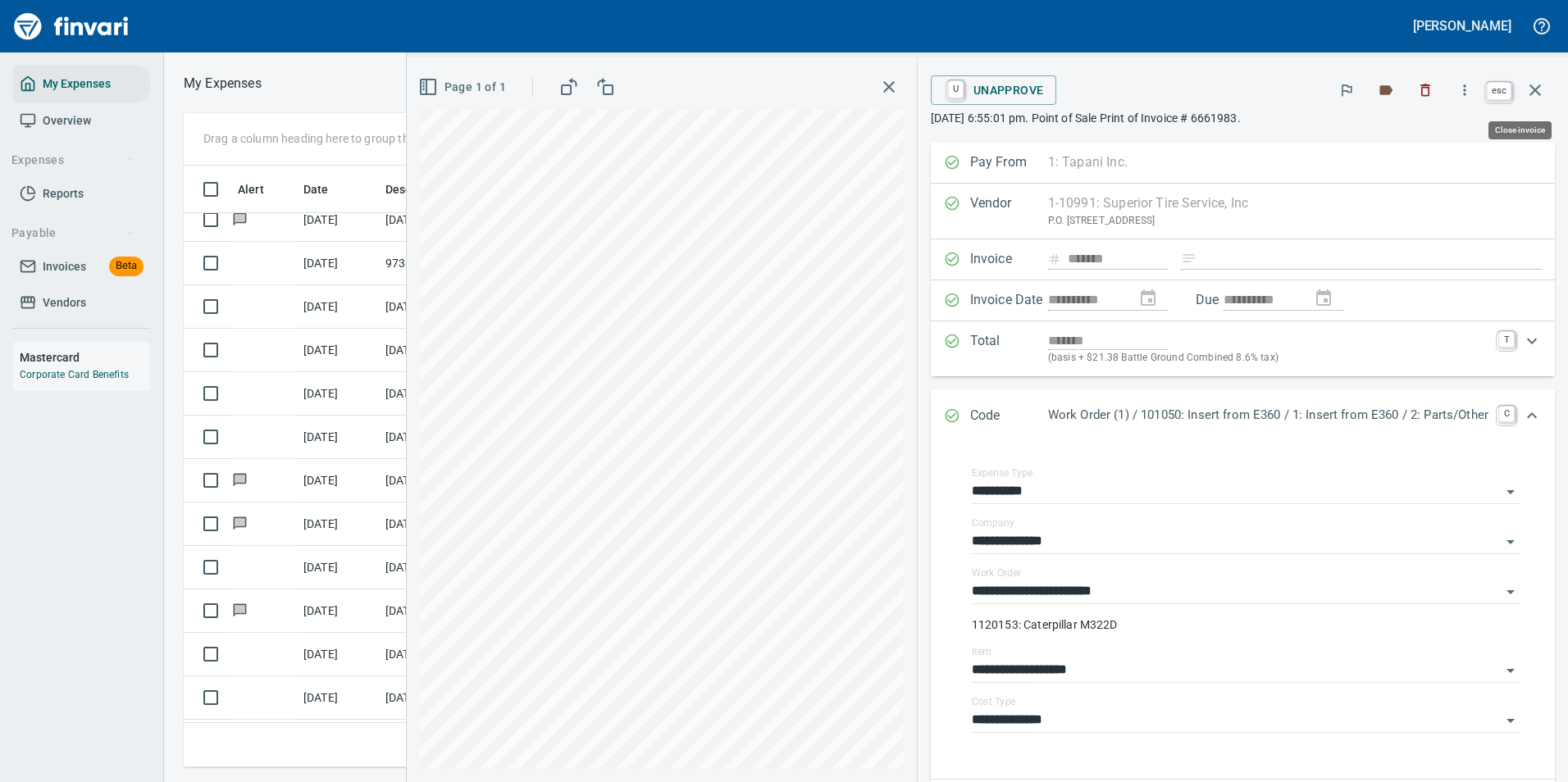
click at [1540, 83] on icon "button" at bounding box center [1534, 90] width 20 height 20
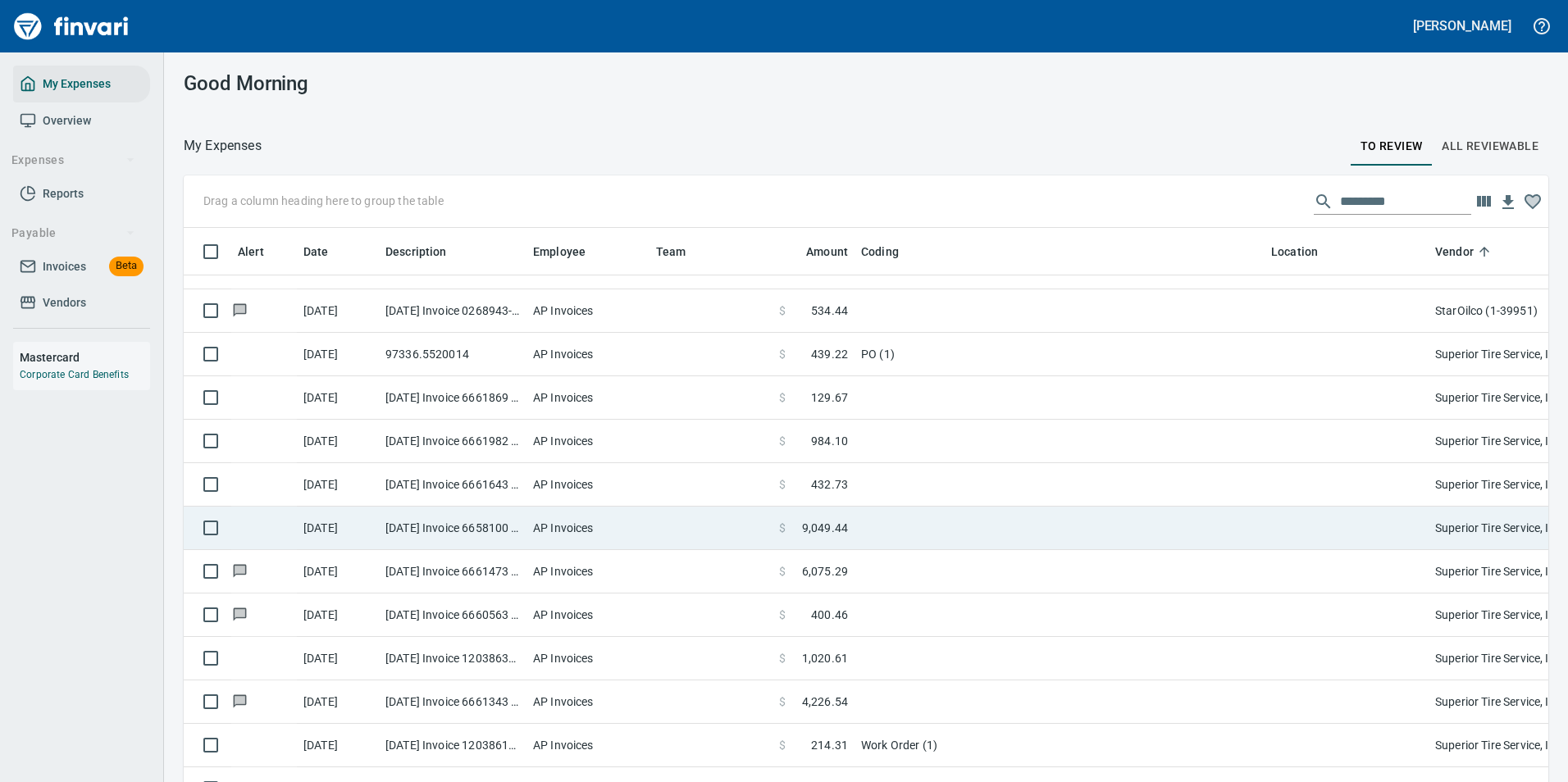
scroll to position [3623, 0]
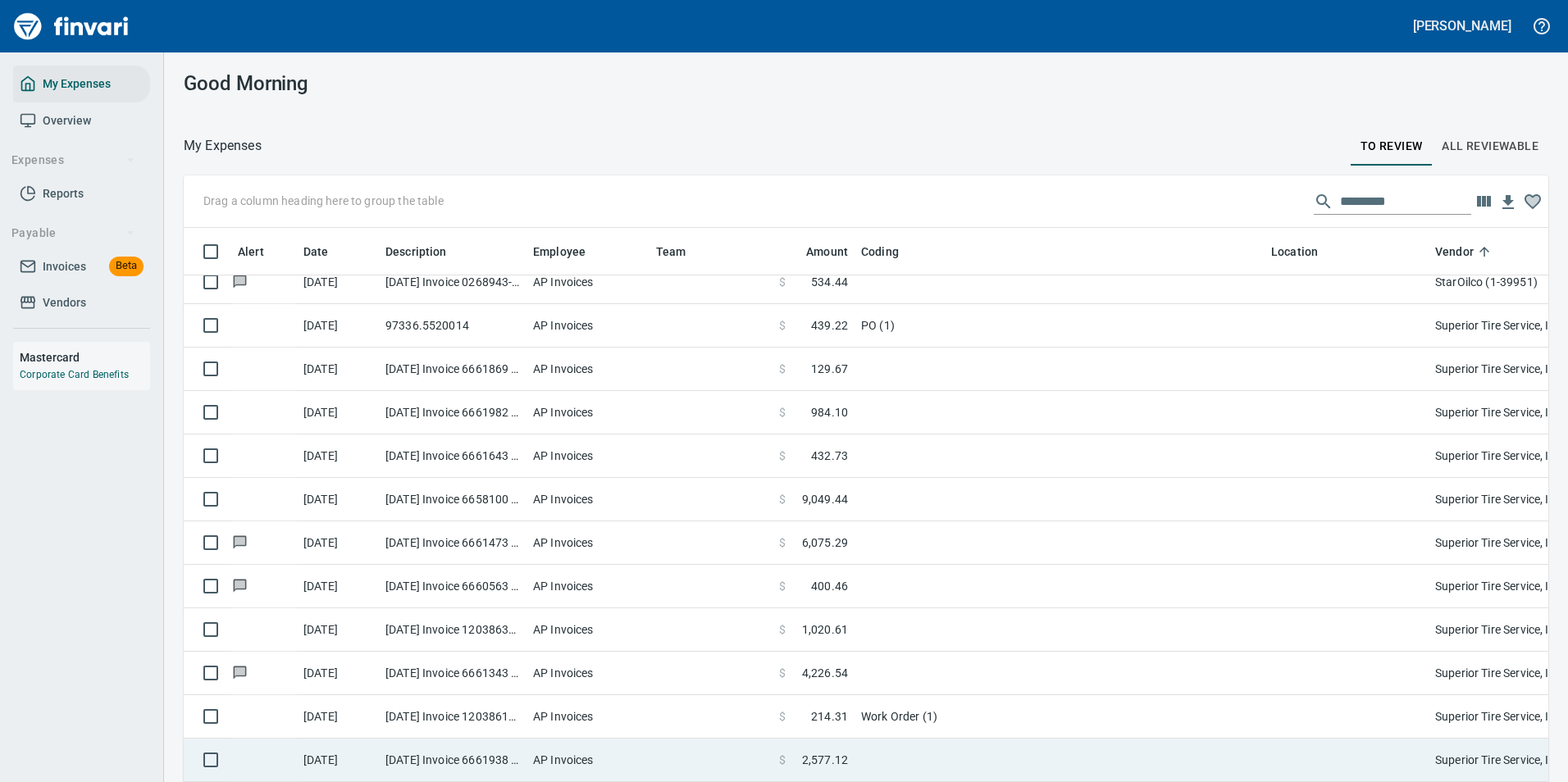
click at [892, 710] on td "Work Order (1)" at bounding box center [1060, 716] width 410 height 43
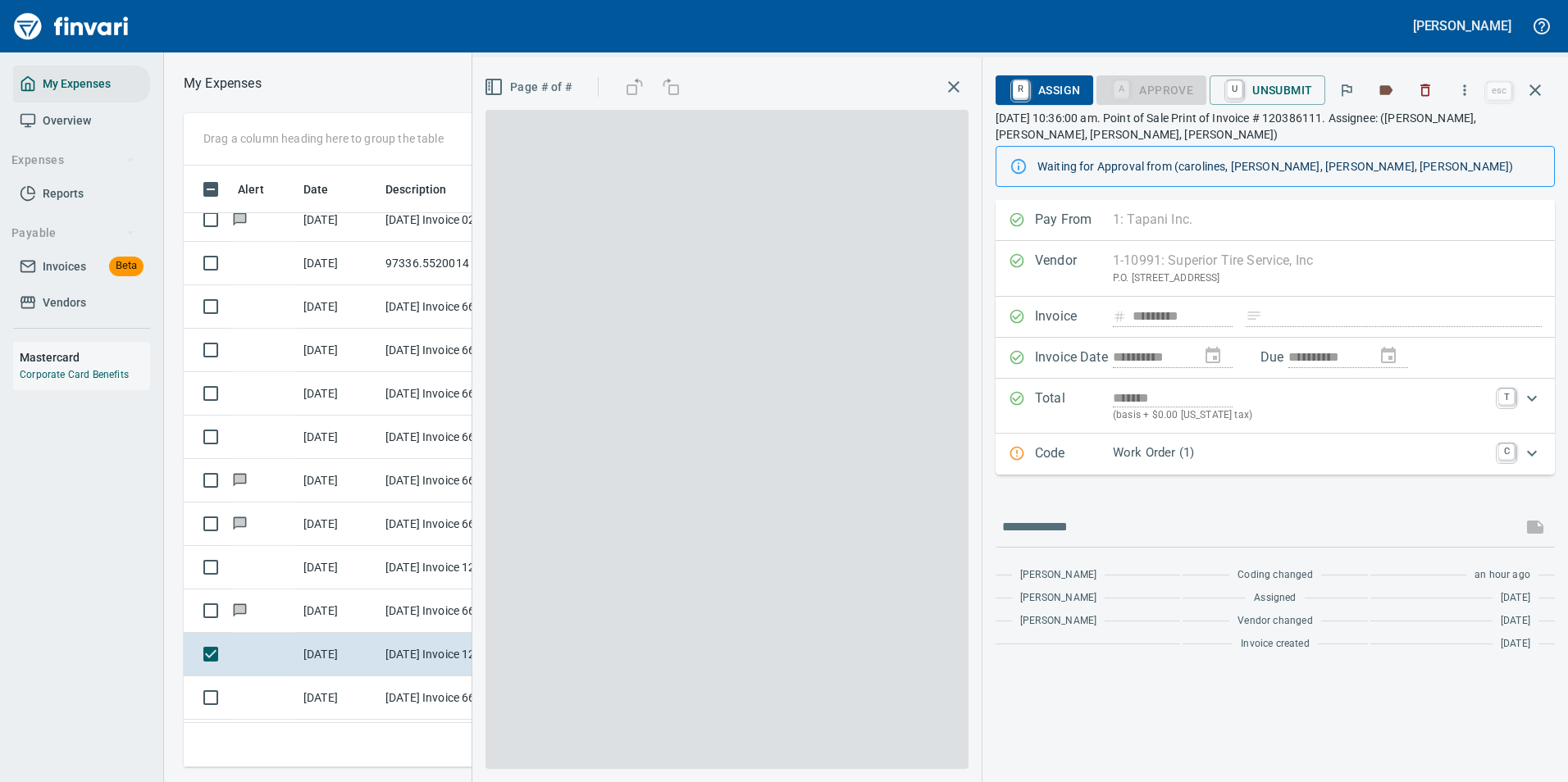
scroll to position [577, 930]
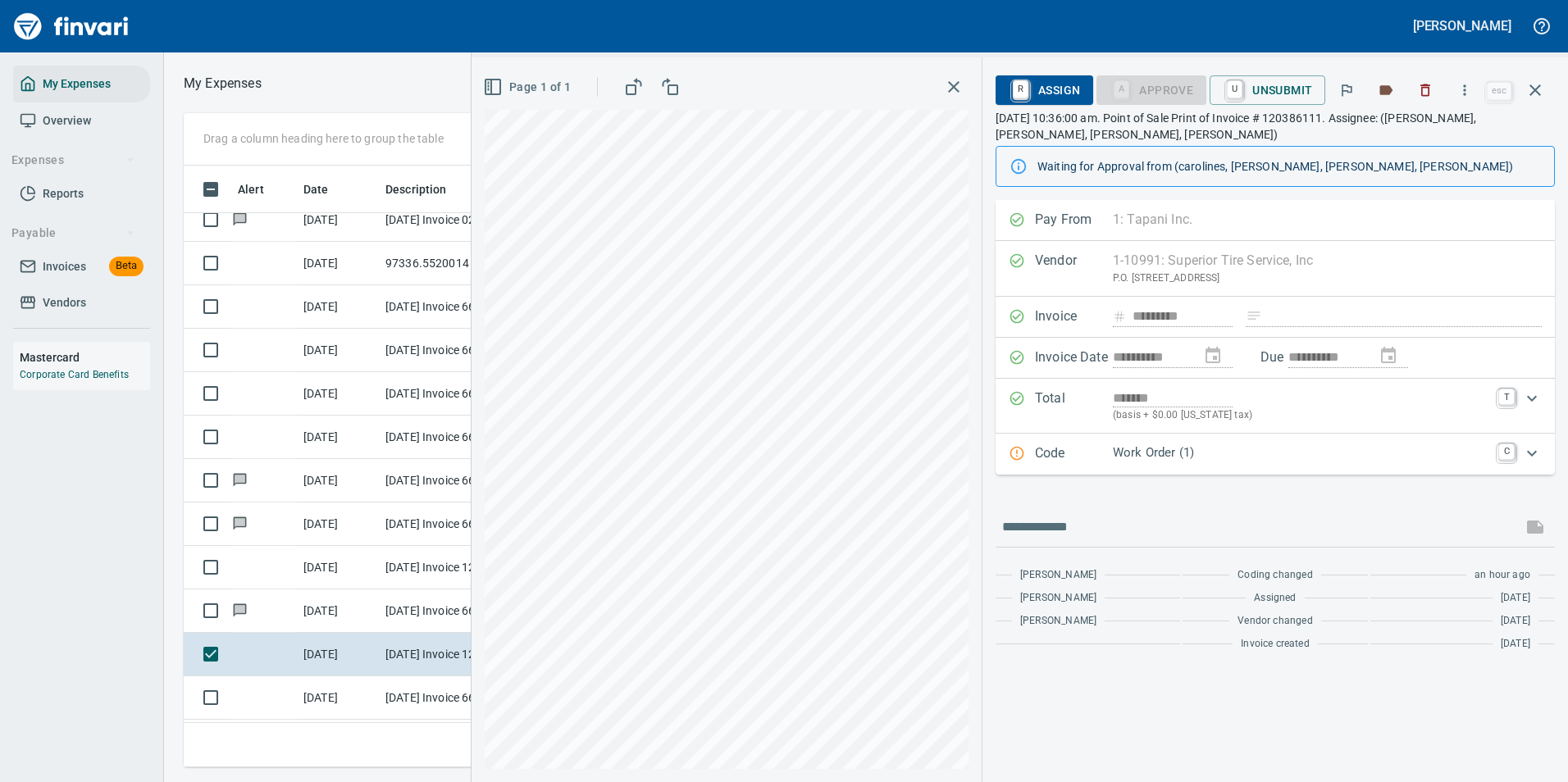
click at [1159, 451] on p "Work Order (1)" at bounding box center [1300, 453] width 375 height 19
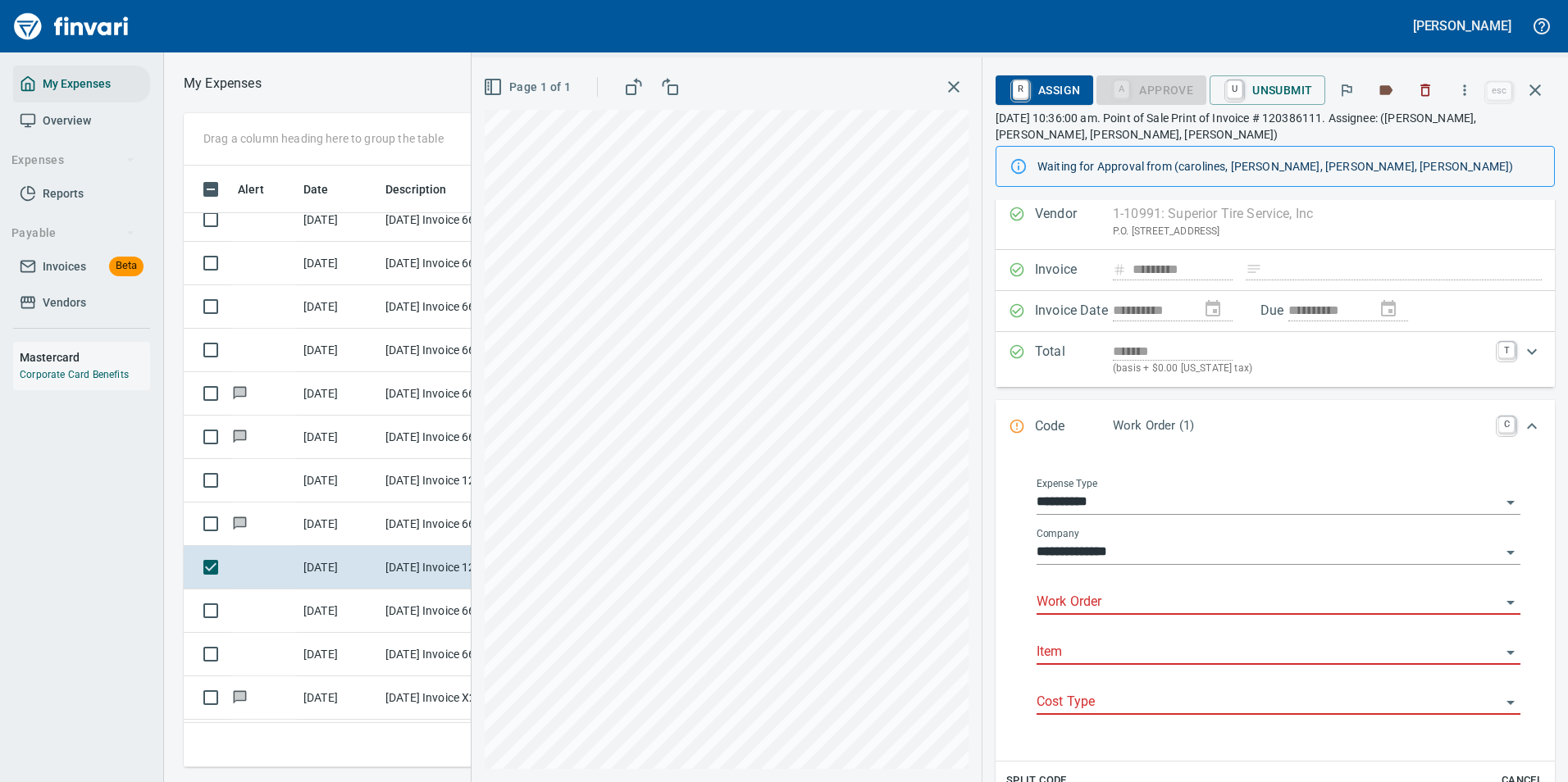
scroll to position [82, 0]
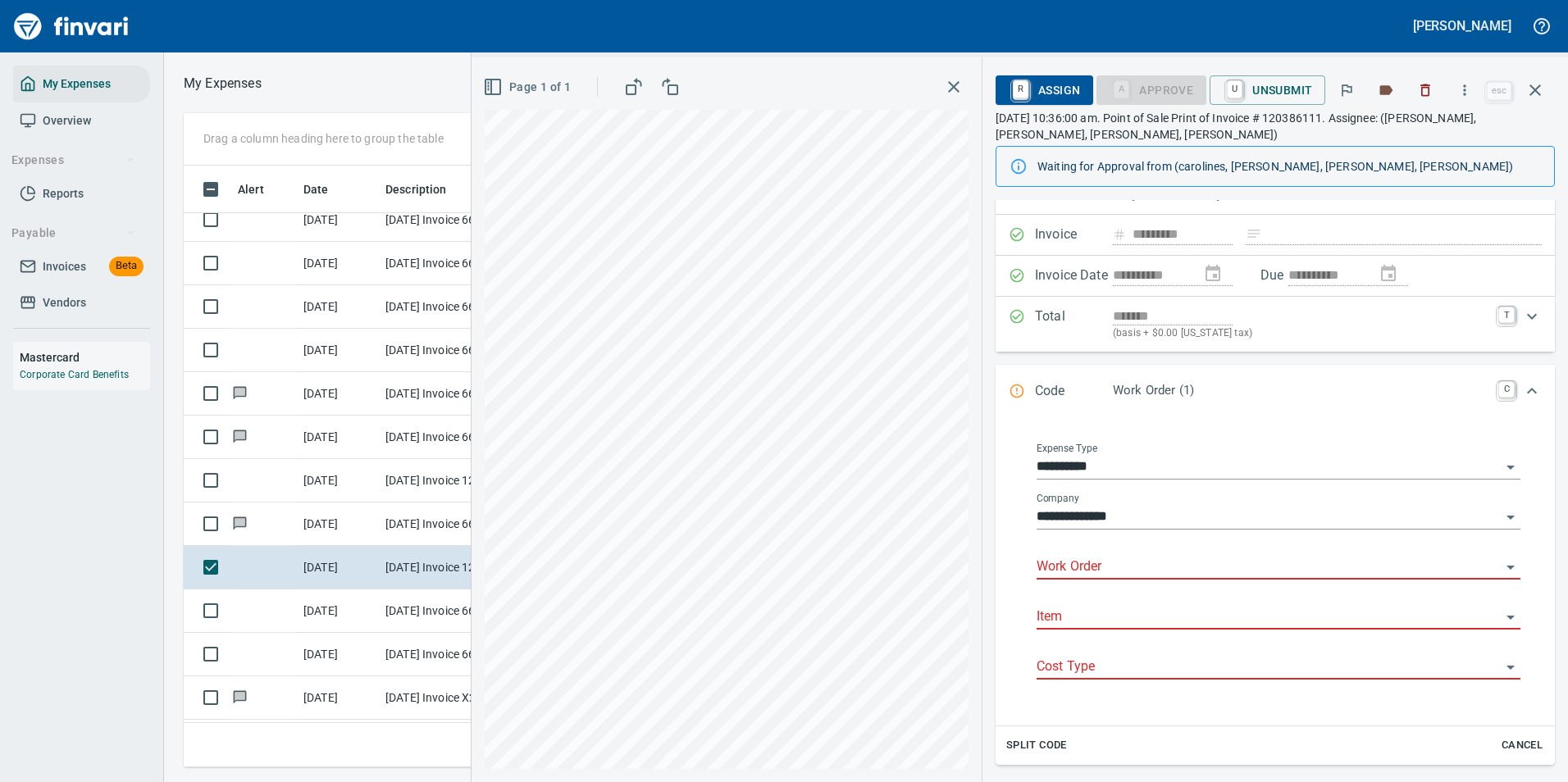
click at [1105, 569] on input "Work Order" at bounding box center [1268, 568] width 464 height 23
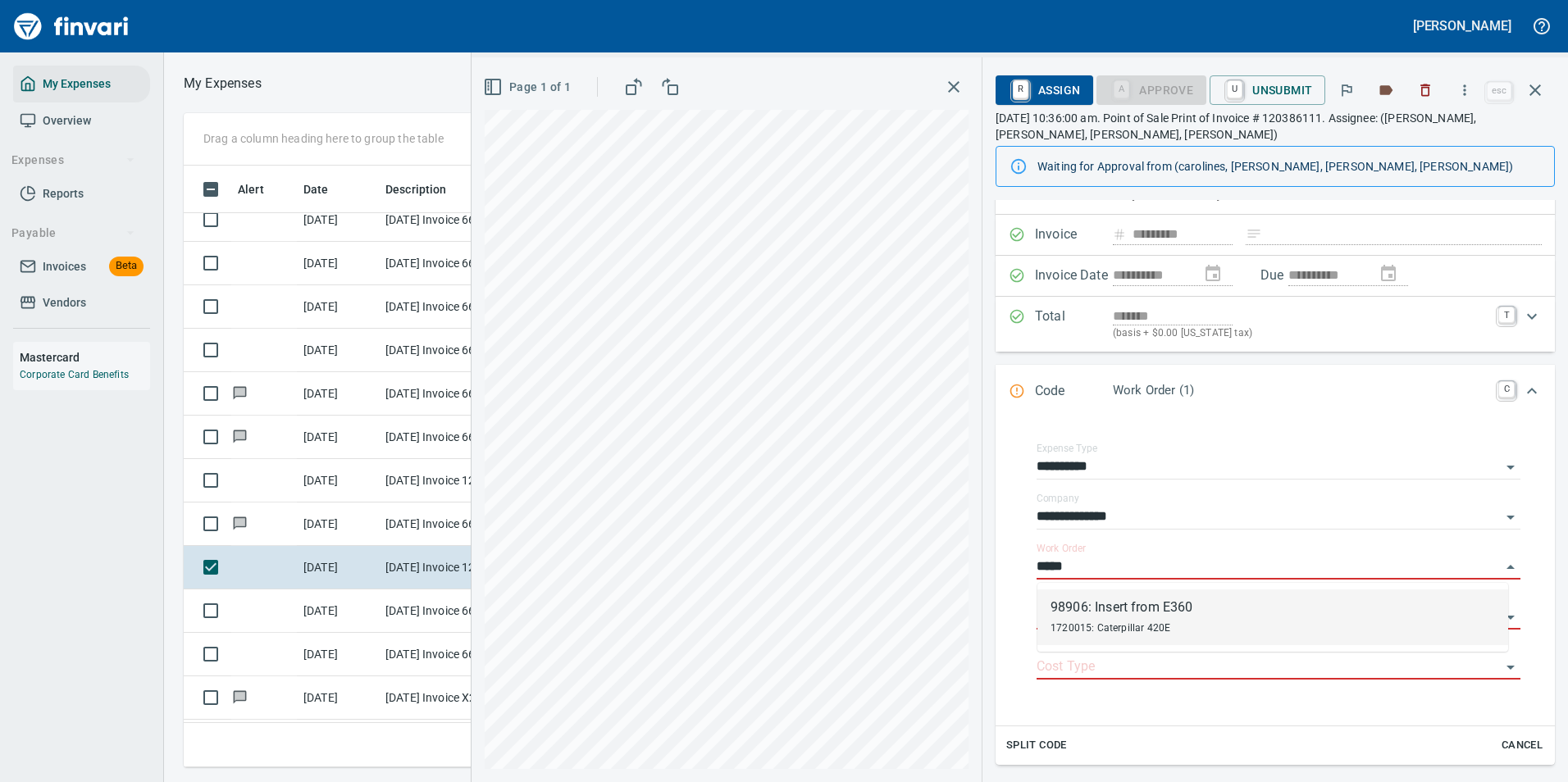
click at [1122, 622] on div "1720015: Caterpillar 420E" at bounding box center [1121, 627] width 142 height 20
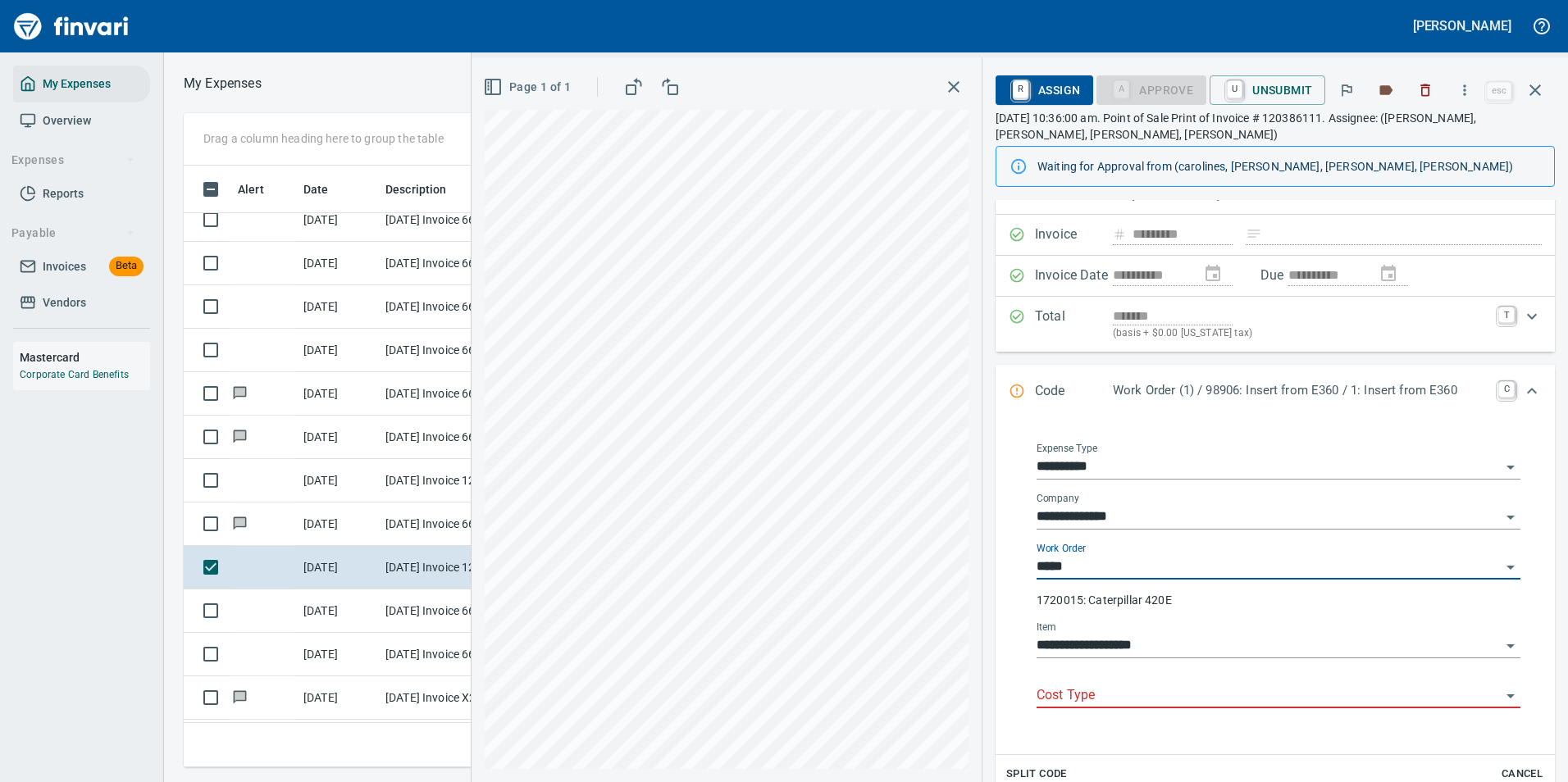
type input "**********"
click at [1082, 711] on div "Cost Type" at bounding box center [1278, 697] width 483 height 50
click at [1082, 705] on input "Cost Type" at bounding box center [1268, 696] width 464 height 23
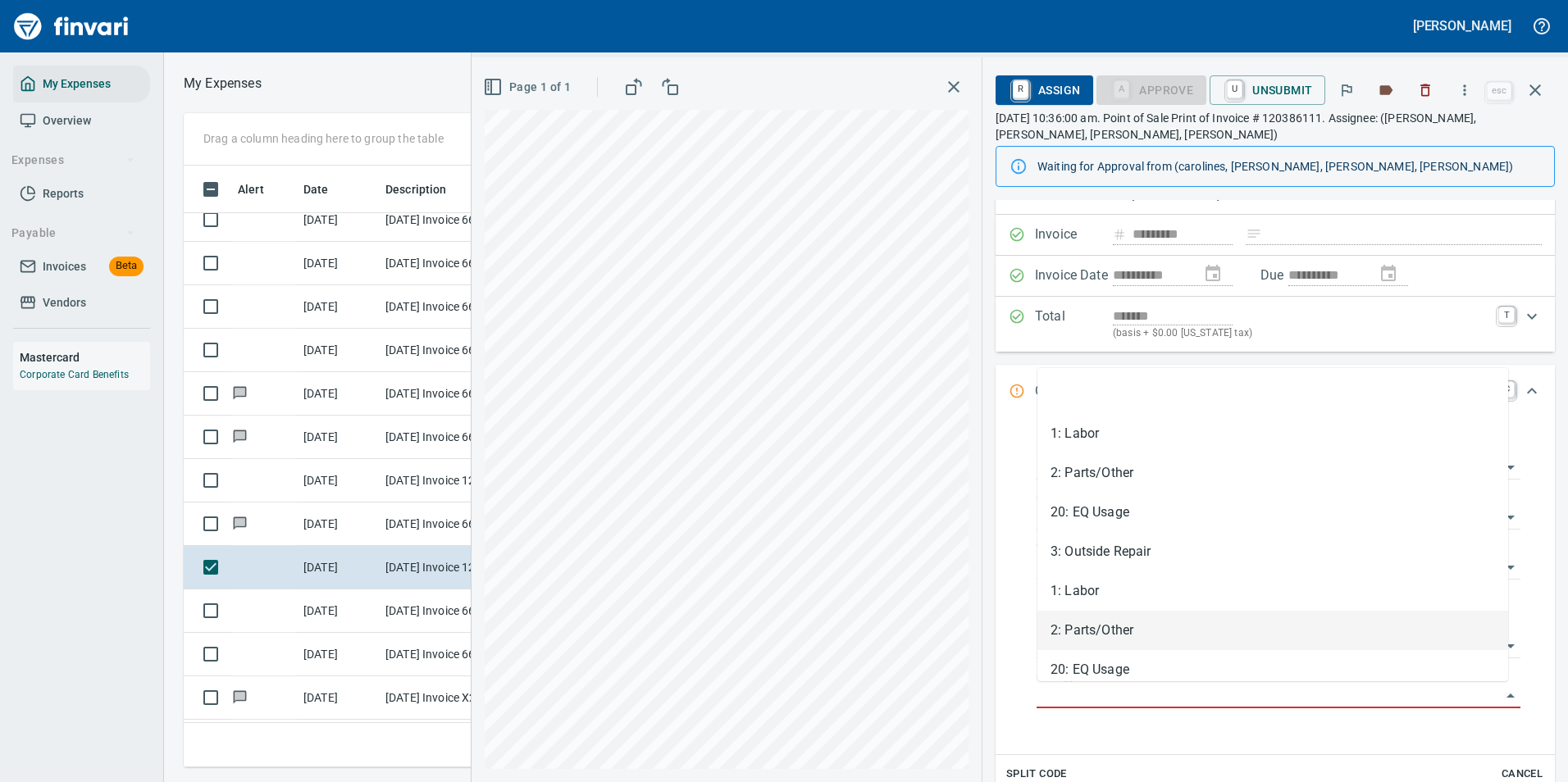
click at [1080, 632] on li "2: Parts/Other" at bounding box center [1273, 630] width 471 height 39
type input "**********"
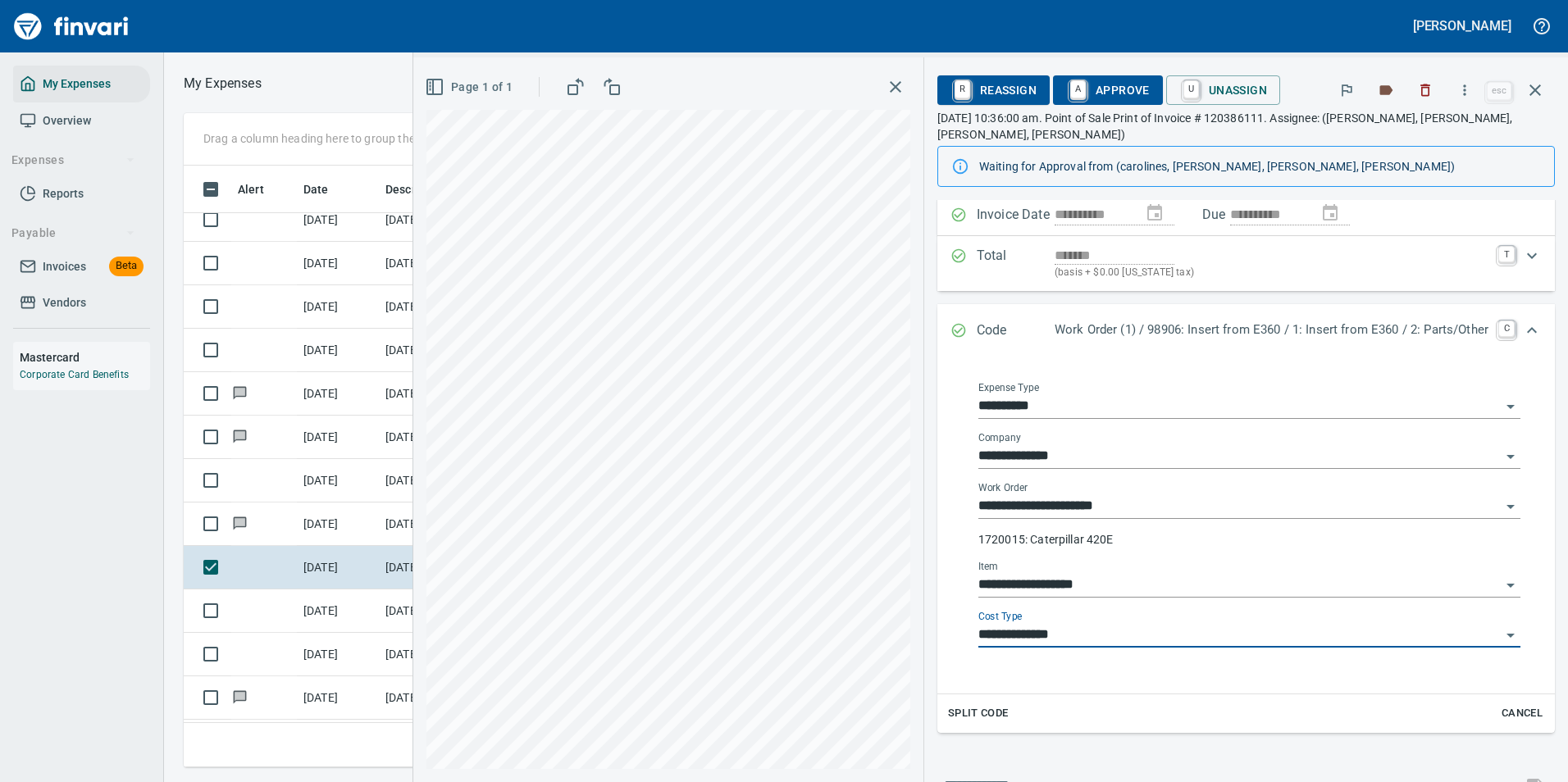
scroll to position [0, 0]
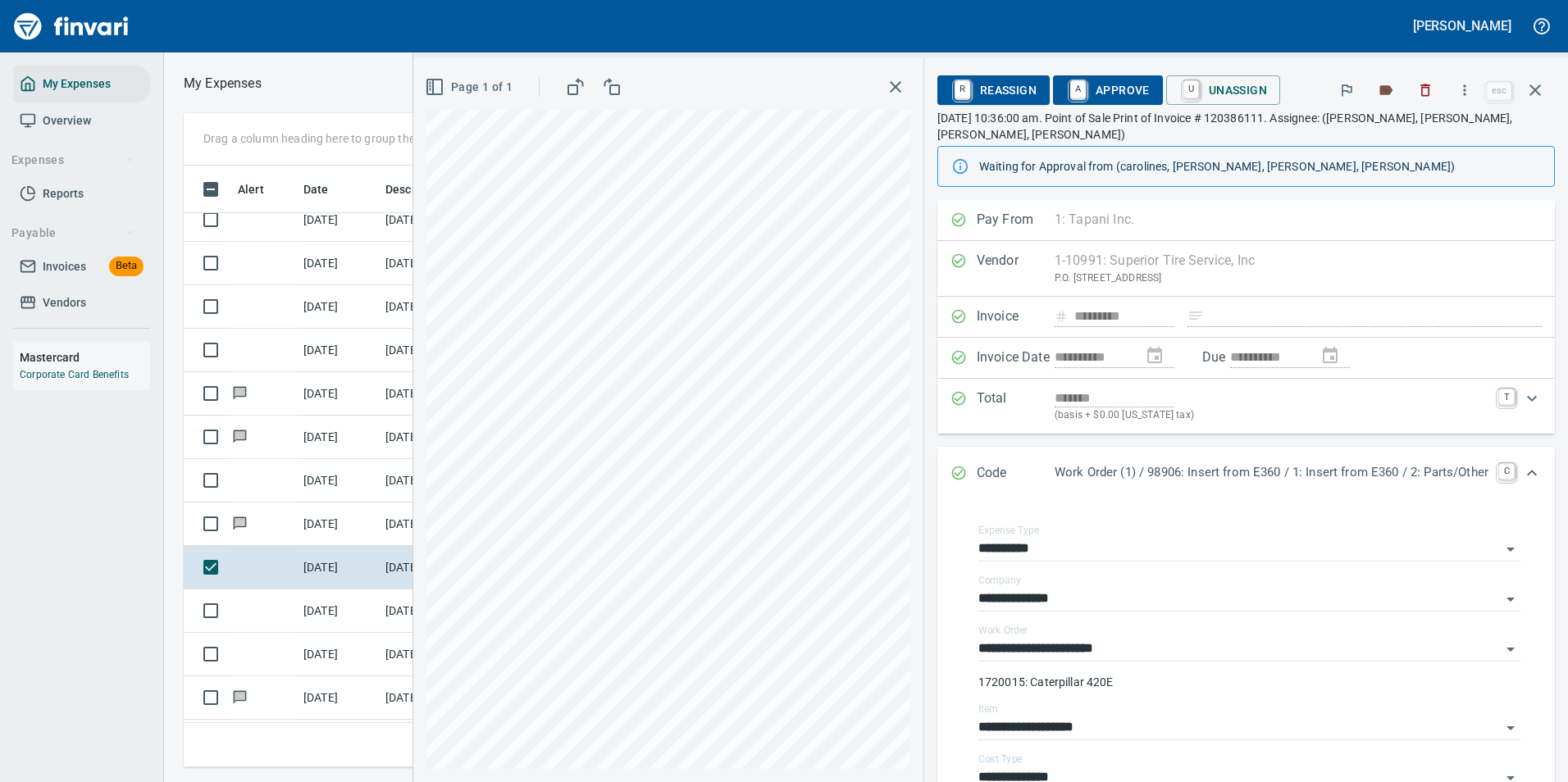
drag, startPoint x: 1055, startPoint y: 83, endPoint x: 961, endPoint y: 303, distance: 239.2
click at [1070, 84] on link "A" at bounding box center [1078, 89] width 15 height 18
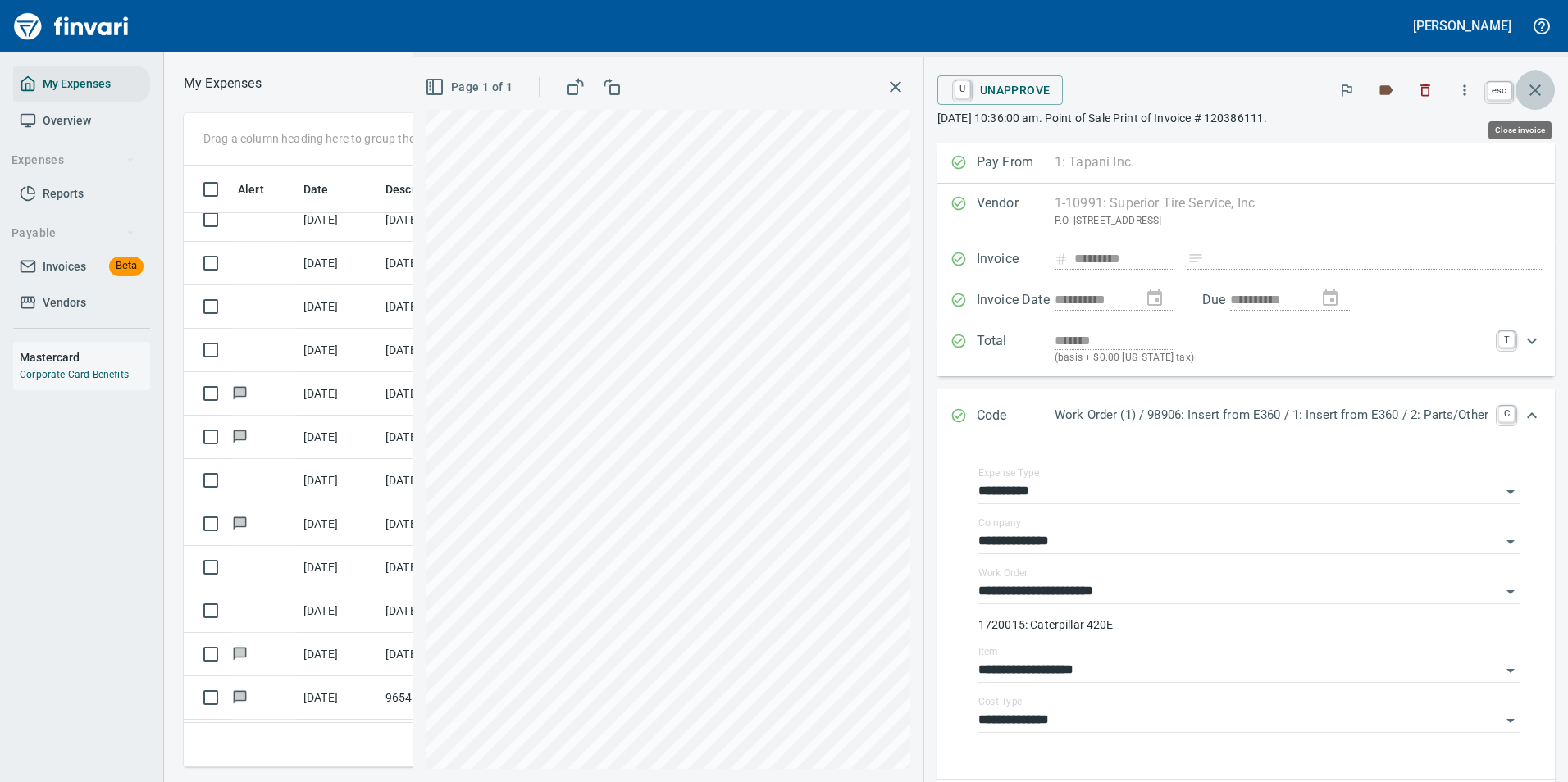
click at [1539, 95] on icon "button" at bounding box center [1534, 90] width 11 height 11
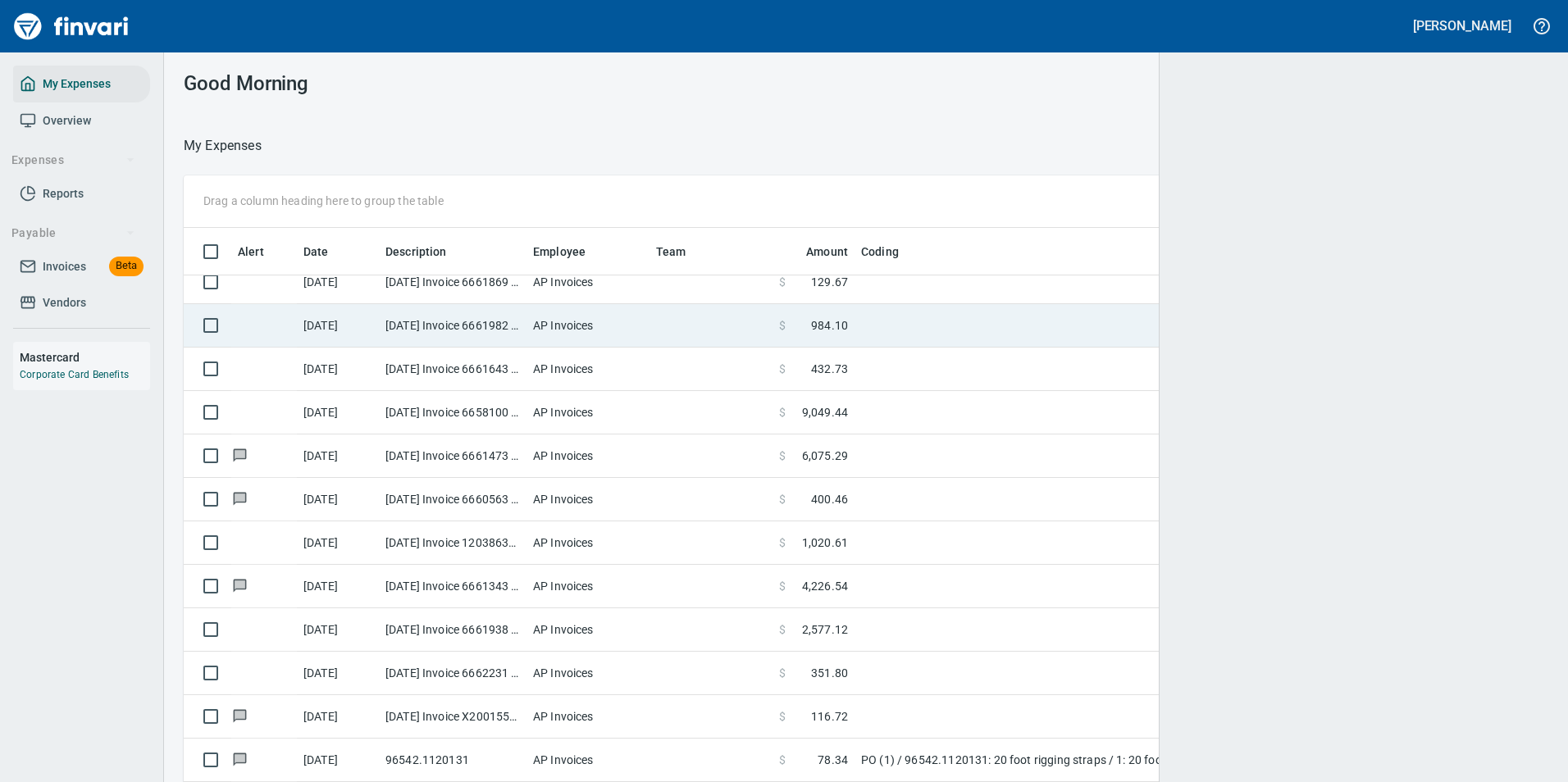
scroll to position [2, 2]
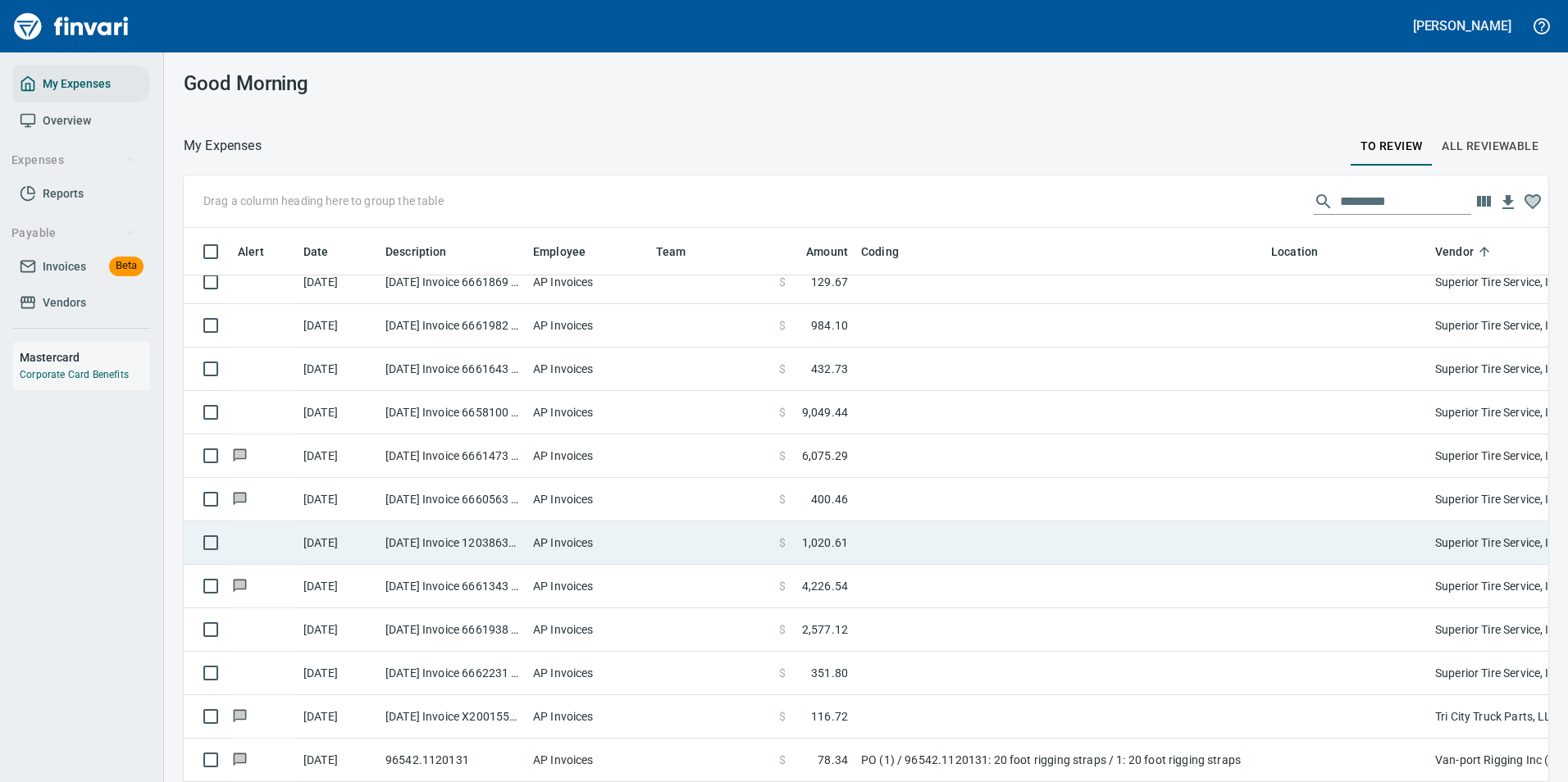
click at [856, 533] on td at bounding box center [1060, 543] width 410 height 43
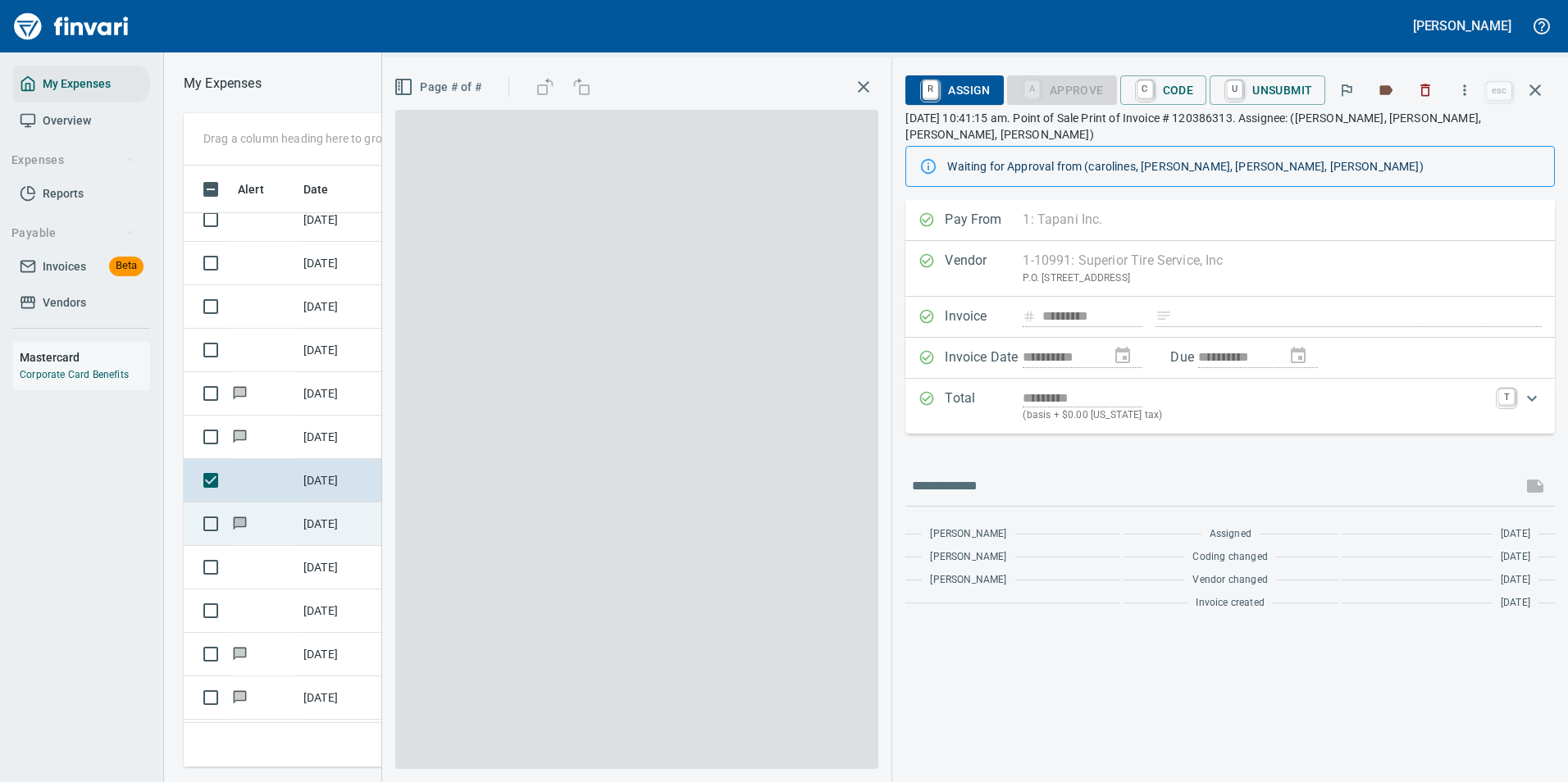
scroll to position [577, 930]
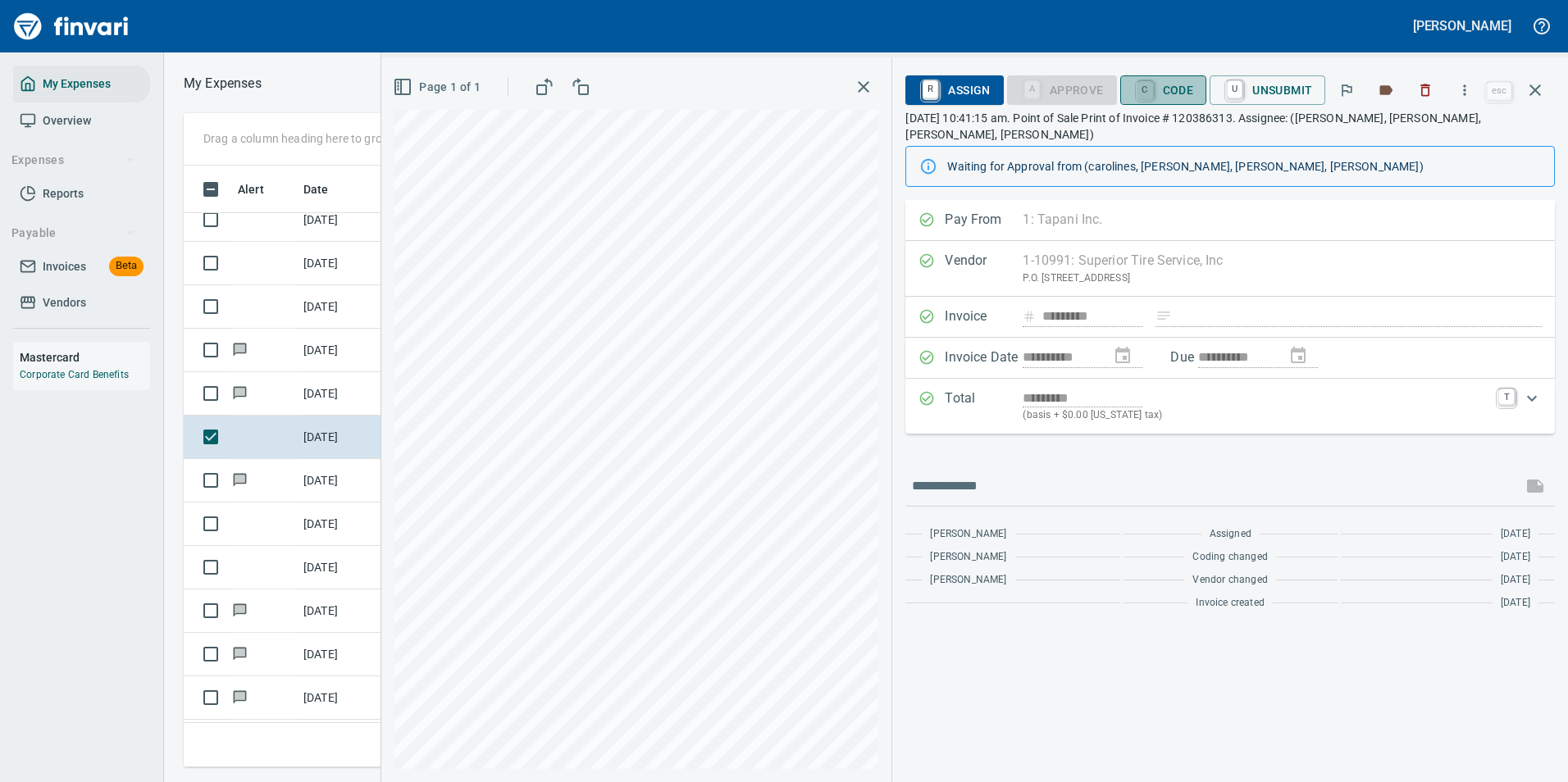
click at [1153, 93] on link "C" at bounding box center [1145, 90] width 15 height 18
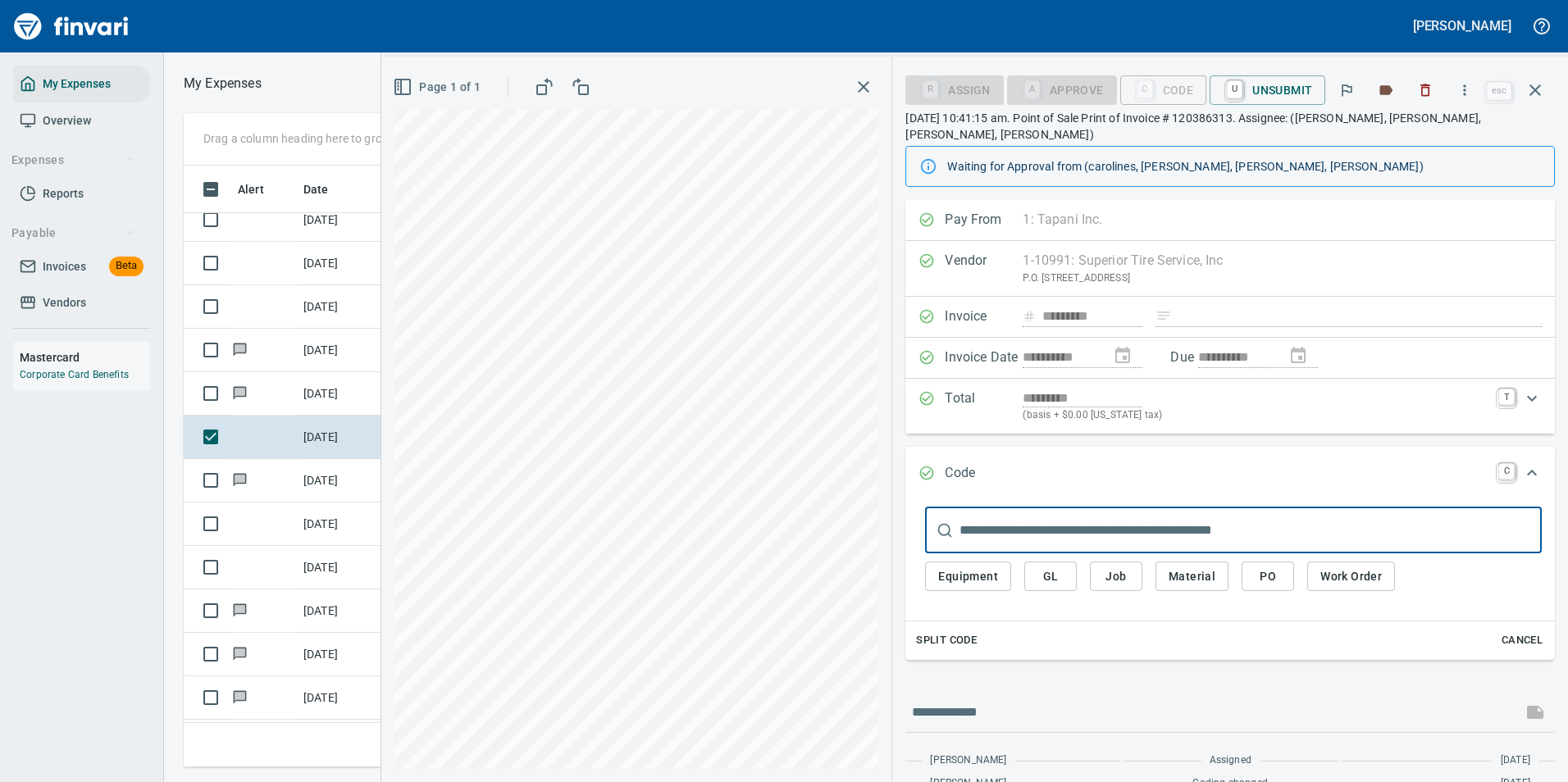
click at [1333, 567] on span "Work Order" at bounding box center [1351, 576] width 61 height 20
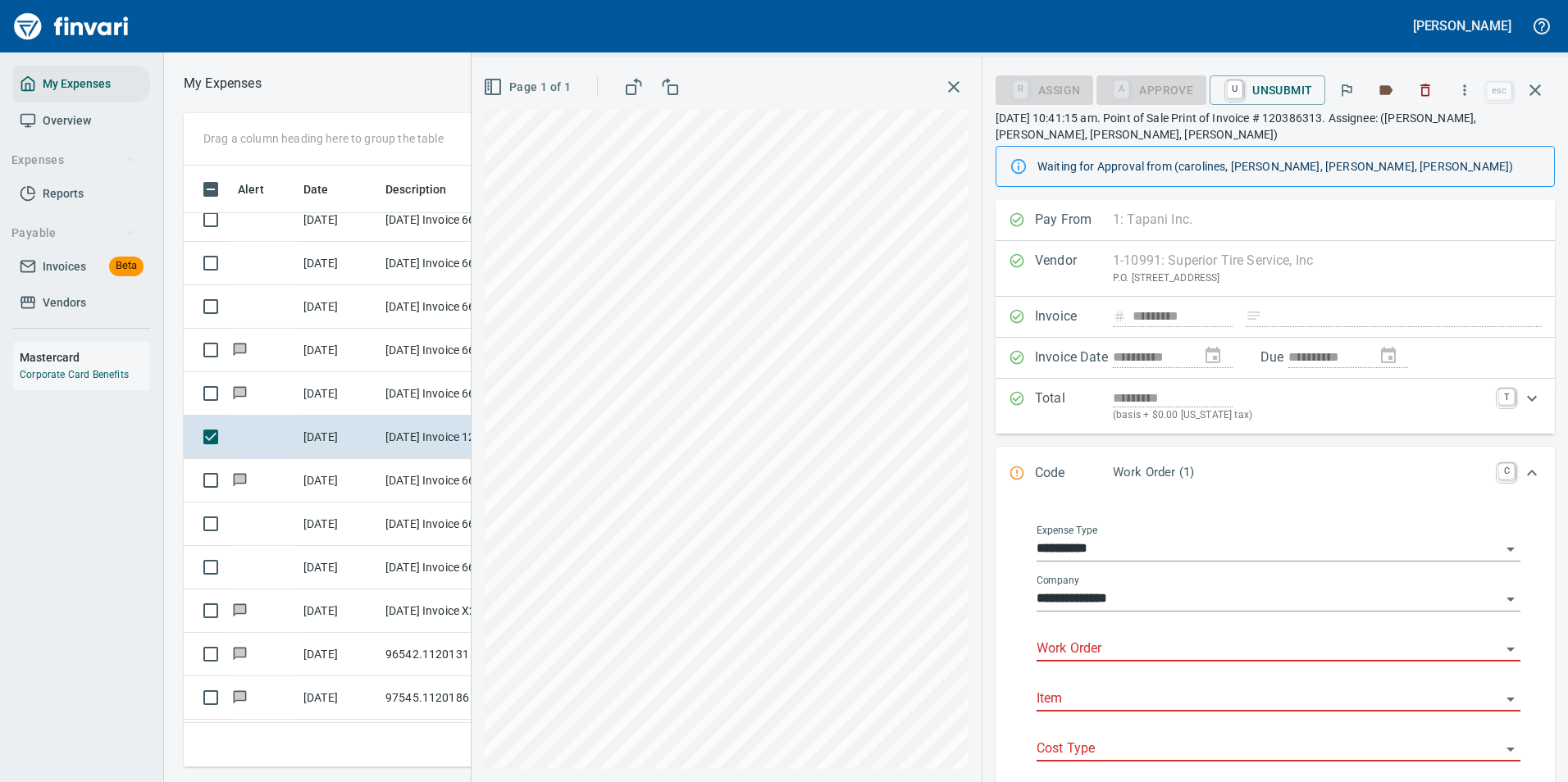
click at [1082, 651] on input "Work Order" at bounding box center [1268, 649] width 464 height 23
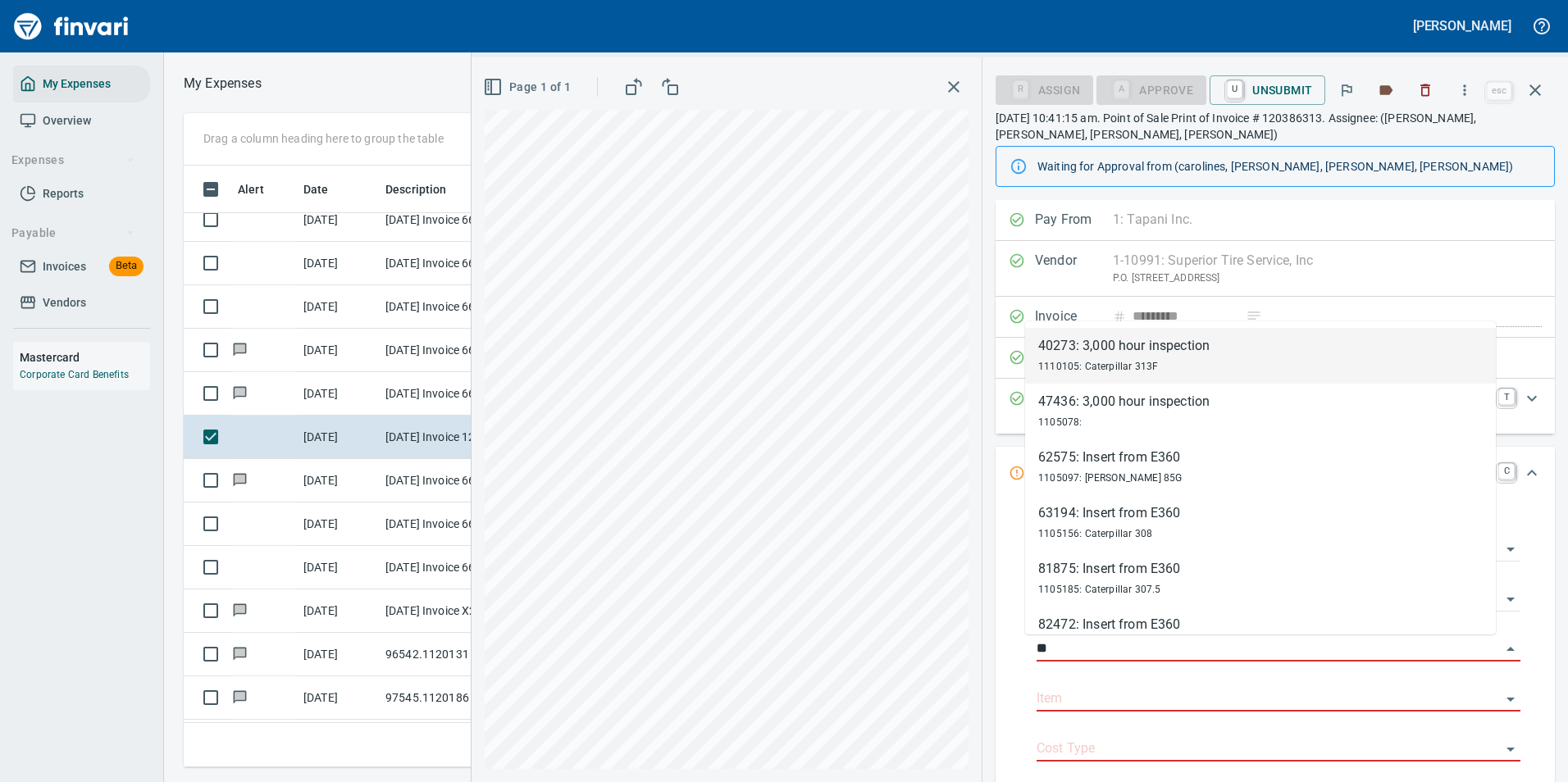
type input "*"
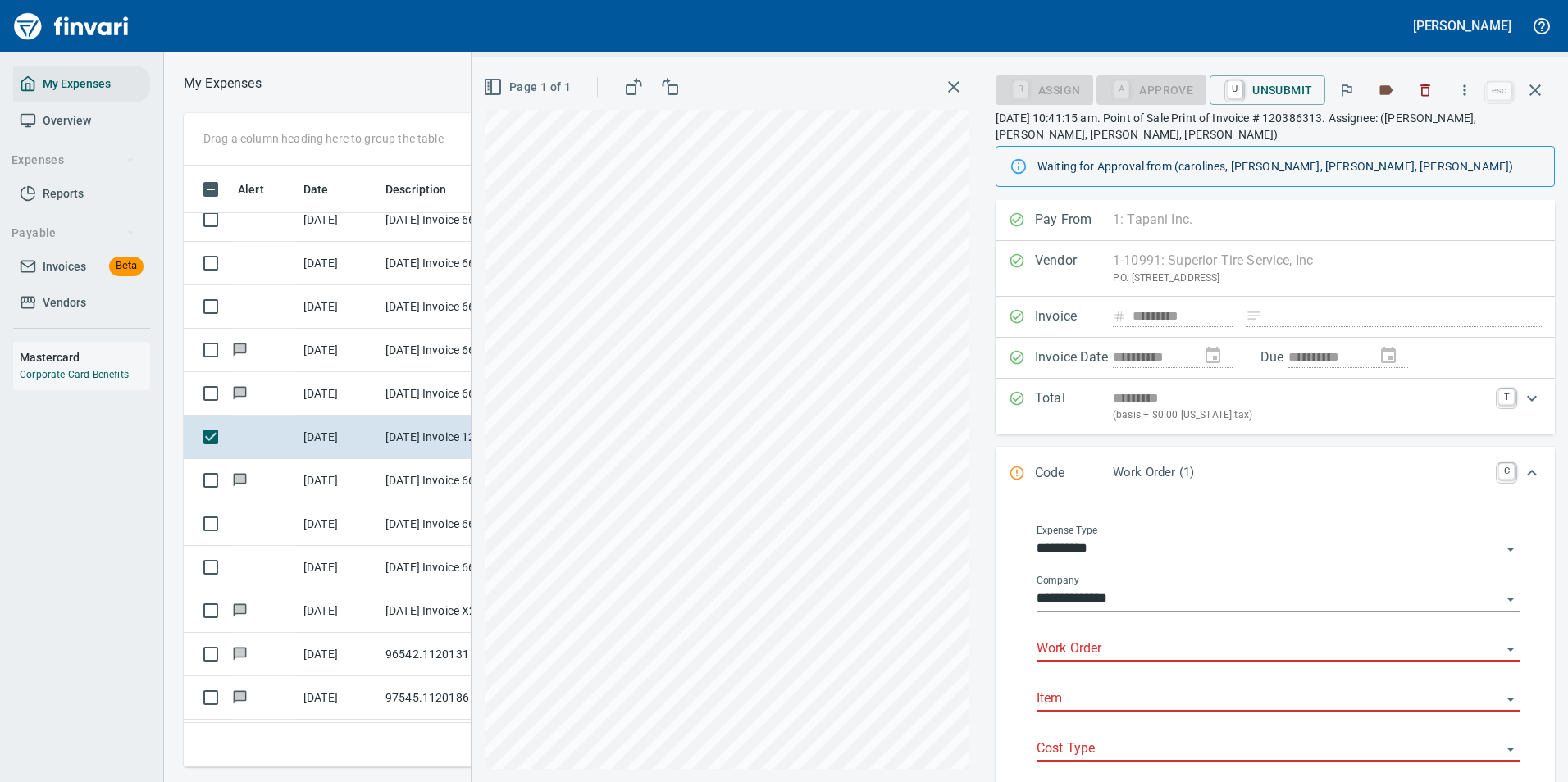
click at [1072, 645] on input "Work Order" at bounding box center [1268, 649] width 464 height 23
click at [1084, 684] on div "100579: Insert from E360" at bounding box center [1125, 689] width 150 height 20
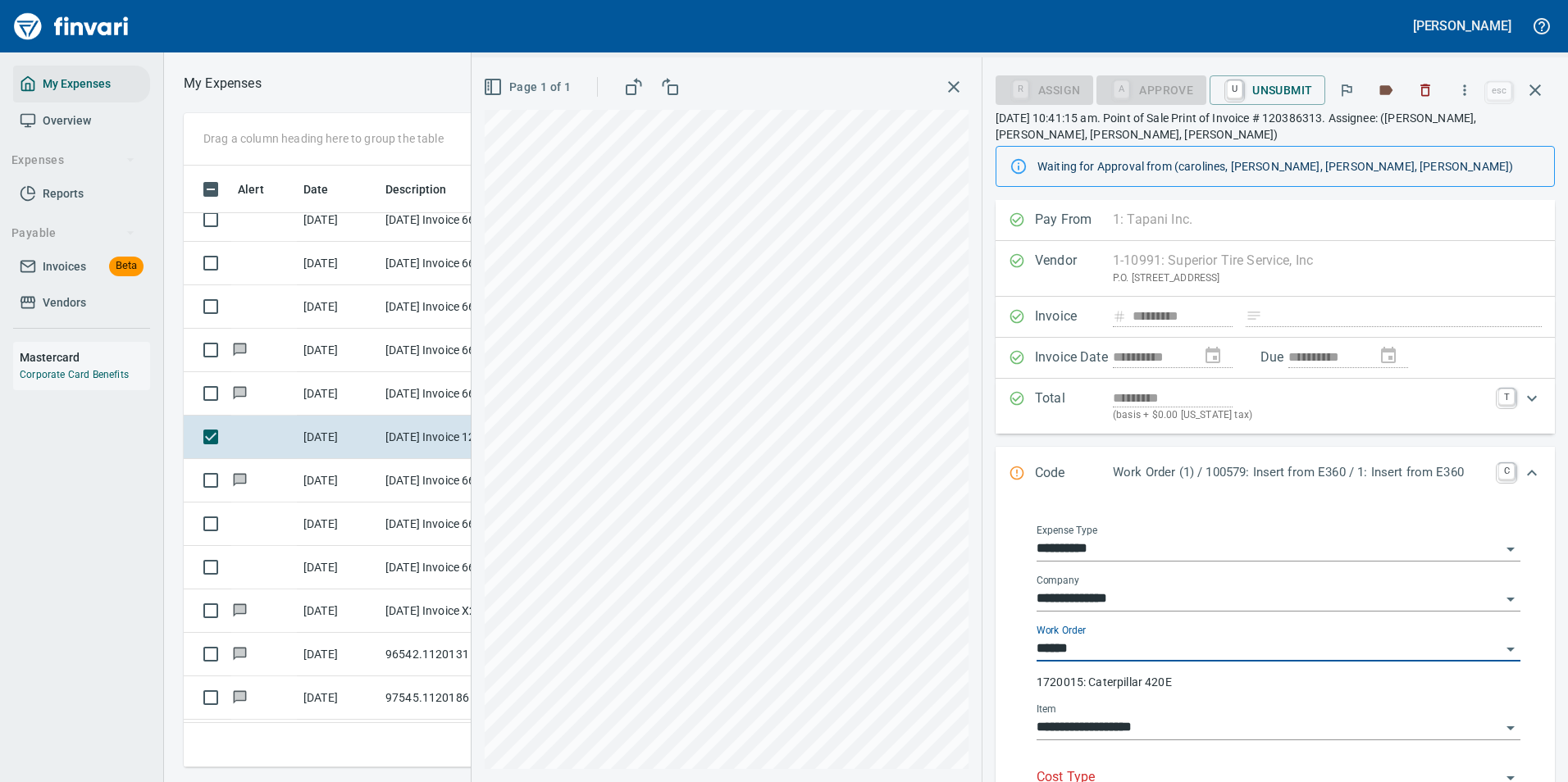
type input "**********"
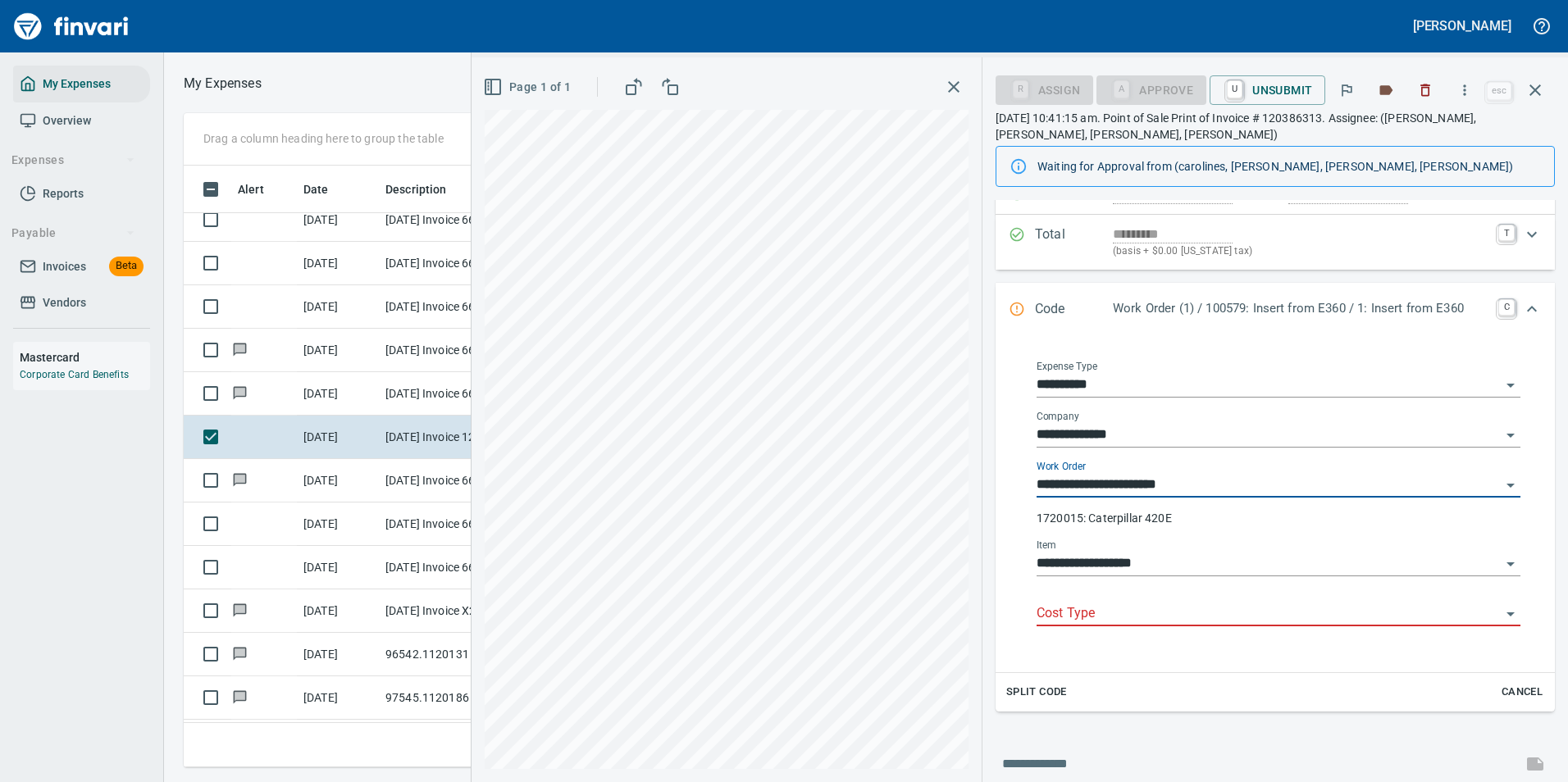
type input "**********"
click at [1056, 616] on input "Cost Type" at bounding box center [1268, 614] width 464 height 23
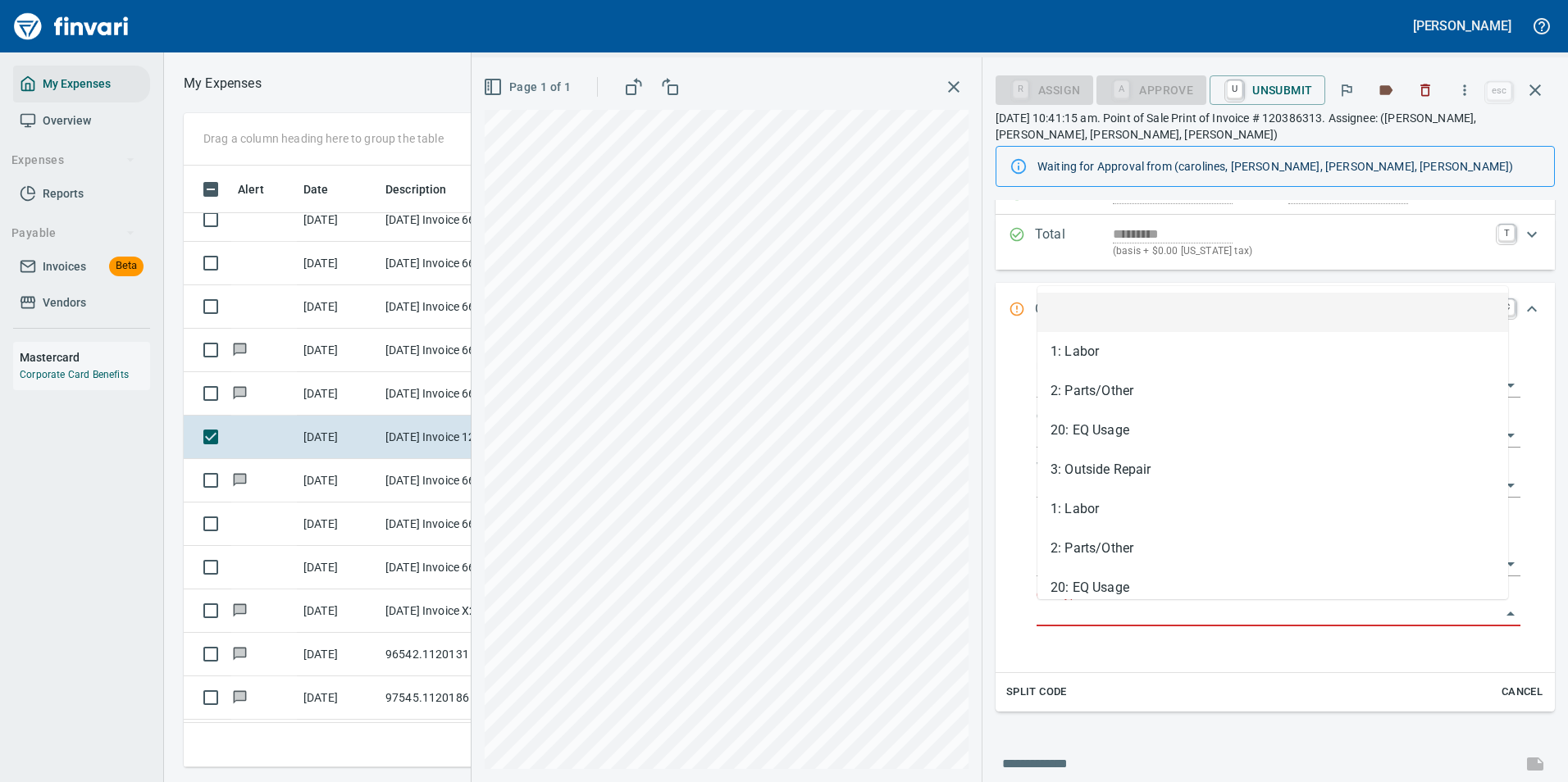
scroll to position [577, 930]
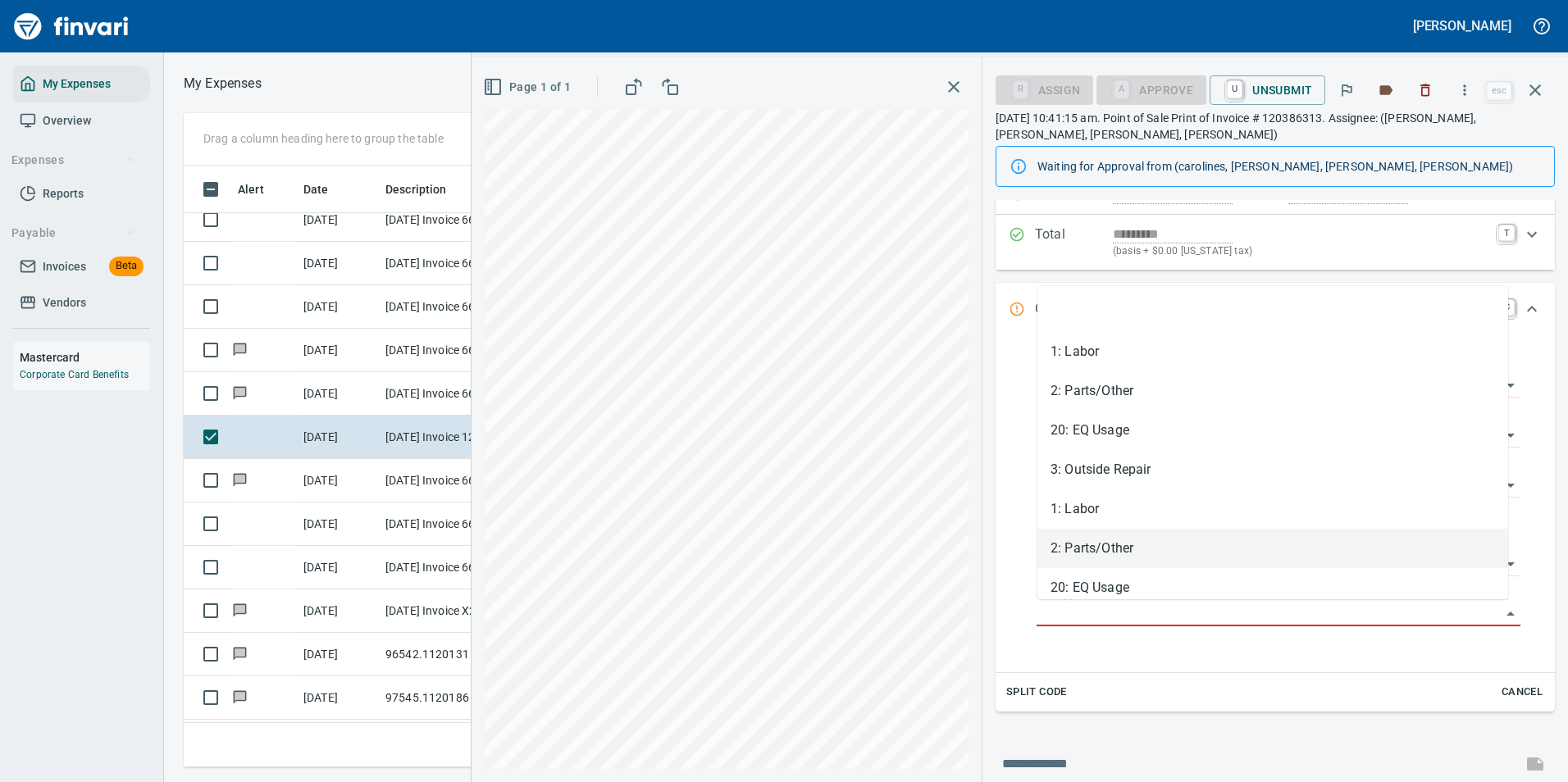
click at [1088, 546] on li "2: Parts/Other" at bounding box center [1273, 547] width 471 height 39
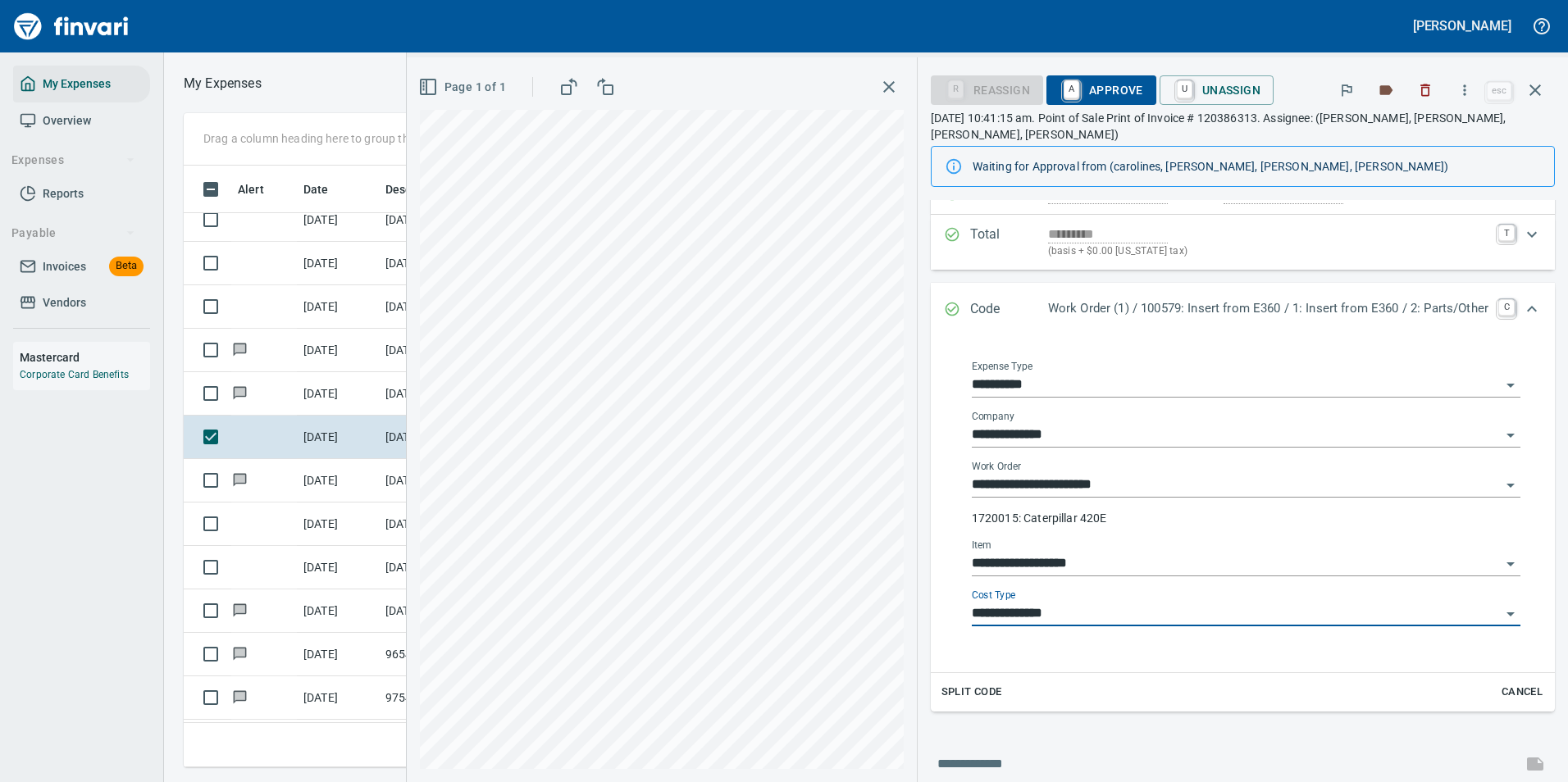
type input "**********"
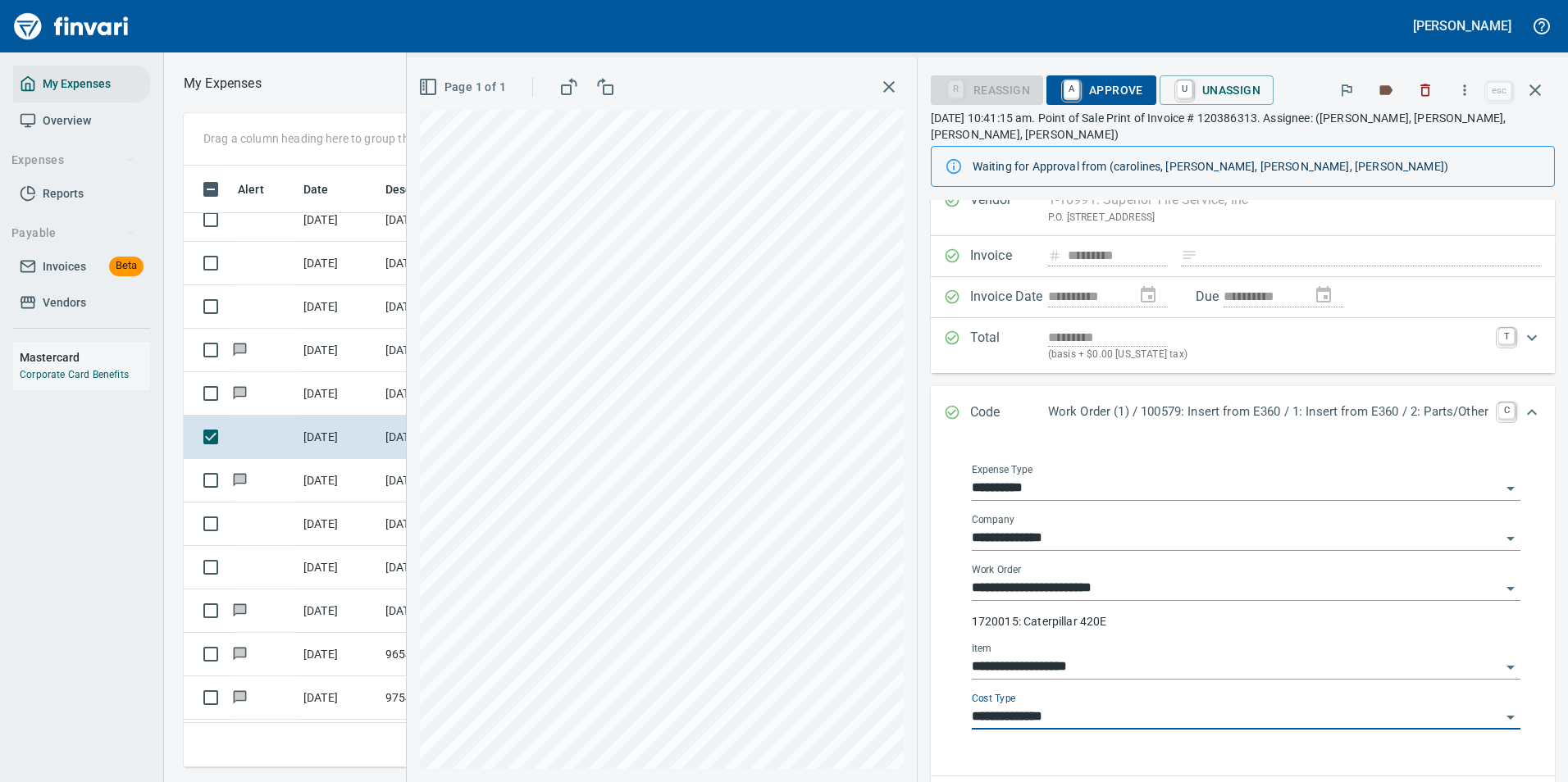
scroll to position [0, 0]
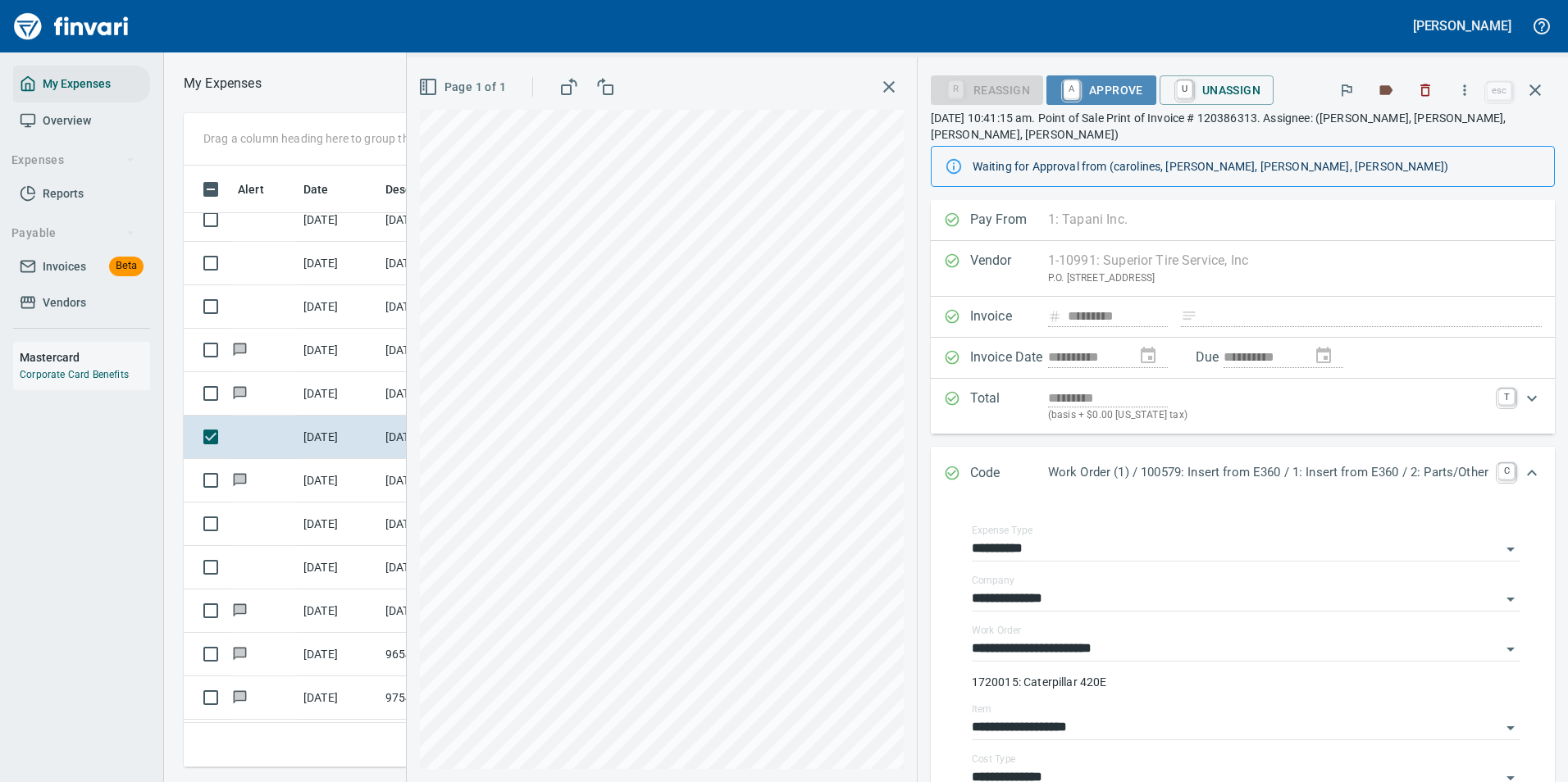
click at [1072, 83] on span "A Approve" at bounding box center [1101, 90] width 83 height 28
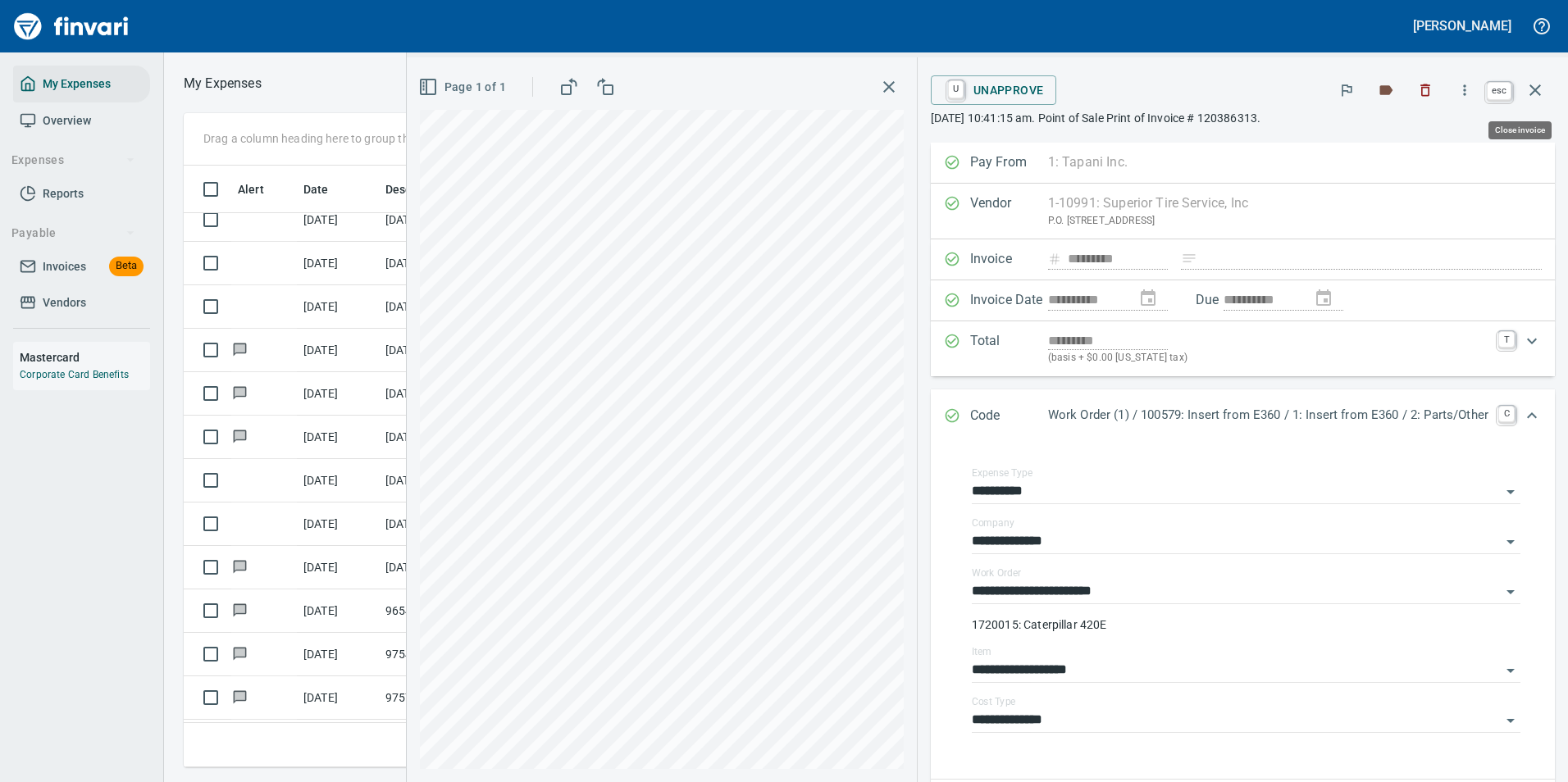
click at [1545, 83] on button "button" at bounding box center [1534, 90] width 39 height 39
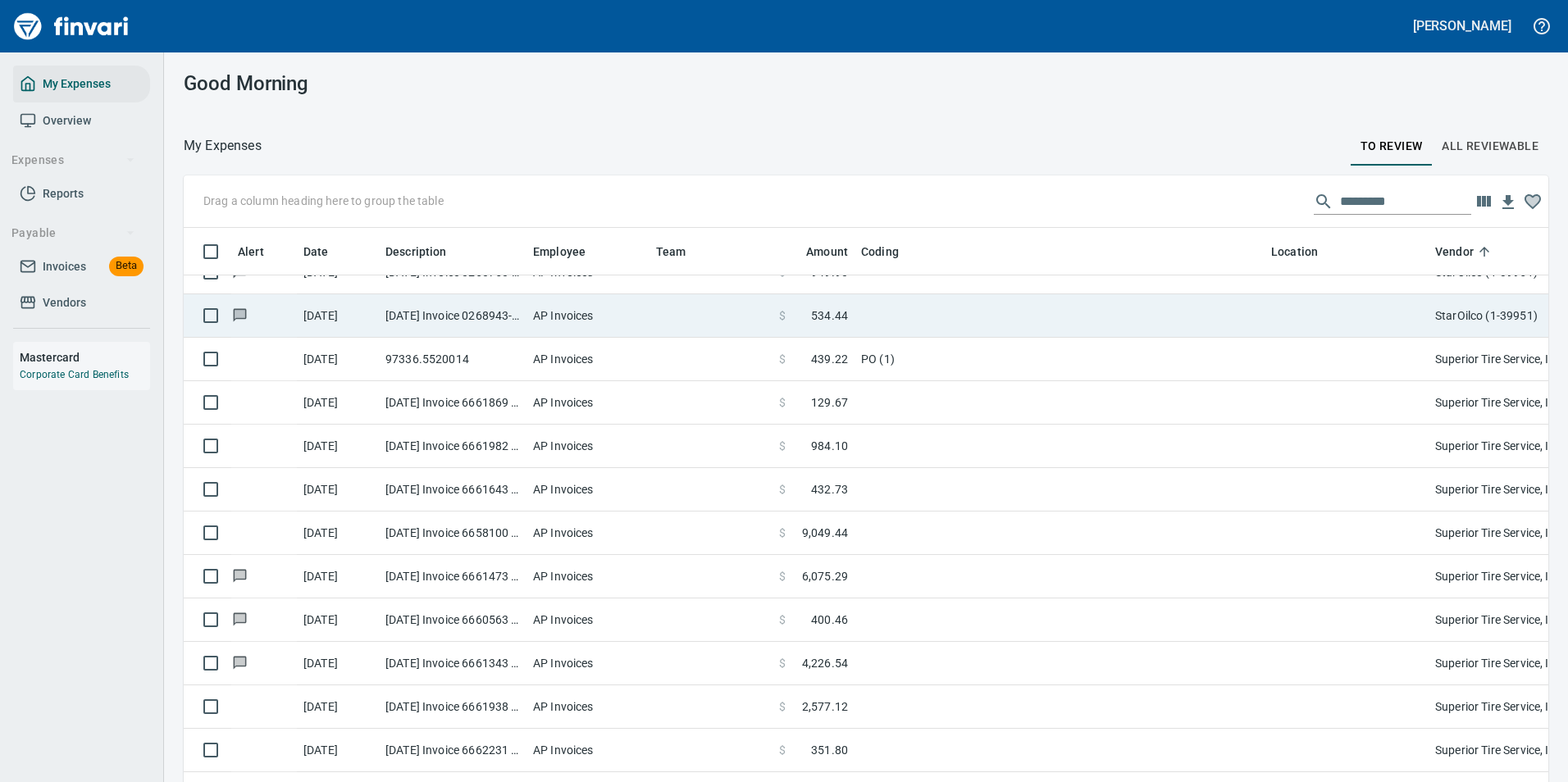
scroll to position [577, 1328]
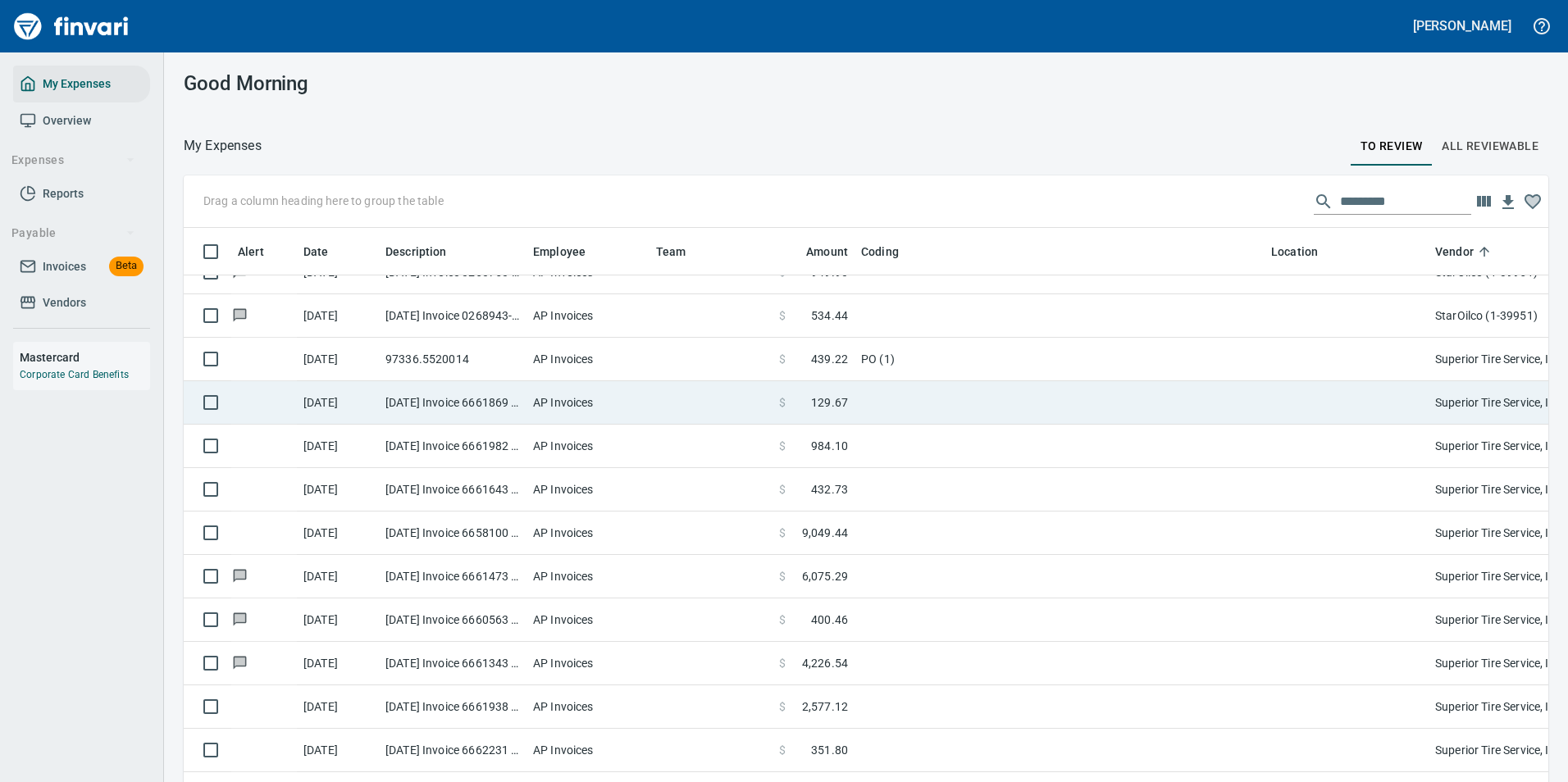
drag, startPoint x: 952, startPoint y: 357, endPoint x: 921, endPoint y: 352, distance: 31.4
click at [952, 357] on td "PO (1)" at bounding box center [1060, 359] width 410 height 43
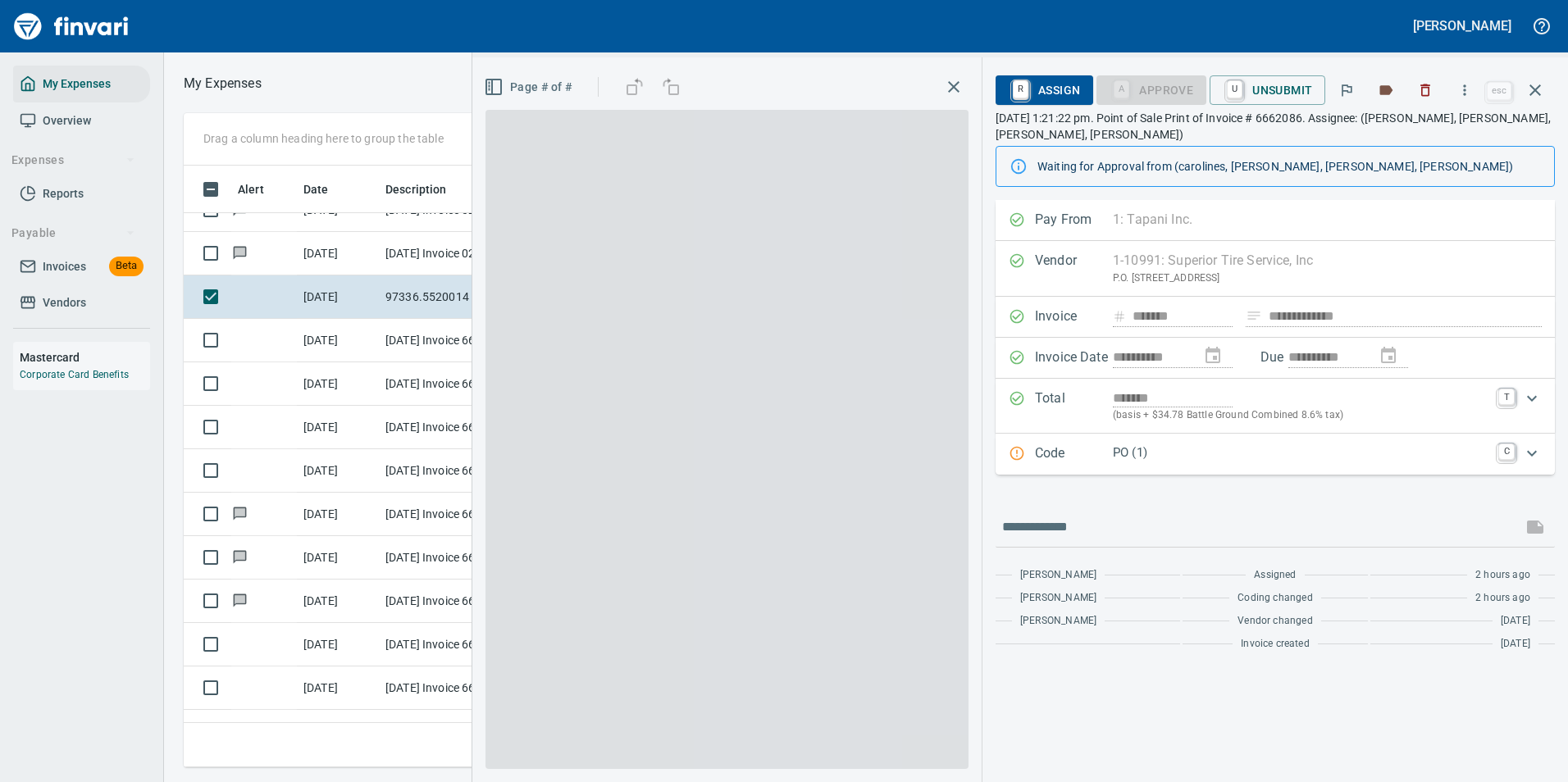
scroll to position [577, 930]
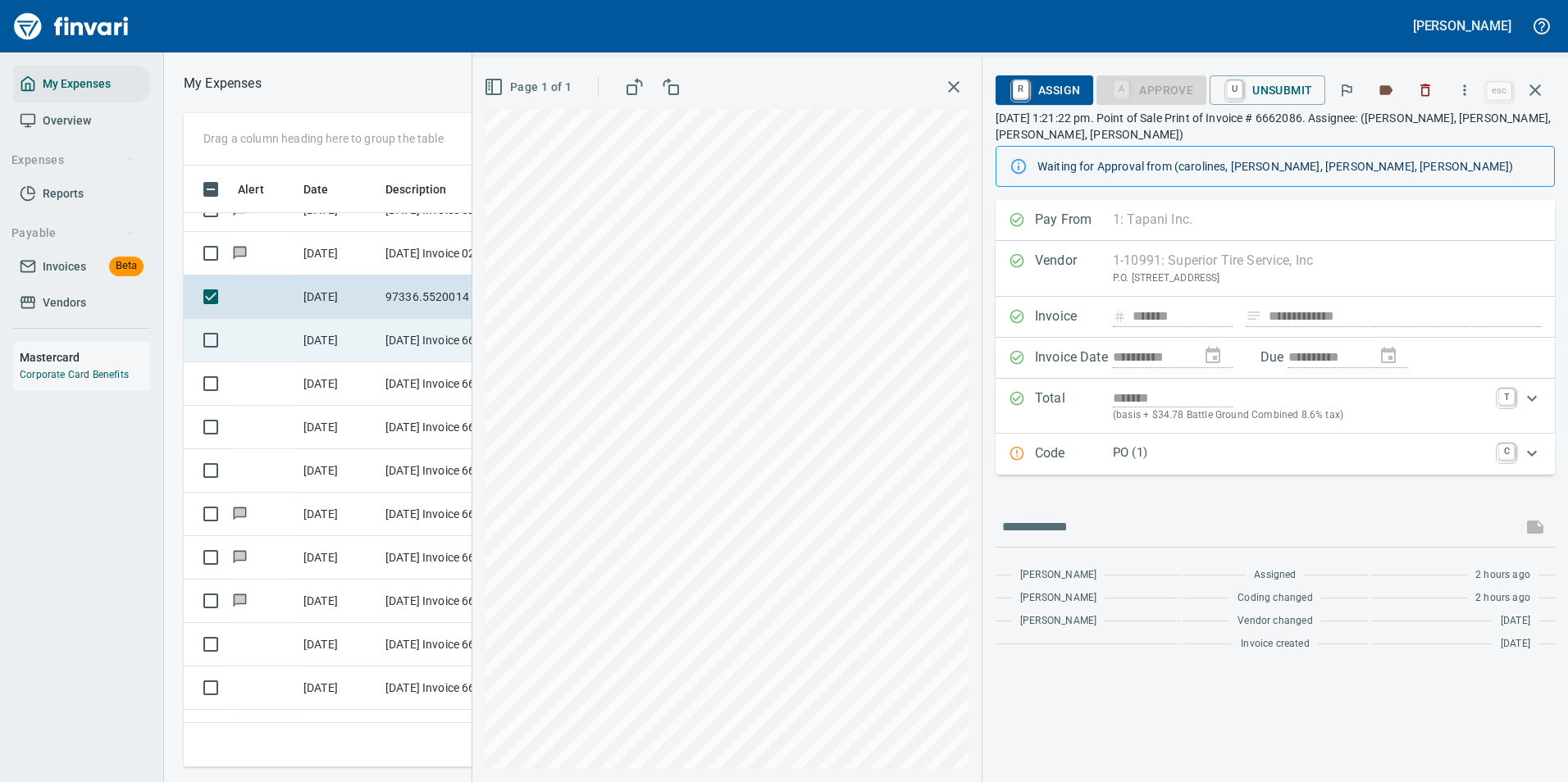
click at [382, 339] on td "[DATE] Invoice 6661869 from Superior Tire Service, Inc (1-10991)" at bounding box center [453, 340] width 147 height 43
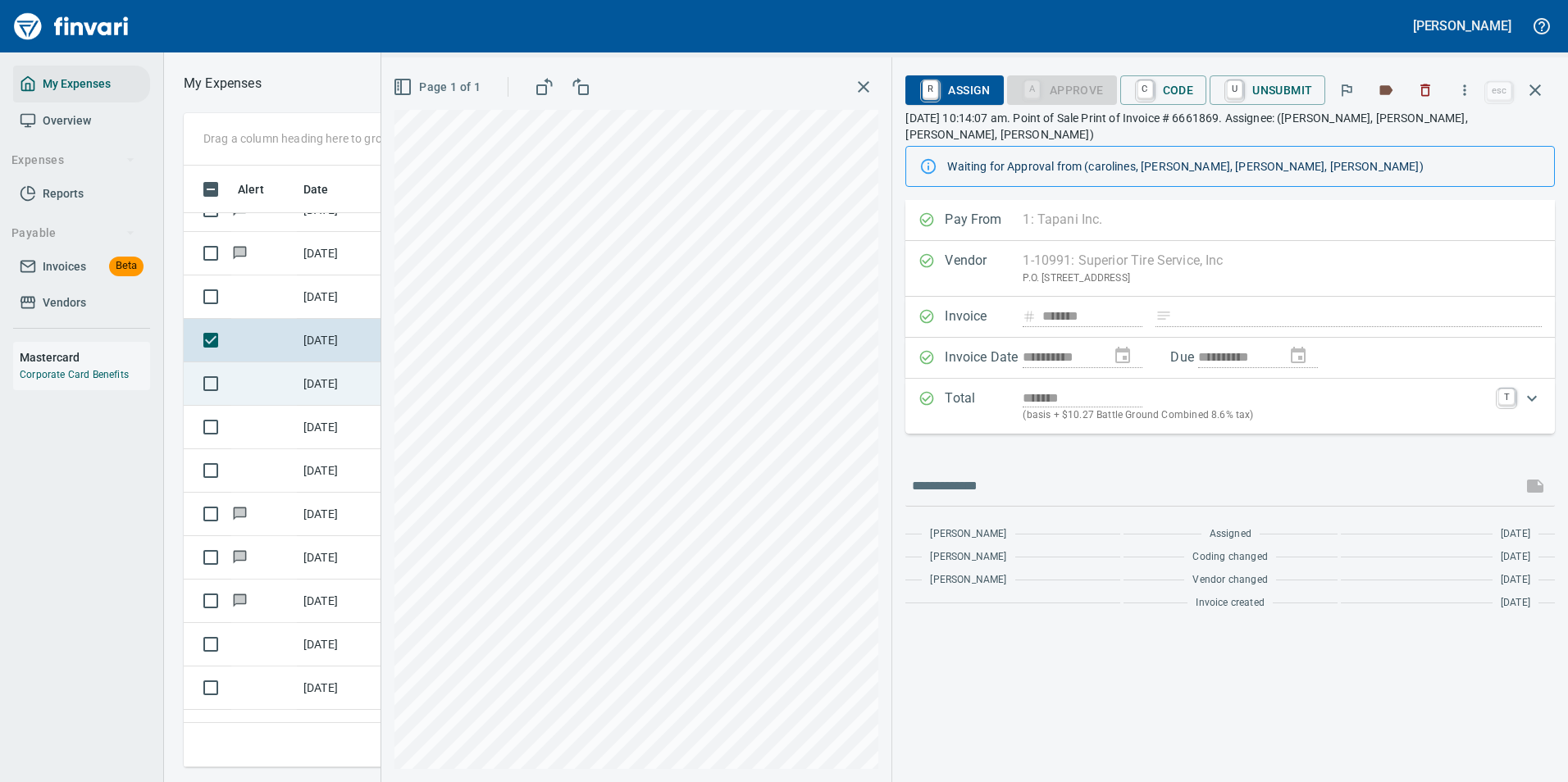
click at [327, 379] on td "[DATE]" at bounding box center [338, 384] width 82 height 43
drag, startPoint x: 1137, startPoint y: 90, endPoint x: 1148, endPoint y: 162, distance: 72.8
click at [1137, 90] on link "C" at bounding box center [1145, 89] width 15 height 18
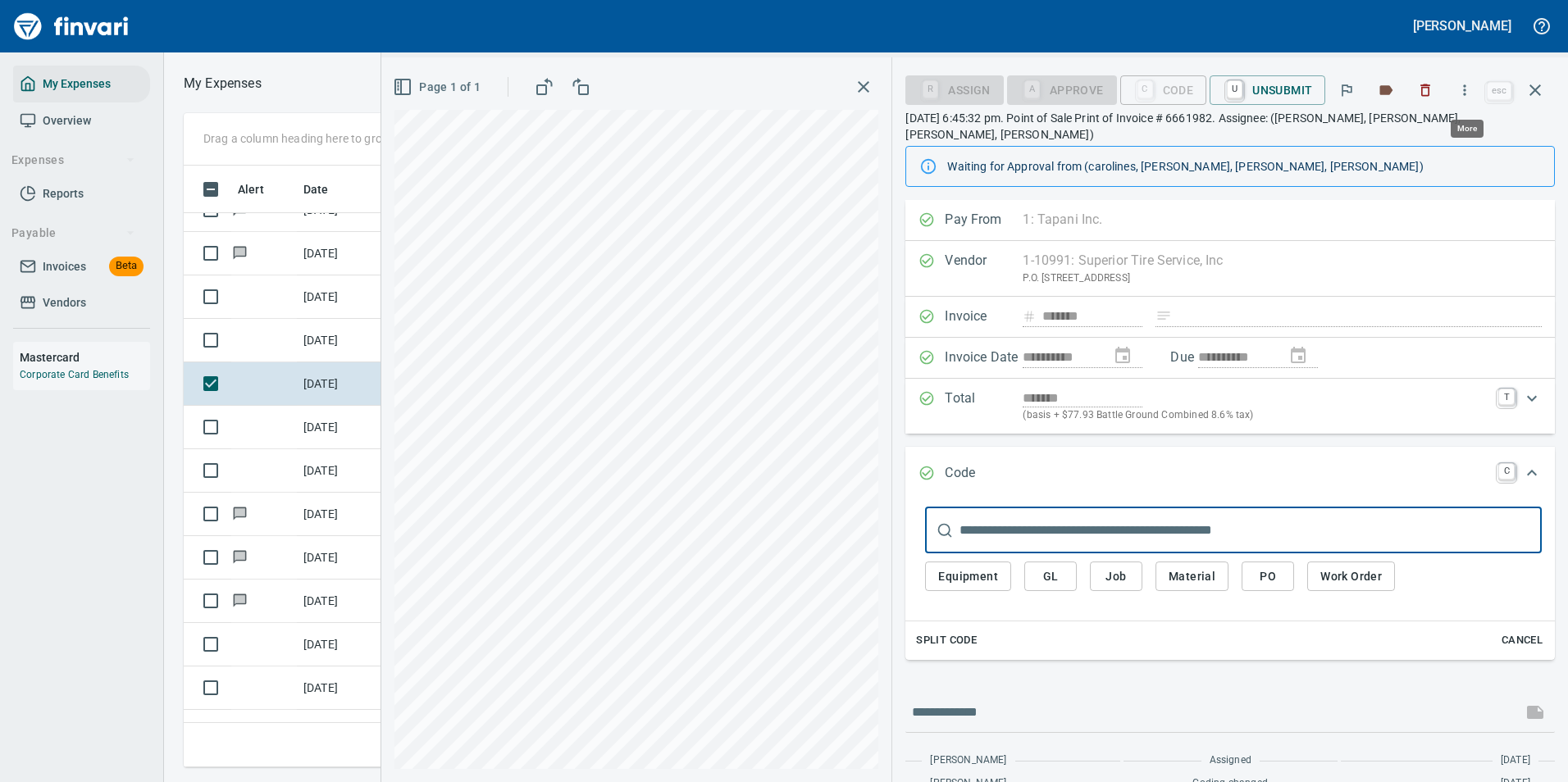
scroll to position [577, 930]
click at [1464, 98] on icon "button" at bounding box center [1464, 90] width 16 height 16
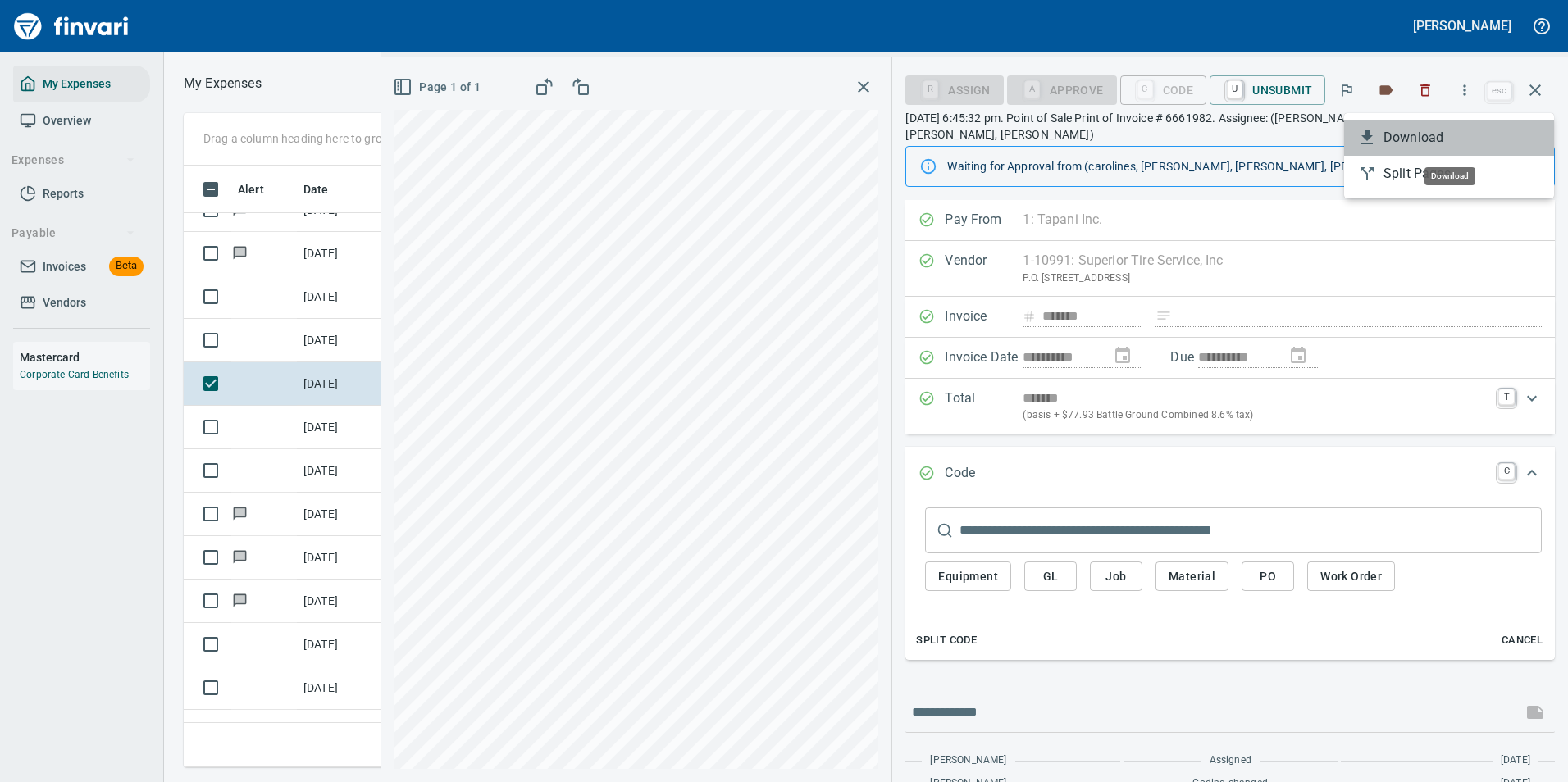
click at [1404, 144] on span "Download" at bounding box center [1462, 138] width 157 height 20
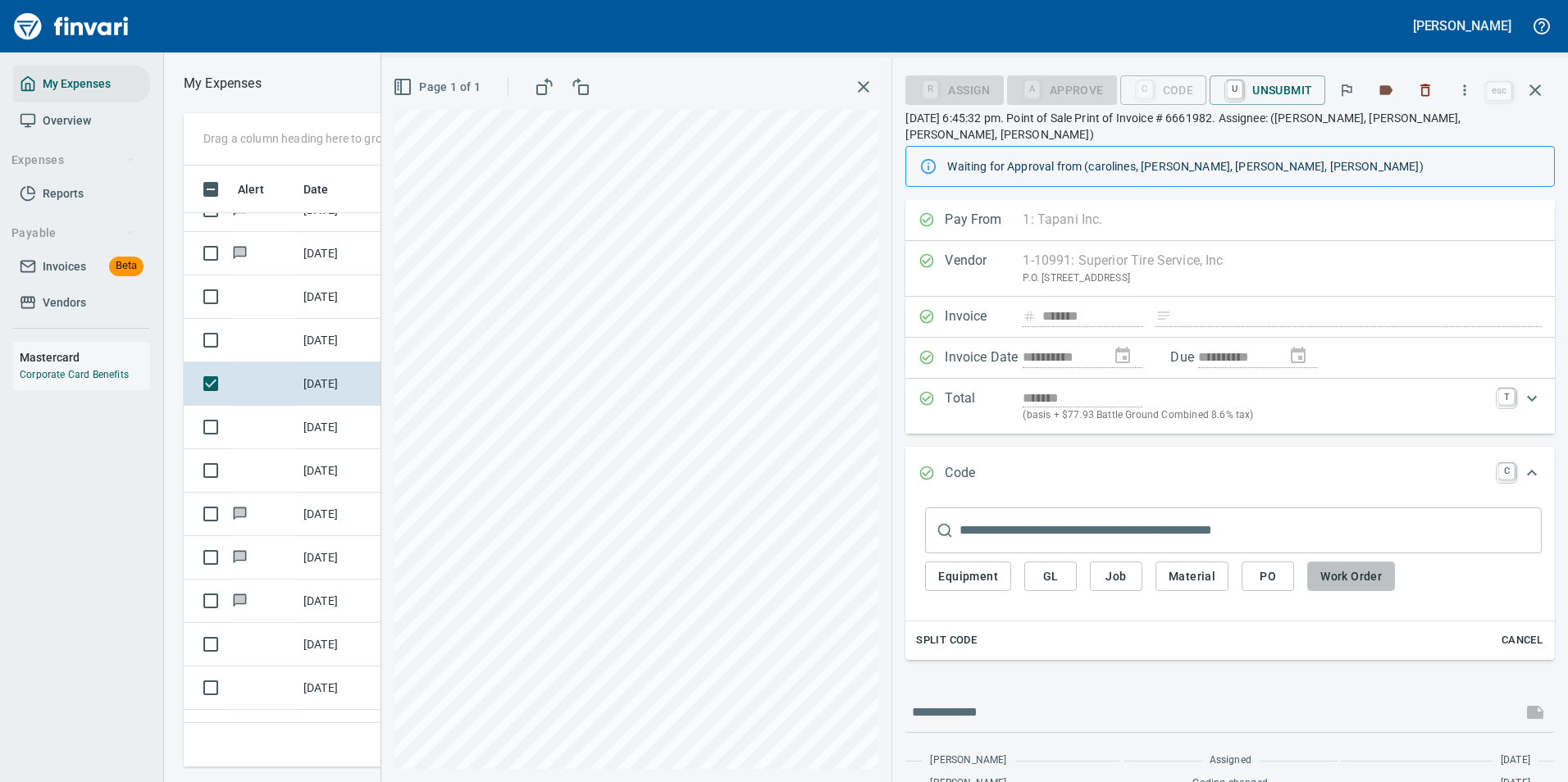
click at [1343, 567] on span "Work Order" at bounding box center [1351, 576] width 61 height 20
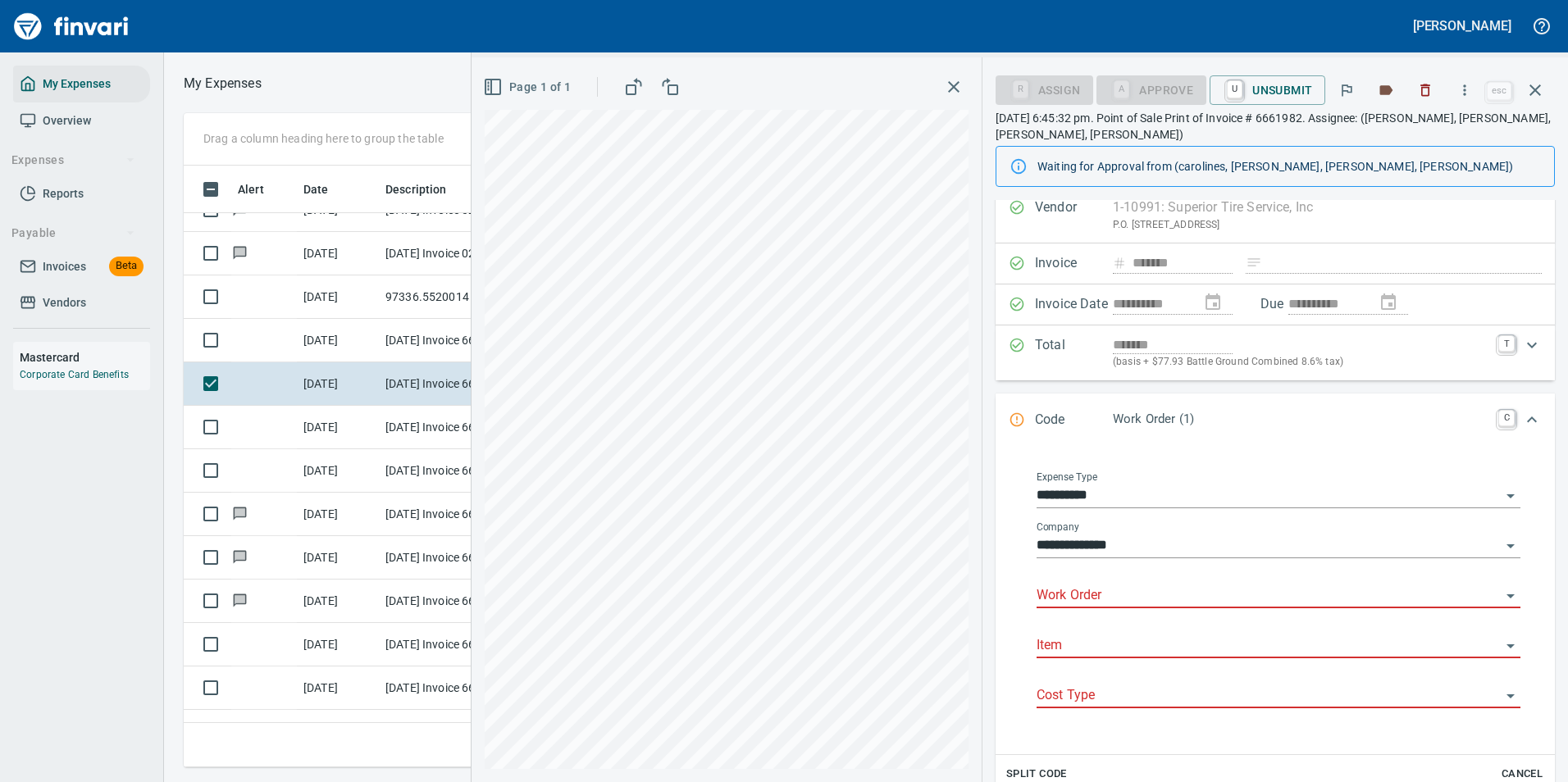
scroll to position [82, 0]
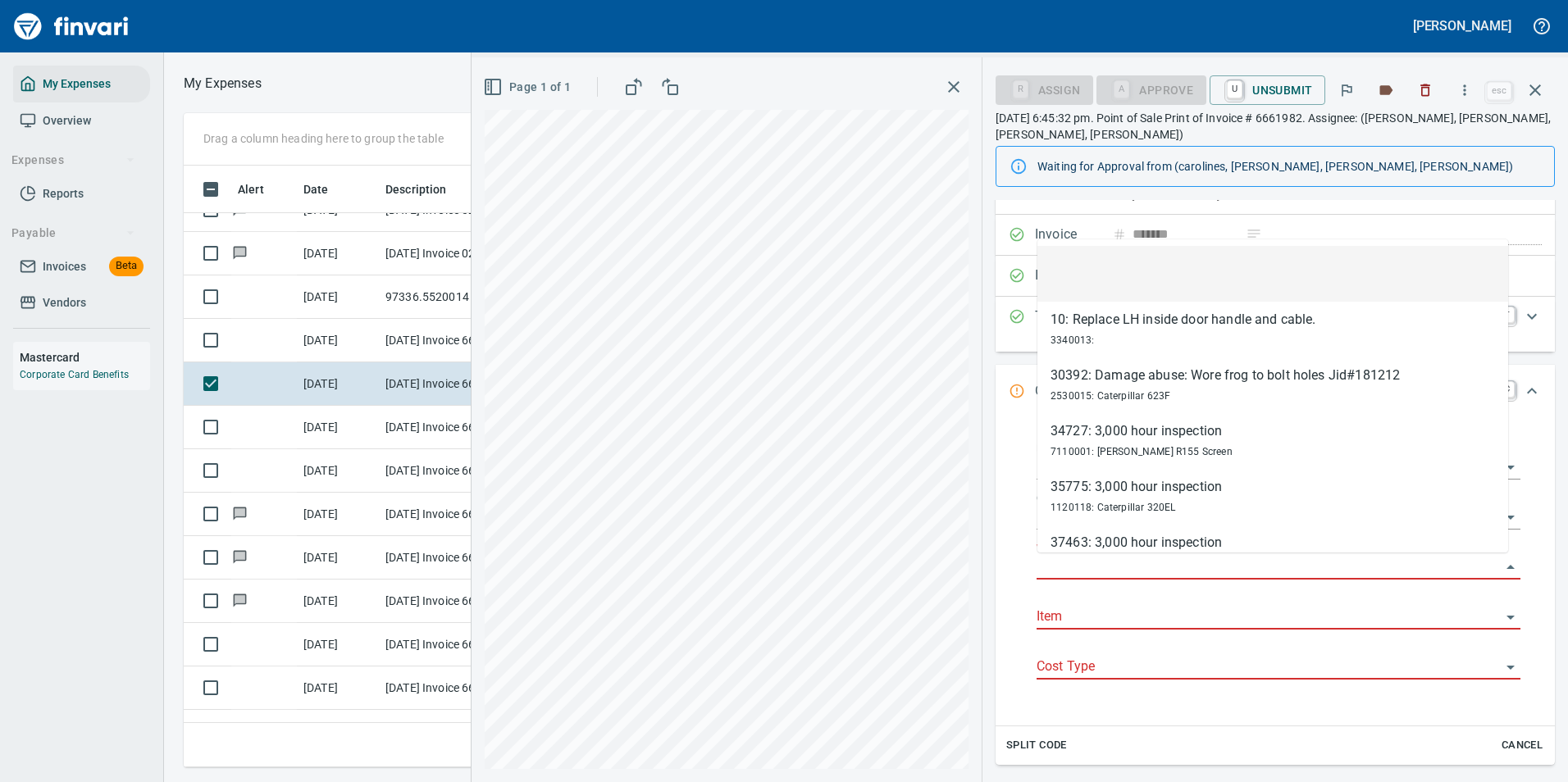
click at [1066, 566] on input "Work Order" at bounding box center [1268, 568] width 464 height 23
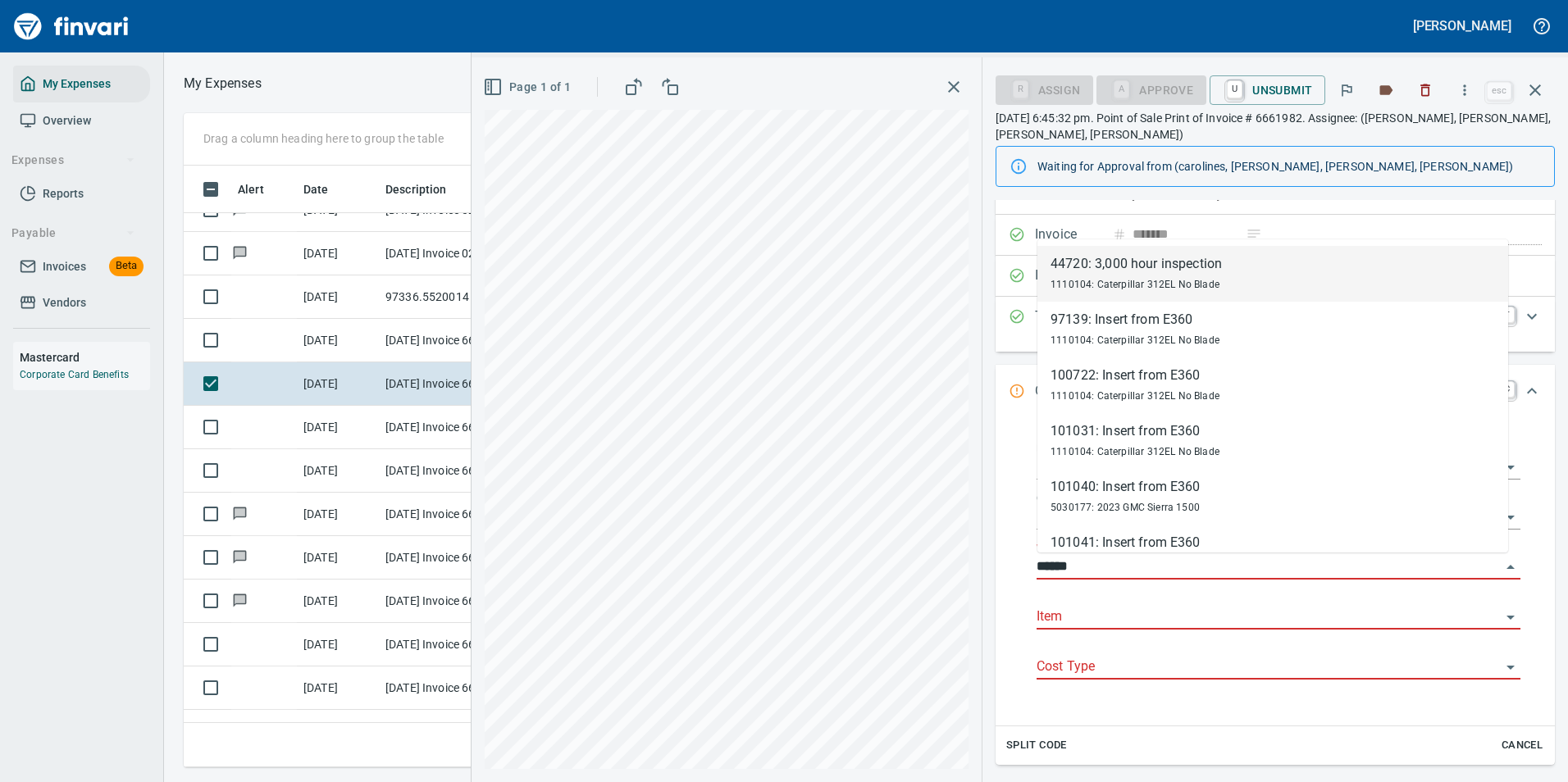
scroll to position [577, 930]
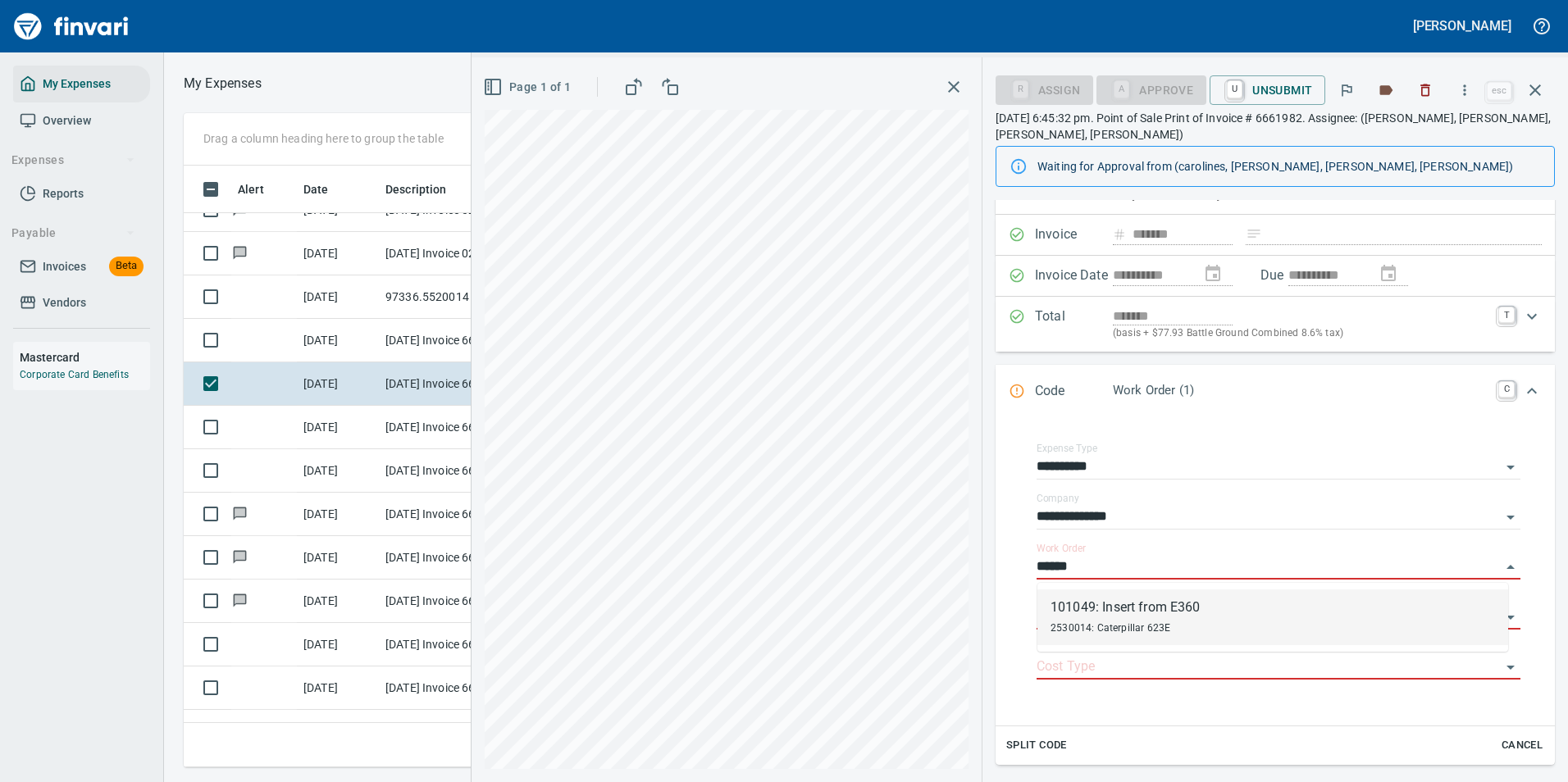
click at [1064, 618] on div "2530014: Caterpillar 623E" at bounding box center [1125, 627] width 150 height 20
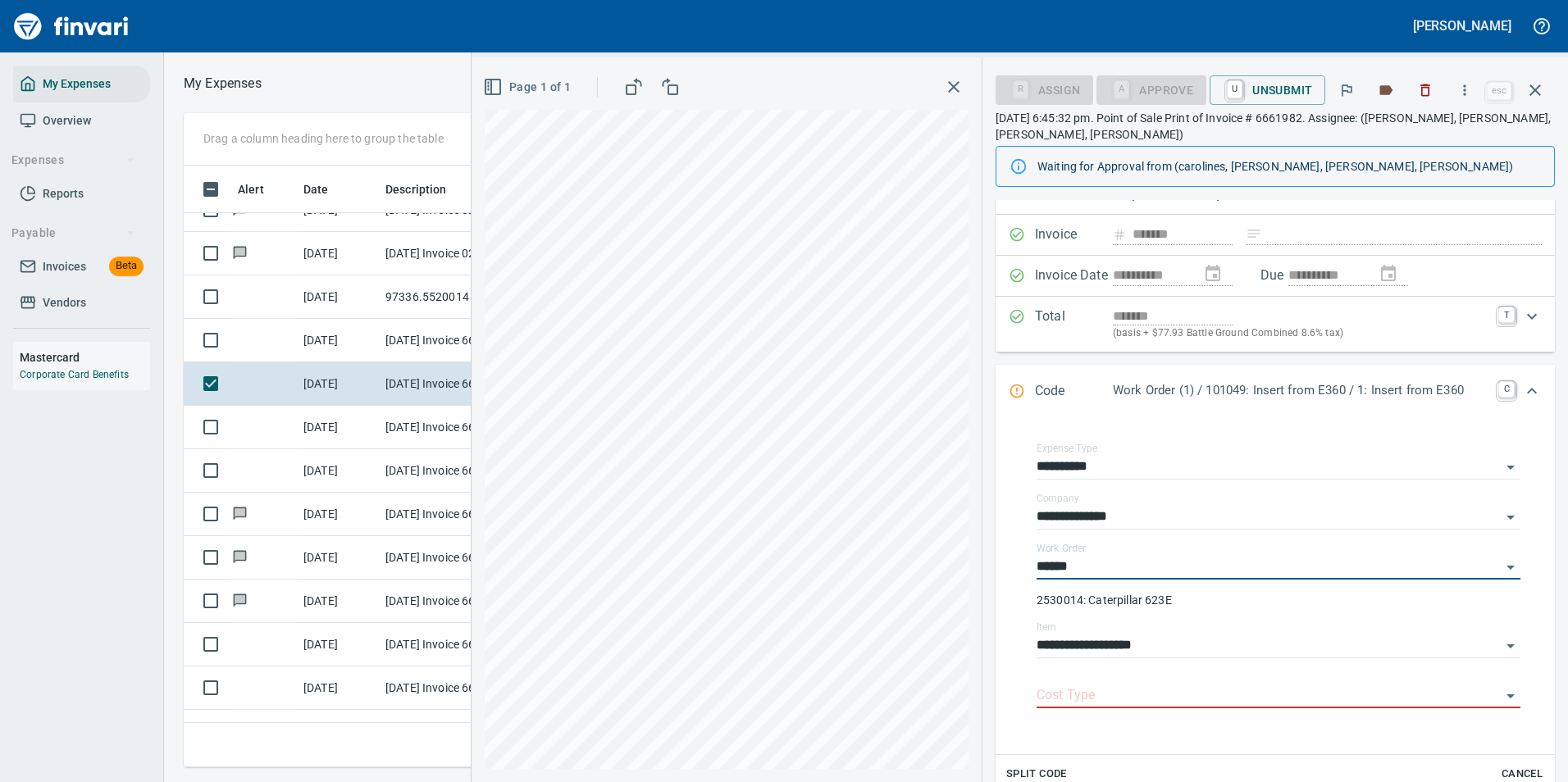
type input "**********"
click at [1061, 685] on input "Cost Type" at bounding box center [1268, 696] width 464 height 23
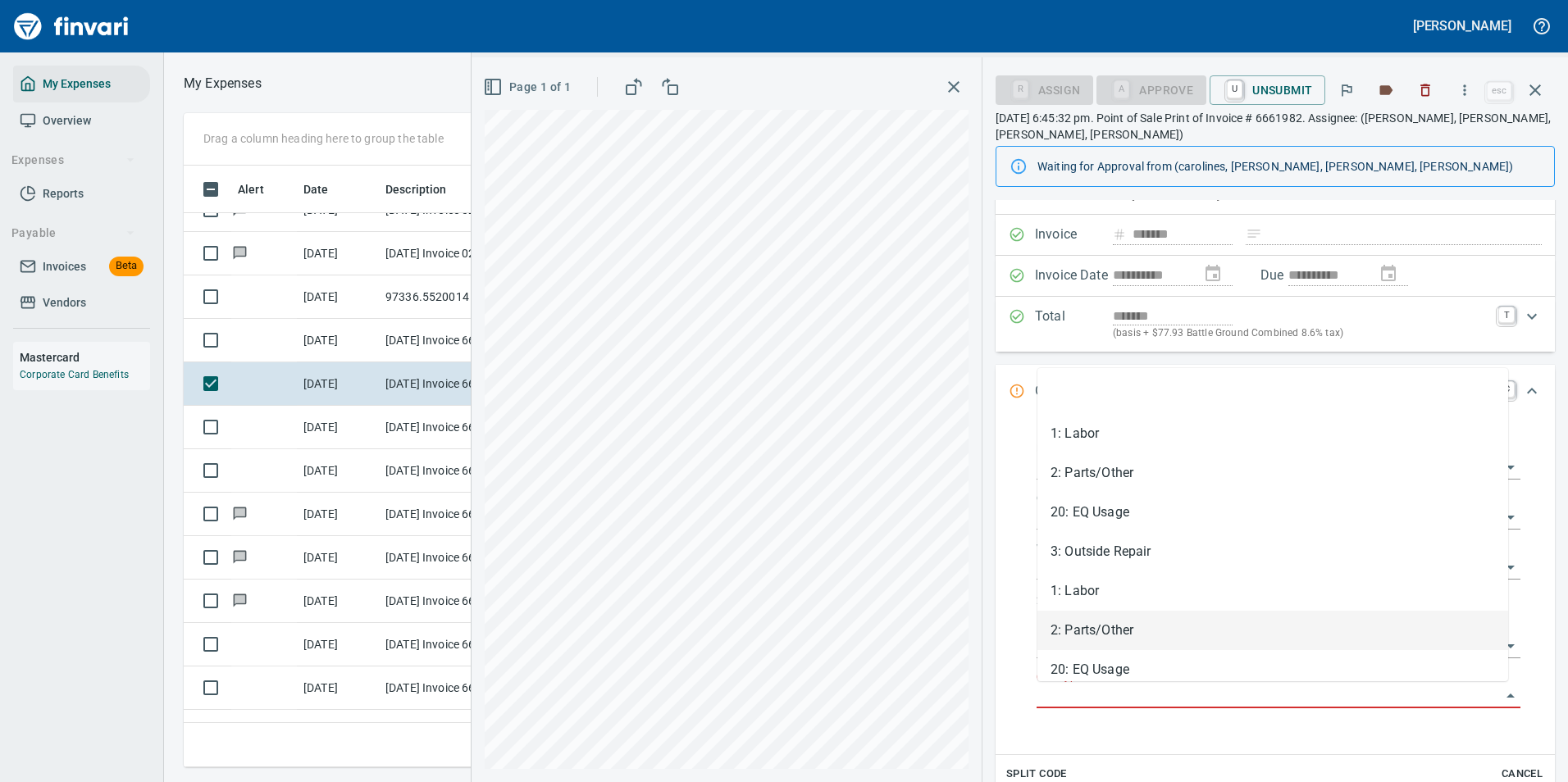
click at [1078, 638] on li "2: Parts/Other" at bounding box center [1273, 630] width 471 height 39
type input "**********"
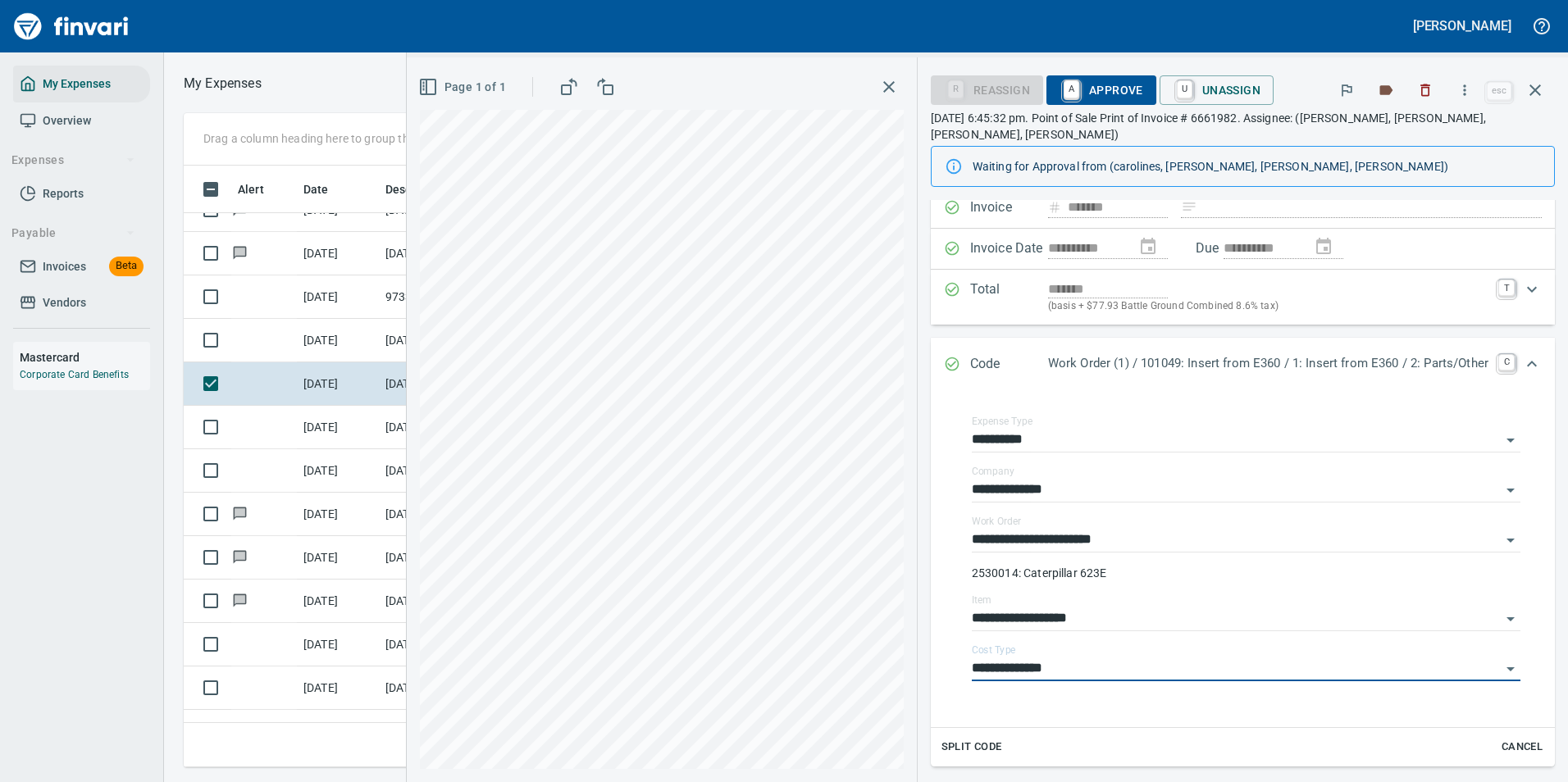
scroll to position [0, 0]
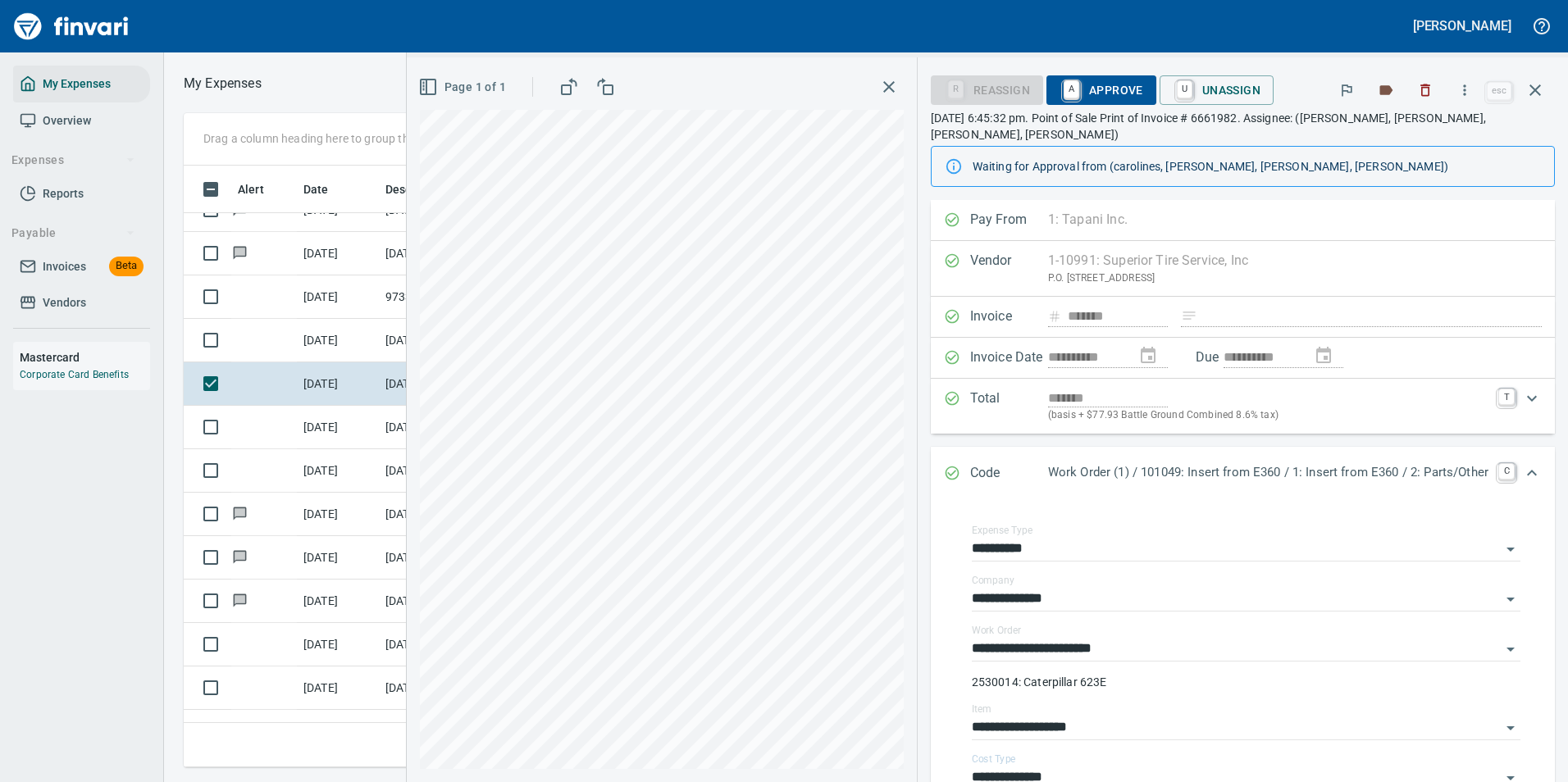
click at [1074, 89] on span "A Approve" at bounding box center [1101, 90] width 83 height 28
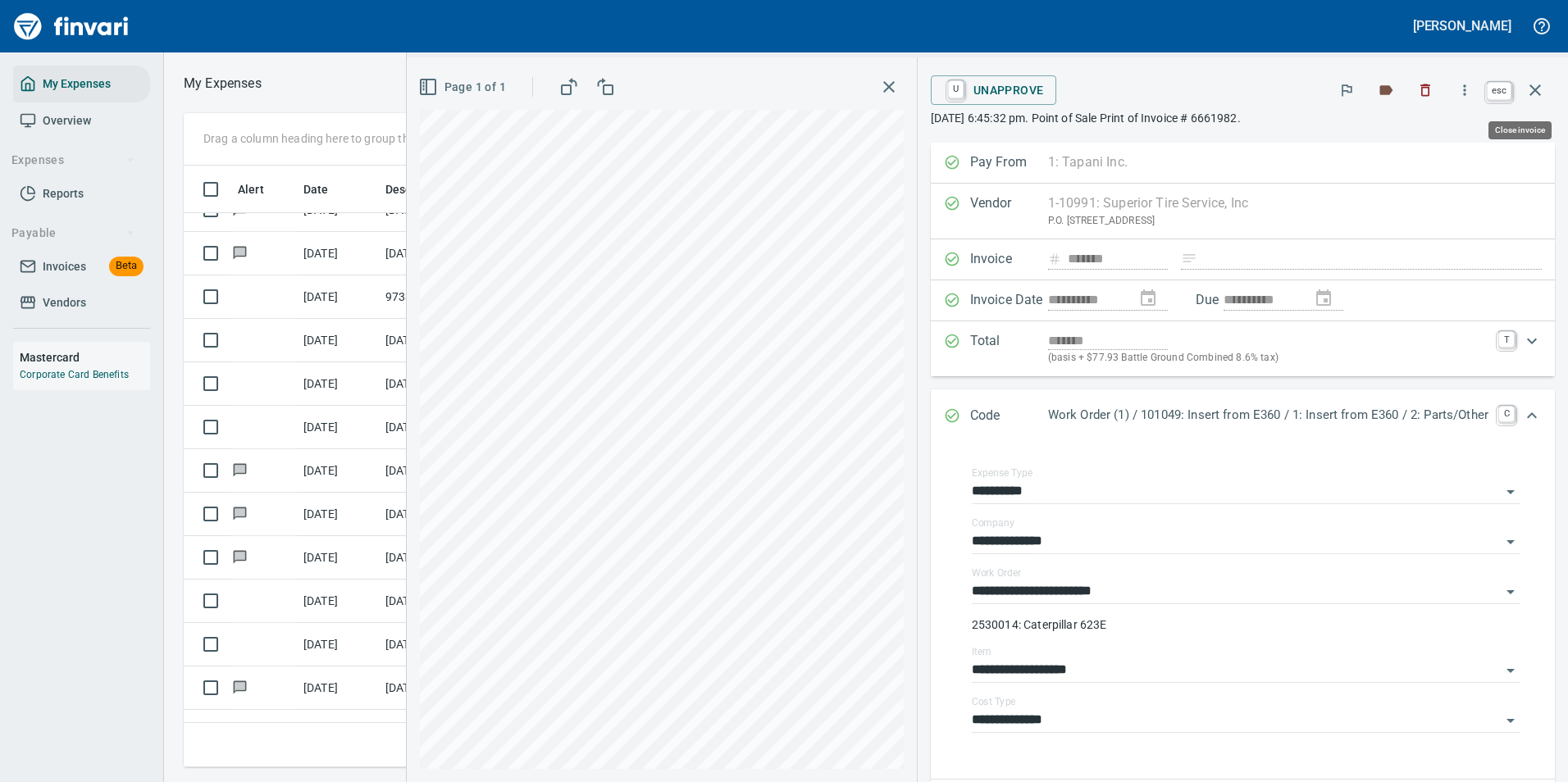
click at [1529, 87] on icon "button" at bounding box center [1534, 90] width 20 height 20
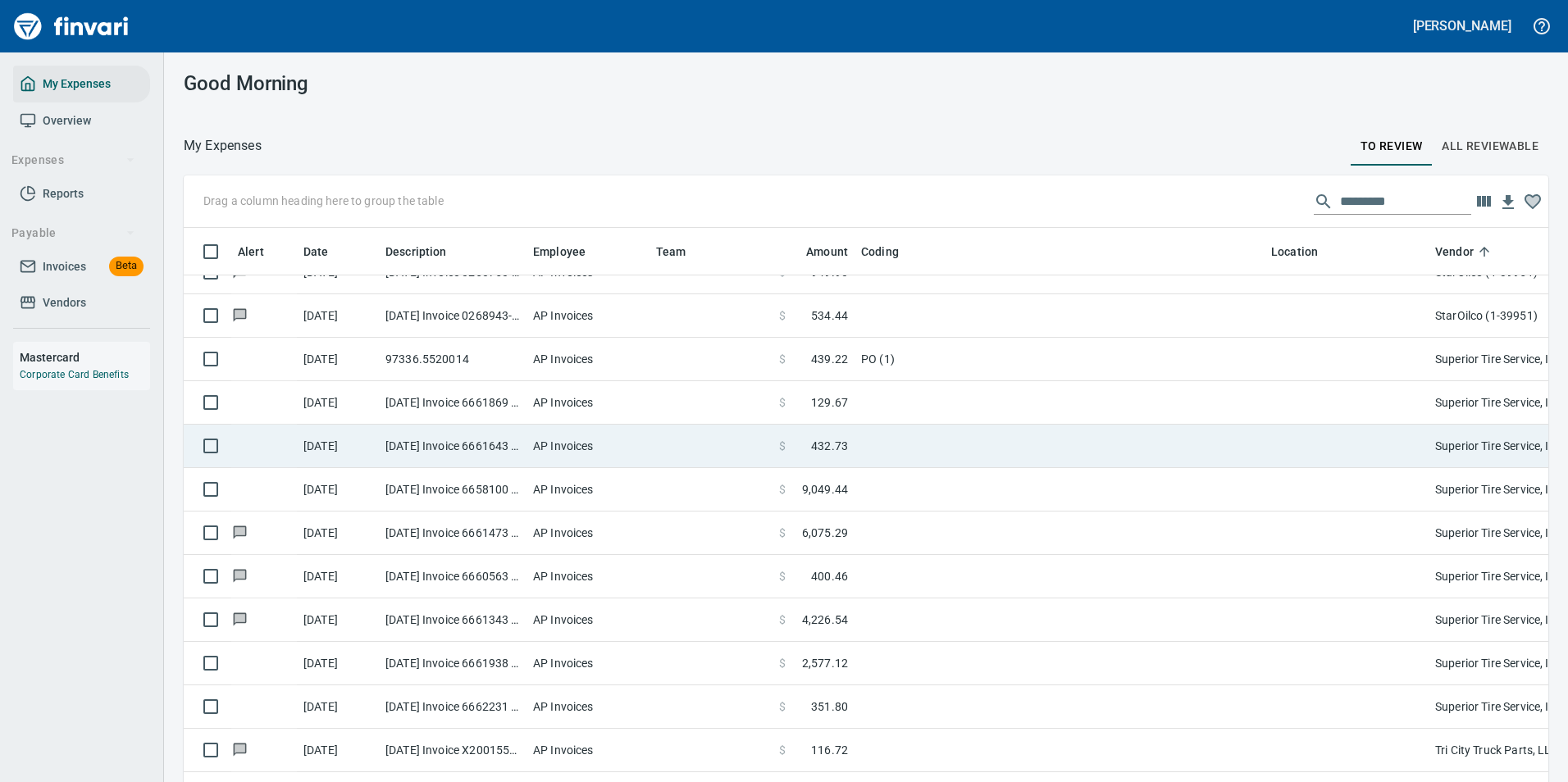
scroll to position [577, 1328]
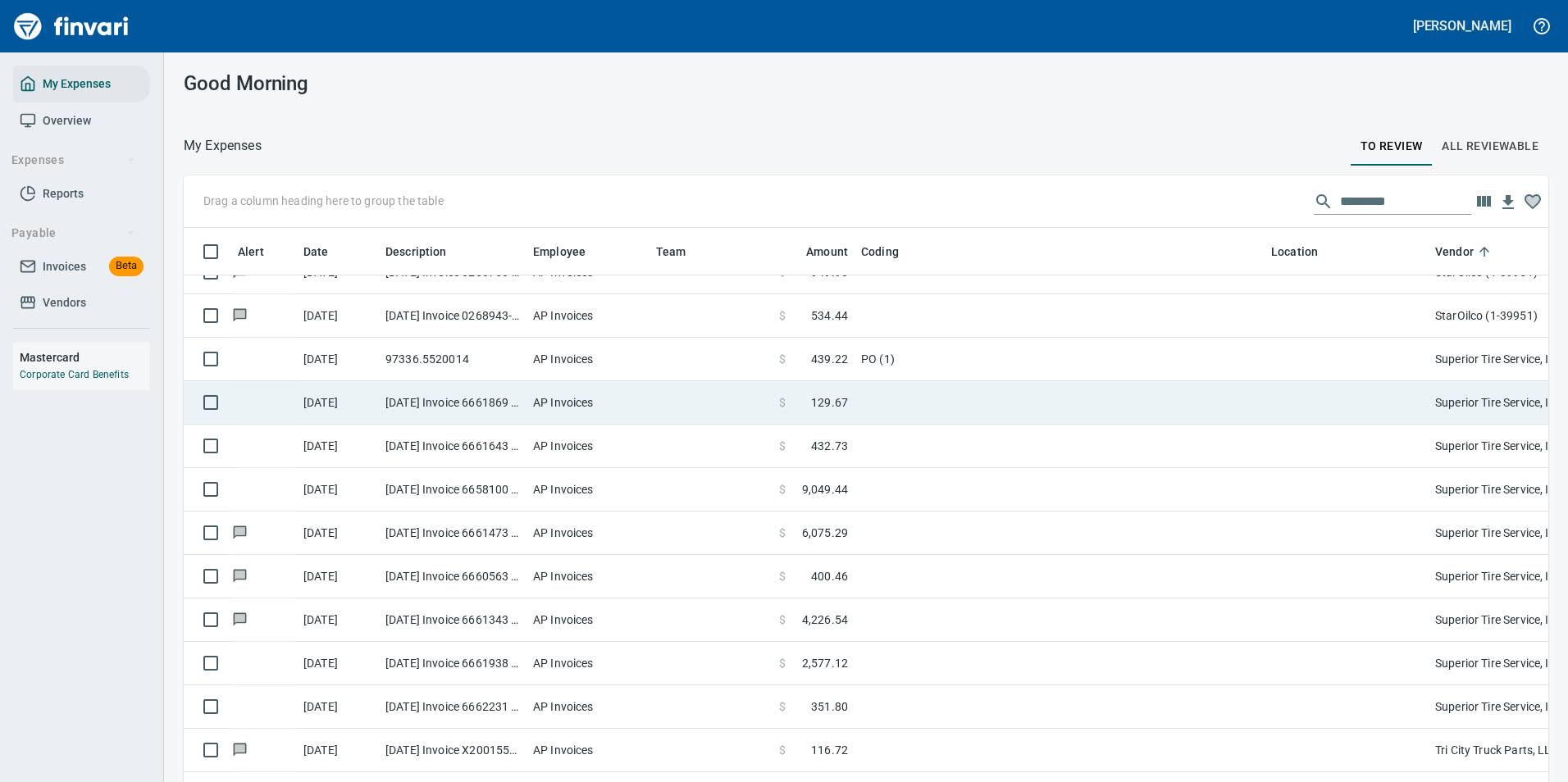
click at [744, 387] on td at bounding box center [710, 402] width 123 height 43
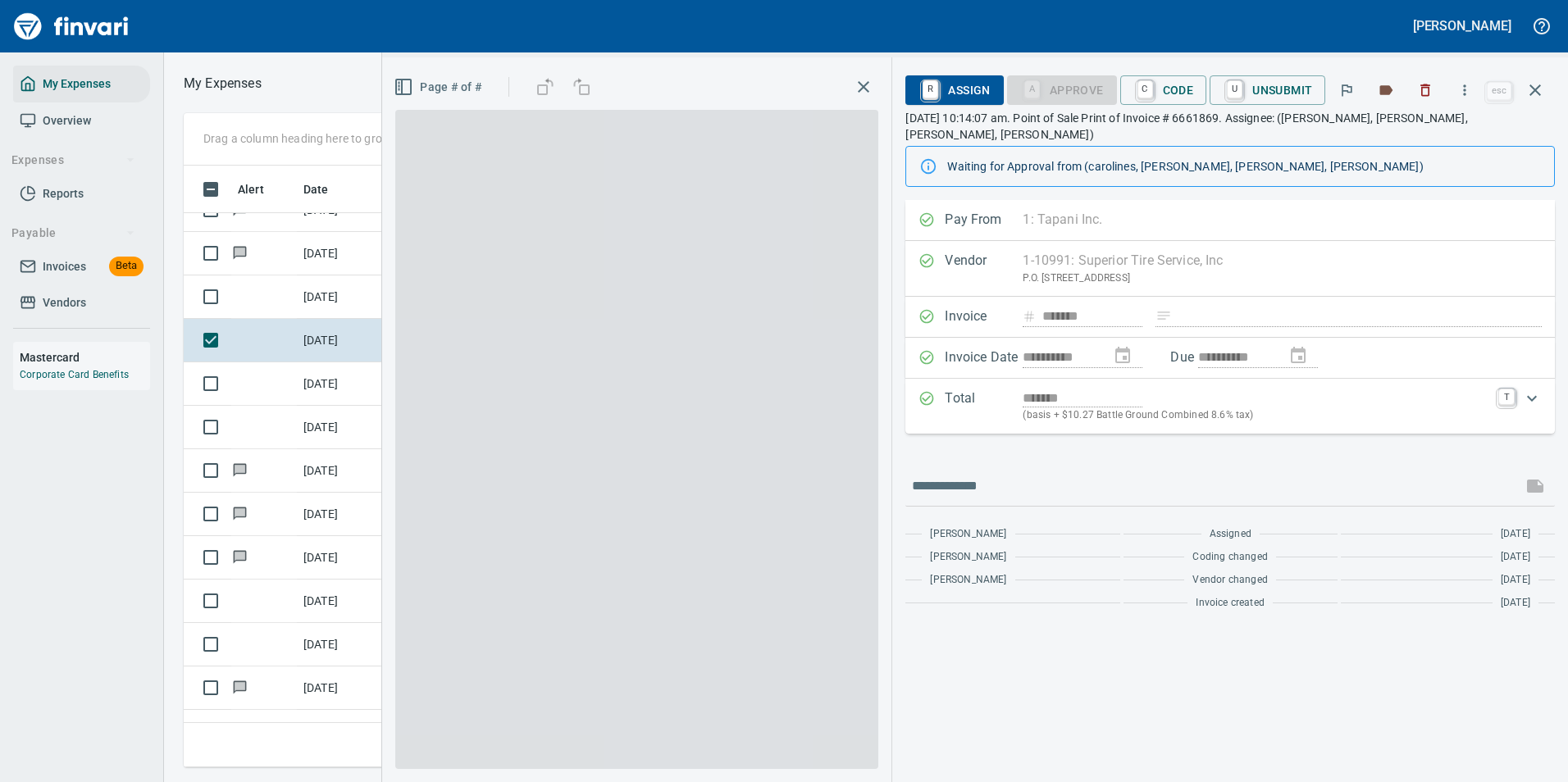
scroll to position [577, 930]
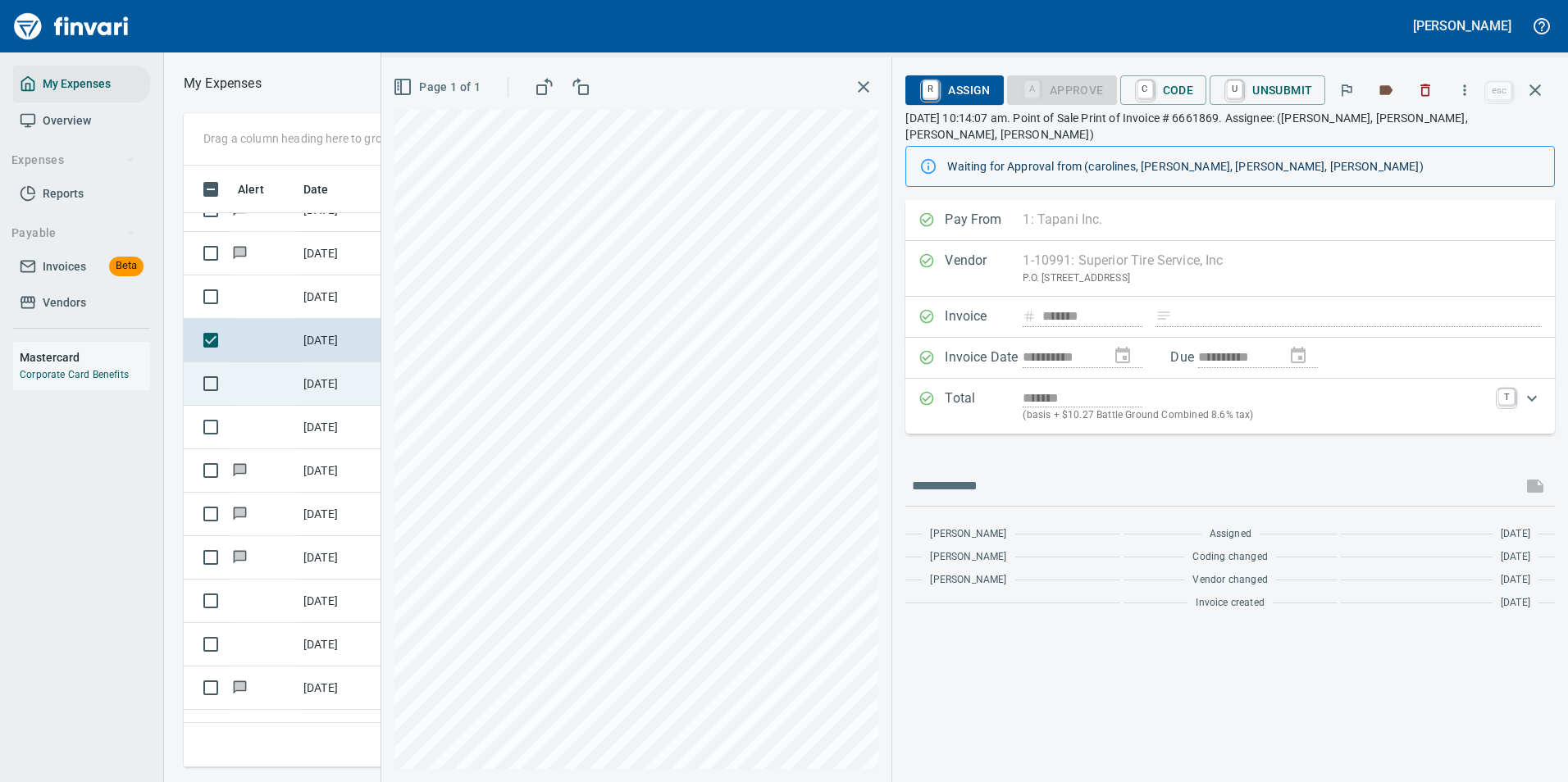
click at [273, 381] on td at bounding box center [264, 384] width 66 height 43
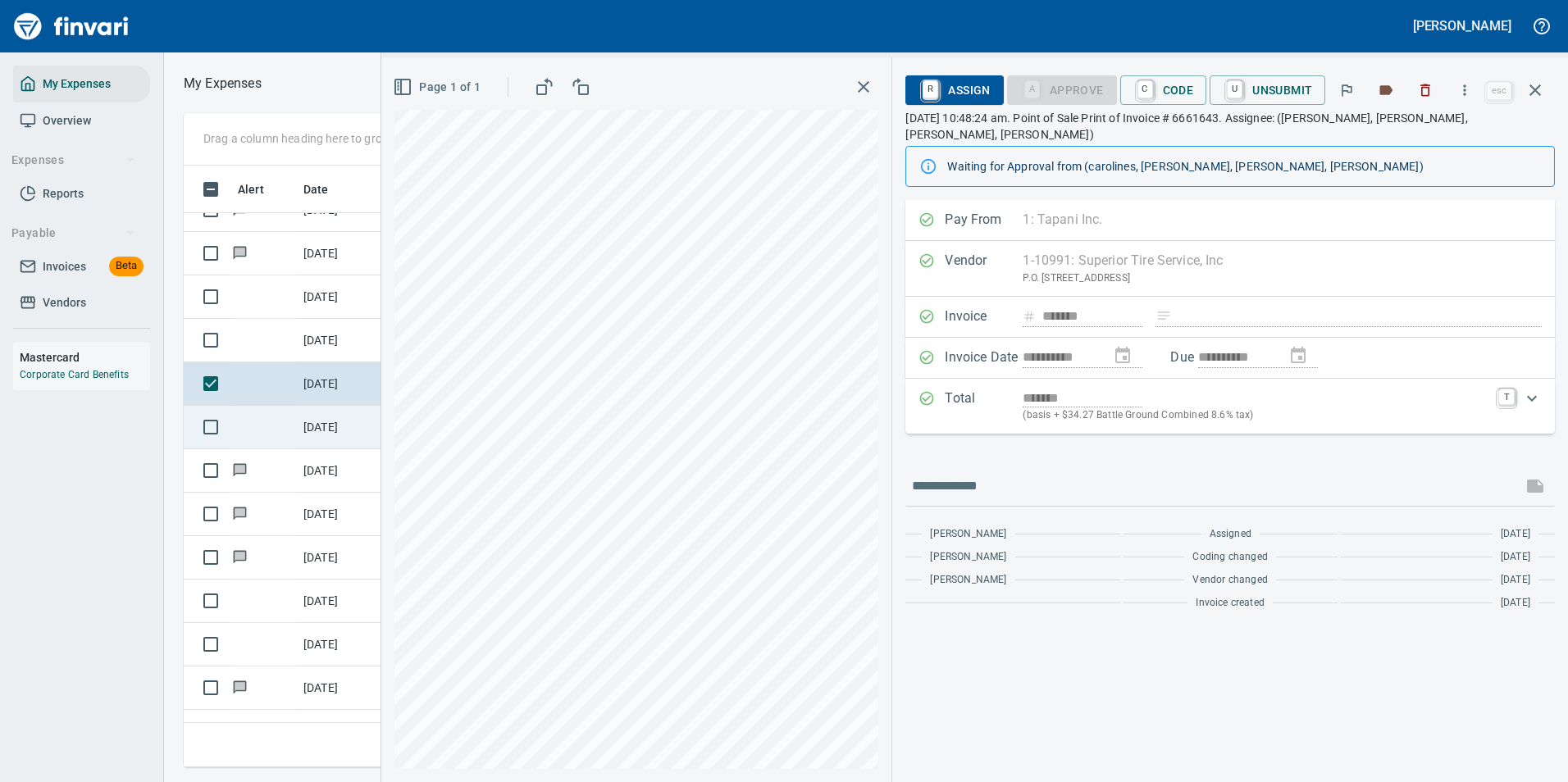
click at [313, 422] on td "[DATE]" at bounding box center [338, 427] width 82 height 43
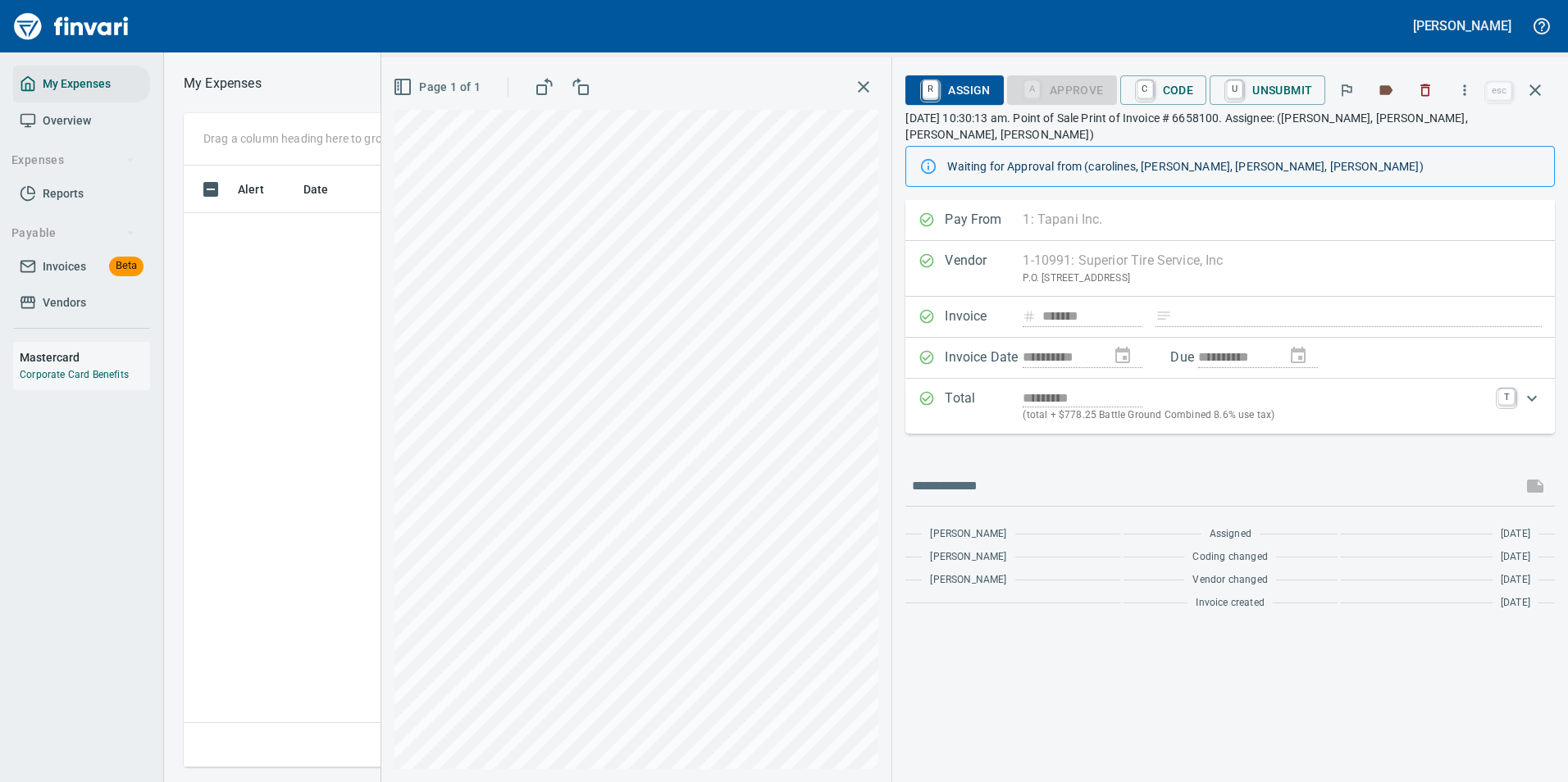
scroll to position [577, 930]
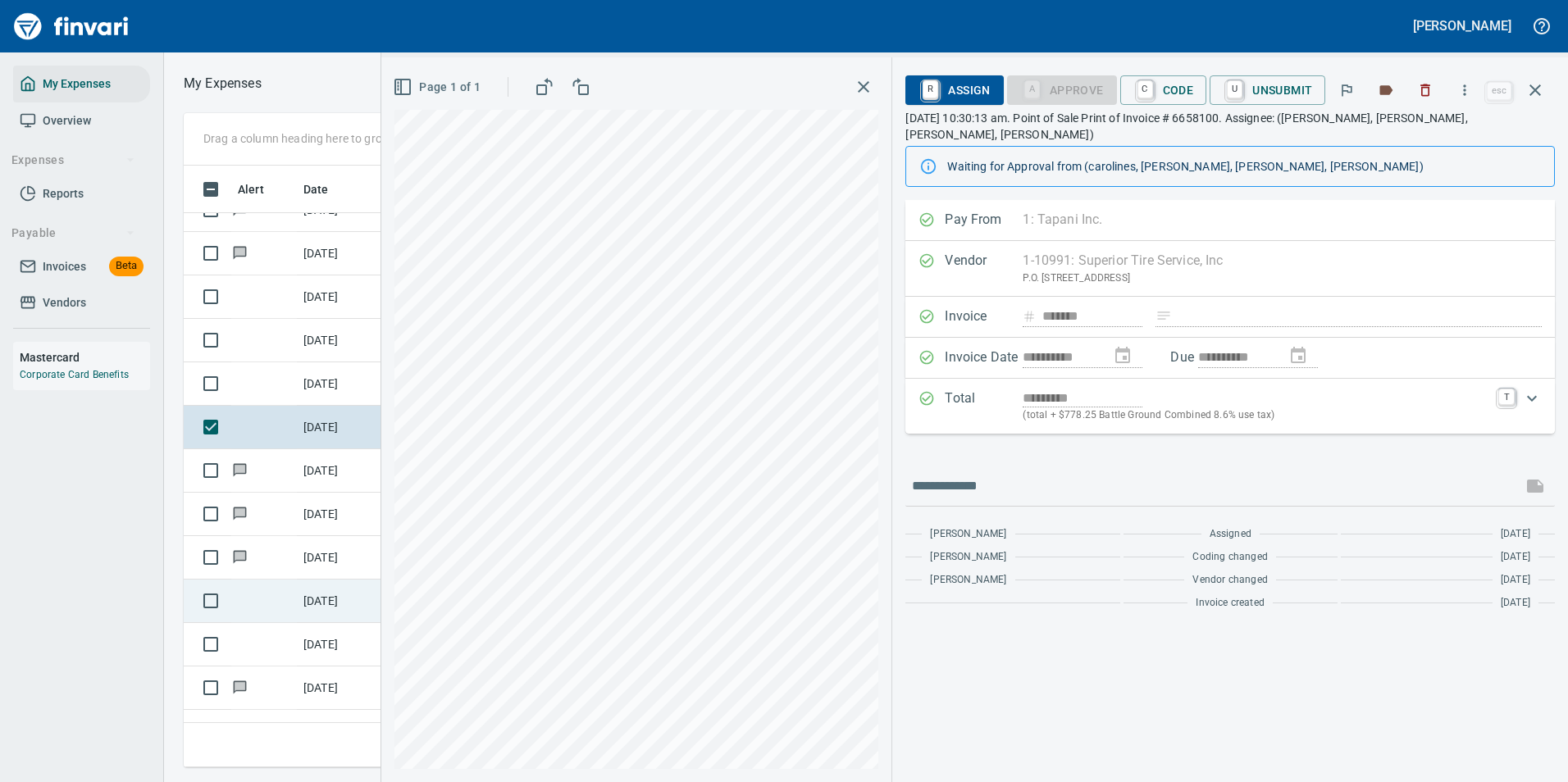
click at [308, 597] on td "10/7/2025" at bounding box center [338, 601] width 82 height 43
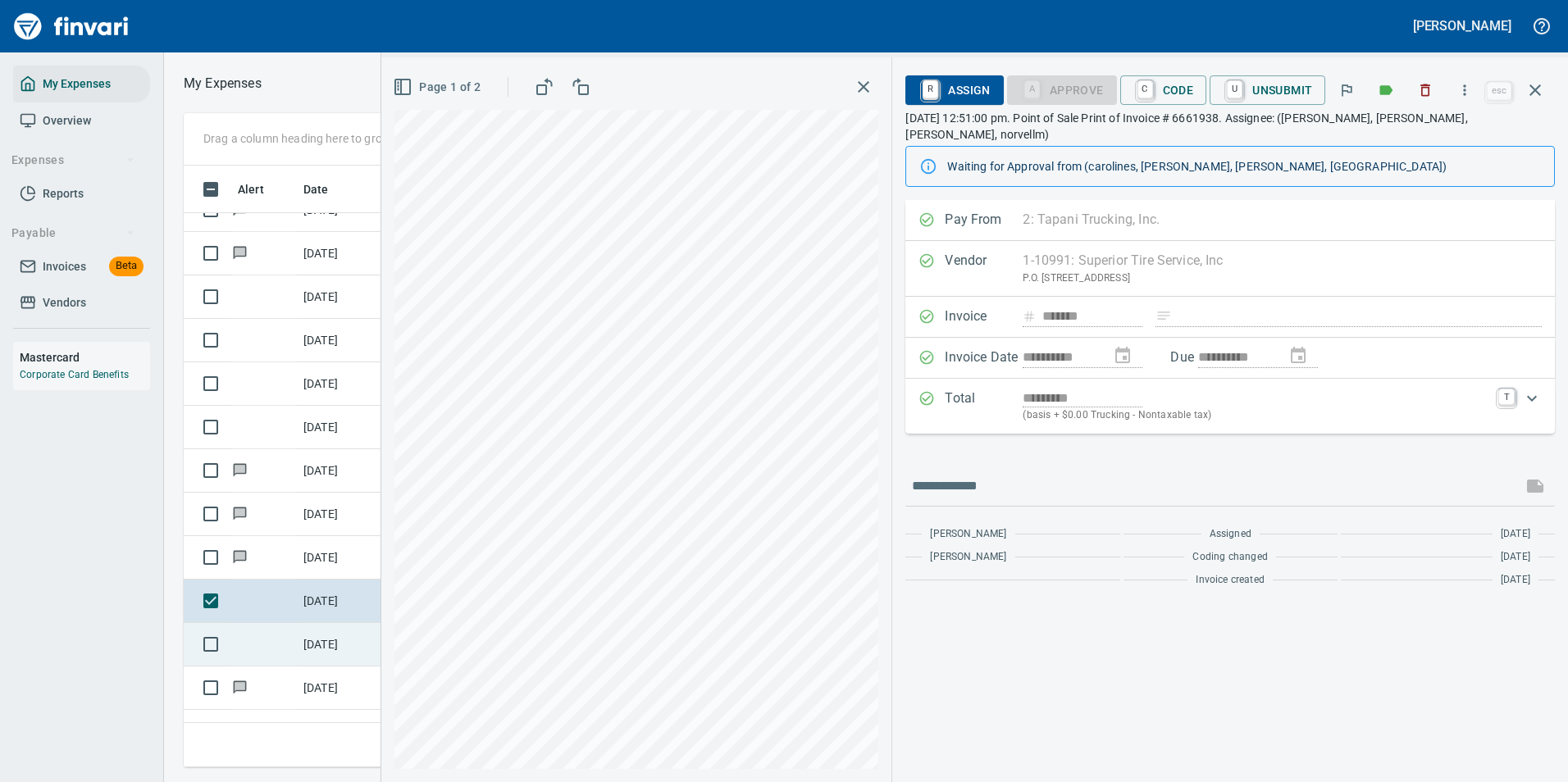
click at [324, 649] on td "10/13/2025" at bounding box center [338, 644] width 82 height 43
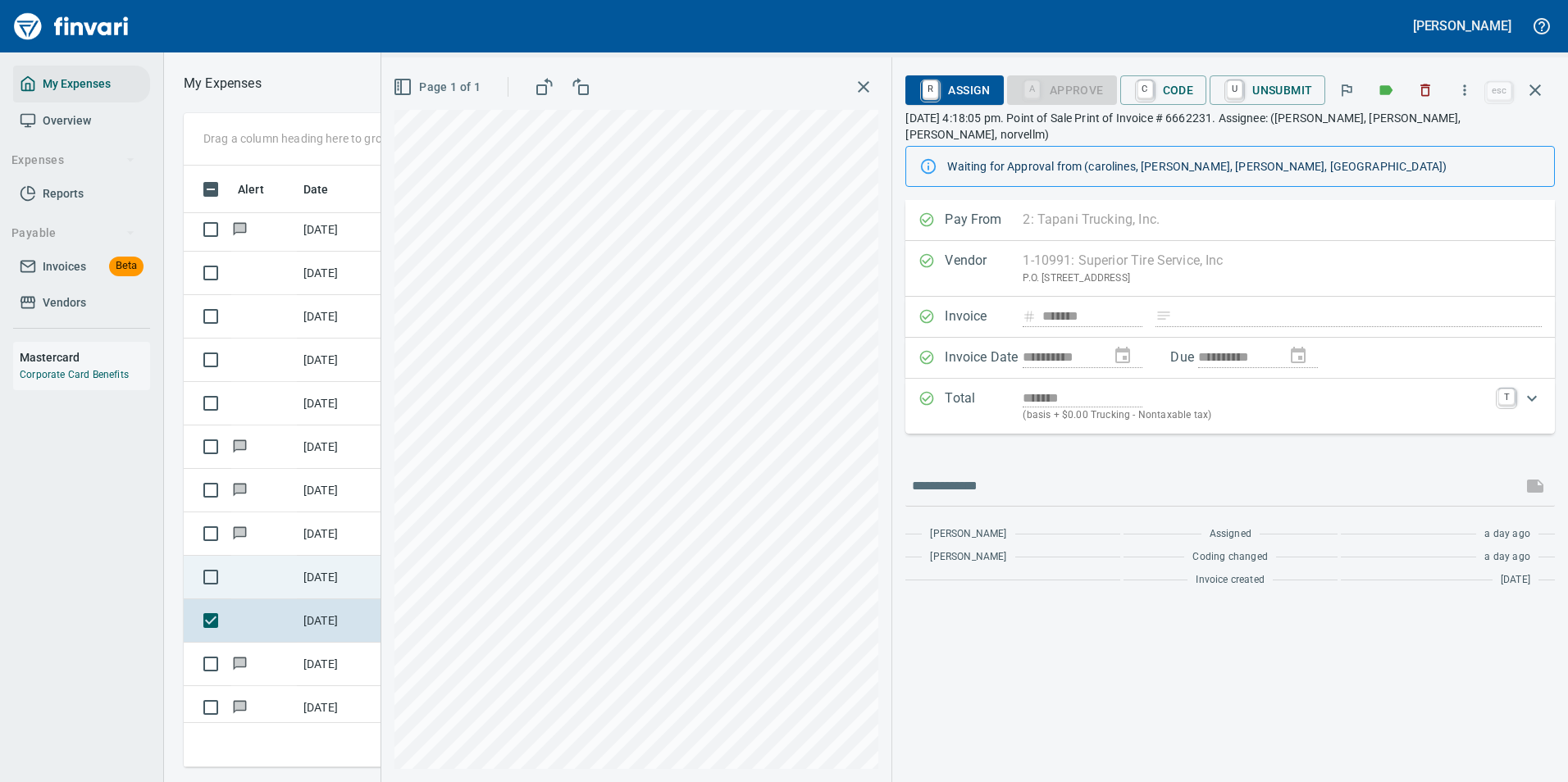
scroll to position [3459, 0]
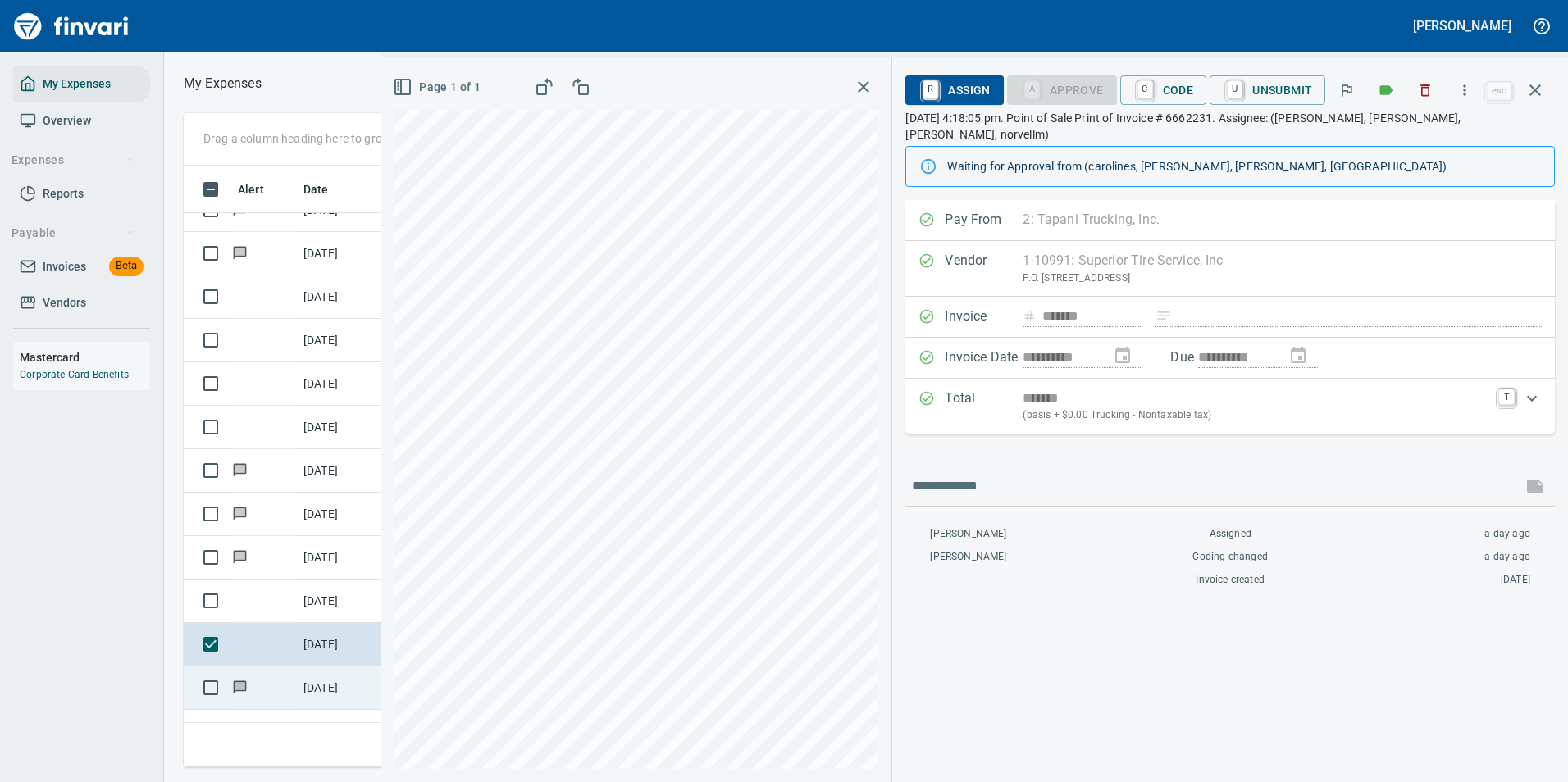
click at [323, 694] on td "10/9/2025" at bounding box center [338, 687] width 82 height 43
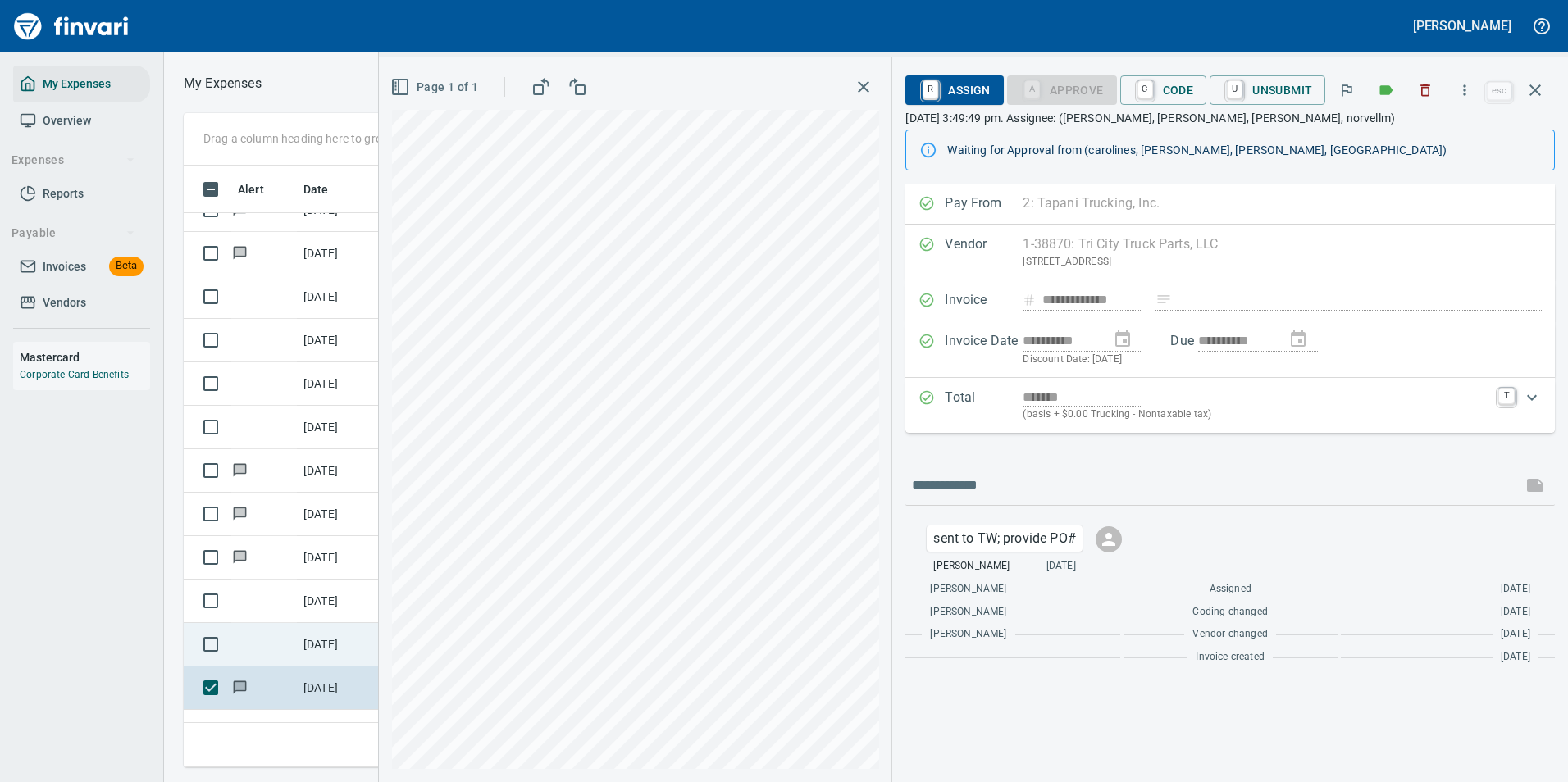
click at [290, 637] on td at bounding box center [264, 644] width 66 height 43
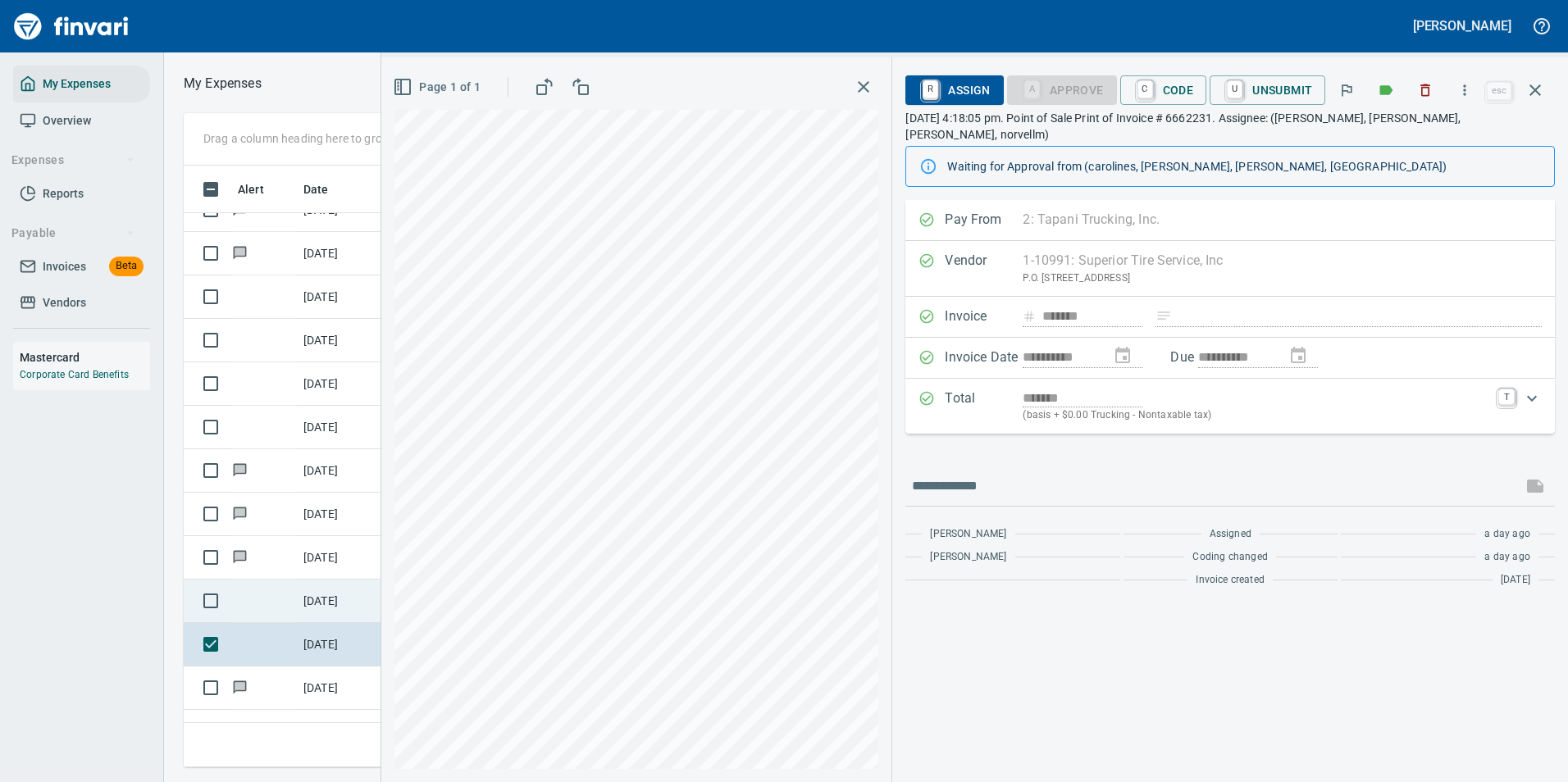
click at [299, 598] on td "[DATE]" at bounding box center [338, 601] width 82 height 43
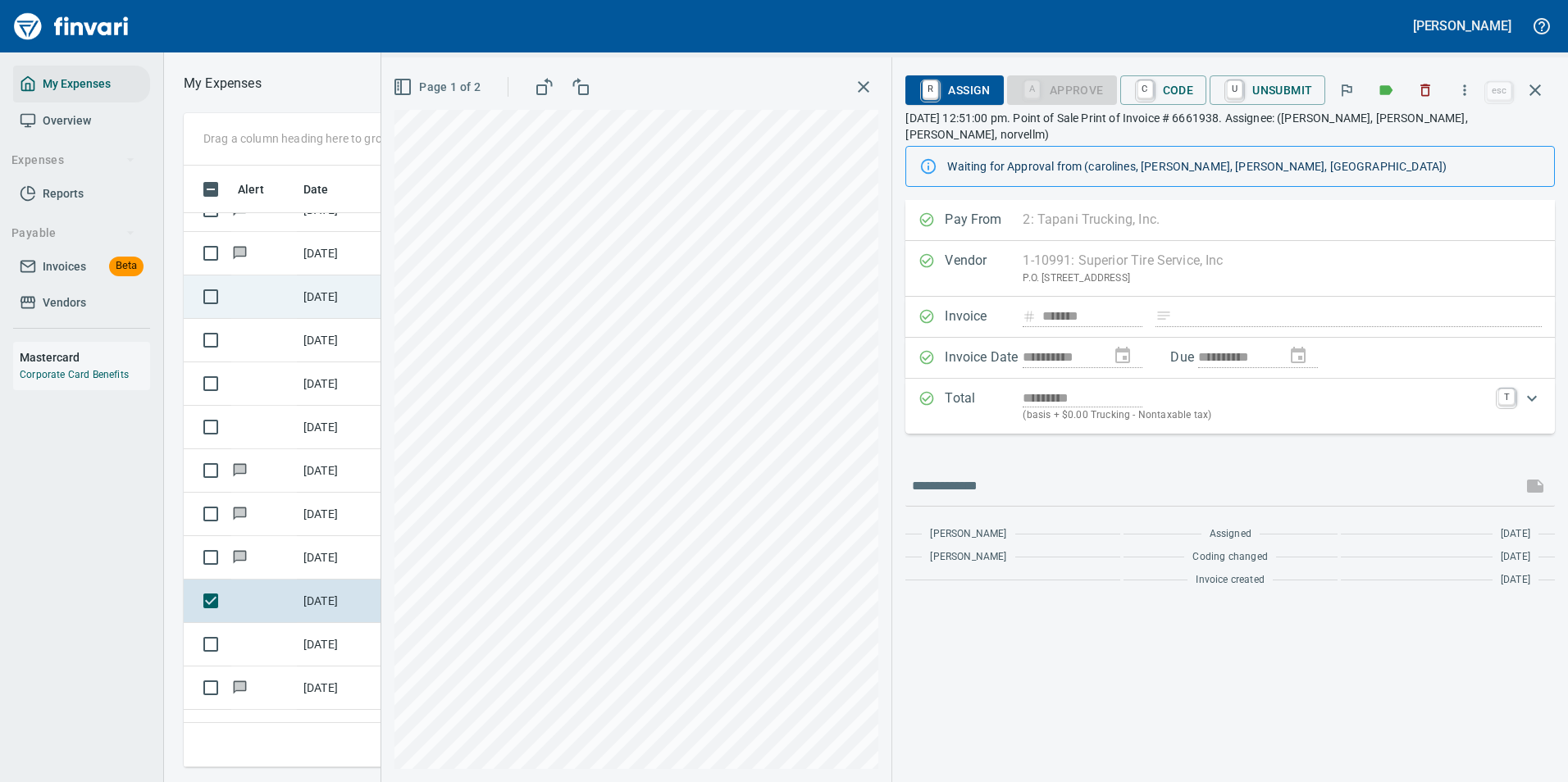
click at [284, 294] on td at bounding box center [264, 297] width 66 height 43
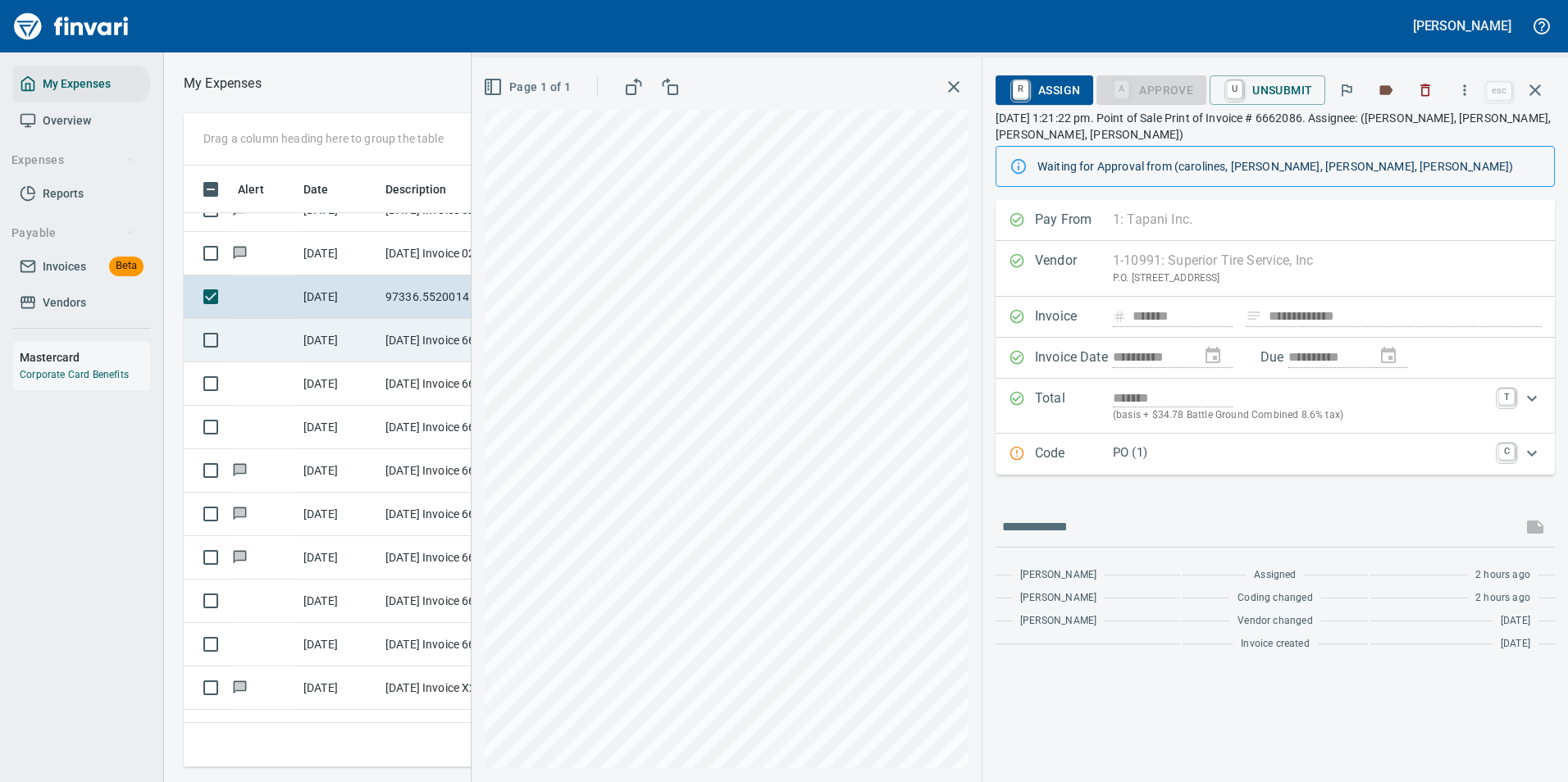
click at [340, 322] on td "[DATE]" at bounding box center [338, 340] width 82 height 43
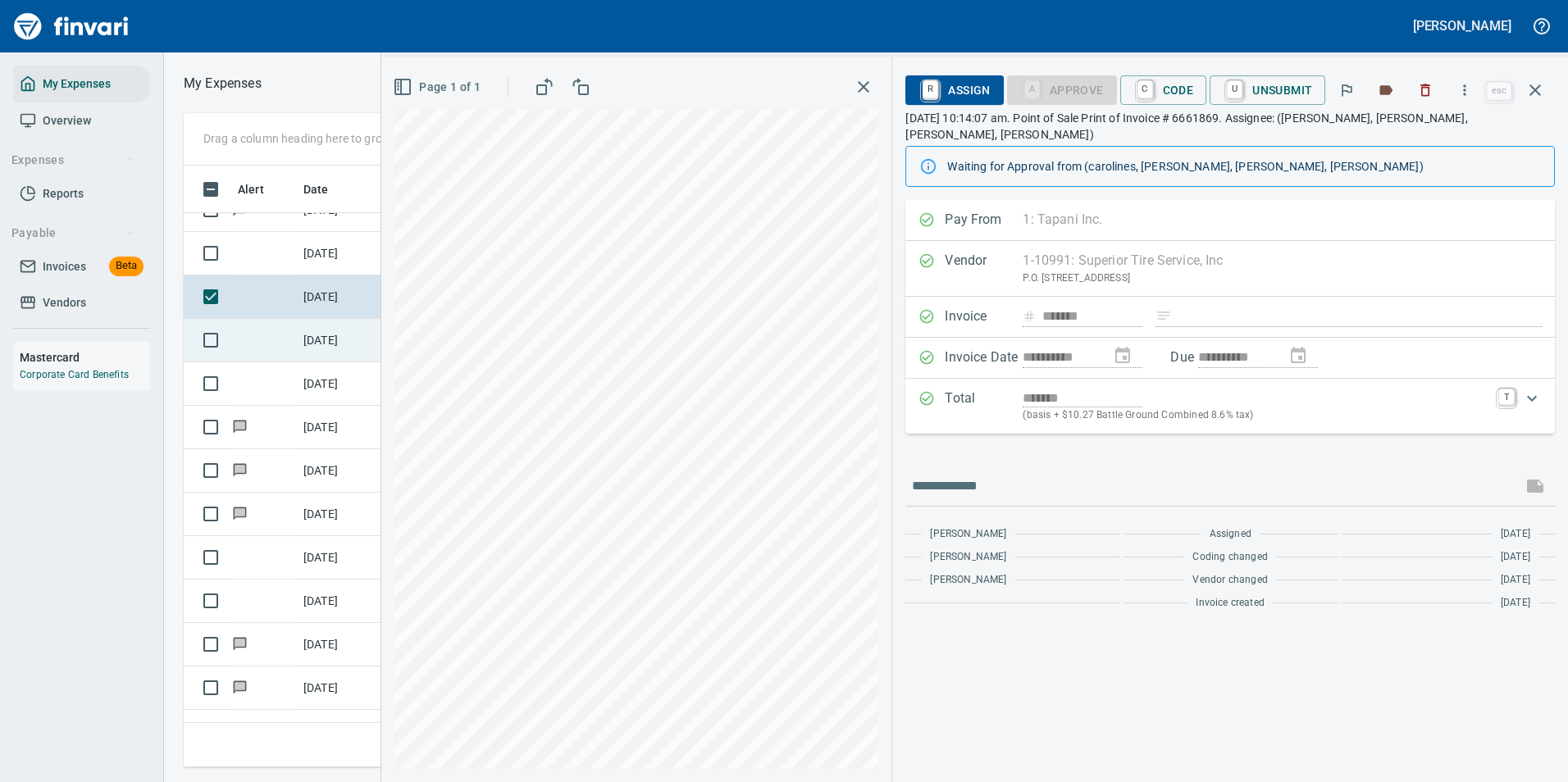
drag, startPoint x: 285, startPoint y: 334, endPoint x: 292, endPoint y: 340, distance: 9.2
click at [285, 334] on td at bounding box center [264, 340] width 66 height 43
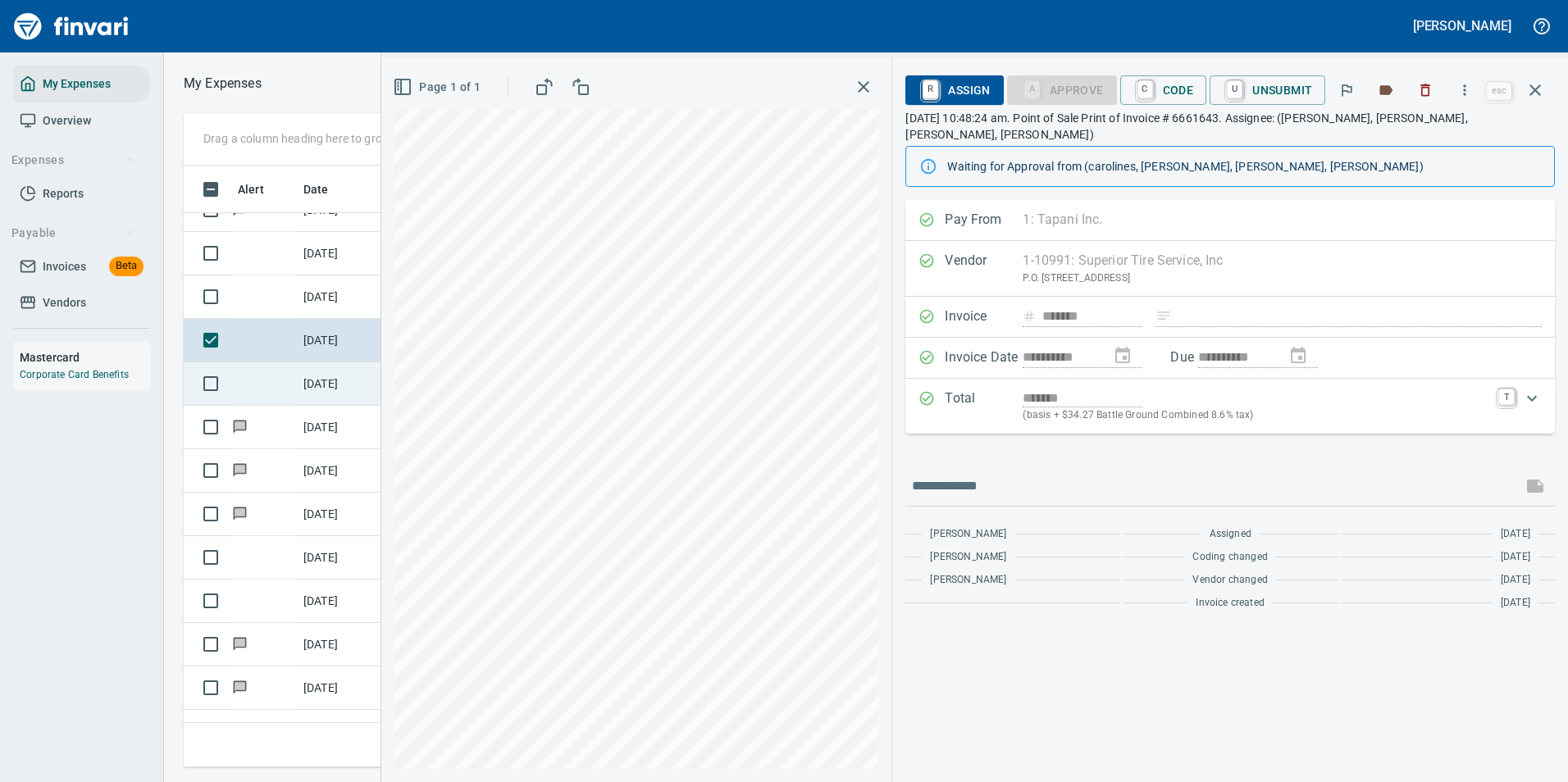
click at [322, 386] on td "[DATE]" at bounding box center [338, 384] width 82 height 43
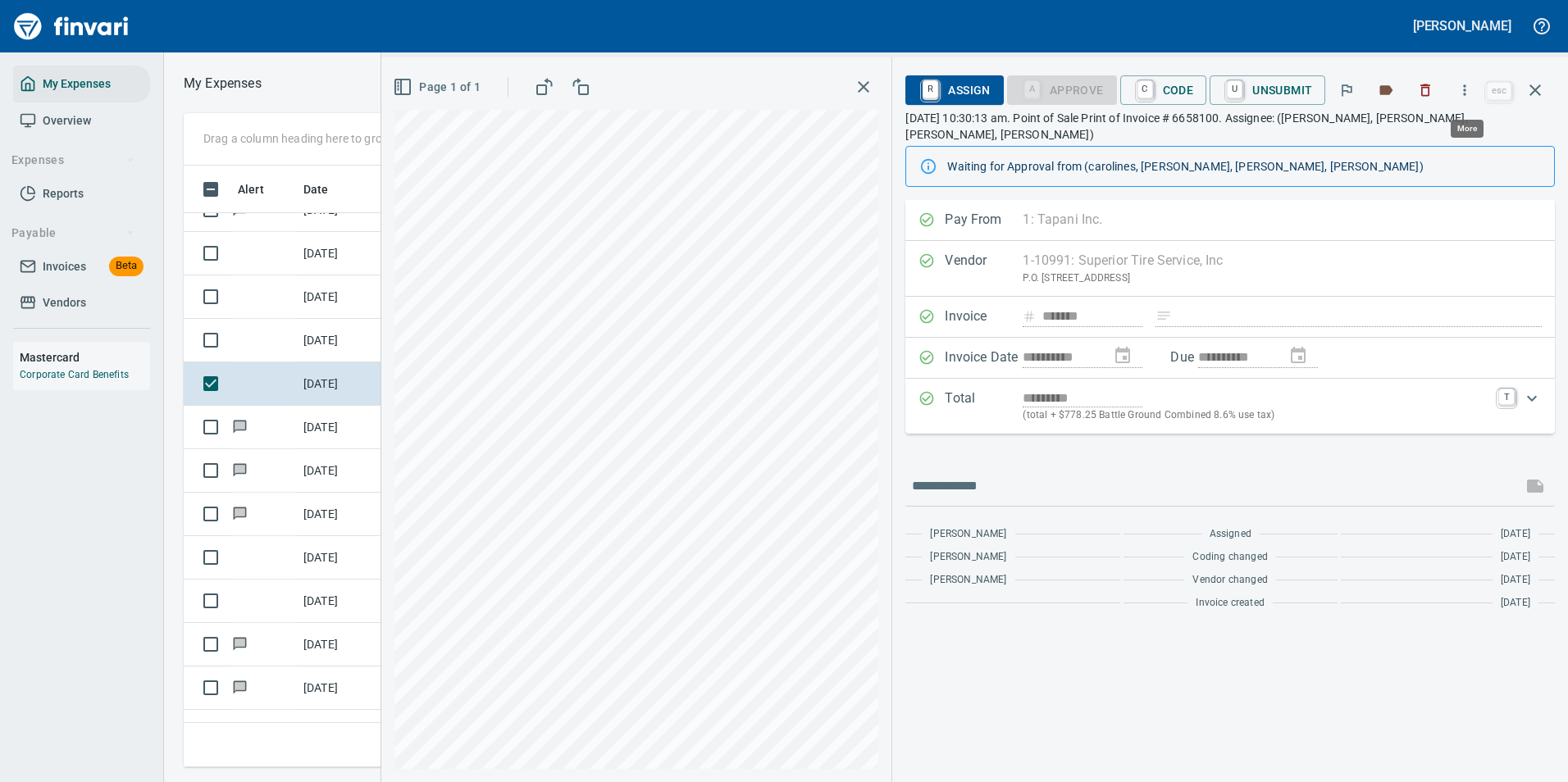
scroll to position [577, 930]
click at [1542, 97] on icon "button" at bounding box center [1534, 90] width 20 height 20
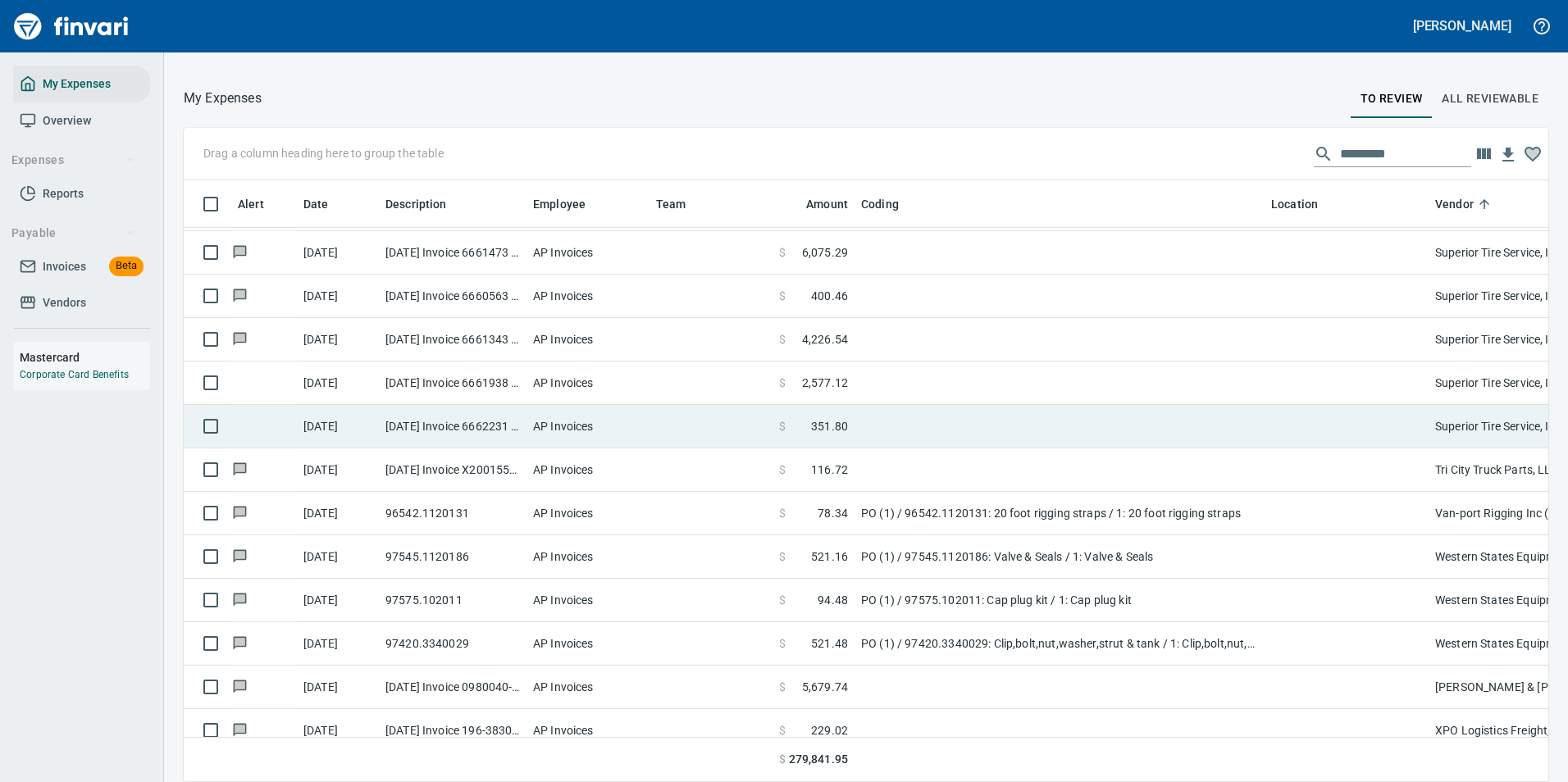
scroll to position [3675, 0]
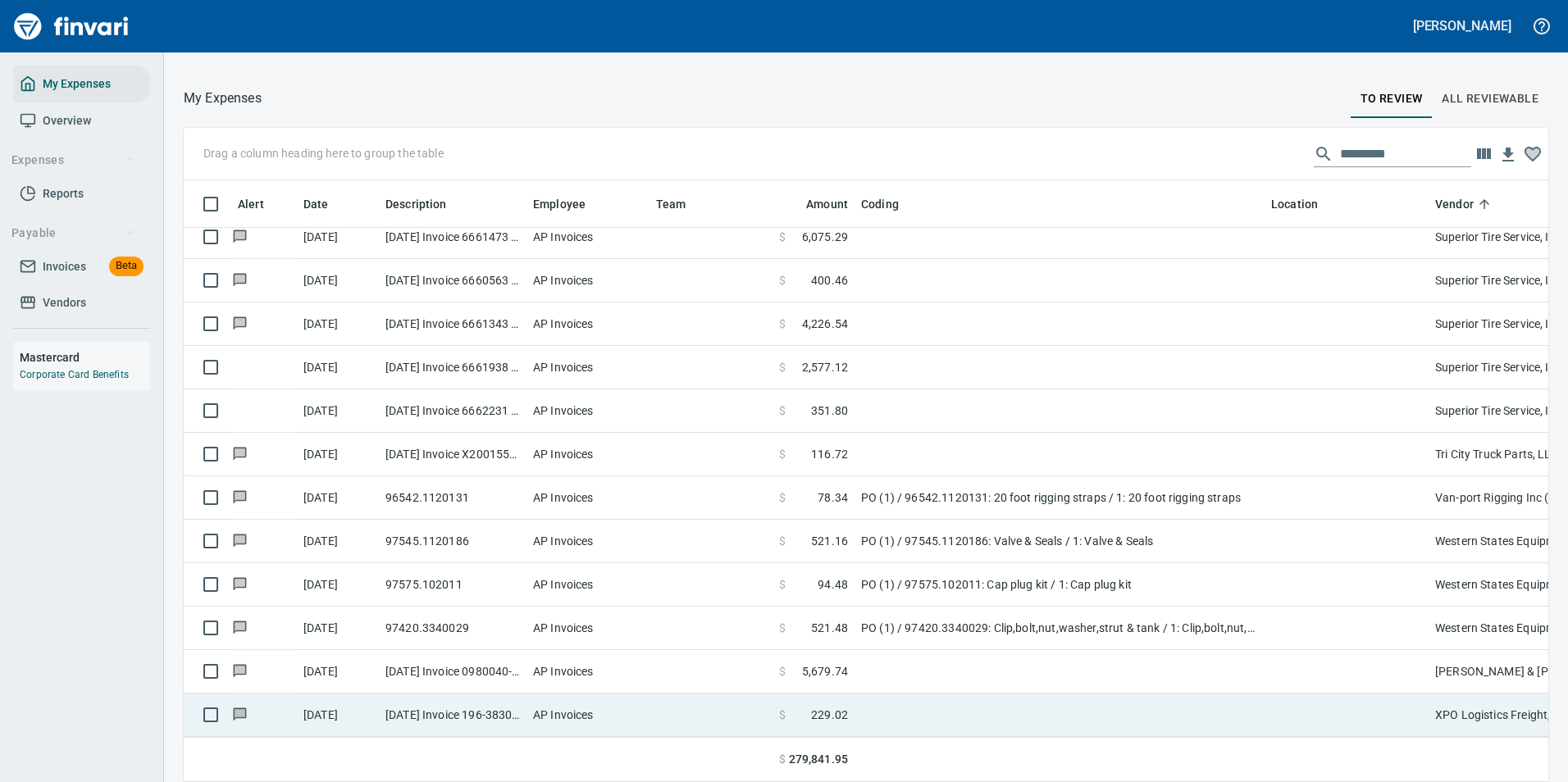
click at [710, 710] on td at bounding box center [710, 715] width 123 height 43
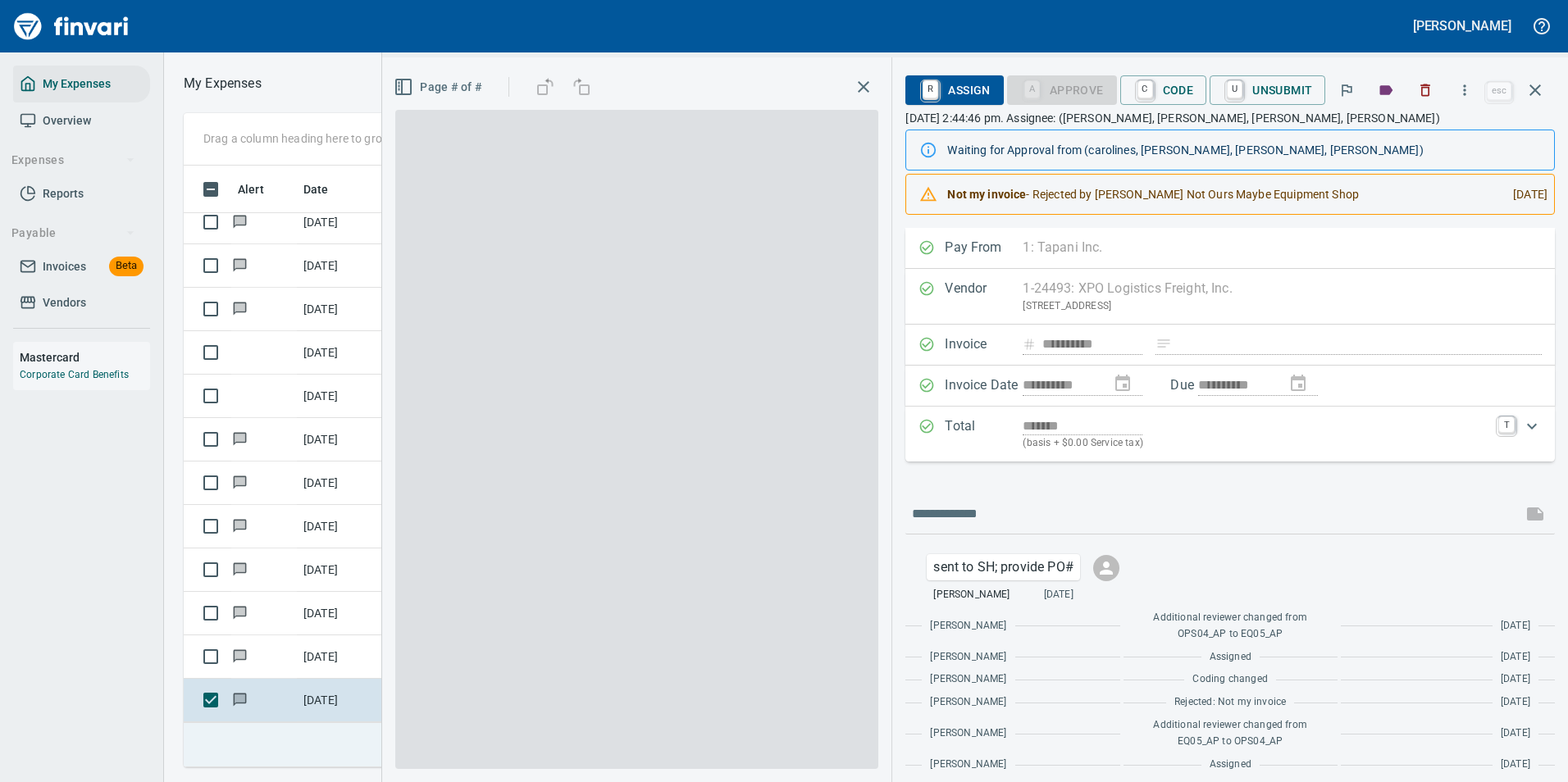
scroll to position [577, 930]
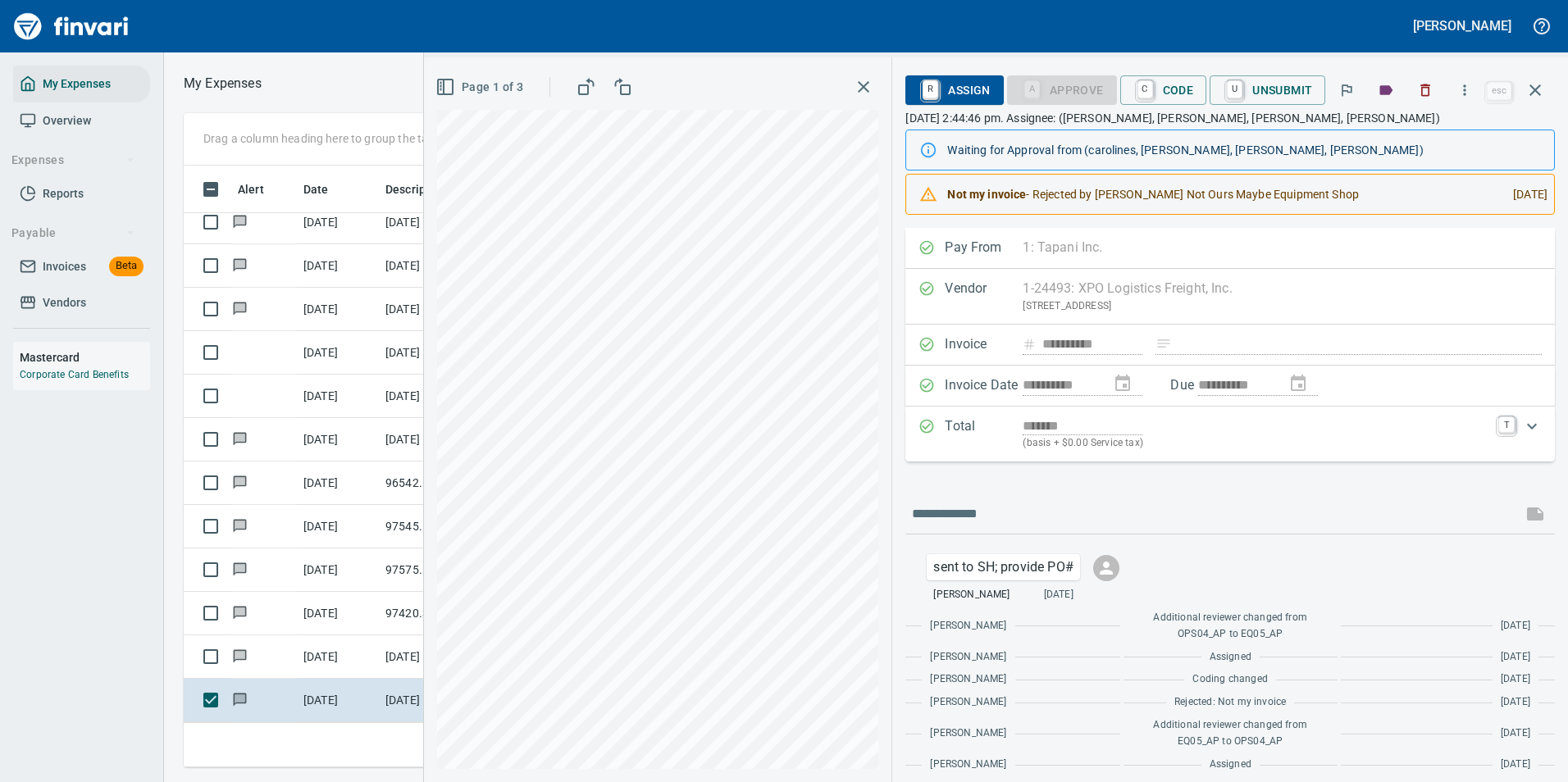
click at [433, 384] on div "Page 1 of 3" at bounding box center [658, 419] width 467 height 725
click at [1538, 89] on icon "button" at bounding box center [1534, 90] width 20 height 20
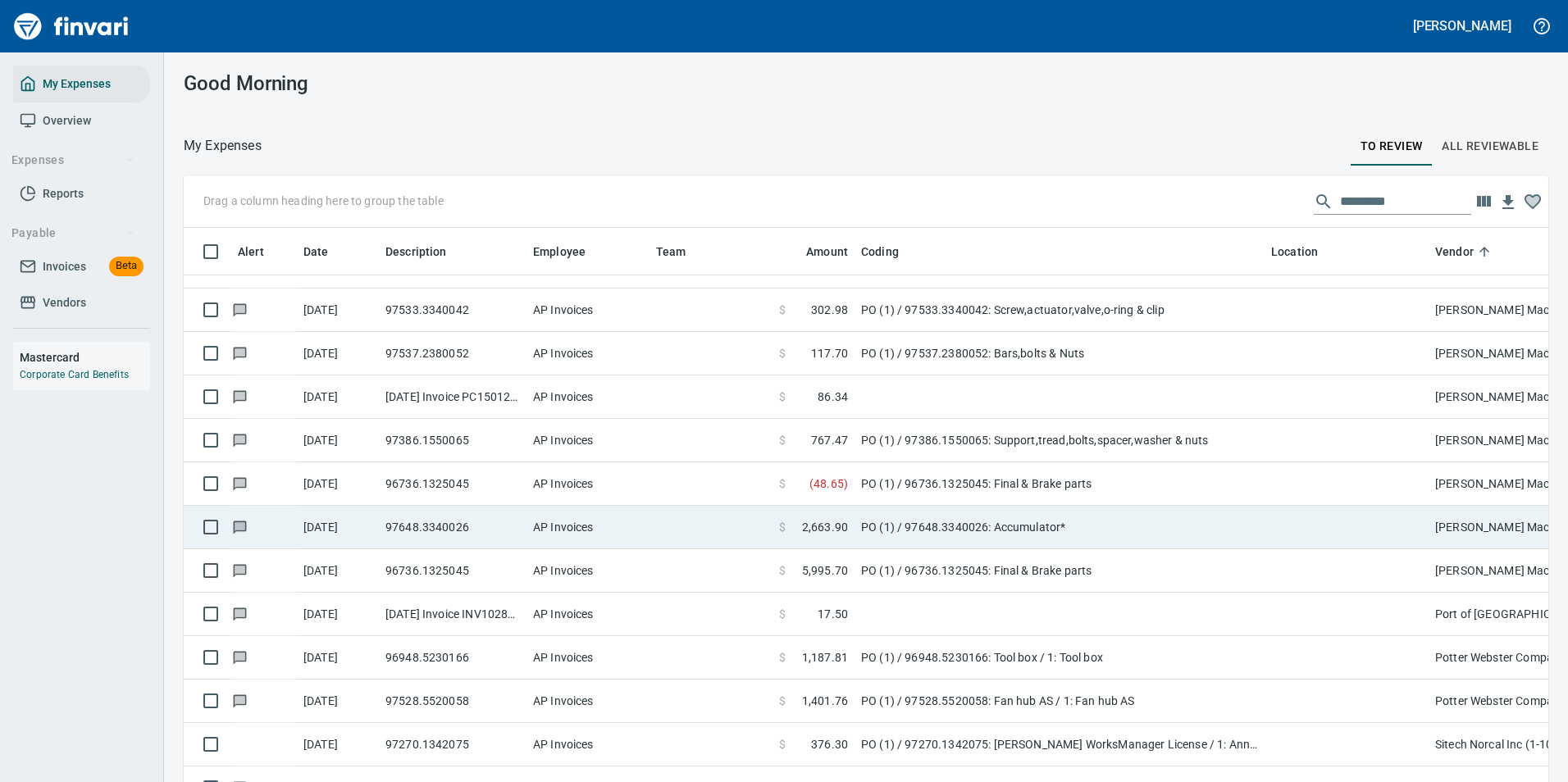
scroll to position [2938, 0]
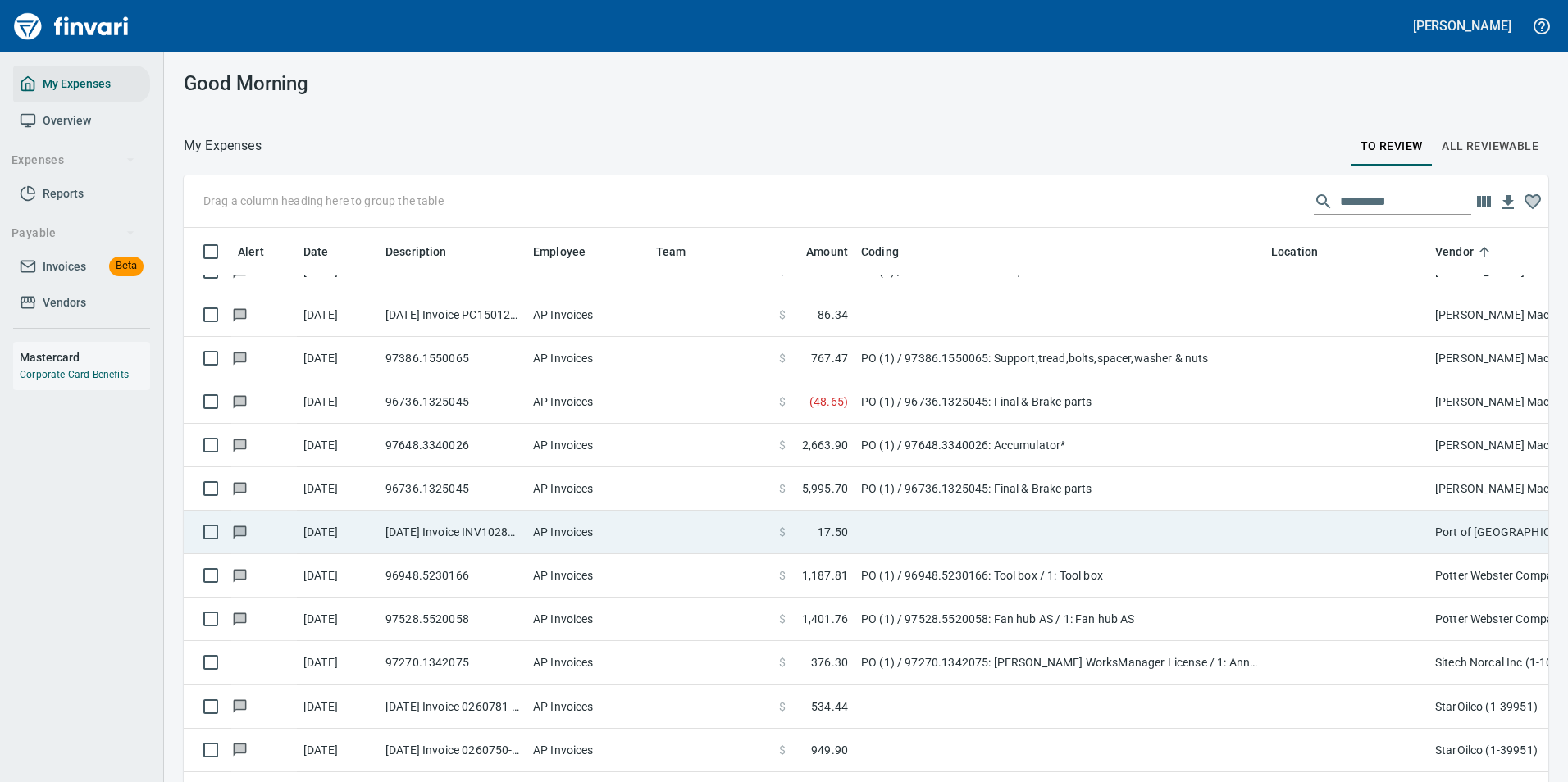
click at [897, 527] on td at bounding box center [1060, 532] width 410 height 43
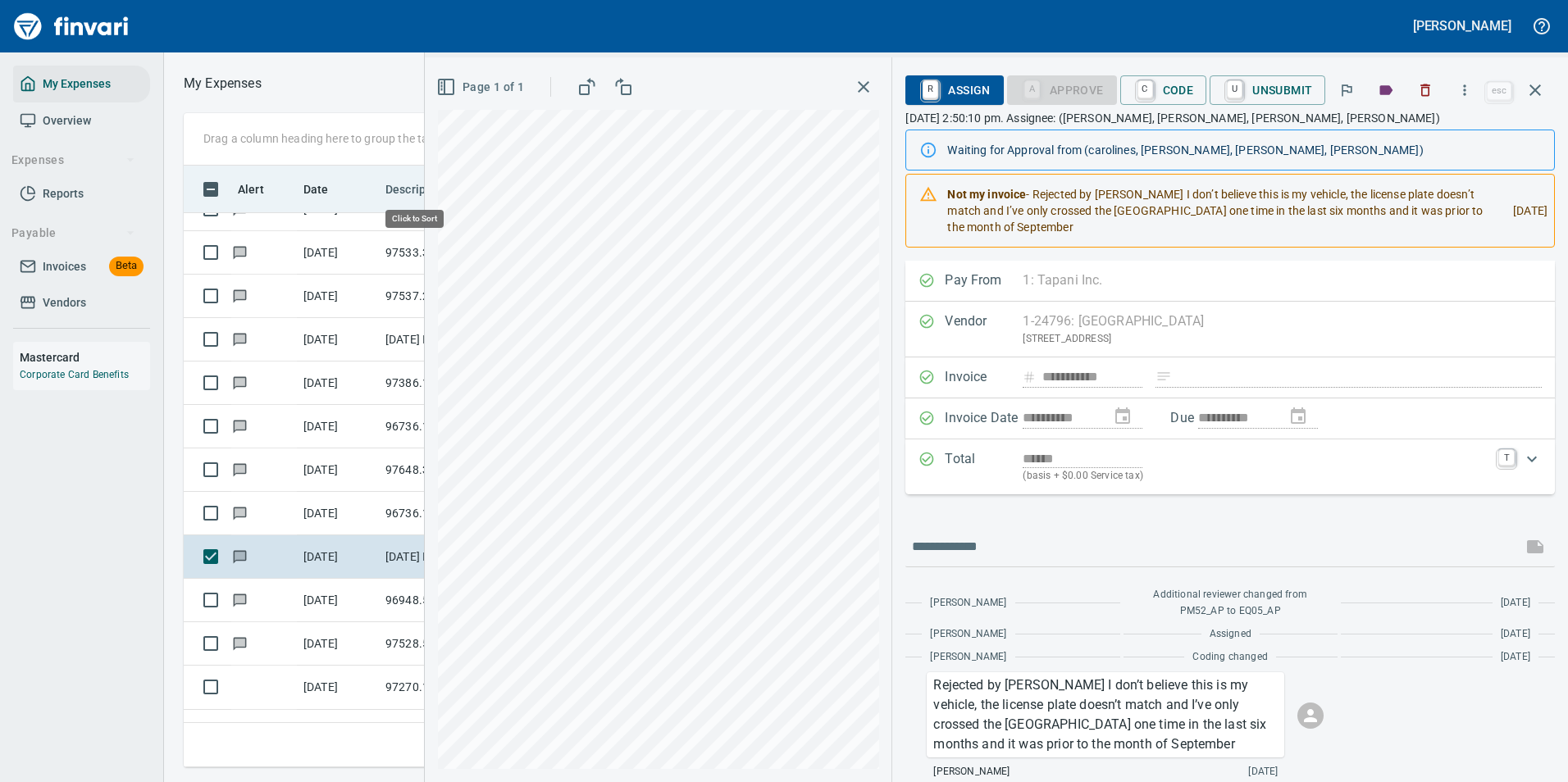
scroll to position [577, 930]
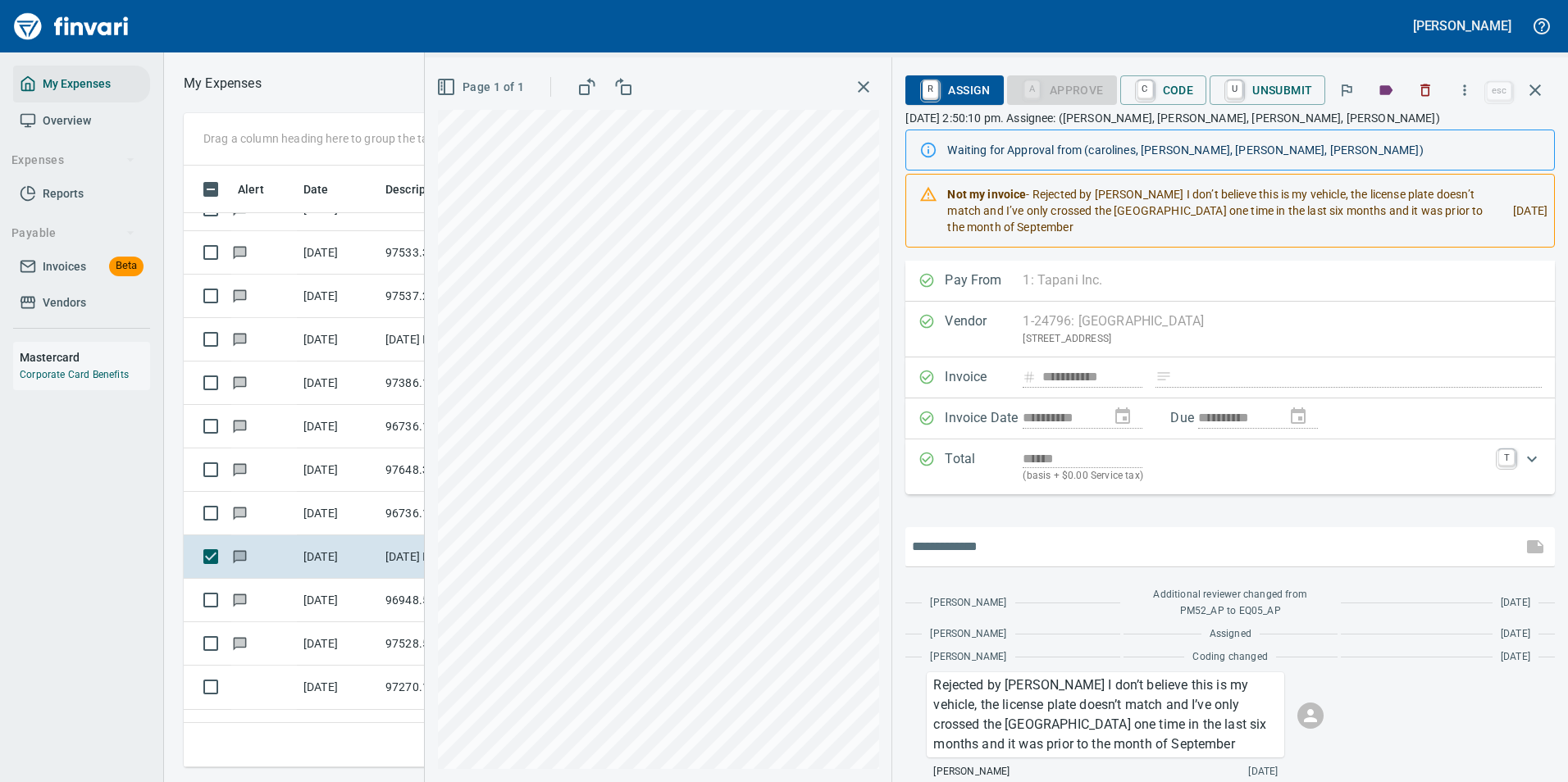
click at [985, 544] on input "text" at bounding box center [1213, 547] width 603 height 26
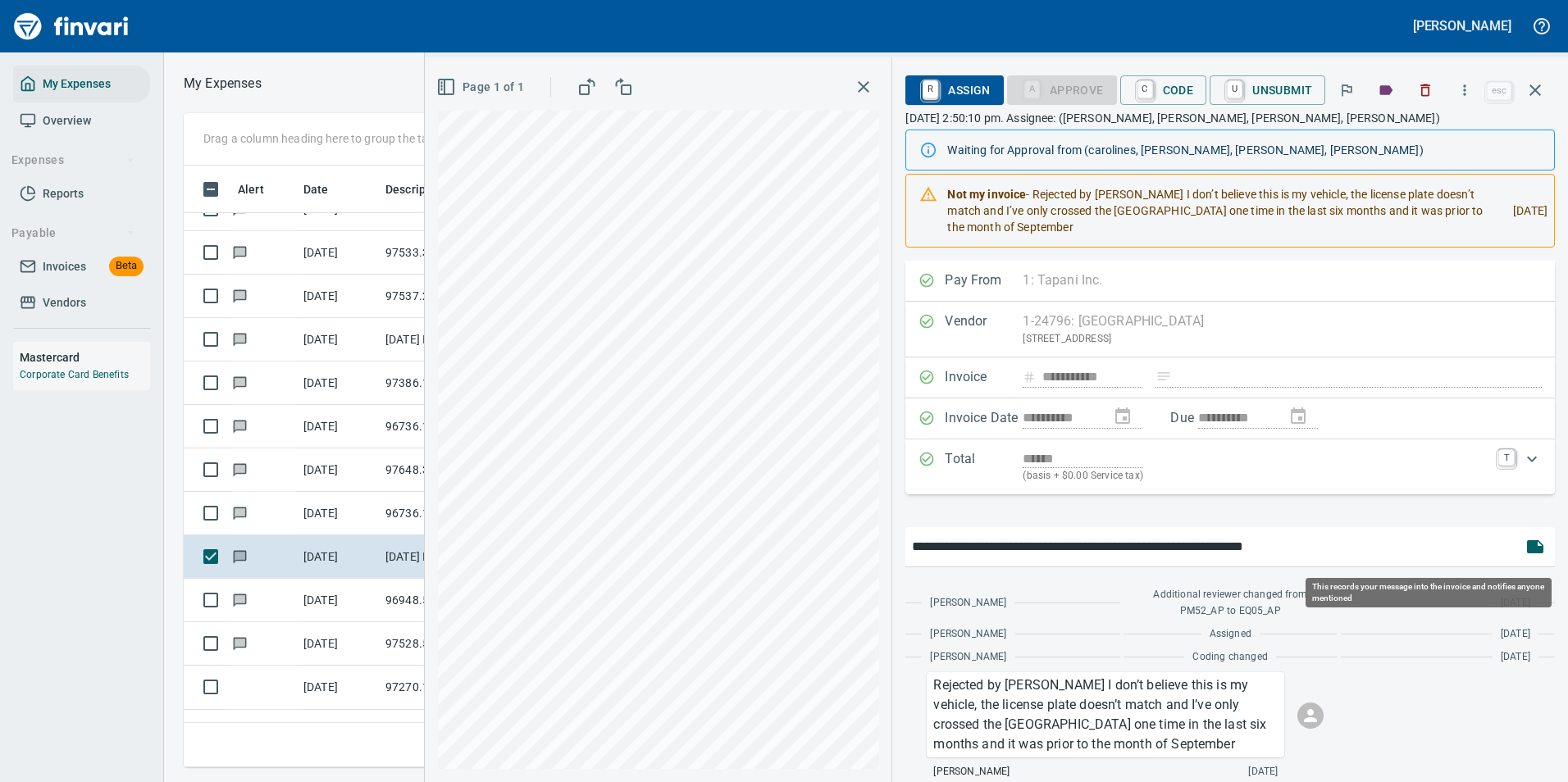
type input "**********"
drag, startPoint x: 1531, startPoint y: 549, endPoint x: 1502, endPoint y: 543, distance: 29.6
click at [1530, 549] on icon "button" at bounding box center [1534, 547] width 16 height 13
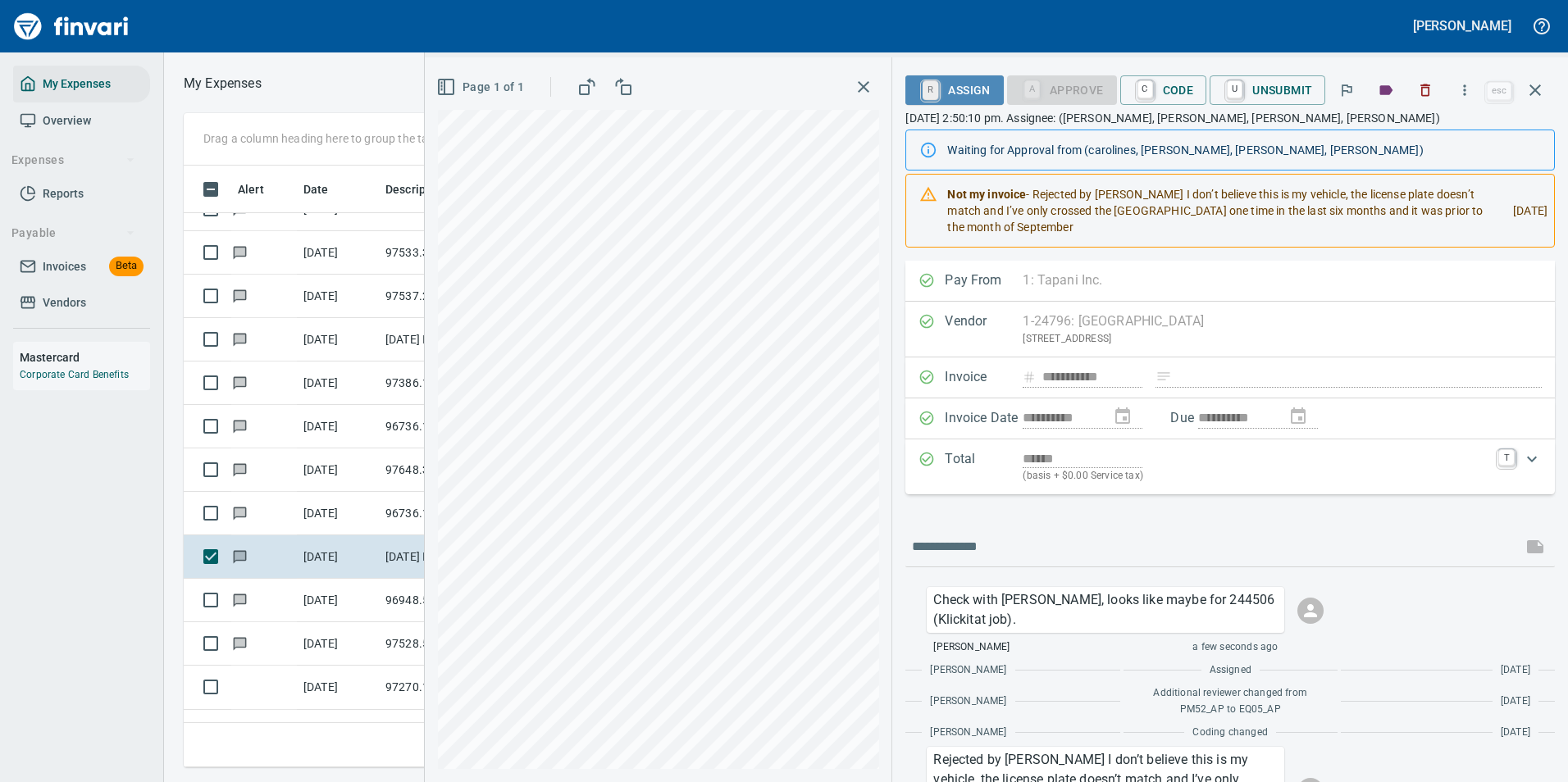
click at [936, 88] on link "R" at bounding box center [930, 90] width 15 height 18
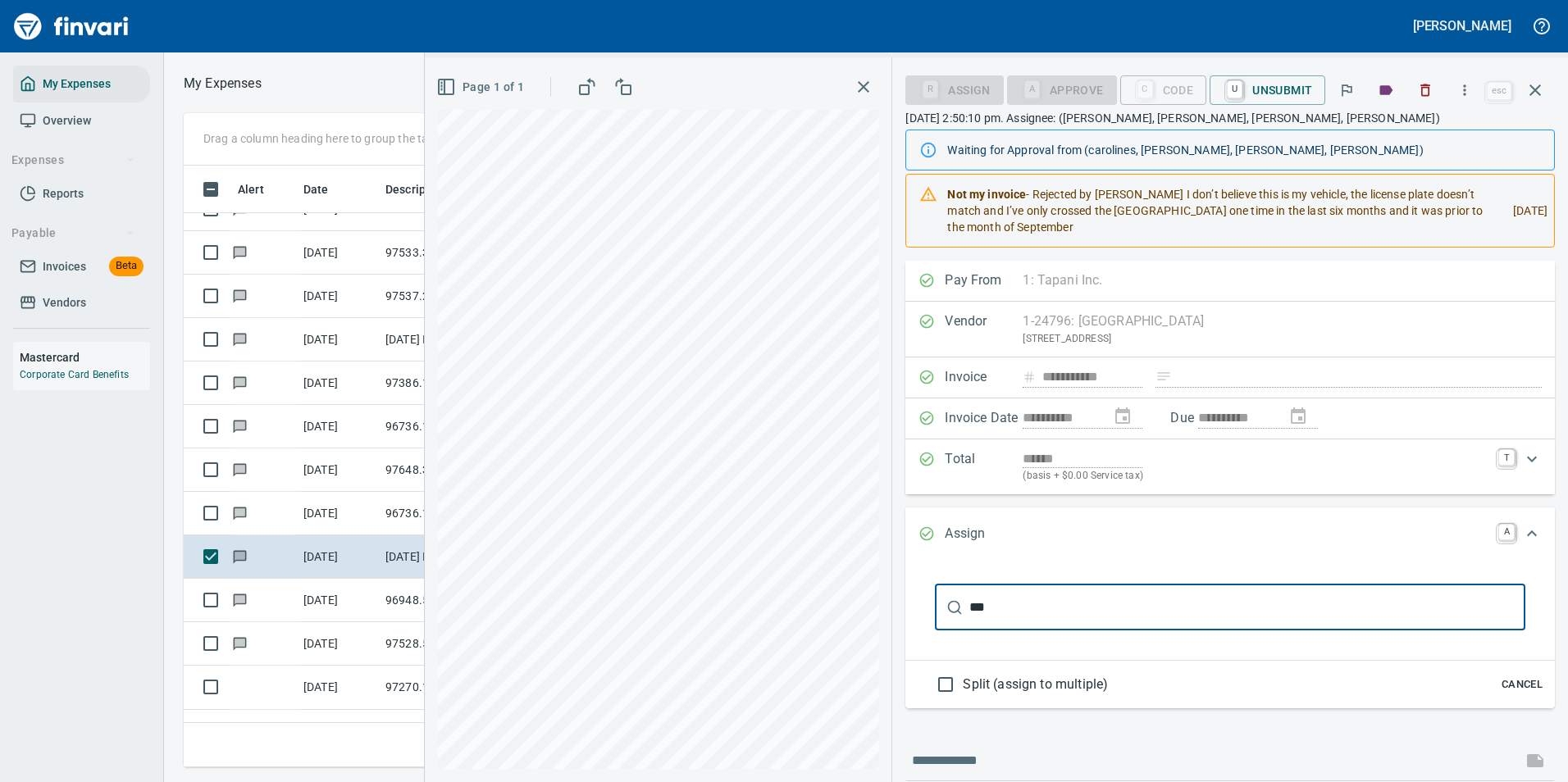
click at [1000, 606] on input "***" at bounding box center [1246, 608] width 556 height 46
click at [1000, 606] on input "***" at bounding box center [1228, 608] width 520 height 46
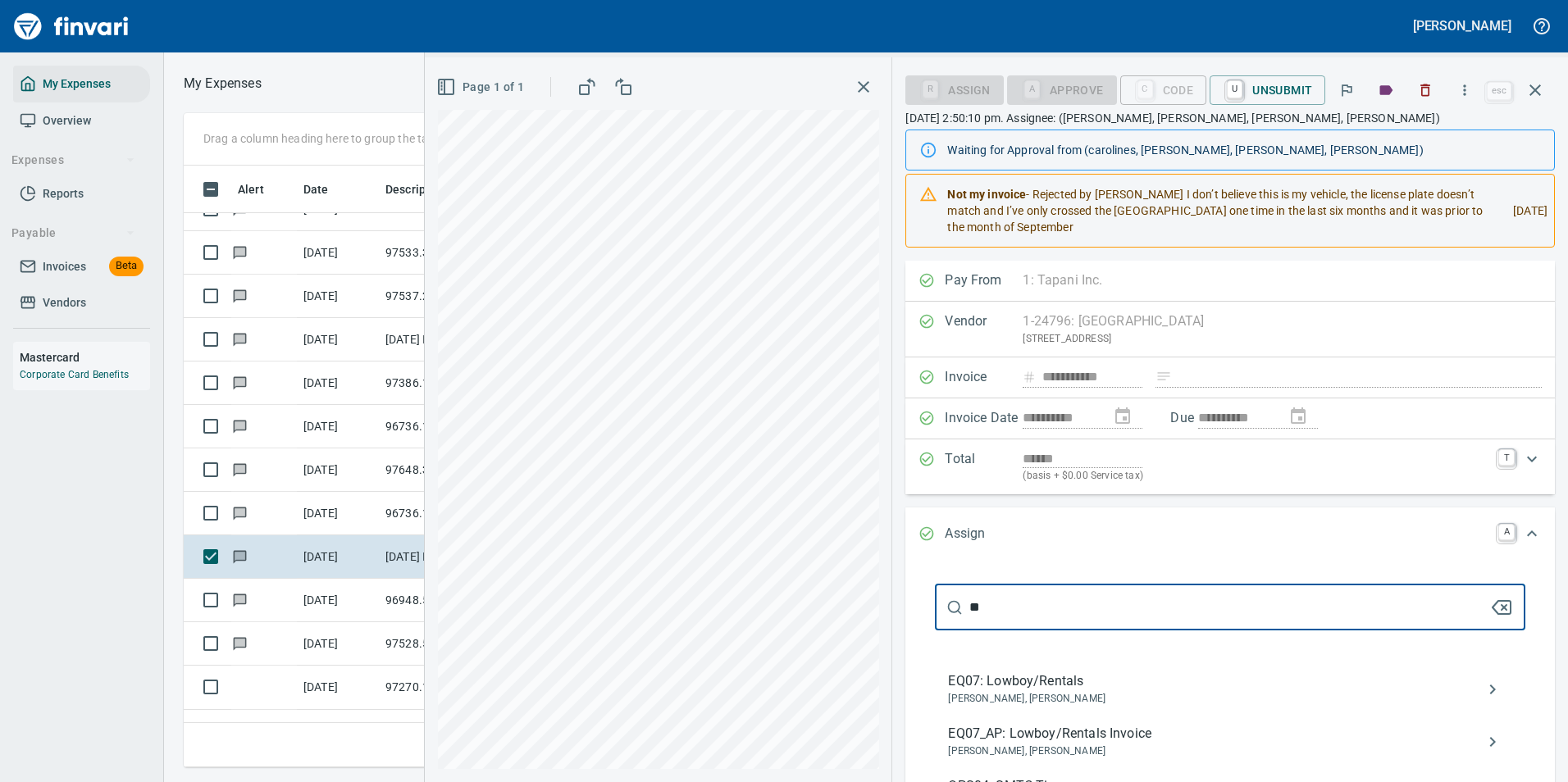
type input "*"
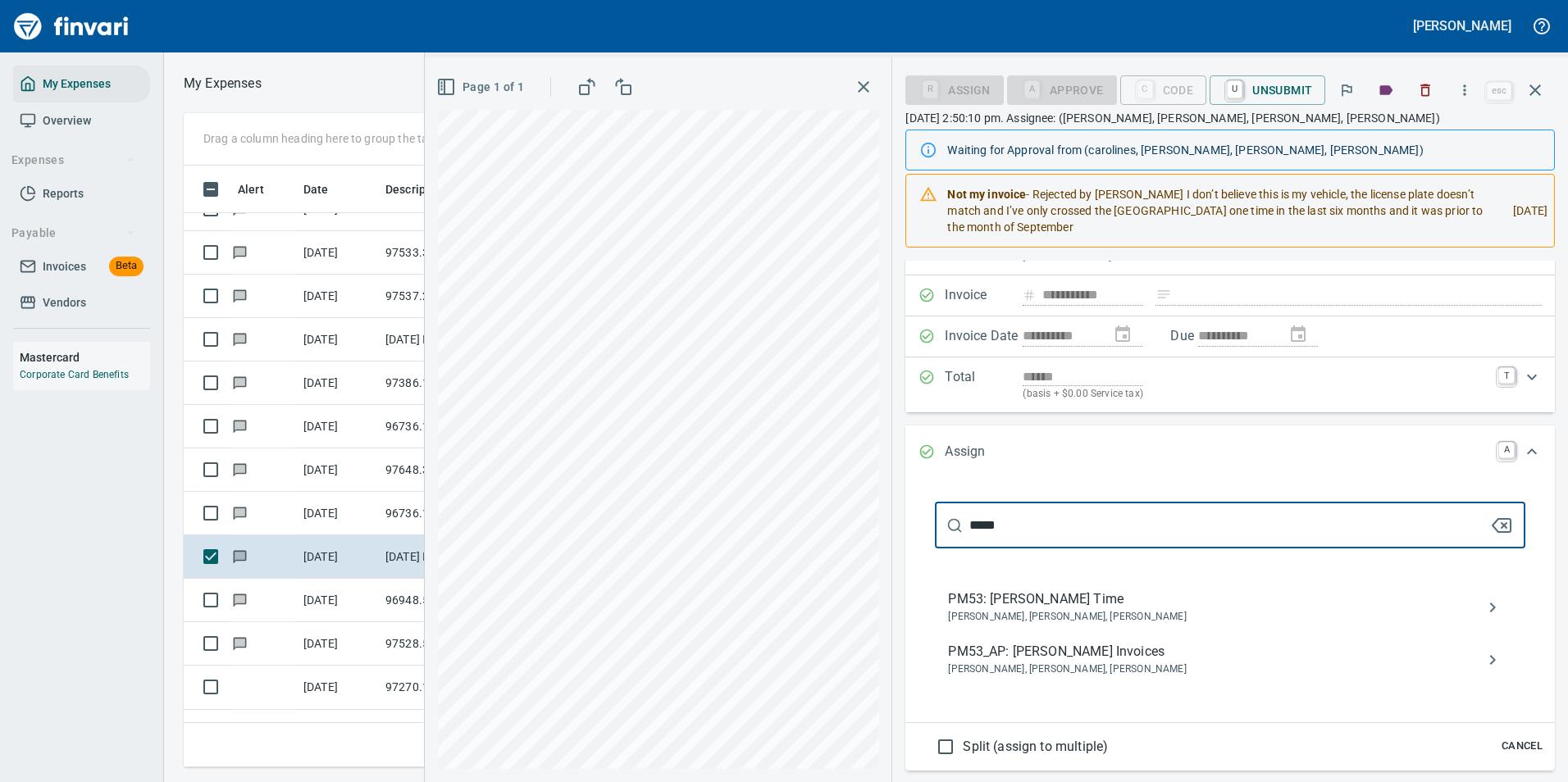
type input "*****"
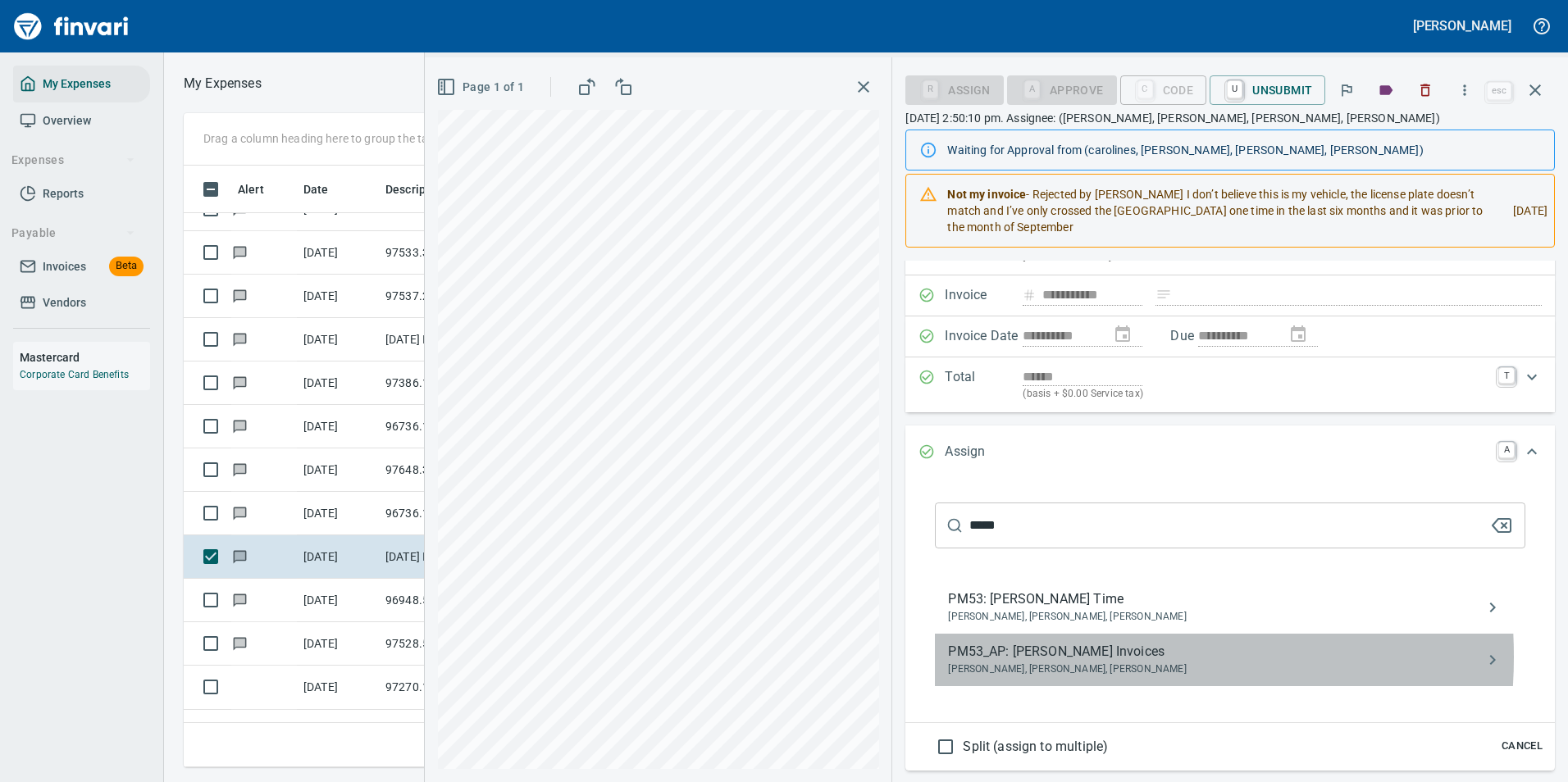
click at [1042, 657] on span "PM53_AP: Jon Hardt Invoices" at bounding box center [1217, 652] width 538 height 20
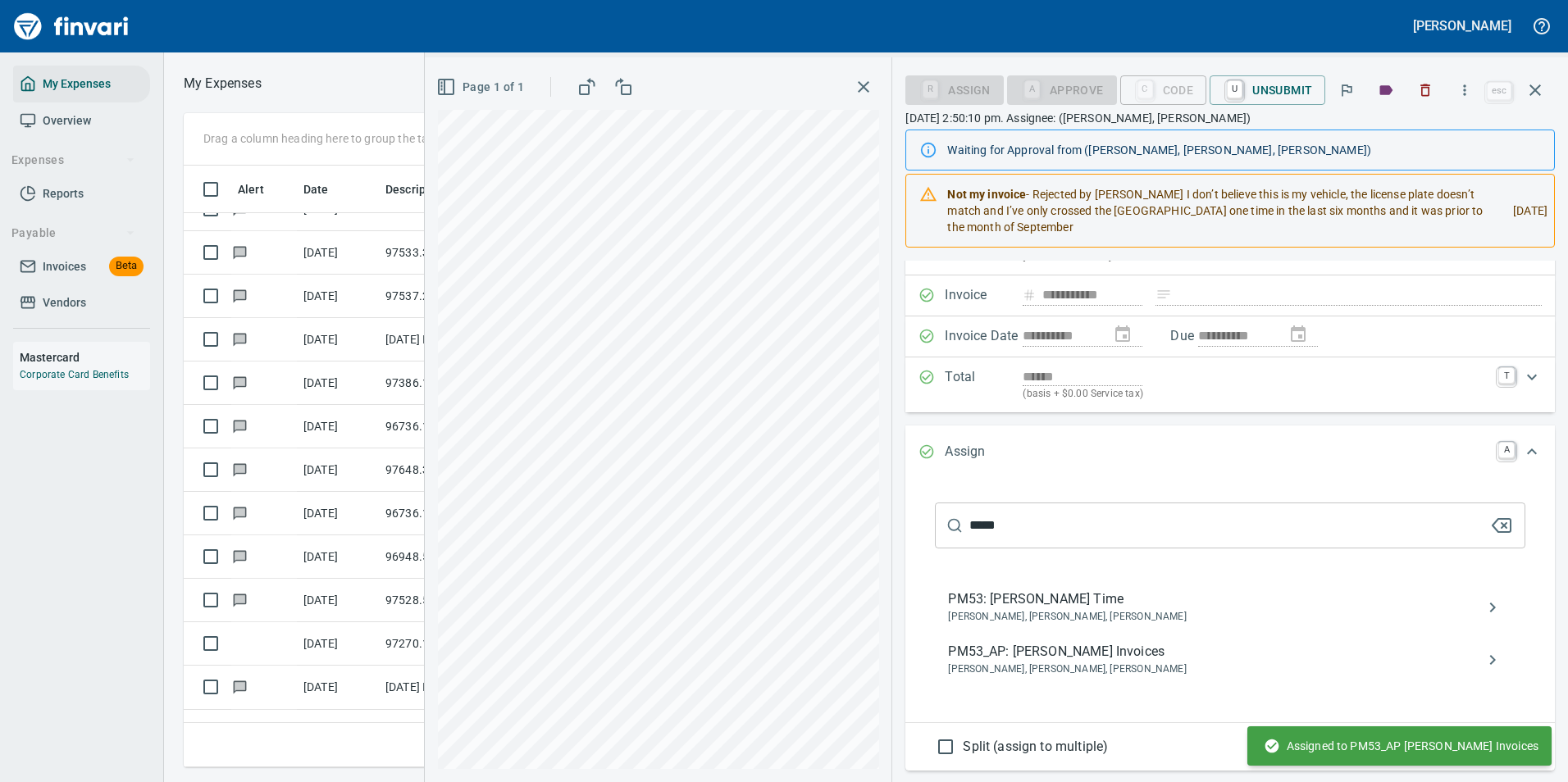
click at [1522, 451] on icon "Expand" at bounding box center [1532, 452] width 20 height 20
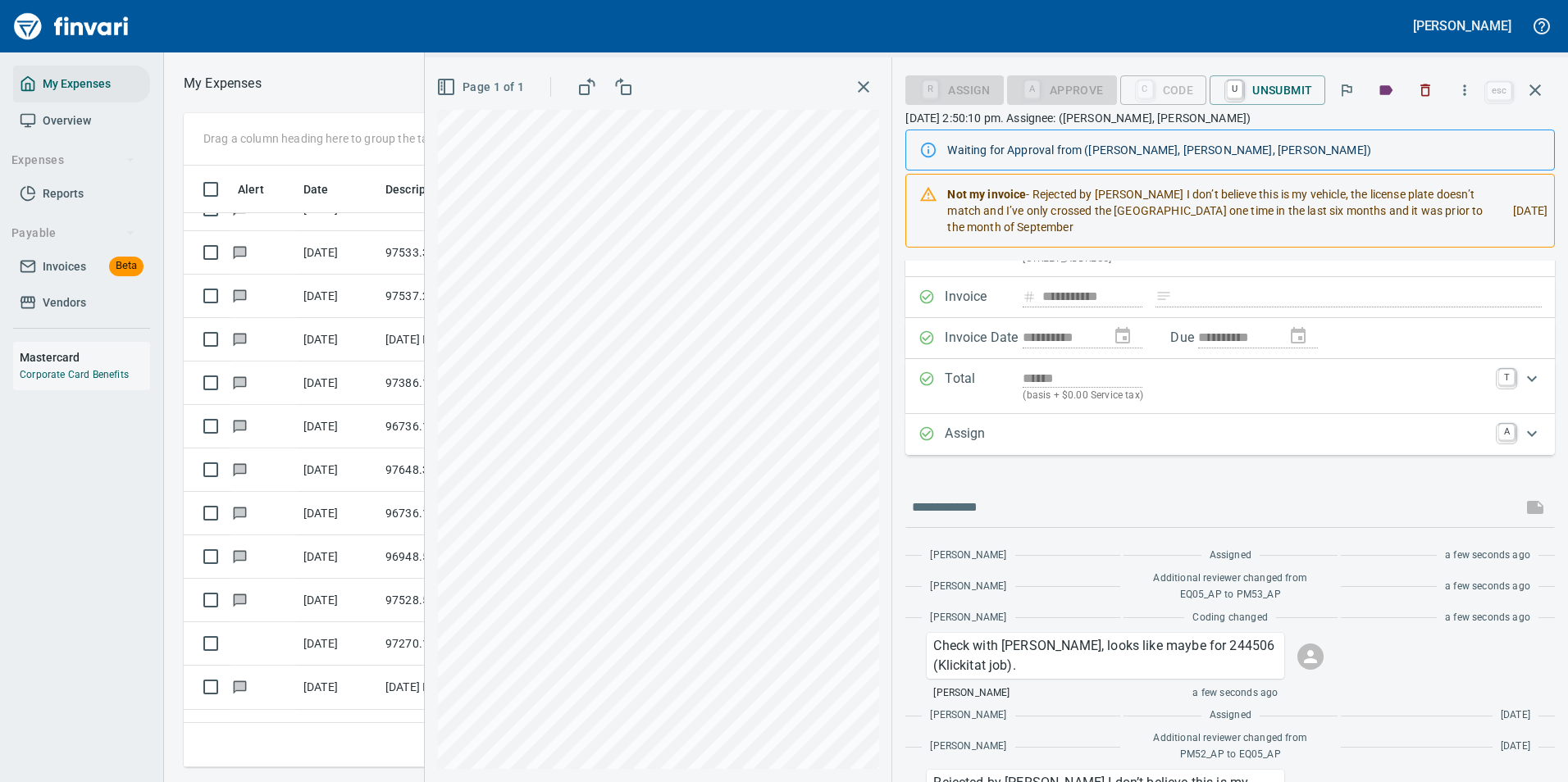
scroll to position [0, 0]
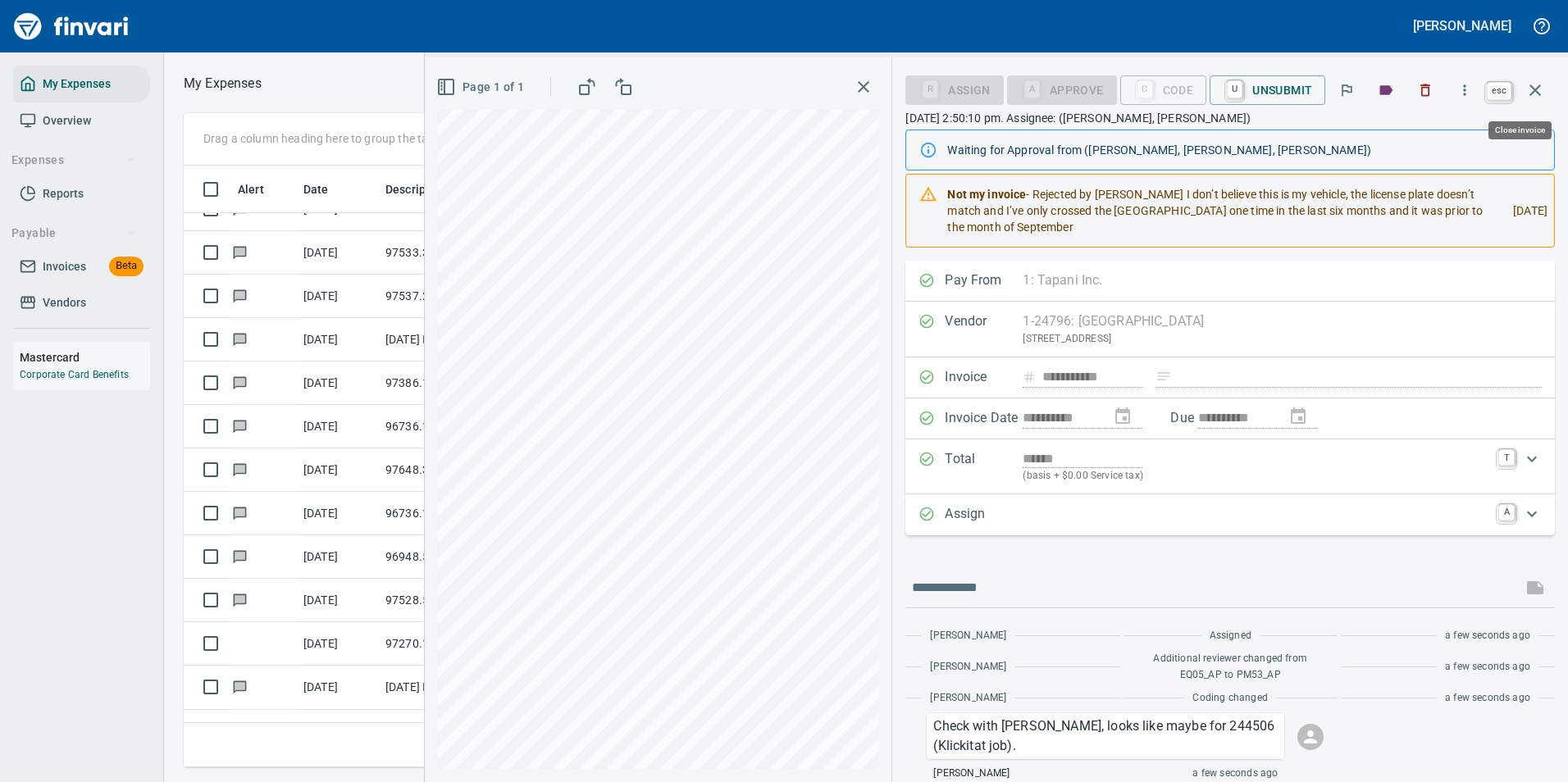
click at [1530, 89] on icon "button" at bounding box center [1534, 90] width 20 height 20
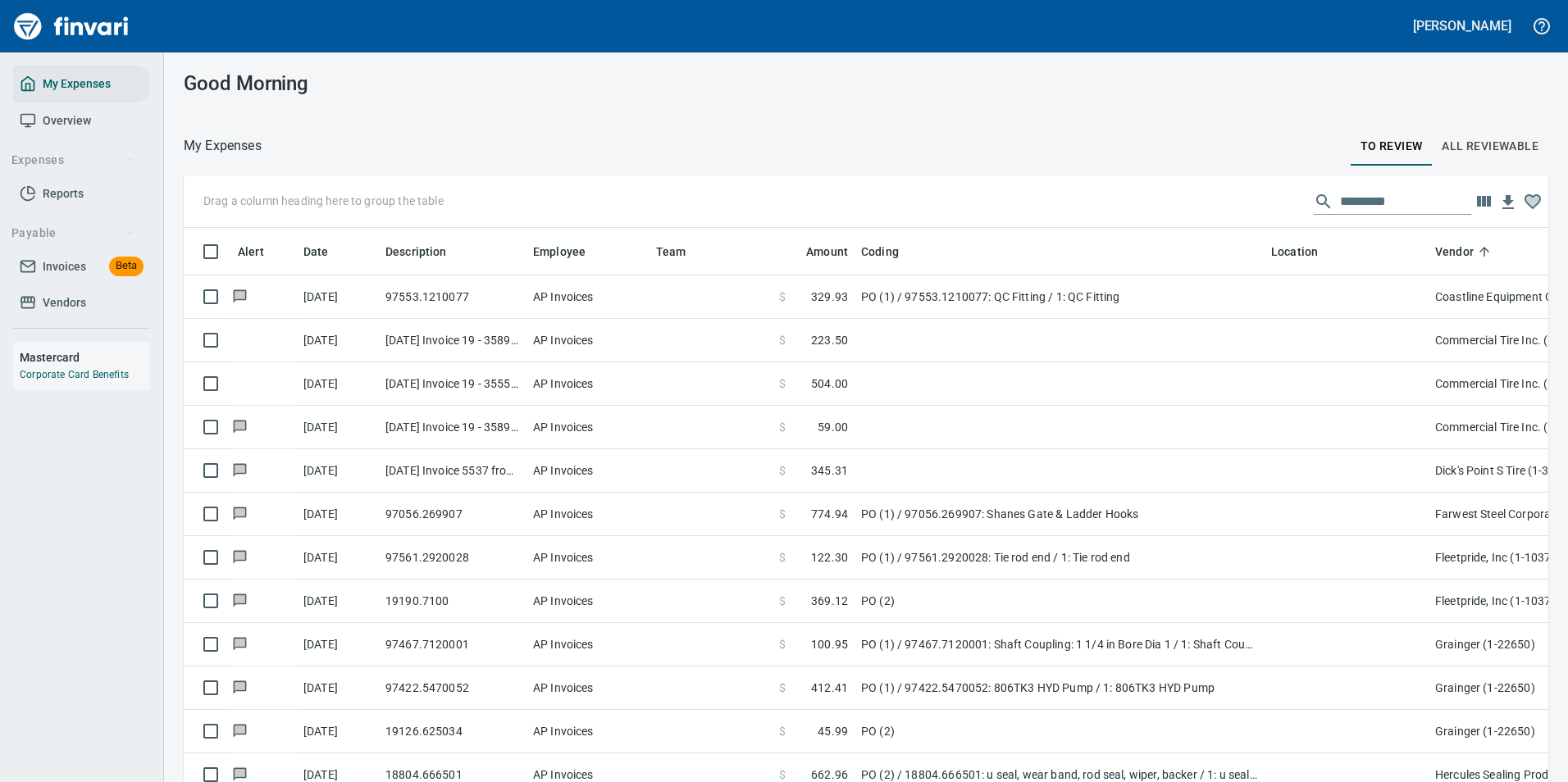
scroll to position [1134, 0]
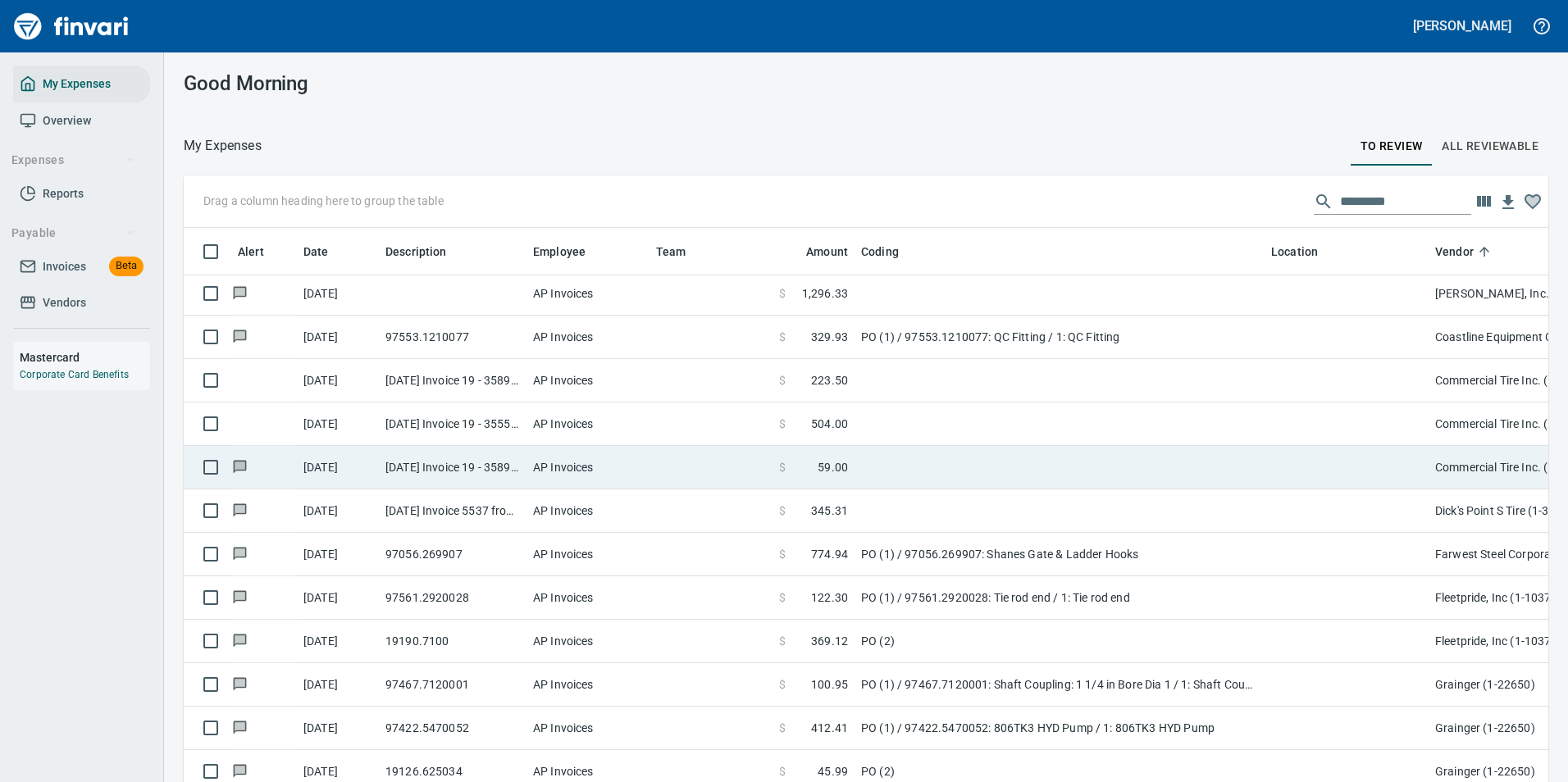
click at [840, 469] on span "59.00" at bounding box center [833, 467] width 31 height 16
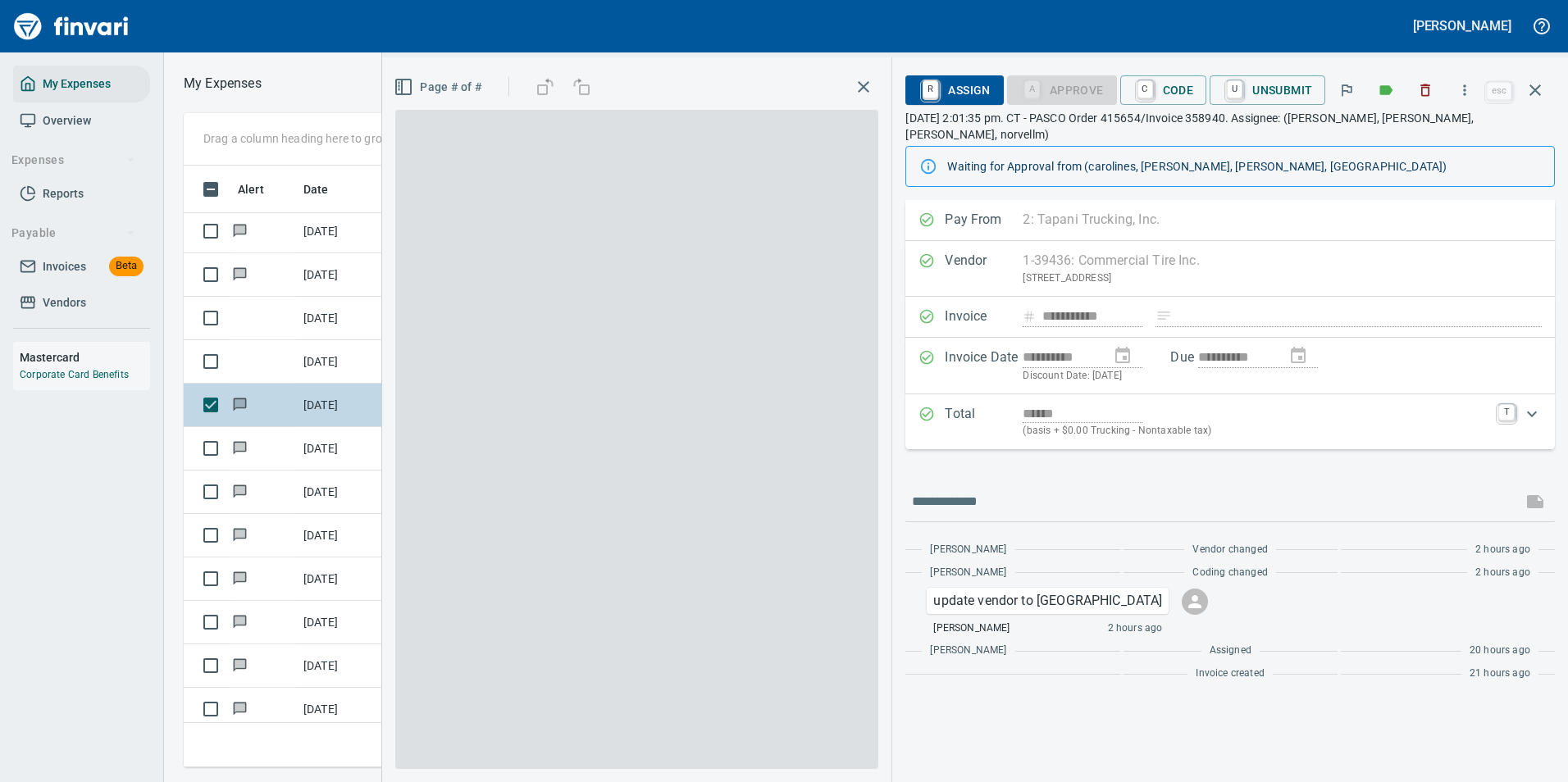
scroll to position [577, 930]
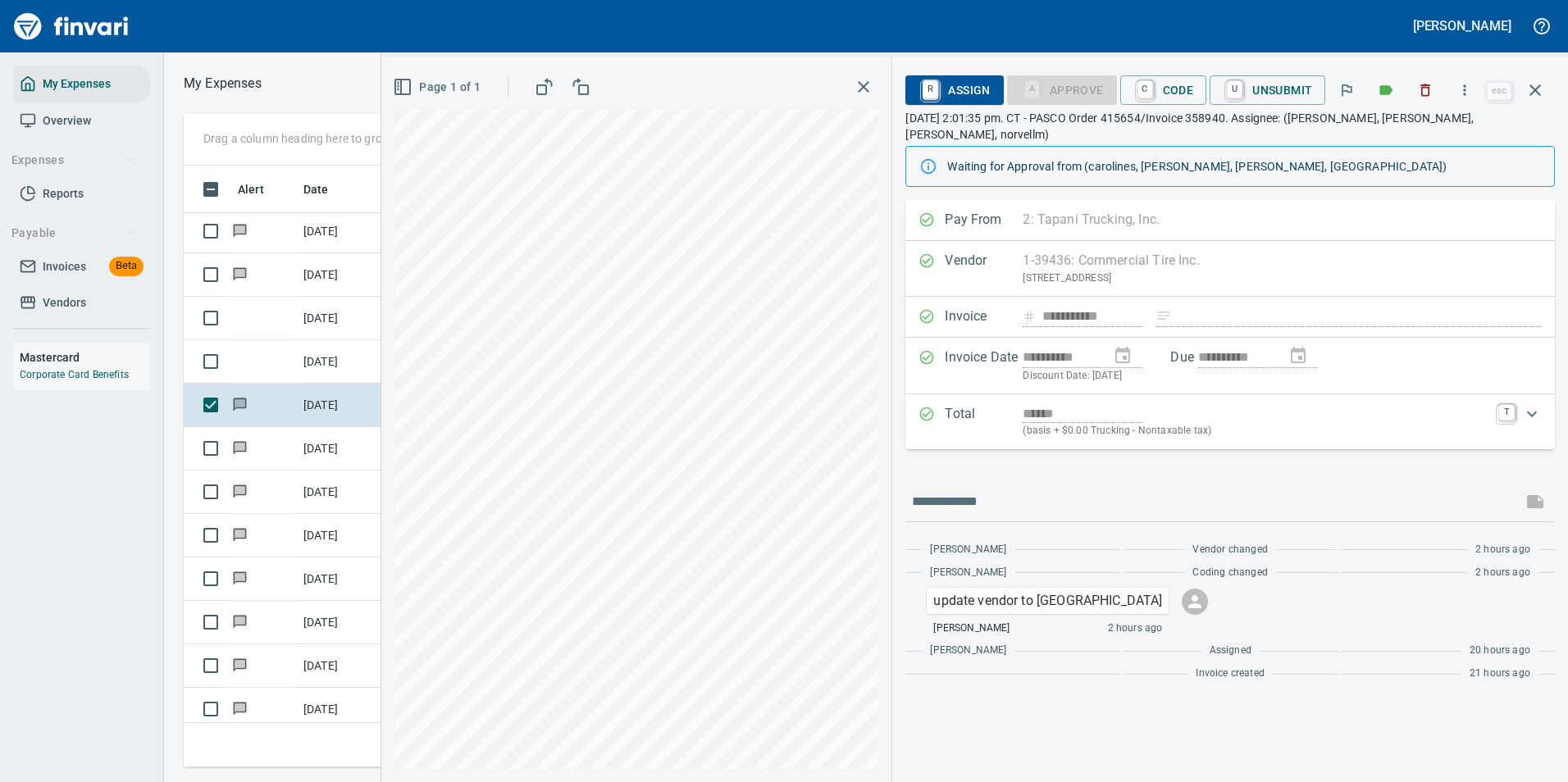
drag, startPoint x: 1169, startPoint y: 91, endPoint x: 1196, endPoint y: 361, distance: 271.3
click at [1169, 91] on span "C Code" at bounding box center [1163, 90] width 60 height 28
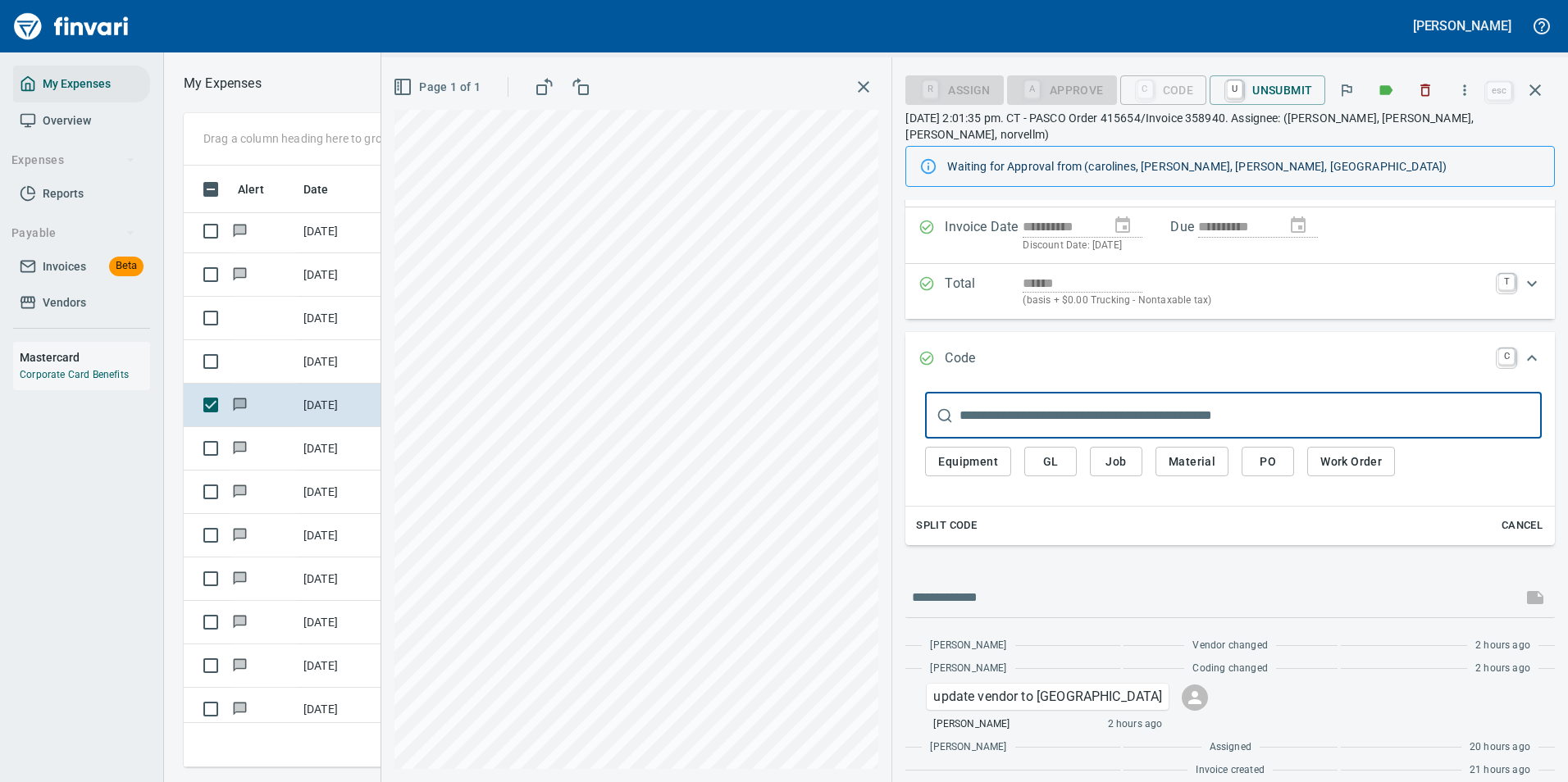
scroll to position [0, 0]
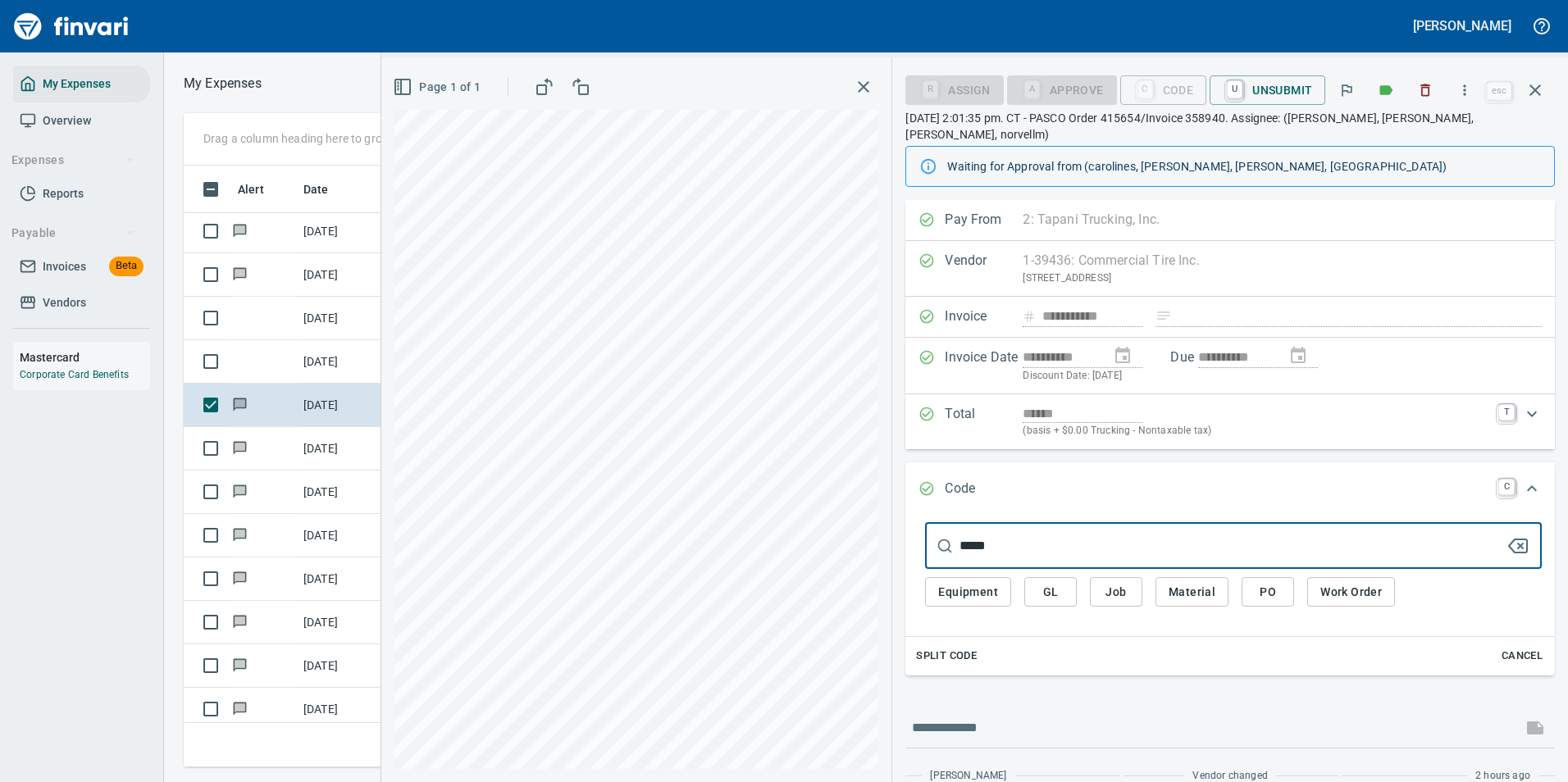
type input "******"
click at [971, 527] on input "******" at bounding box center [1232, 546] width 546 height 46
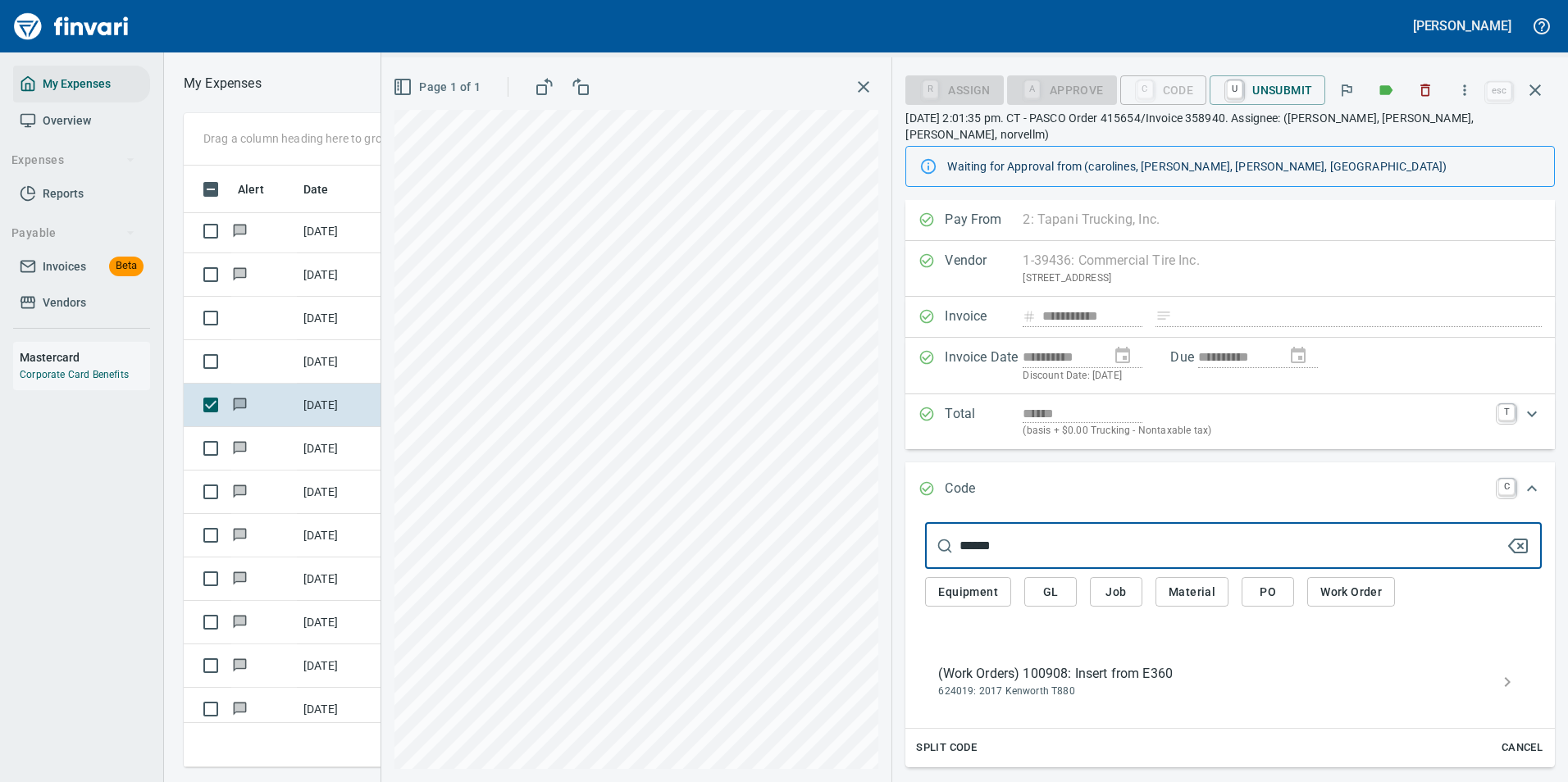
drag, startPoint x: 1026, startPoint y: 533, endPoint x: 932, endPoint y: 533, distance: 94.0
click at [932, 533] on div "****** ​" at bounding box center [1233, 546] width 616 height 46
click at [1074, 683] on span "624019: 2017 Kenworth T880" at bounding box center [1220, 691] width 564 height 16
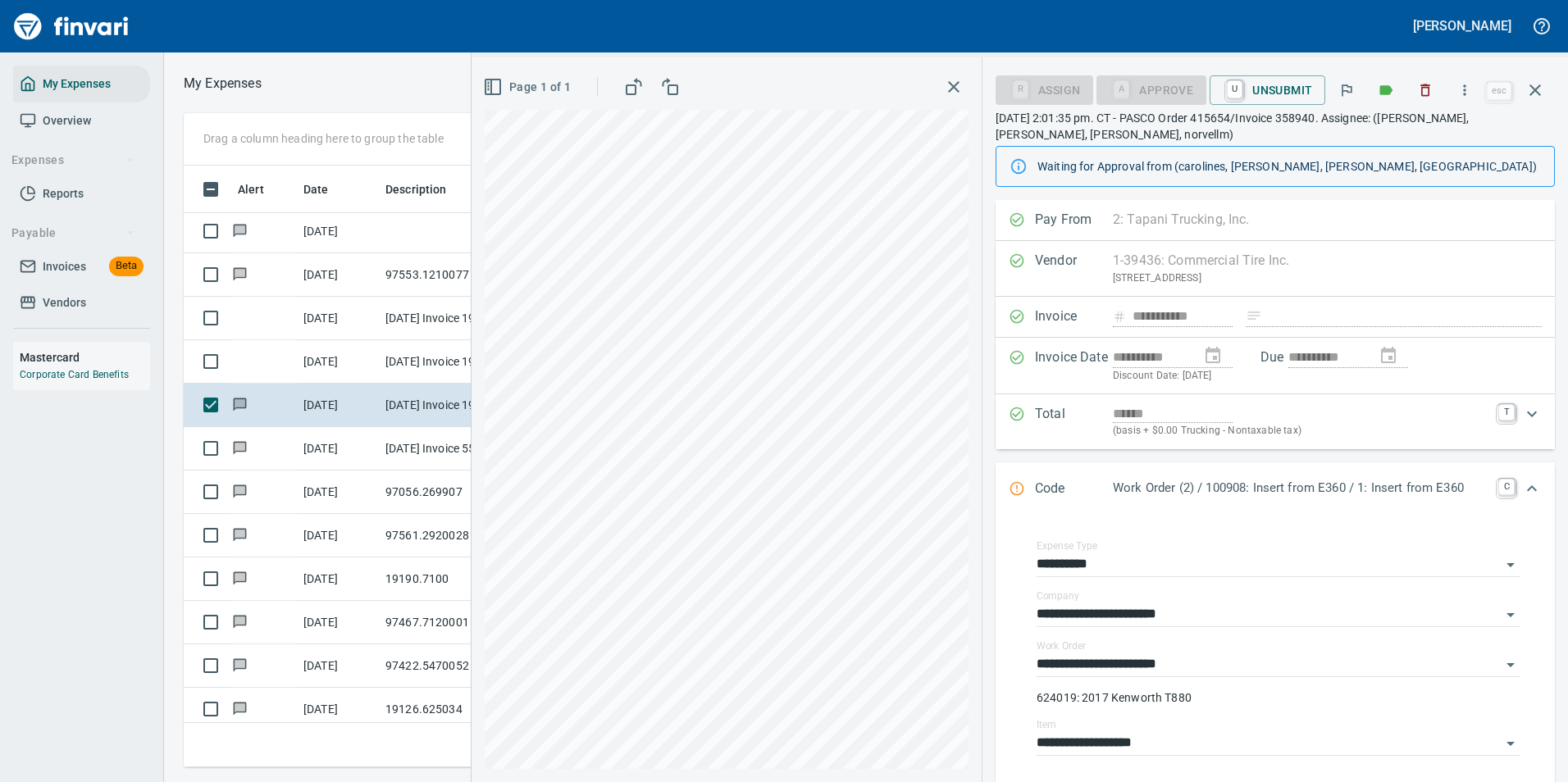
scroll to position [339, 0]
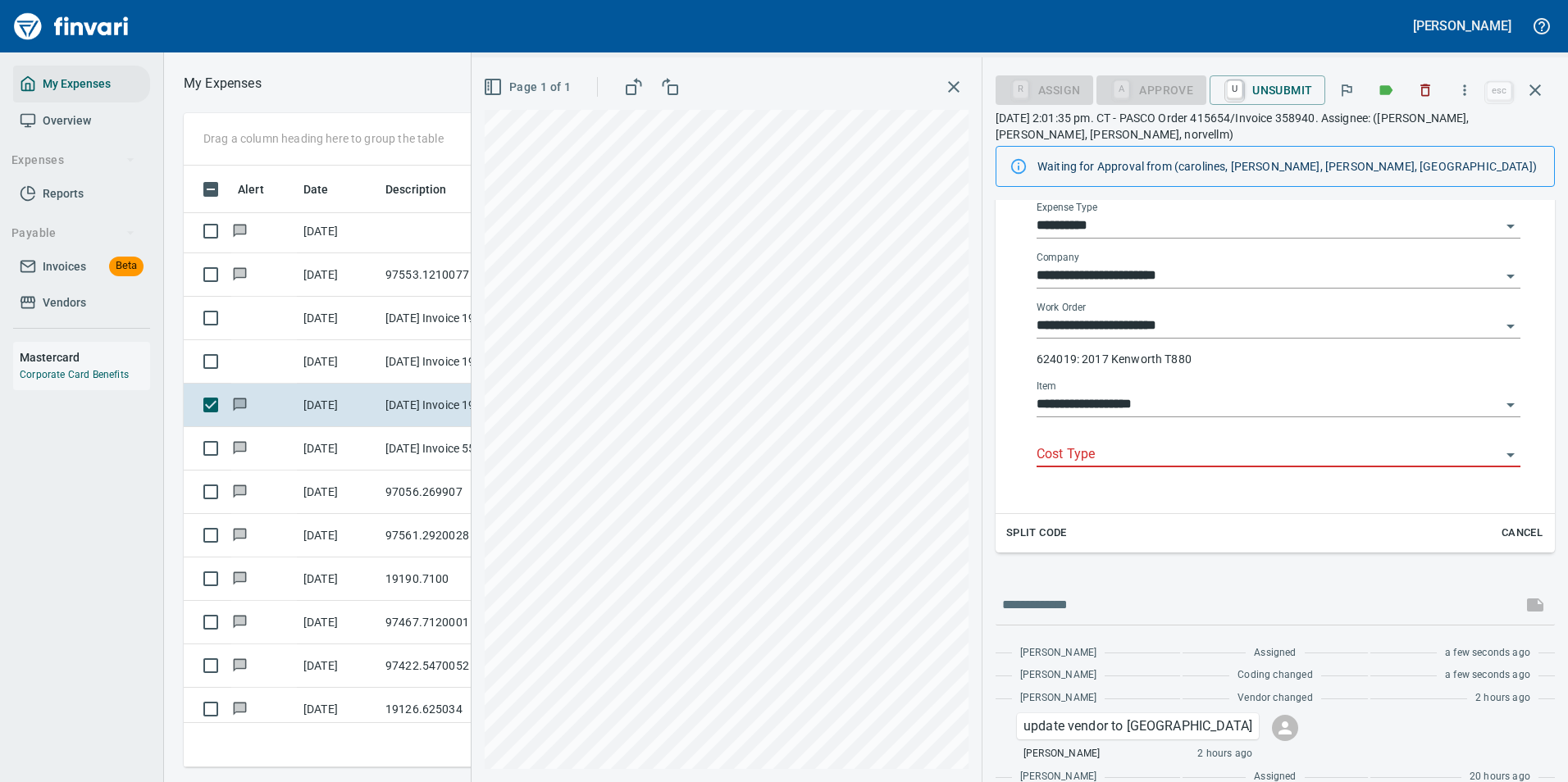
click at [1059, 466] on div at bounding box center [1278, 455] width 483 height 24
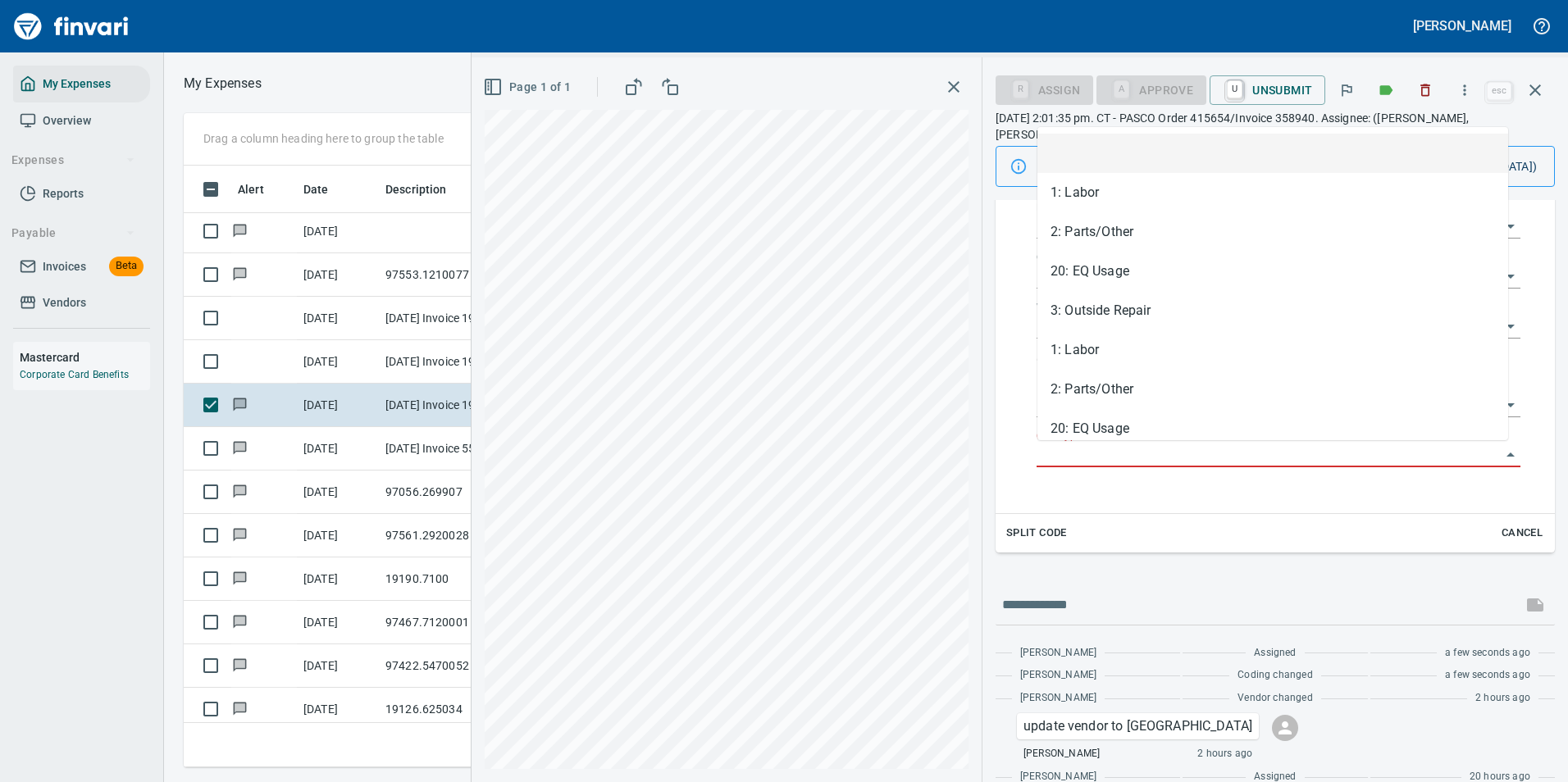
scroll to position [577, 930]
click at [1062, 454] on input "Cost Type" at bounding box center [1268, 455] width 464 height 23
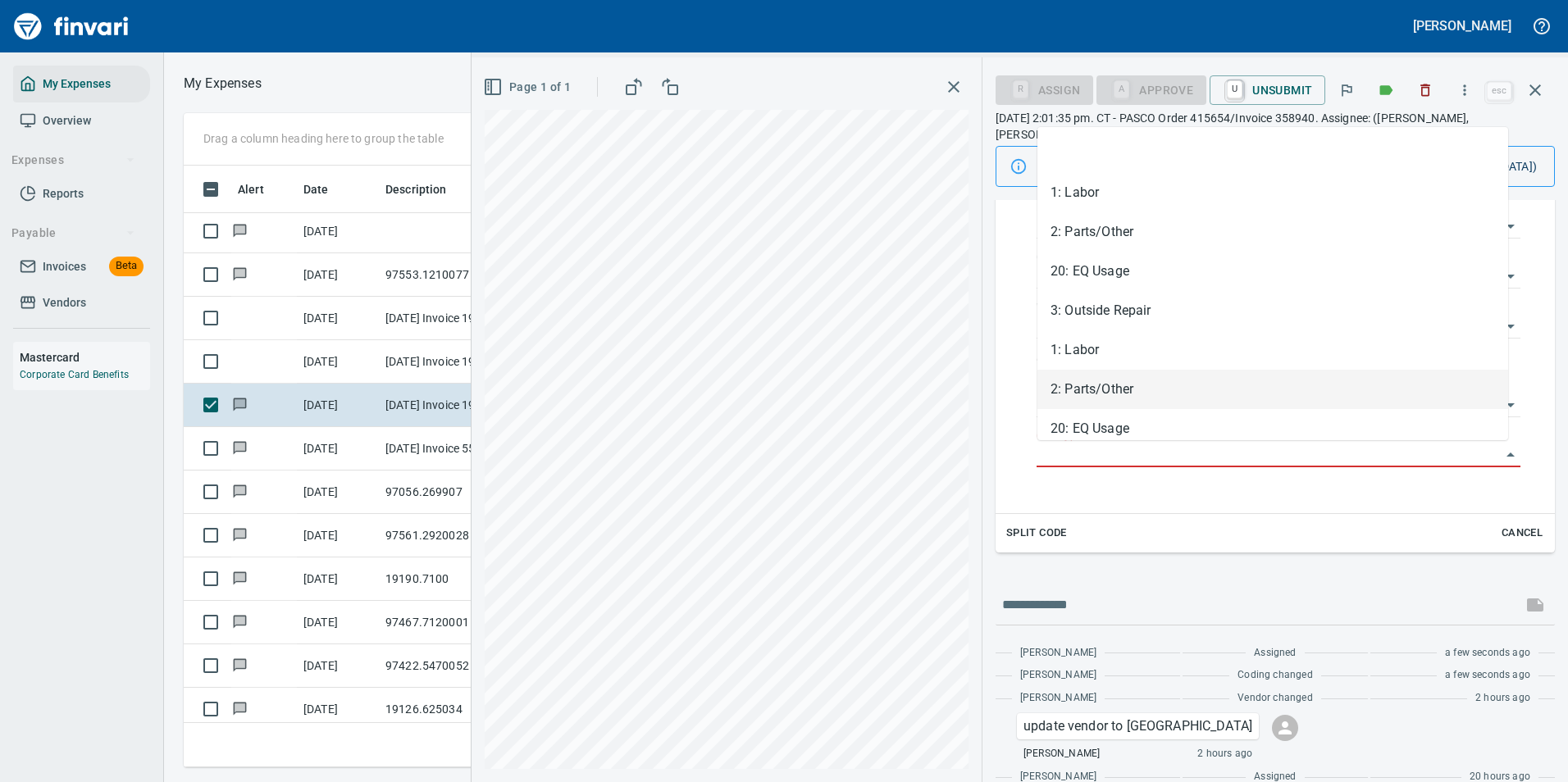
click at [1067, 394] on li "2: Parts/Other" at bounding box center [1273, 389] width 471 height 39
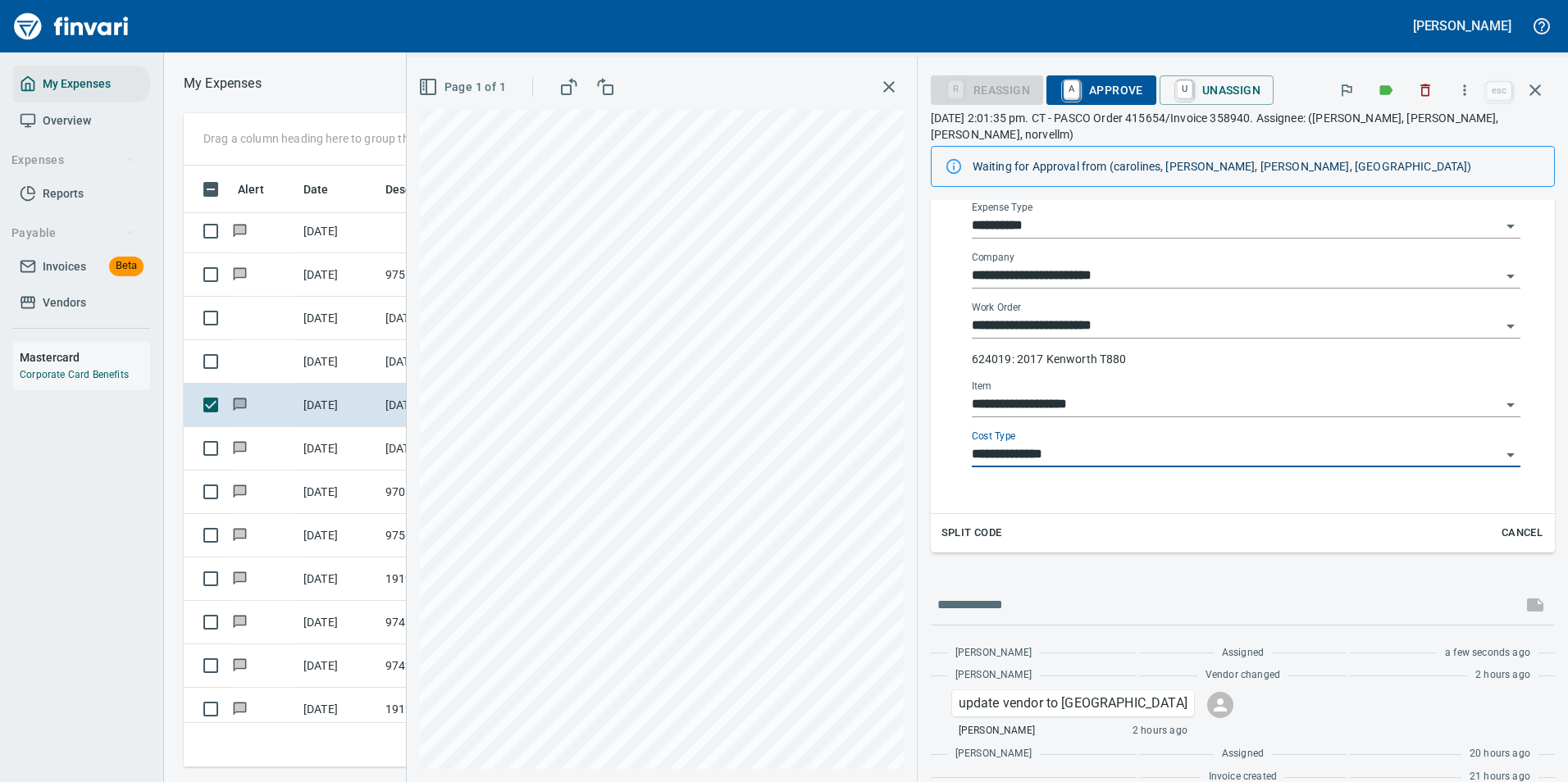
type input "**********"
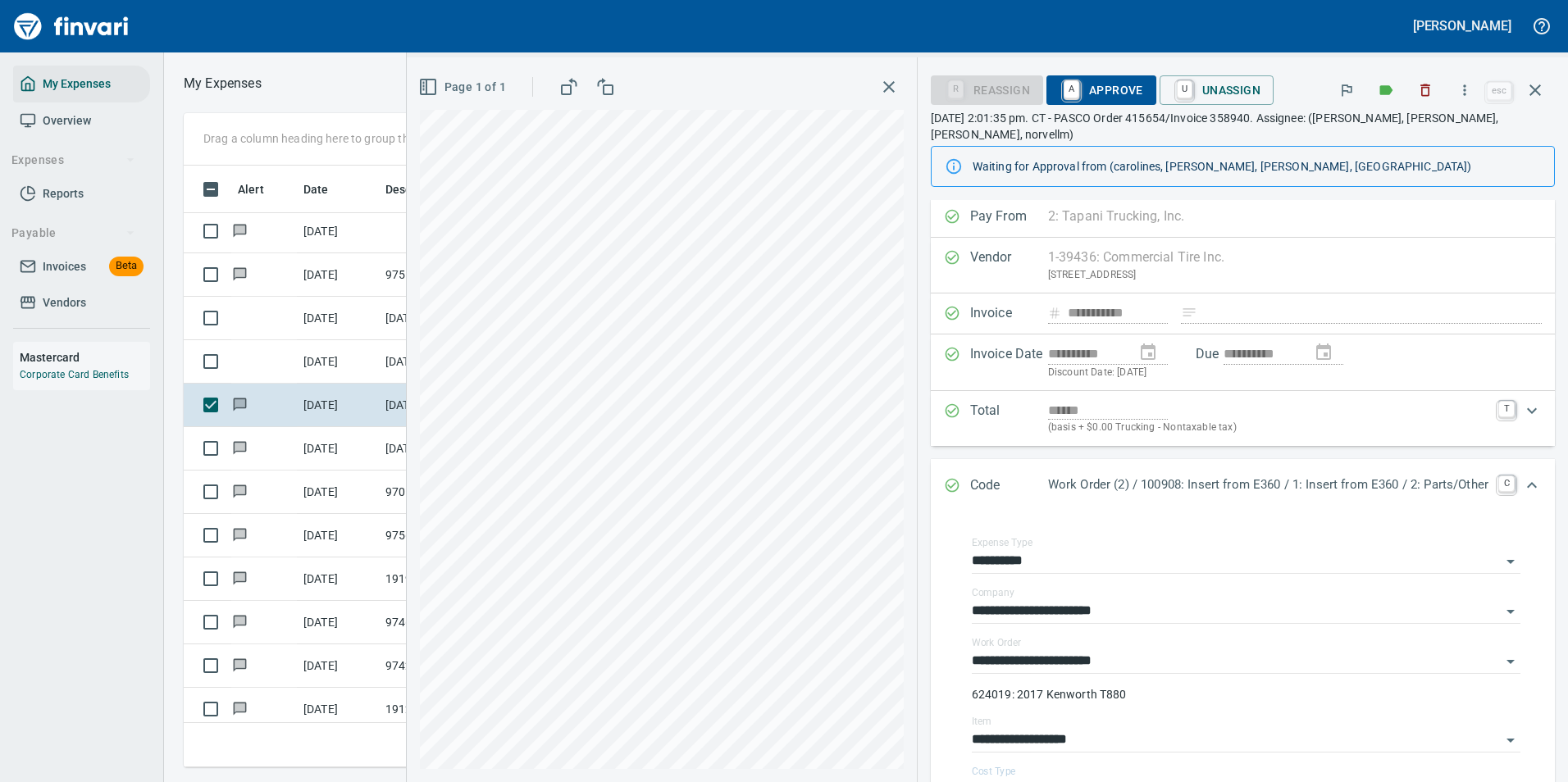
scroll to position [0, 0]
click at [1069, 92] on span "A Approve" at bounding box center [1101, 90] width 83 height 28
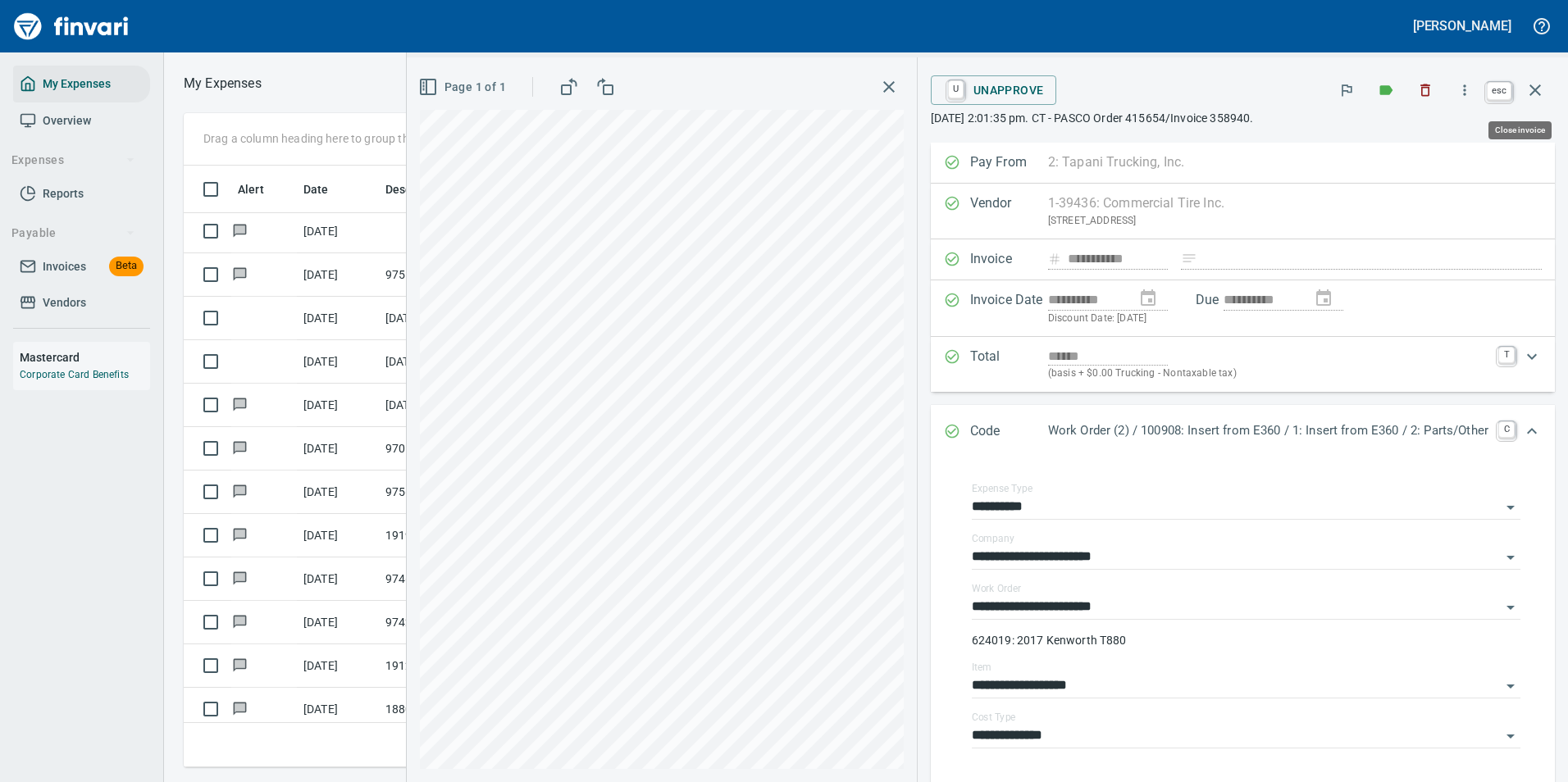
scroll to position [577, 930]
click at [1518, 76] on span "esc" at bounding box center [1518, 90] width 72 height 39
click at [1530, 82] on icon "button" at bounding box center [1534, 90] width 20 height 20
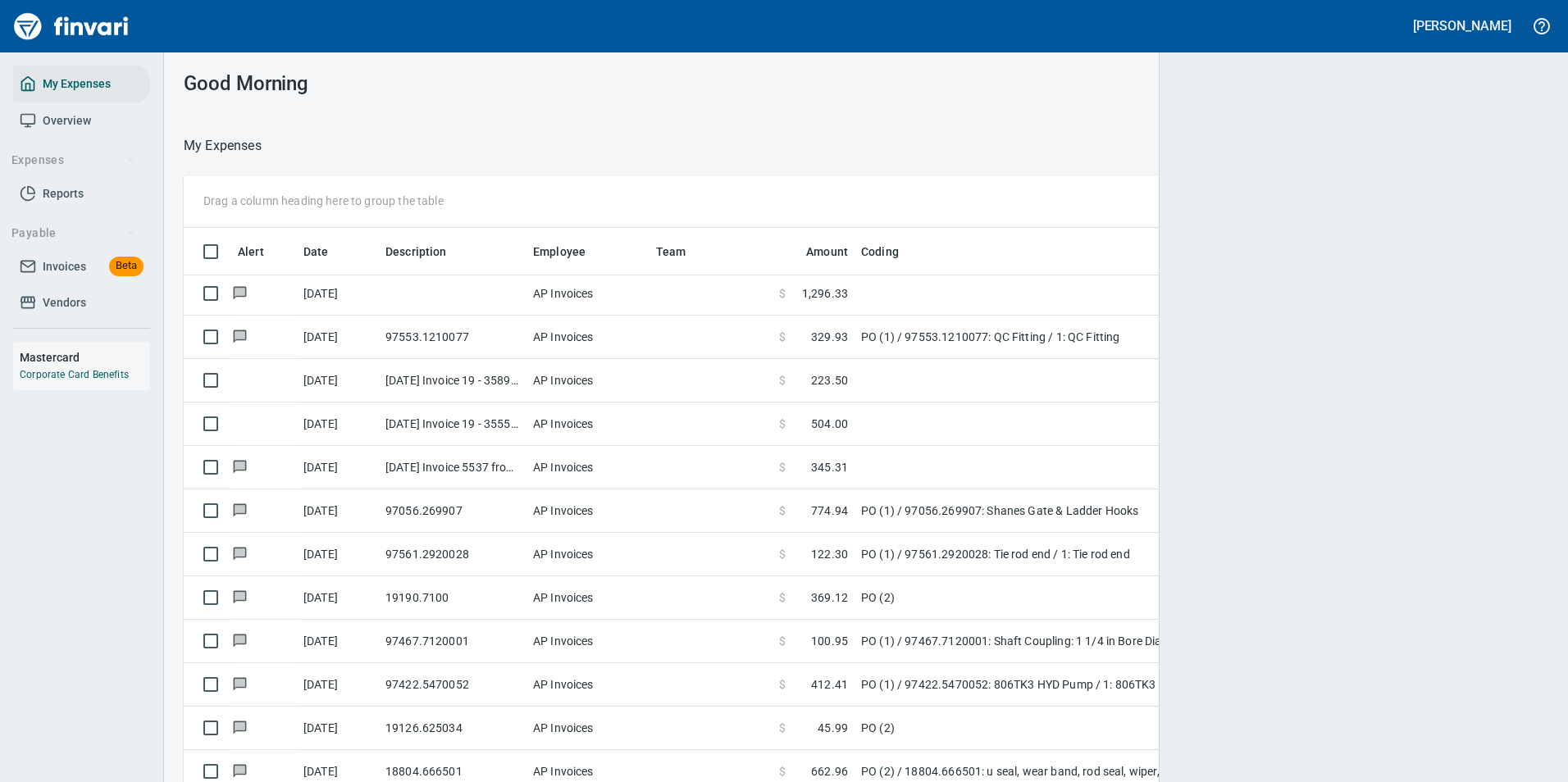
scroll to position [2, 2]
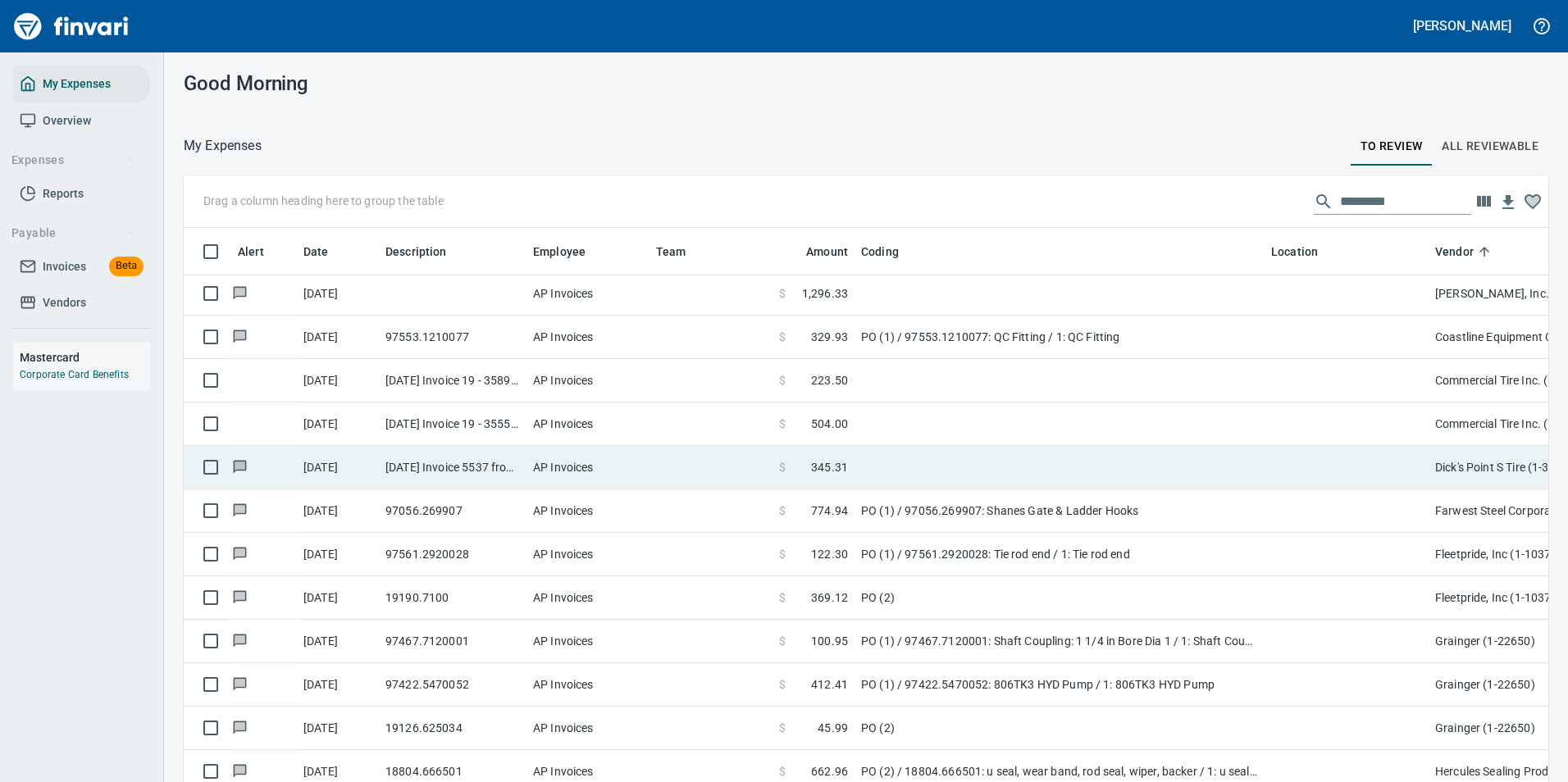
click at [873, 386] on td at bounding box center [1060, 380] width 410 height 43
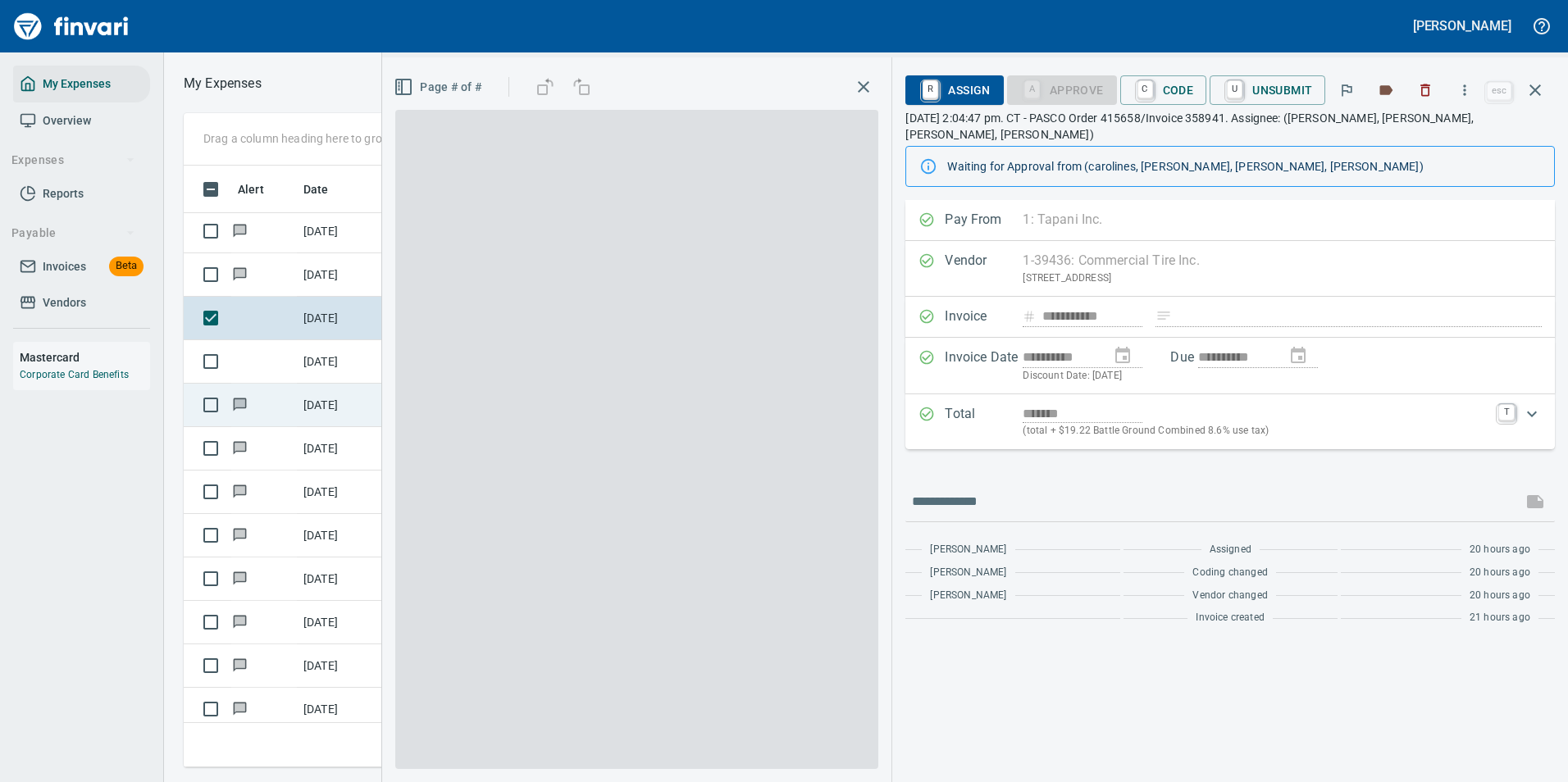
scroll to position [577, 930]
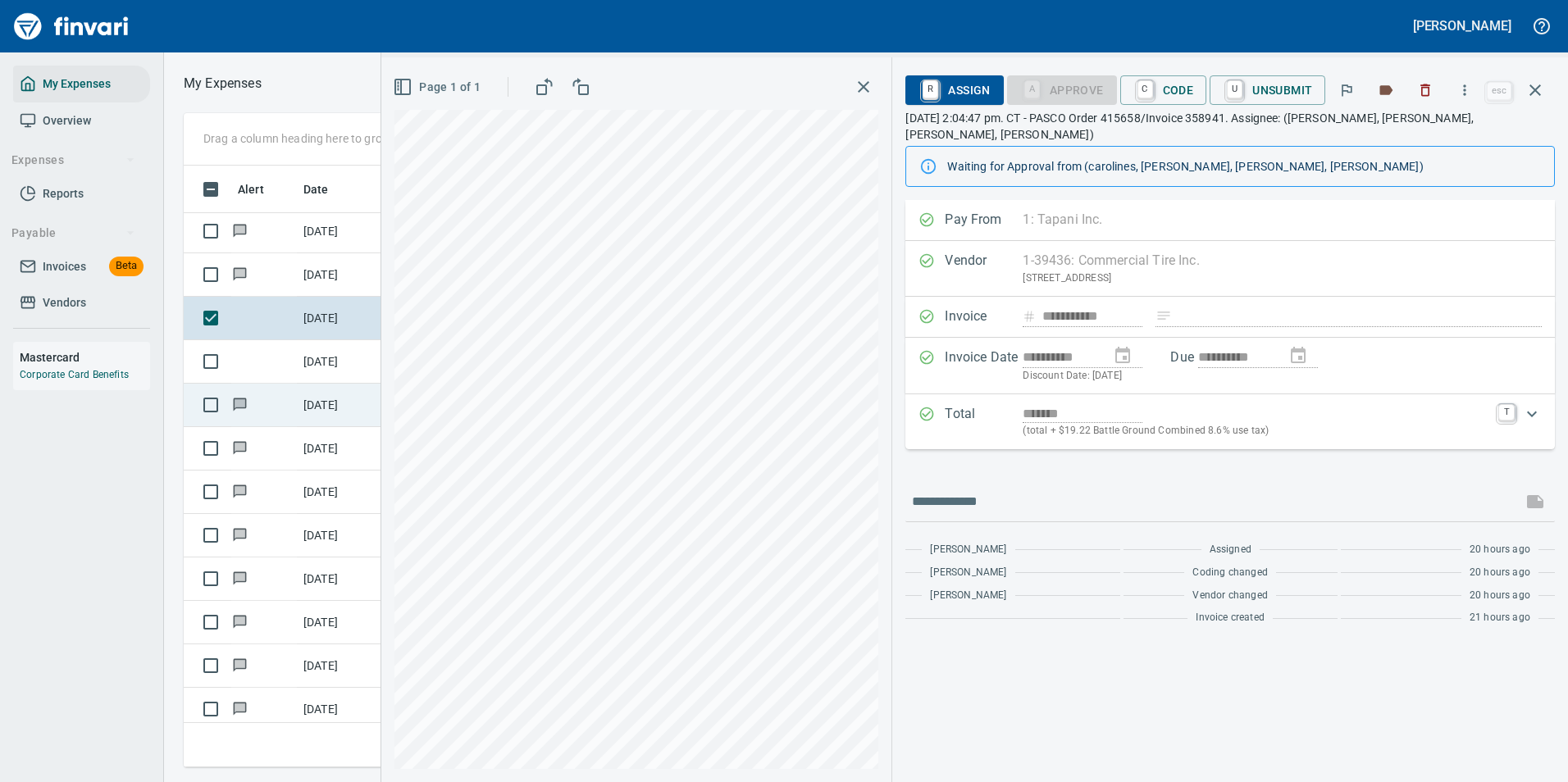
drag, startPoint x: 354, startPoint y: 368, endPoint x: 374, endPoint y: 388, distance: 28.3
click at [354, 368] on td "[DATE]" at bounding box center [338, 361] width 82 height 43
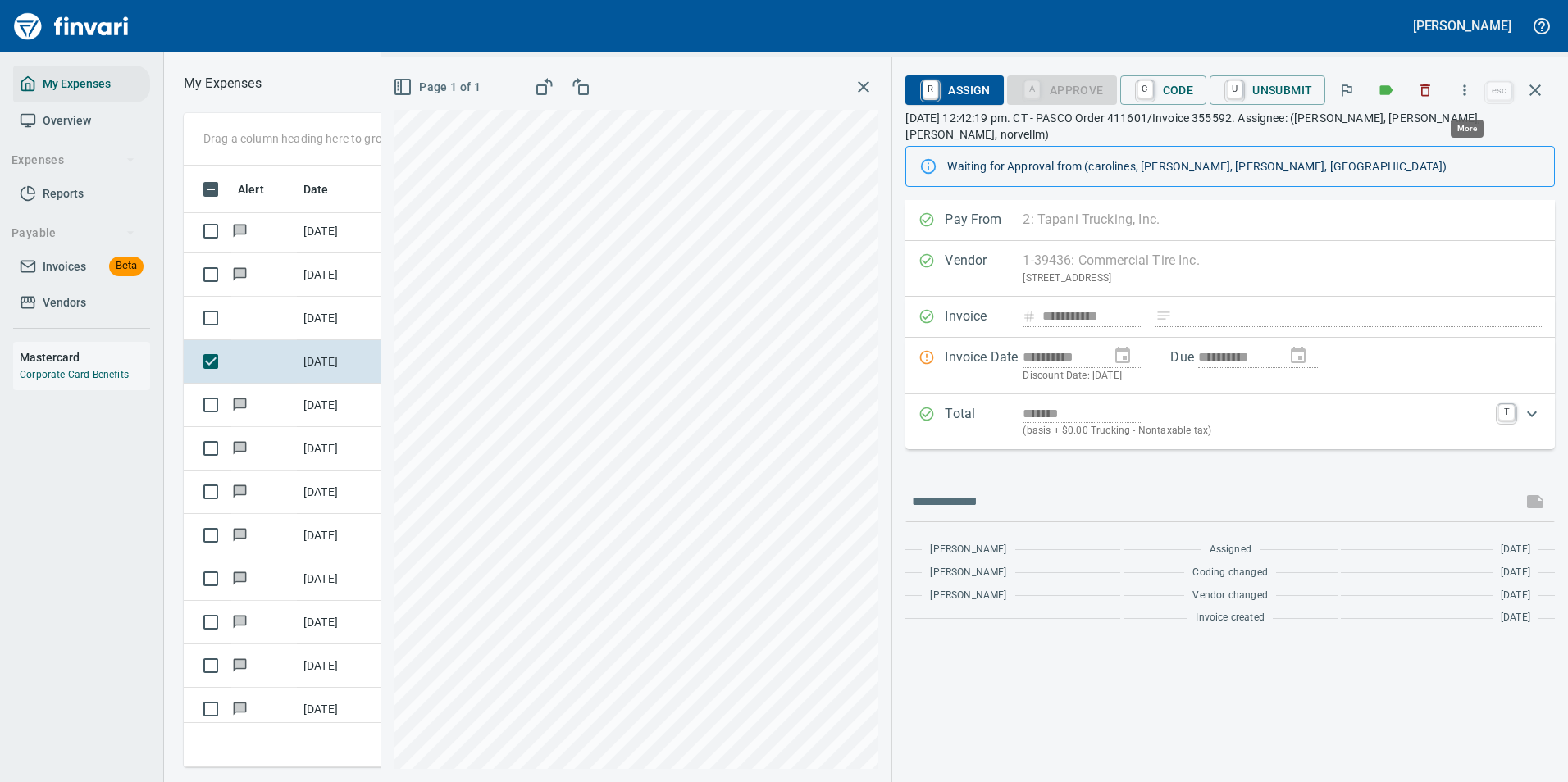
scroll to position [577, 930]
click at [1475, 95] on button "button" at bounding box center [1465, 90] width 36 height 36
click at [1445, 142] on span "Download" at bounding box center [1462, 138] width 157 height 20
drag, startPoint x: 1173, startPoint y: 87, endPoint x: 1169, endPoint y: 347, distance: 260.0
click at [1173, 87] on span "C Code" at bounding box center [1163, 90] width 60 height 28
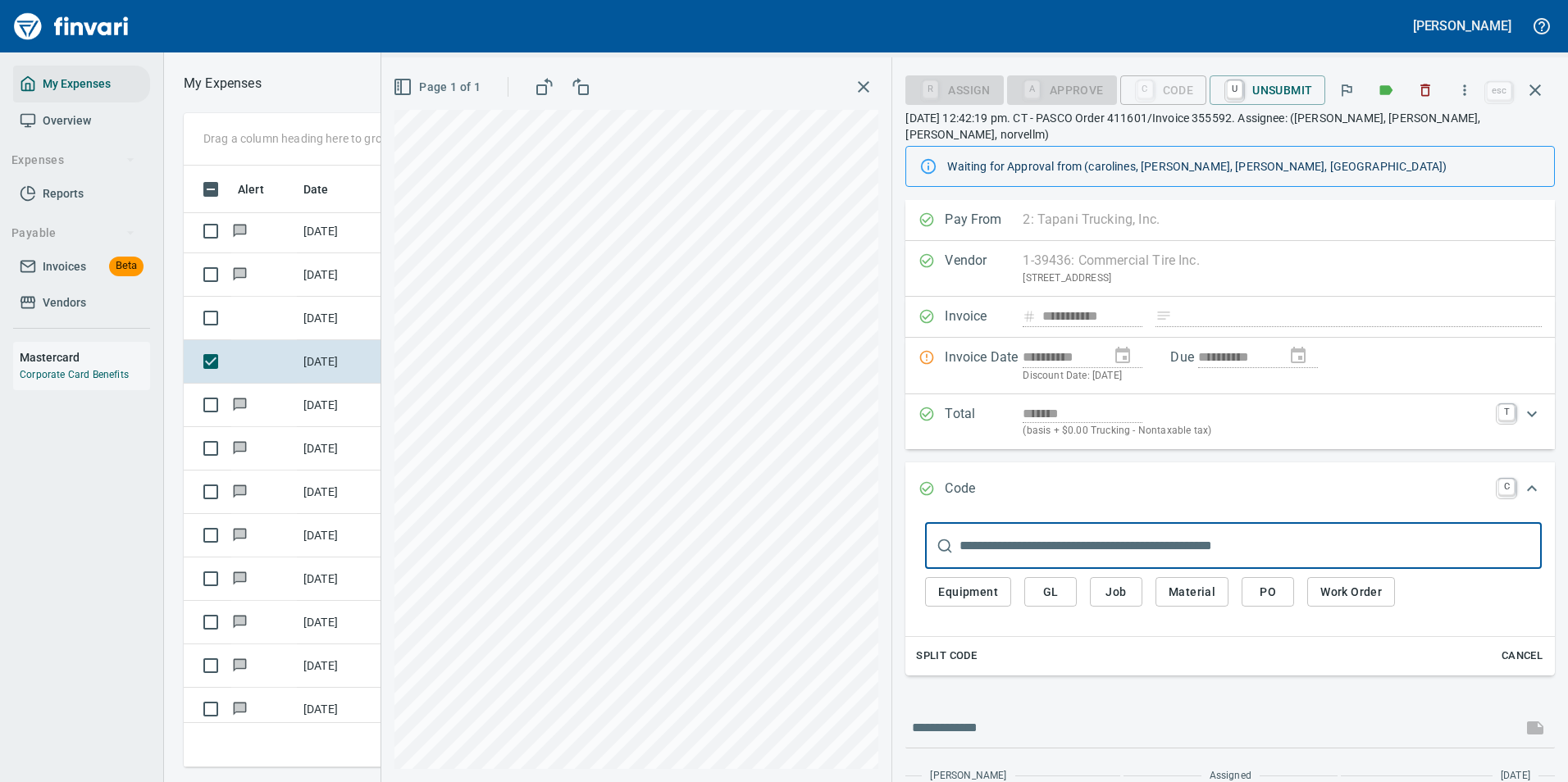
click at [1339, 582] on span "Work Order" at bounding box center [1351, 592] width 61 height 20
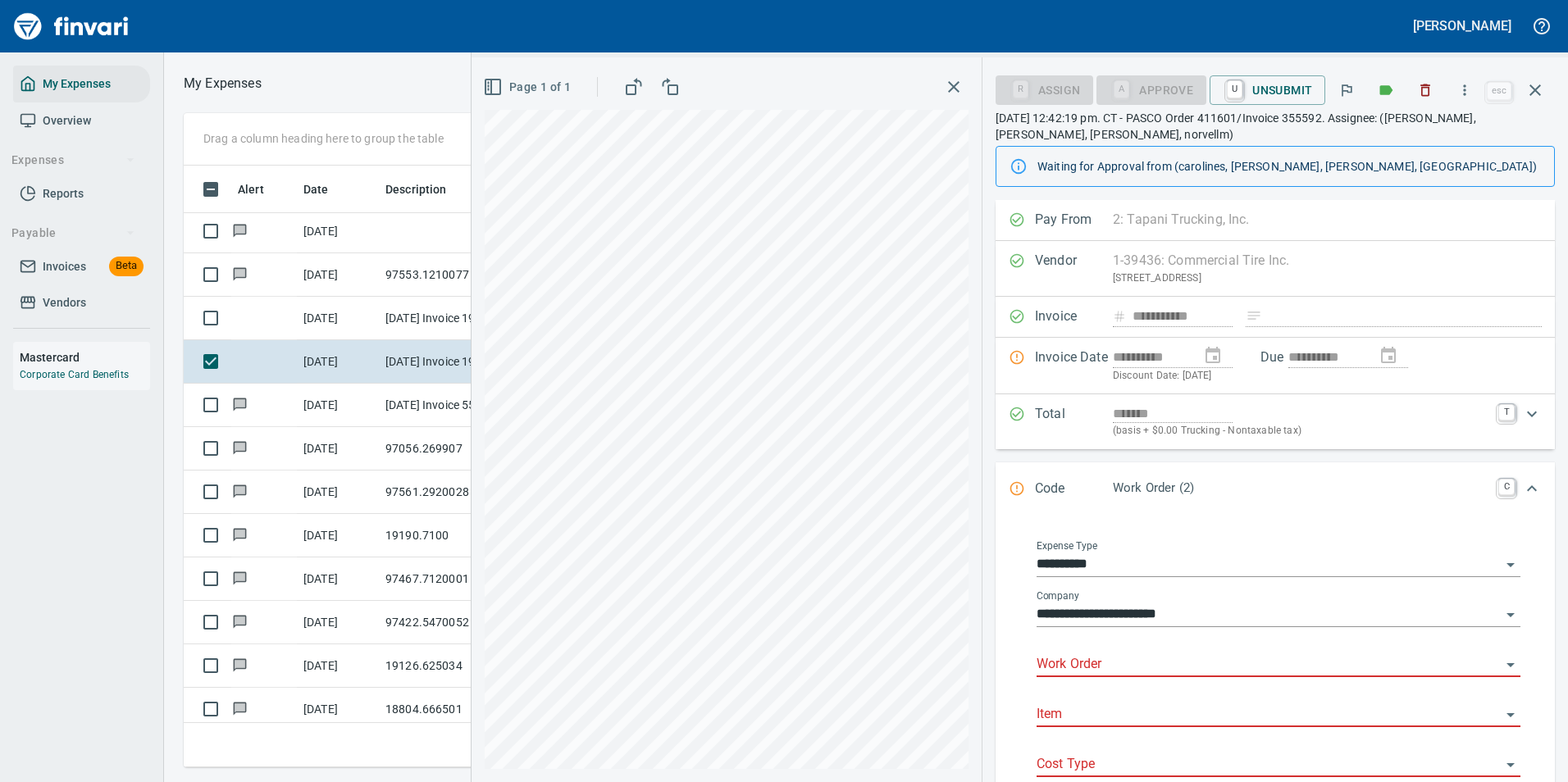
click at [1068, 650] on div "Work Order" at bounding box center [1278, 659] width 483 height 37
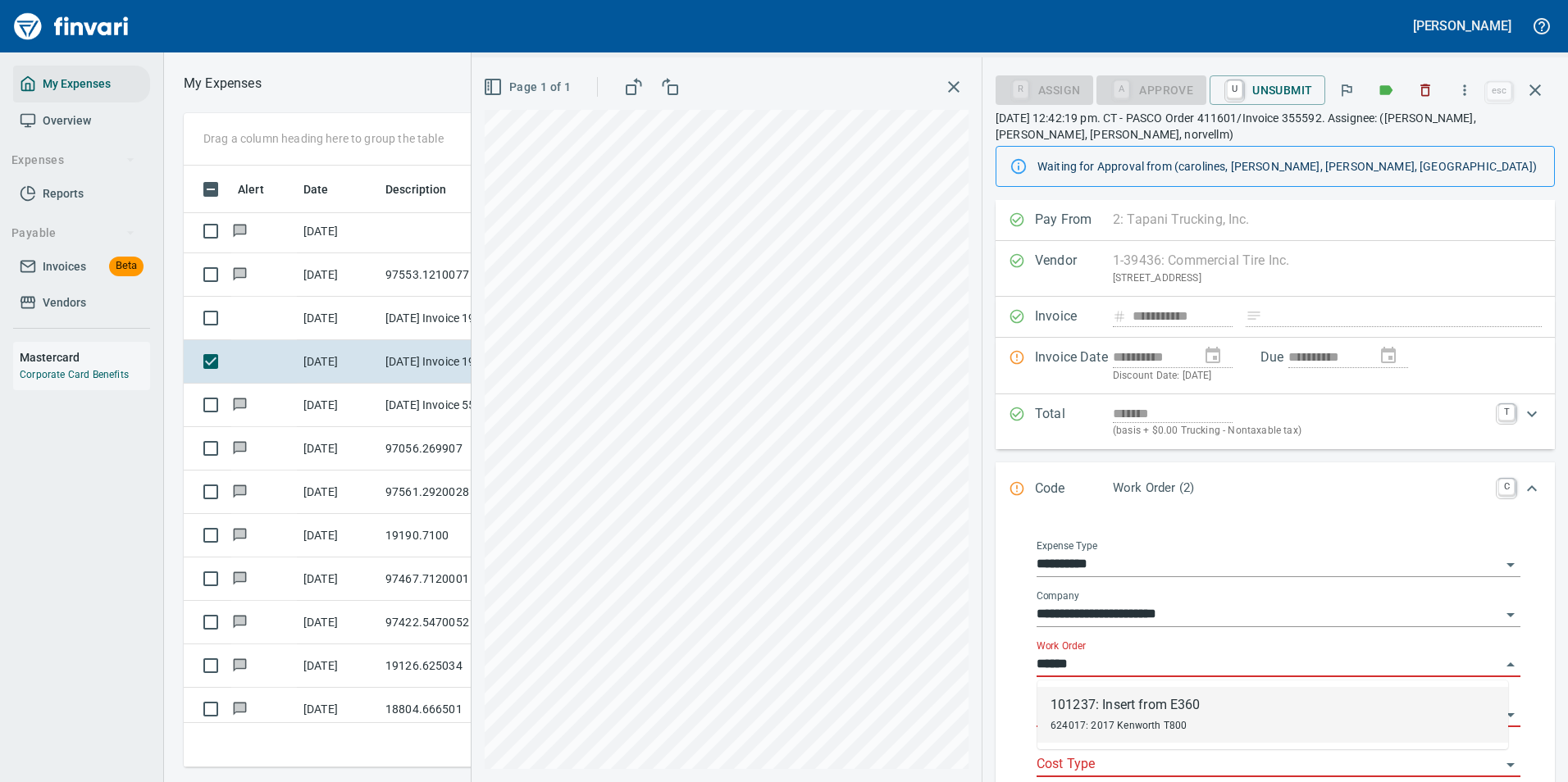
click at [1075, 708] on div "101237: Insert from E360" at bounding box center [1125, 704] width 150 height 20
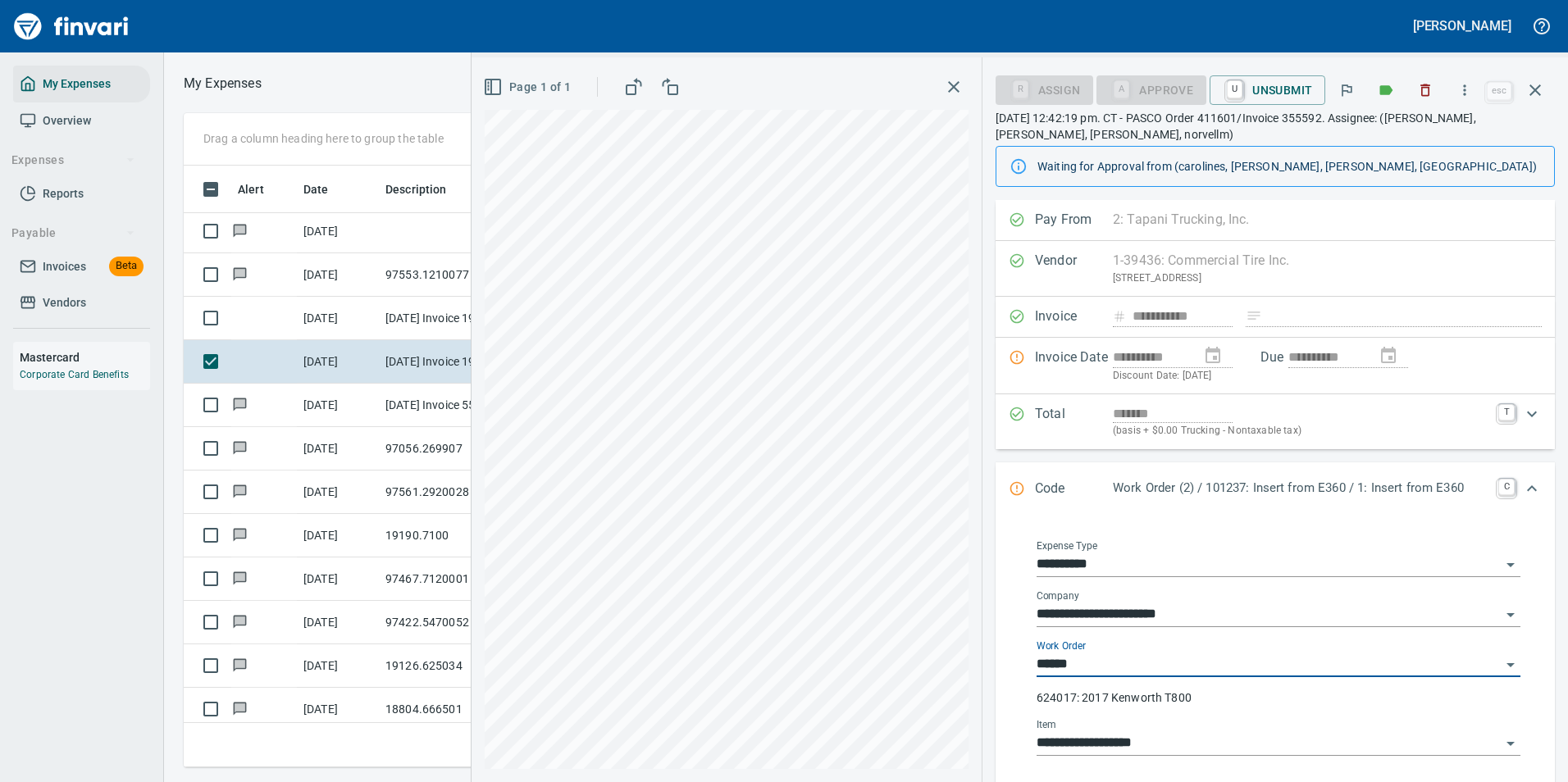
type input "**********"
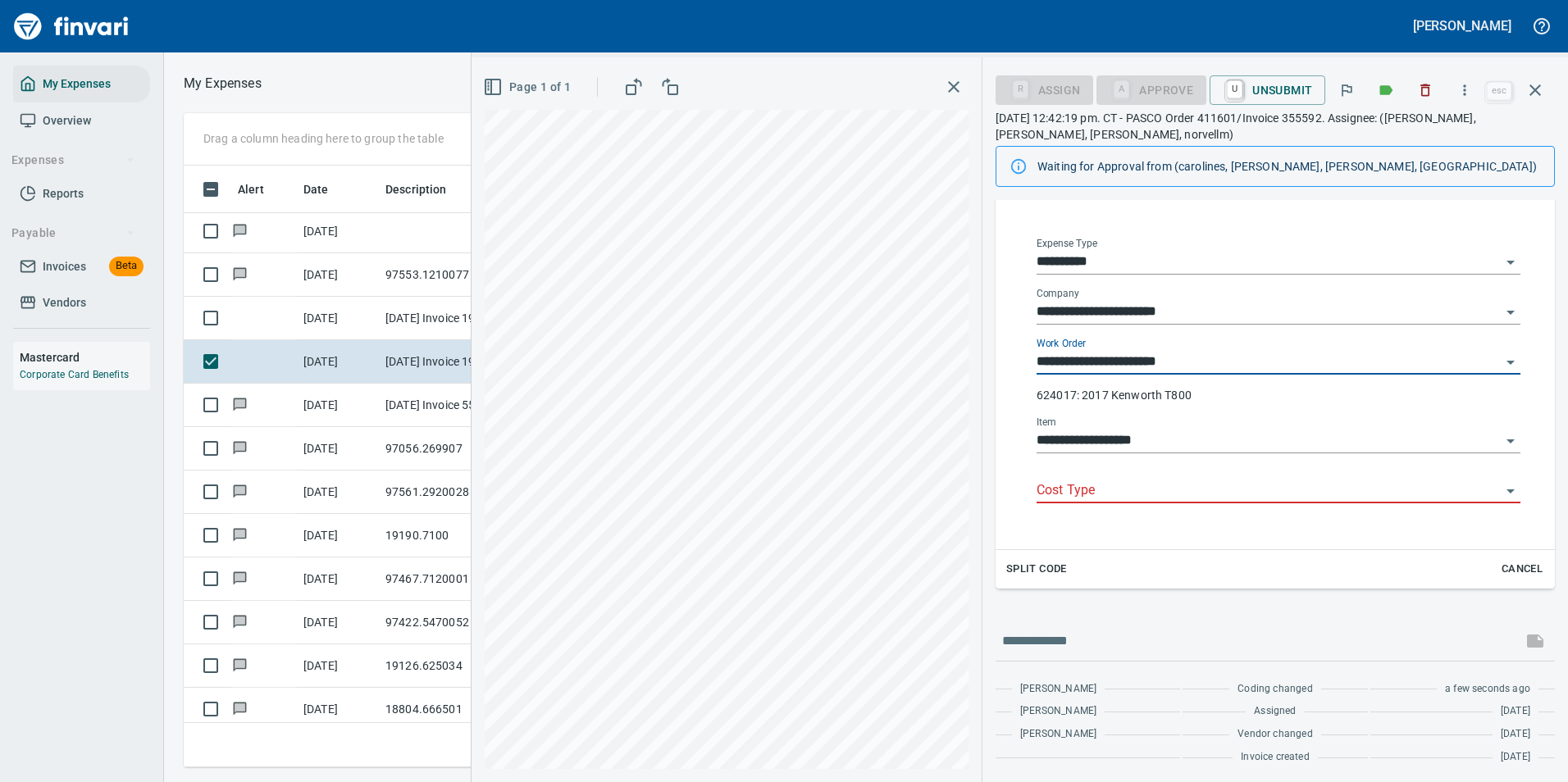
scroll to position [305, 0]
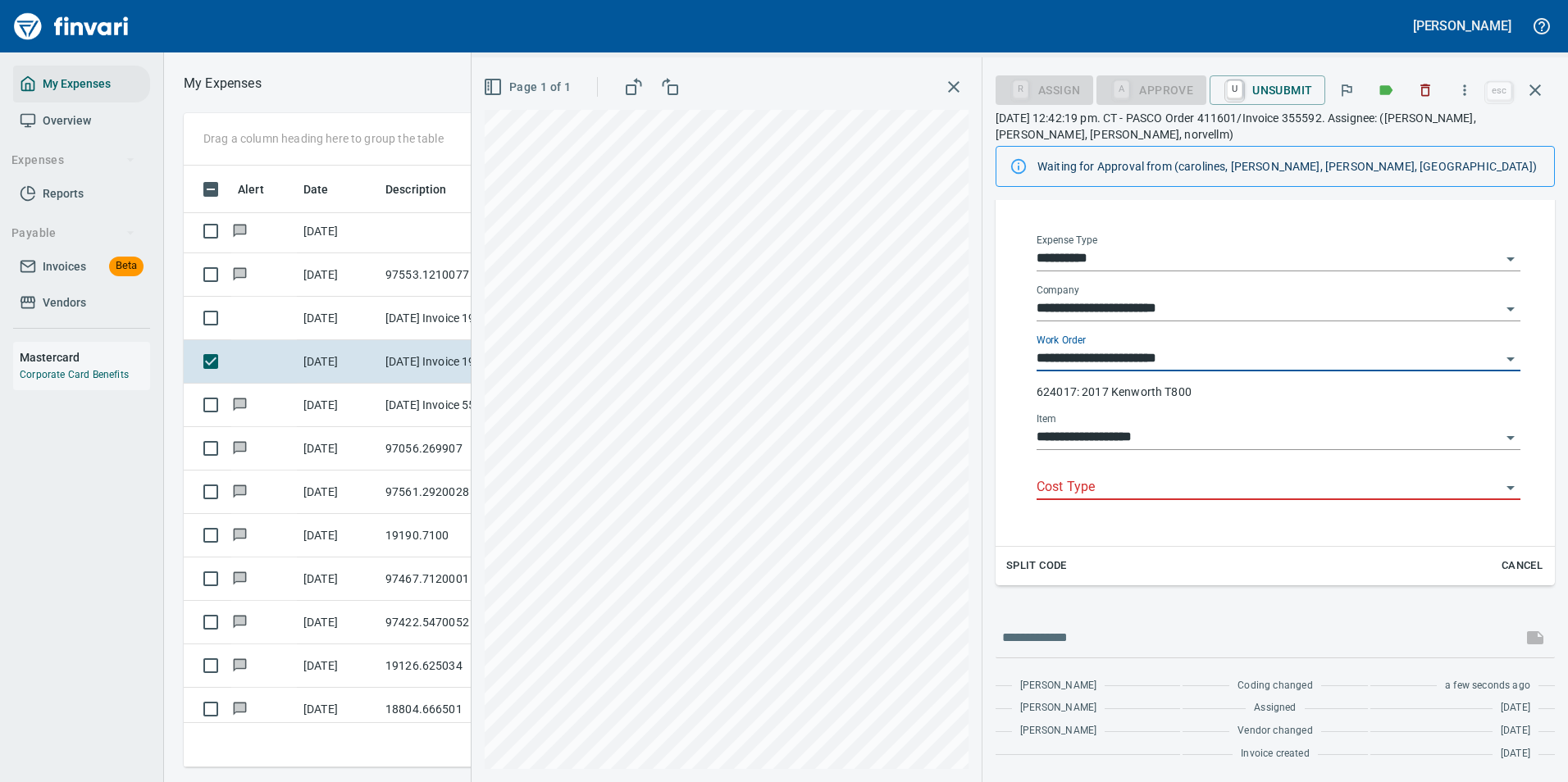
type input "**********"
click at [1088, 500] on div "Cost Type" at bounding box center [1278, 488] width 483 height 50
click at [1083, 492] on input "Cost Type" at bounding box center [1268, 488] width 464 height 23
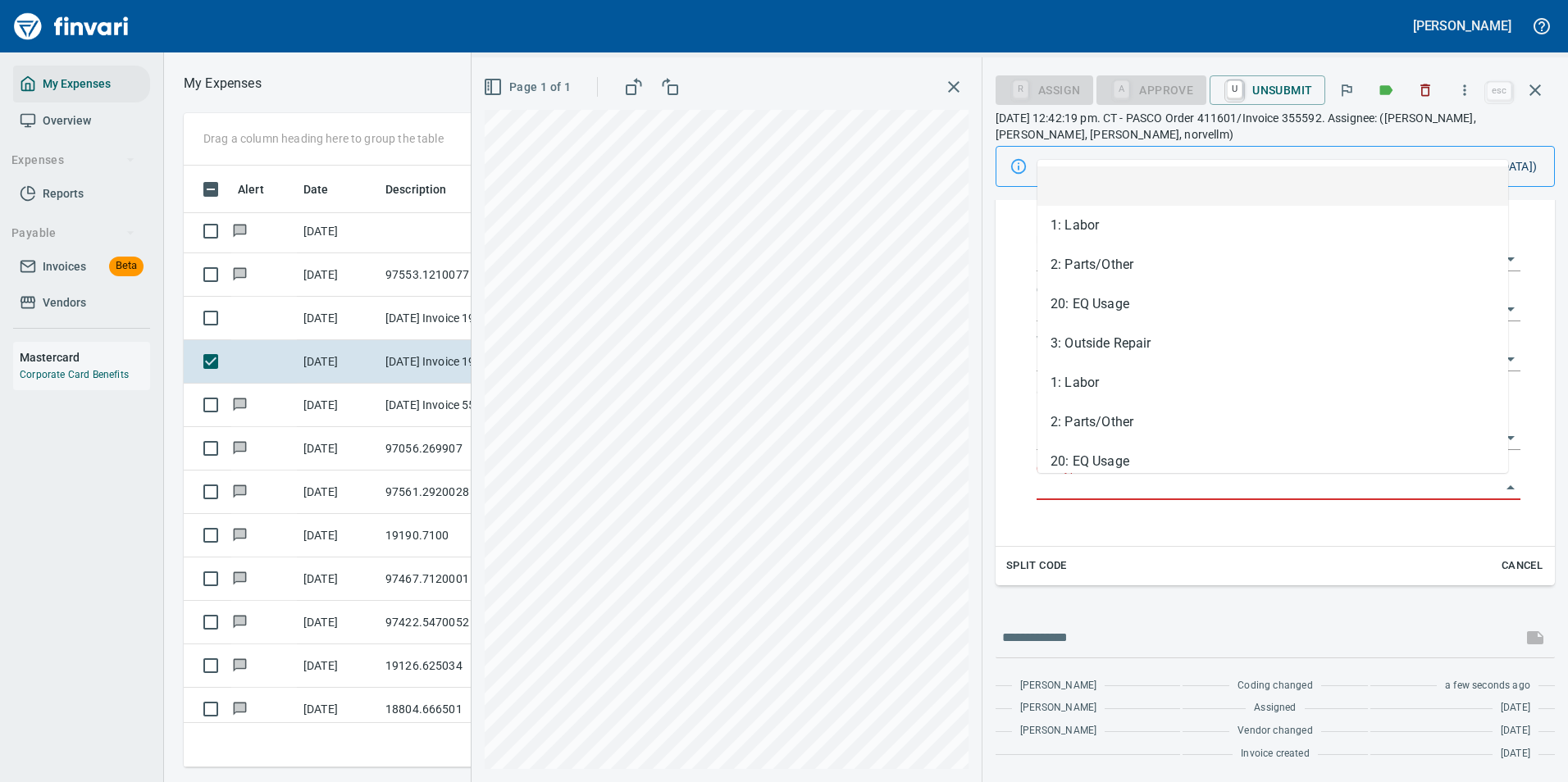
scroll to position [577, 930]
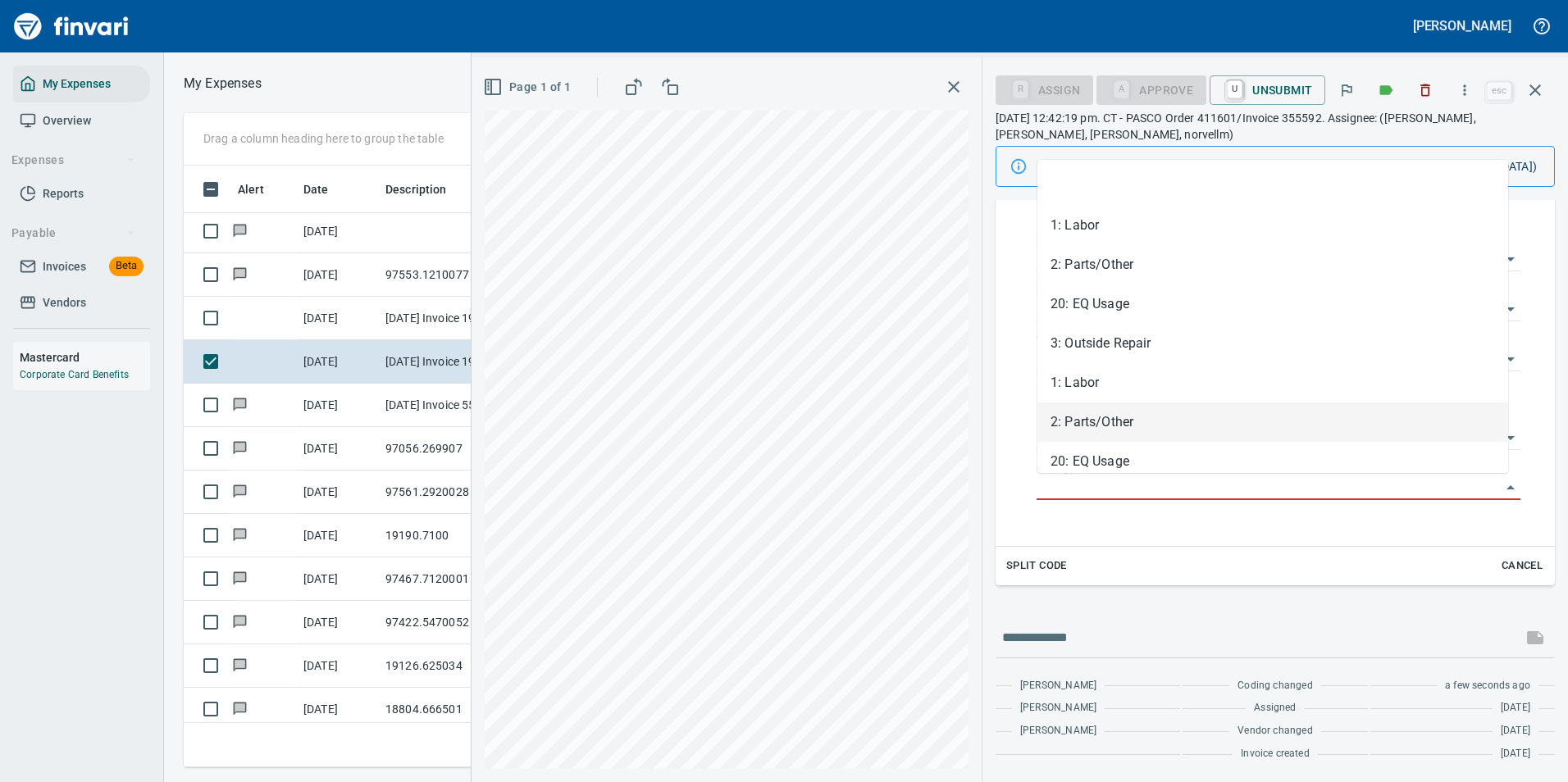
click at [1085, 414] on li "2: Parts/Other" at bounding box center [1273, 422] width 471 height 39
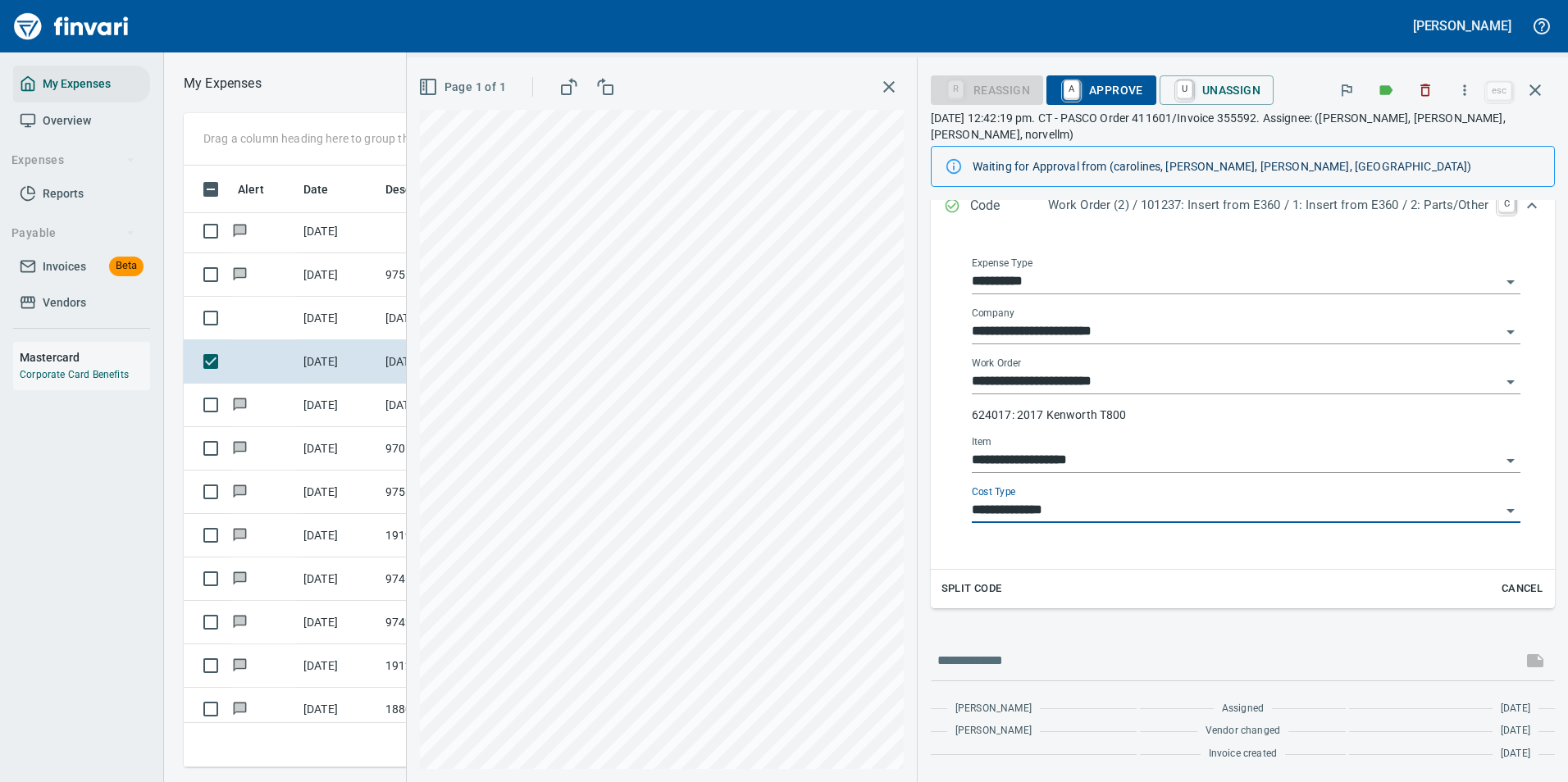
type input "**********"
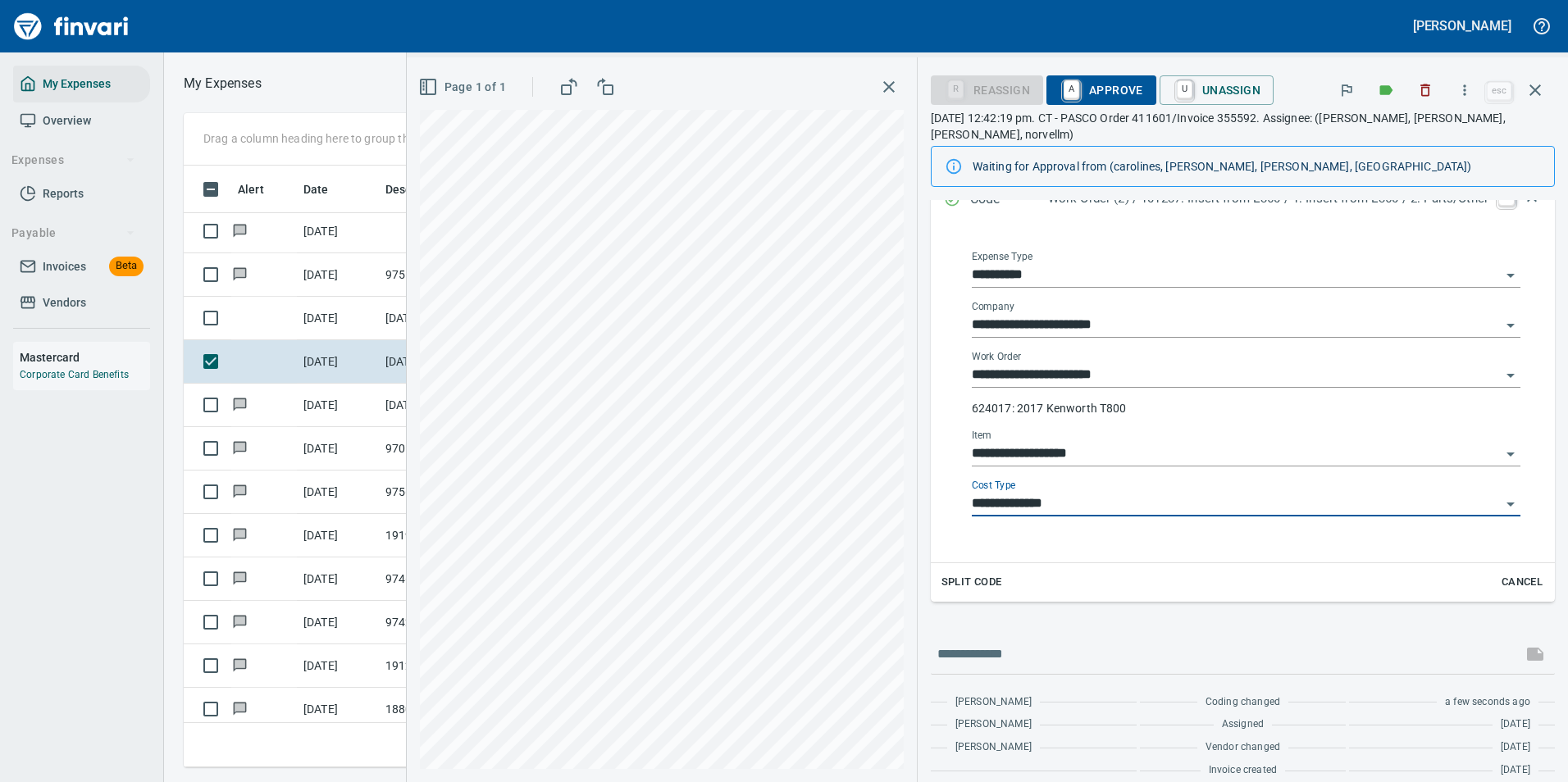
scroll to position [0, 0]
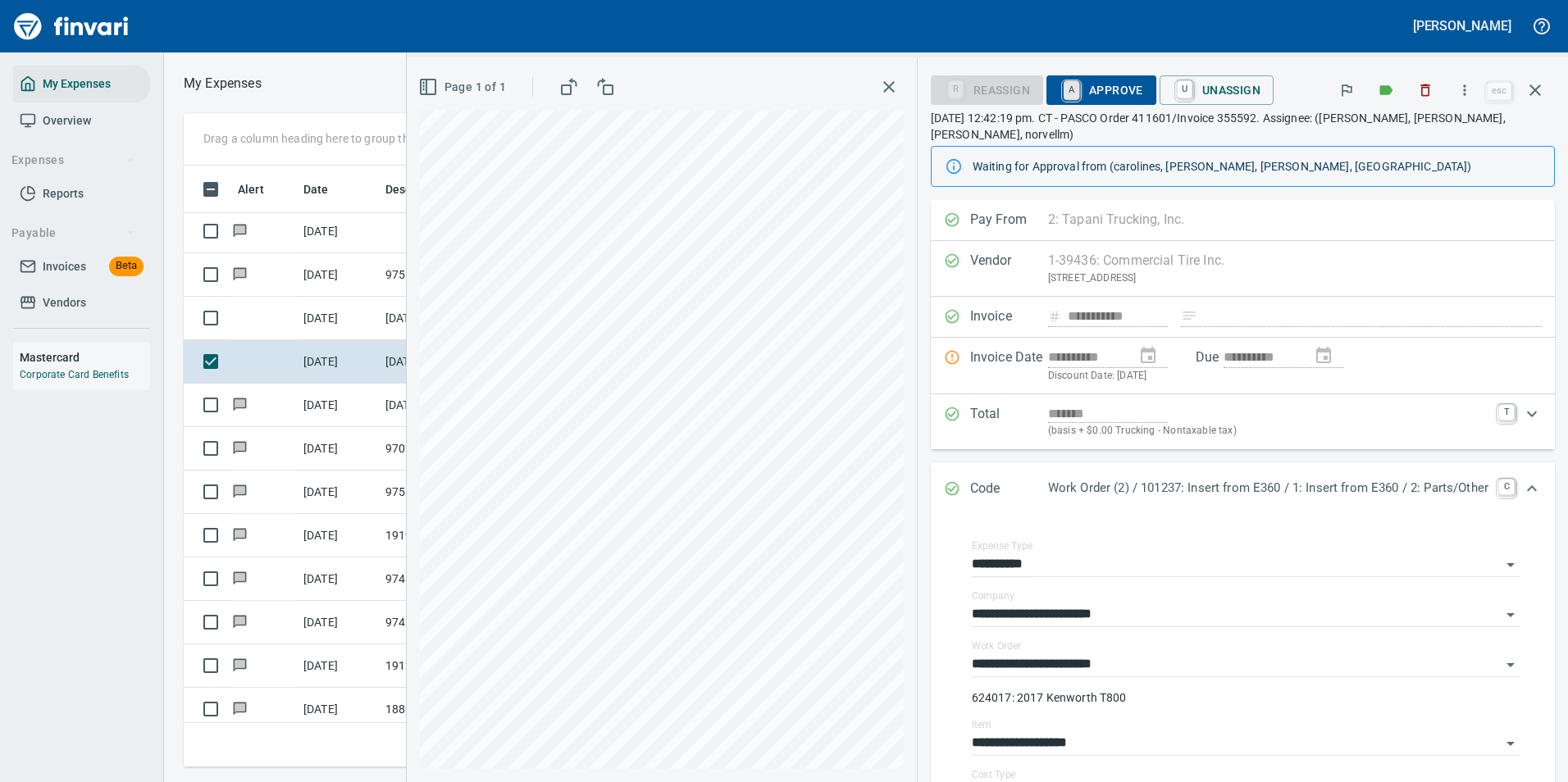
click at [1064, 95] on link "A" at bounding box center [1071, 90] width 15 height 18
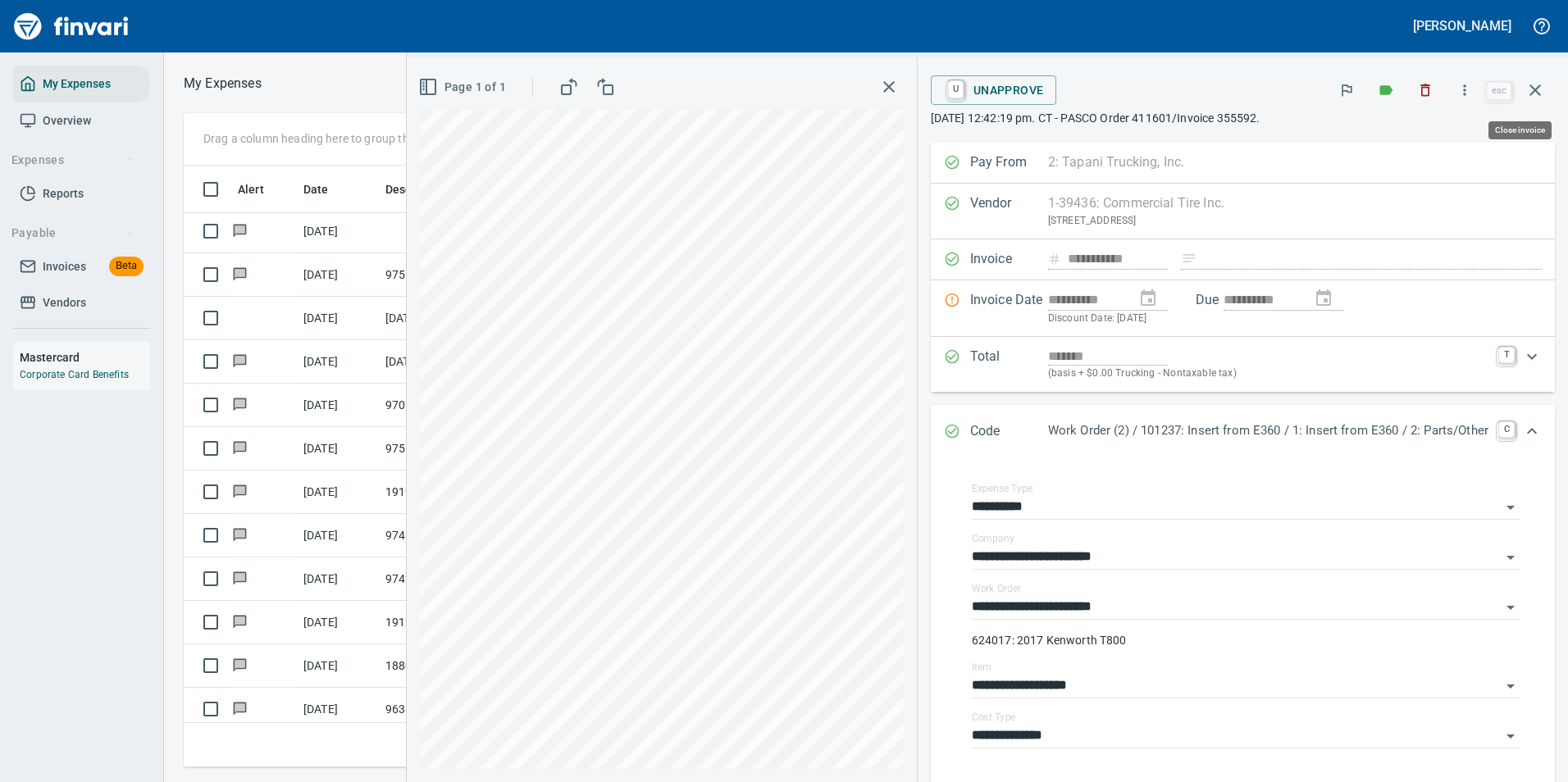
drag, startPoint x: 1531, startPoint y: 94, endPoint x: 1423, endPoint y: 217, distance: 163.7
click at [1536, 94] on icon "button" at bounding box center [1534, 90] width 20 height 20
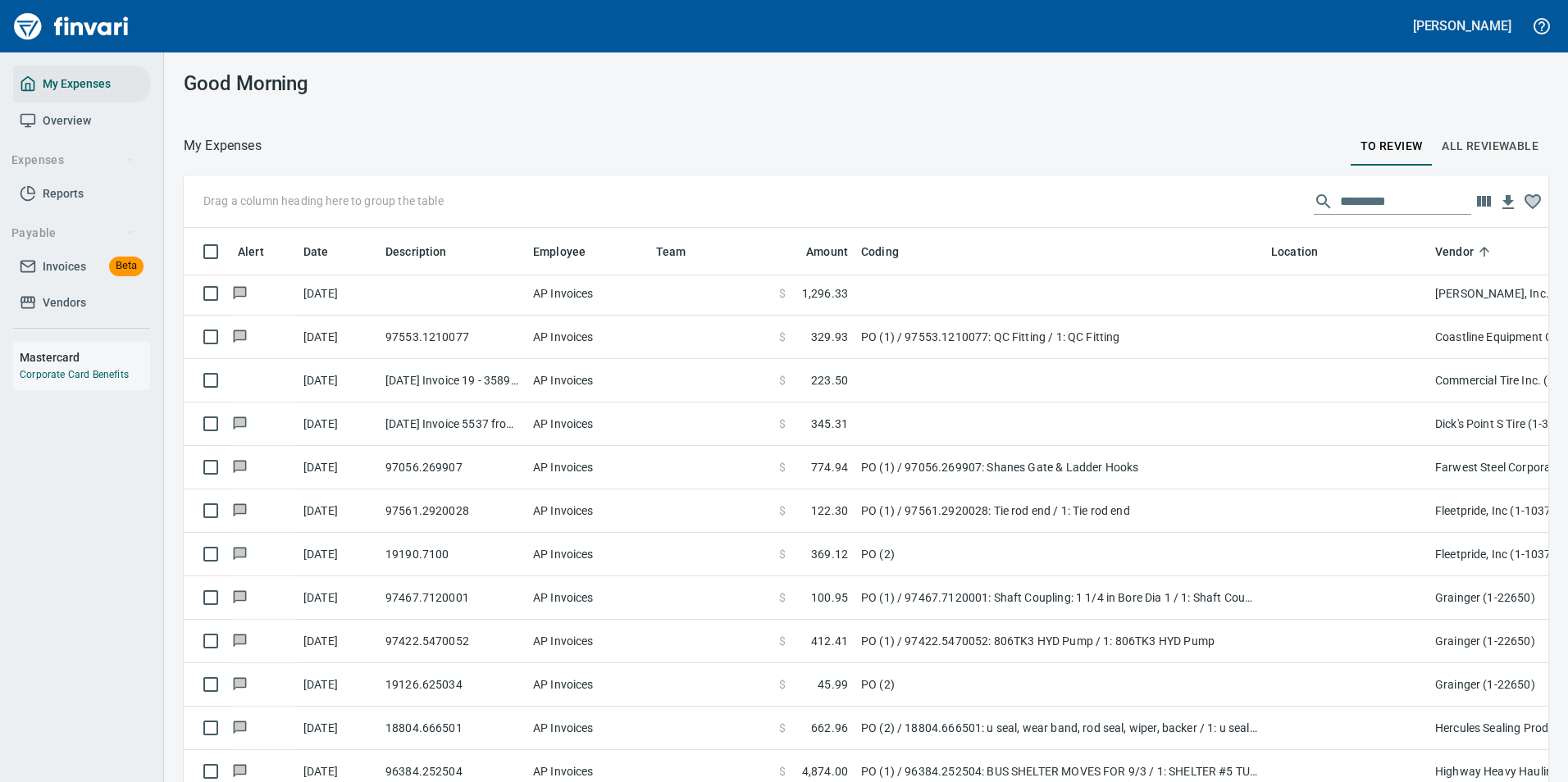
scroll to position [577, 1324]
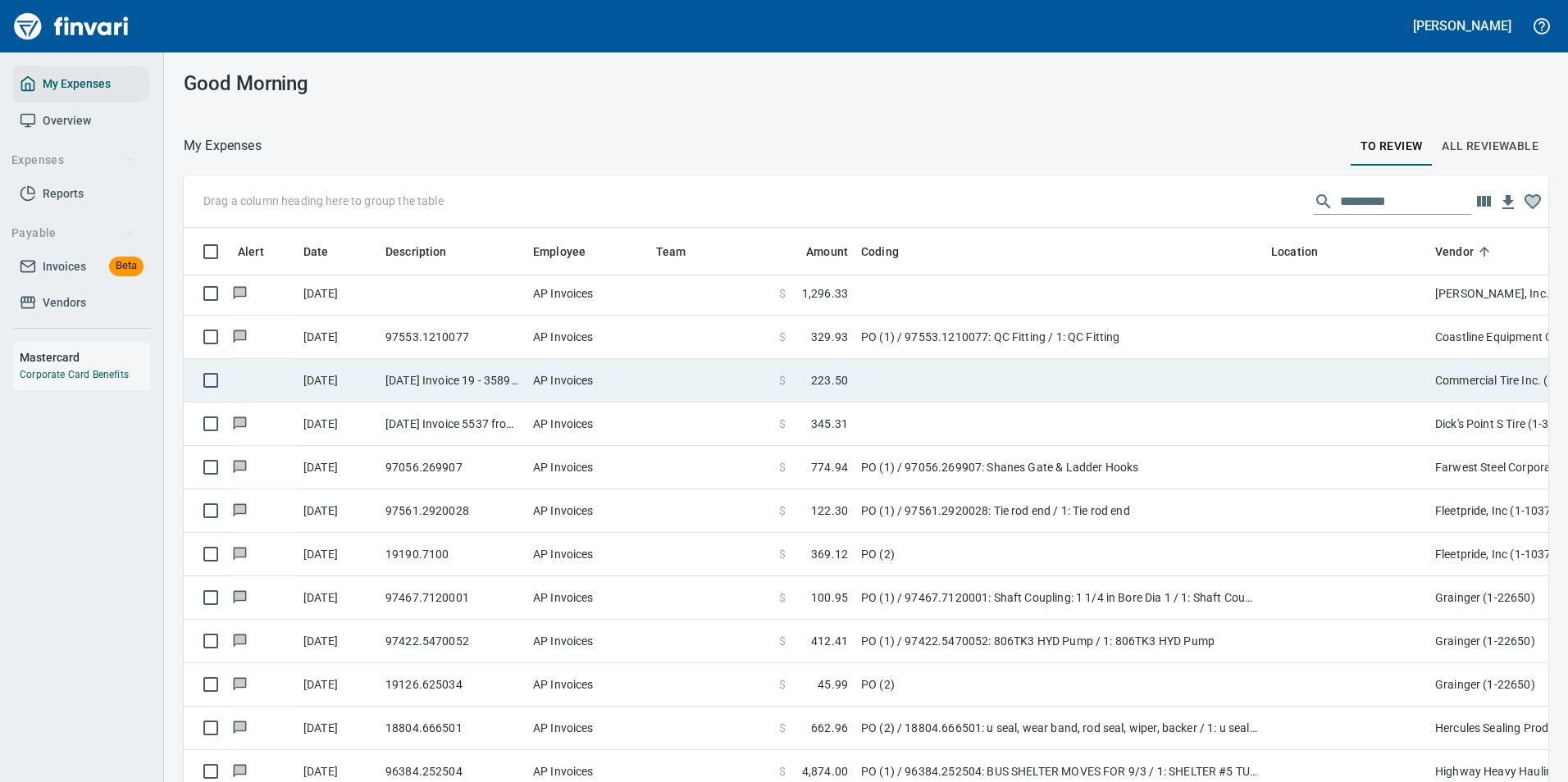
click at [851, 383] on td "$ 223.50" at bounding box center [814, 380] width 82 height 43
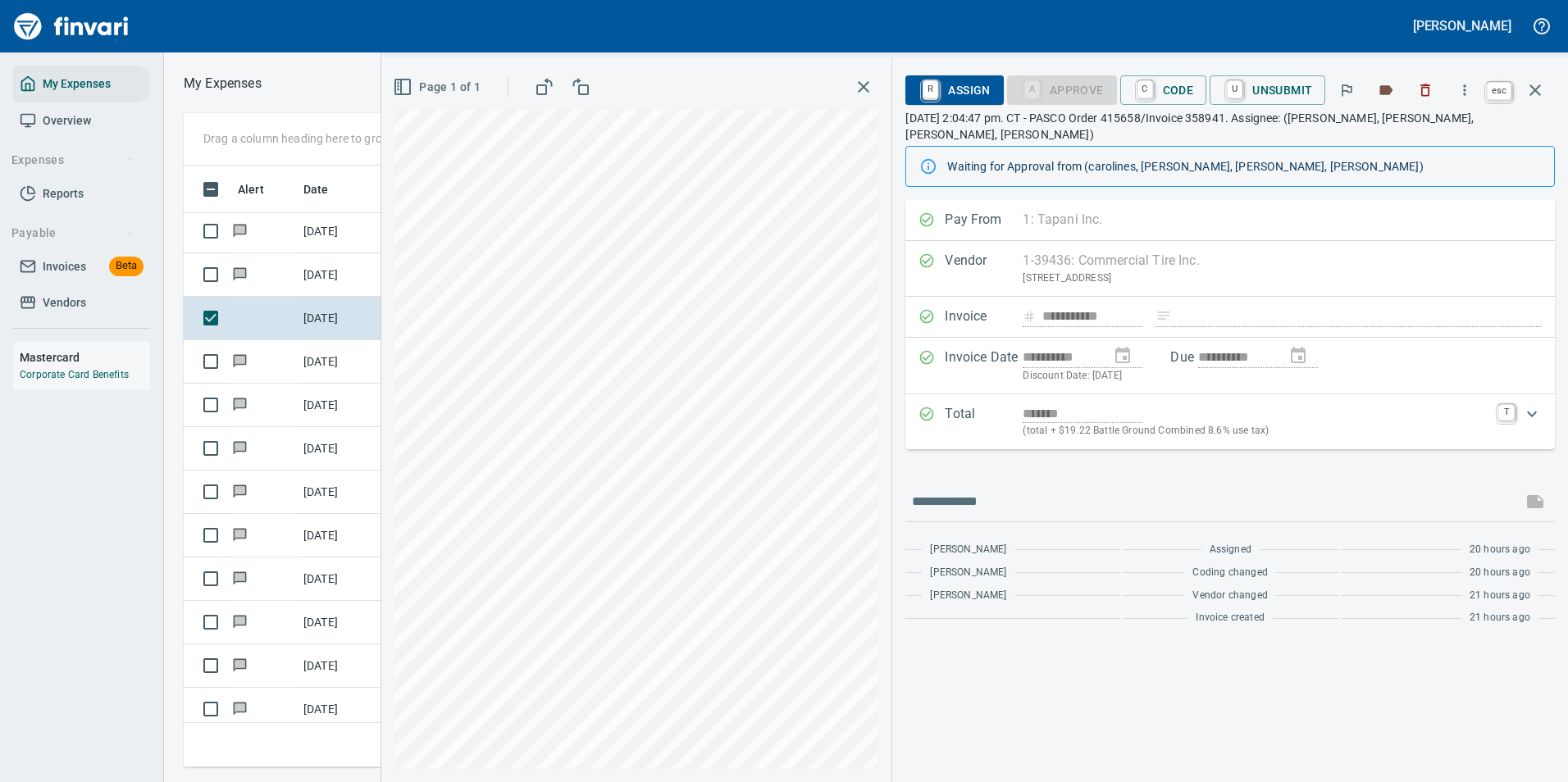
scroll to position [1298, 0]
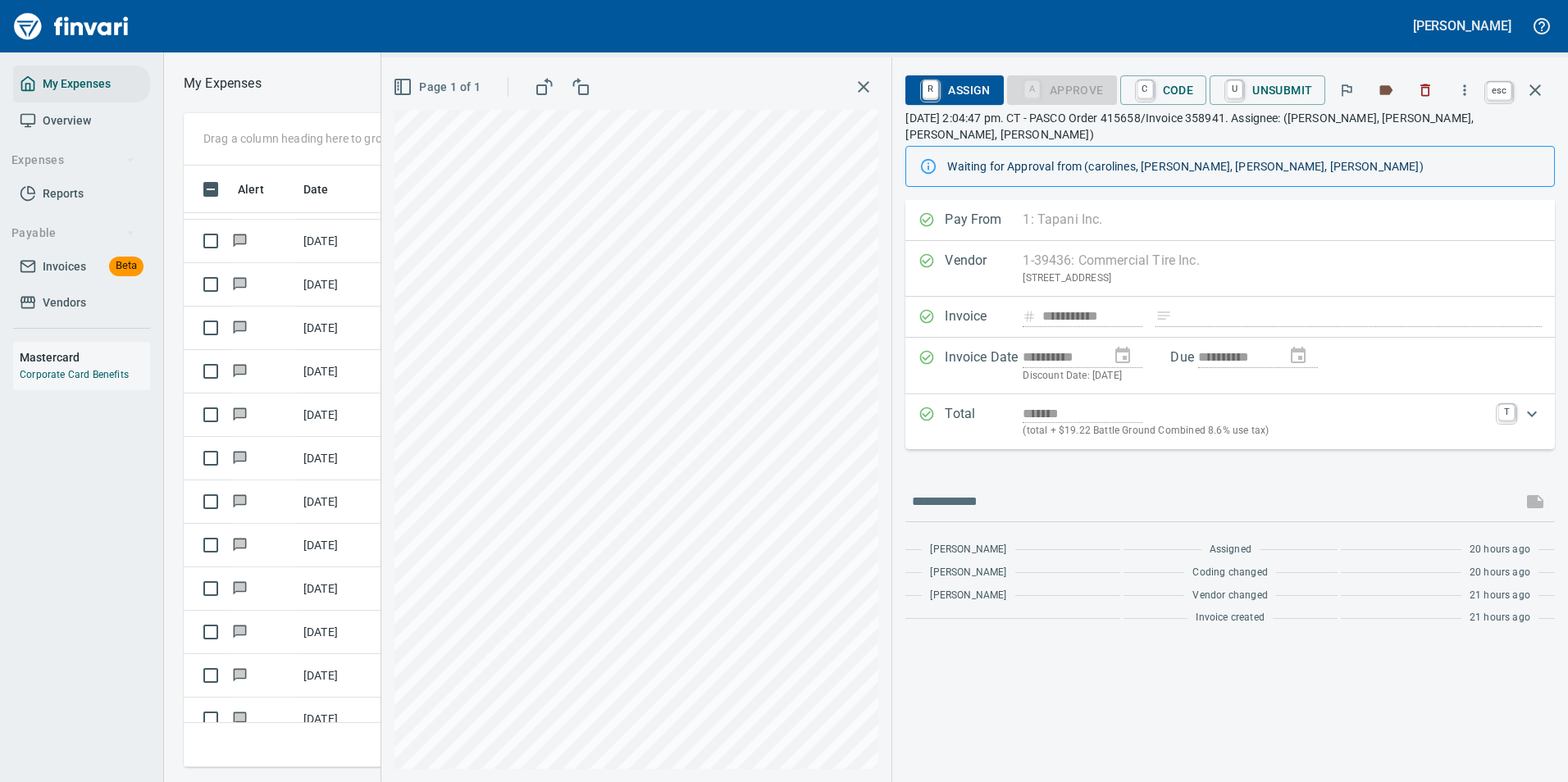
click at [1535, 92] on icon "button" at bounding box center [1534, 90] width 11 height 11
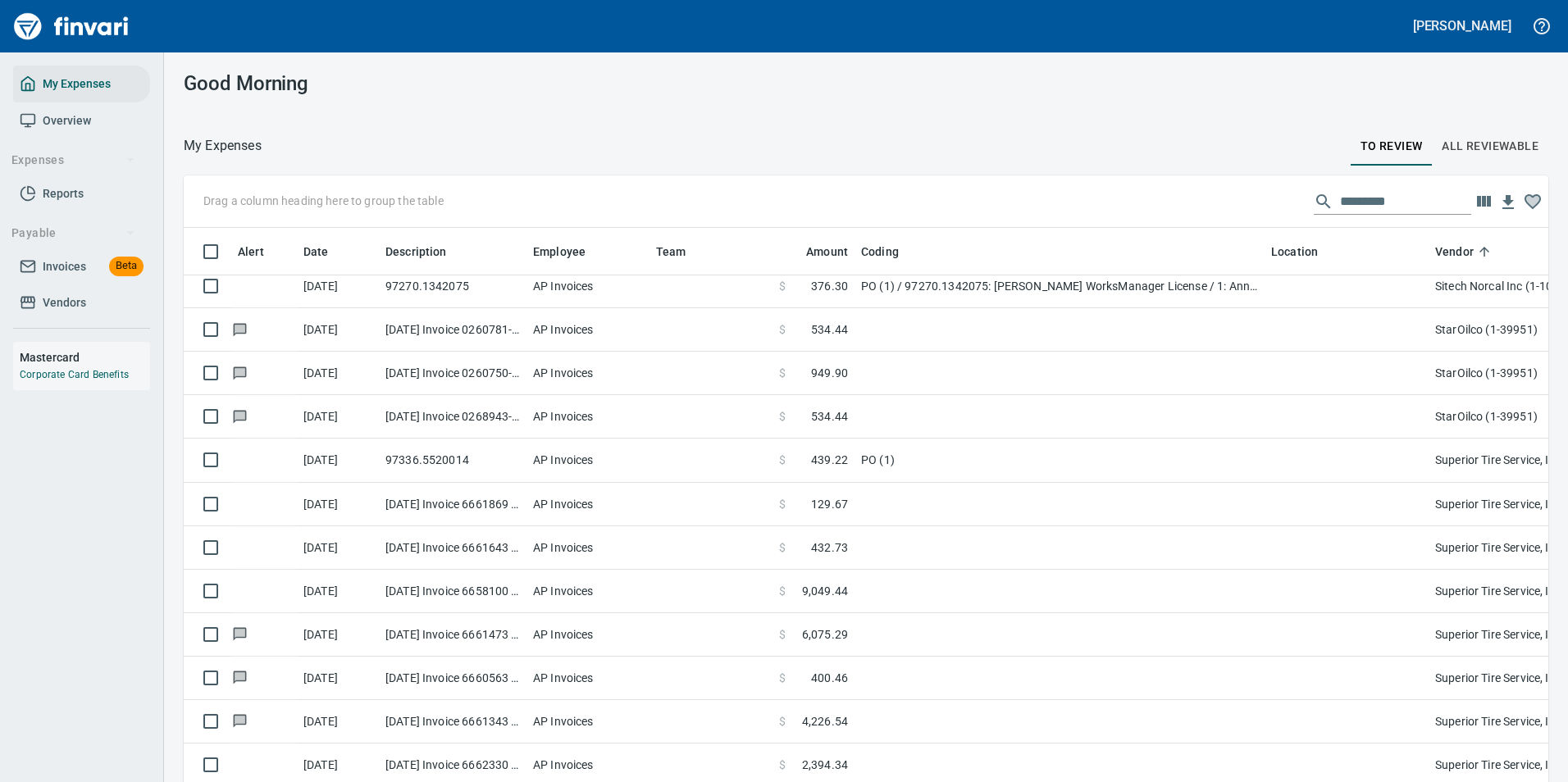
scroll to position [3101, 0]
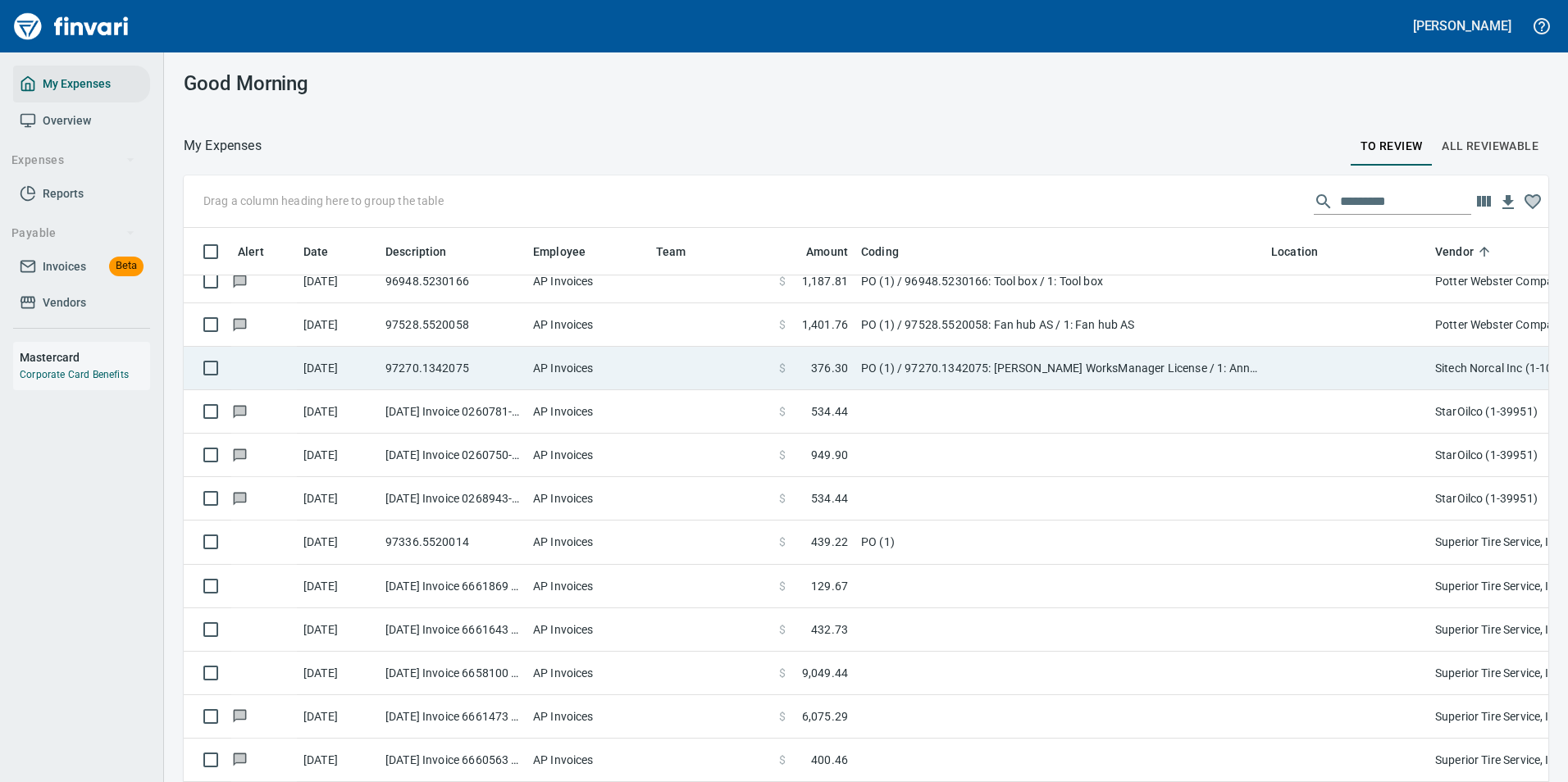
click at [969, 369] on td "PO (1) / 97270.1342075: [PERSON_NAME] WorksManager License / 1: Annual WorksMan…" at bounding box center [1060, 368] width 410 height 43
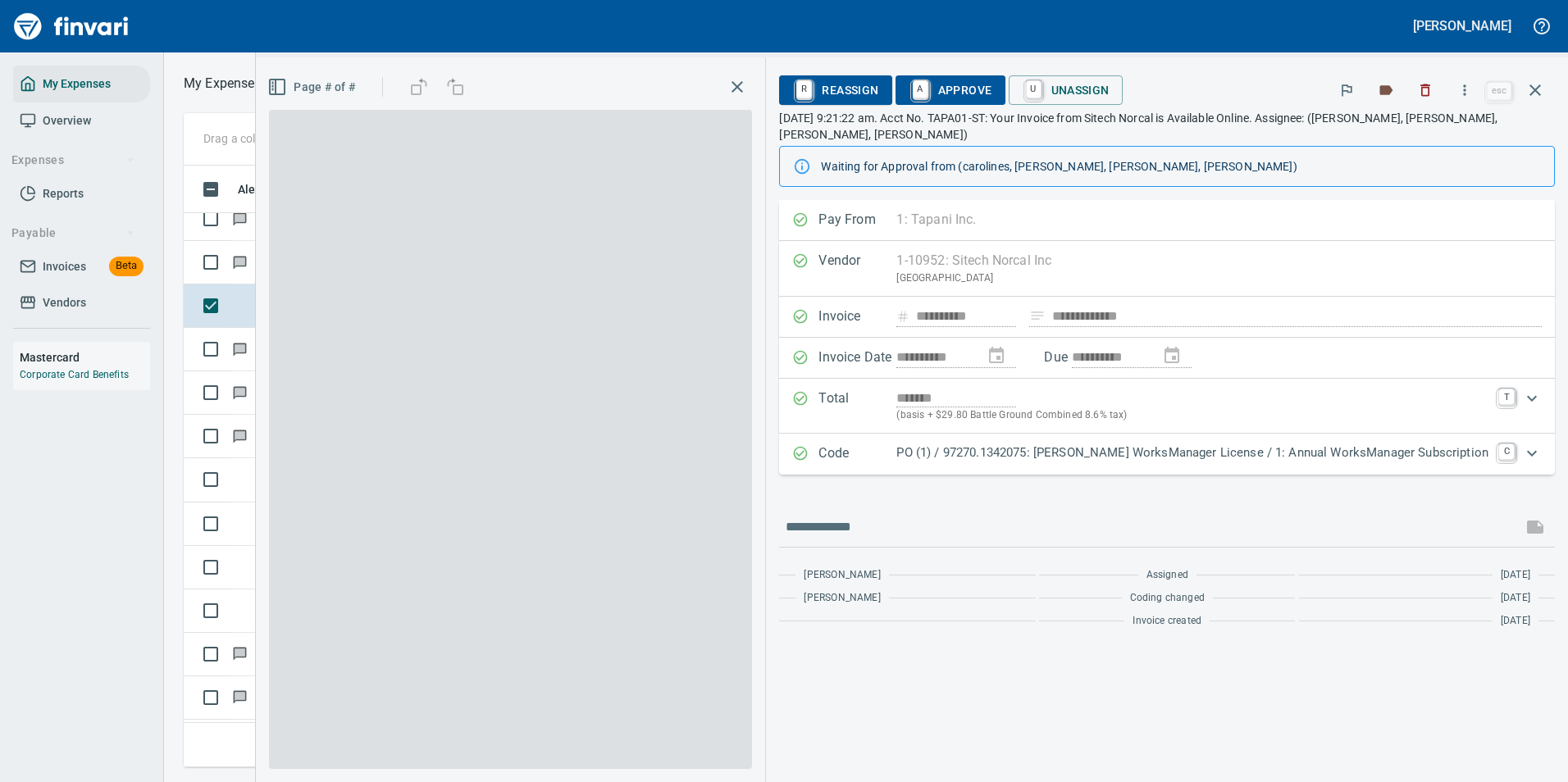
scroll to position [577, 930]
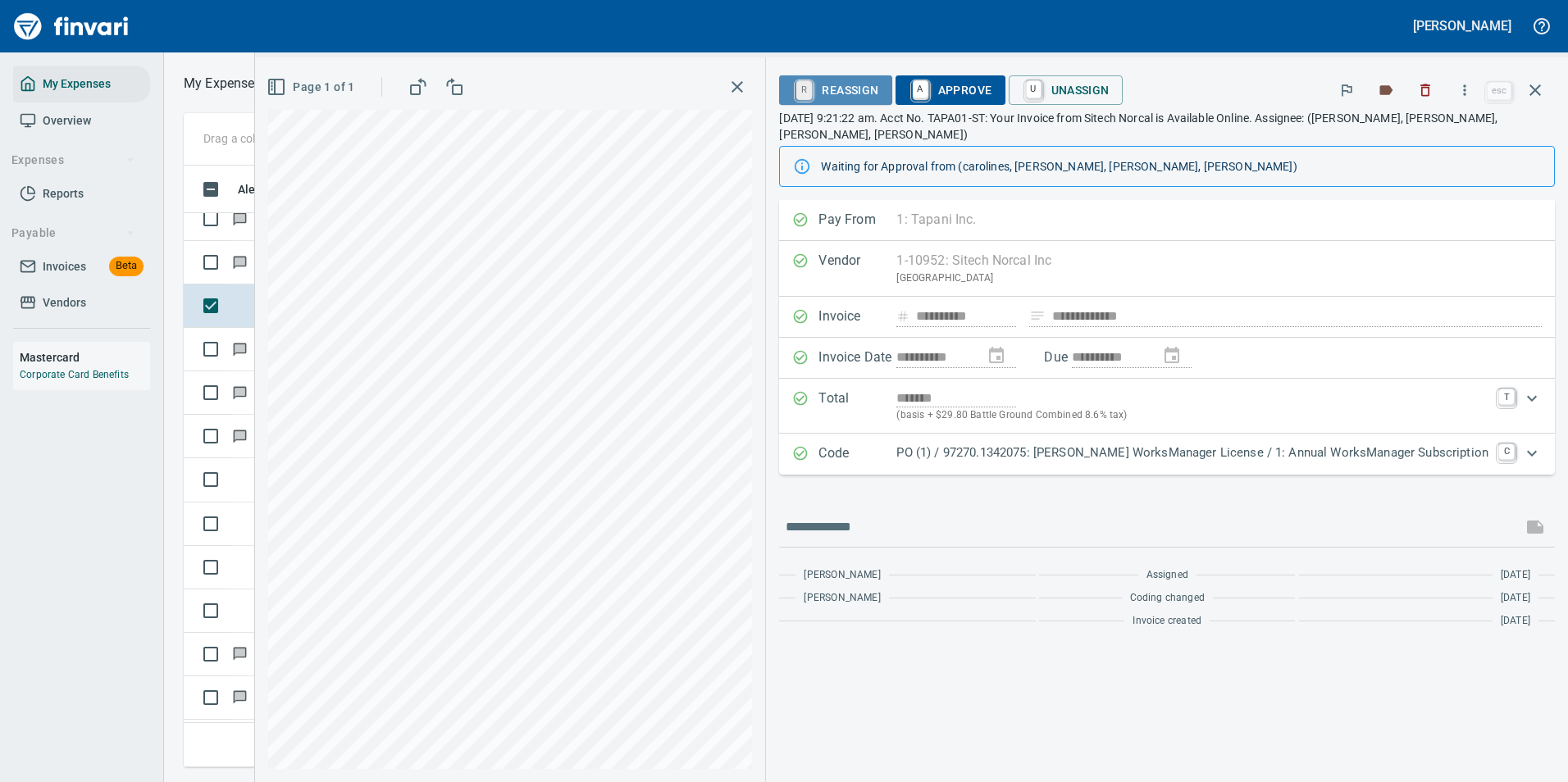
click at [812, 91] on link "R" at bounding box center [804, 90] width 15 height 18
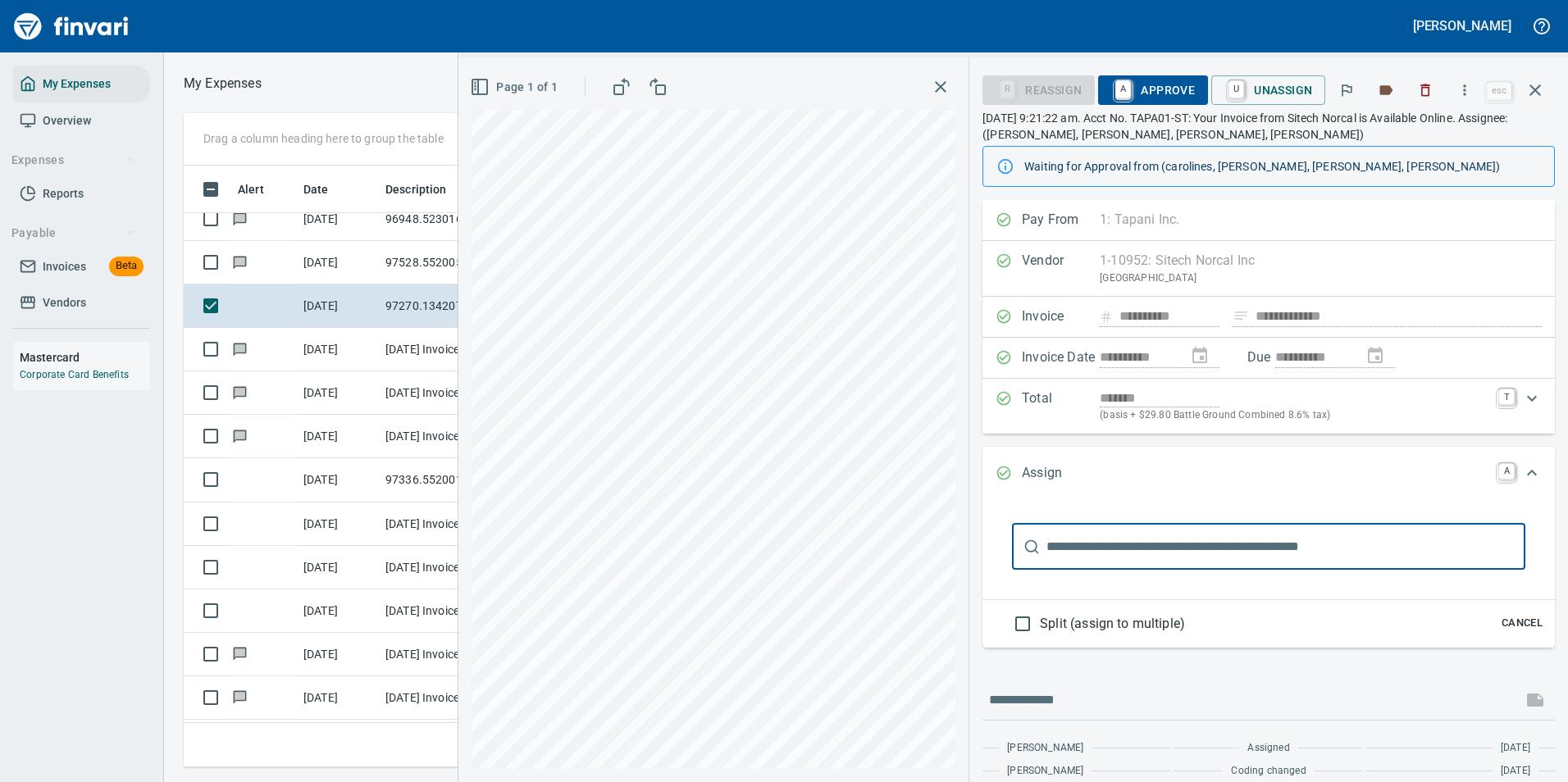
click at [1057, 546] on input "text" at bounding box center [1286, 547] width 479 height 46
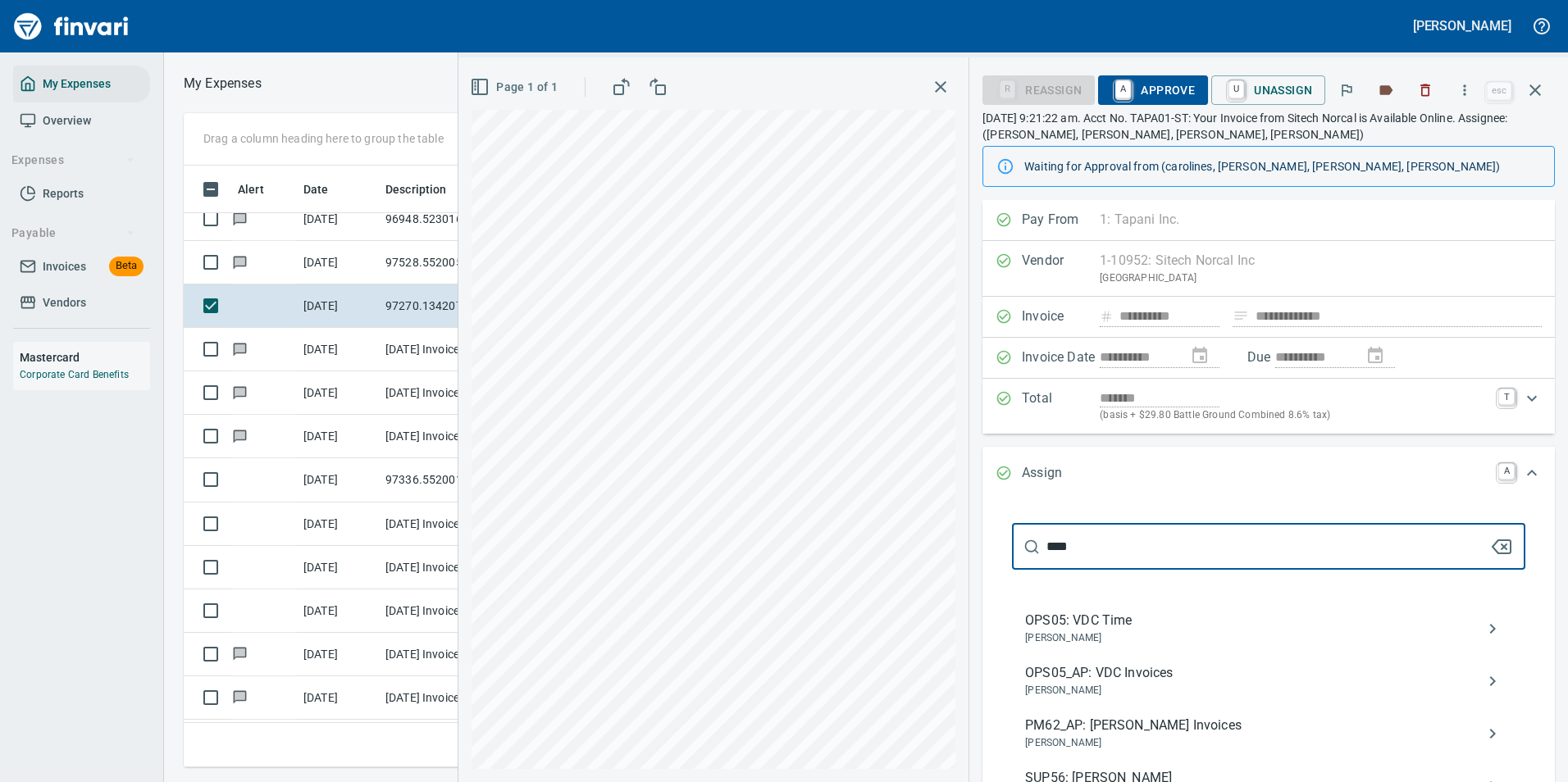
type input "****"
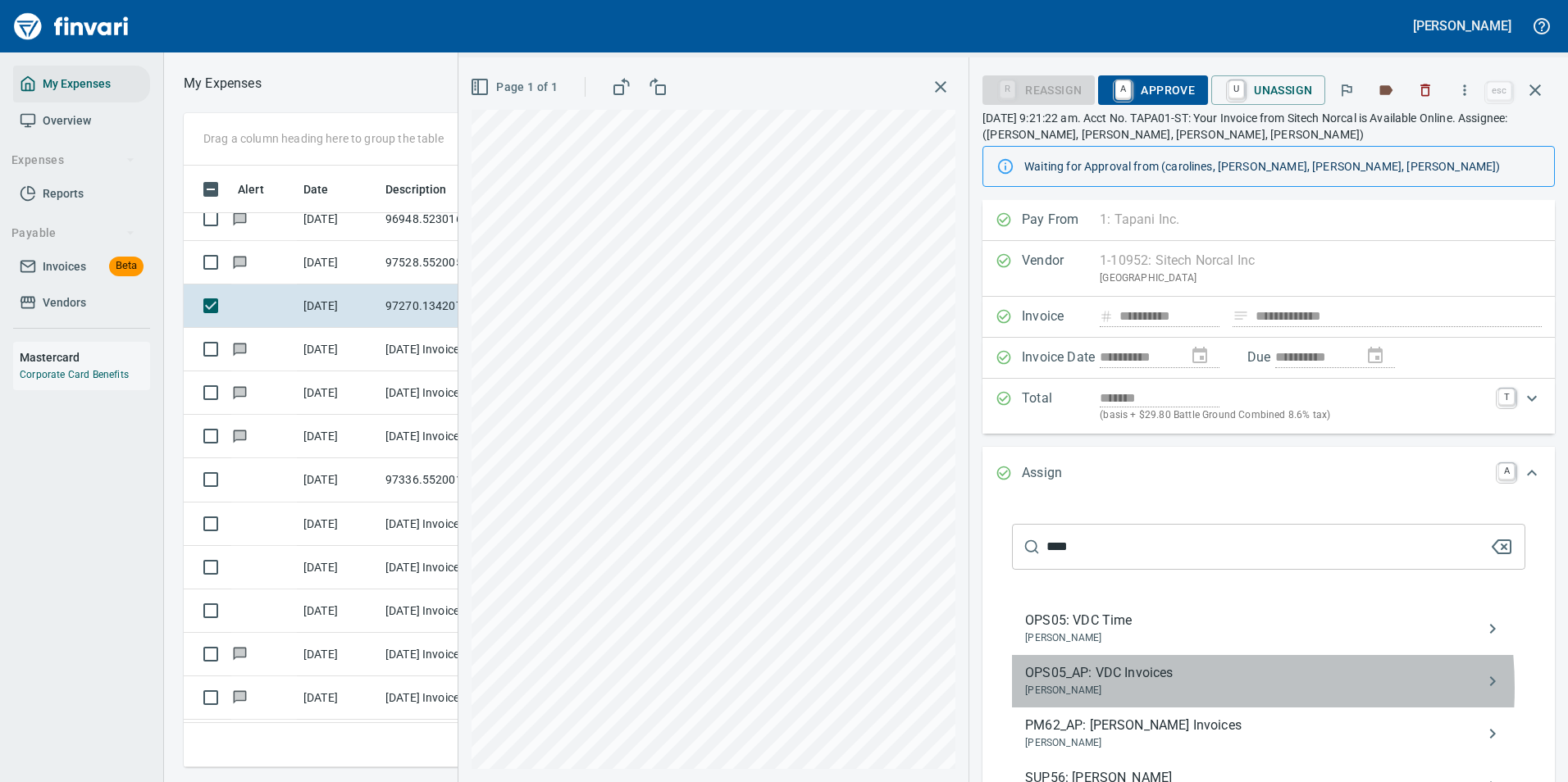
click at [1131, 688] on span "Kyle Hiivala" at bounding box center [1255, 691] width 460 height 16
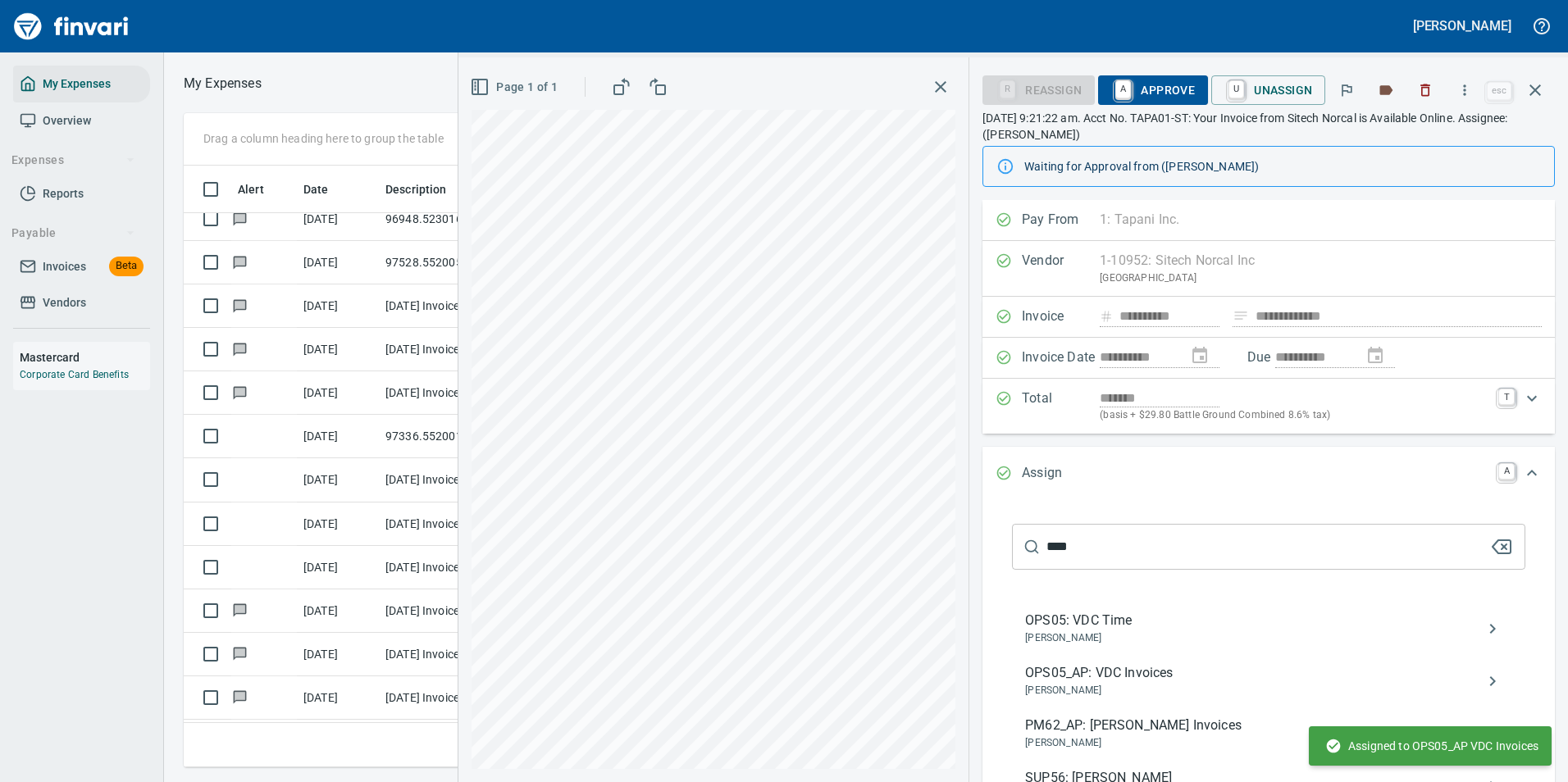
drag, startPoint x: 1517, startPoint y: 476, endPoint x: 1472, endPoint y: 494, distance: 48.5
click at [1522, 476] on icon "Expand" at bounding box center [1532, 473] width 20 height 20
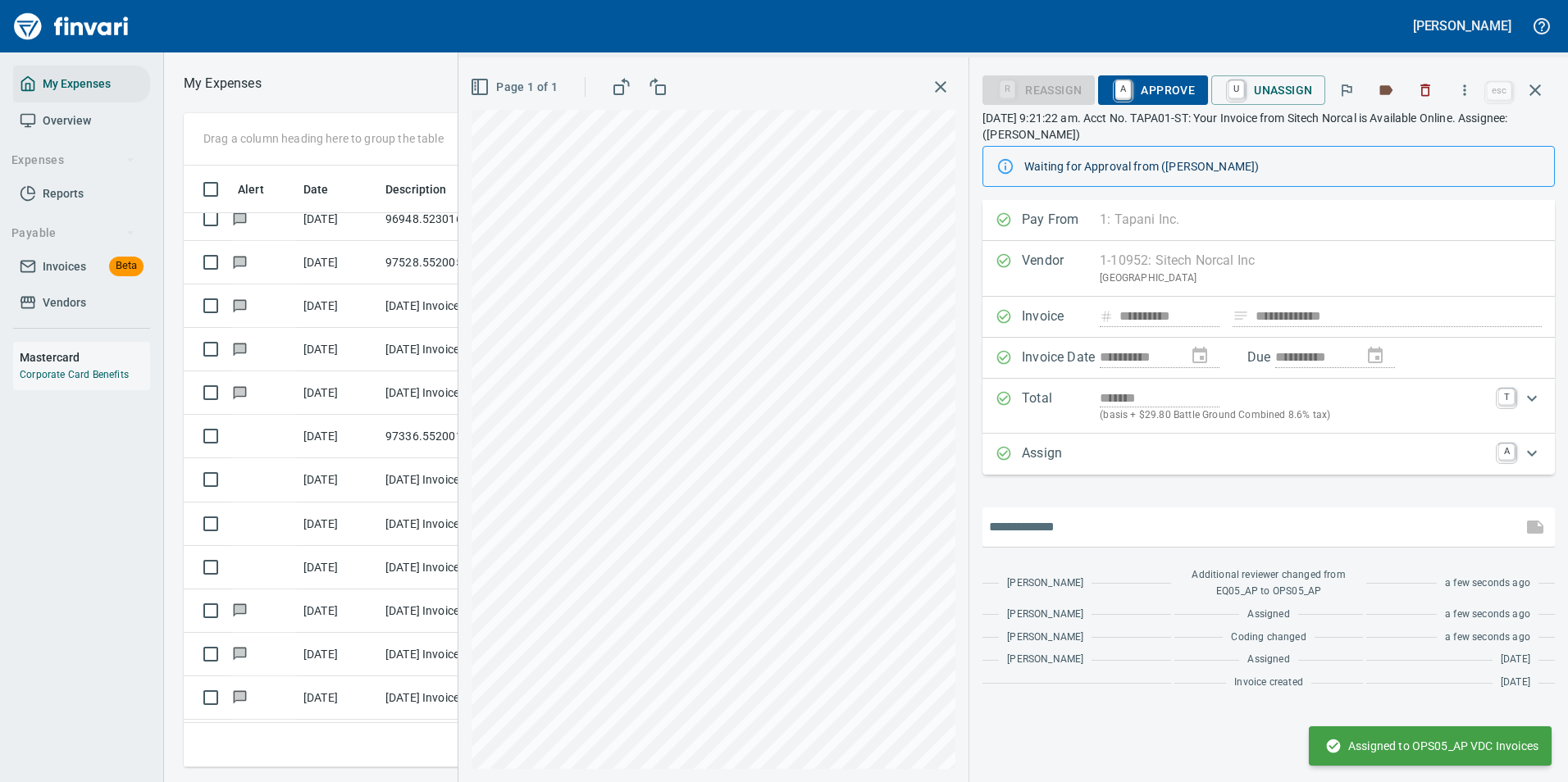
click at [1046, 528] on input "text" at bounding box center [1252, 526] width 526 height 26
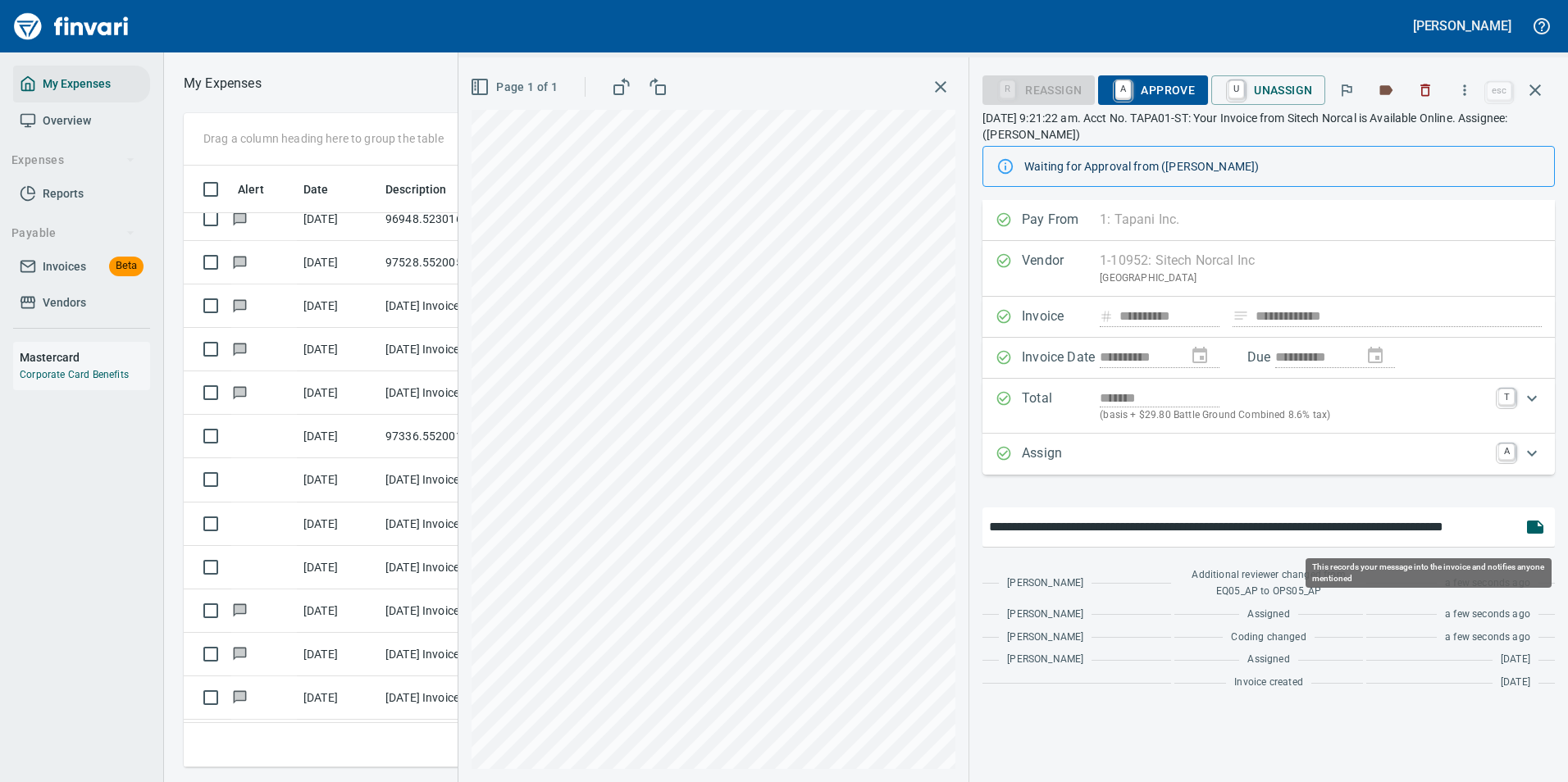
type input "**********"
drag, startPoint x: 1530, startPoint y: 529, endPoint x: 1517, endPoint y: 505, distance: 27.3
click at [1531, 529] on icon "button" at bounding box center [1534, 527] width 16 height 13
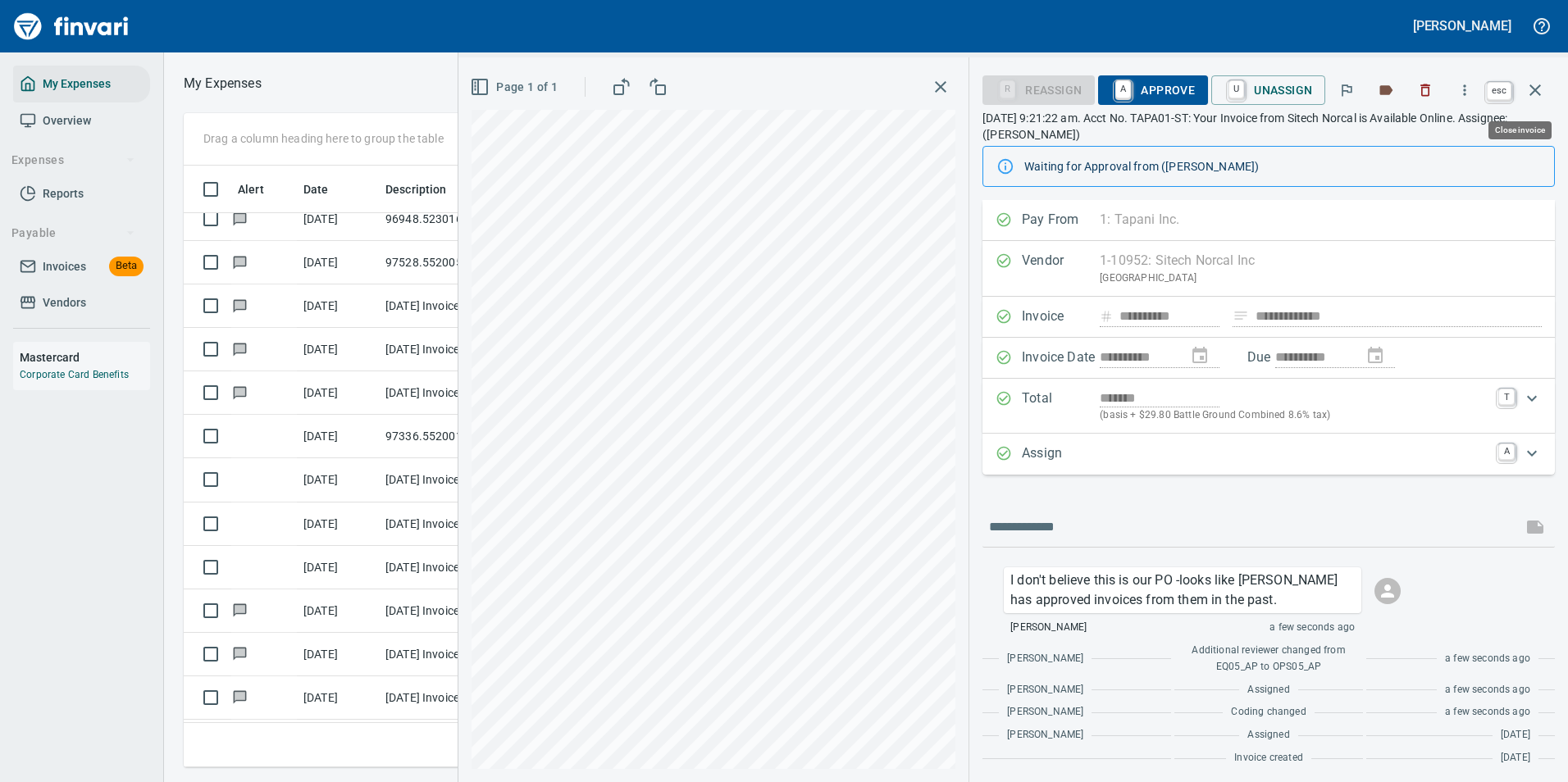
click at [1540, 87] on icon "button" at bounding box center [1534, 90] width 20 height 20
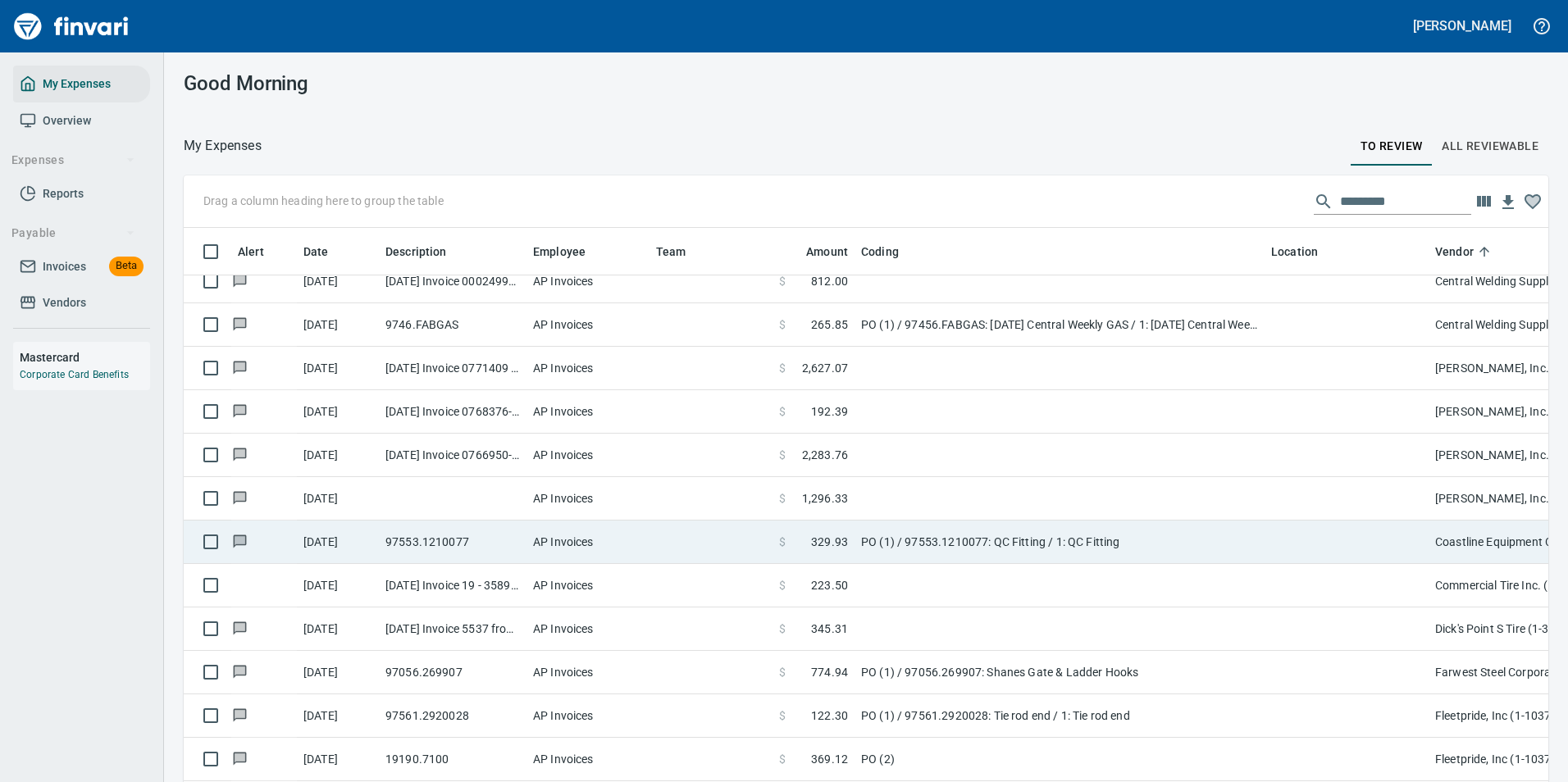
scroll to position [970, 0]
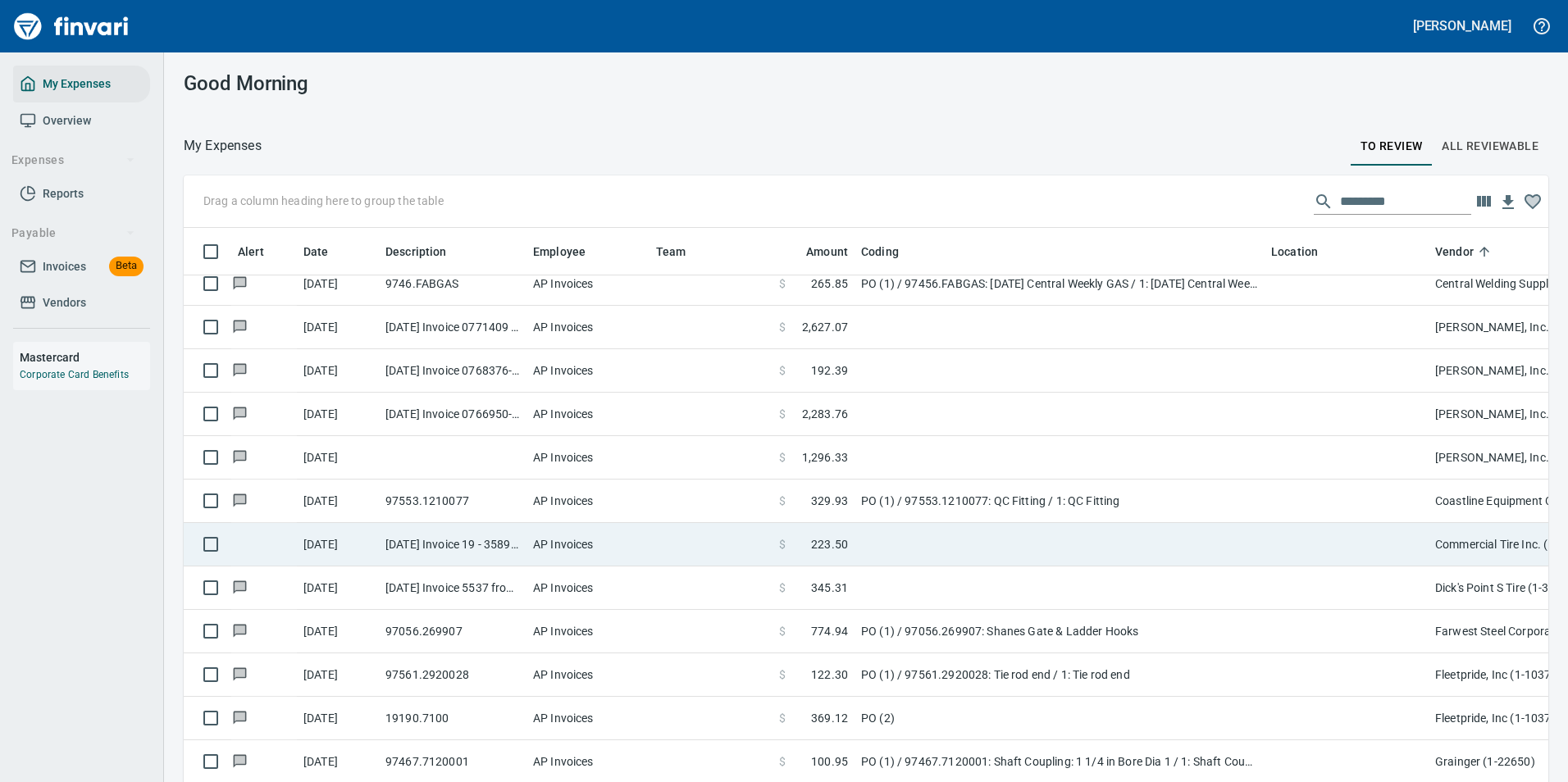
click at [901, 551] on td at bounding box center [1060, 544] width 410 height 43
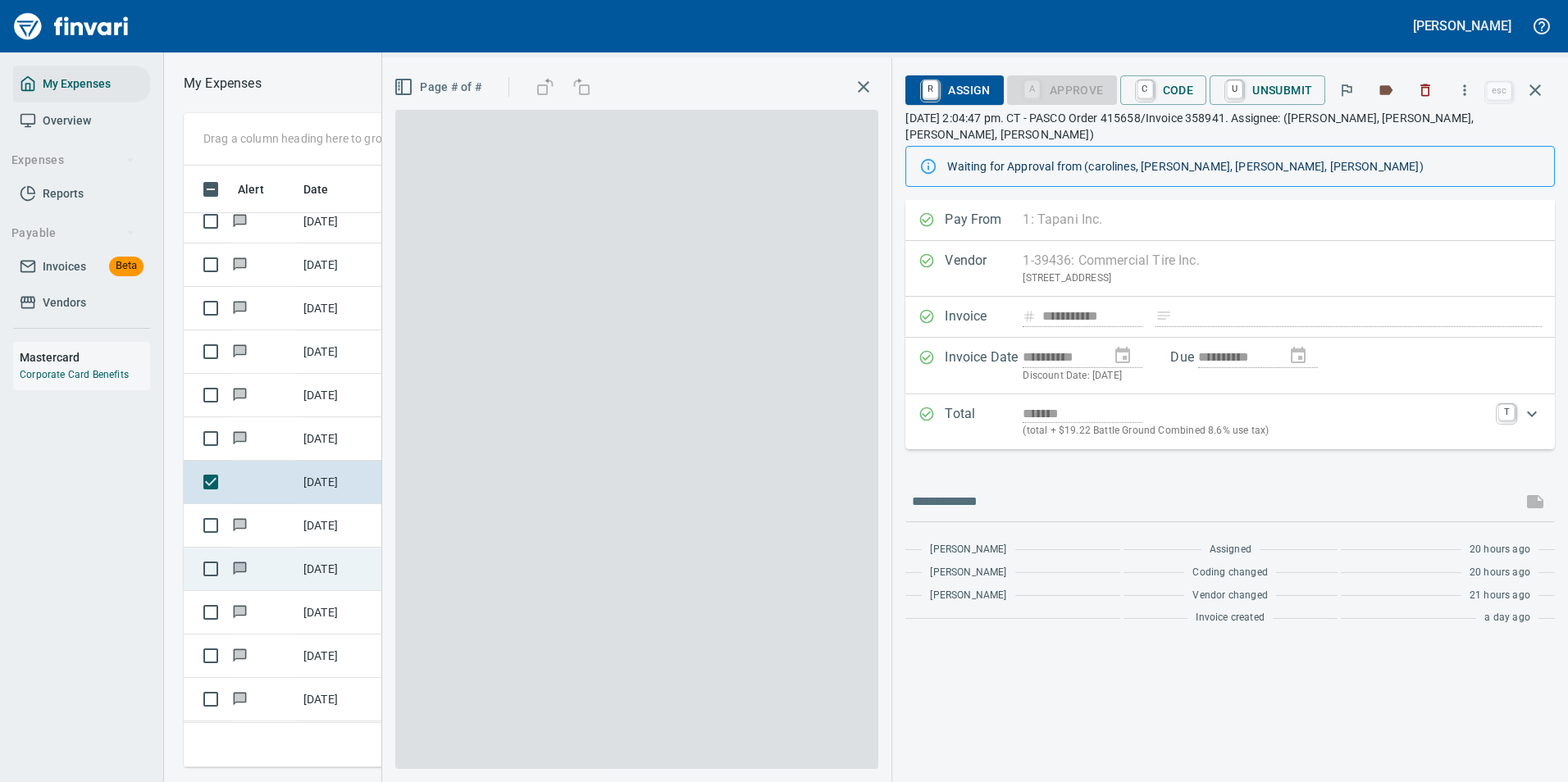
scroll to position [577, 930]
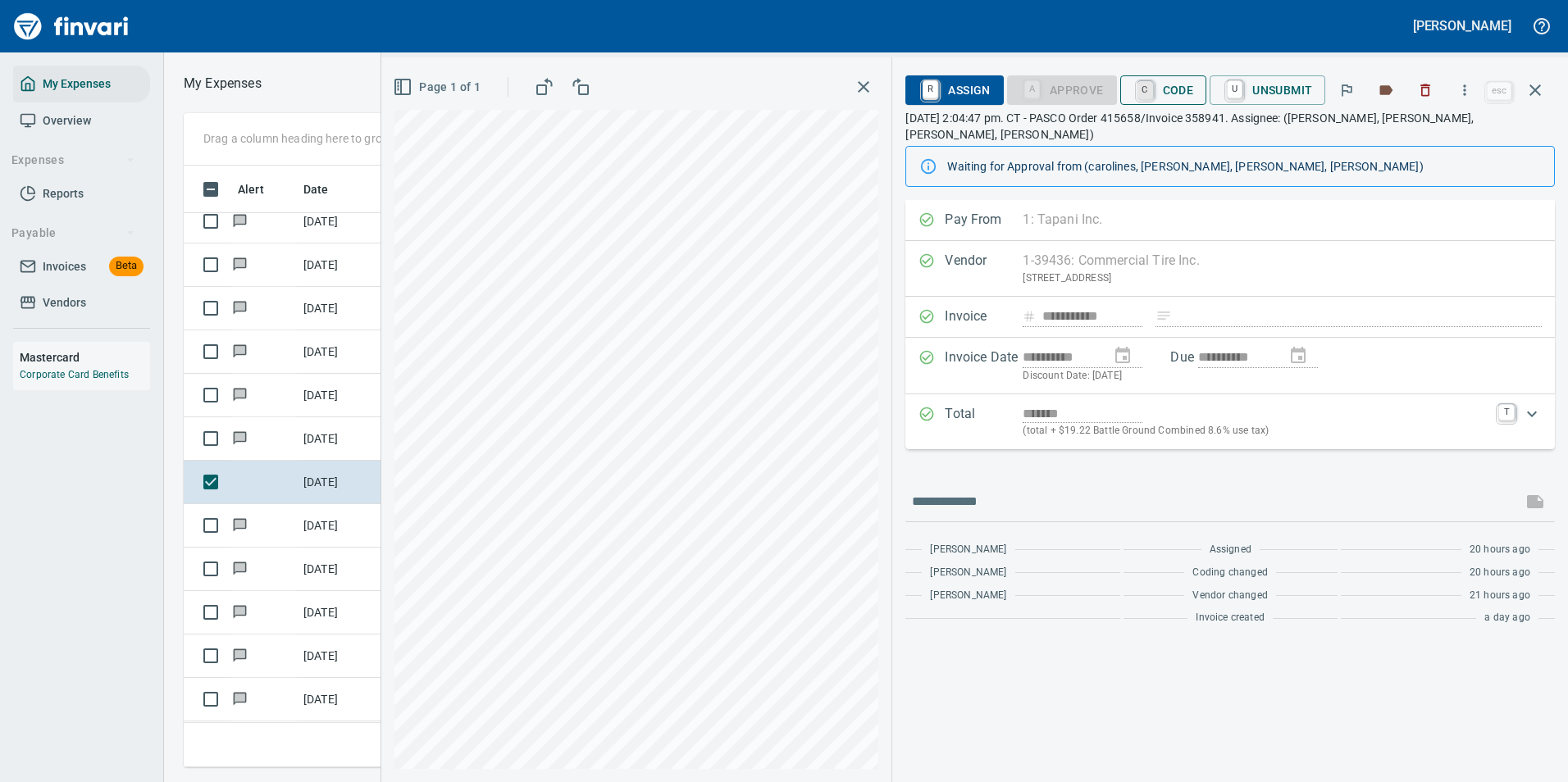
click at [1150, 90] on link "C" at bounding box center [1145, 90] width 15 height 18
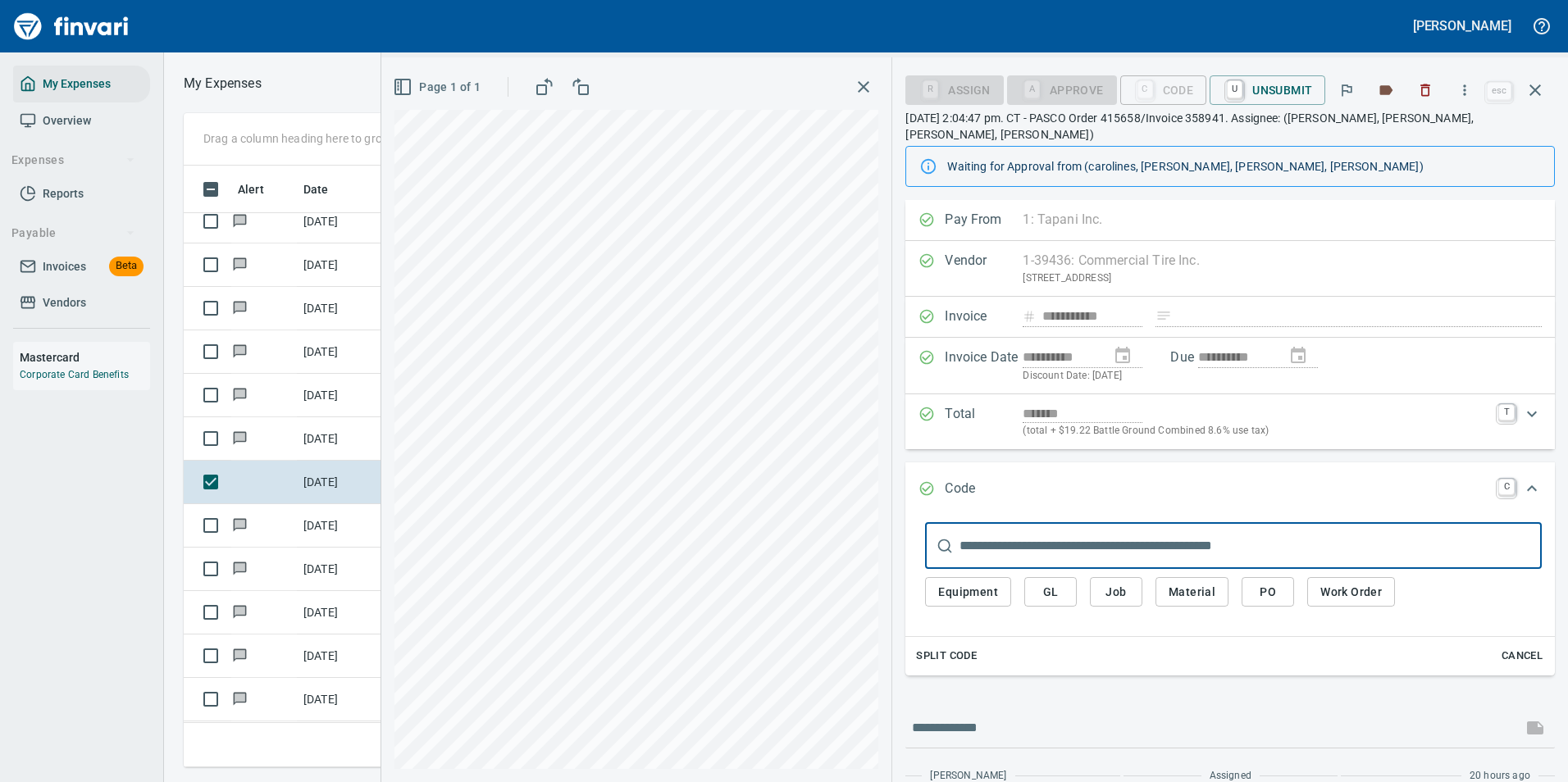
click at [1400, 583] on div "Equipment GL Job Material PO Work Order" at bounding box center [1233, 595] width 616 height 55
click at [1357, 582] on span "Work Order" at bounding box center [1351, 592] width 61 height 20
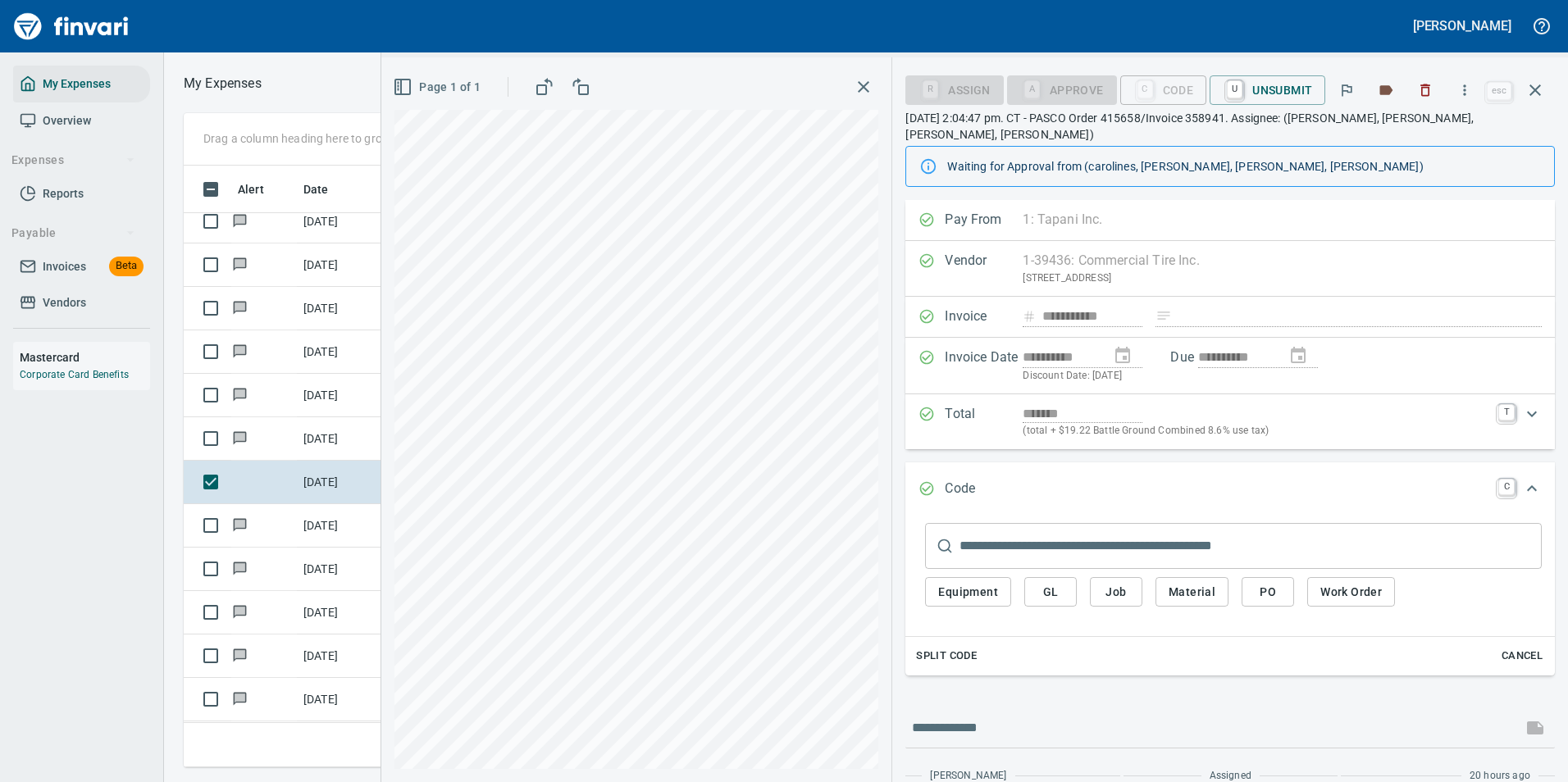
click at [1357, 582] on span "Work Order" at bounding box center [1351, 592] width 61 height 20
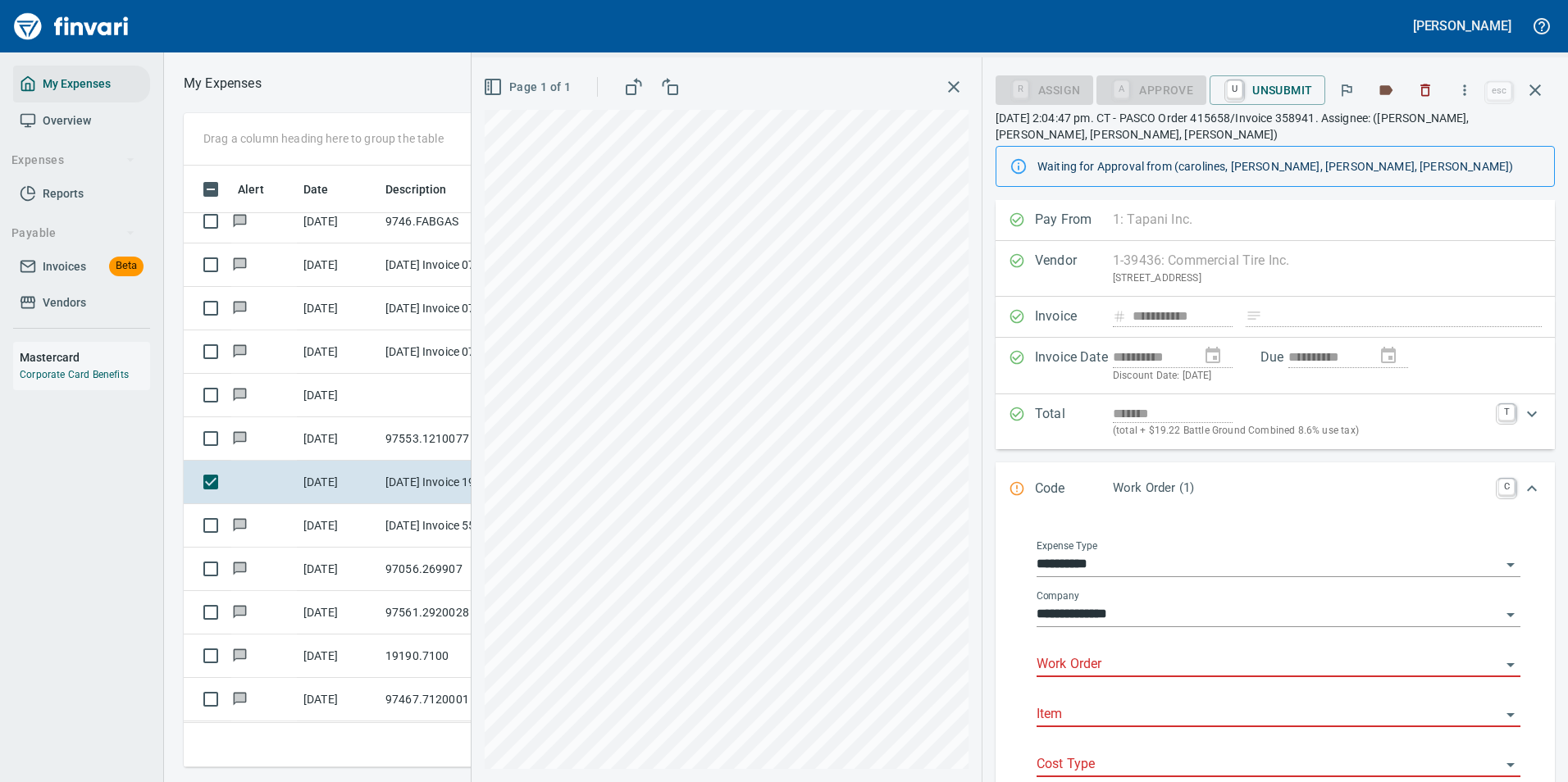
click at [1106, 654] on input "Work Order" at bounding box center [1268, 665] width 464 height 23
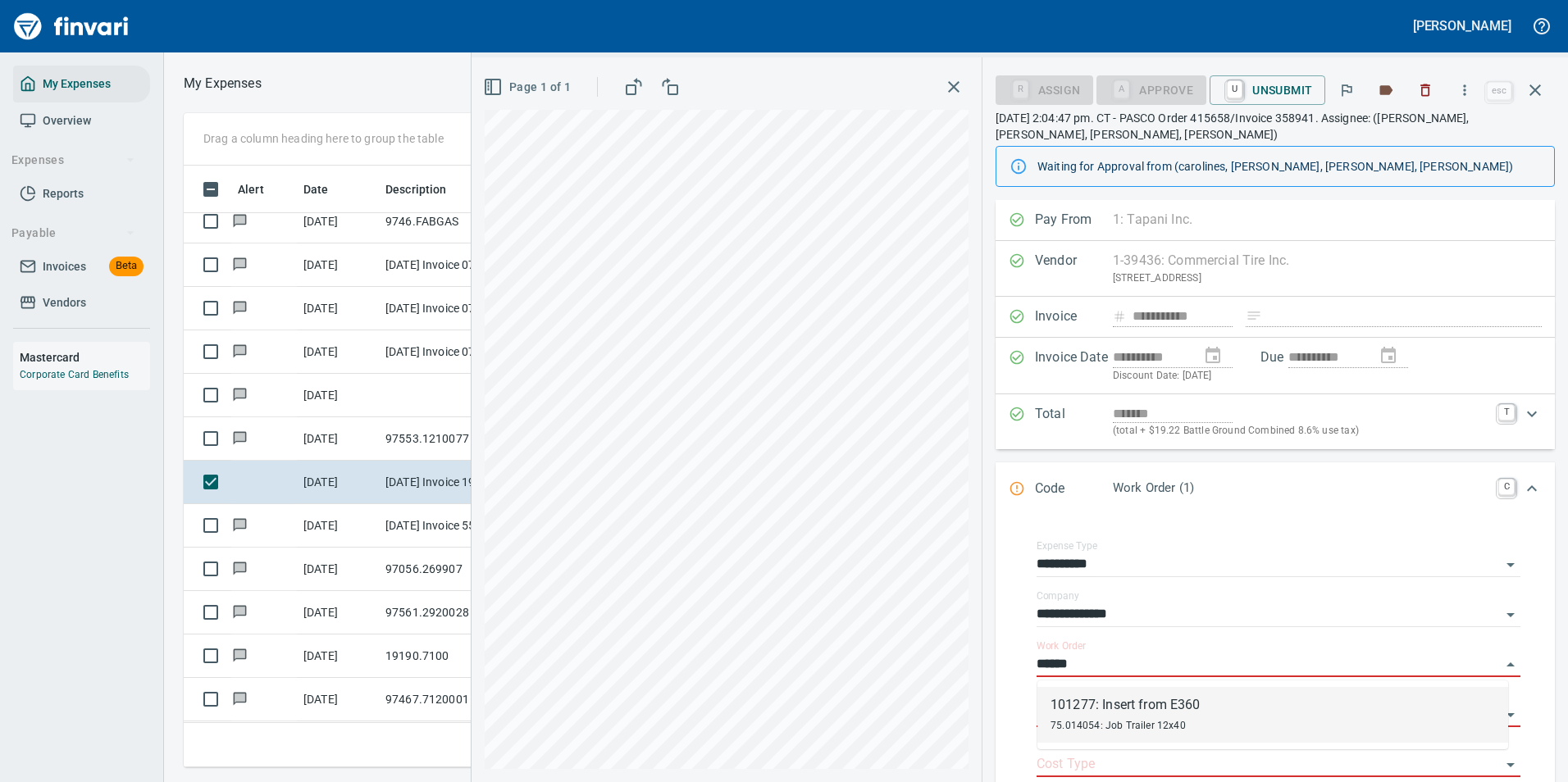
click at [1127, 716] on div "75.014054: Job Trailer 12x40" at bounding box center [1125, 725] width 150 height 20
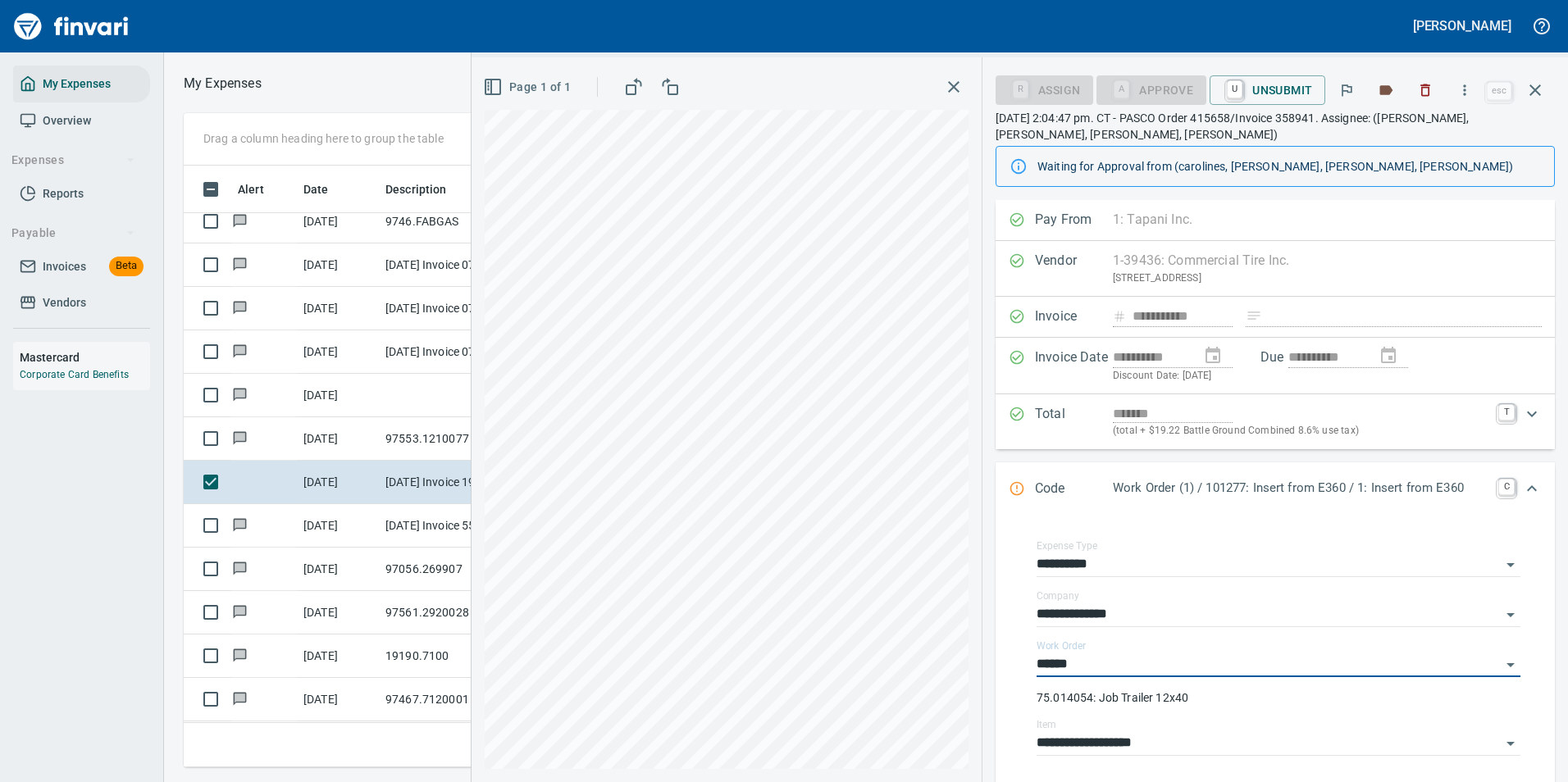
type input "**********"
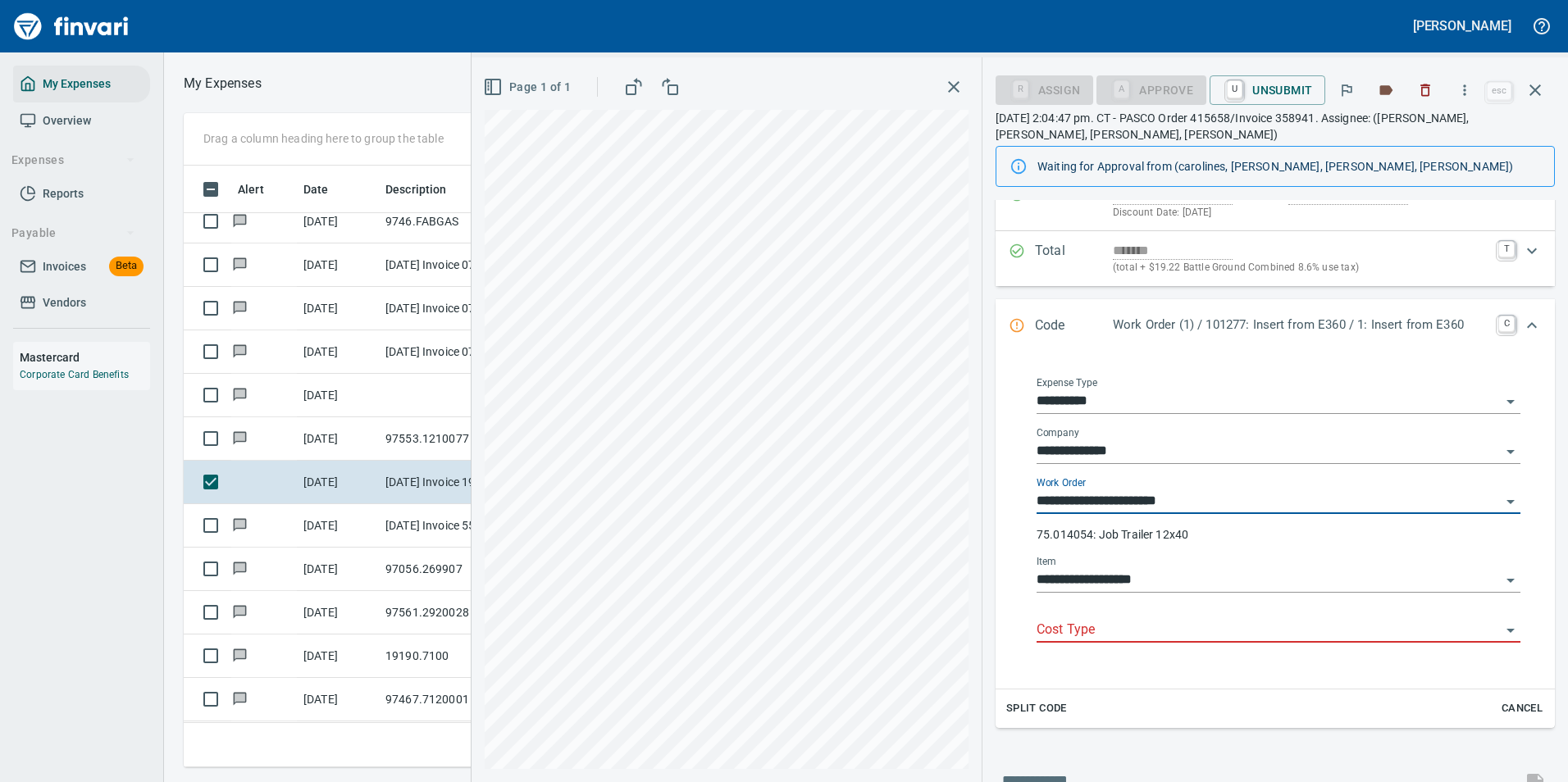
scroll to position [164, 0]
type input "**********"
click at [1090, 636] on input "Cost Type" at bounding box center [1268, 630] width 464 height 23
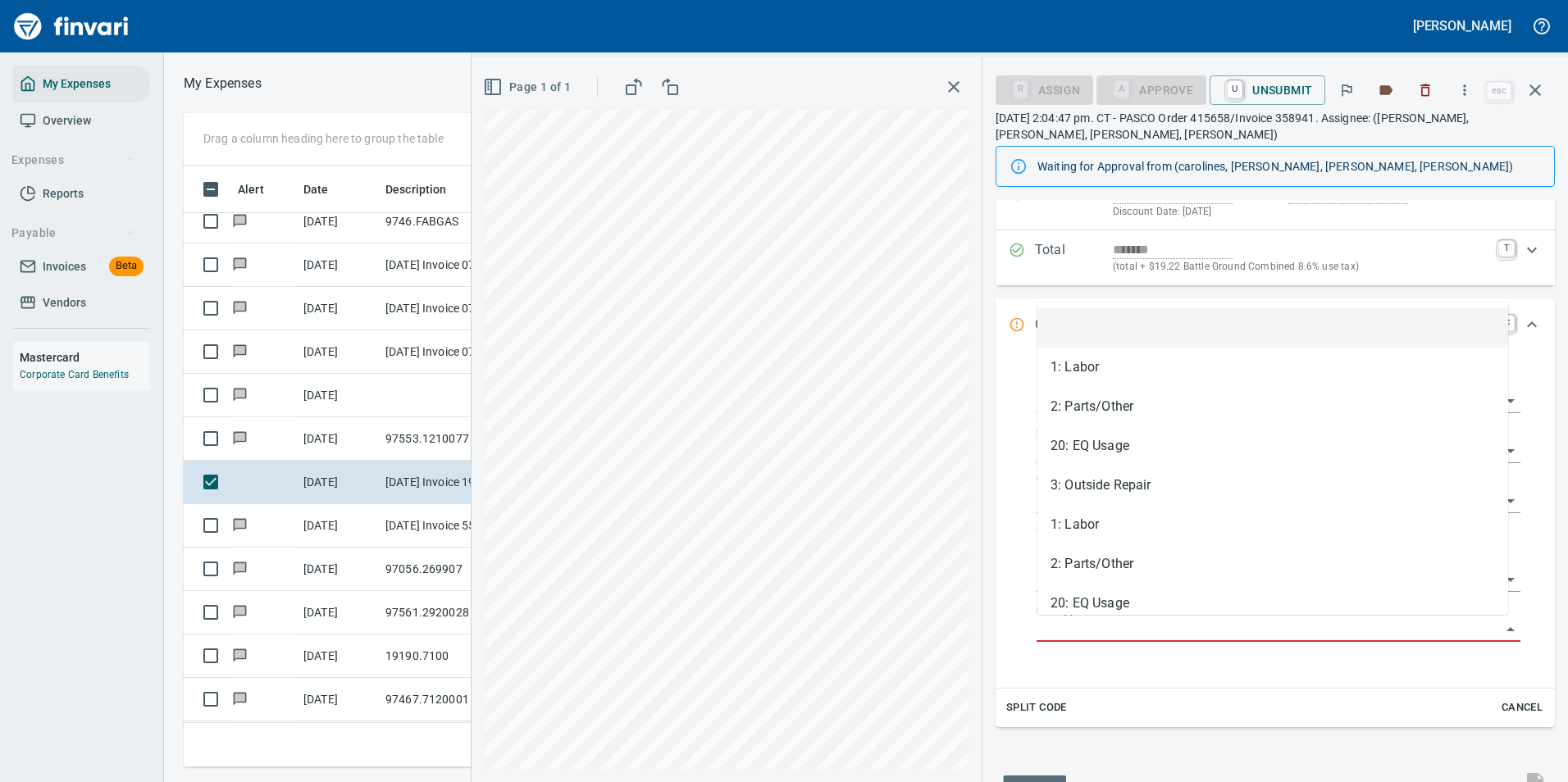
scroll to position [577, 930]
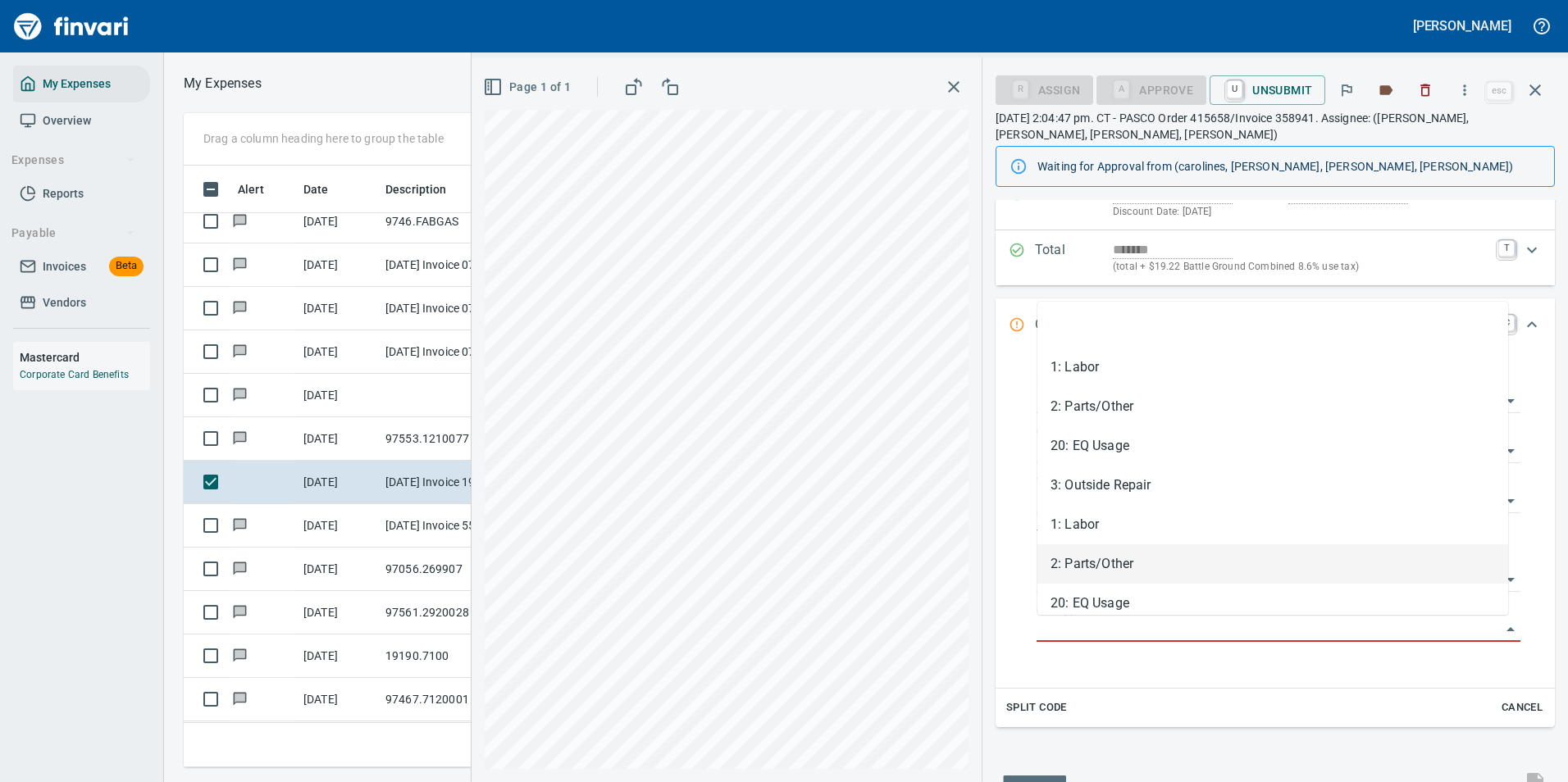
click at [1089, 574] on li "2: Parts/Other" at bounding box center [1273, 564] width 471 height 39
type input "**********"
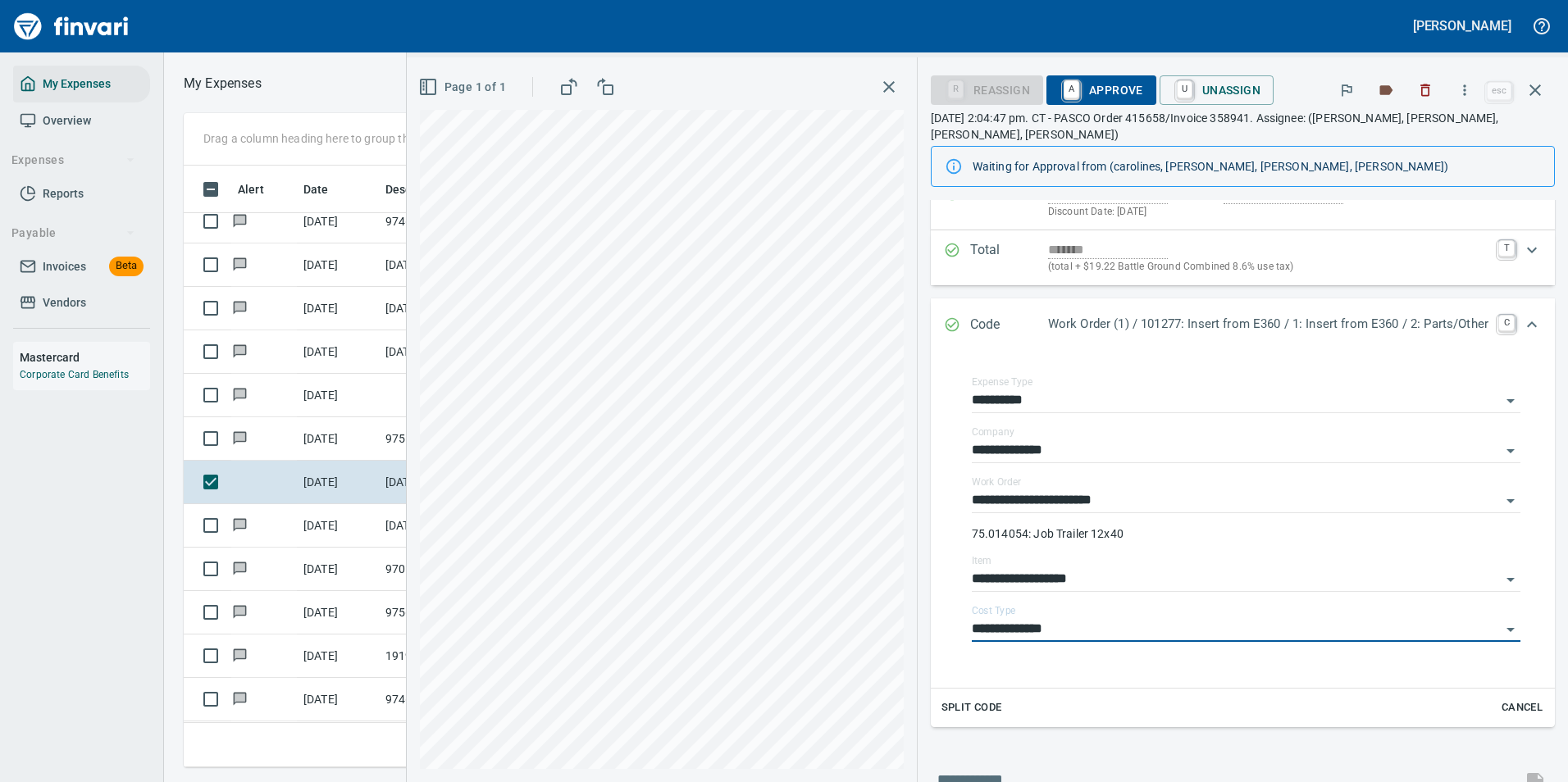
click at [1522, 315] on icon "Expand" at bounding box center [1532, 324] width 20 height 20
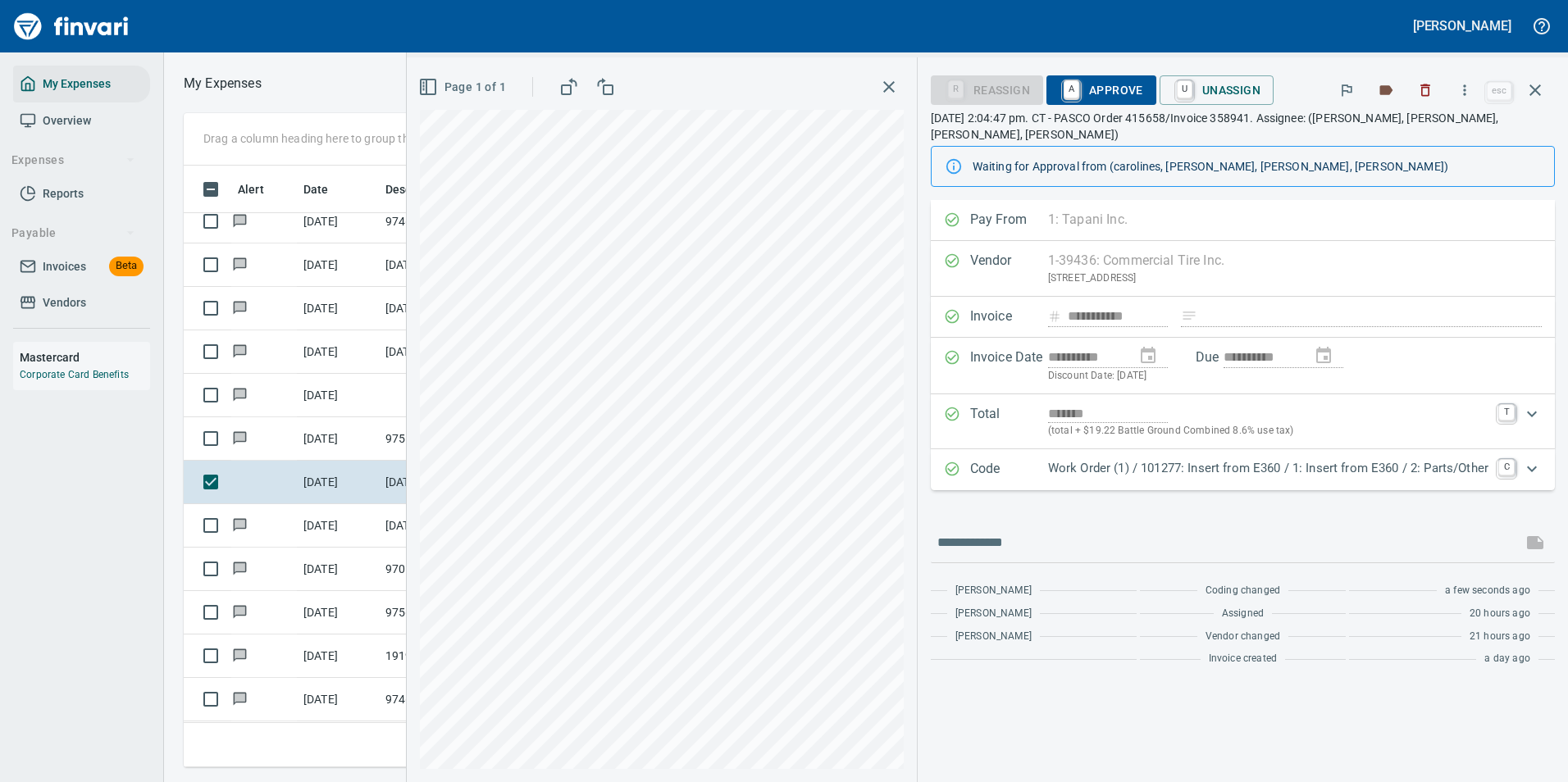
scroll to position [0, 0]
click at [1084, 83] on span "A Approve" at bounding box center [1101, 90] width 83 height 28
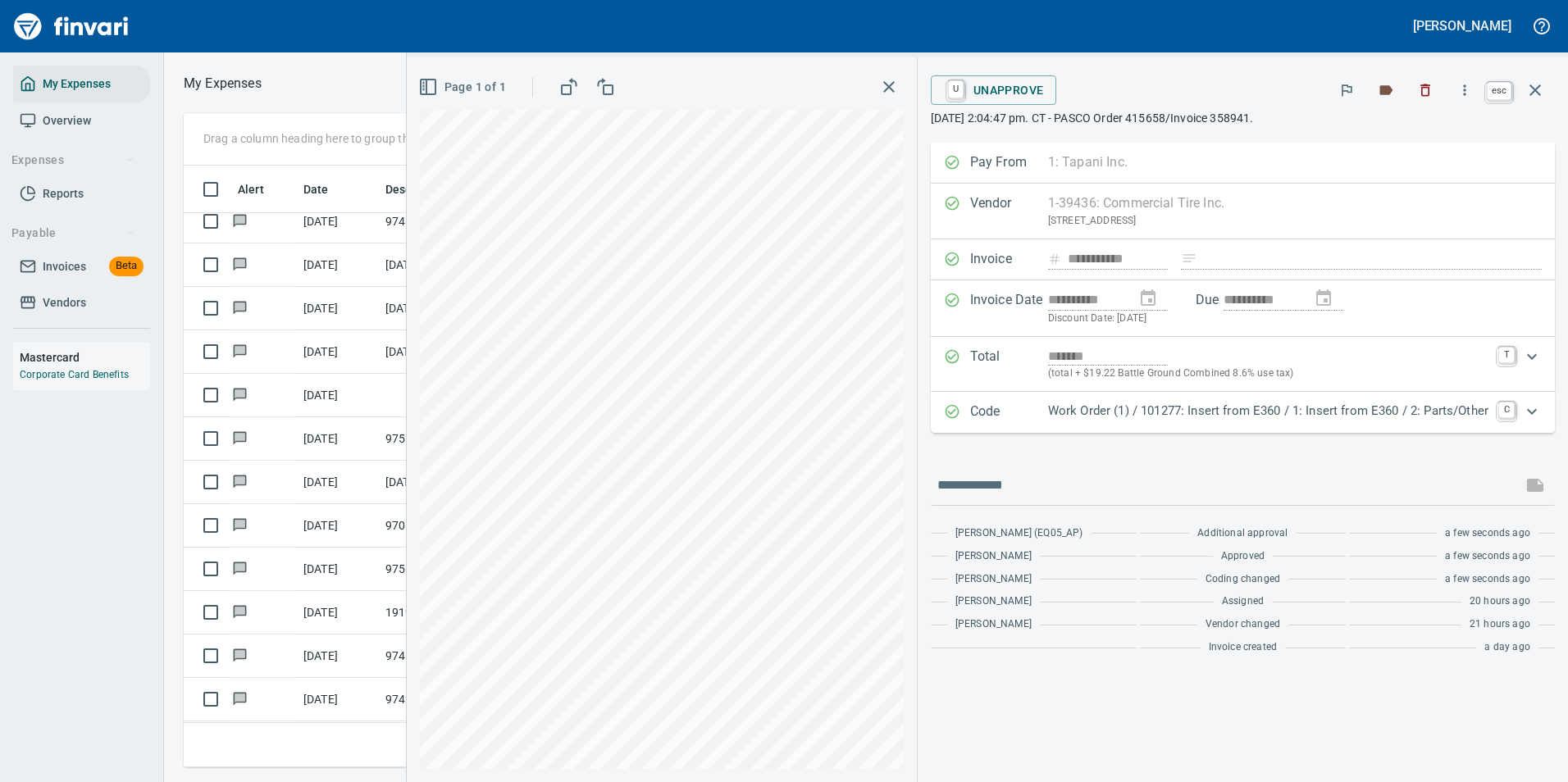
click at [1555, 84] on div "**********" at bounding box center [1242, 419] width 650 height 725
click at [1545, 91] on button "button" at bounding box center [1534, 90] width 39 height 39
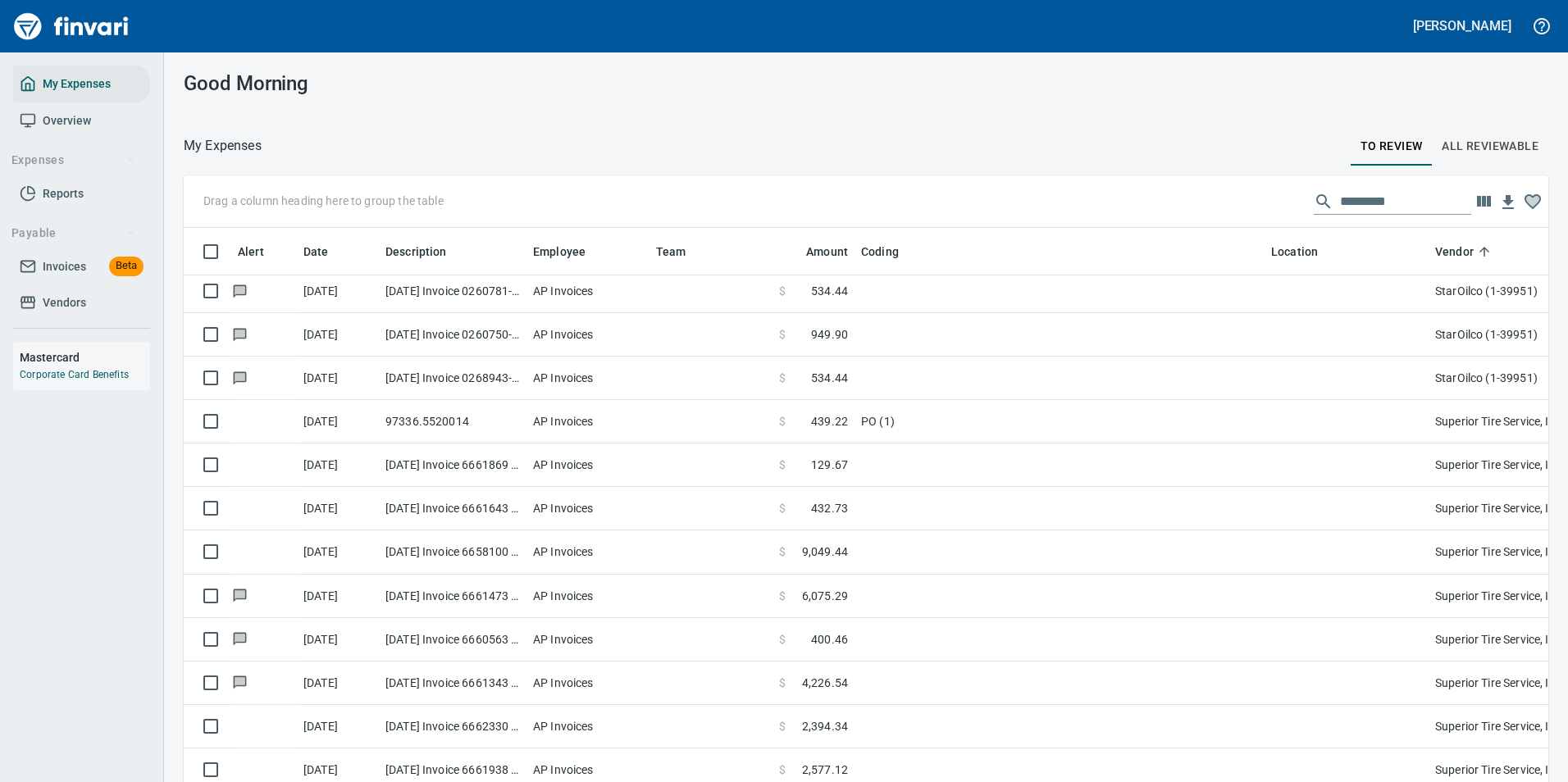
scroll to position [3174, 0]
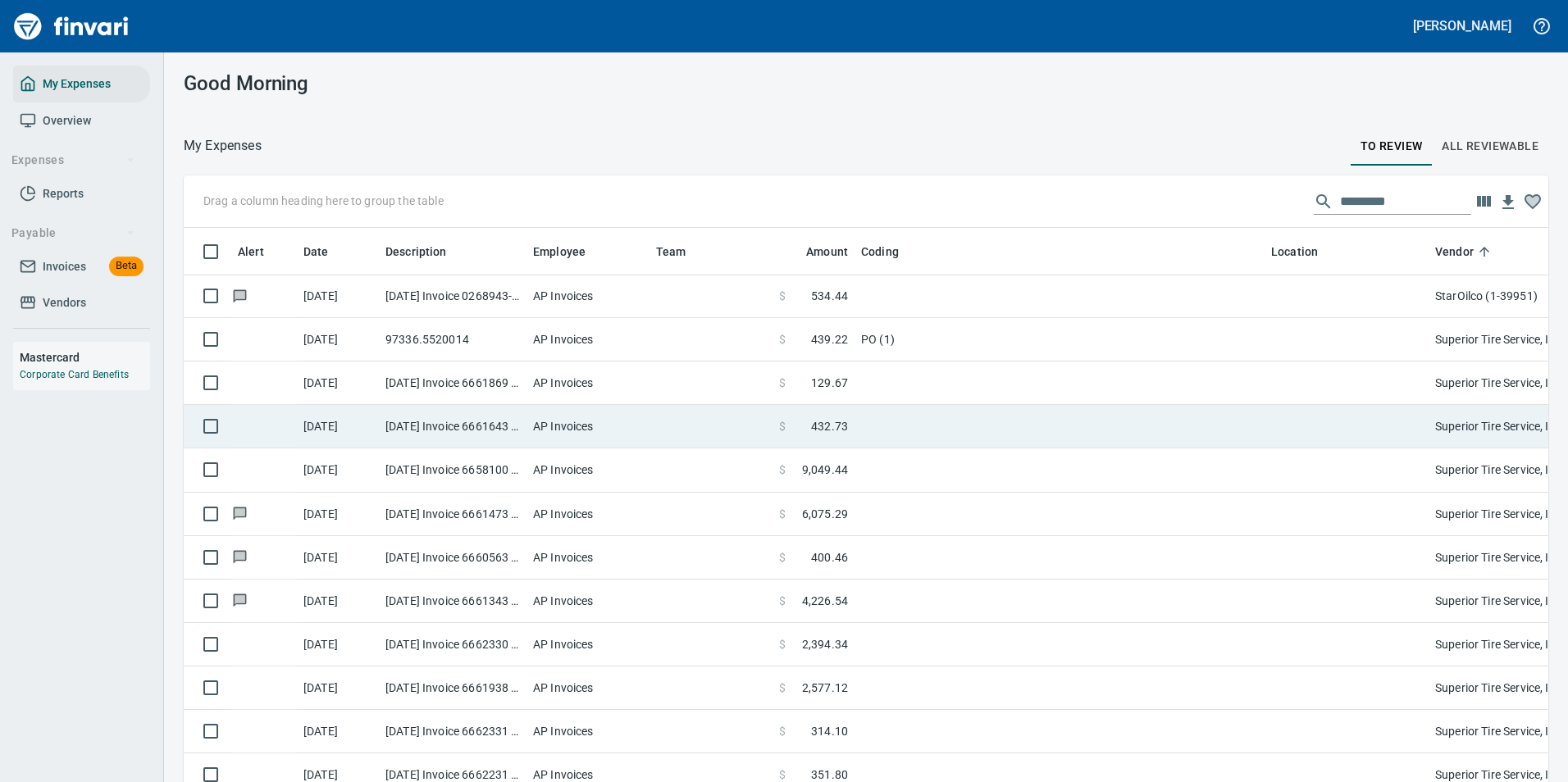
click at [883, 416] on td at bounding box center [1060, 426] width 410 height 43
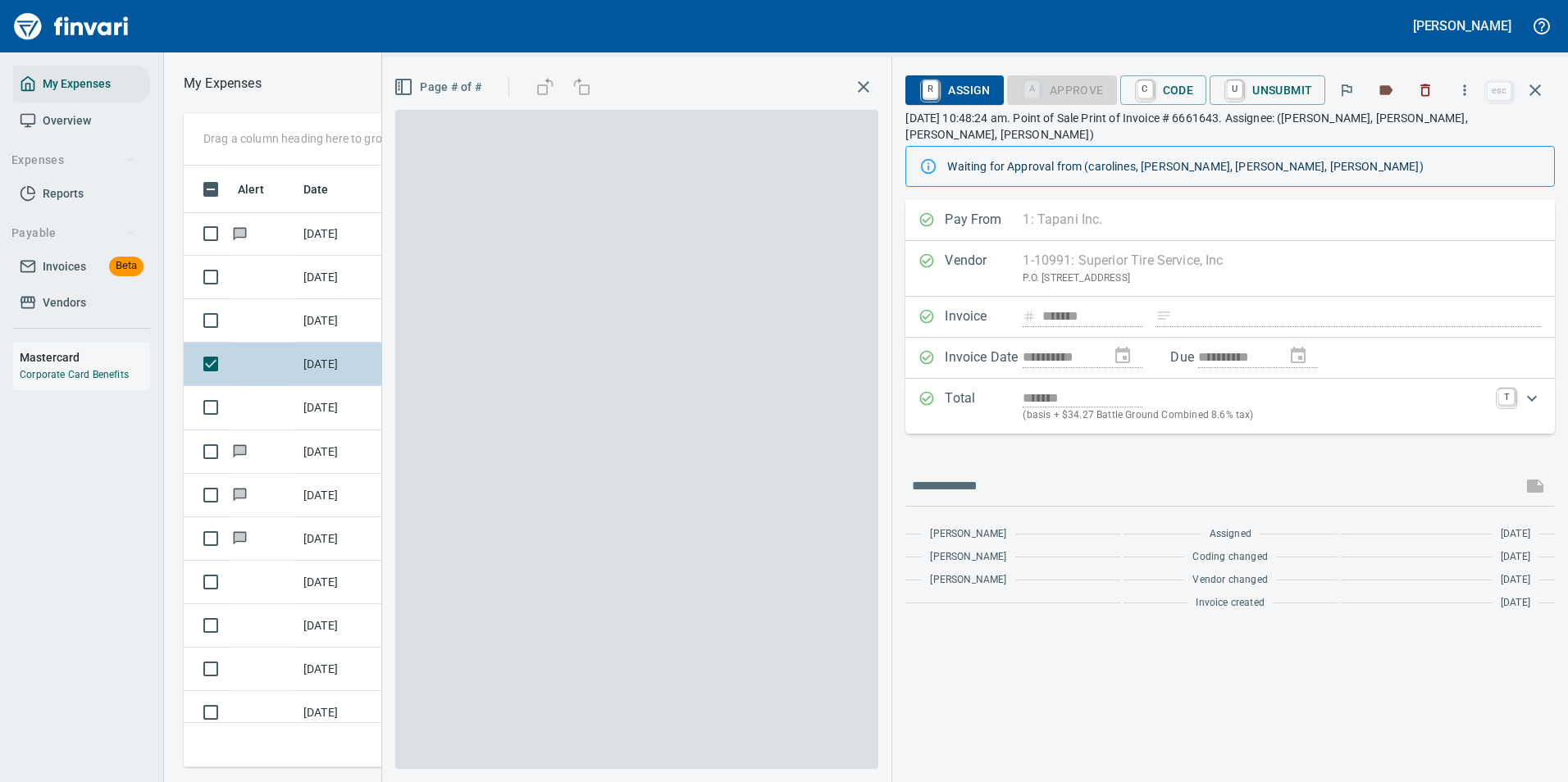
scroll to position [577, 930]
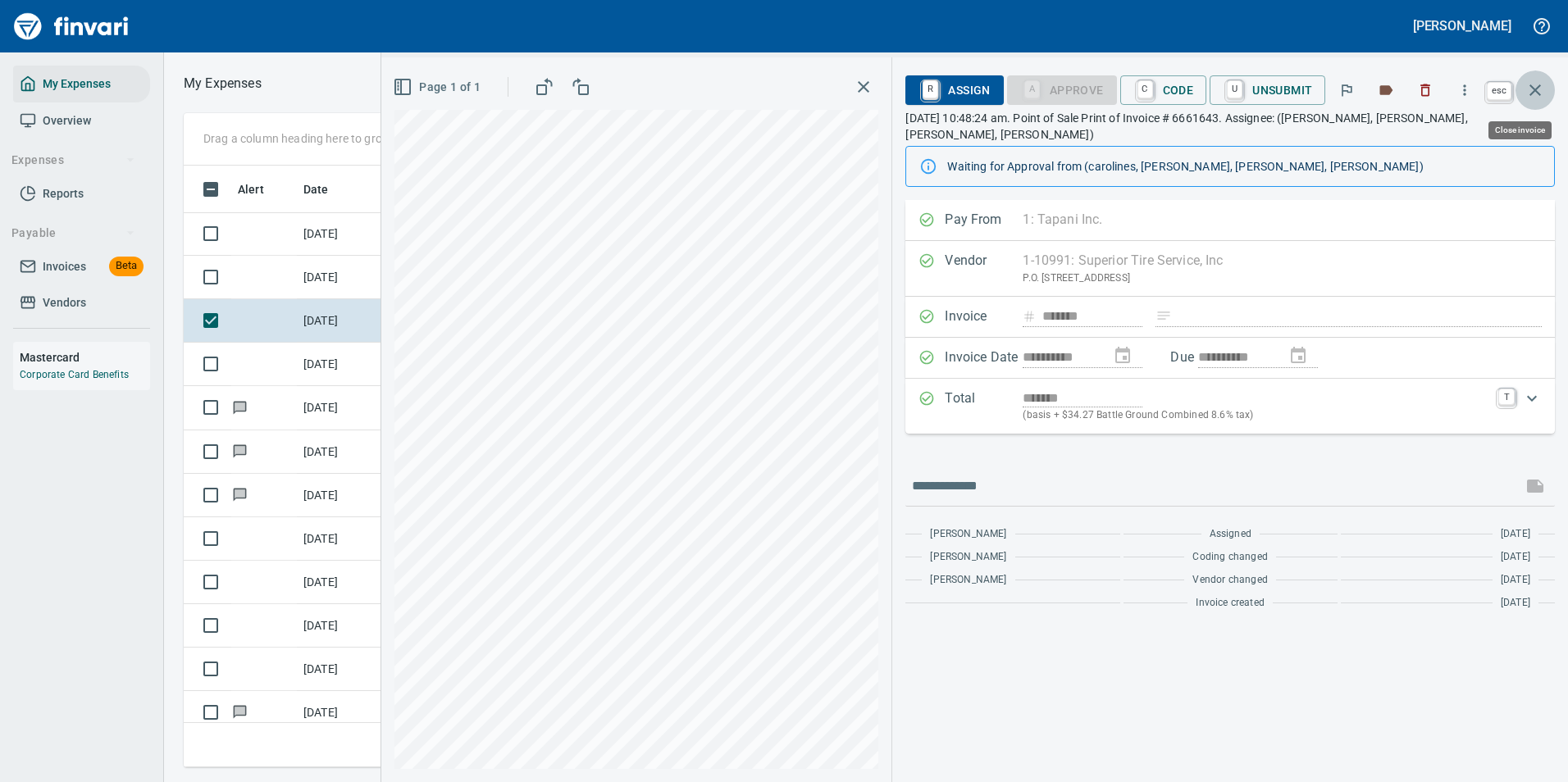
click at [1546, 89] on button "button" at bounding box center [1534, 90] width 39 height 39
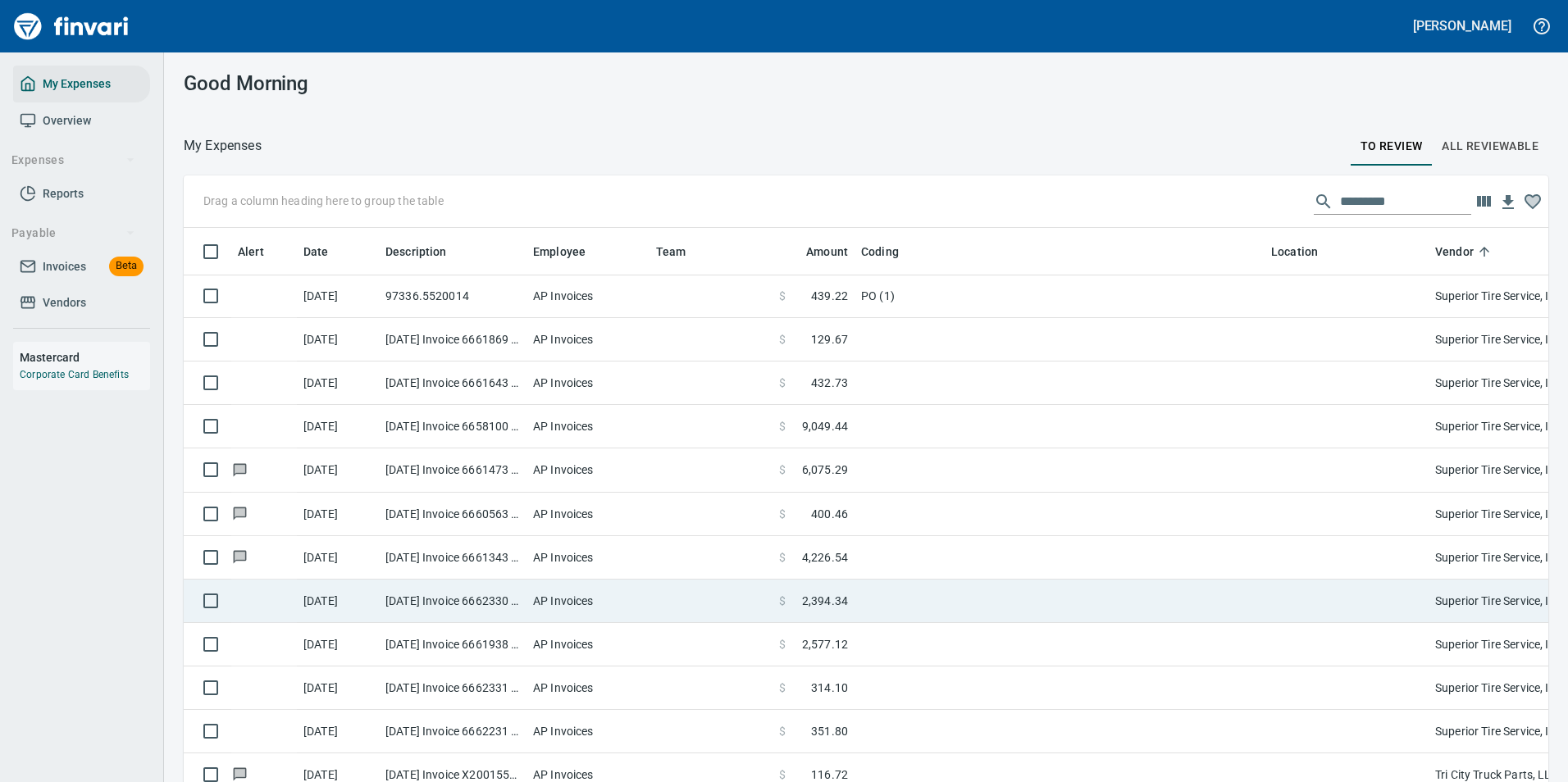
scroll to position [3255, 0]
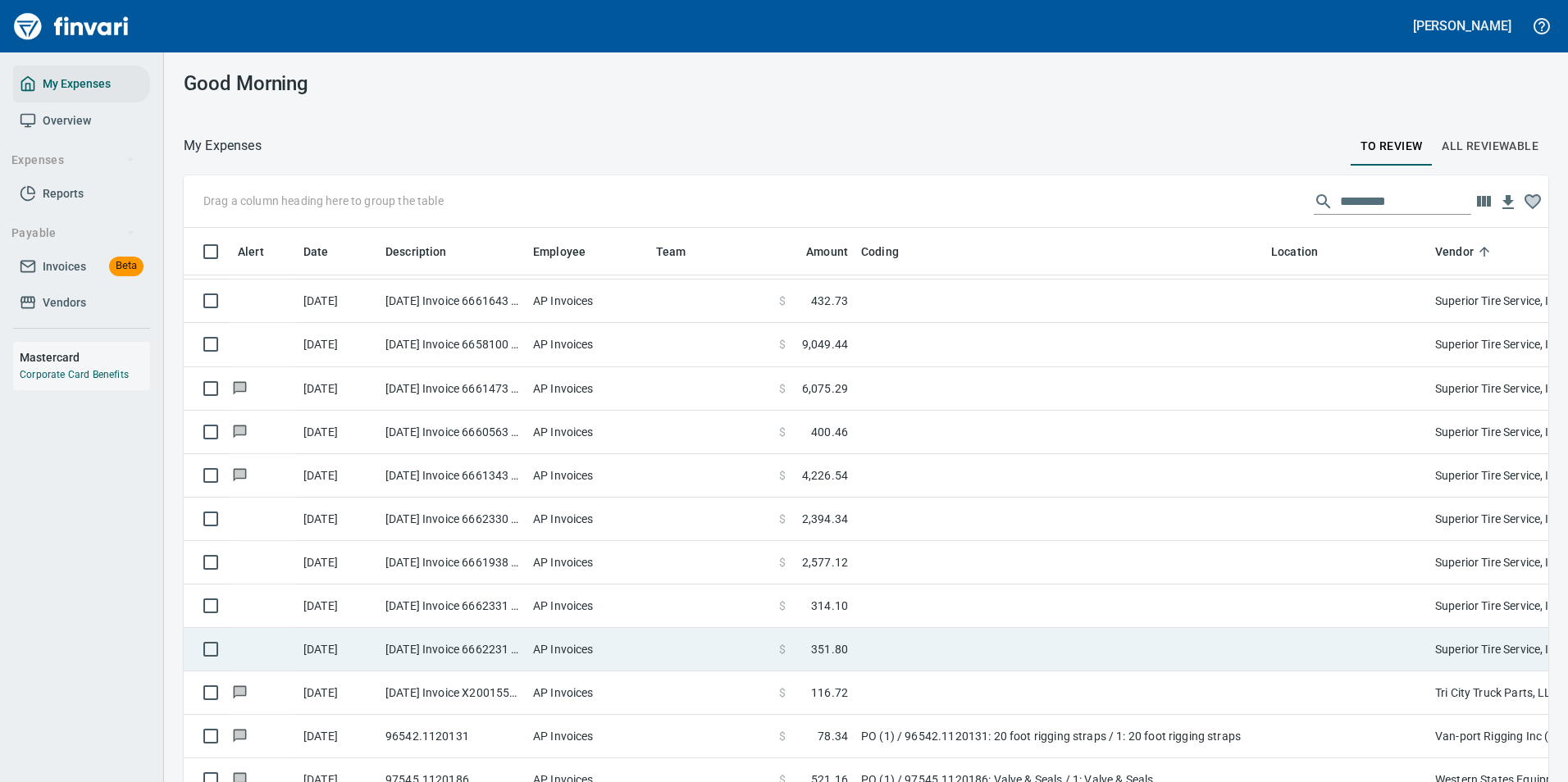
click at [905, 660] on td at bounding box center [1060, 649] width 410 height 43
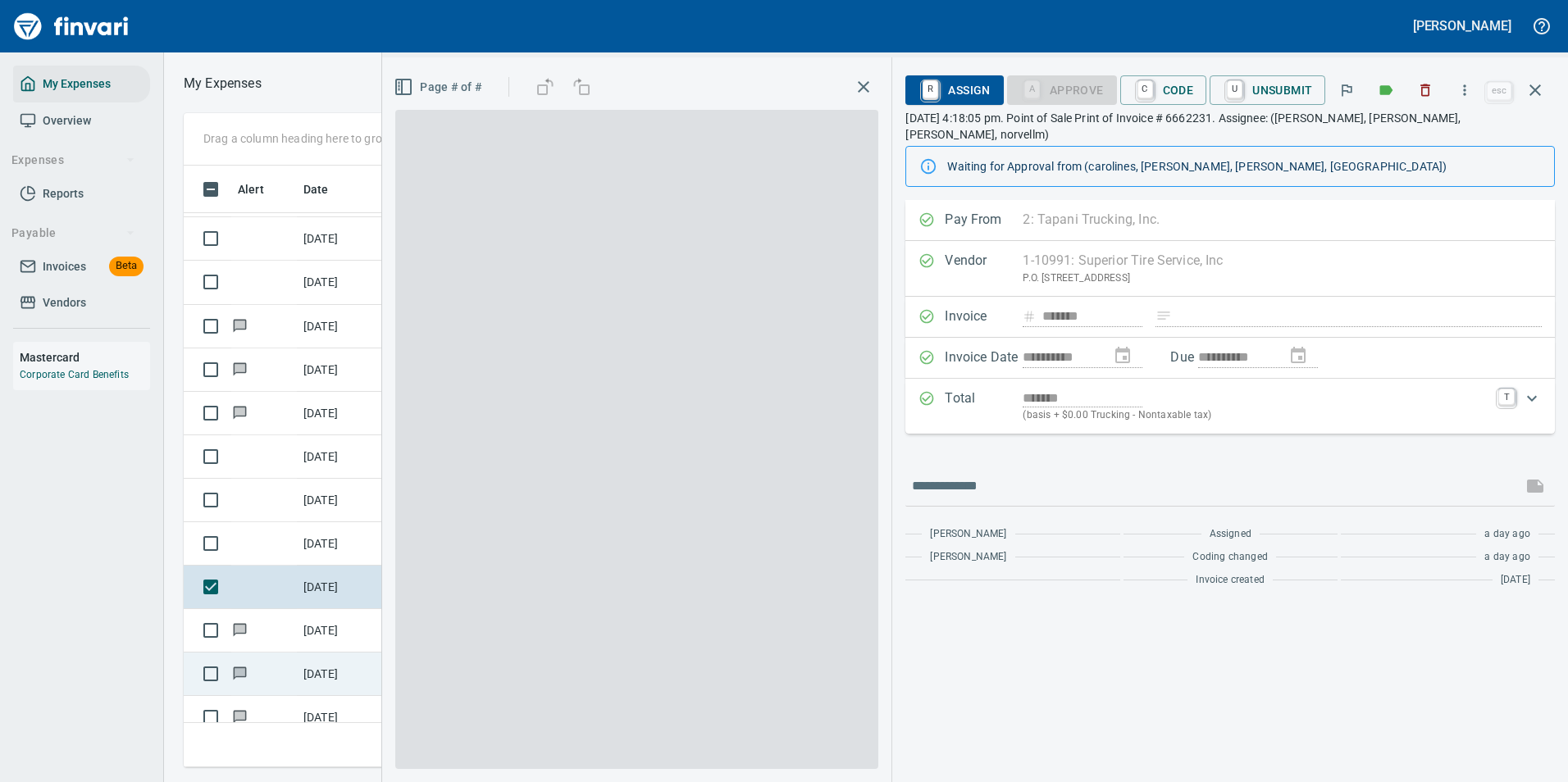
scroll to position [577, 930]
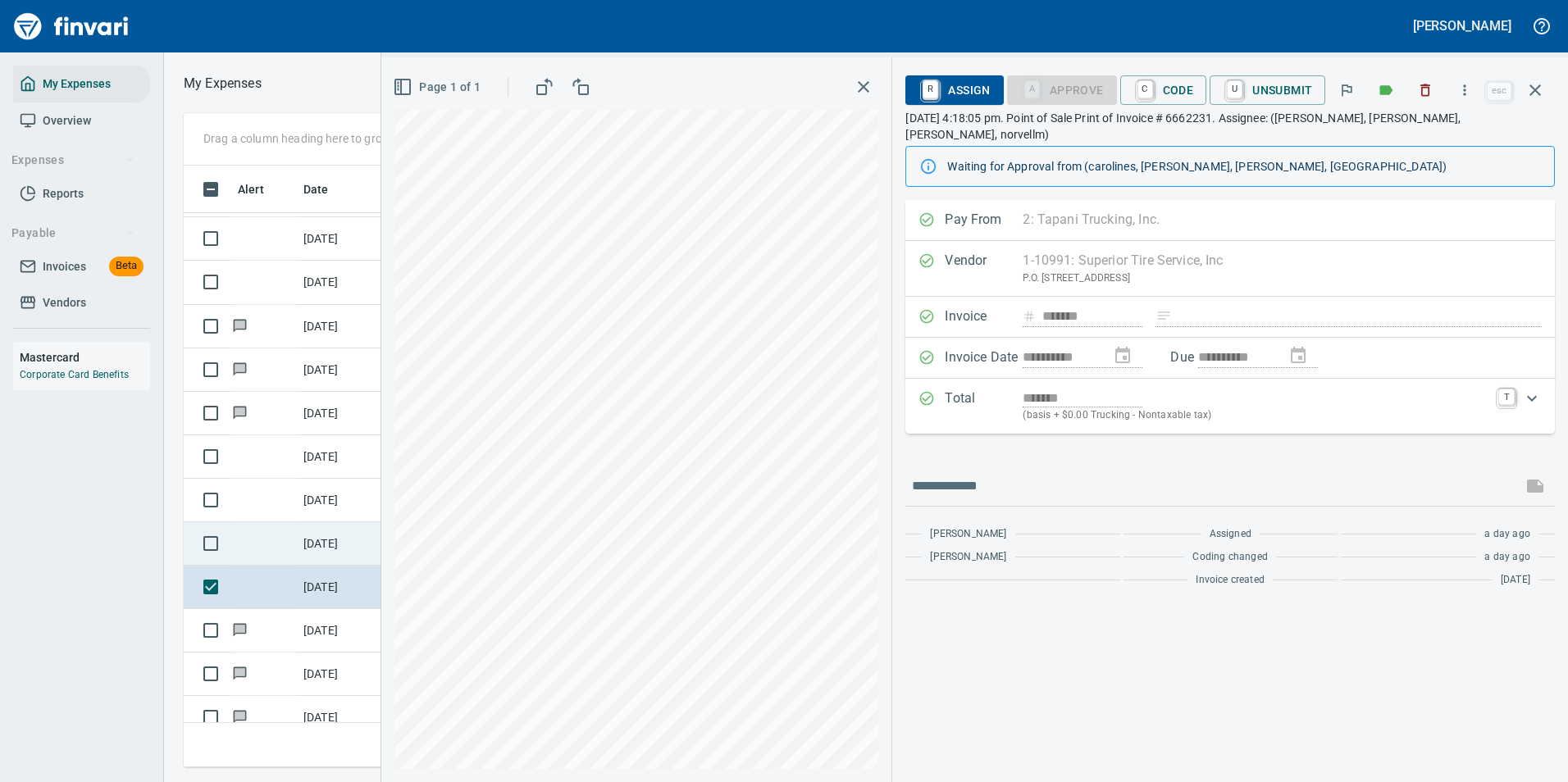
click at [313, 534] on td "10/15/2025" at bounding box center [338, 544] width 82 height 43
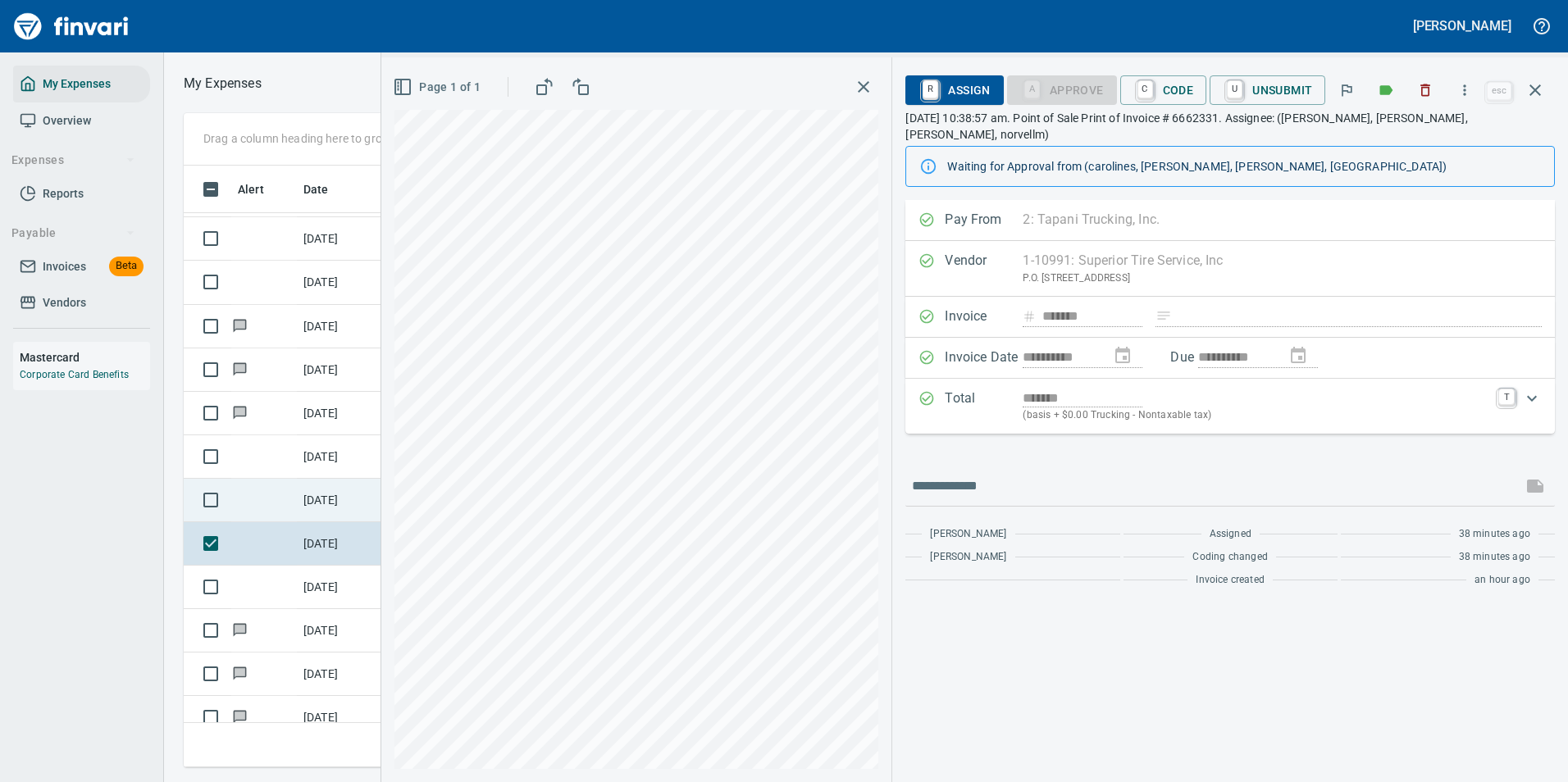
click at [316, 500] on td "[DATE]" at bounding box center [338, 500] width 82 height 43
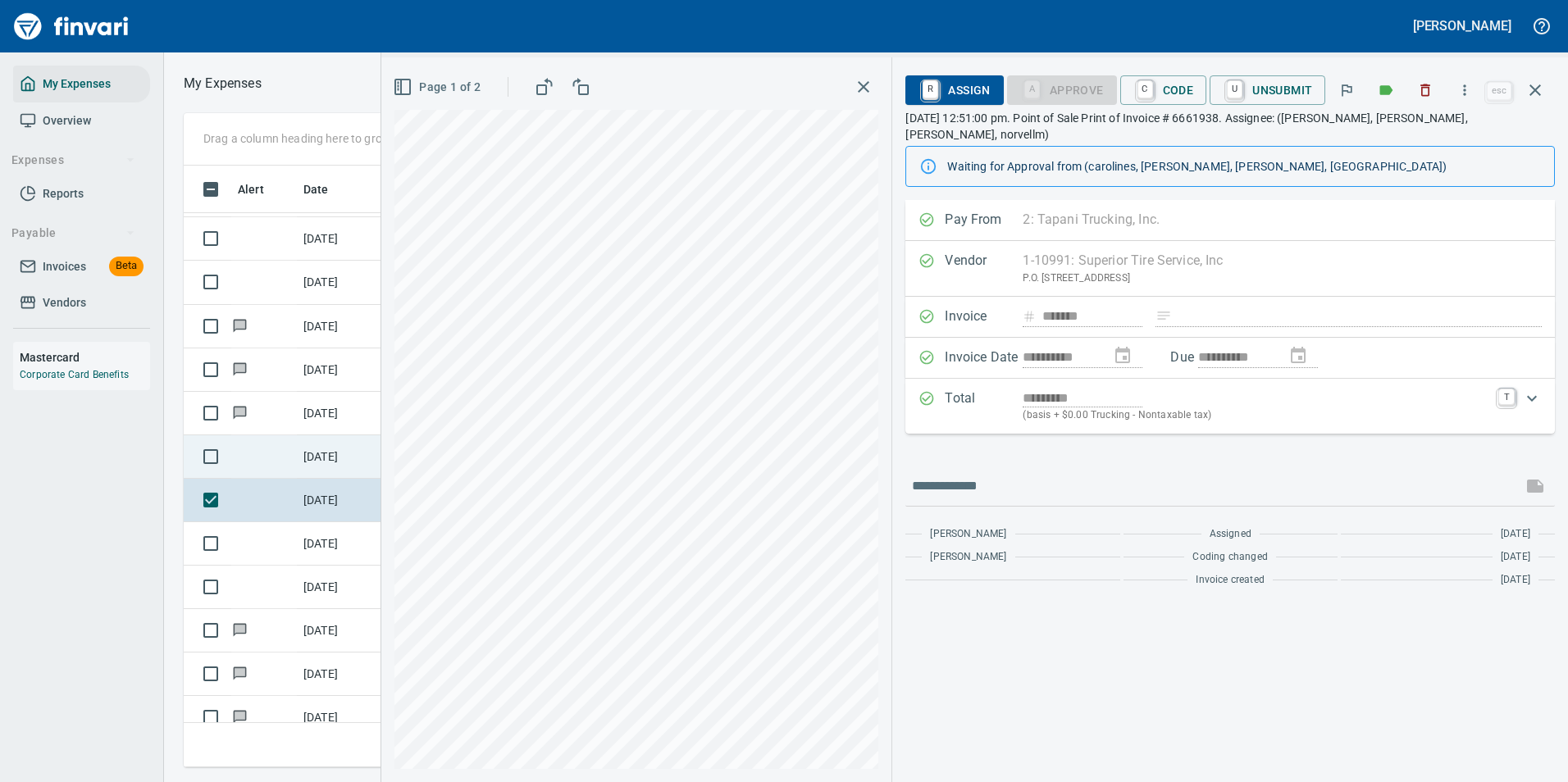
click at [312, 462] on td "10/15/2025" at bounding box center [338, 457] width 82 height 43
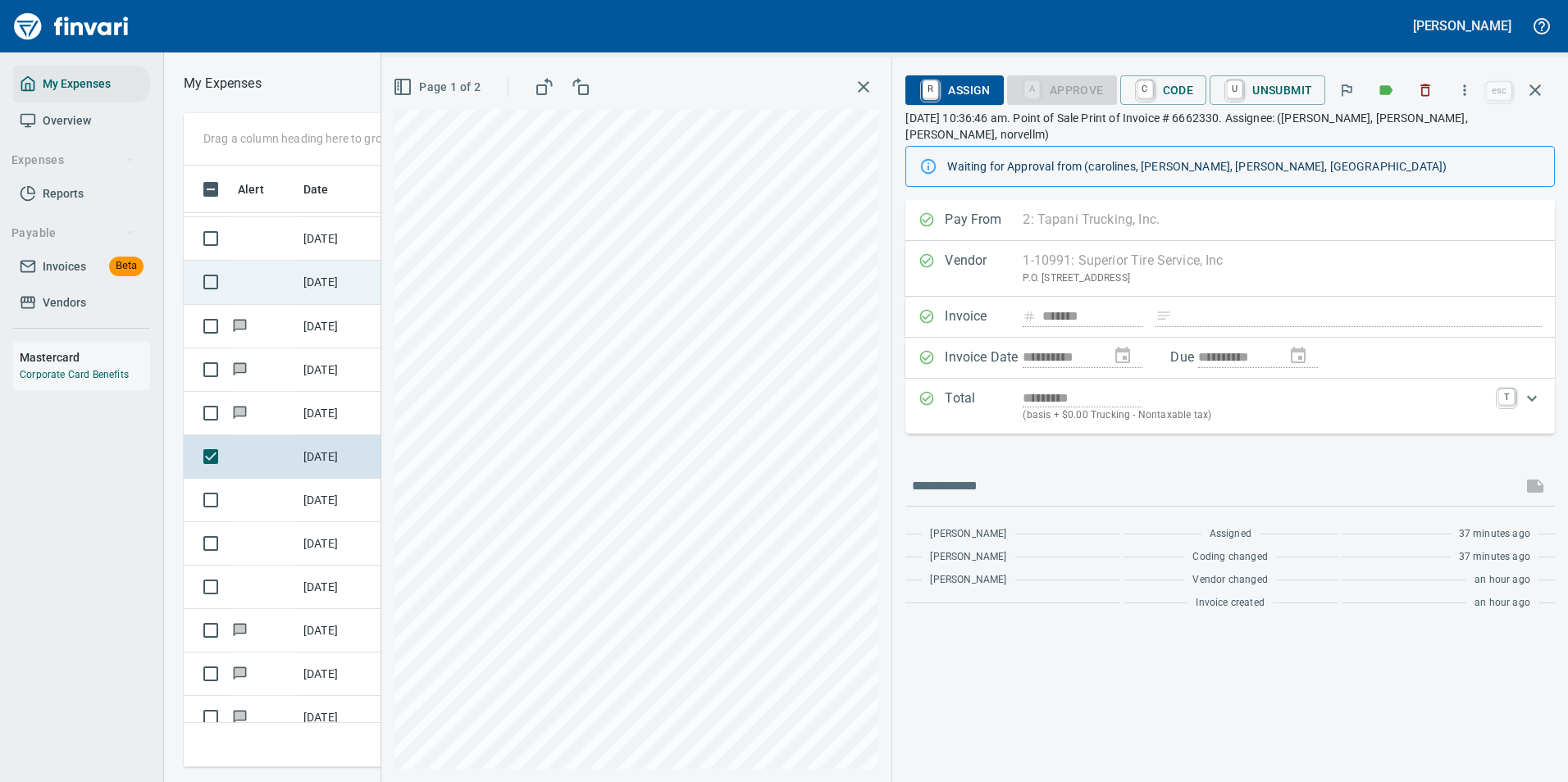
click at [334, 294] on td "[DATE]" at bounding box center [338, 281] width 82 height 43
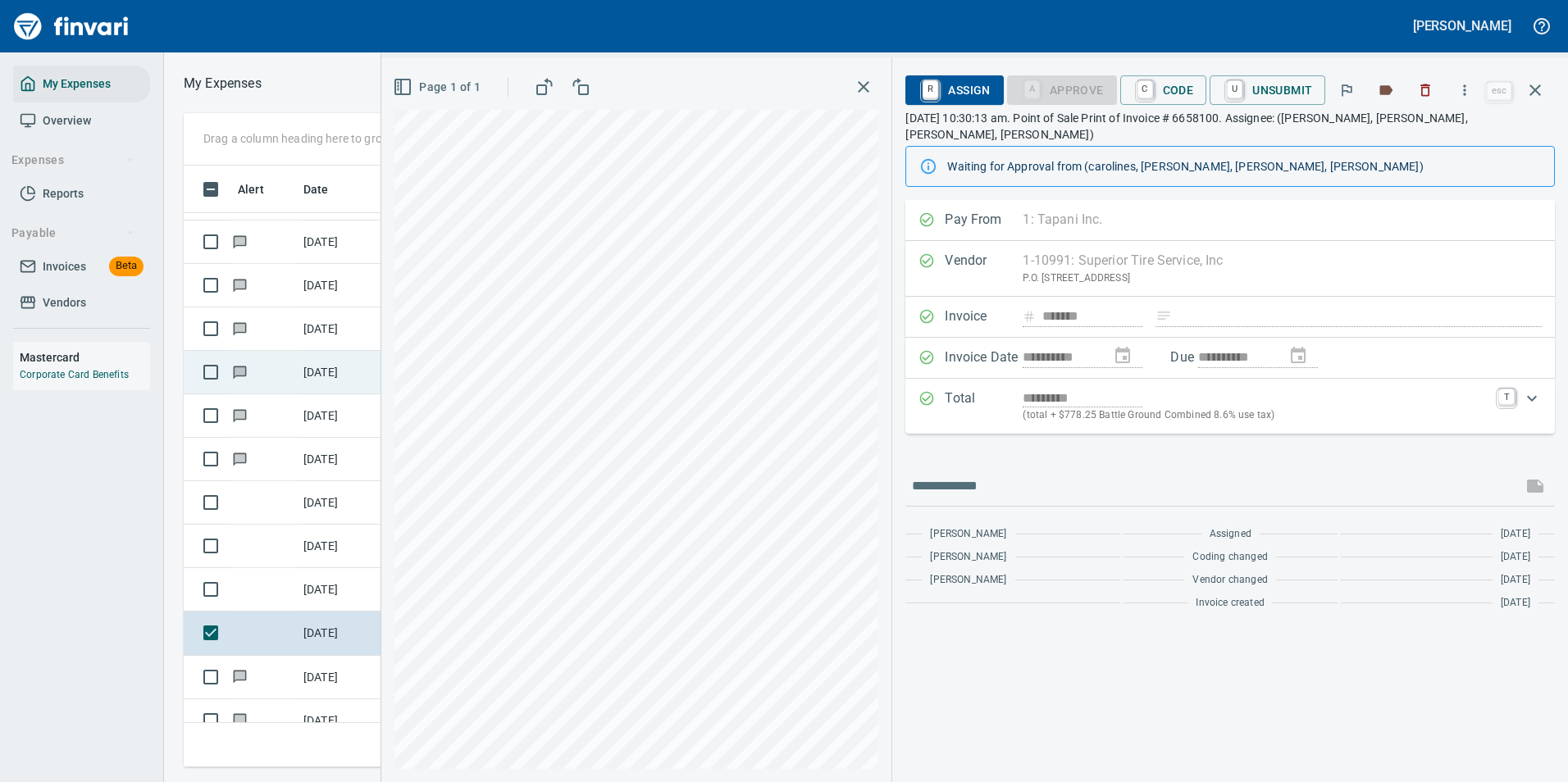
scroll to position [2928, 0]
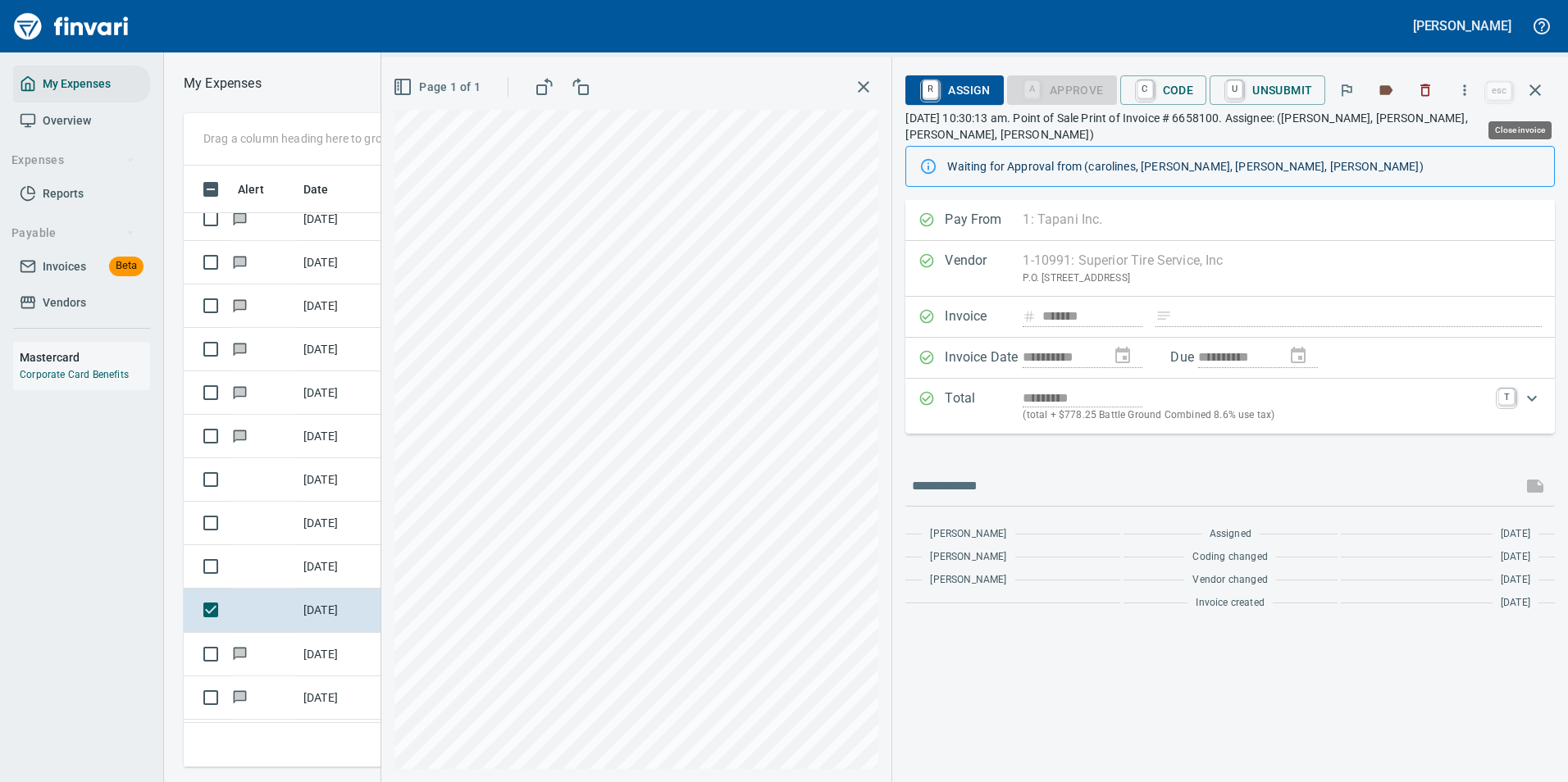
drag, startPoint x: 1545, startPoint y: 89, endPoint x: 1512, endPoint y: 125, distance: 48.8
click at [1545, 89] on button "button" at bounding box center [1534, 90] width 39 height 39
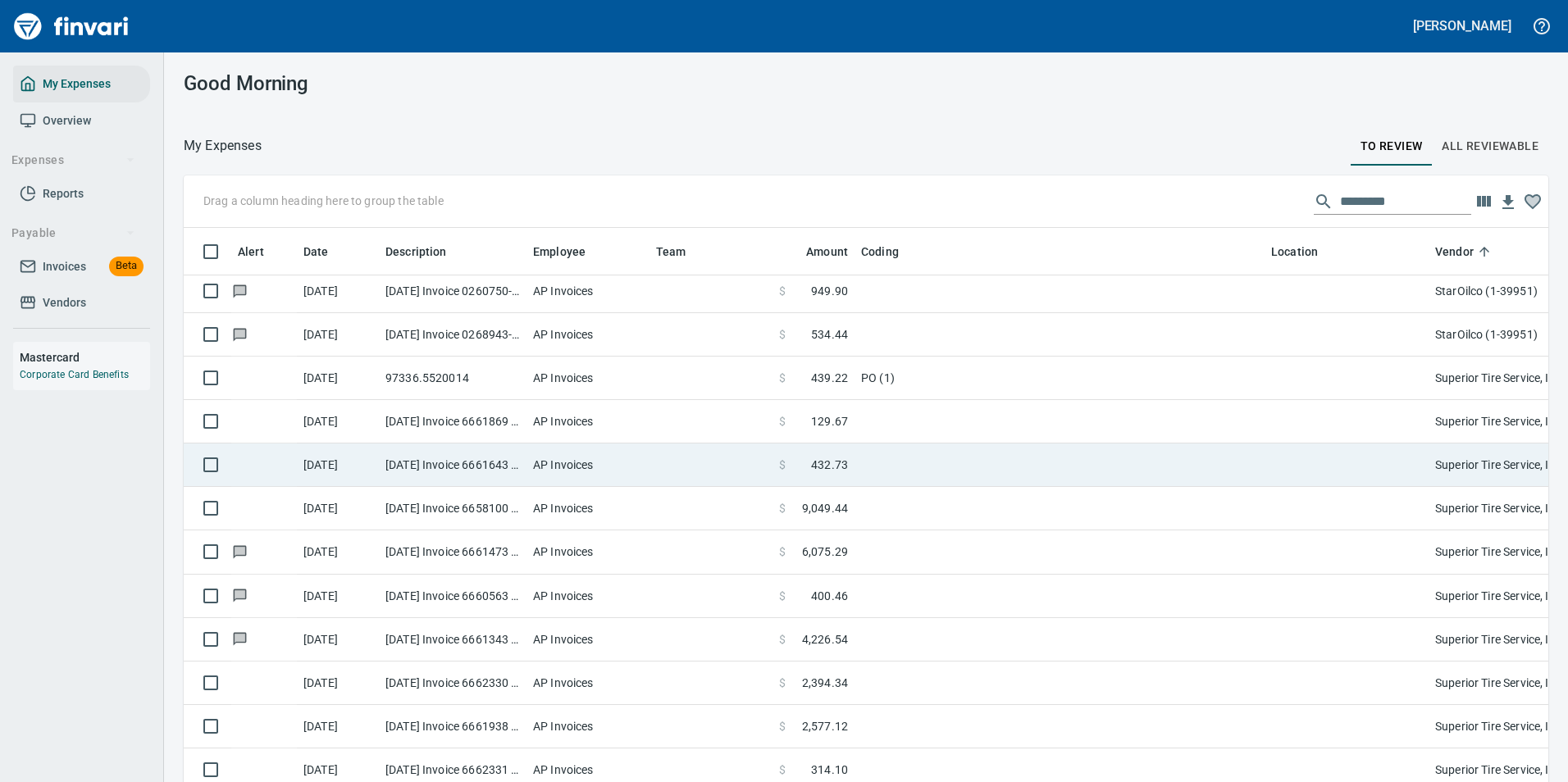
scroll to position [3174, 0]
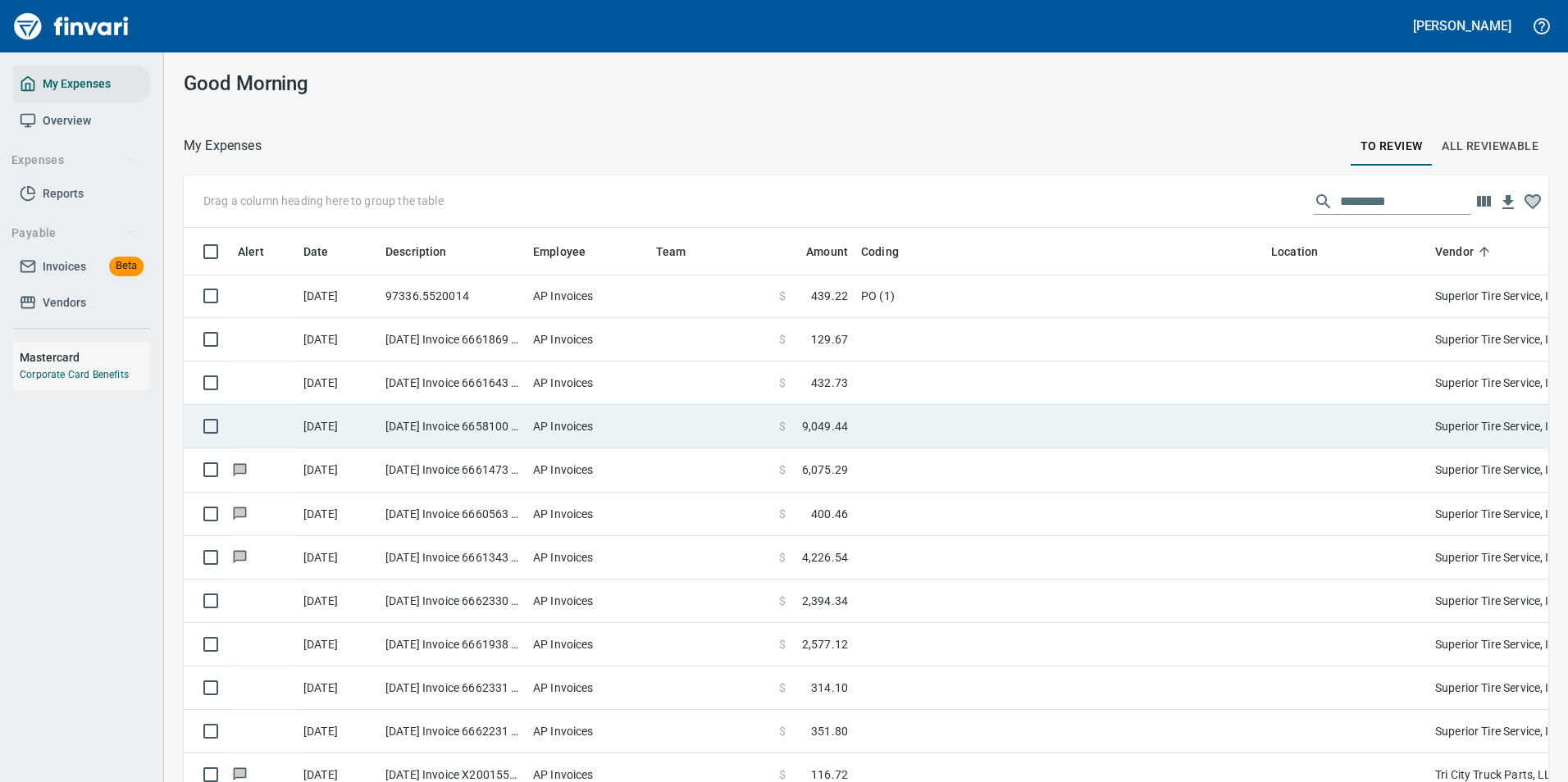
click at [302, 426] on td "[DATE]" at bounding box center [338, 426] width 82 height 43
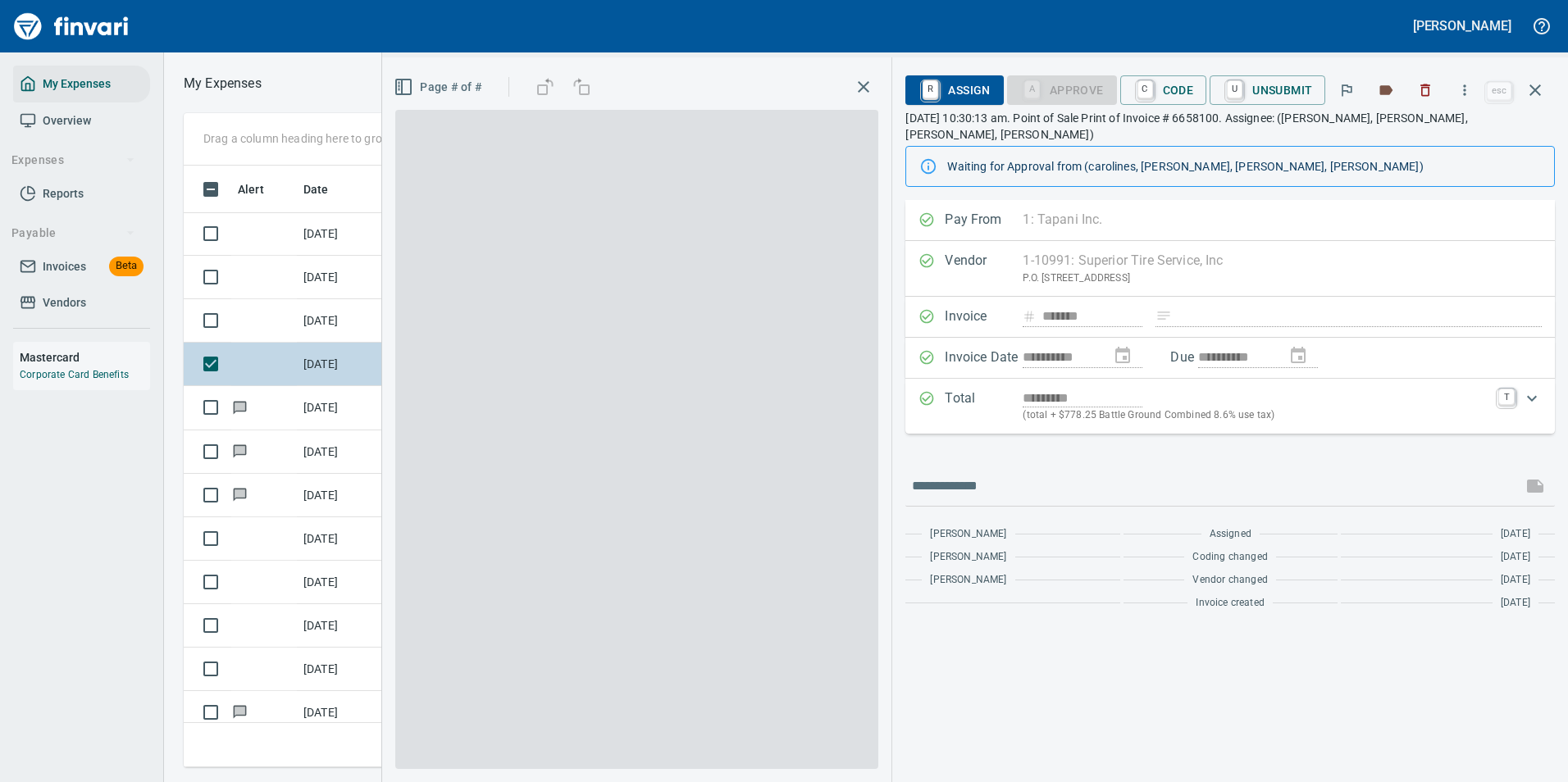
scroll to position [577, 930]
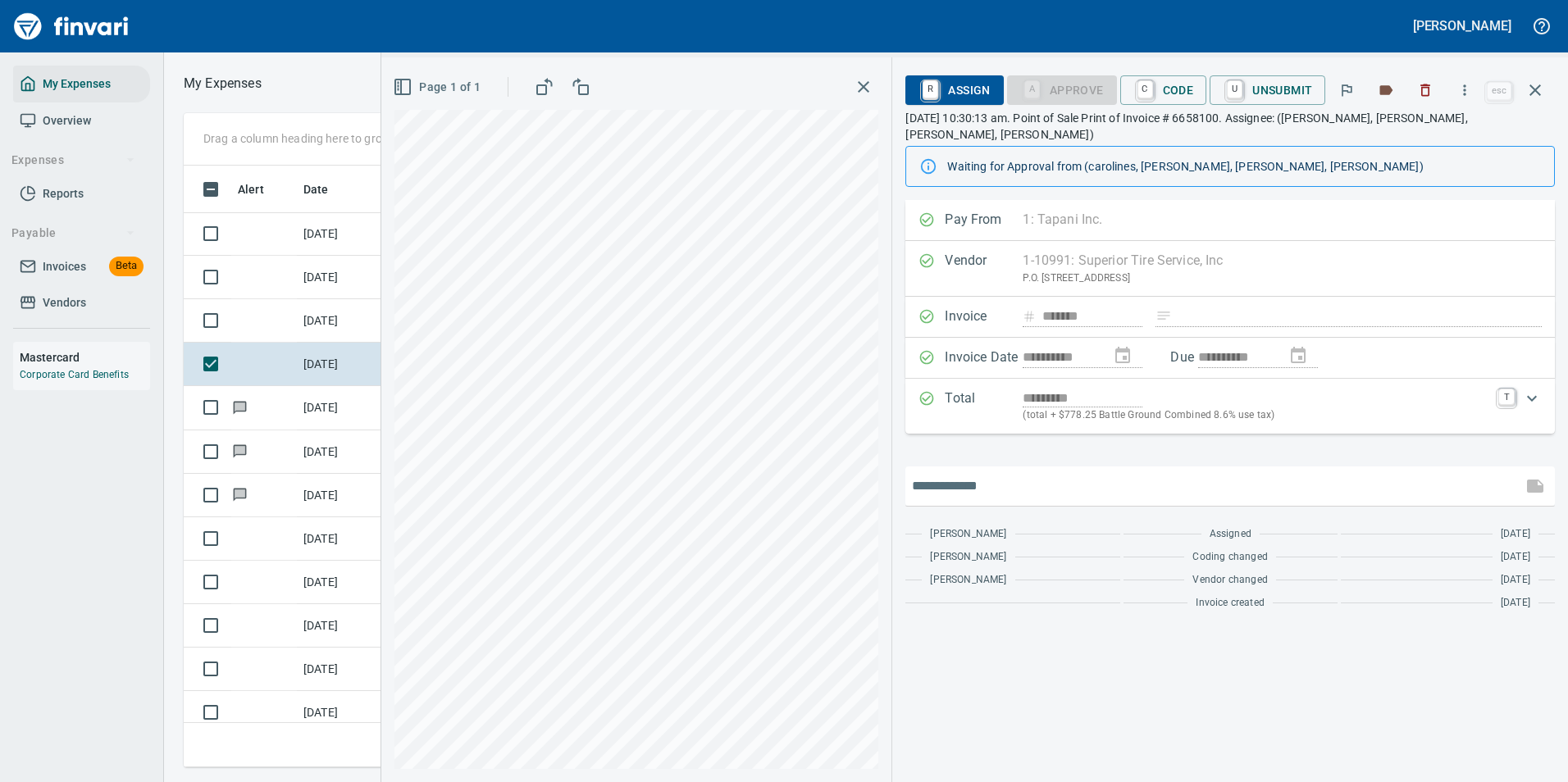
drag, startPoint x: 1259, startPoint y: 462, endPoint x: 1250, endPoint y: 540, distance: 78.5
click at [1259, 473] on input "text" at bounding box center [1213, 485] width 603 height 26
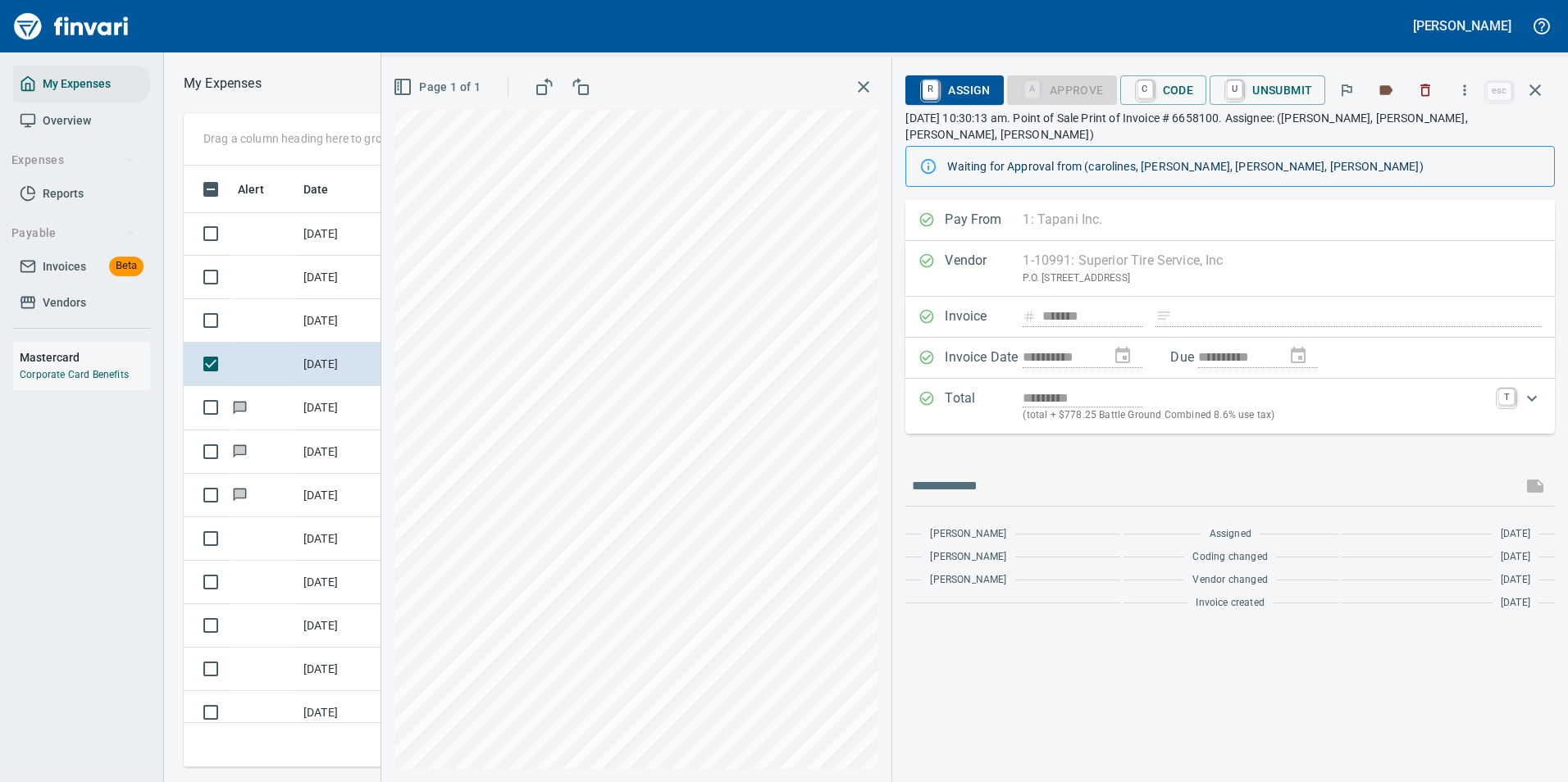
click at [1343, 679] on div "**********" at bounding box center [1230, 491] width 676 height 582
drag, startPoint x: 1334, startPoint y: 655, endPoint x: 1187, endPoint y: 688, distance: 150.7
click at [1187, 688] on div "**********" at bounding box center [1230, 491] width 676 height 582
click at [1460, 96] on icon "button" at bounding box center [1464, 90] width 16 height 16
click at [1403, 144] on span "Download" at bounding box center [1462, 138] width 157 height 20
